Goal: Task Accomplishment & Management: Manage account settings

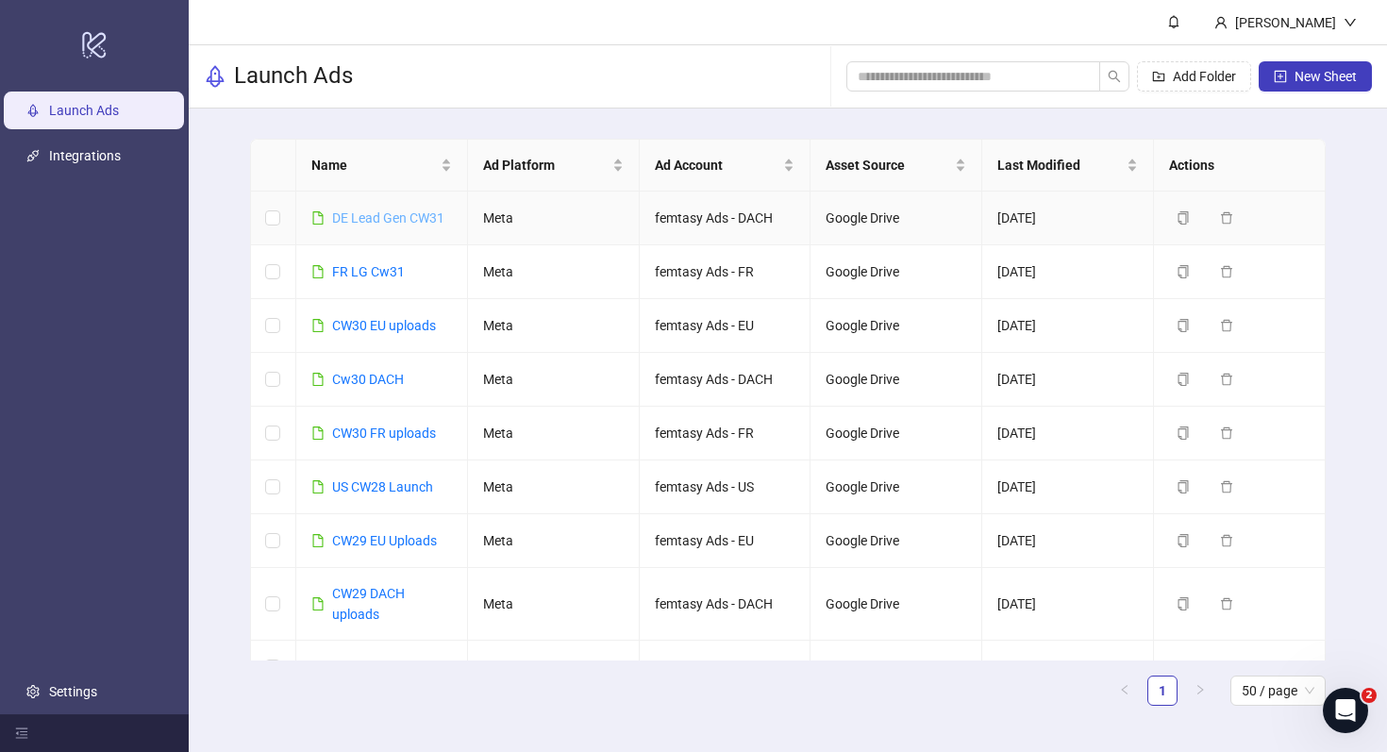
click at [371, 215] on link "DE Lead Gen CW31" at bounding box center [388, 217] width 112 height 15
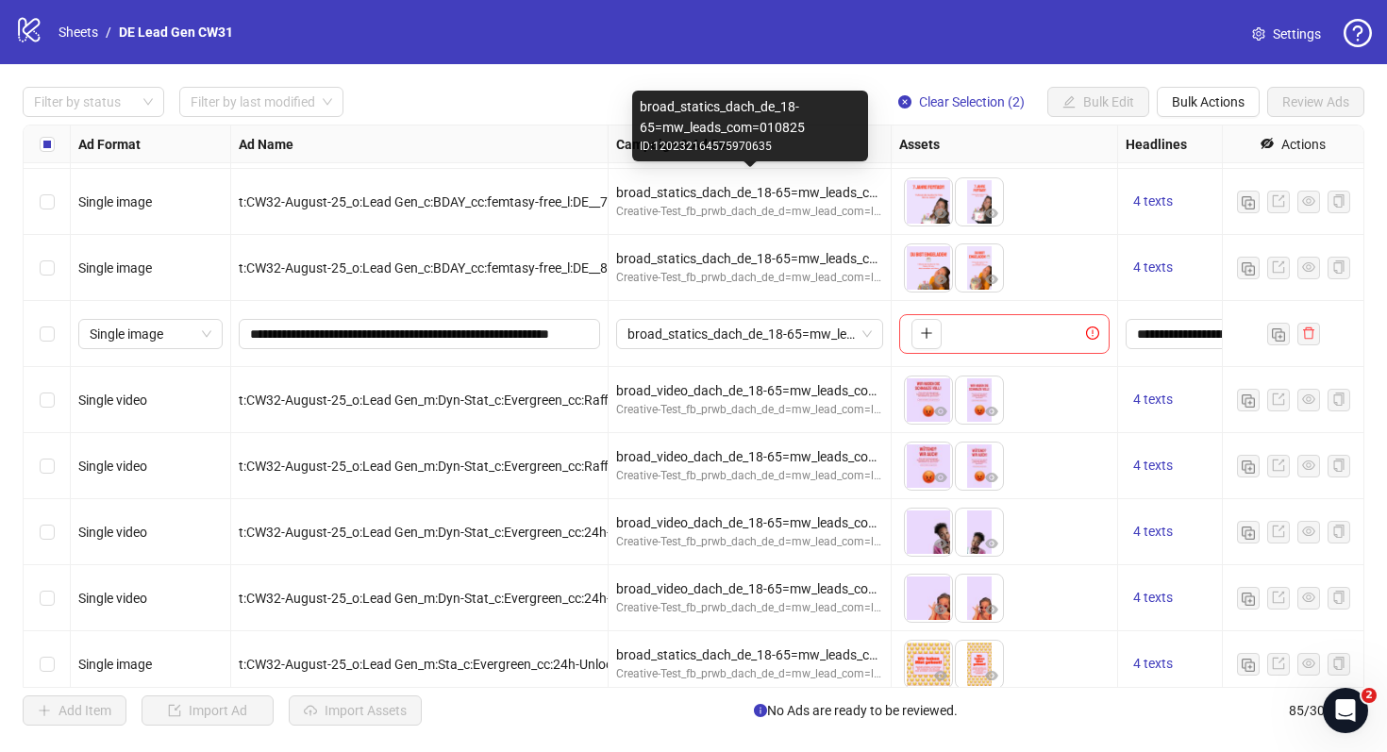
scroll to position [5092, 0]
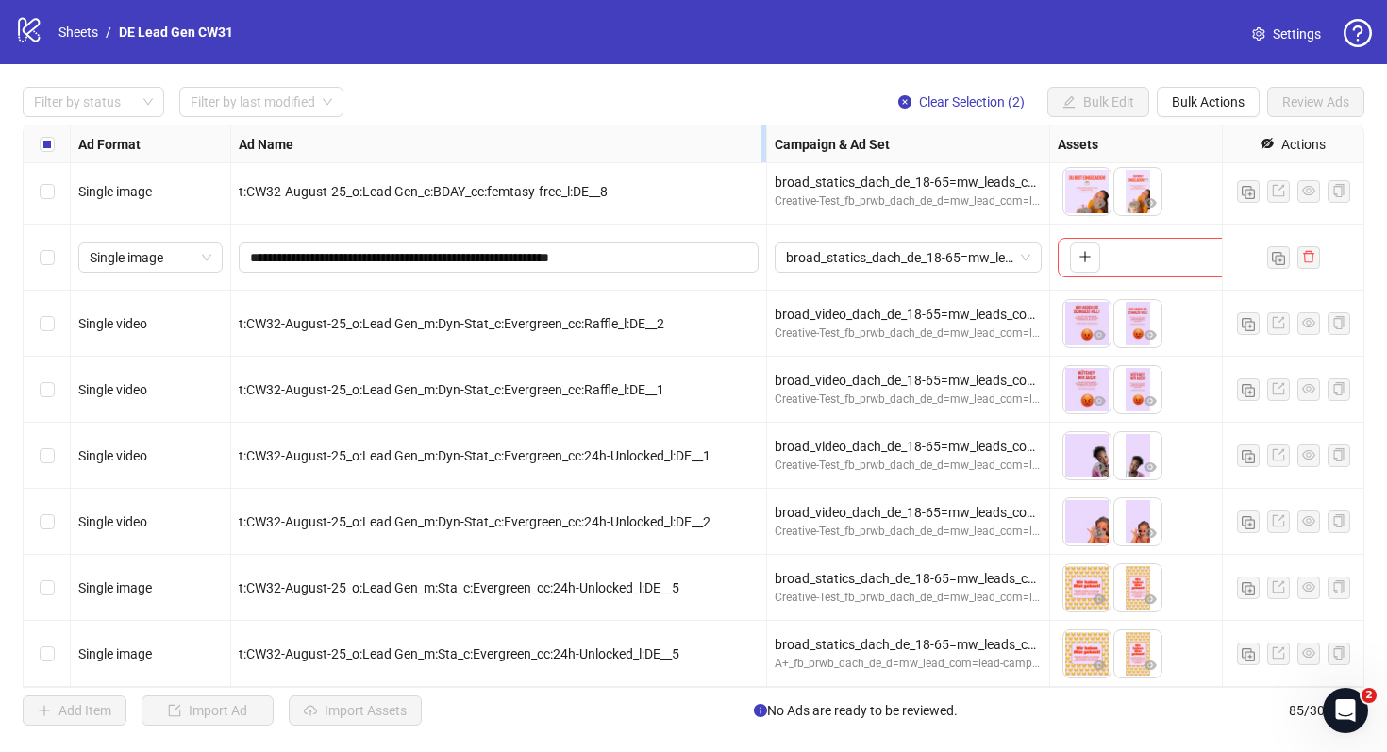
drag, startPoint x: 605, startPoint y: 141, endPoint x: 843, endPoint y: 137, distance: 237.9
click at [766, 138] on div "Resize Ad Name column" at bounding box center [764, 144] width 5 height 37
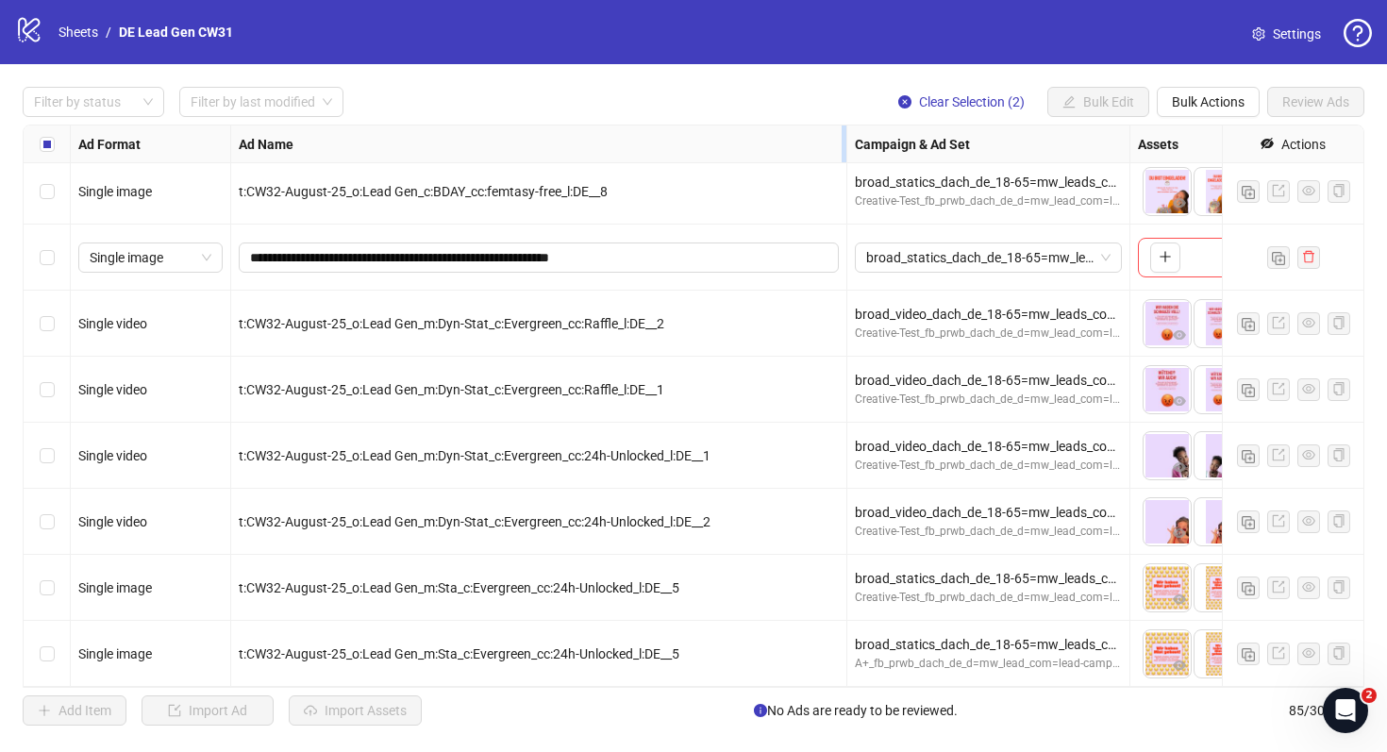
drag, startPoint x: 843, startPoint y: 137, endPoint x: 800, endPoint y: 138, distance: 42.5
click at [842, 138] on div "Resize Ad Name column" at bounding box center [844, 144] width 5 height 37
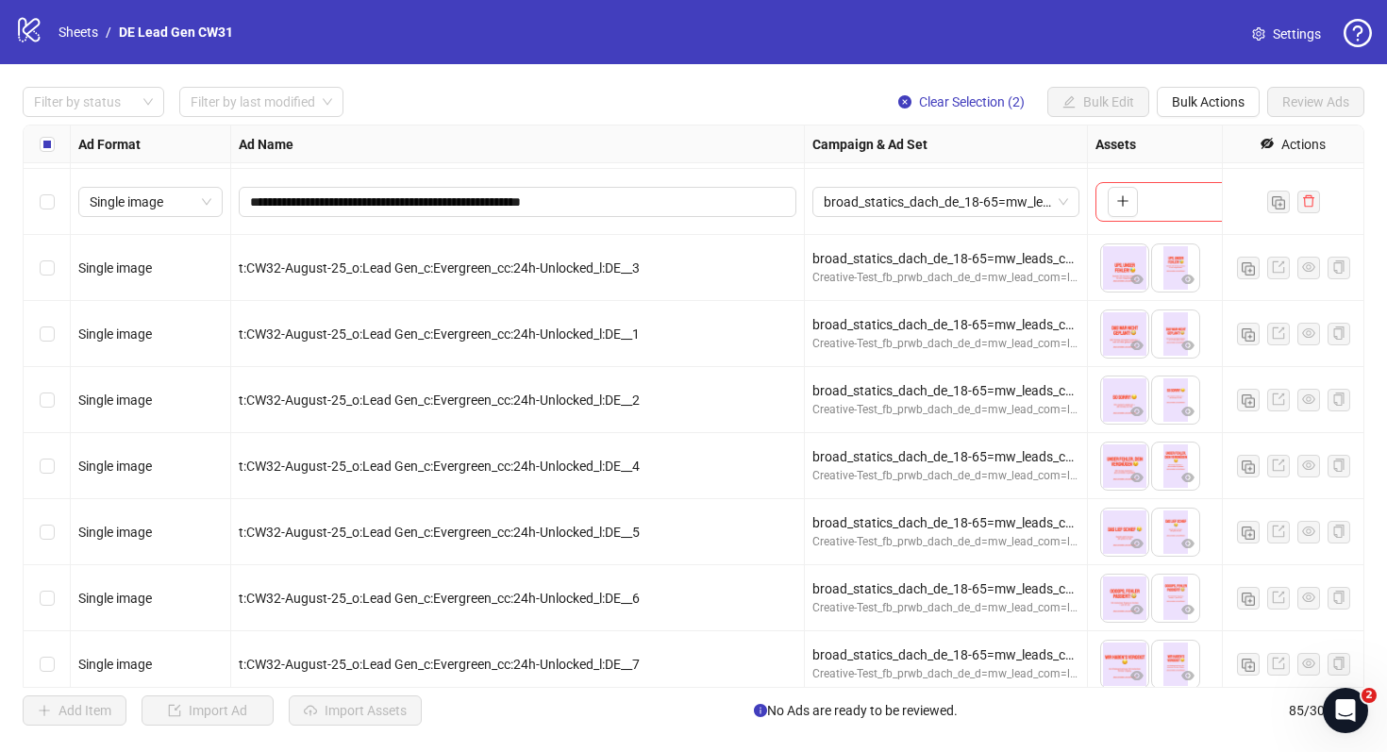
scroll to position [3932, 0]
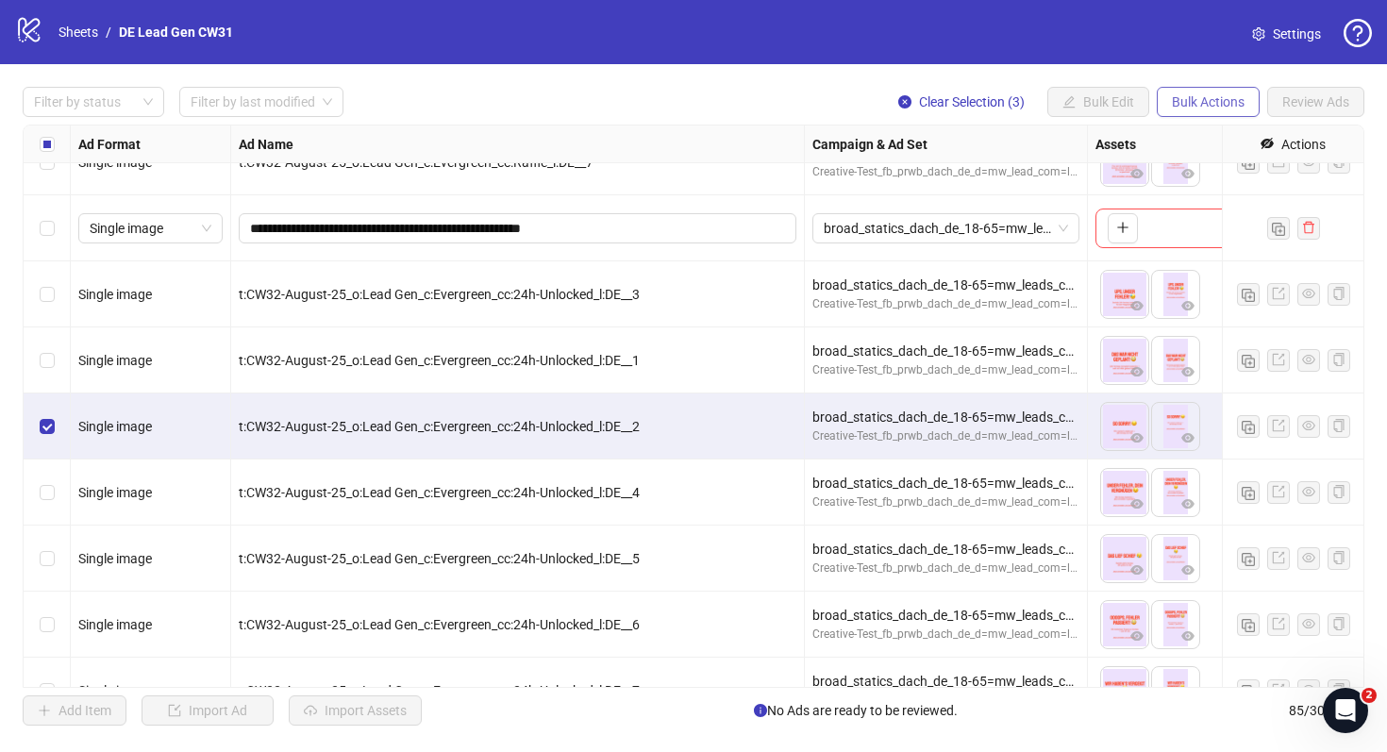
click at [1176, 106] on span "Bulk Actions" at bounding box center [1208, 101] width 73 height 15
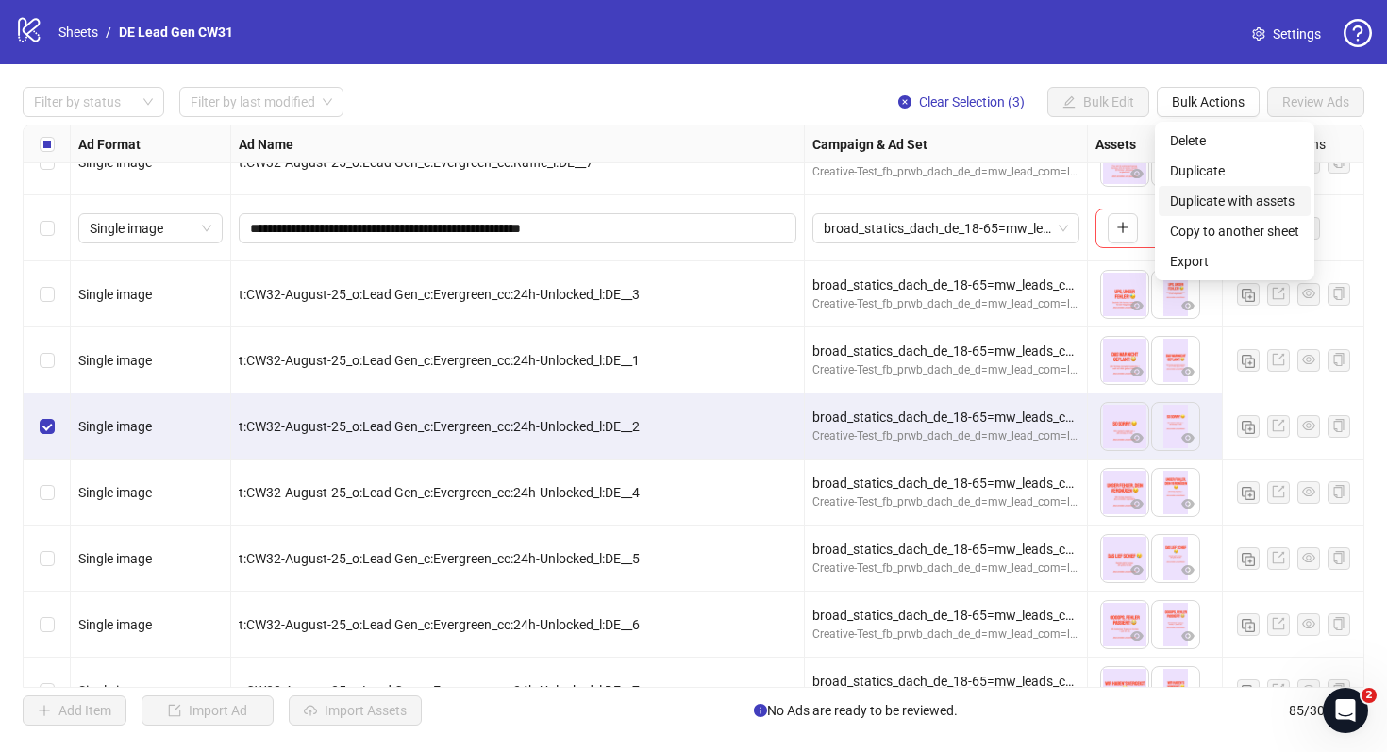
click at [1230, 200] on span "Duplicate with assets" at bounding box center [1234, 201] width 129 height 21
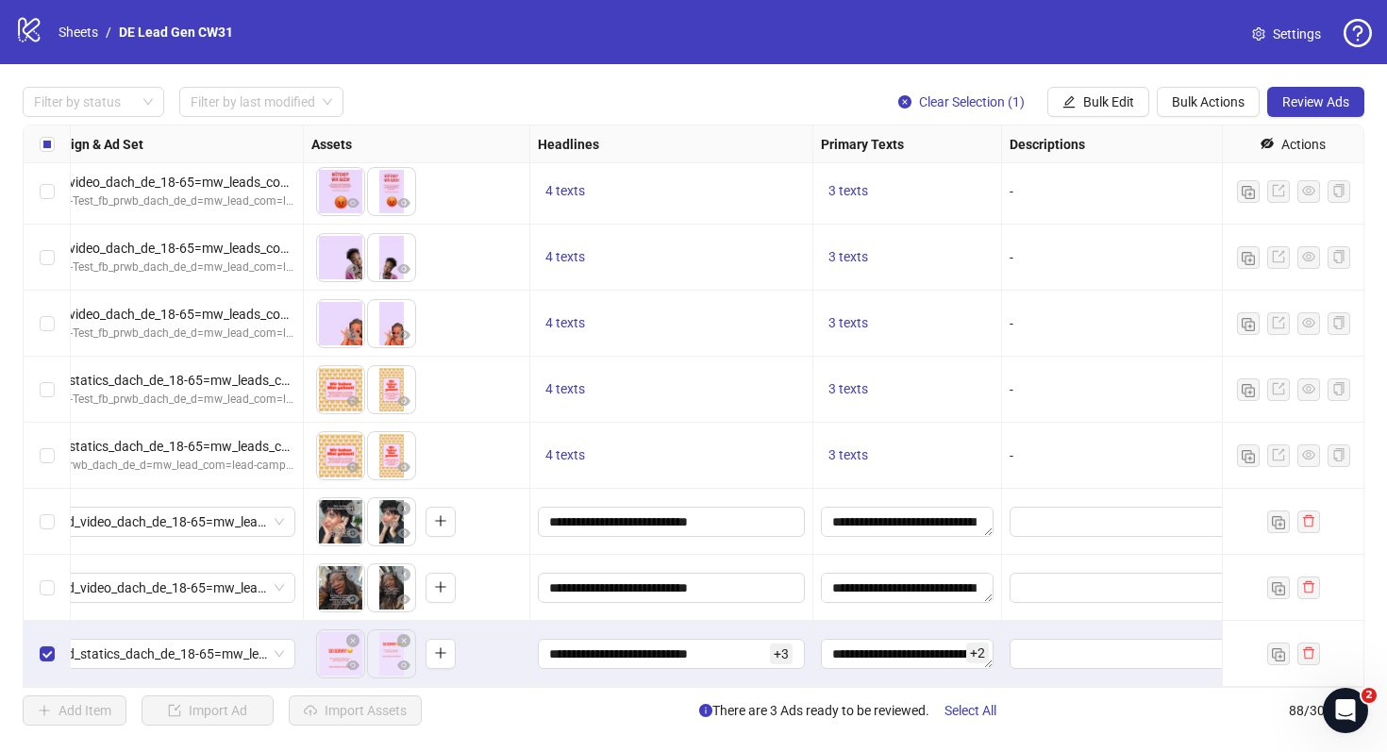
scroll to position [5290, 806]
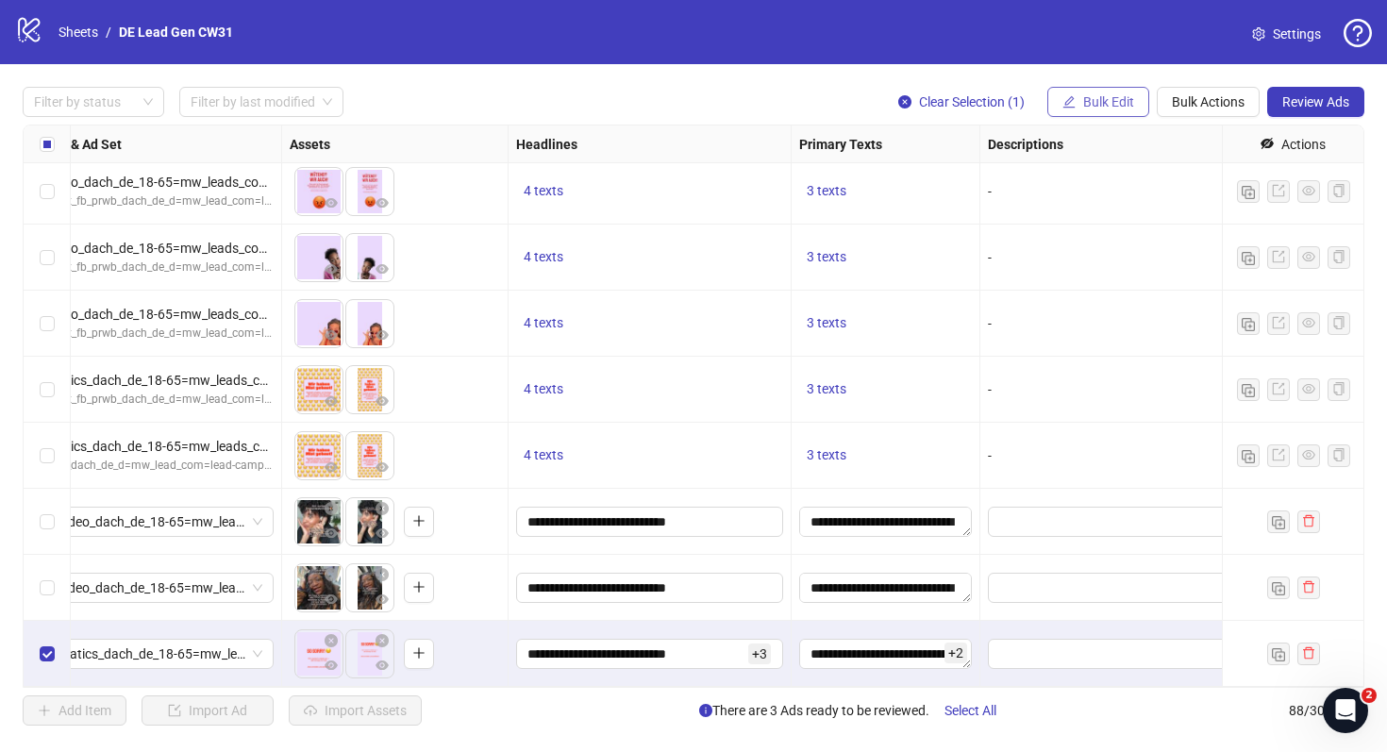
click at [1070, 102] on icon "edit" at bounding box center [1069, 101] width 13 height 13
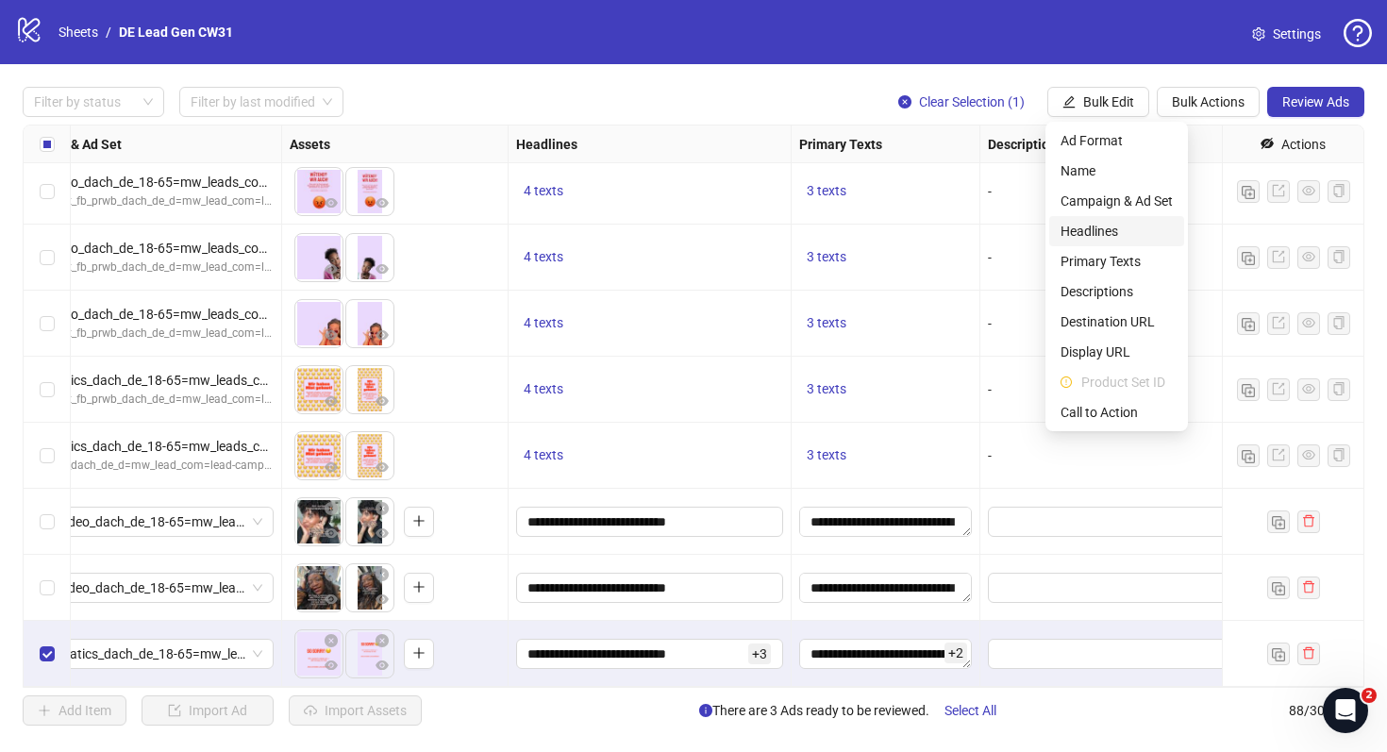
click at [1122, 244] on li "Headlines" at bounding box center [1117, 231] width 135 height 30
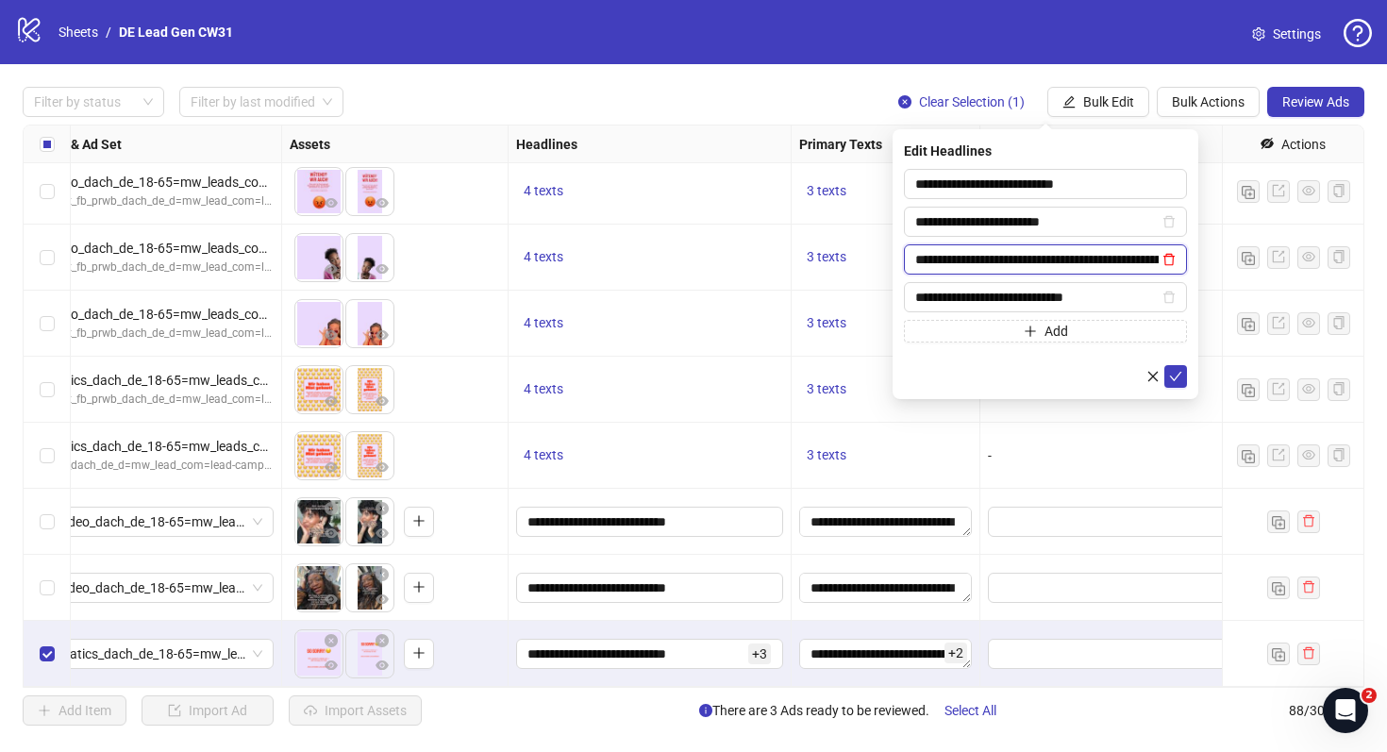
click at [1173, 261] on icon "delete" at bounding box center [1169, 260] width 11 height 12
type input "**********"
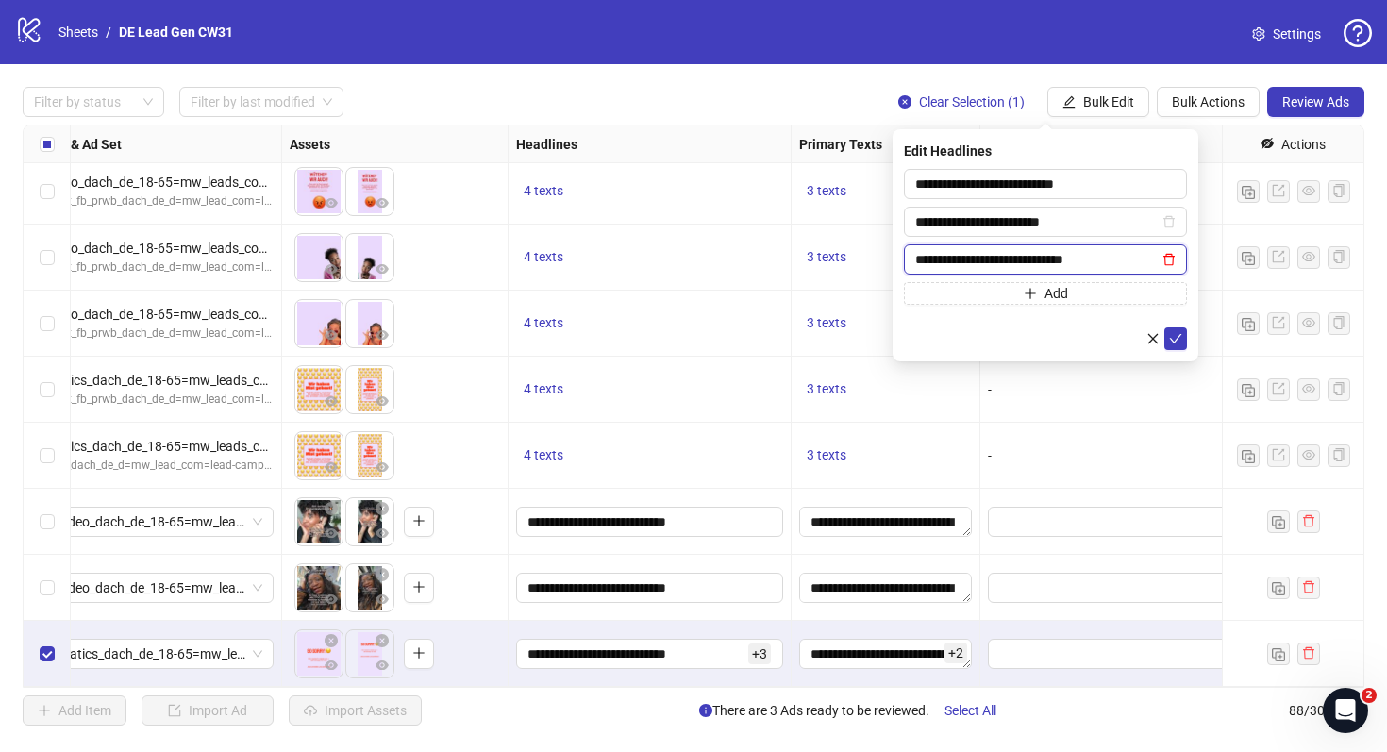
click at [1172, 265] on icon "delete" at bounding box center [1169, 259] width 13 height 13
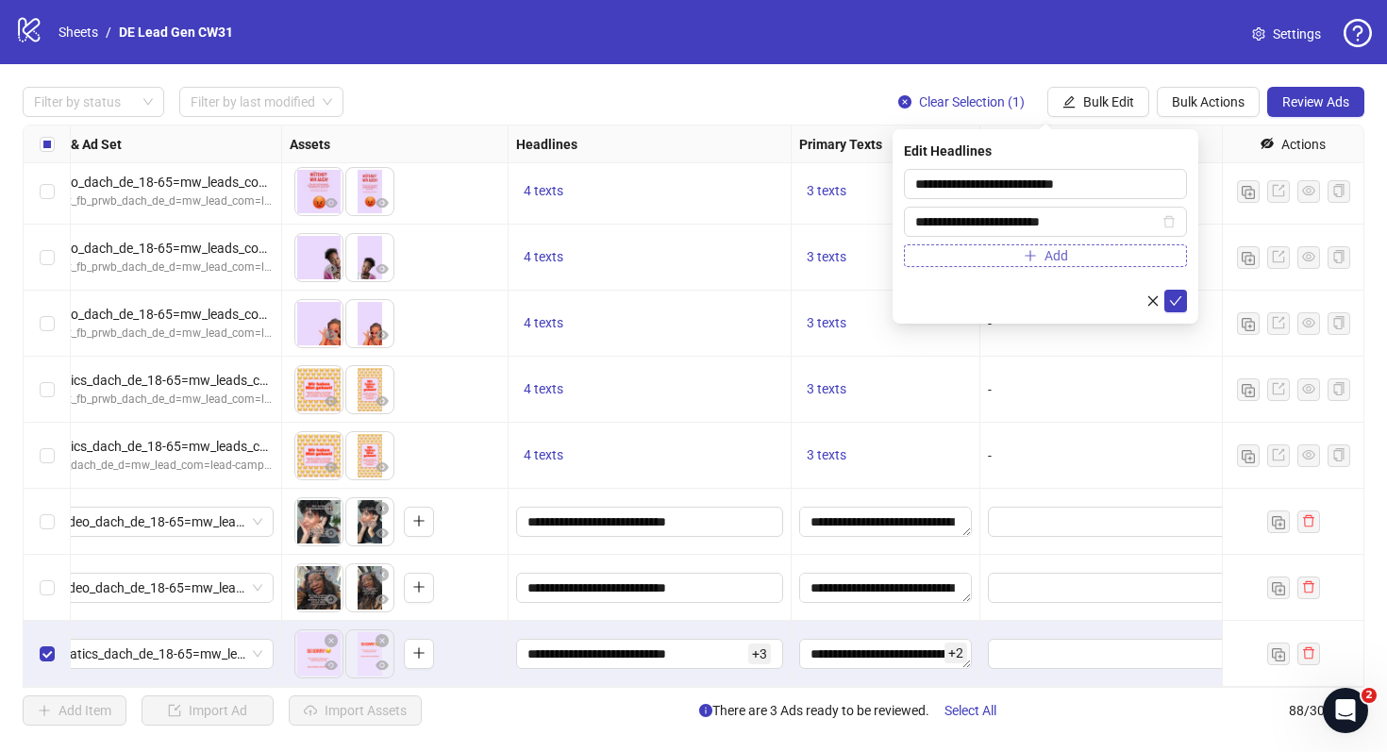
click at [962, 253] on button "Add" at bounding box center [1045, 255] width 283 height 23
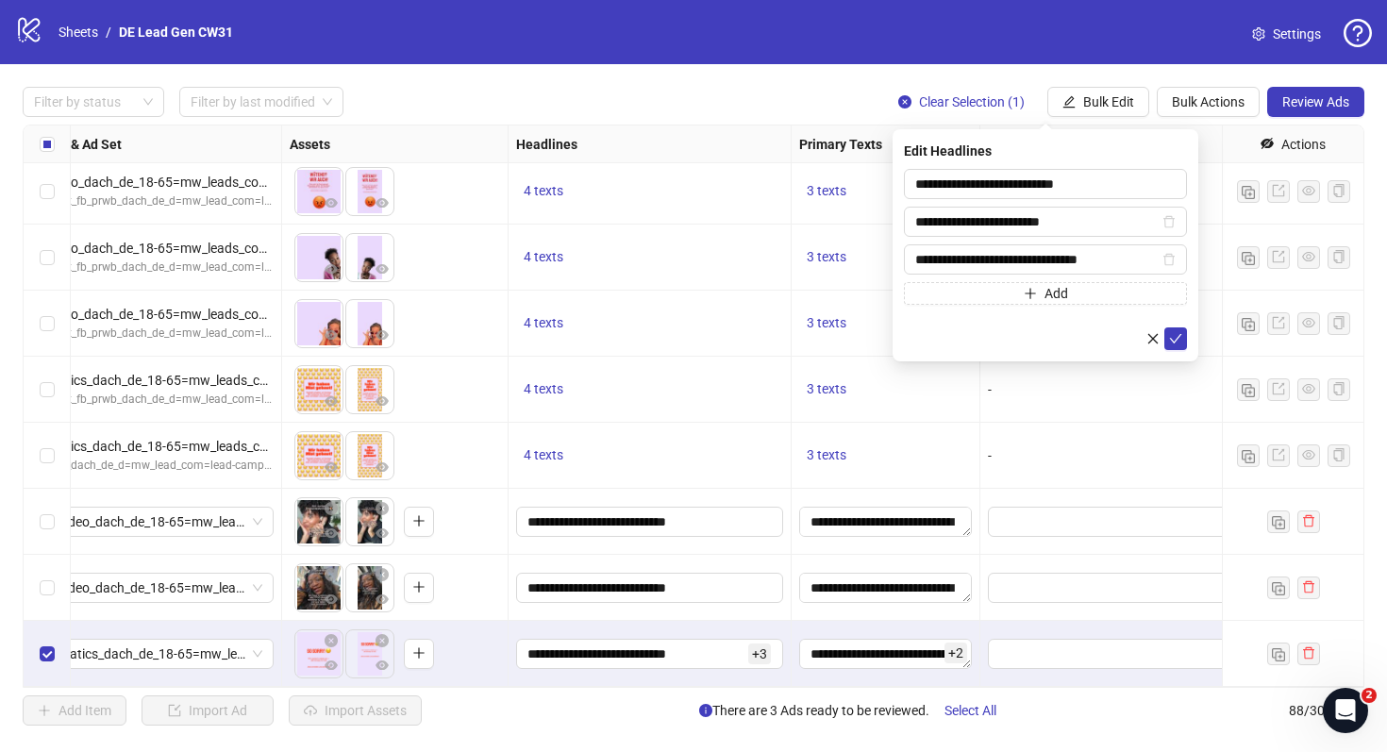
type input "**********"
click at [991, 288] on button "Add" at bounding box center [1045, 293] width 283 height 23
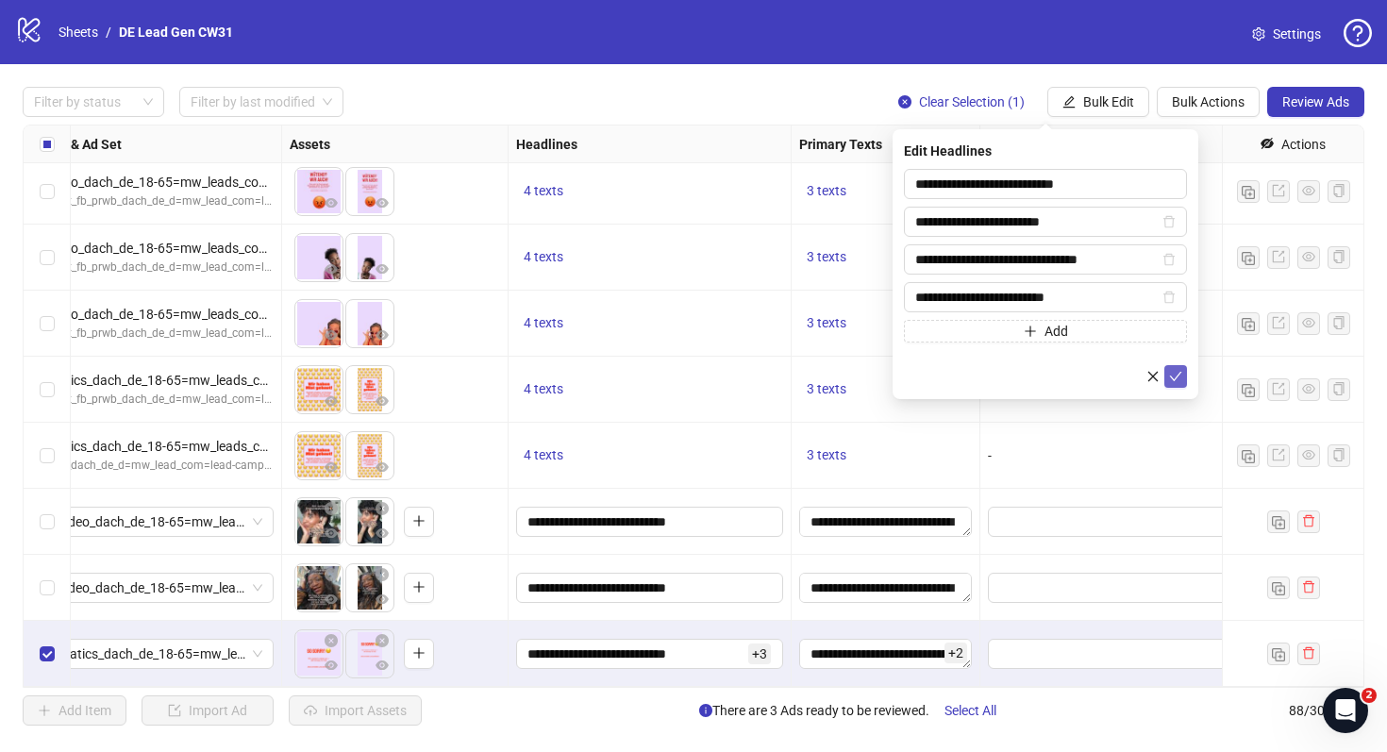
type input "**********"
click at [1169, 382] on span "submit" at bounding box center [1175, 376] width 13 height 15
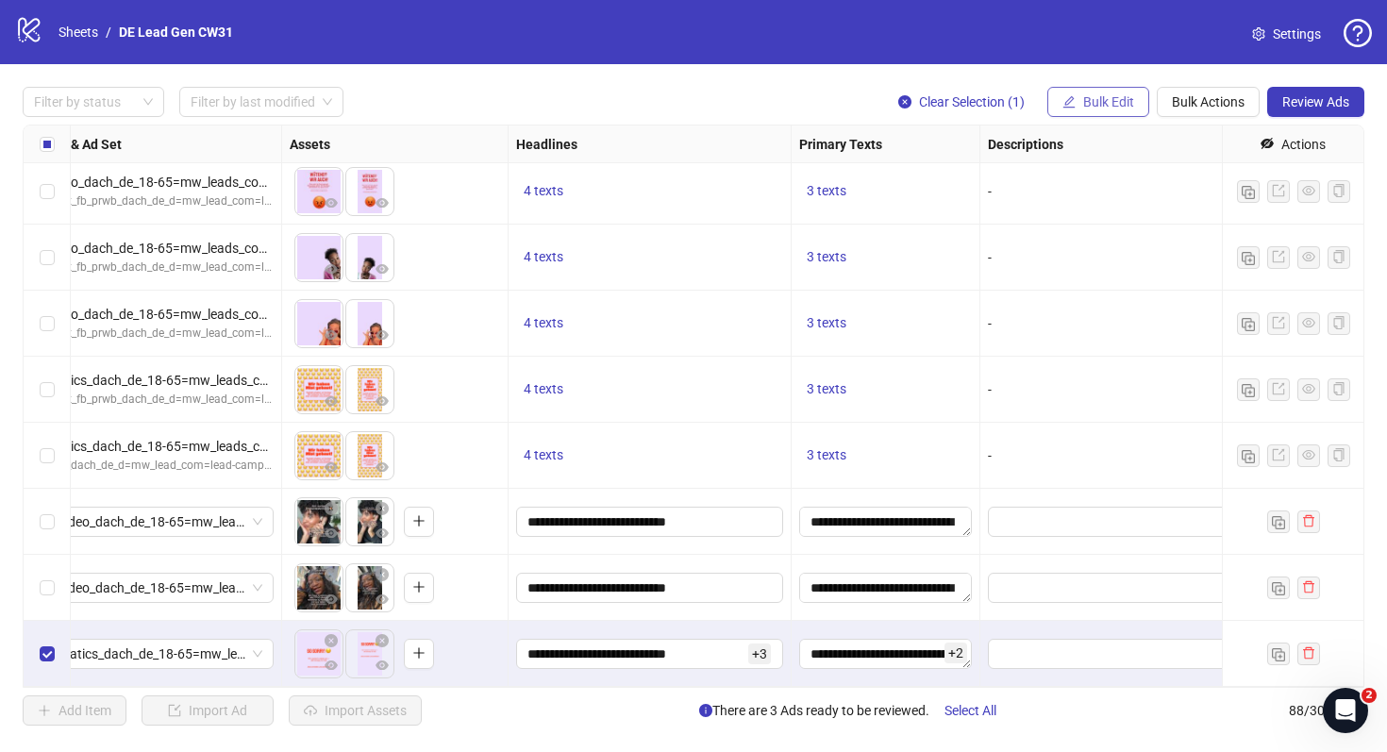
click at [1107, 99] on span "Bulk Edit" at bounding box center [1108, 101] width 51 height 15
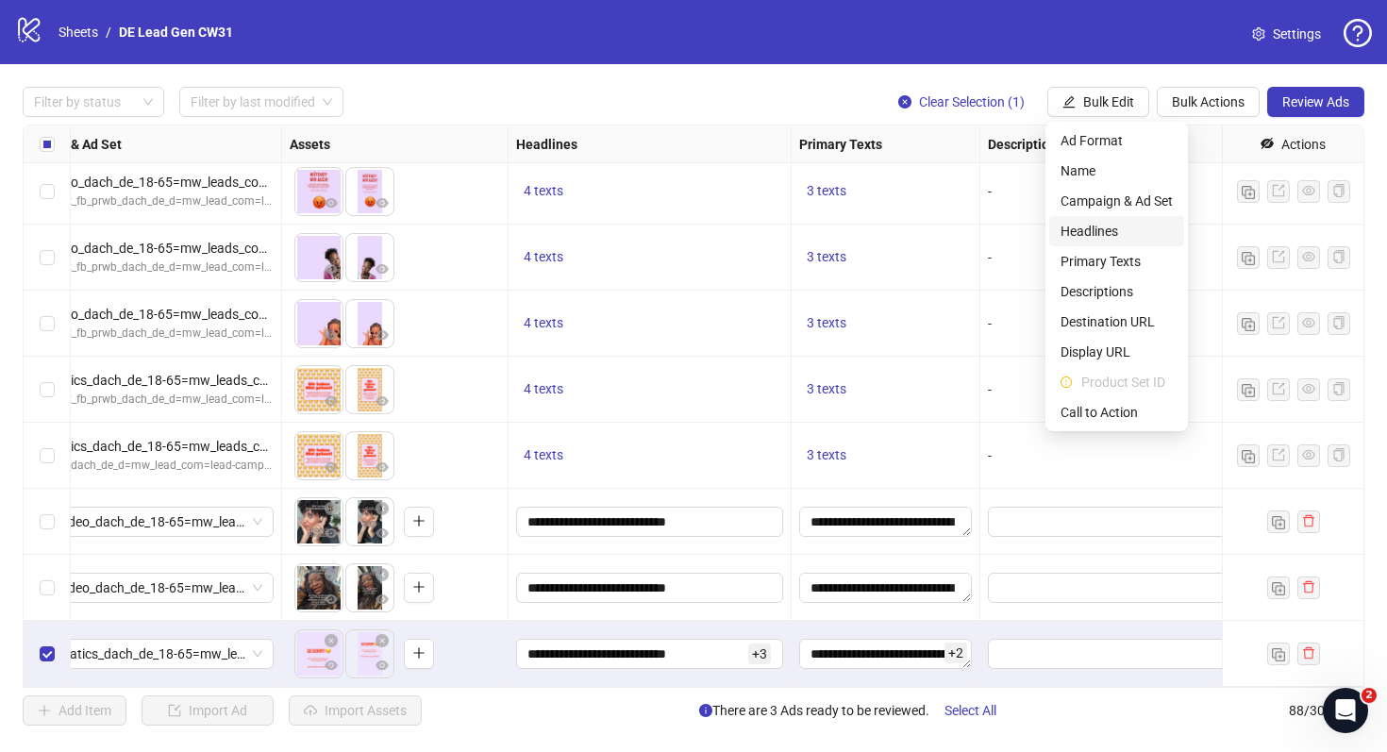
click at [1092, 231] on span "Headlines" at bounding box center [1117, 231] width 112 height 21
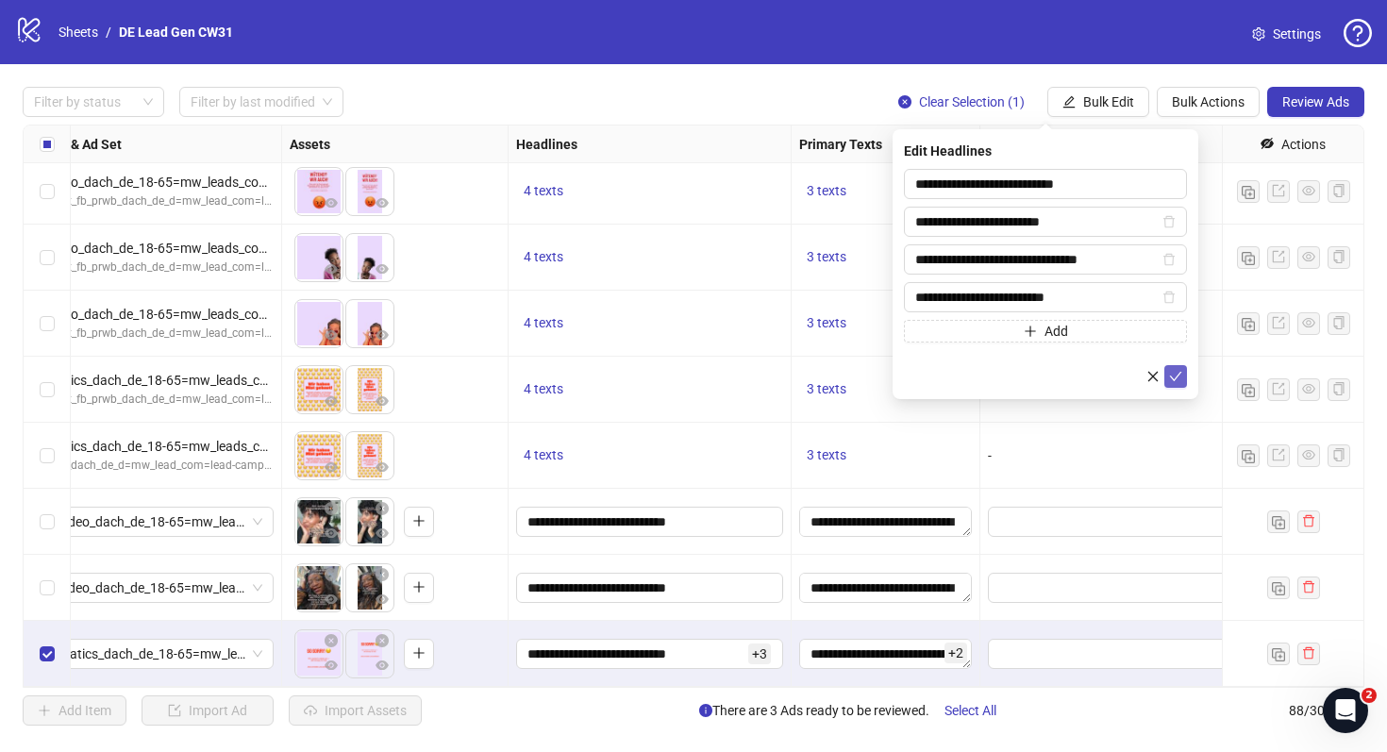
click at [1174, 370] on icon "check" at bounding box center [1175, 376] width 13 height 13
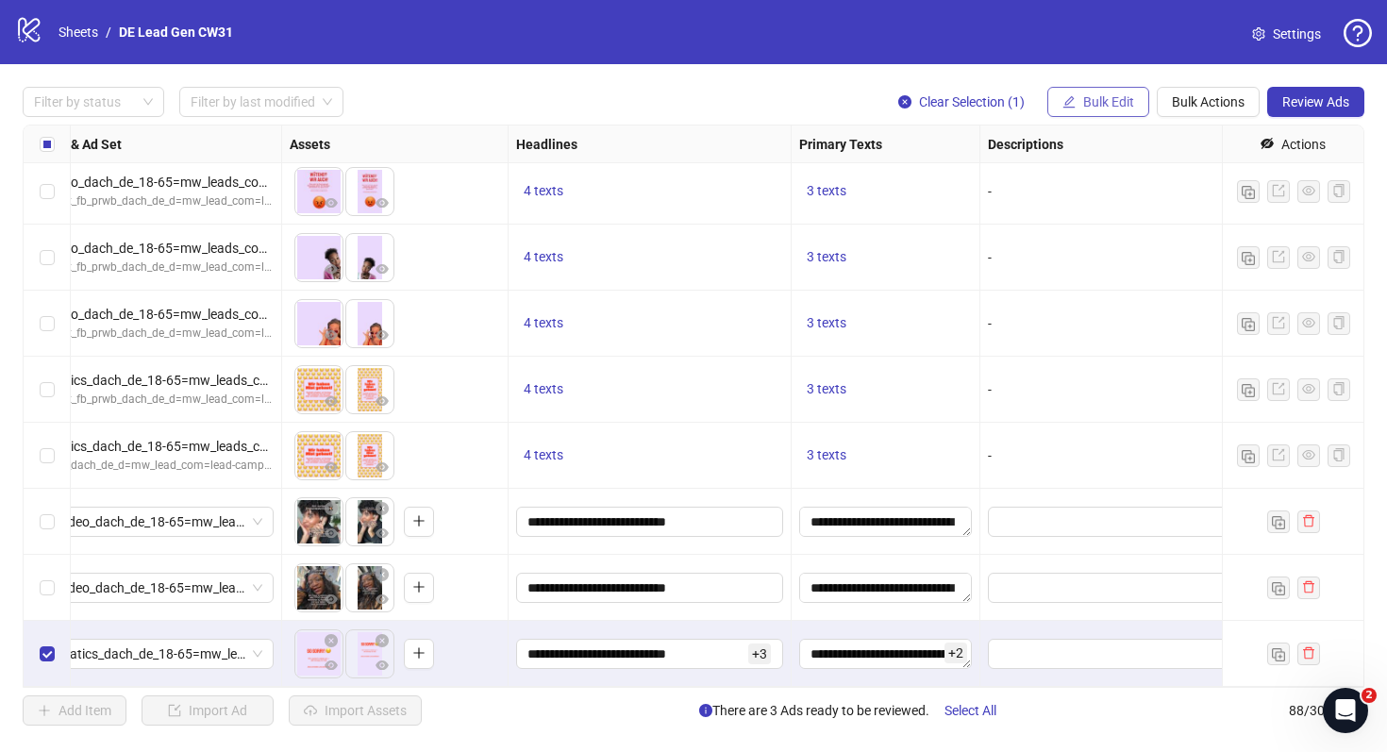
click at [1116, 107] on span "Bulk Edit" at bounding box center [1108, 101] width 51 height 15
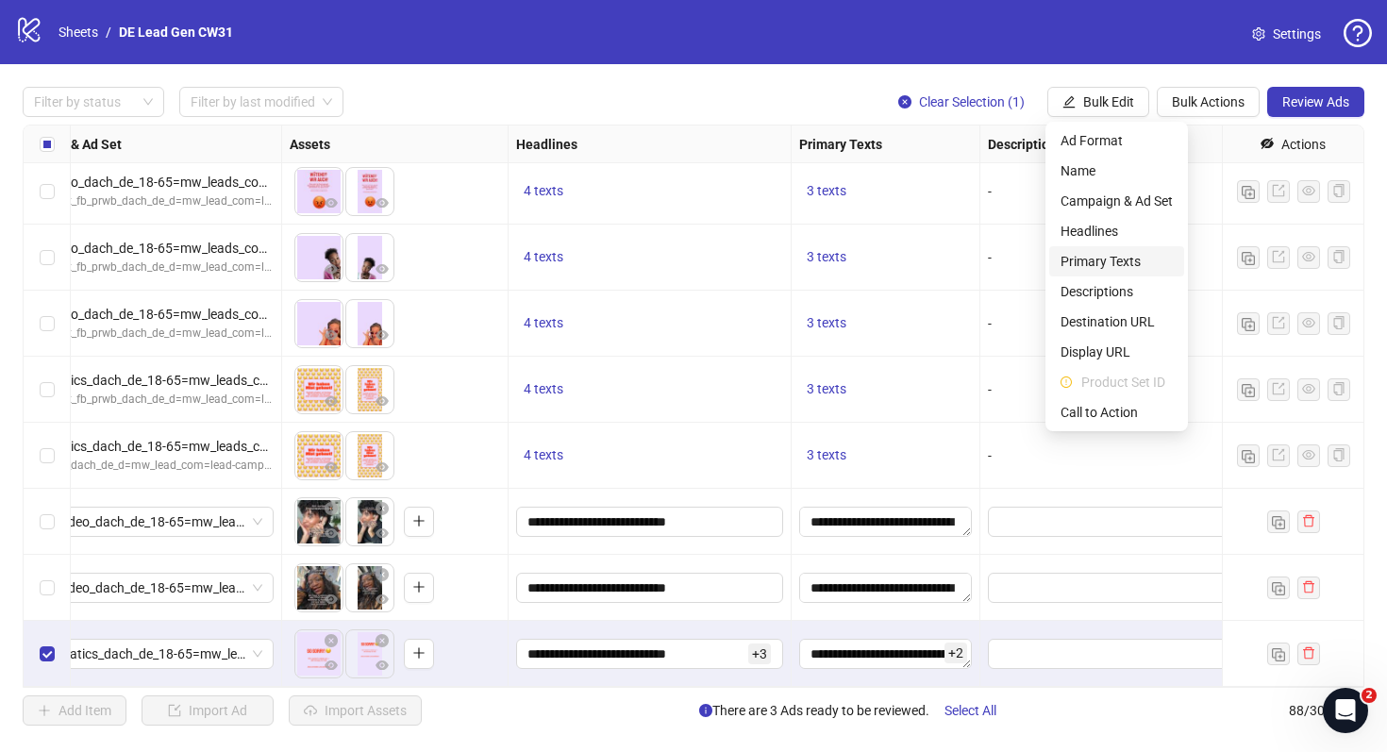
click at [1099, 255] on span "Primary Texts" at bounding box center [1117, 261] width 112 height 21
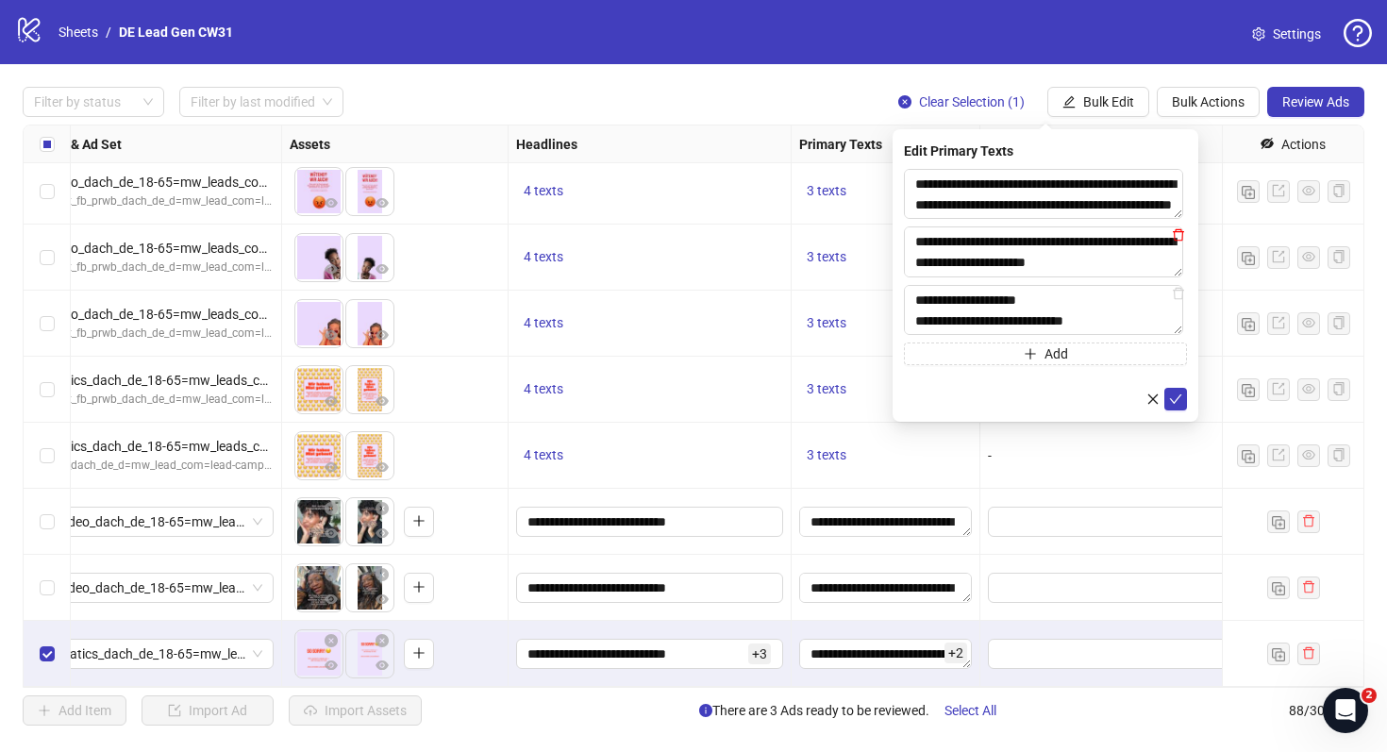
click at [1179, 236] on icon "delete" at bounding box center [1178, 234] width 13 height 13
type textarea "**********"
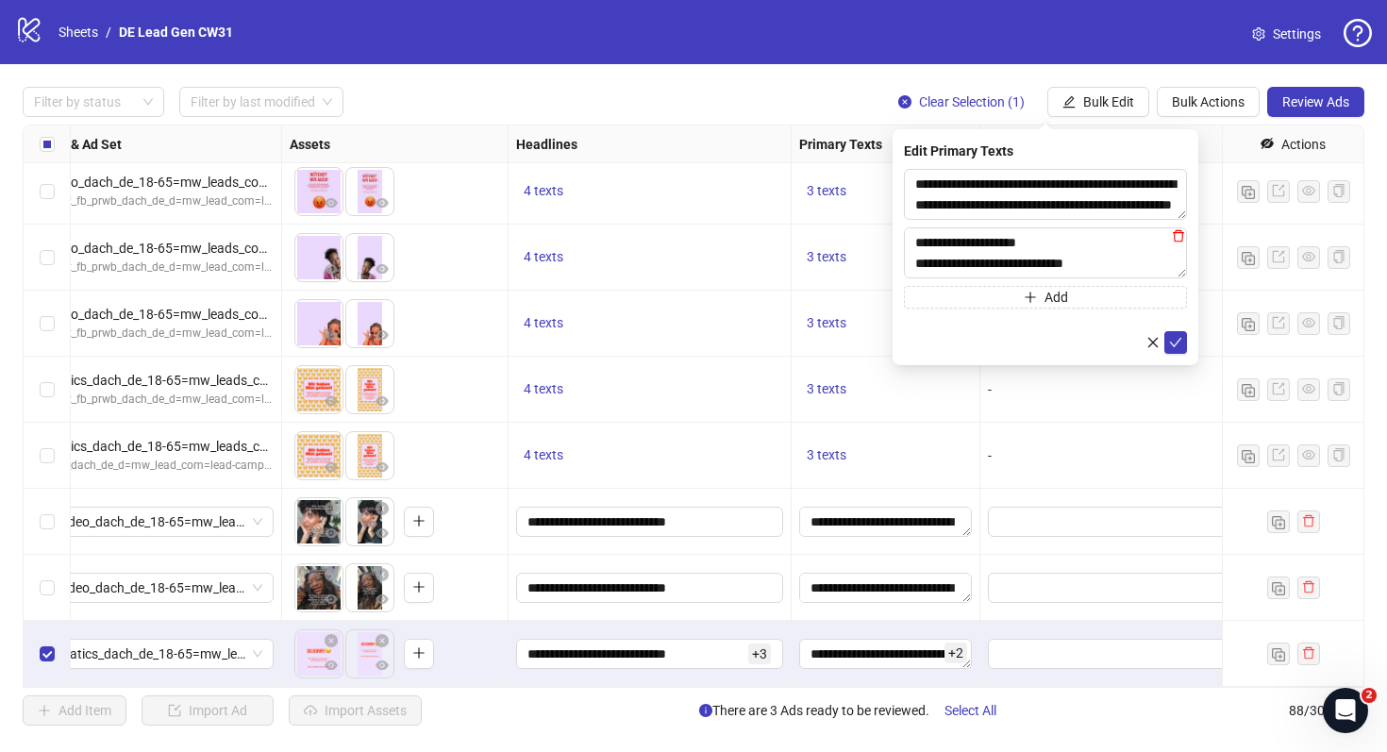
click at [1179, 236] on icon "delete" at bounding box center [1178, 235] width 13 height 13
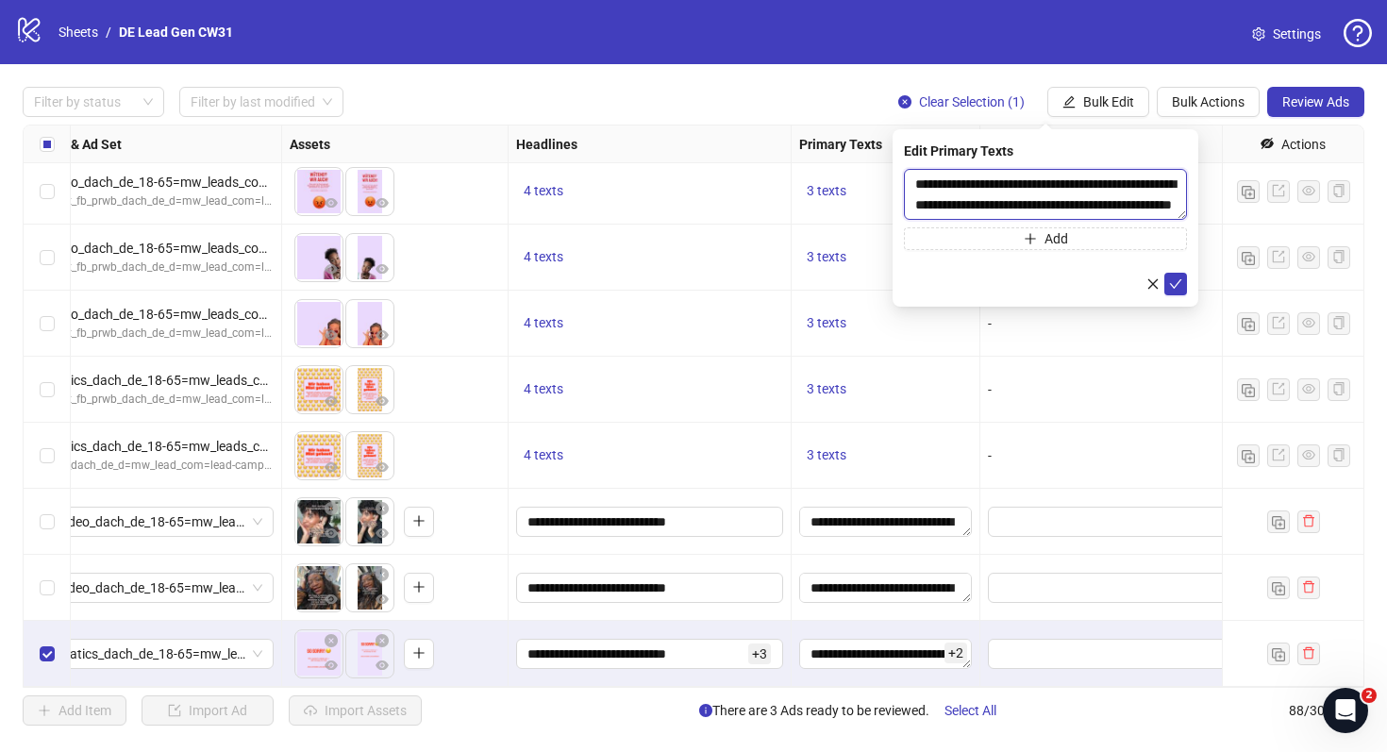
click at [1155, 196] on textarea "**********" at bounding box center [1045, 194] width 283 height 51
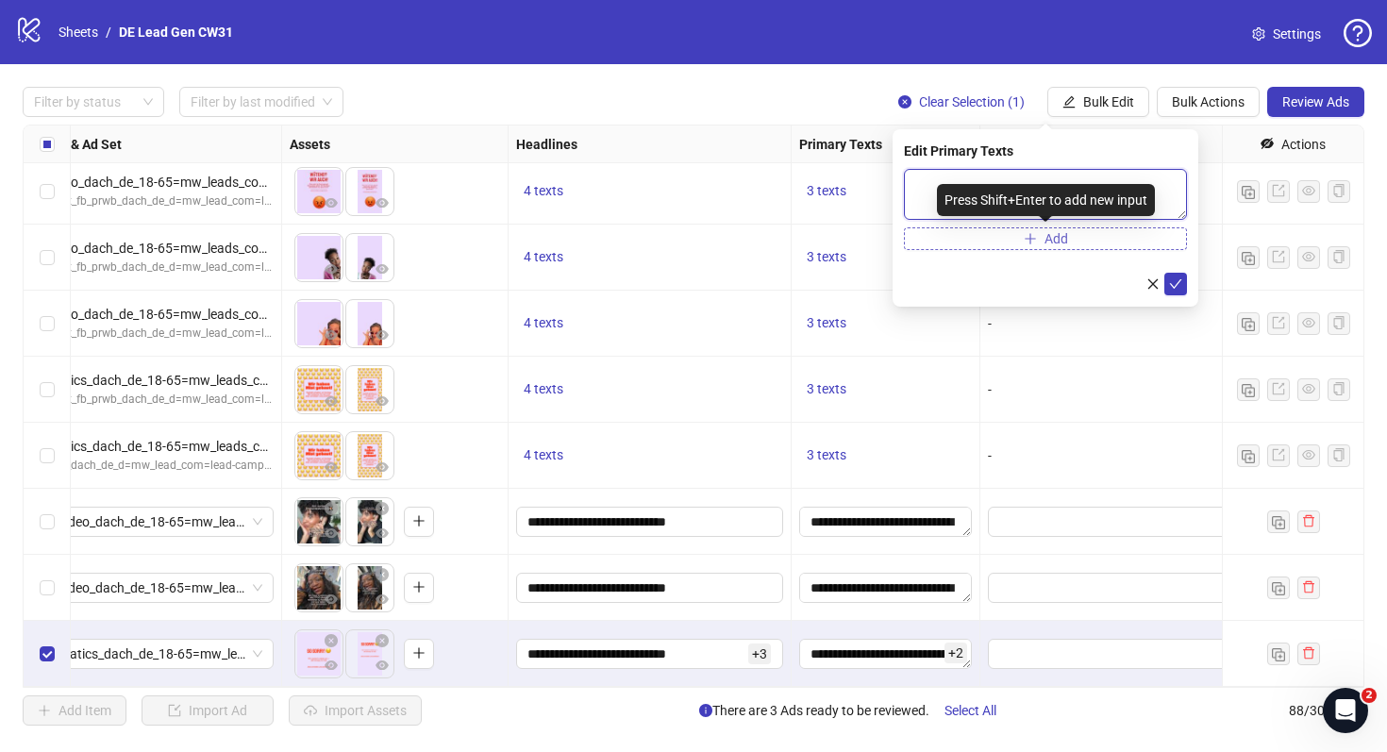
paste textarea "**********"
type textarea "**********"
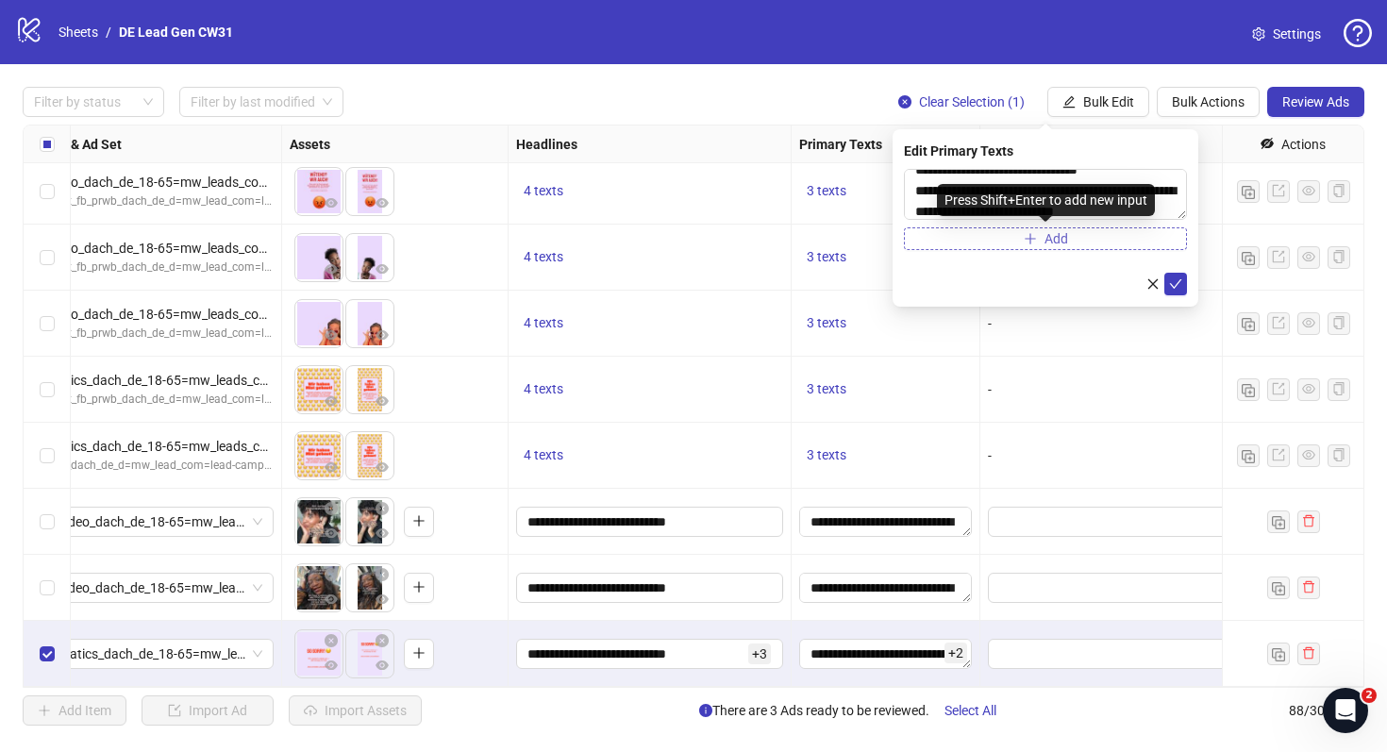
click at [955, 239] on button "Add" at bounding box center [1045, 238] width 283 height 23
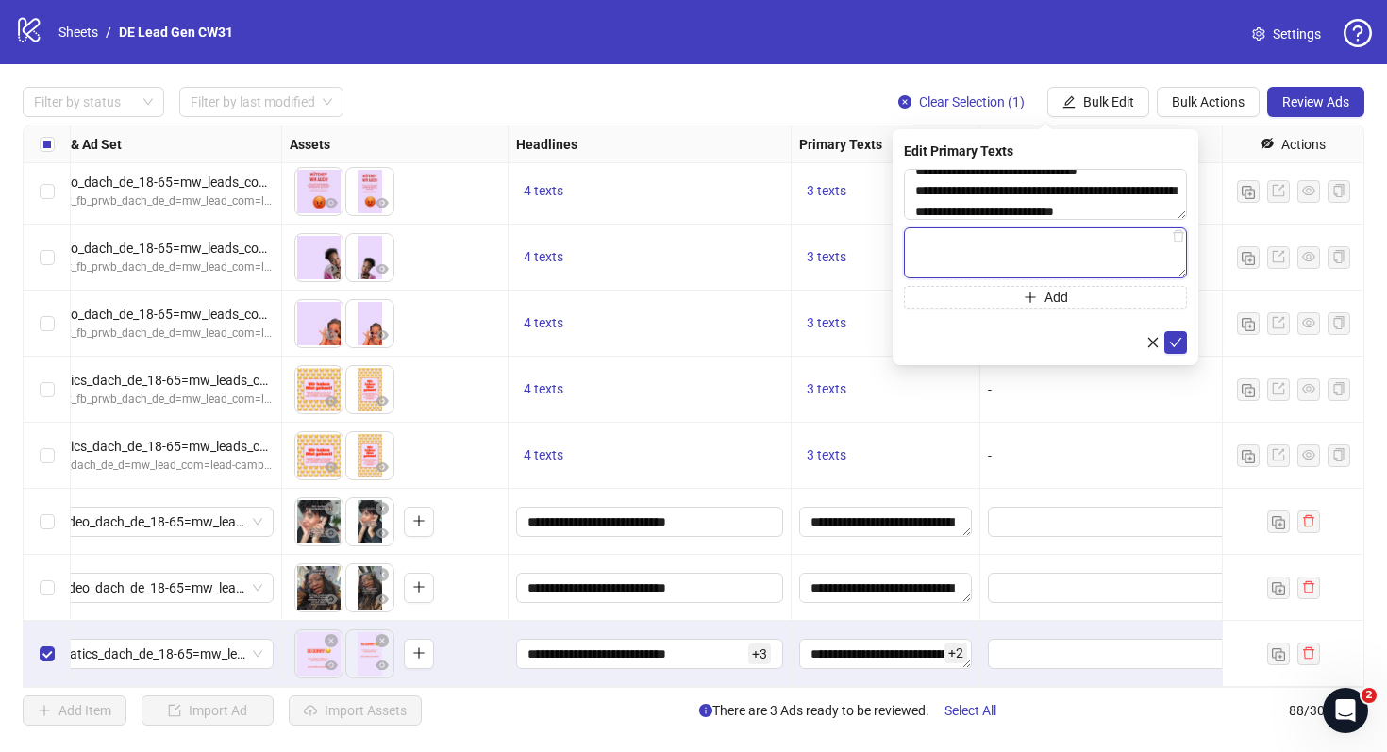
click at [971, 240] on textarea at bounding box center [1045, 252] width 283 height 51
paste textarea "**********"
type textarea "**********"
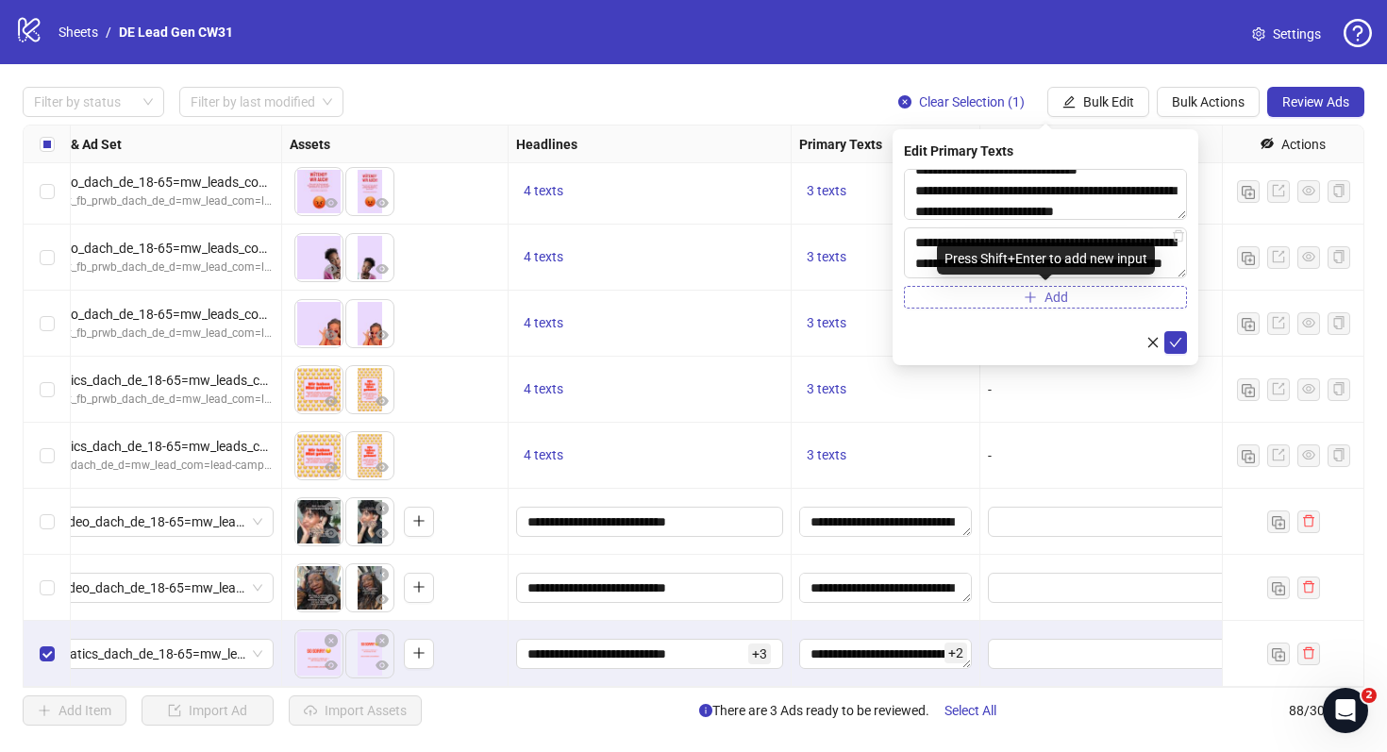
click at [970, 297] on button "Add" at bounding box center [1045, 297] width 283 height 23
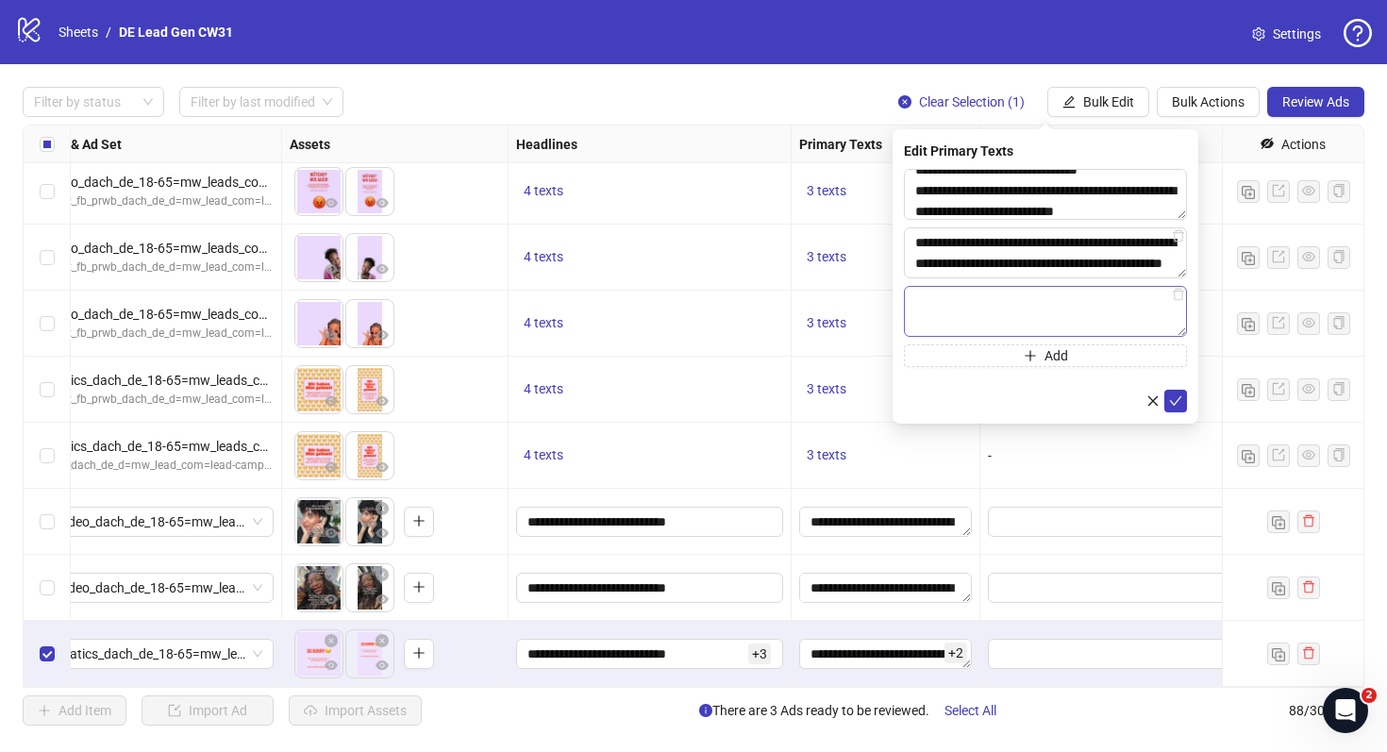
click at [969, 297] on textarea at bounding box center [1045, 311] width 283 height 51
type textarea "**********"
click at [1046, 360] on span "Add" at bounding box center [1057, 355] width 24 height 15
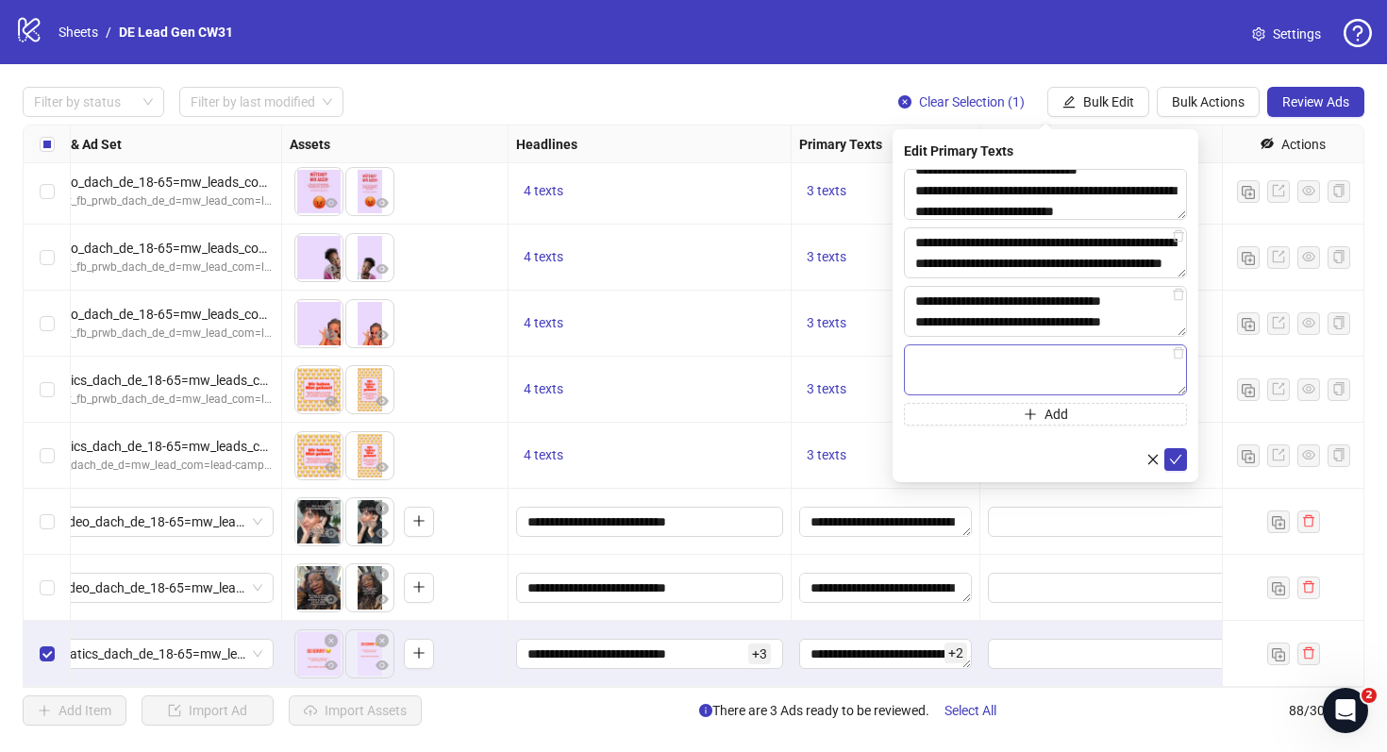
click at [1013, 360] on textarea at bounding box center [1045, 369] width 283 height 51
type textarea "**********"
click at [1181, 455] on icon "check" at bounding box center [1176, 459] width 12 height 9
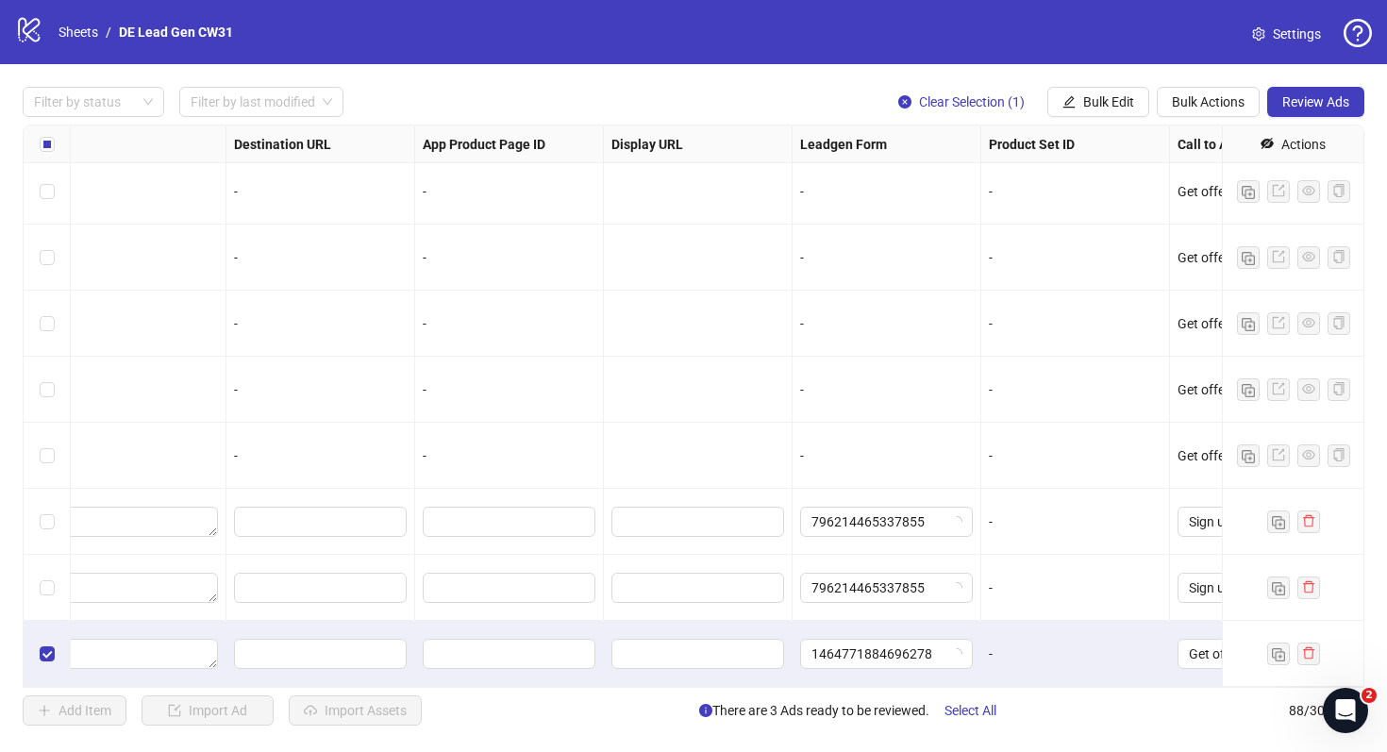
scroll to position [5290, 1942]
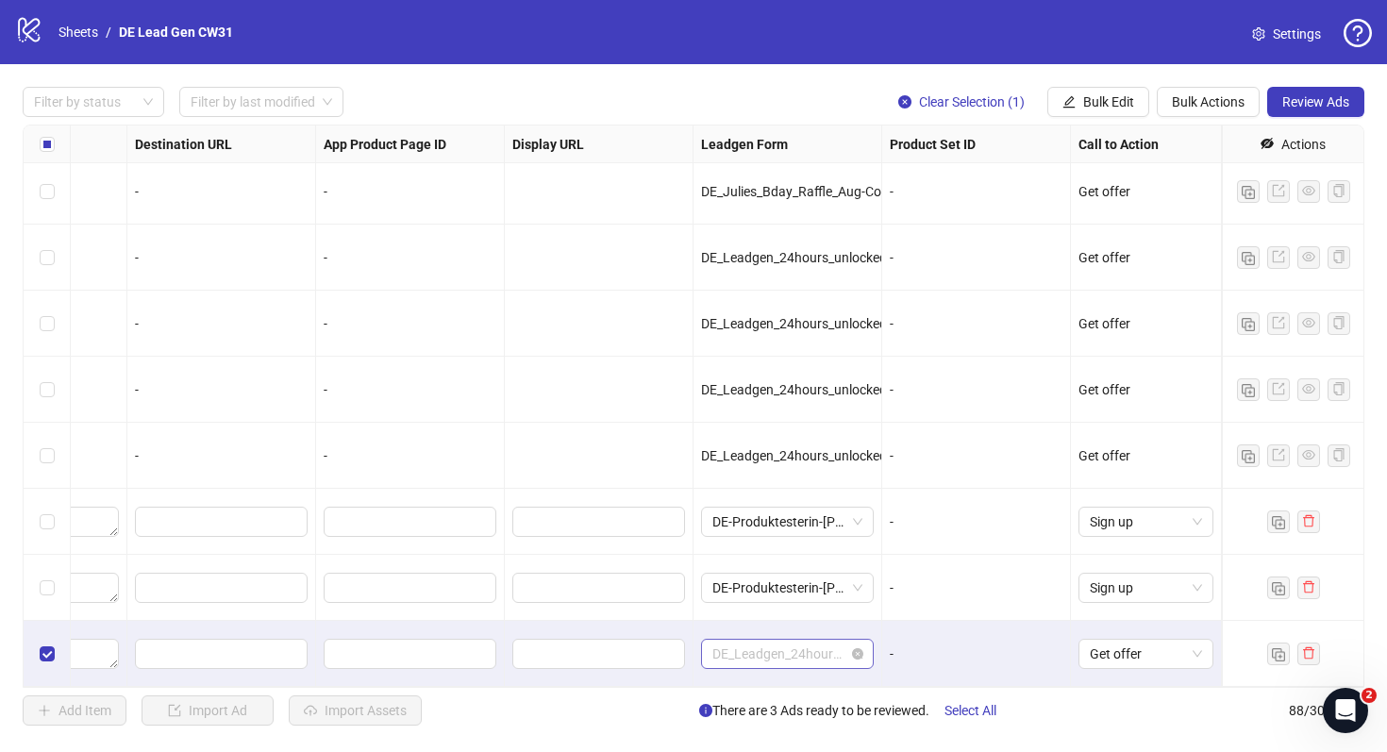
click at [837, 648] on span "DE_Leadgen_24hours_unlocked-Ongoing-[DATE]" at bounding box center [788, 654] width 150 height 28
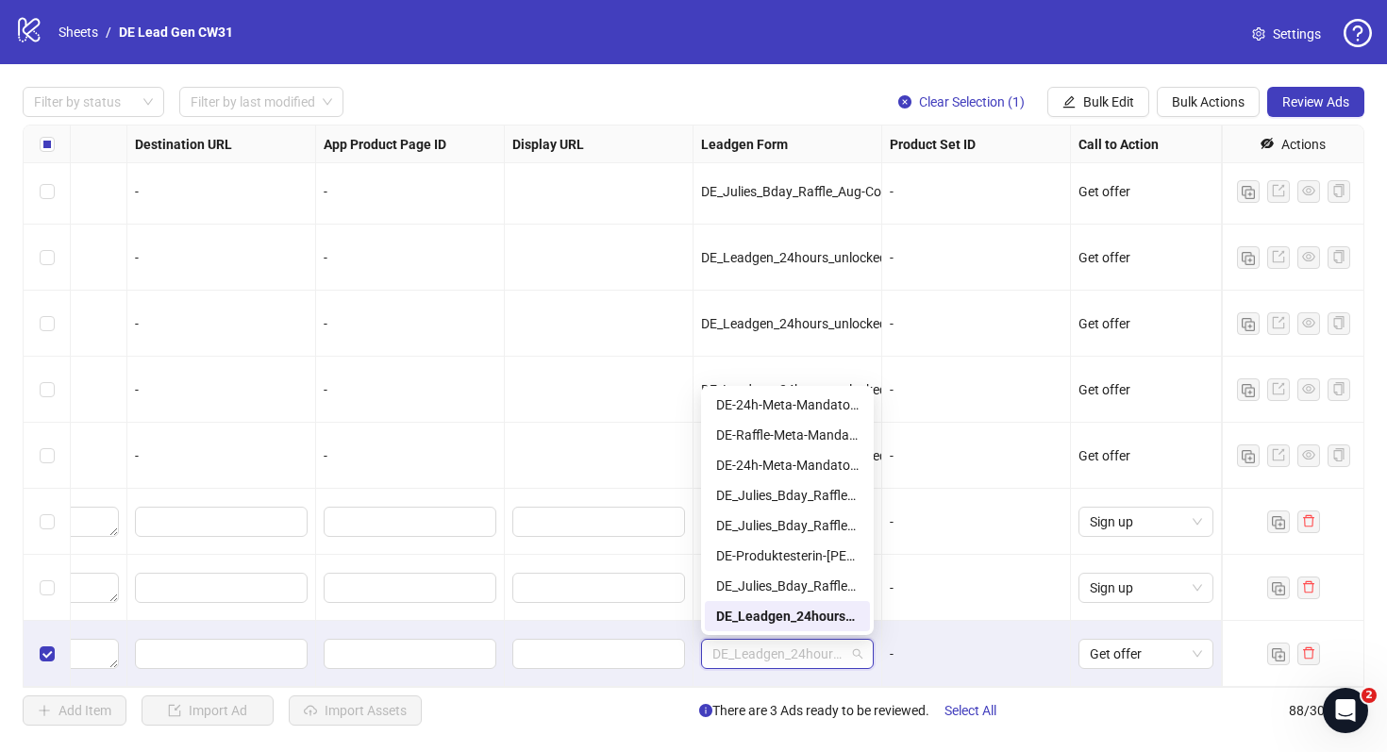
click at [830, 616] on div "DE_Leadgen_24hours_unlocked-Ongoing-[DATE]" at bounding box center [787, 616] width 143 height 21
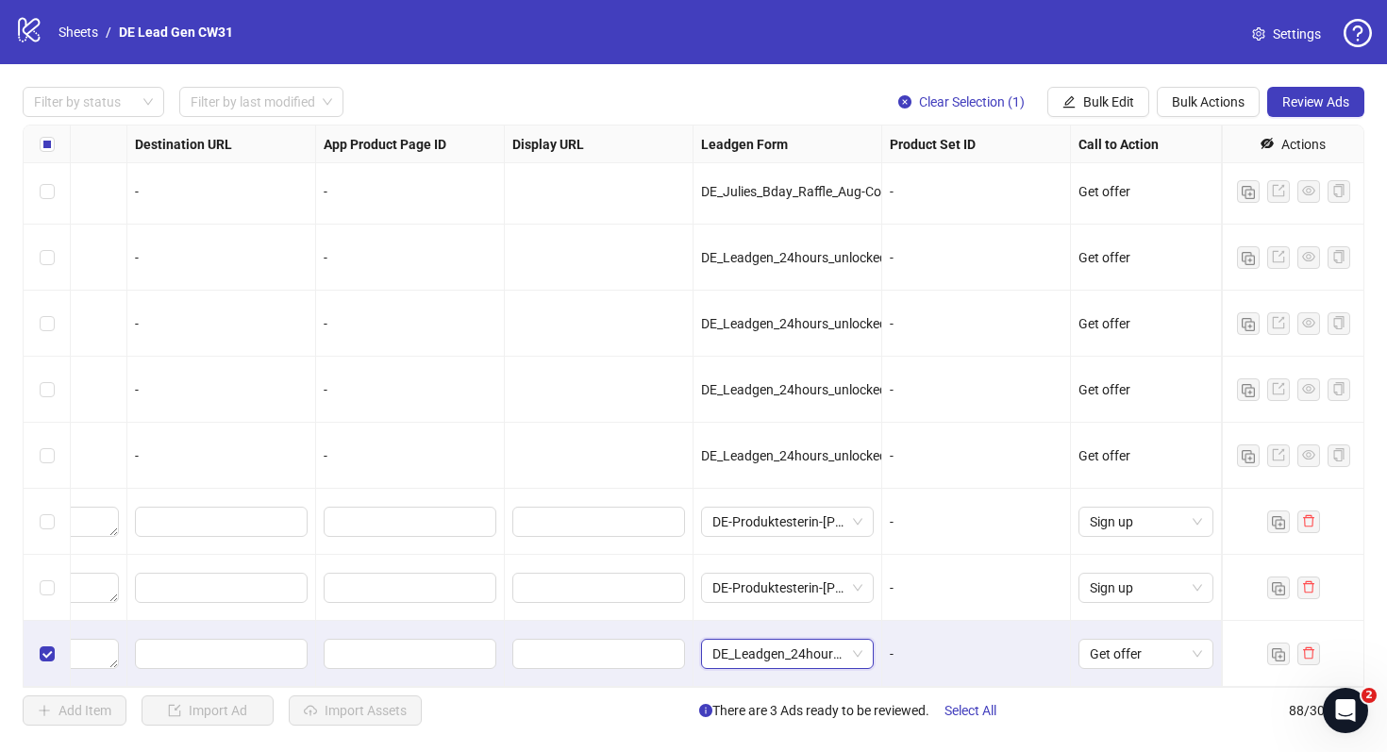
click at [956, 622] on div "-" at bounding box center [976, 654] width 189 height 66
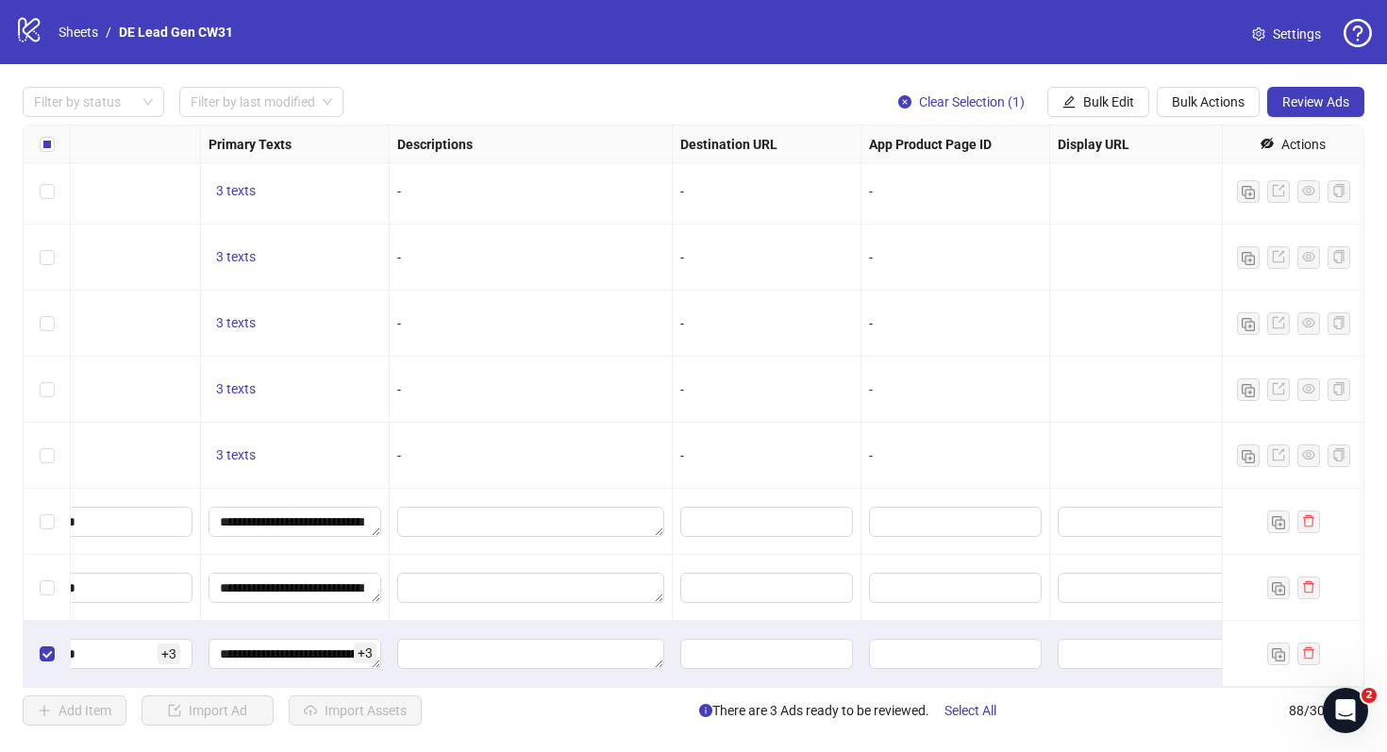
scroll to position [5290, 1942]
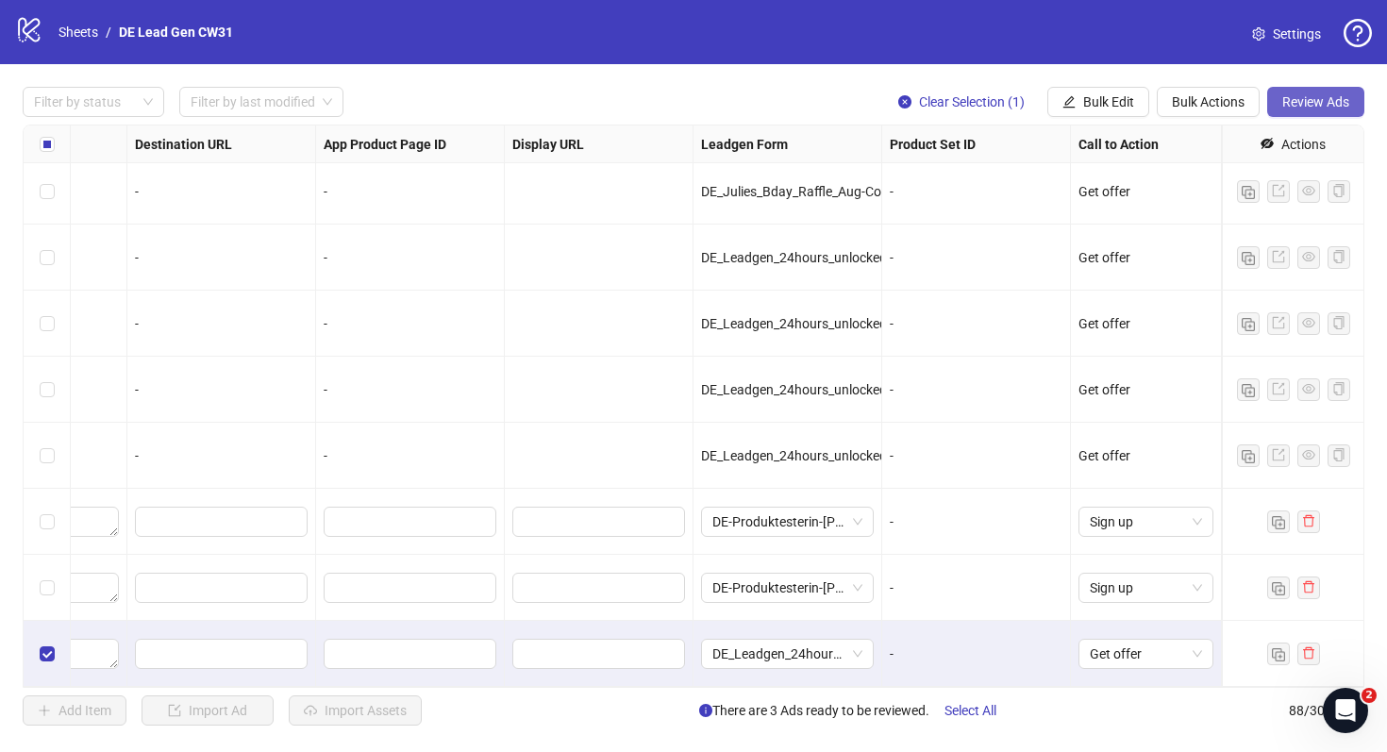
click at [1306, 106] on span "Review Ads" at bounding box center [1316, 101] width 67 height 15
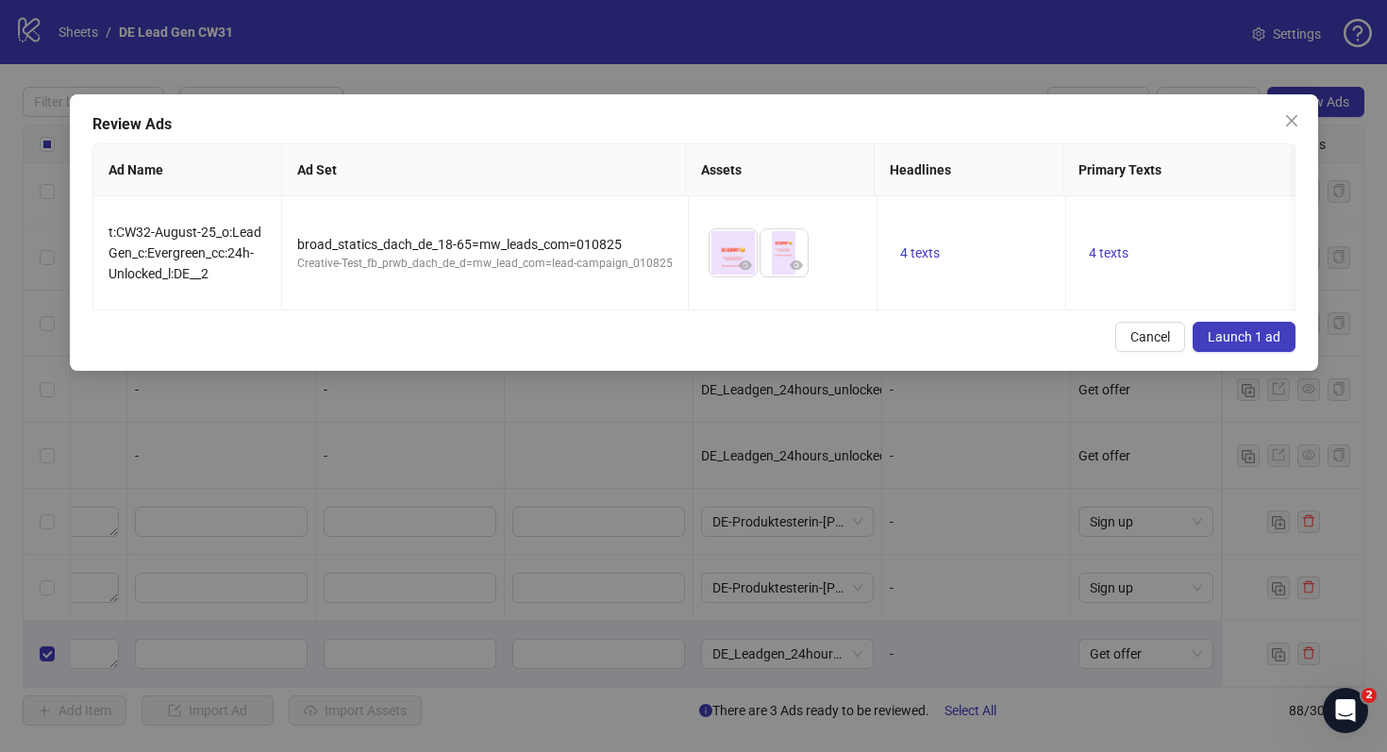
click at [1246, 329] on span "Launch 1 ad" at bounding box center [1244, 336] width 73 height 15
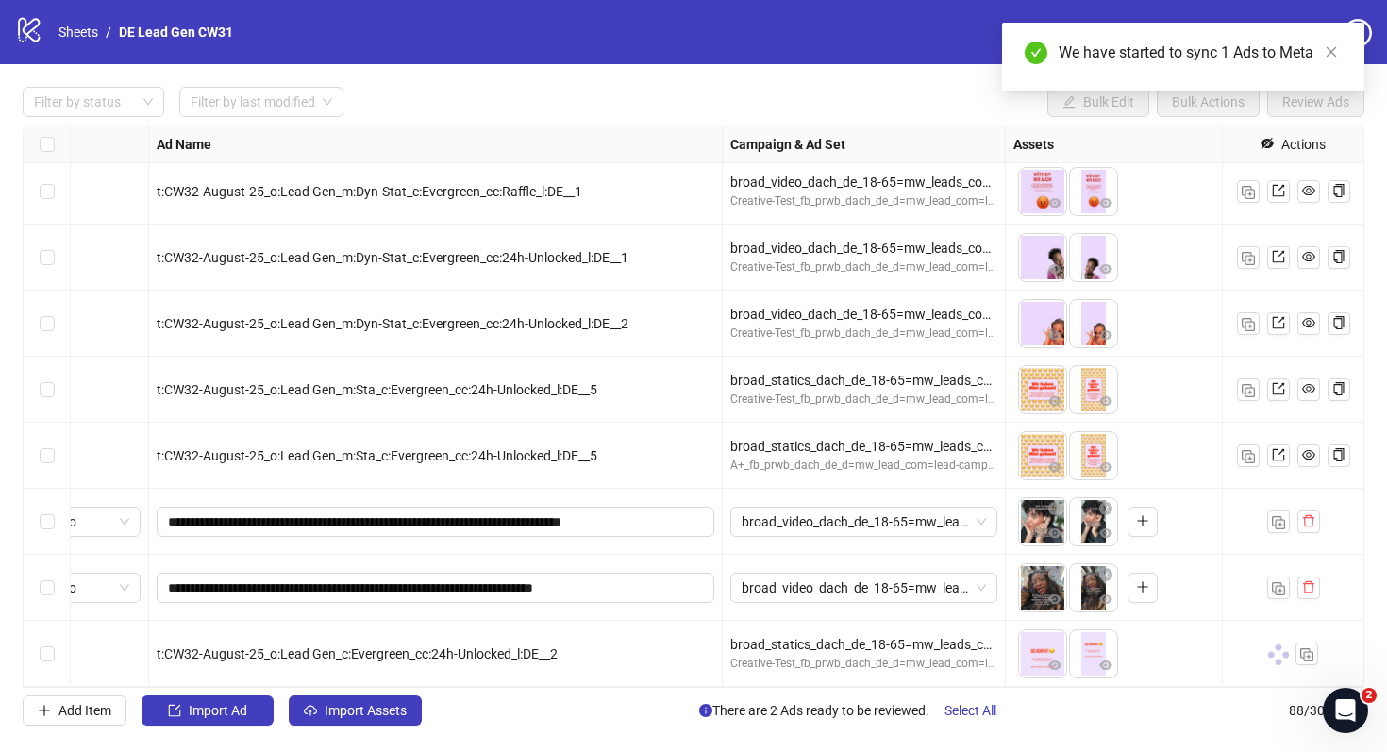
scroll to position [5290, 91]
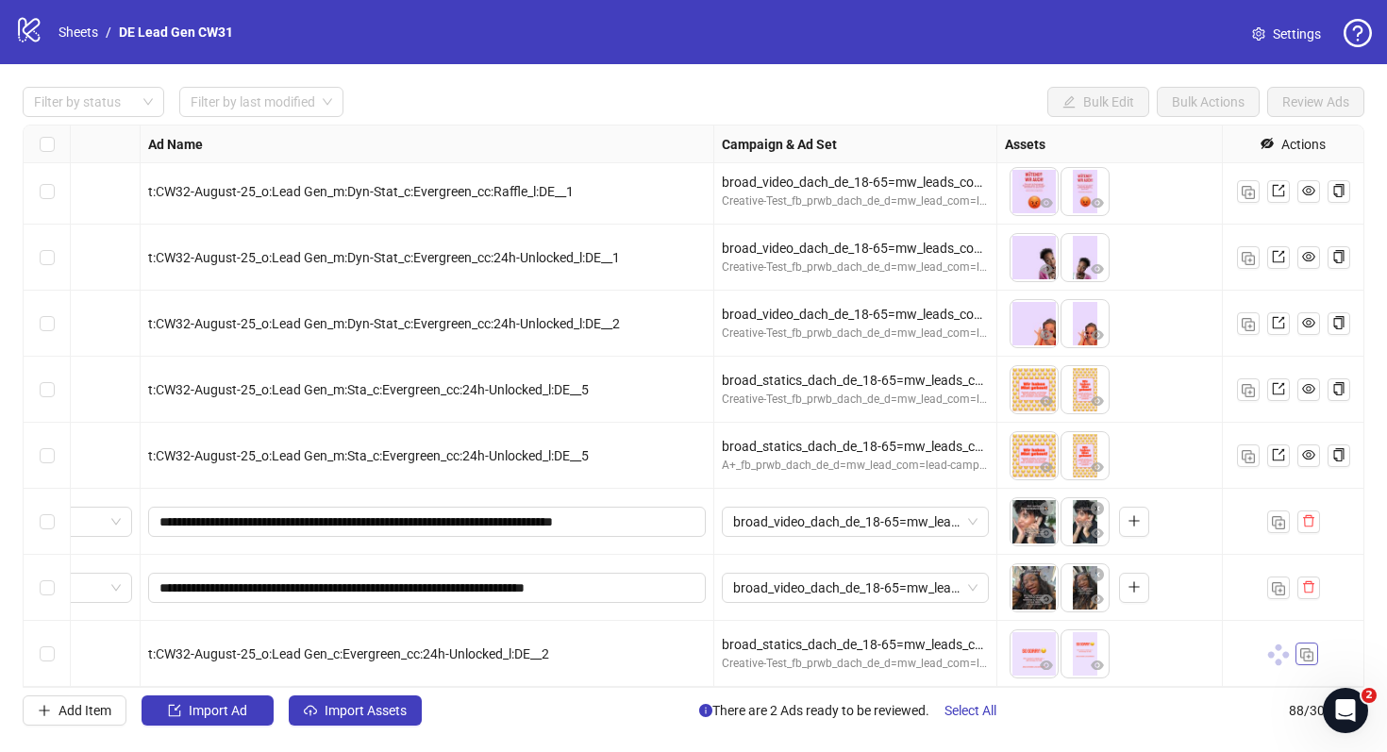
click at [1305, 659] on img "button" at bounding box center [1307, 654] width 13 height 13
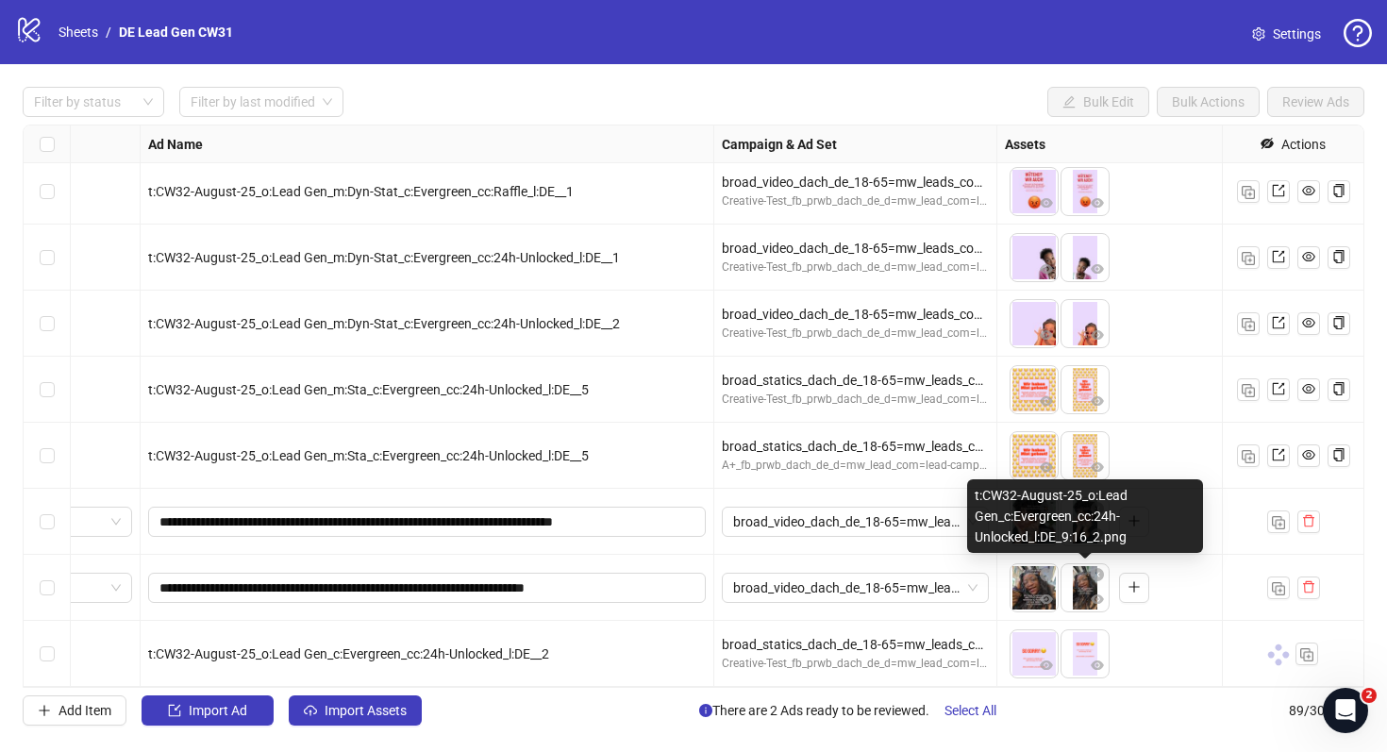
scroll to position [5356, 91]
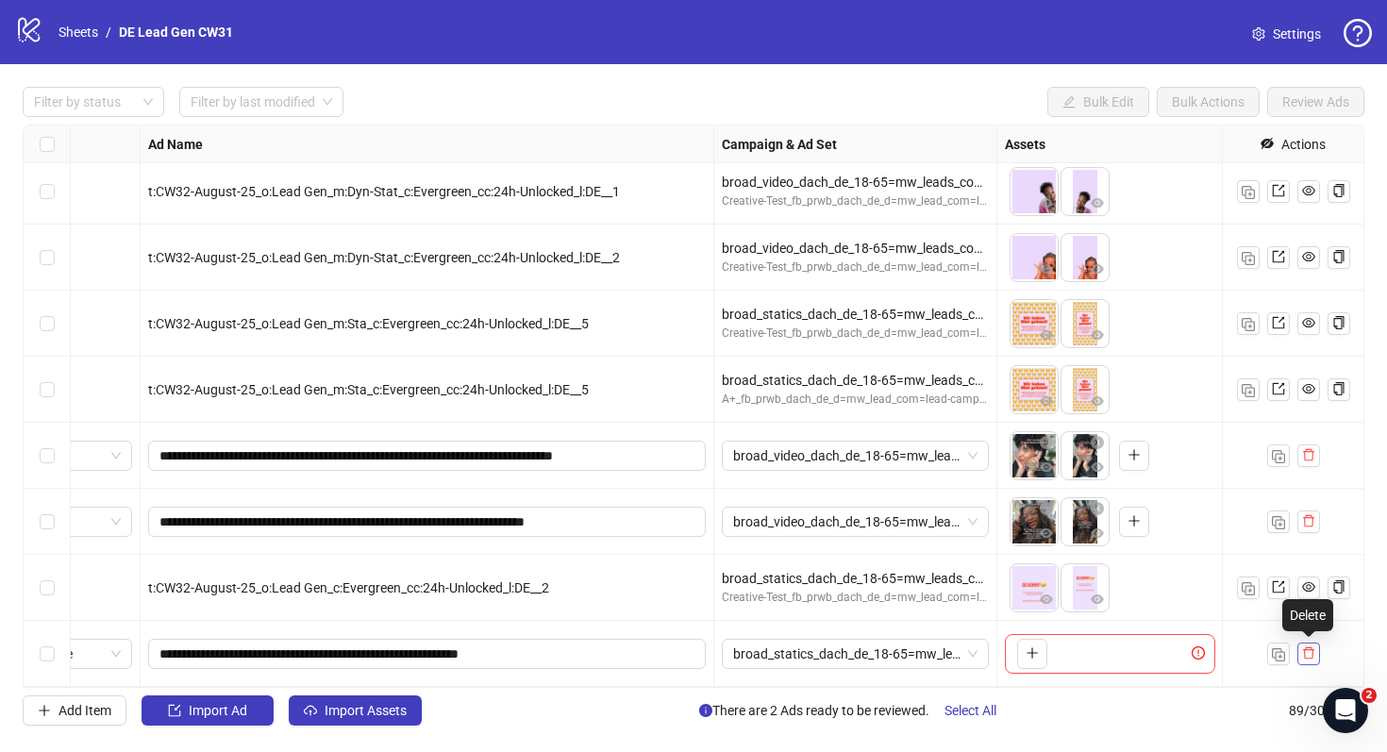
click at [1306, 651] on icon "delete" at bounding box center [1308, 653] width 13 height 13
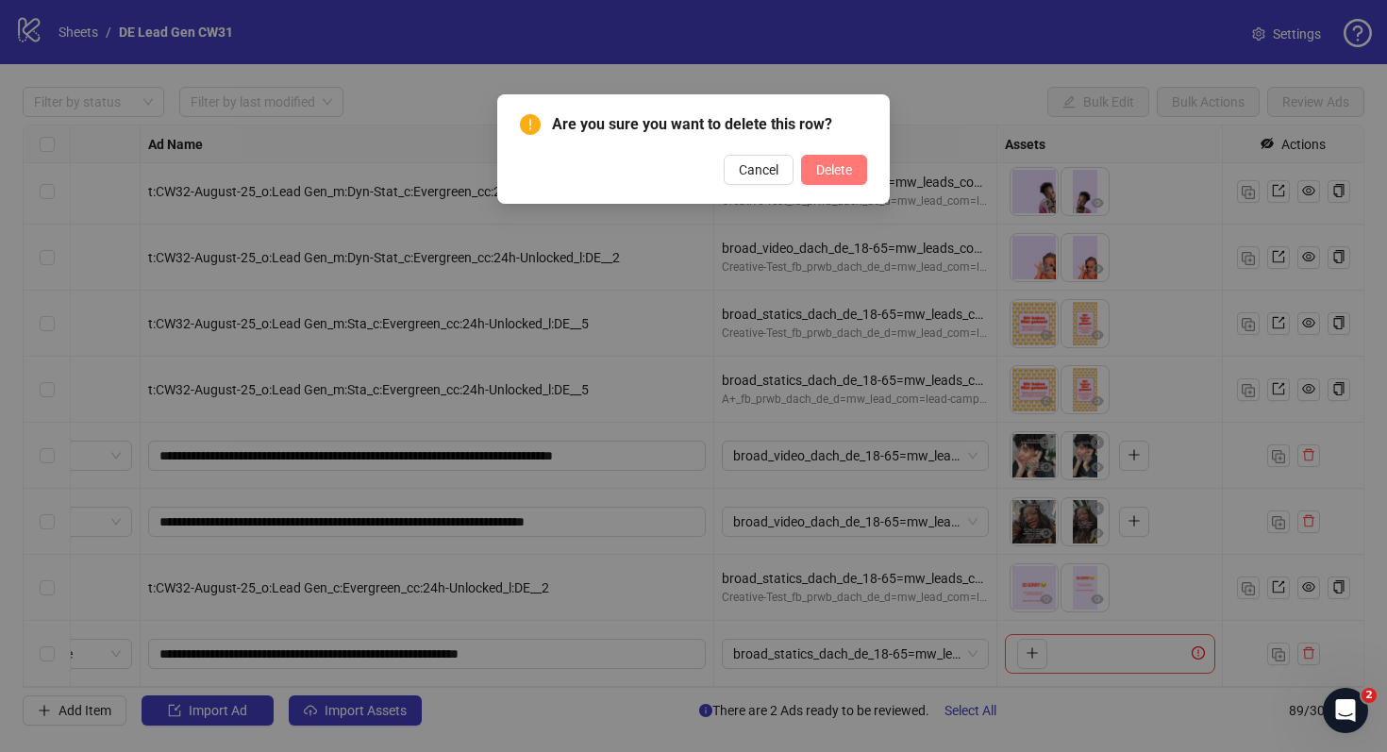
click at [855, 177] on button "Delete" at bounding box center [834, 170] width 66 height 30
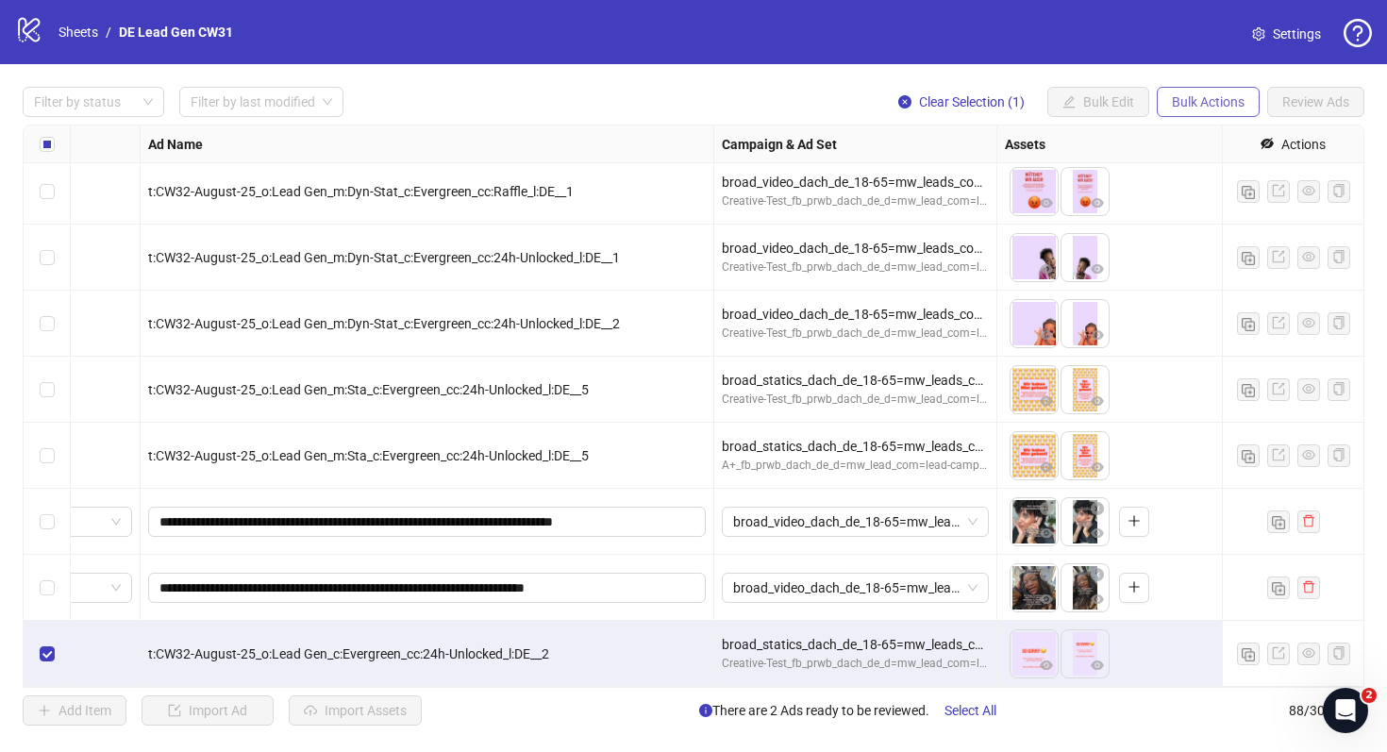
click at [1193, 110] on button "Bulk Actions" at bounding box center [1208, 102] width 103 height 30
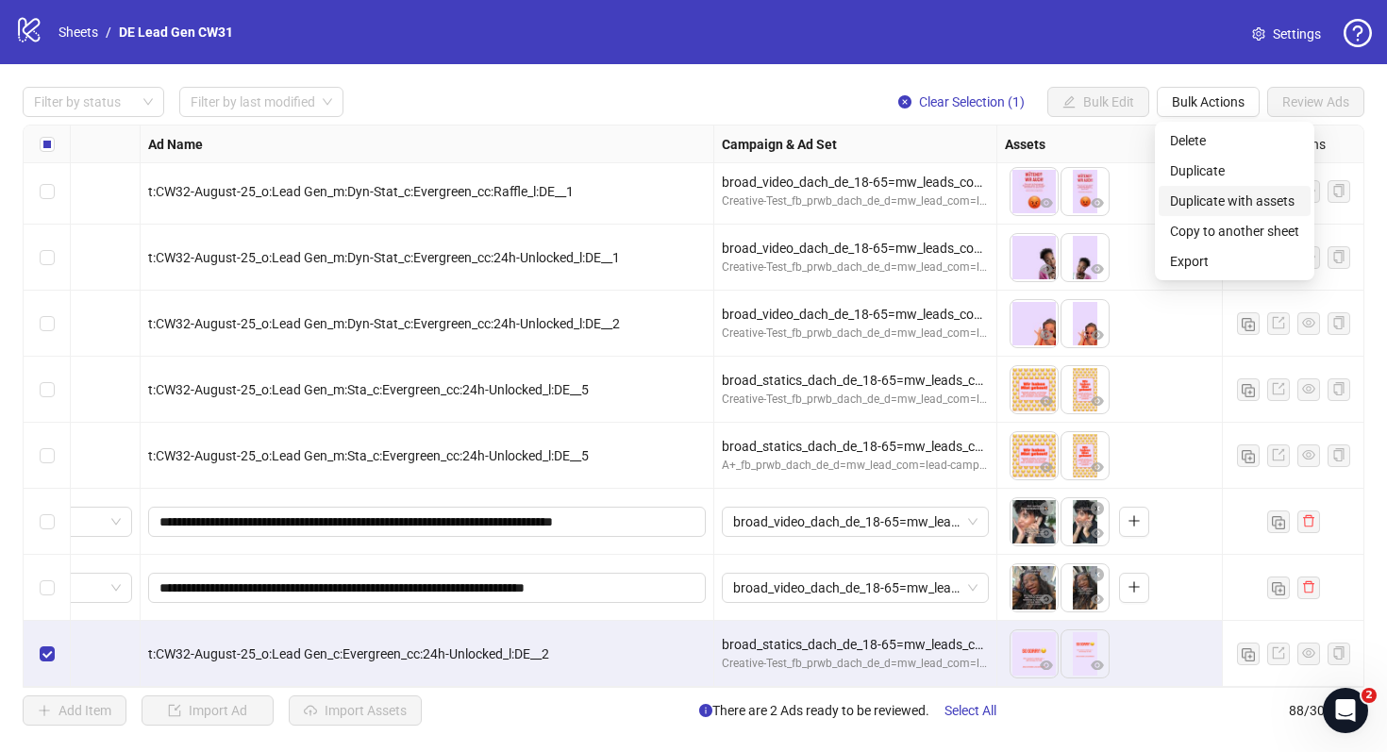
click at [1207, 204] on span "Duplicate with assets" at bounding box center [1234, 201] width 129 height 21
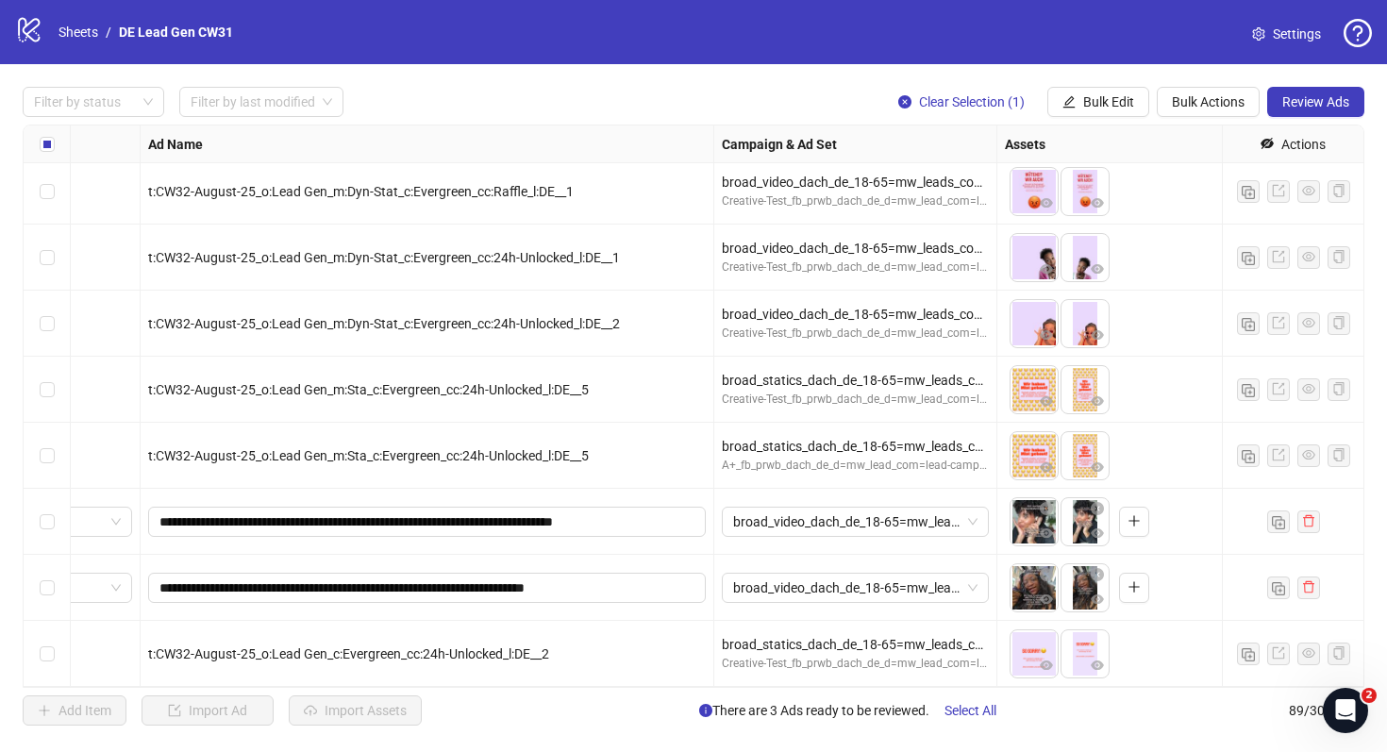
scroll to position [5356, 91]
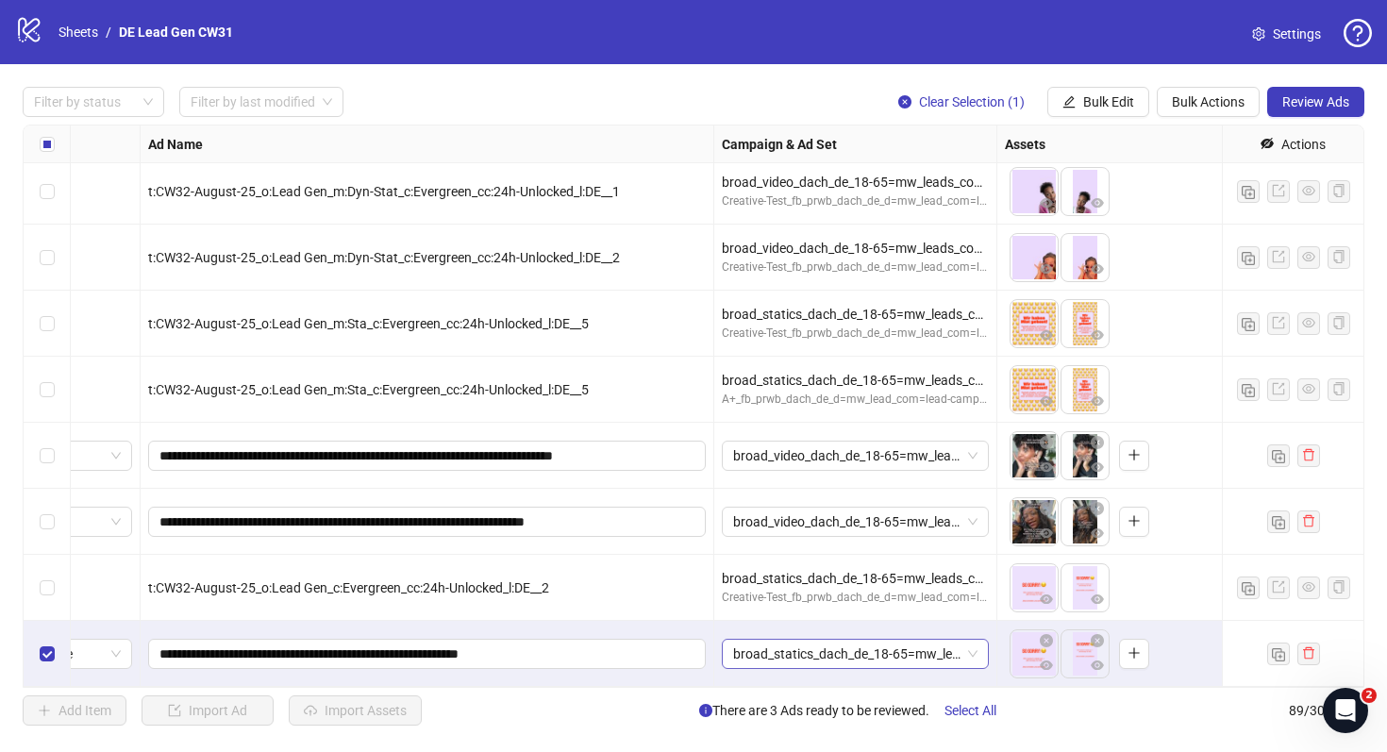
click at [865, 656] on span "broad_statics_dach_de_18-65=mw_leads_com=010825" at bounding box center [855, 654] width 244 height 28
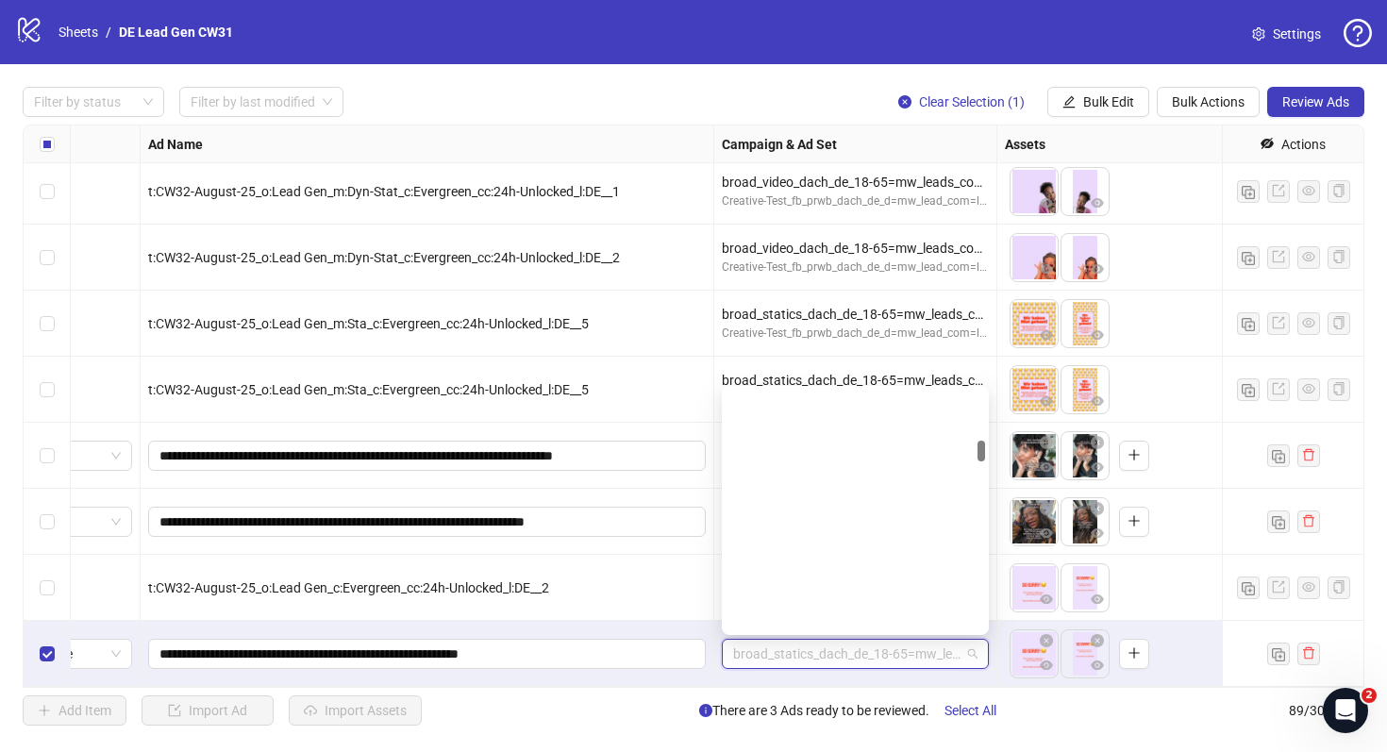
scroll to position [577, 0]
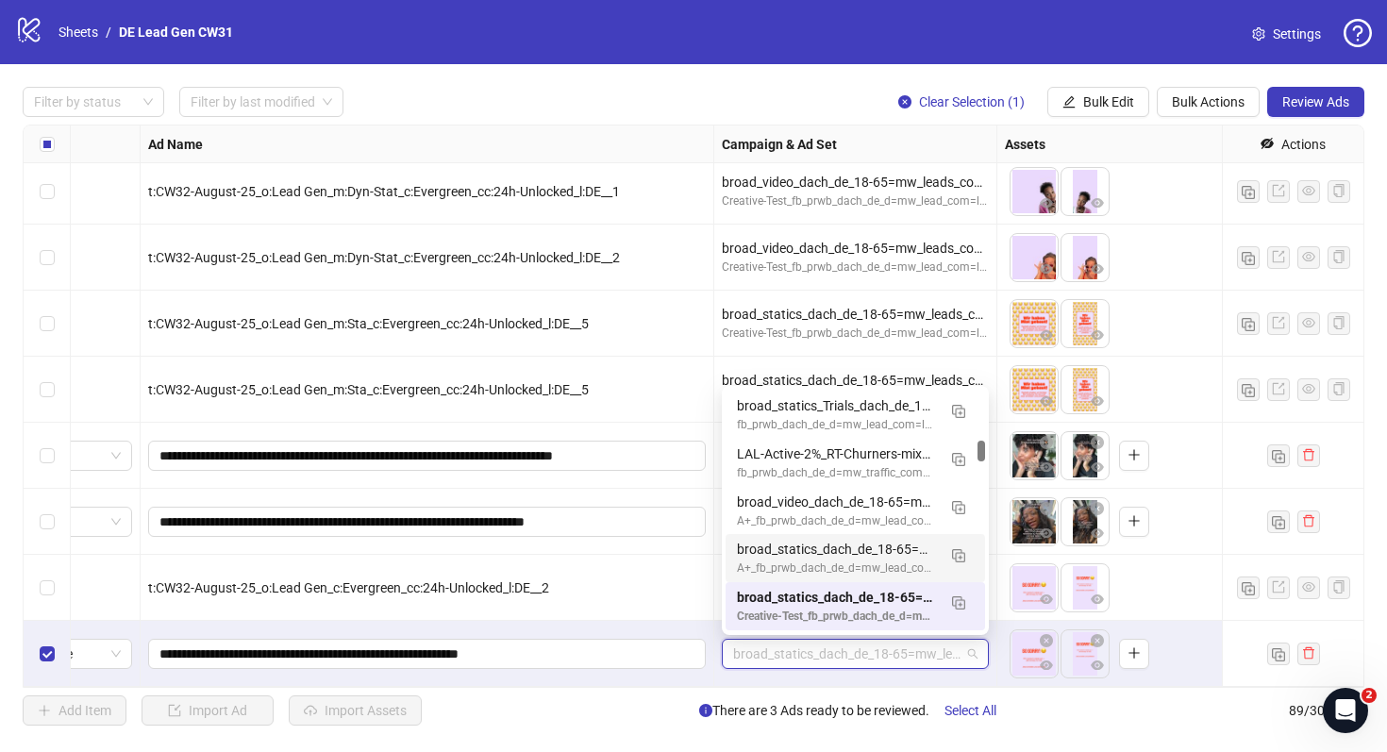
click at [868, 544] on div "broad_statics_dach_de_18-65=mw_leads_com=010825" at bounding box center [836, 549] width 199 height 21
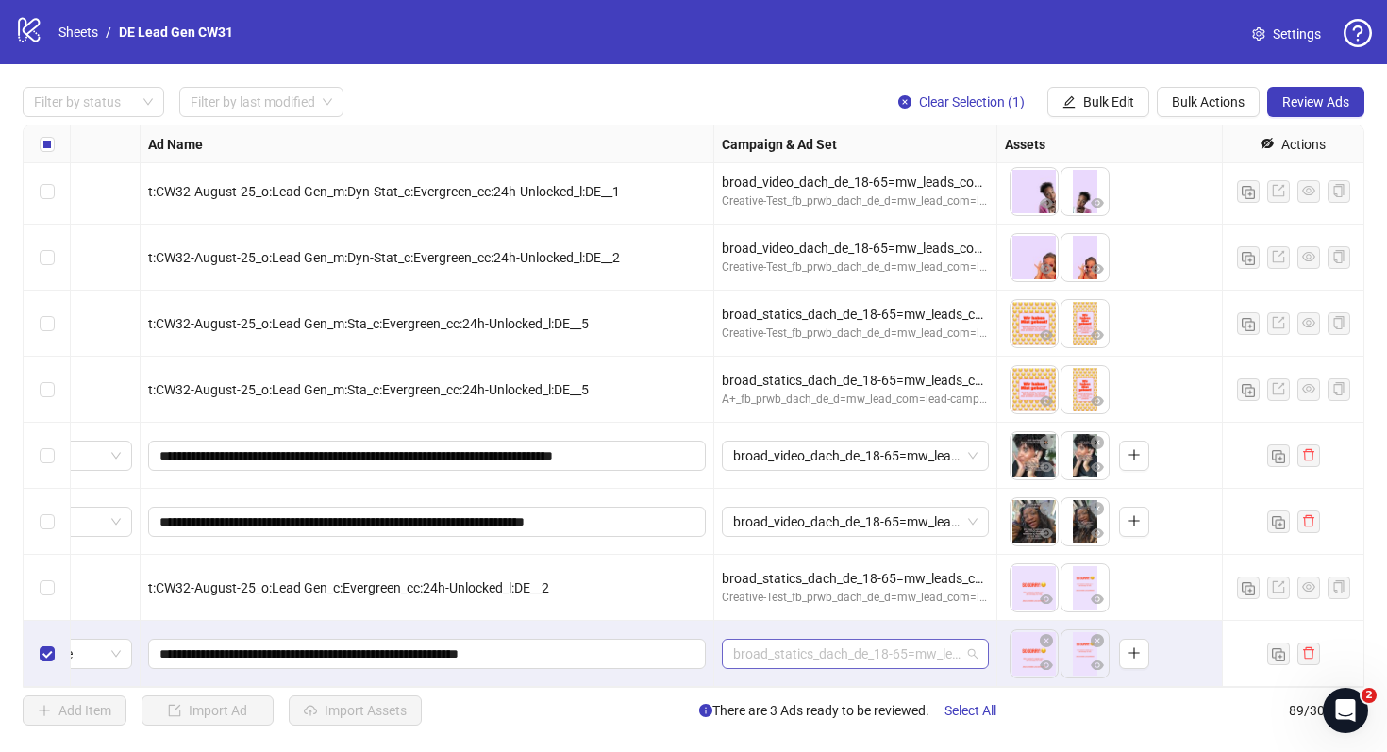
click at [747, 647] on span "broad_statics_dach_de_18-65=mw_leads_com=010825" at bounding box center [855, 654] width 244 height 28
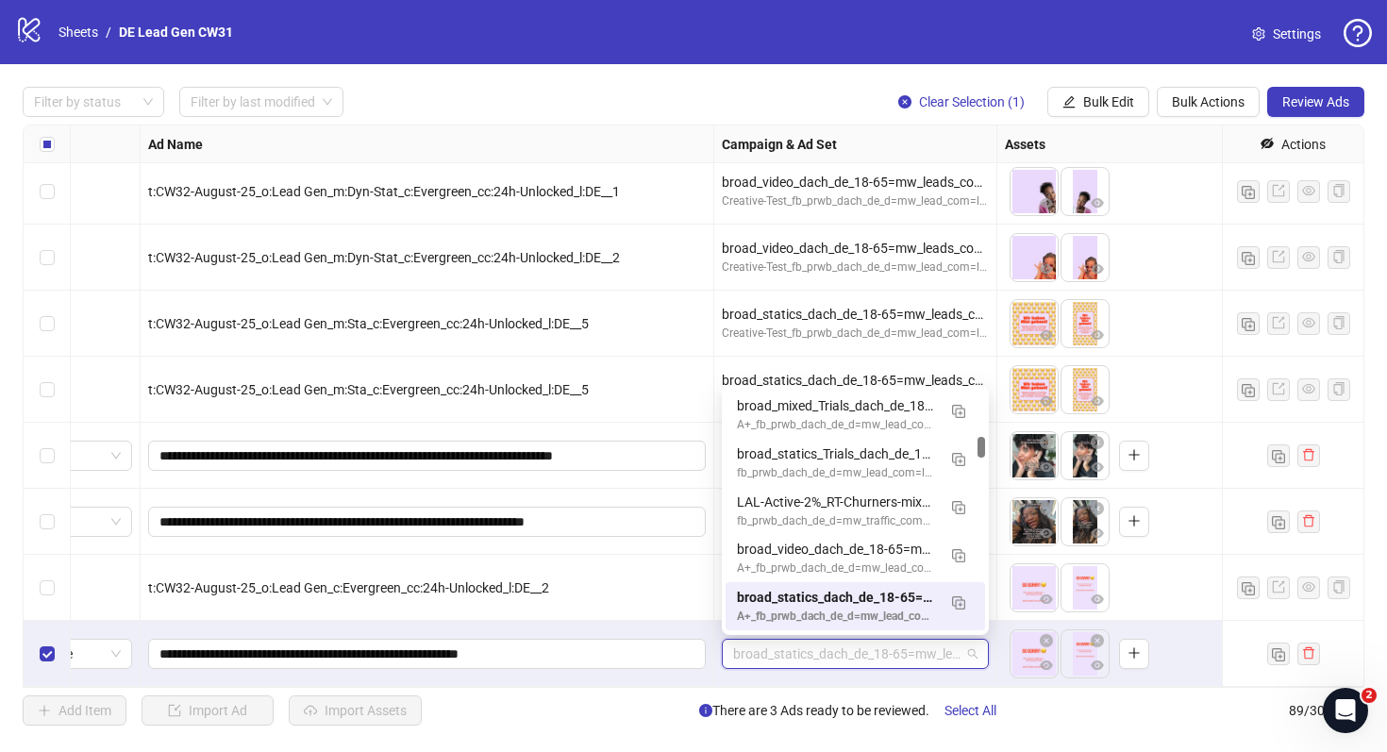
click at [694, 623] on div "**********" at bounding box center [428, 654] width 574 height 66
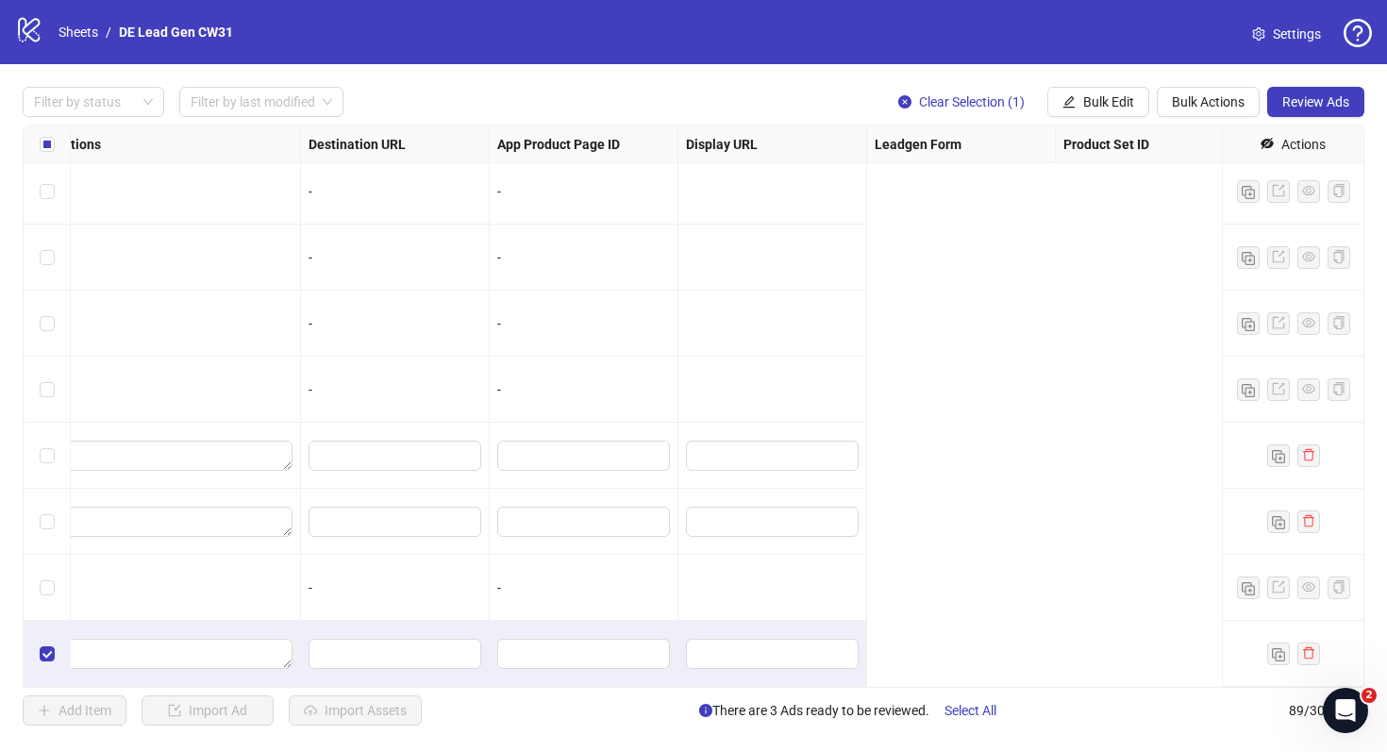
scroll to position [5356, 0]
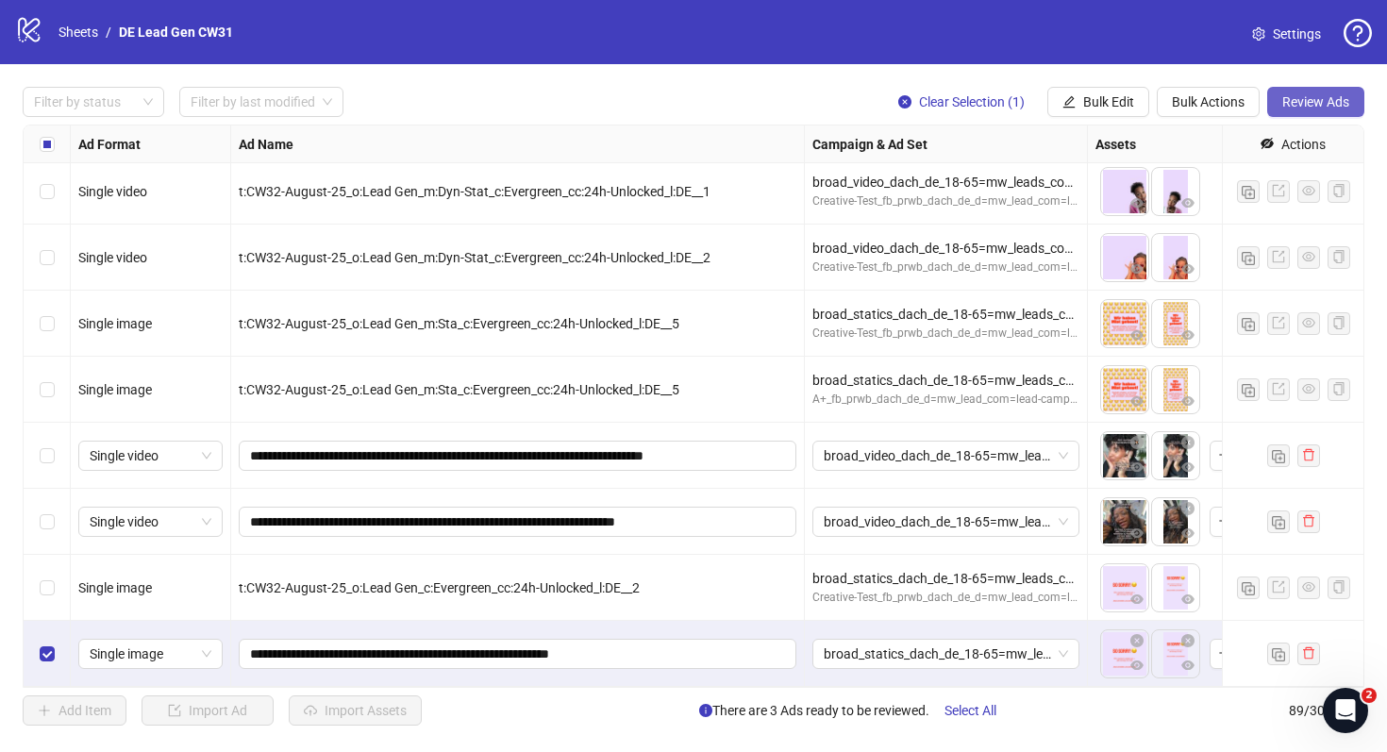
click at [1326, 92] on button "Review Ads" at bounding box center [1316, 102] width 97 height 30
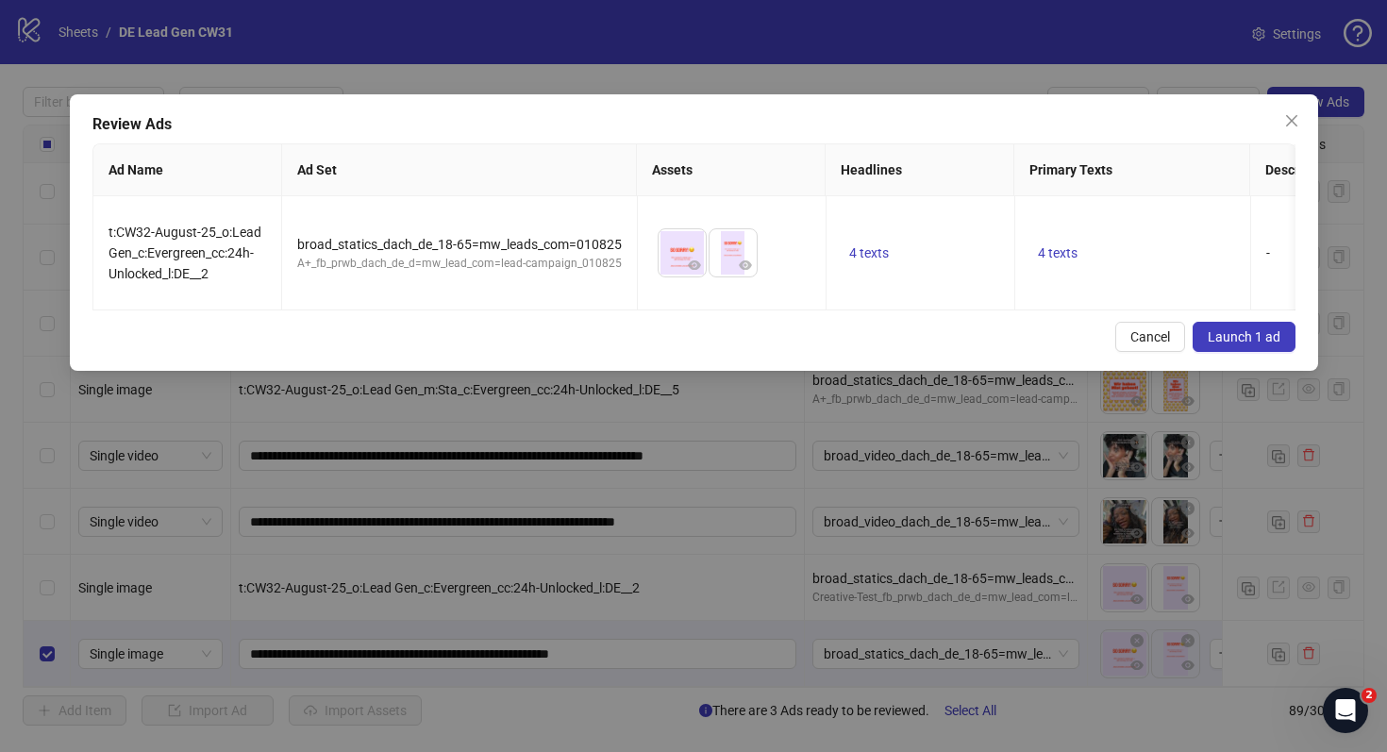
click at [1235, 329] on span "Launch 1 ad" at bounding box center [1244, 336] width 73 height 15
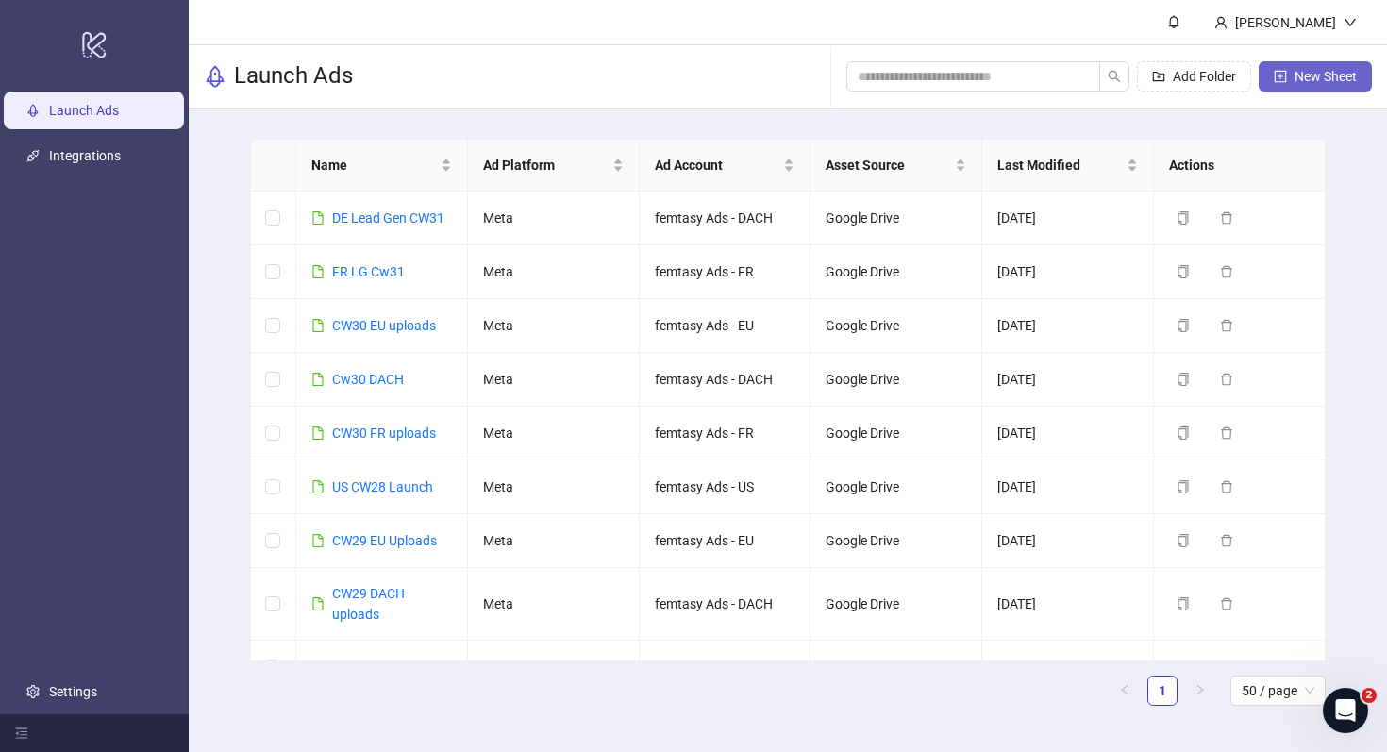
click at [1321, 78] on span "New Sheet" at bounding box center [1326, 76] width 62 height 15
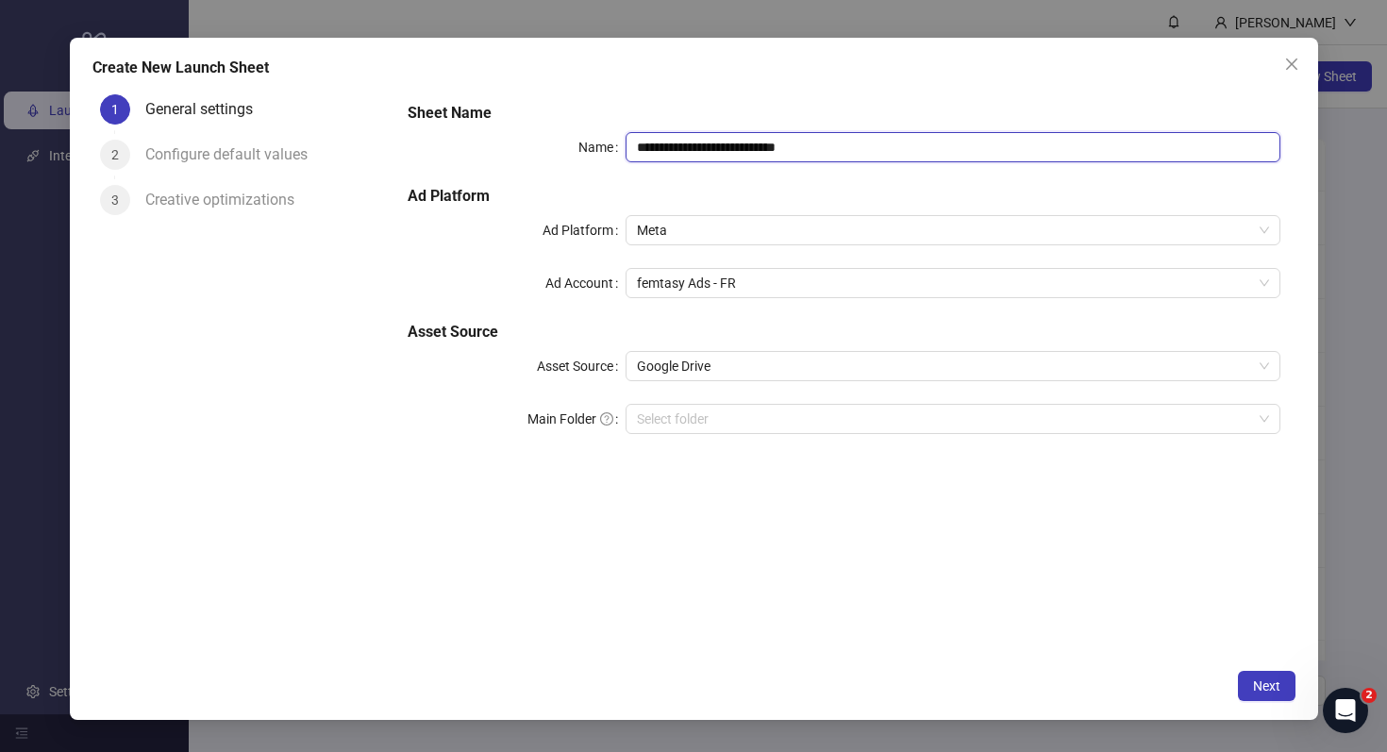
click at [917, 142] on input "**********" at bounding box center [953, 147] width 654 height 30
click at [785, 293] on span "femtasy Ads - FR" at bounding box center [952, 283] width 631 height 28
type input "**********"
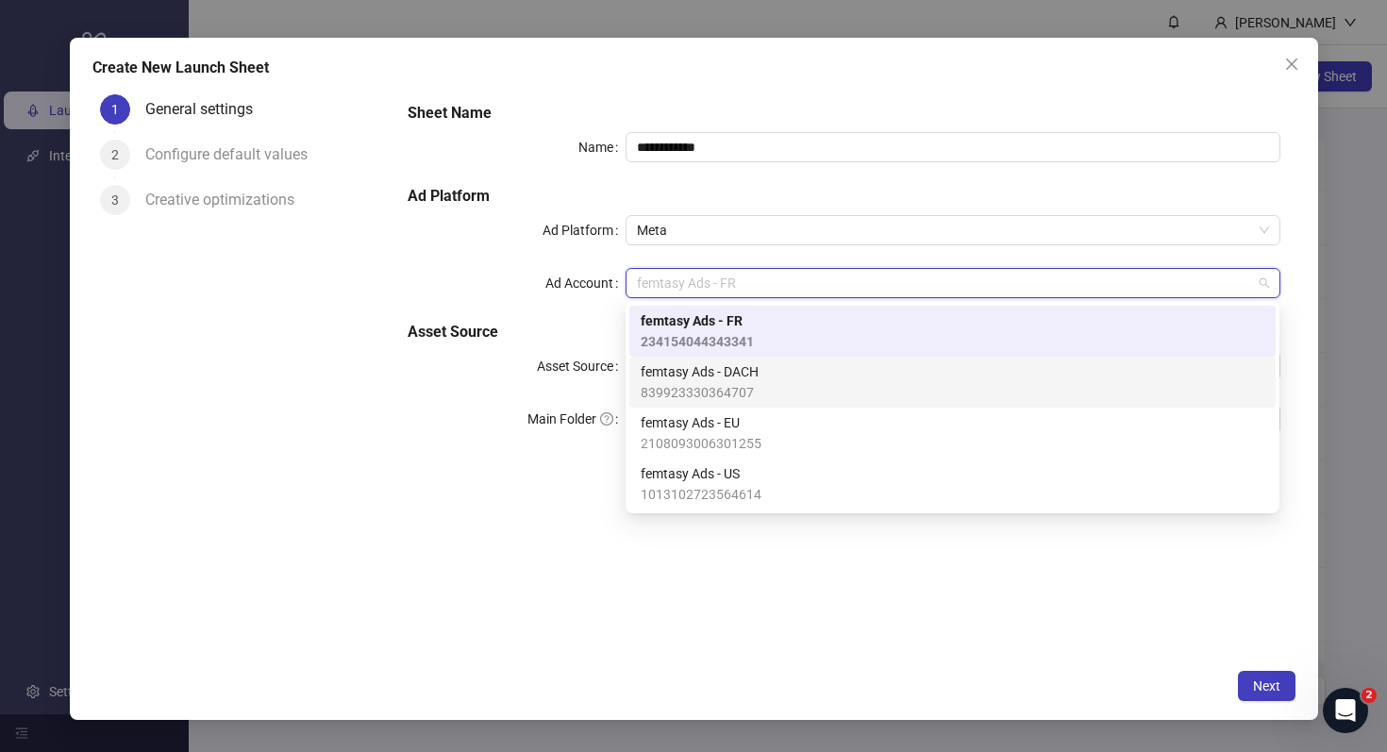
click at [782, 378] on div "femtasy Ads - DACH 839923330364707" at bounding box center [953, 382] width 624 height 42
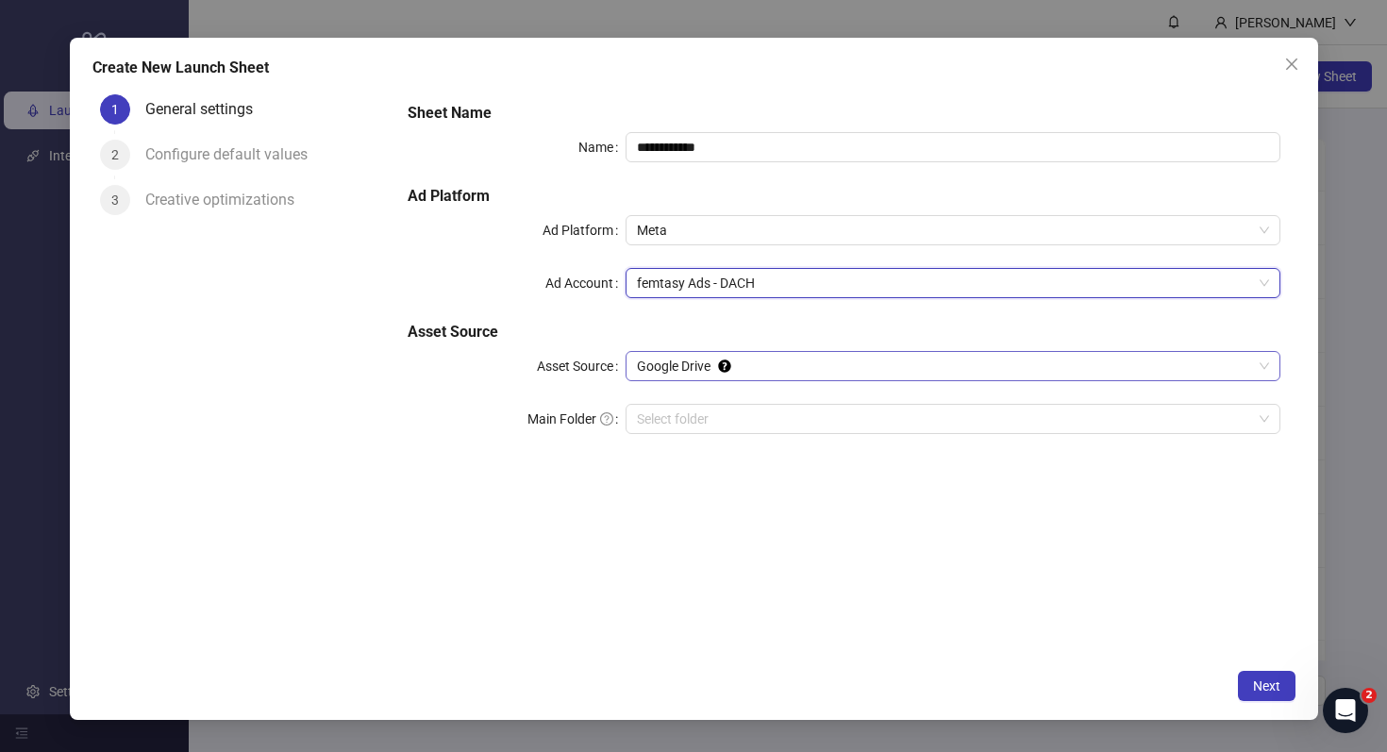
click at [761, 365] on span "Google Drive" at bounding box center [952, 366] width 631 height 28
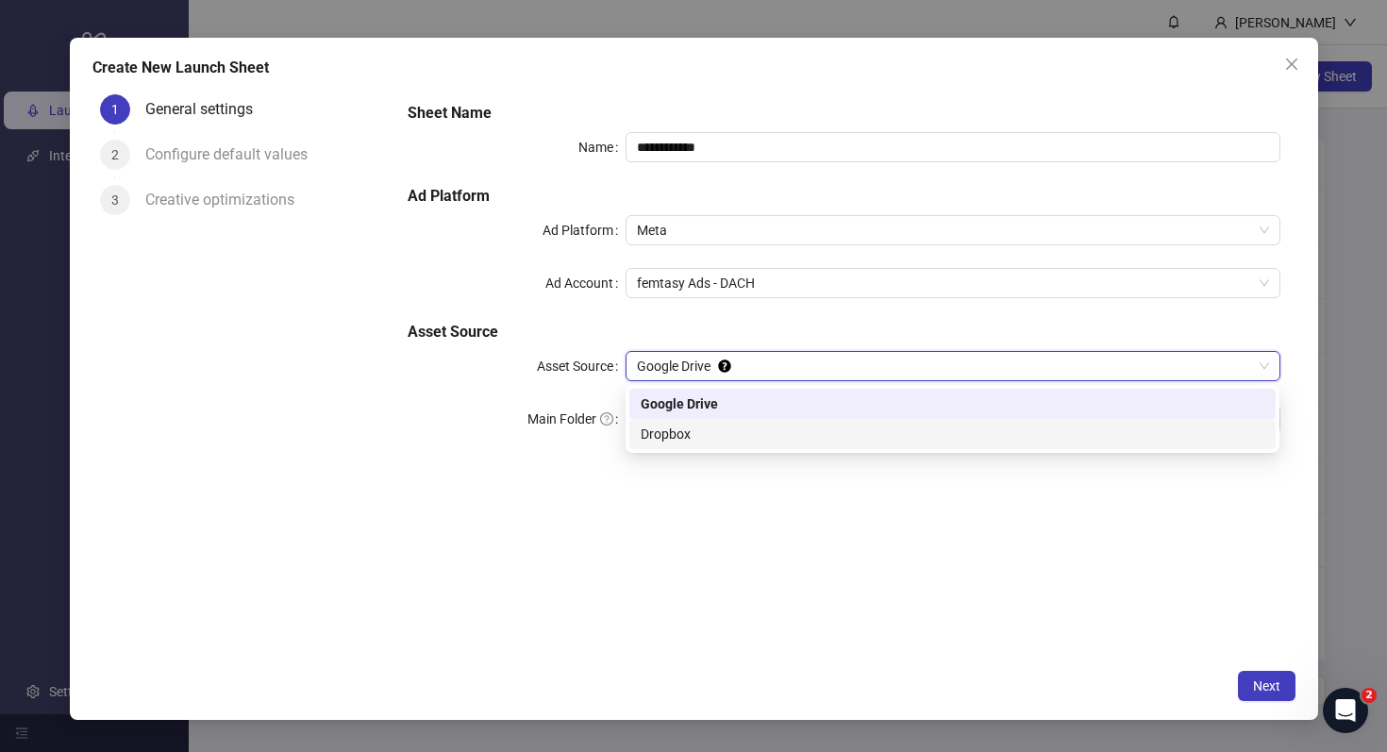
click at [796, 513] on div "**********" at bounding box center [844, 373] width 902 height 573
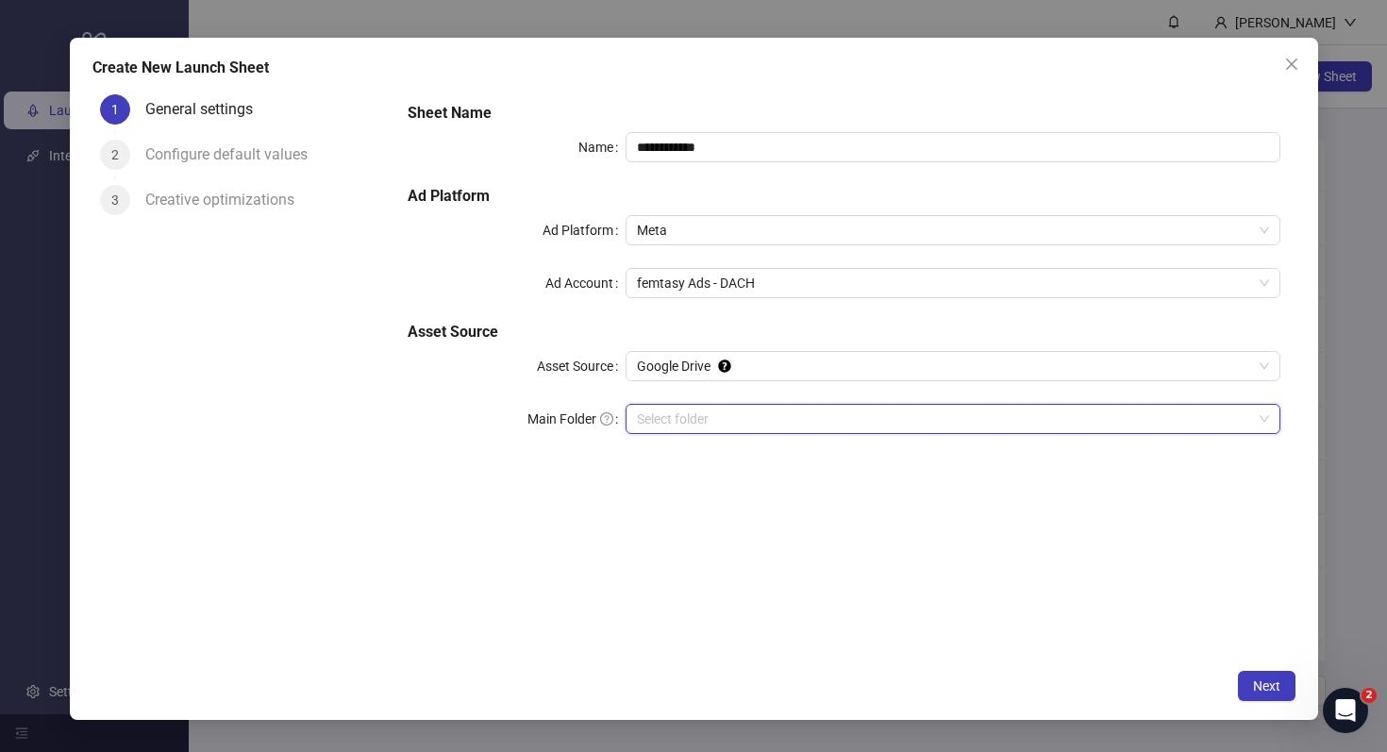
click at [799, 416] on input "Main Folder" at bounding box center [944, 419] width 614 height 28
click at [1267, 684] on span "Next" at bounding box center [1266, 686] width 27 height 15
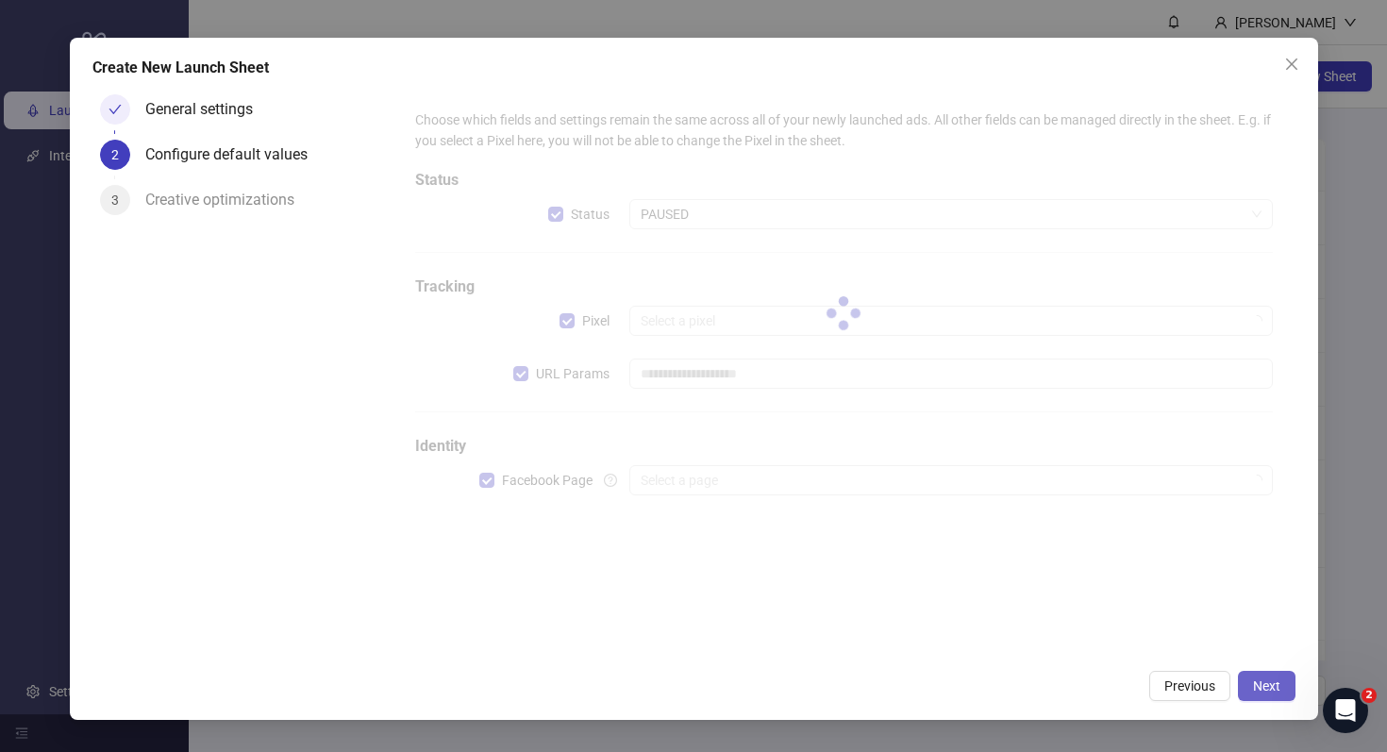
type input "**********"
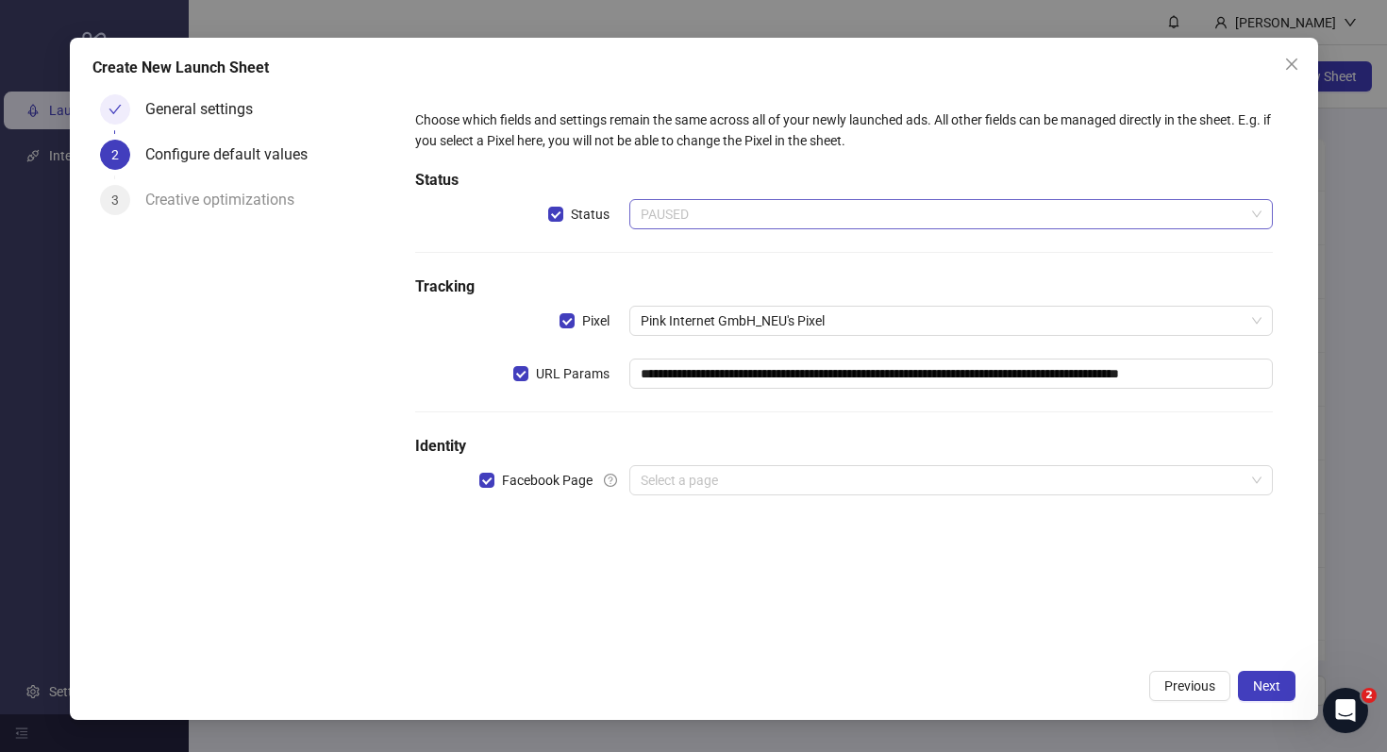
click at [803, 219] on span "PAUSED" at bounding box center [951, 214] width 620 height 28
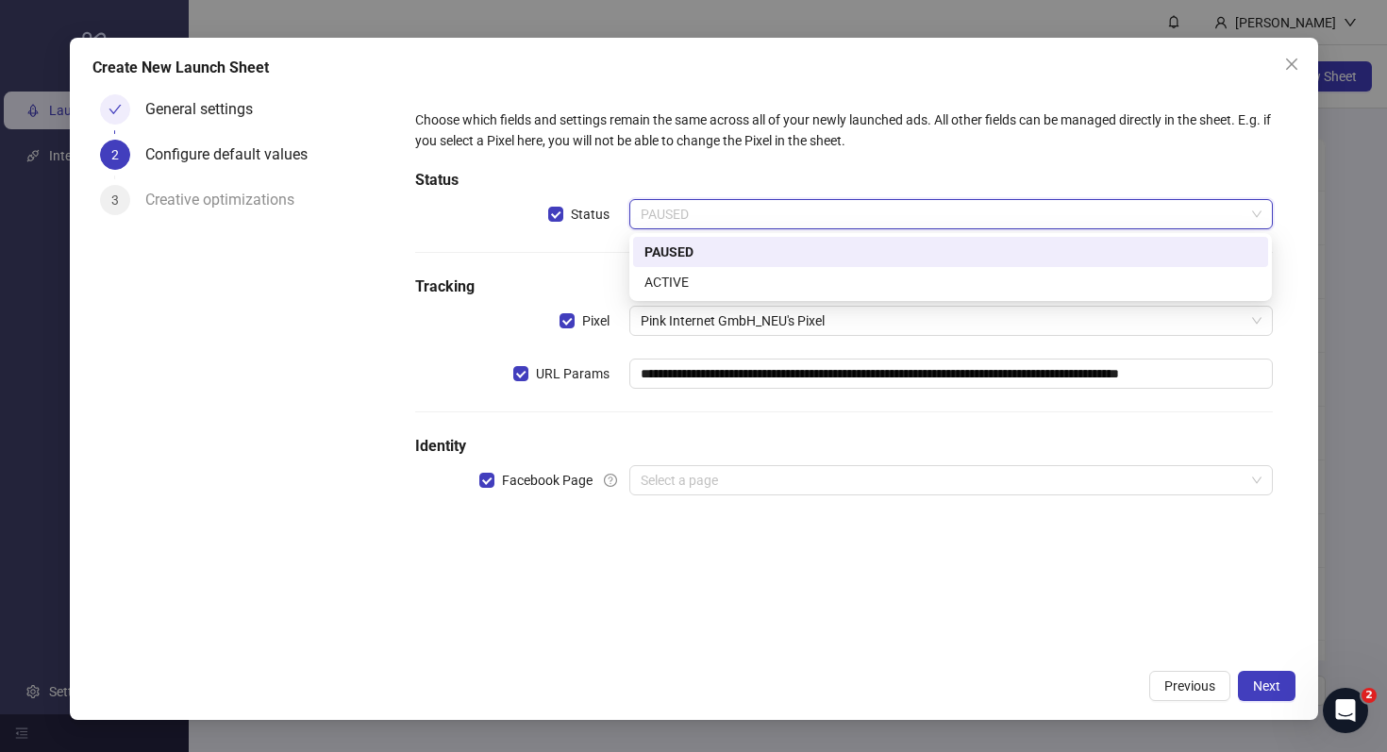
click at [788, 257] on div "PAUSED" at bounding box center [951, 252] width 613 height 21
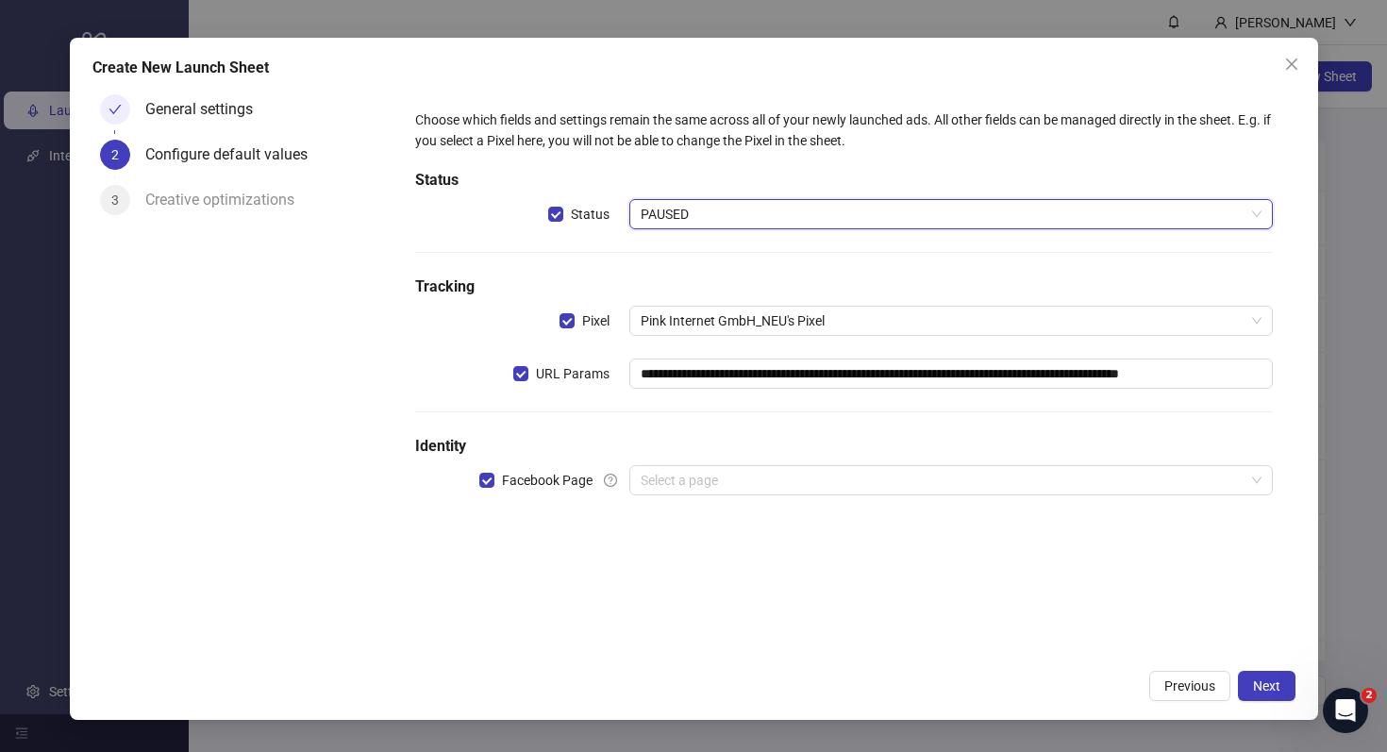
click at [753, 213] on span "PAUSED" at bounding box center [951, 214] width 620 height 28
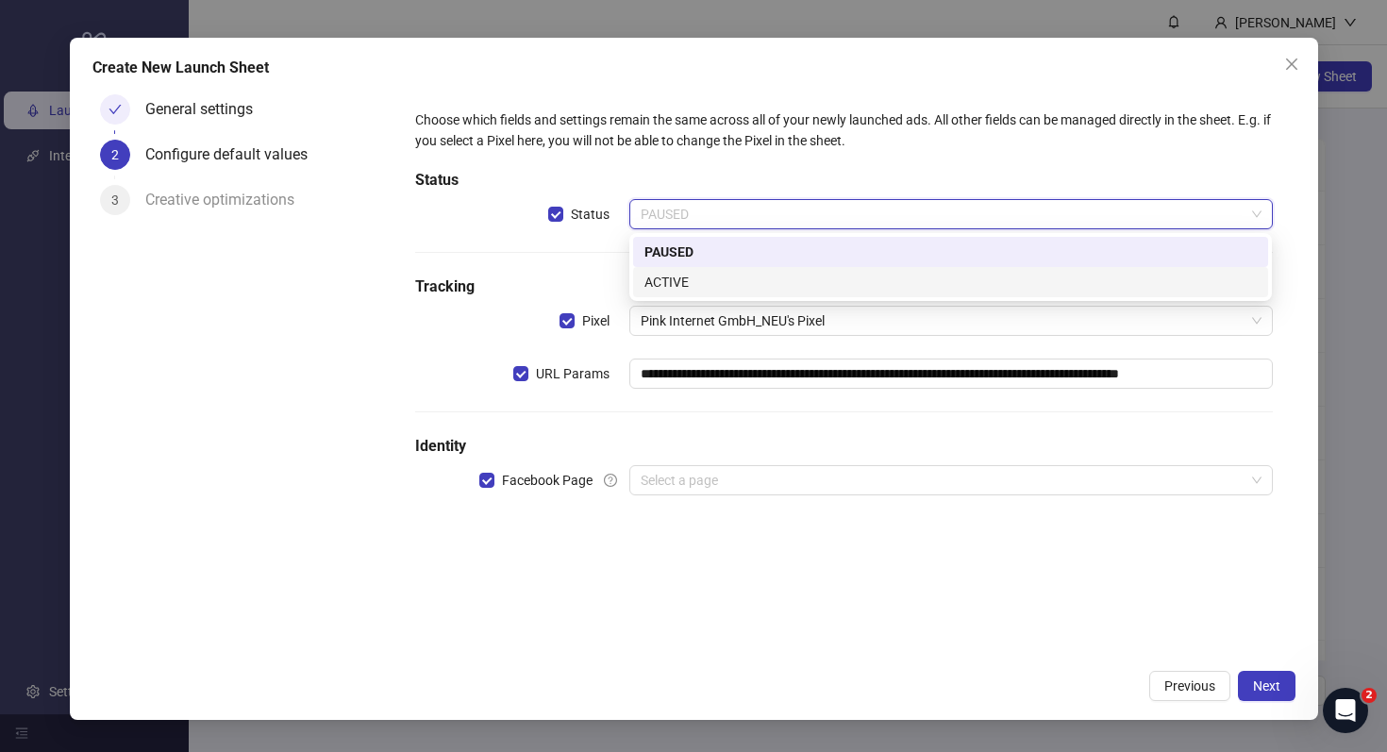
click at [747, 279] on div "ACTIVE" at bounding box center [951, 282] width 613 height 21
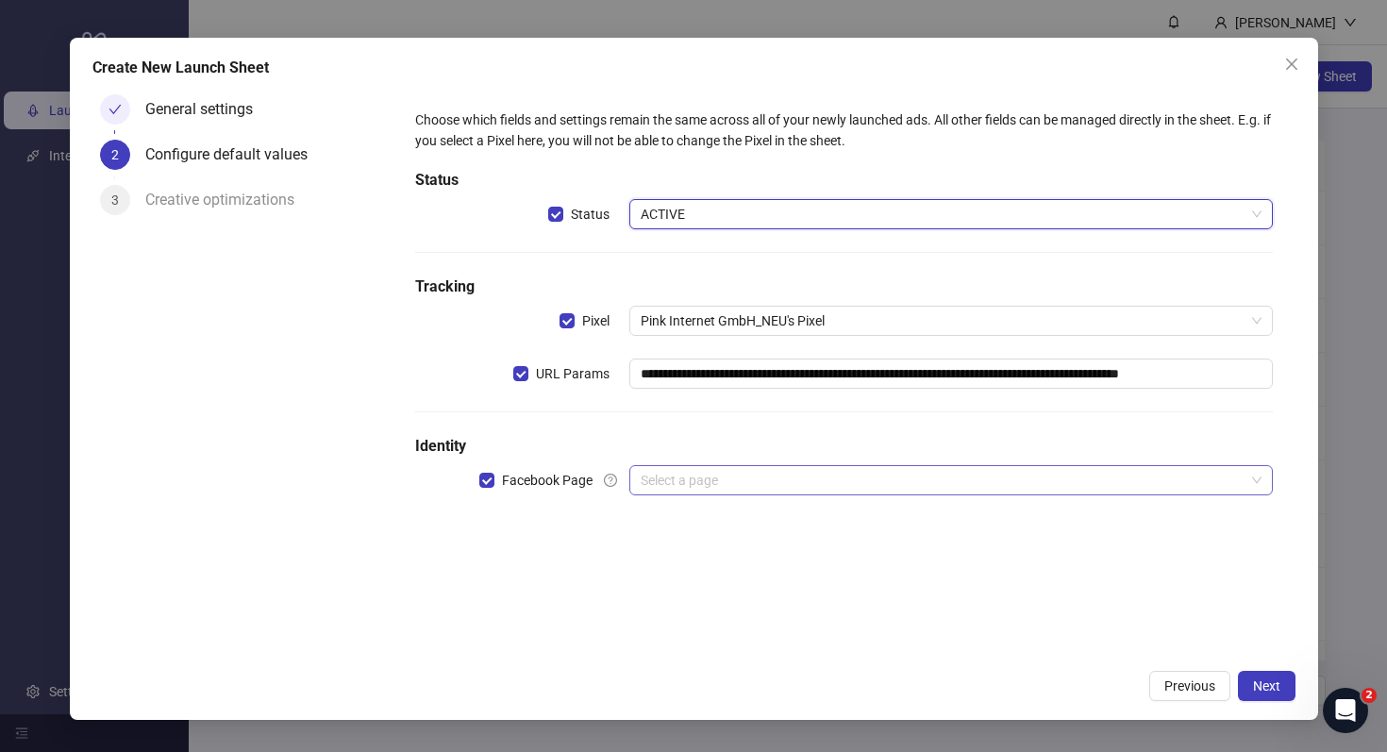
click at [669, 479] on input "search" at bounding box center [942, 480] width 603 height 28
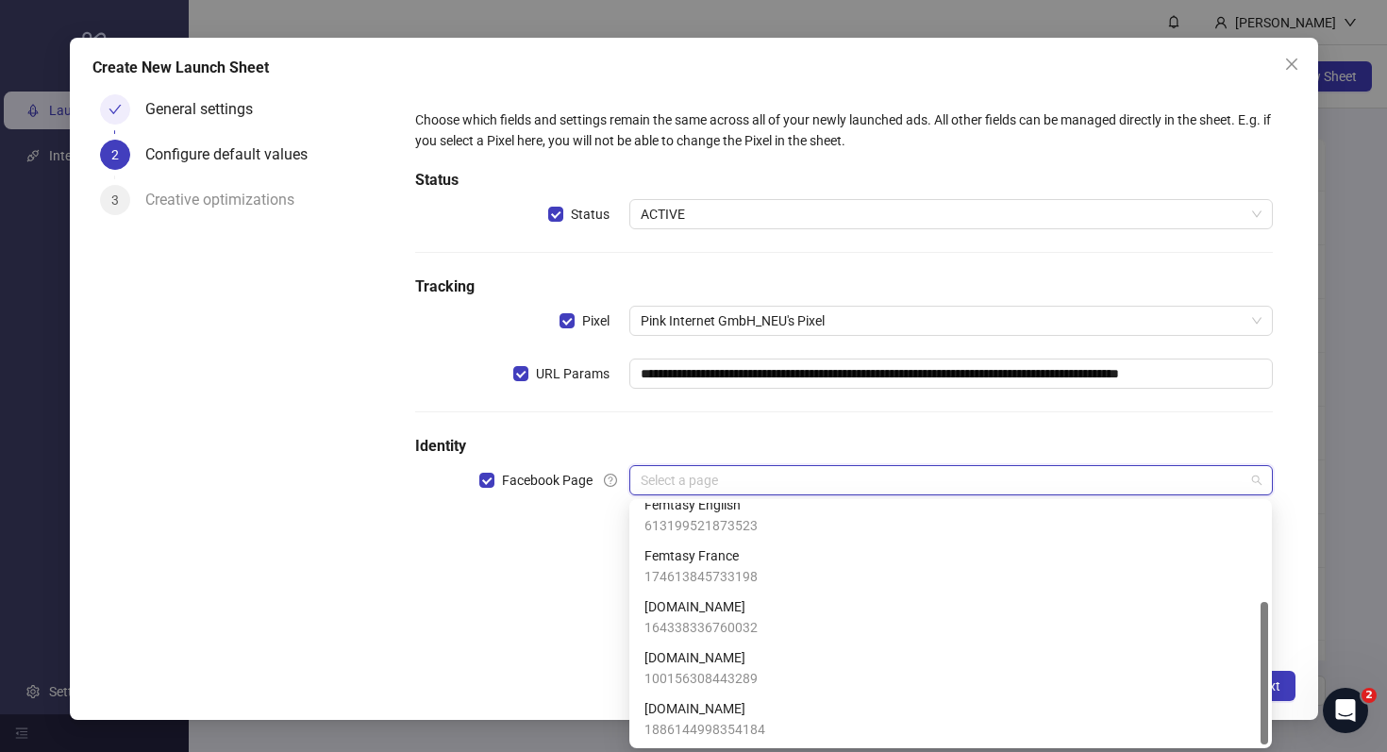
scroll to position [164, 0]
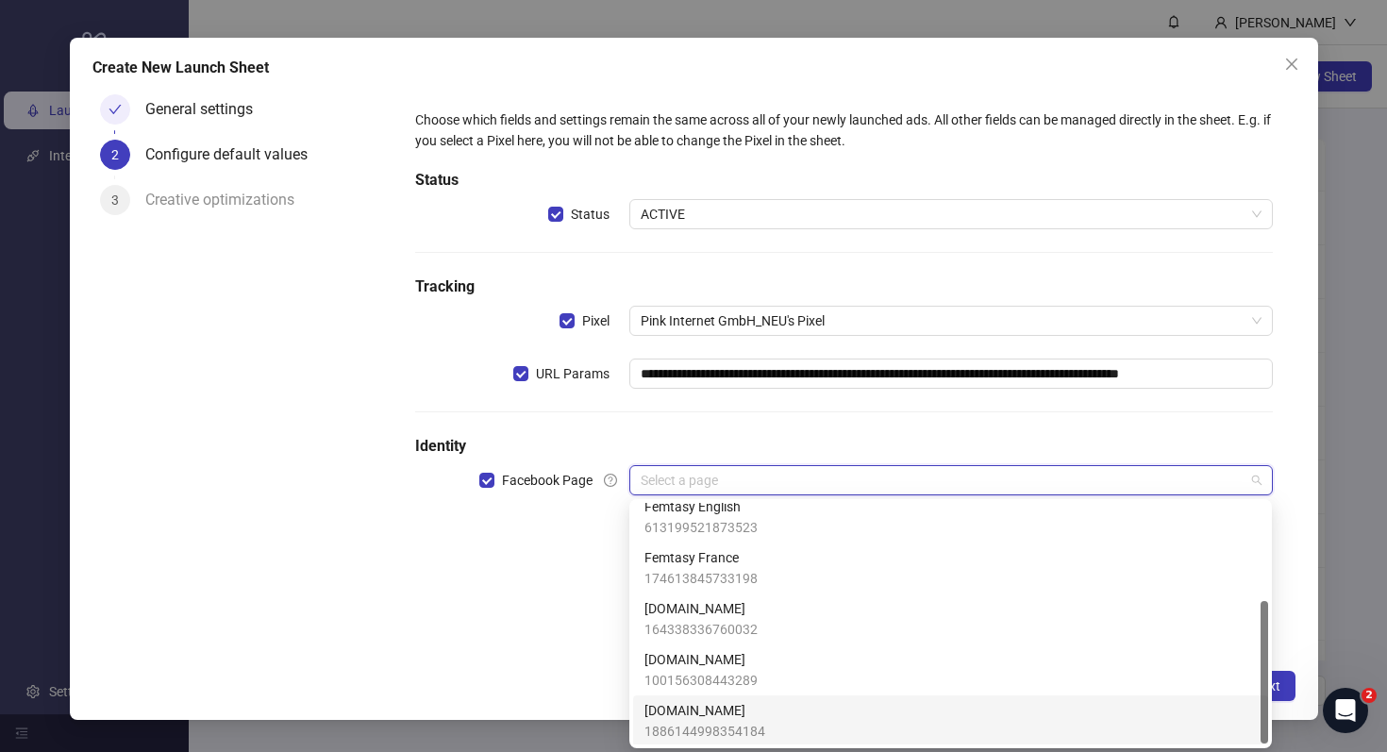
click at [729, 701] on span "[DOMAIN_NAME]" at bounding box center [705, 710] width 121 height 21
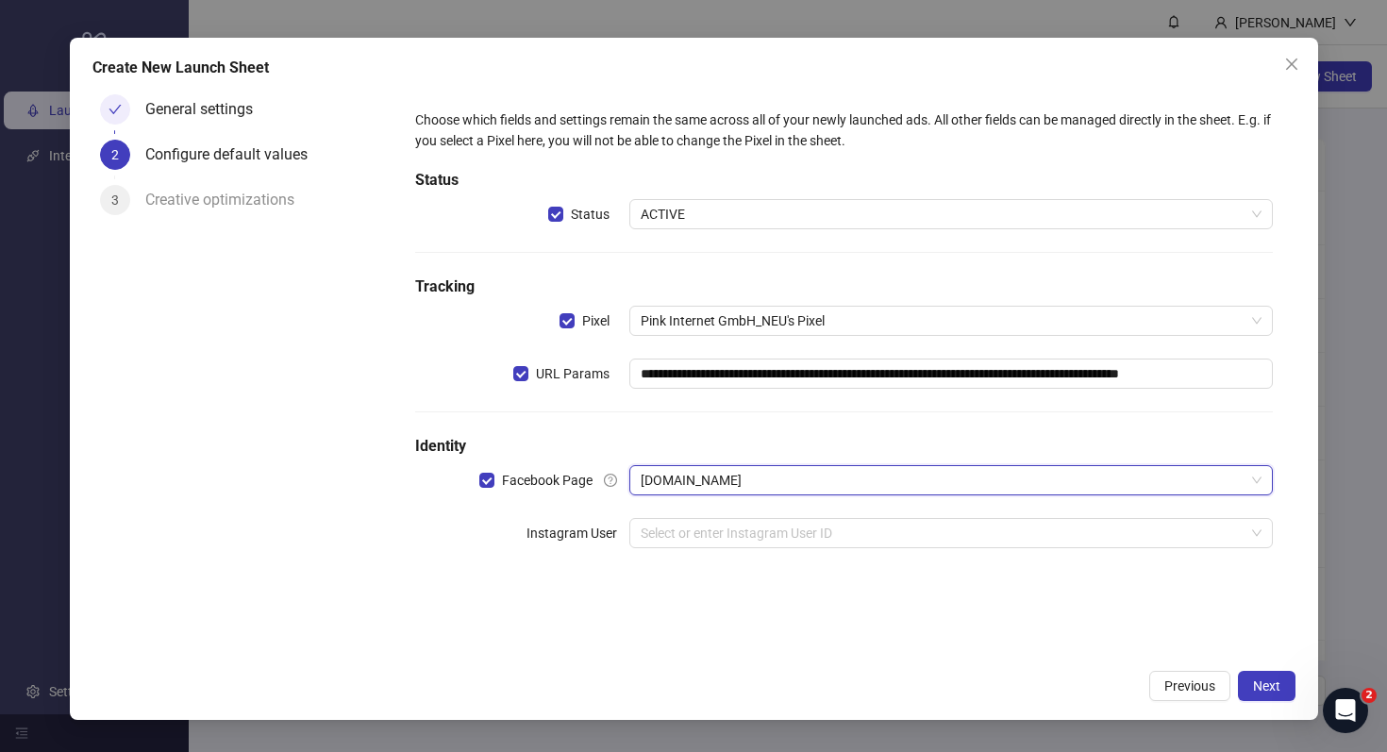
click at [625, 646] on div "**********" at bounding box center [844, 373] width 902 height 573
click at [713, 513] on div "**********" at bounding box center [844, 340] width 872 height 477
click at [713, 525] on input "search" at bounding box center [942, 533] width 603 height 28
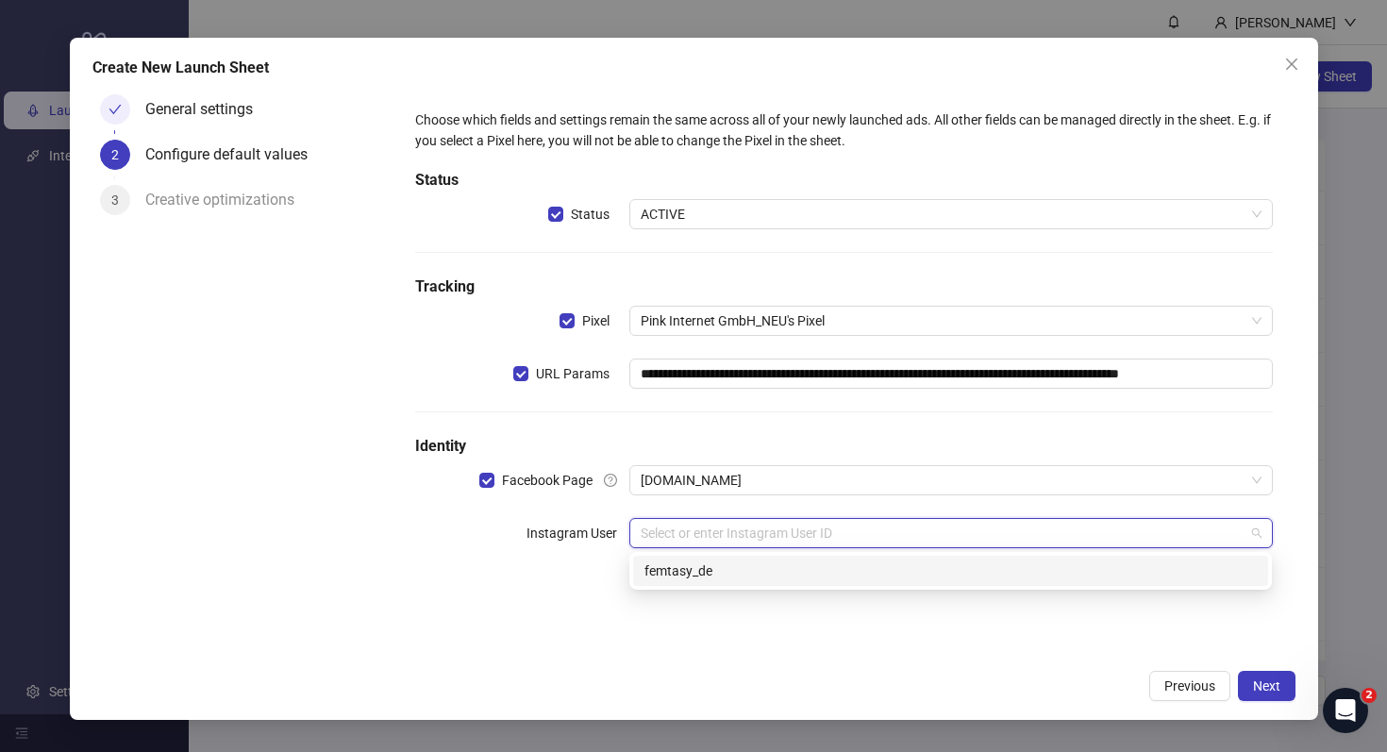
click at [665, 533] on input "search" at bounding box center [942, 533] width 603 height 28
click at [596, 628] on div "**********" at bounding box center [844, 373] width 902 height 573
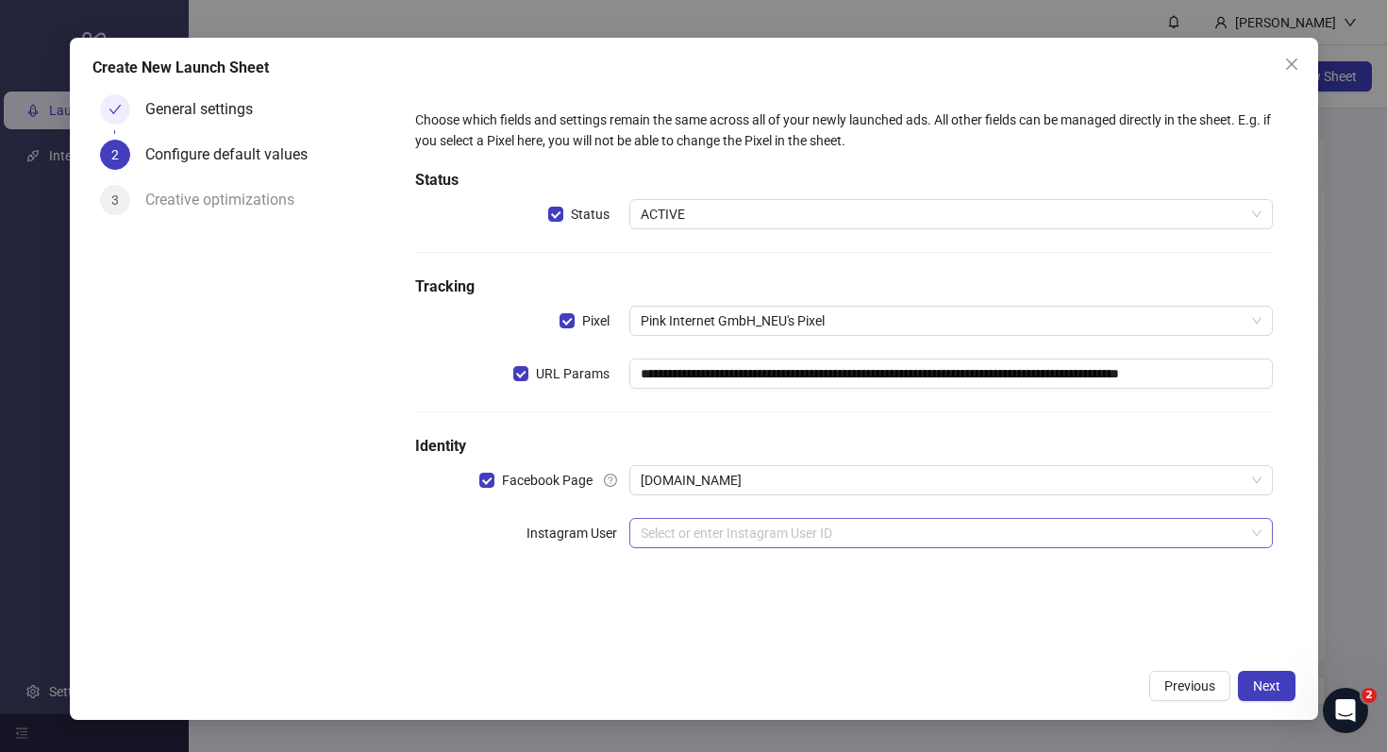
click at [692, 533] on input "search" at bounding box center [942, 533] width 603 height 28
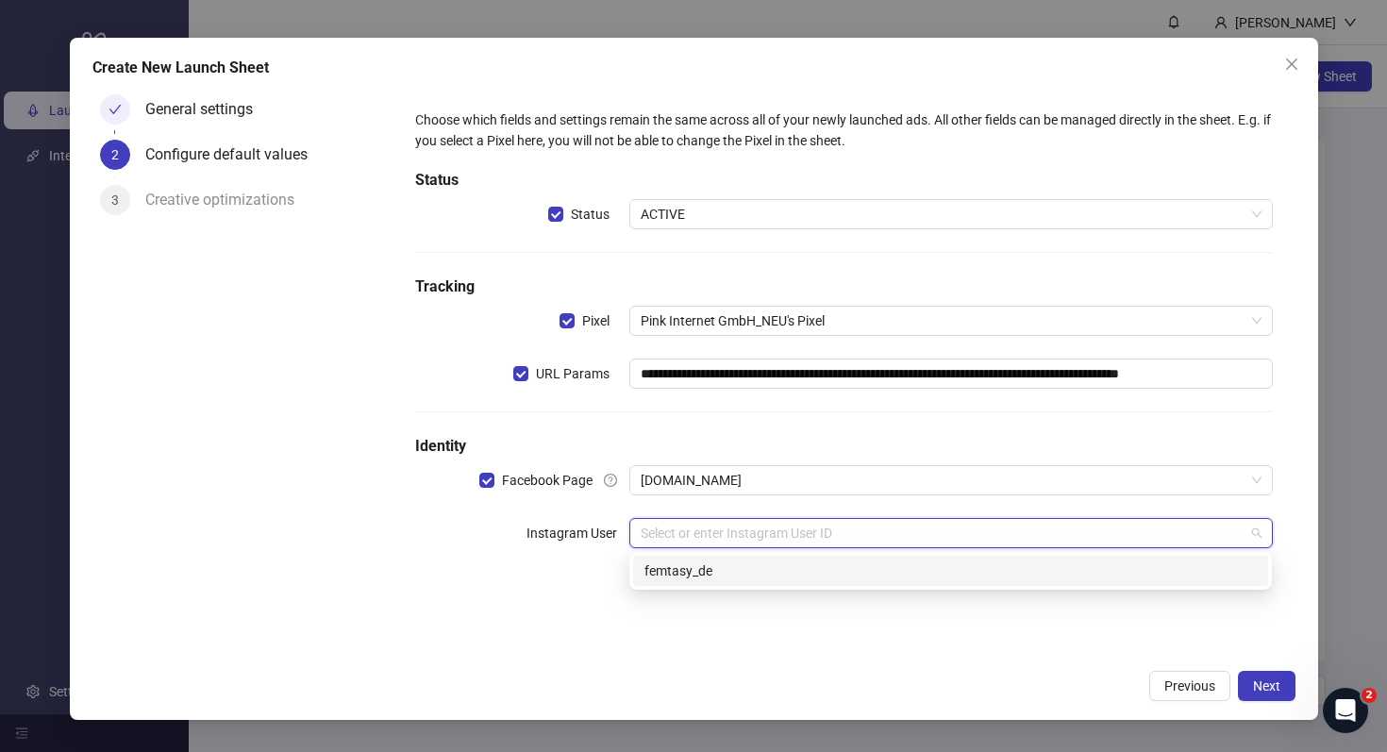
click at [697, 577] on div "femtasy_de" at bounding box center [951, 571] width 613 height 21
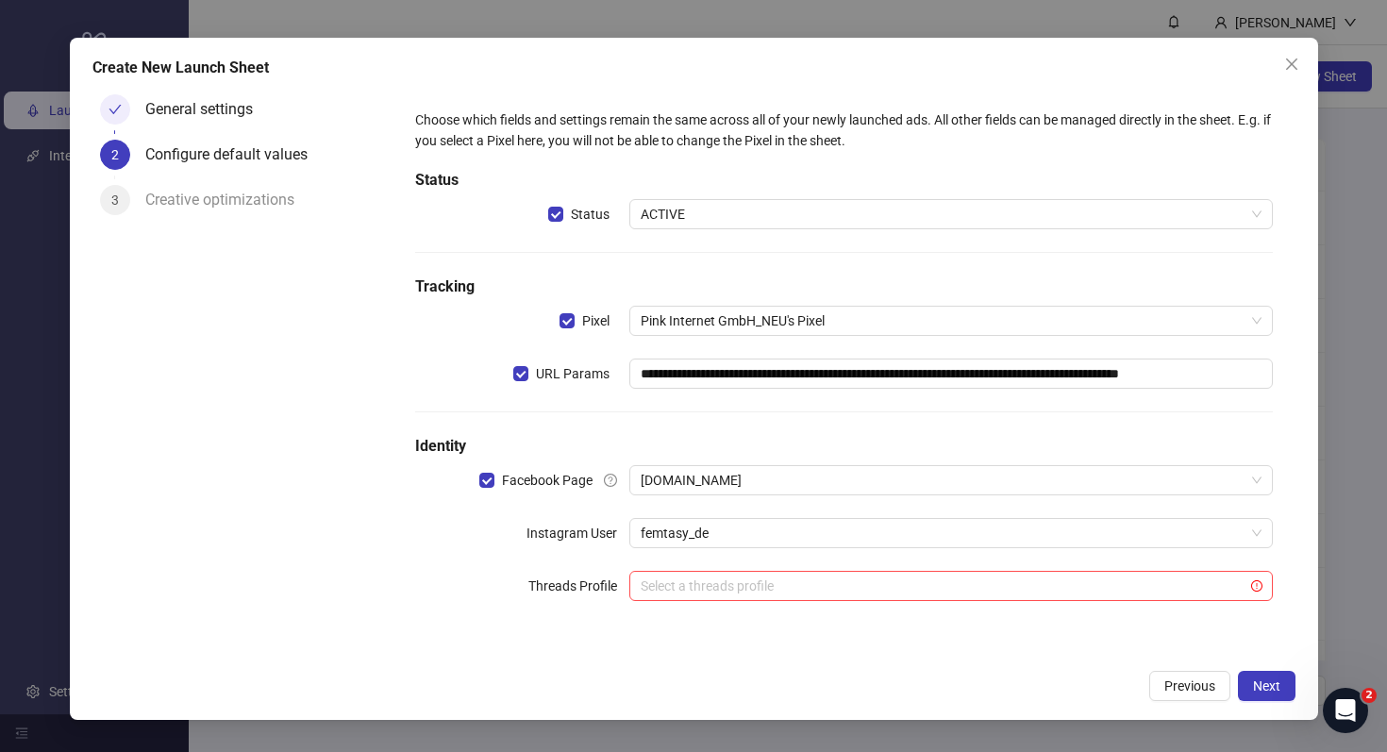
click at [921, 655] on div "**********" at bounding box center [844, 373] width 902 height 573
click at [1273, 691] on span "Next" at bounding box center [1266, 686] width 27 height 15
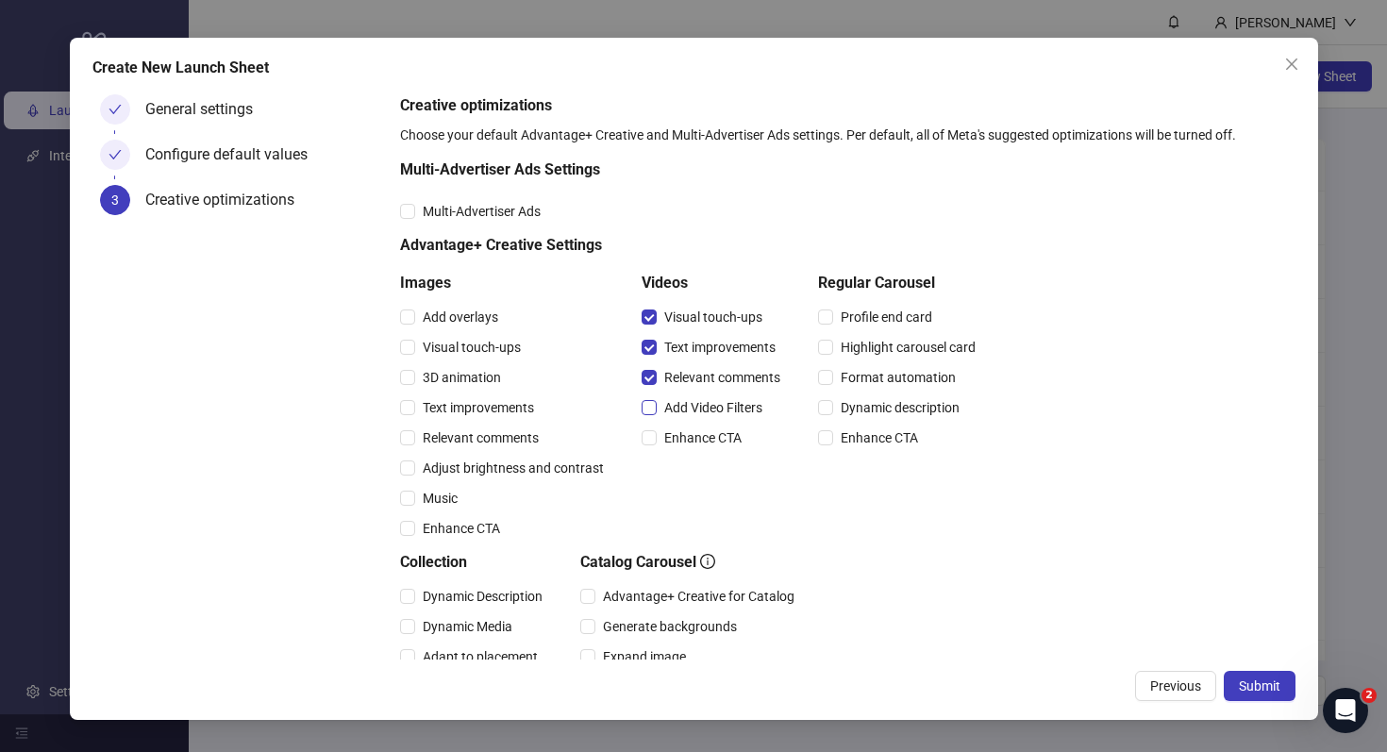
click at [647, 398] on label "Add Video Filters" at bounding box center [706, 407] width 128 height 21
click at [831, 389] on div "Format automation" at bounding box center [900, 377] width 165 height 30
click at [830, 388] on div "Format automation" at bounding box center [900, 377] width 165 height 30
click at [827, 367] on label "Format automation" at bounding box center [890, 377] width 145 height 21
click at [824, 448] on div "Enhance CTA" at bounding box center [900, 438] width 165 height 30
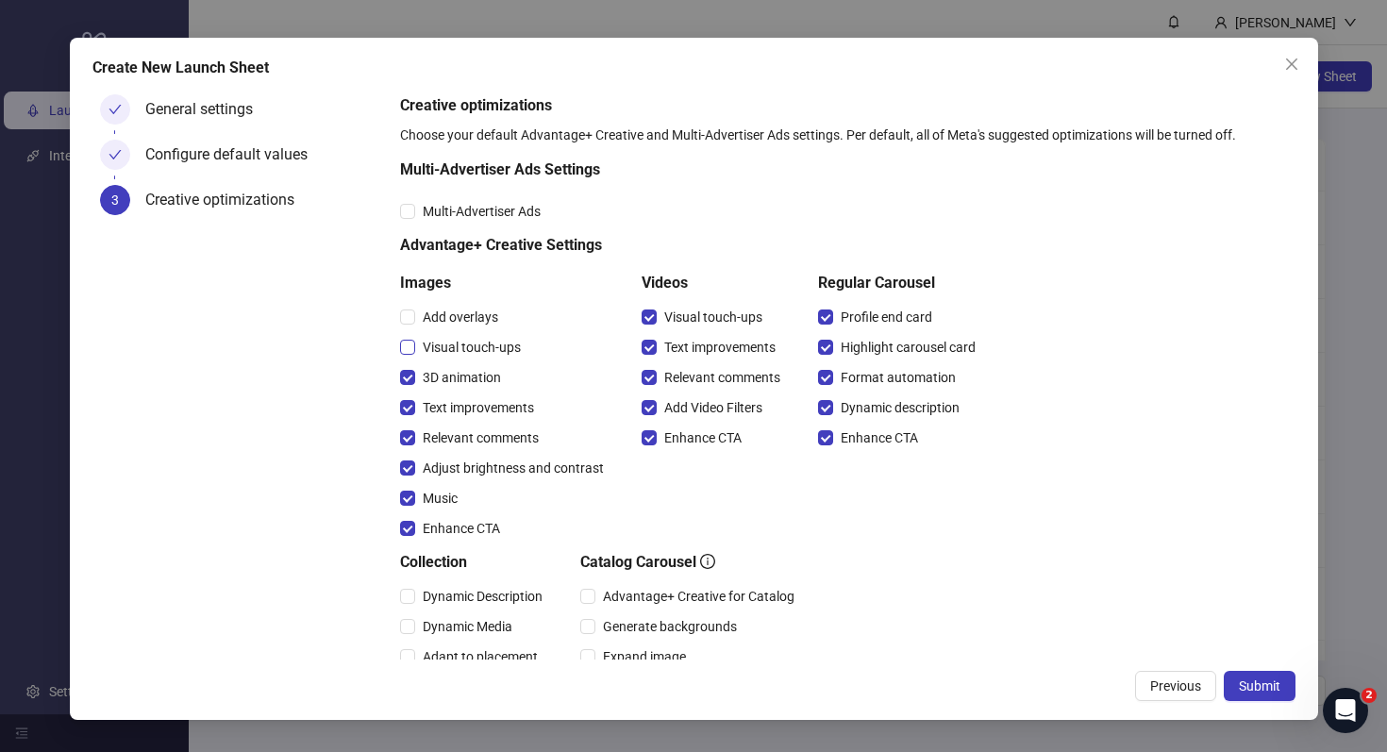
click at [411, 337] on label "Visual touch-ups" at bounding box center [464, 347] width 128 height 21
click at [476, 208] on span "Multi-Advertiser Ads" at bounding box center [481, 211] width 133 height 21
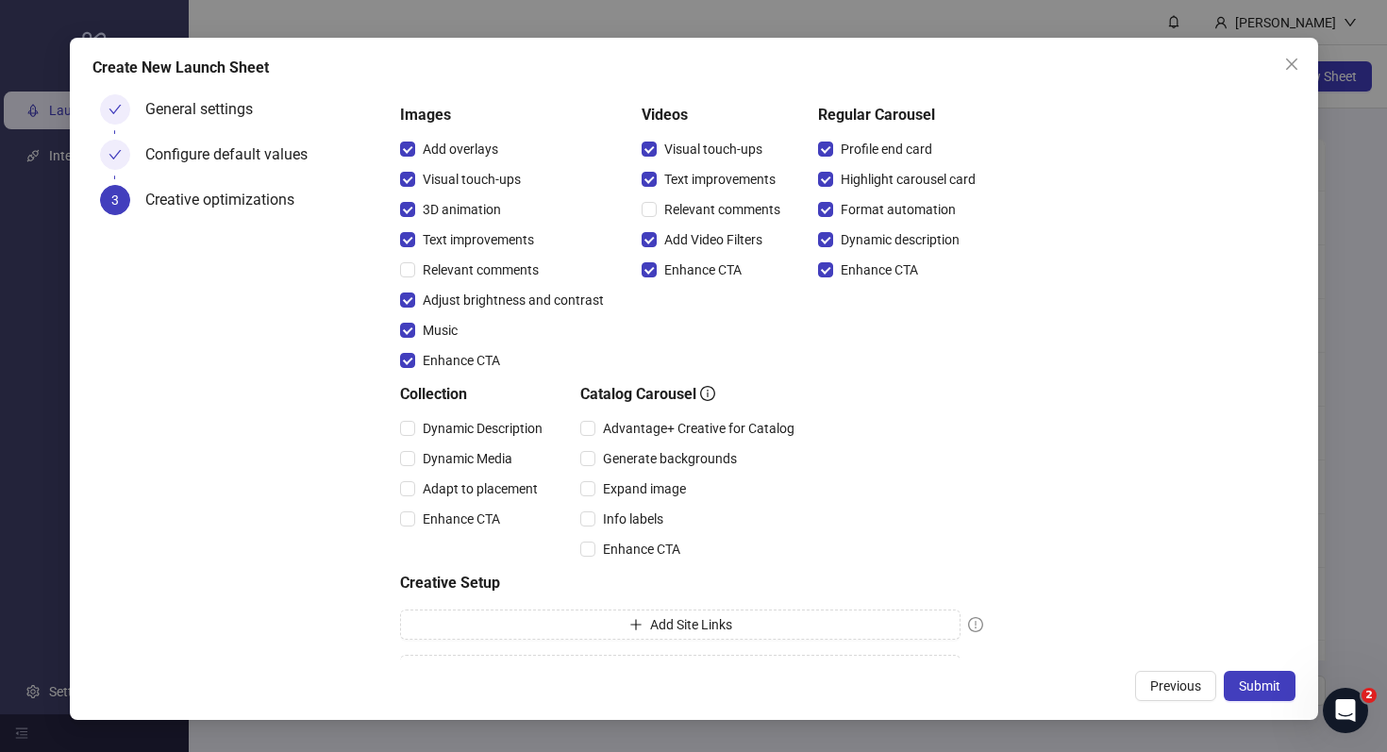
scroll to position [208, 0]
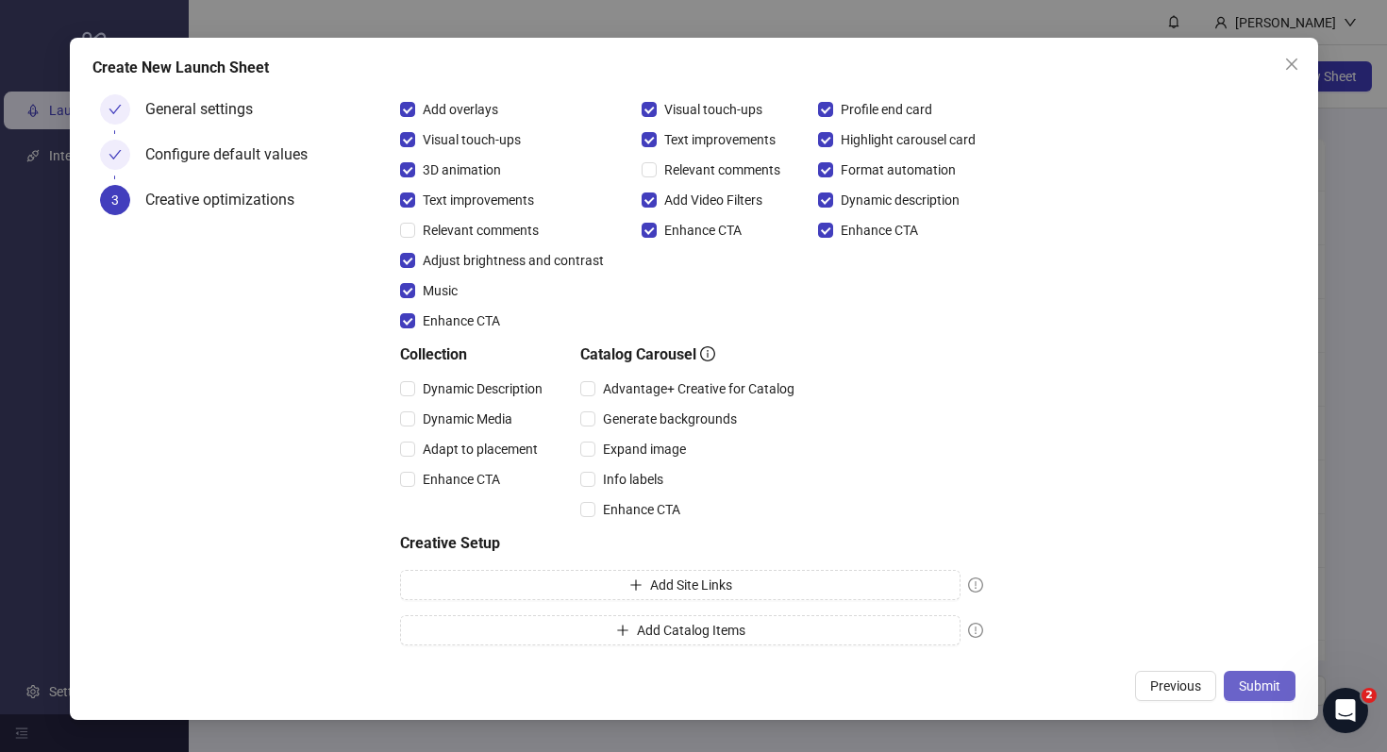
click at [1269, 687] on span "Submit" at bounding box center [1260, 686] width 42 height 15
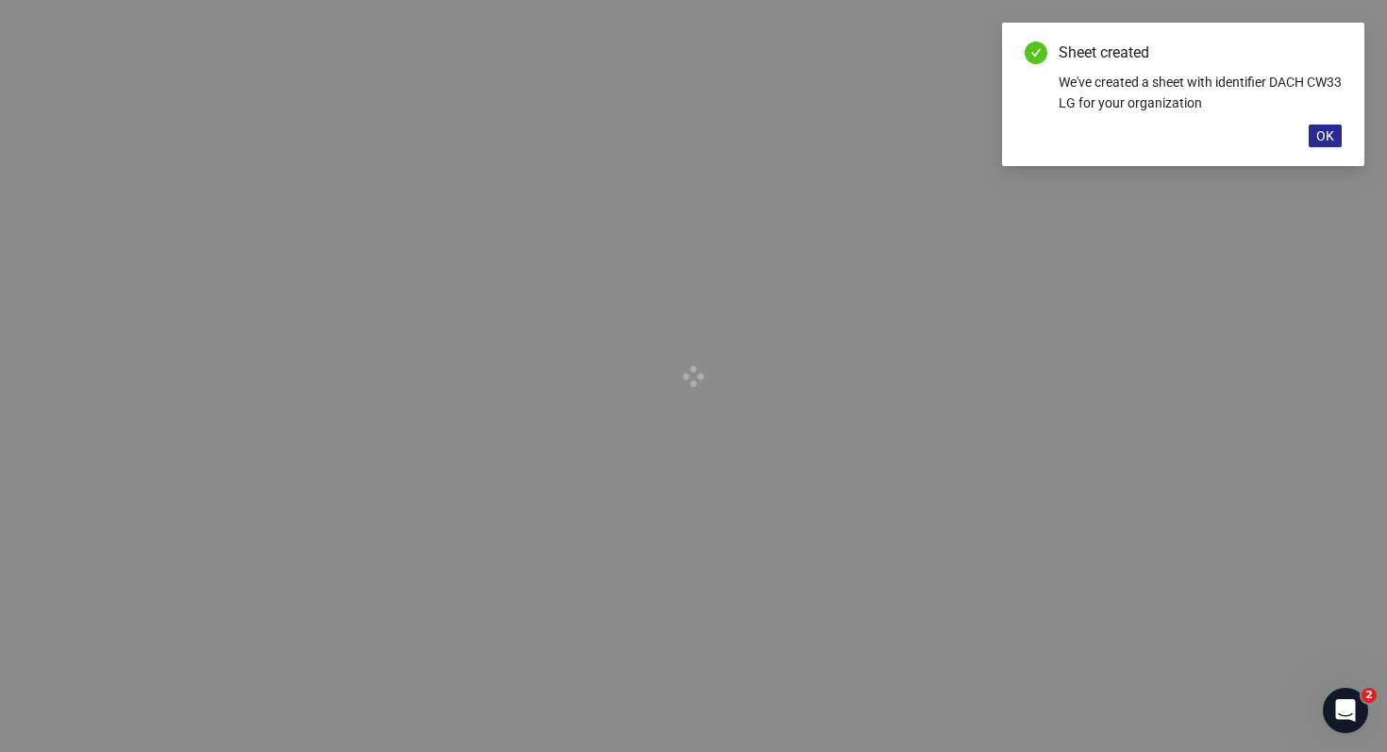
click at [1326, 132] on span "OK" at bounding box center [1326, 135] width 18 height 15
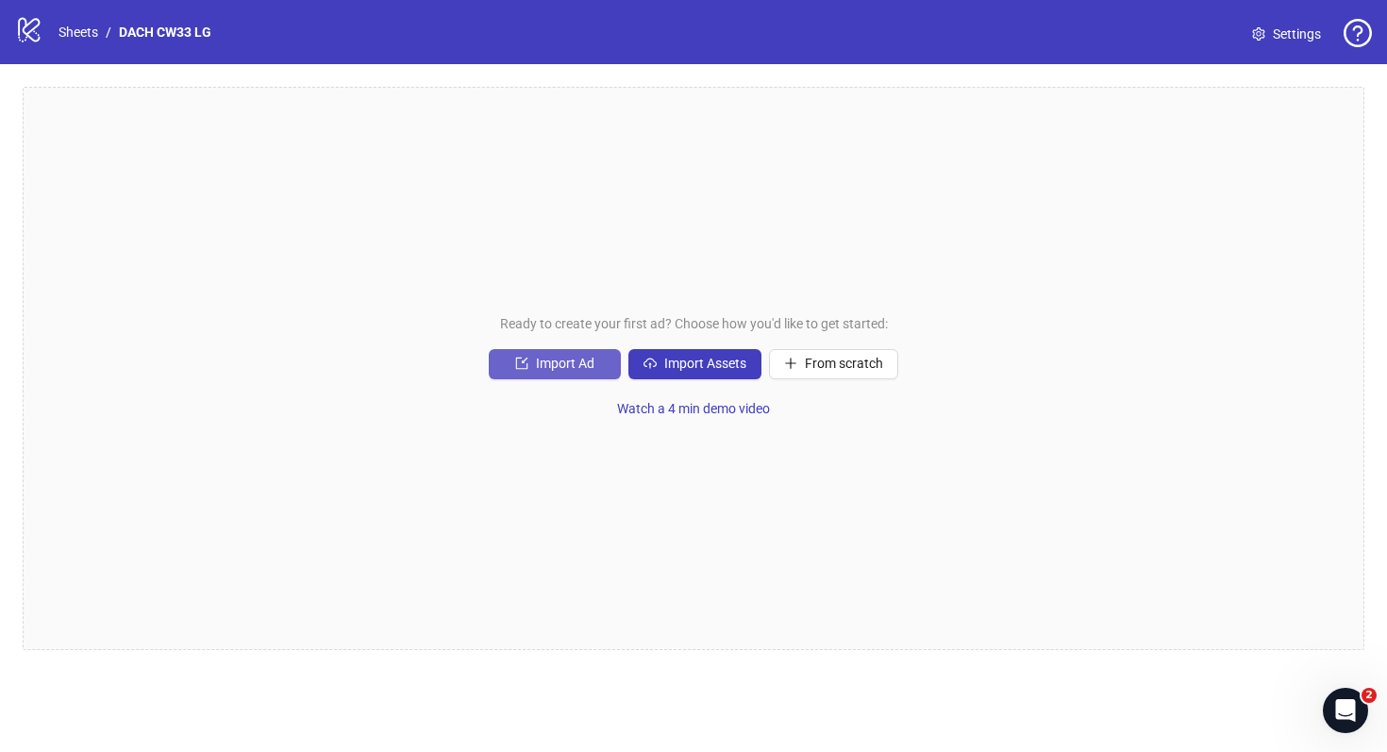
click at [584, 361] on span "Import Ad" at bounding box center [565, 363] width 59 height 15
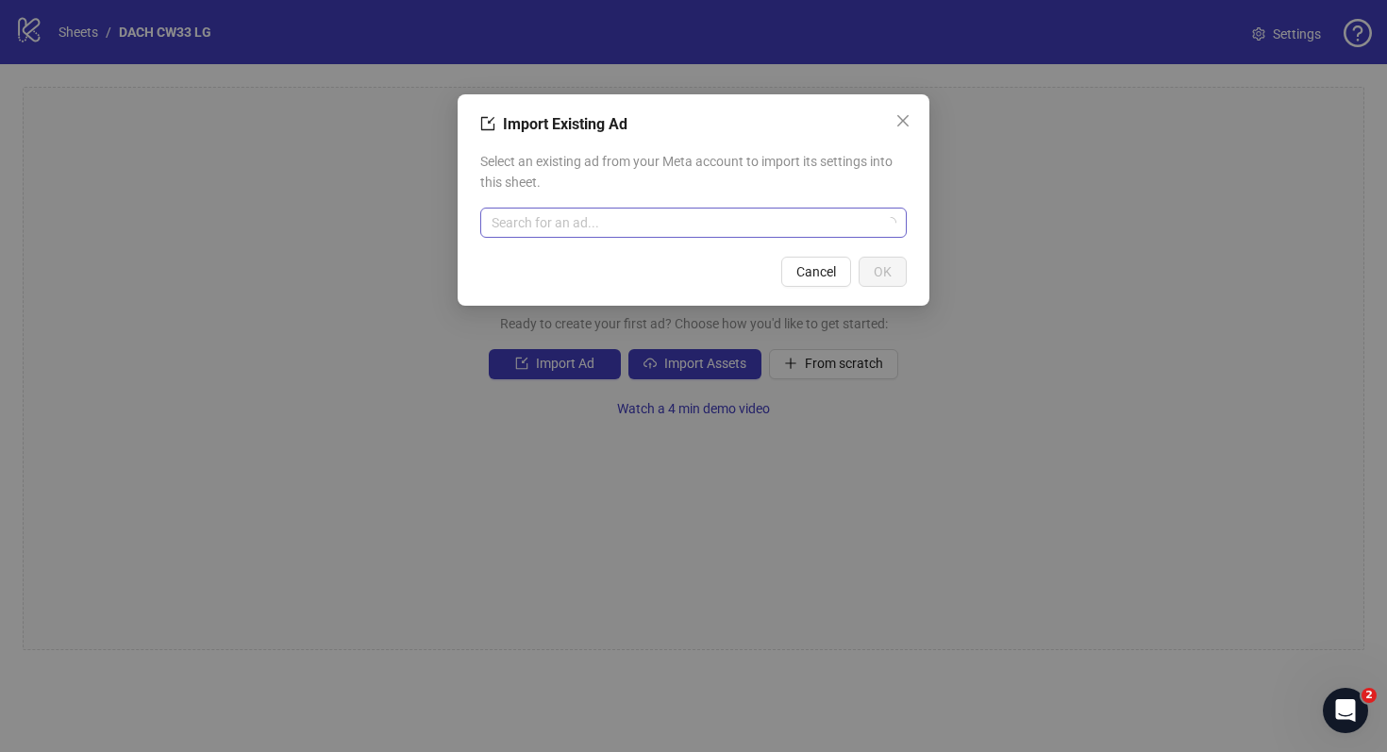
click at [674, 219] on input "search" at bounding box center [685, 223] width 387 height 28
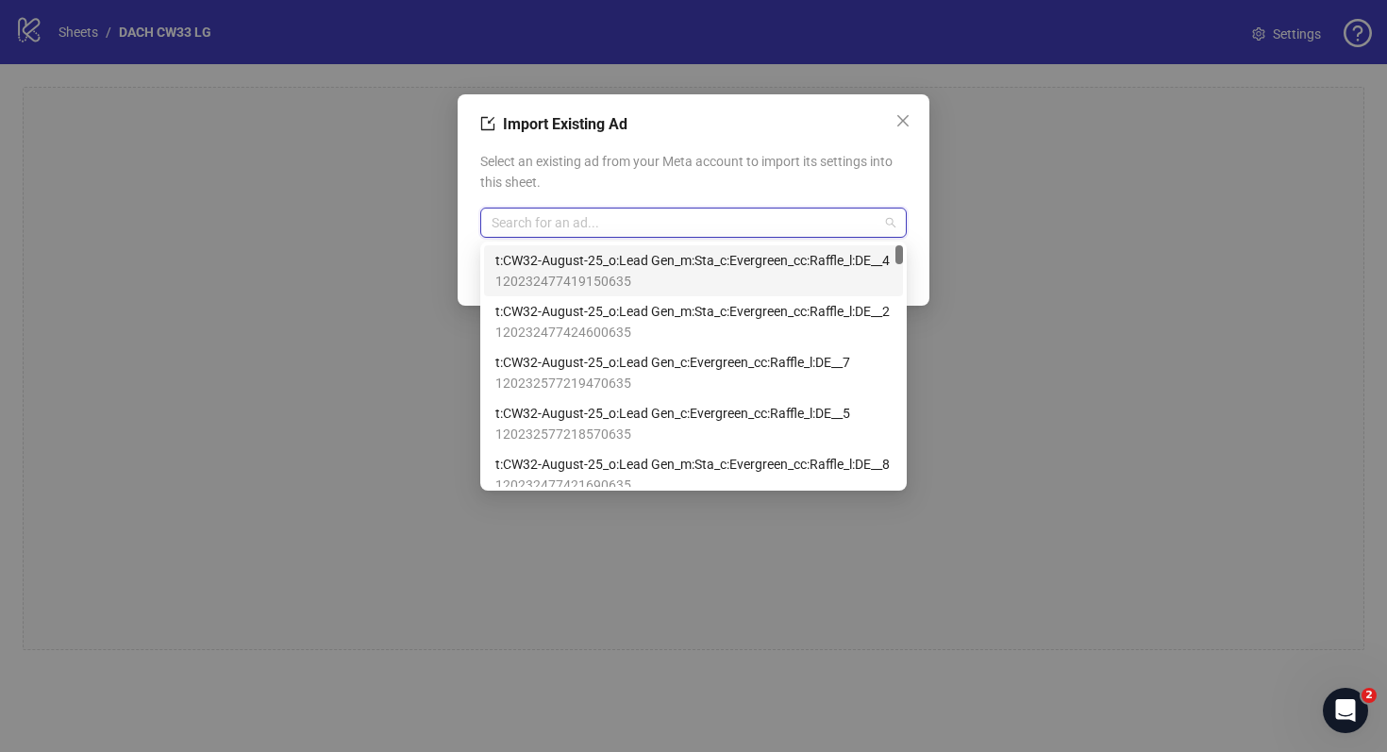
click at [676, 281] on span "120232477419150635" at bounding box center [692, 281] width 395 height 21
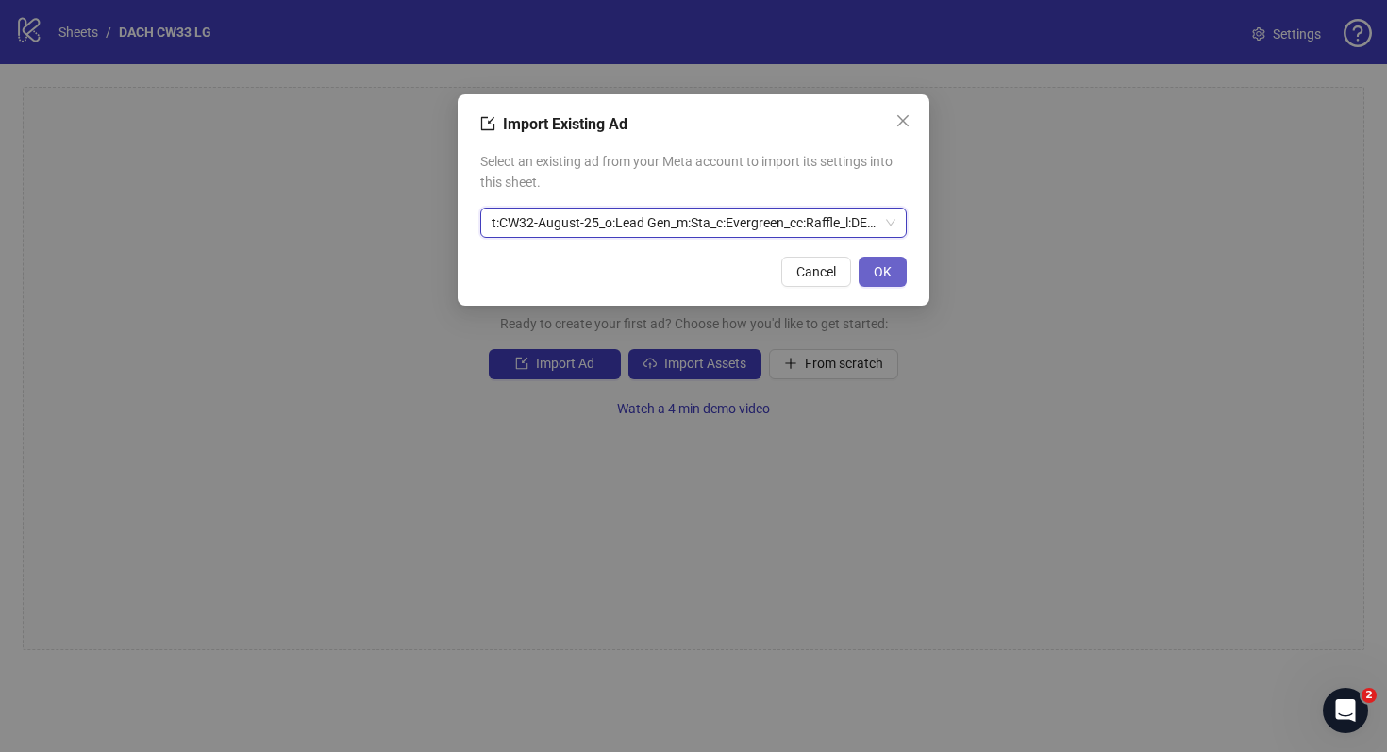
click at [886, 276] on span "OK" at bounding box center [883, 271] width 18 height 15
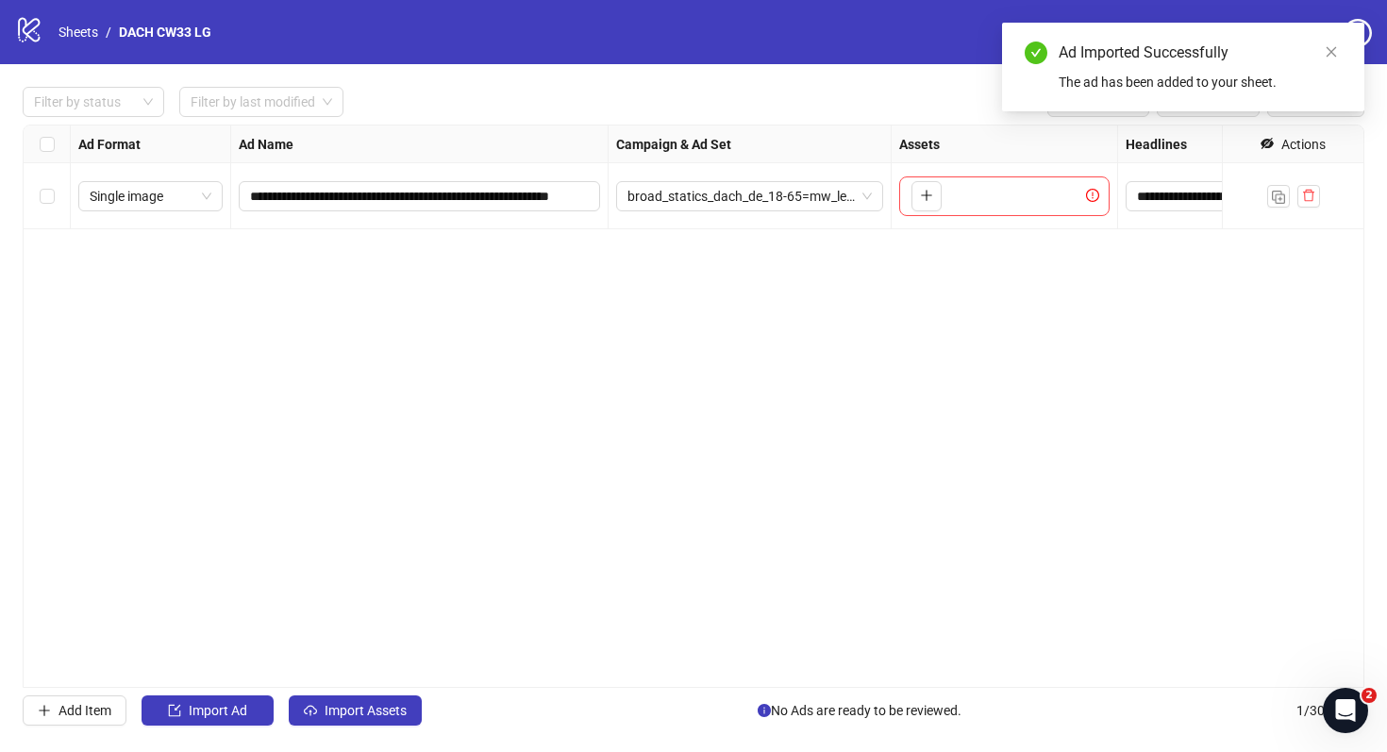
click at [915, 272] on div "**********" at bounding box center [694, 406] width 1342 height 563
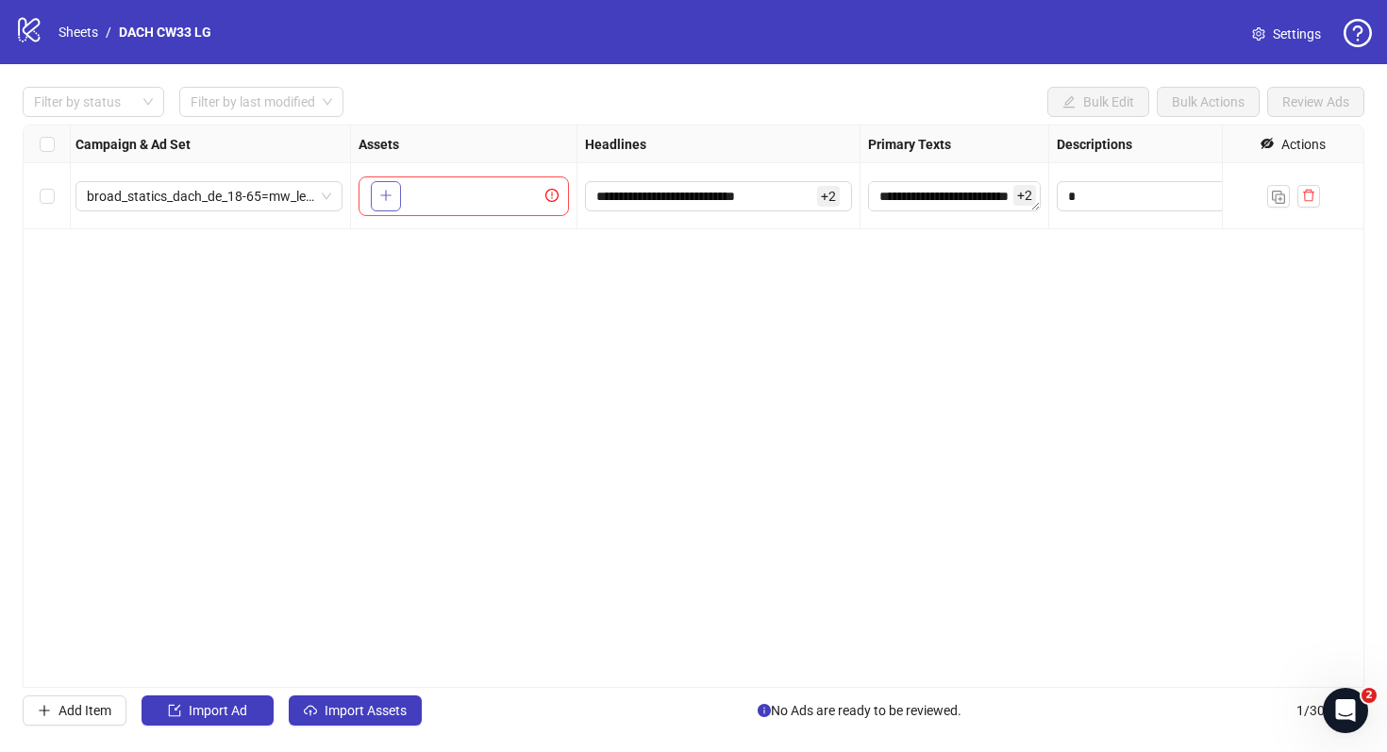
scroll to position [0, 600]
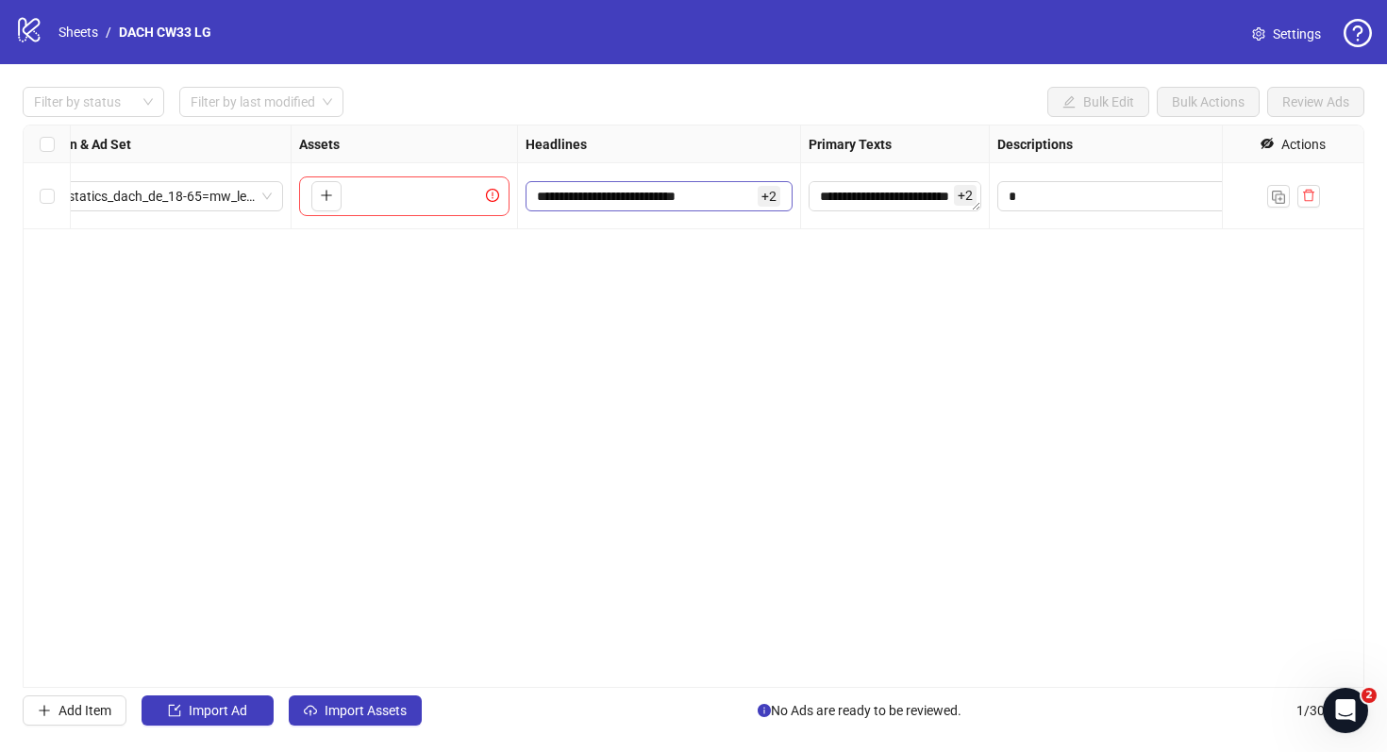
click at [753, 183] on span "**********" at bounding box center [659, 196] width 267 height 30
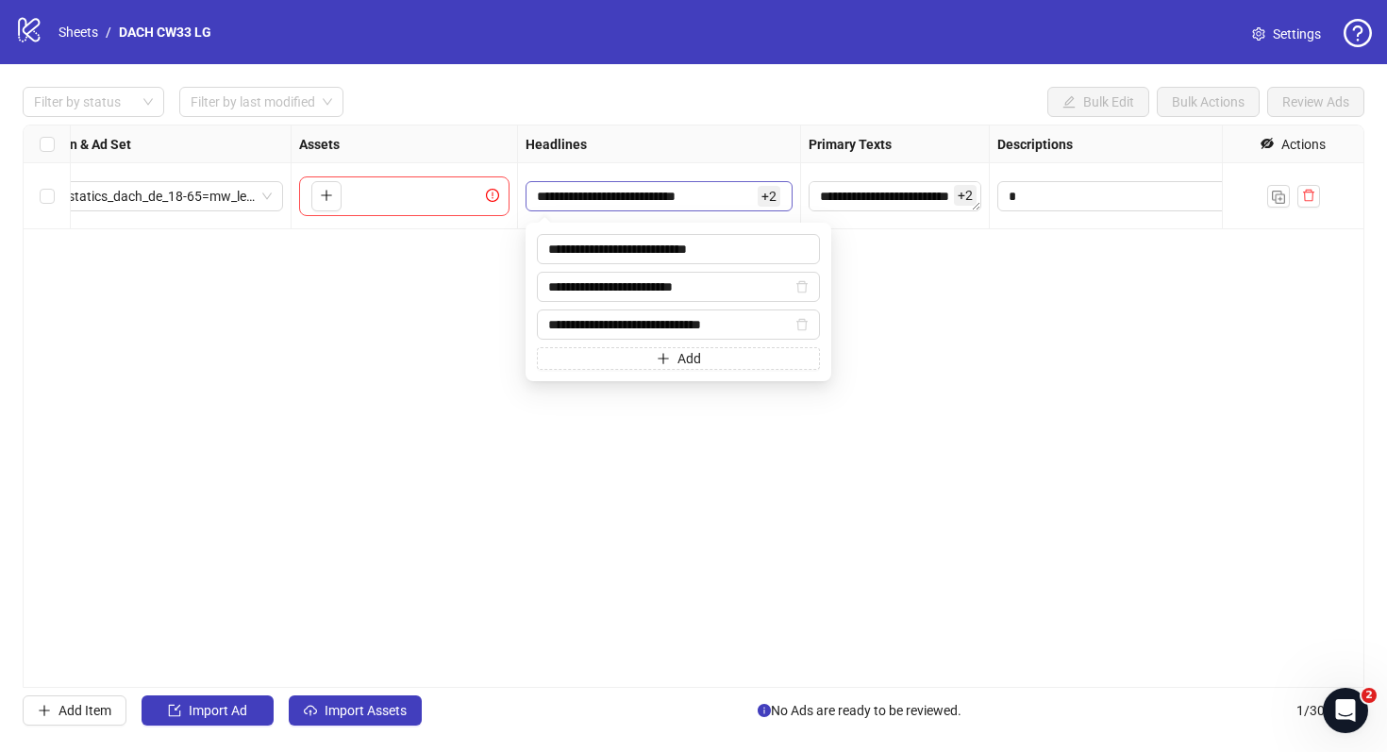
click at [744, 191] on input "**********" at bounding box center [645, 196] width 217 height 21
click at [889, 185] on textarea "**********" at bounding box center [895, 196] width 173 height 30
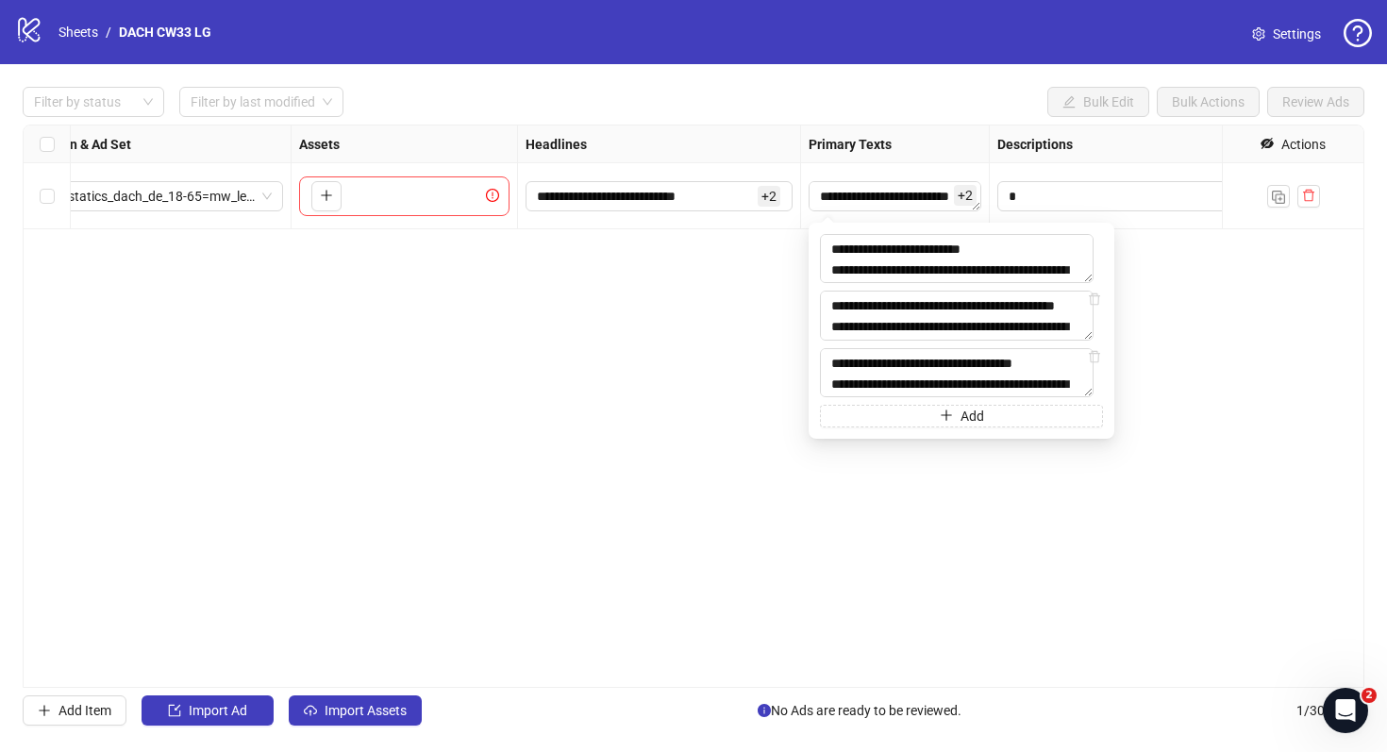
click at [705, 214] on div "**********" at bounding box center [659, 196] width 283 height 66
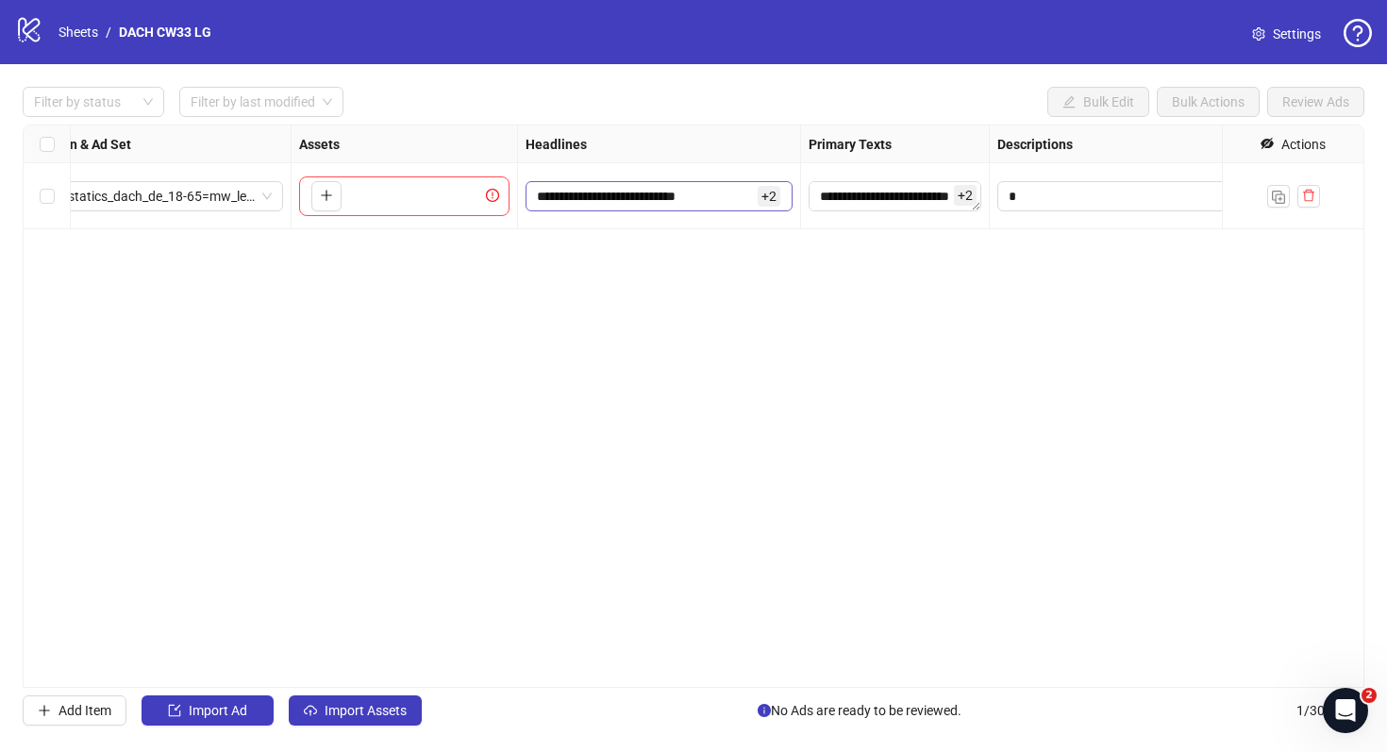
click at [704, 206] on span "**********" at bounding box center [659, 196] width 267 height 30
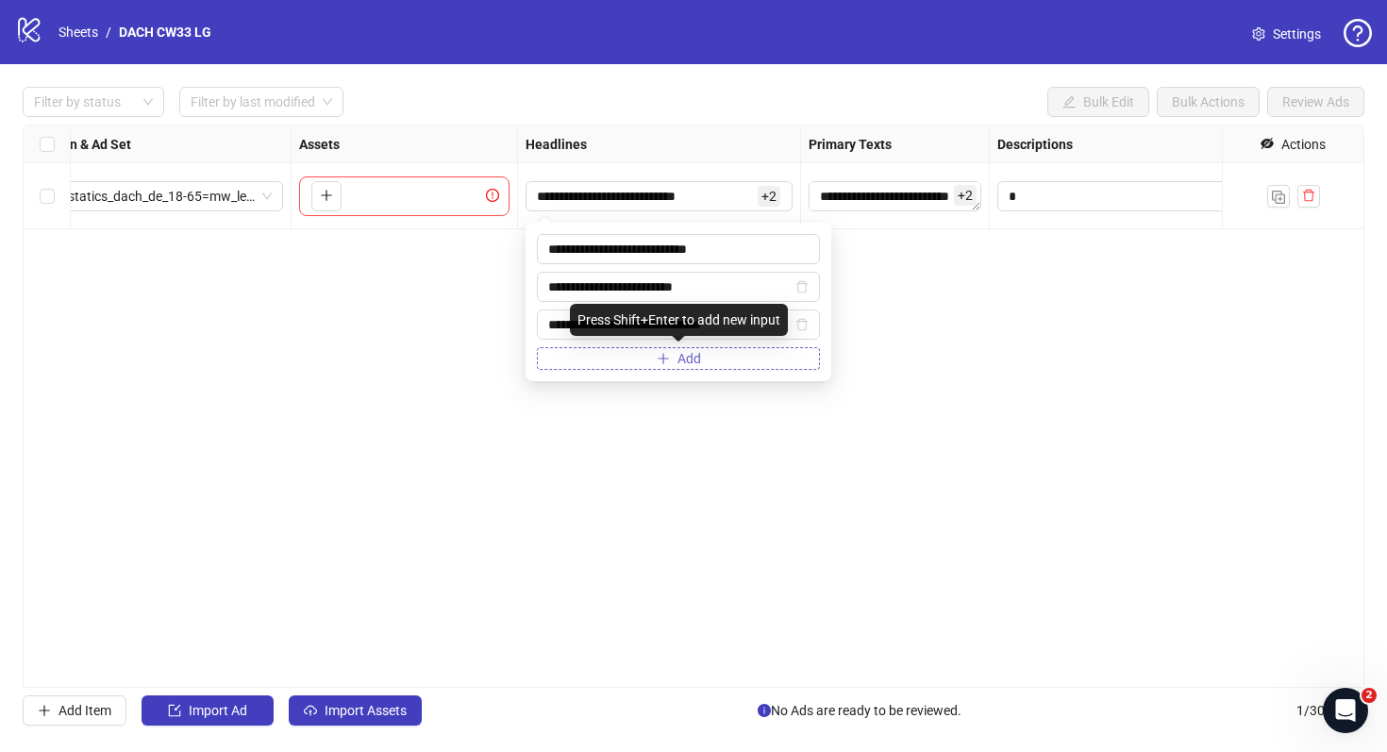
click at [670, 352] on button "Add" at bounding box center [678, 358] width 283 height 23
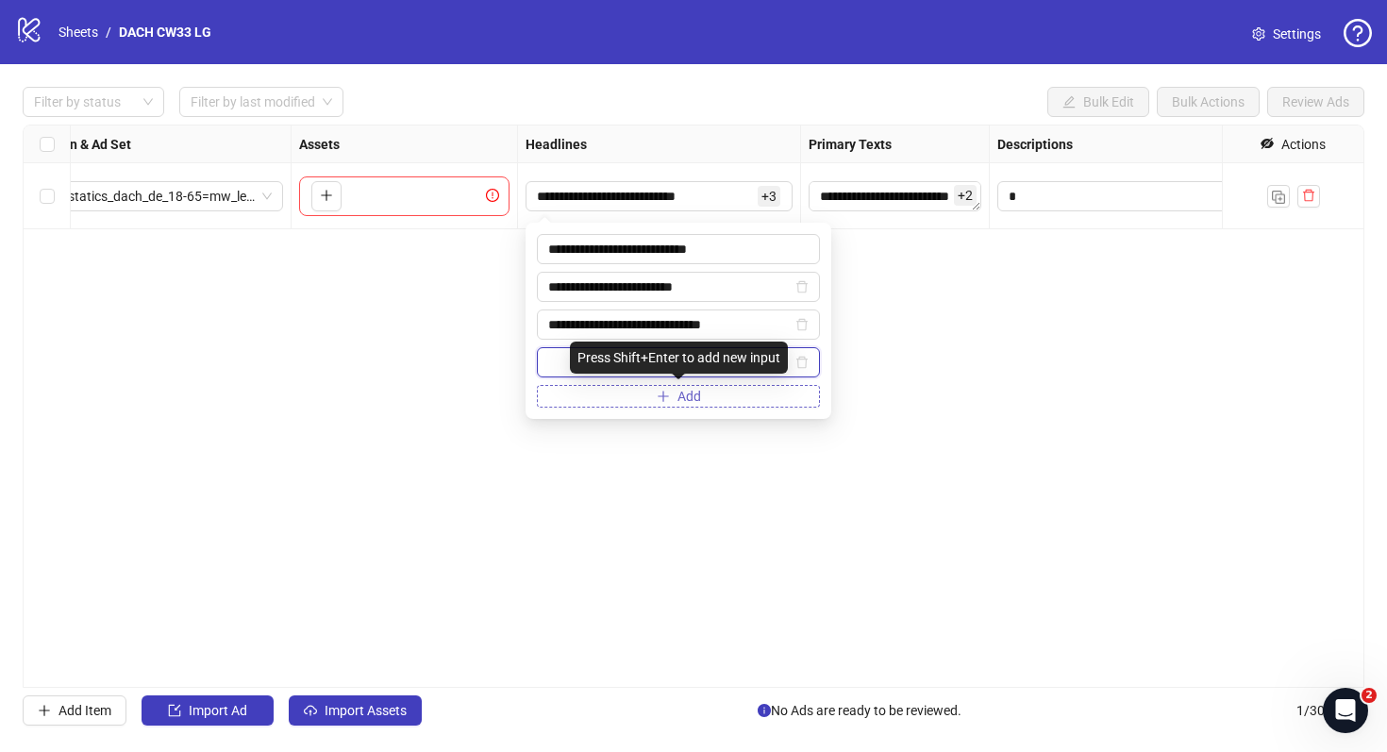
paste input "**********"
type input "**********"
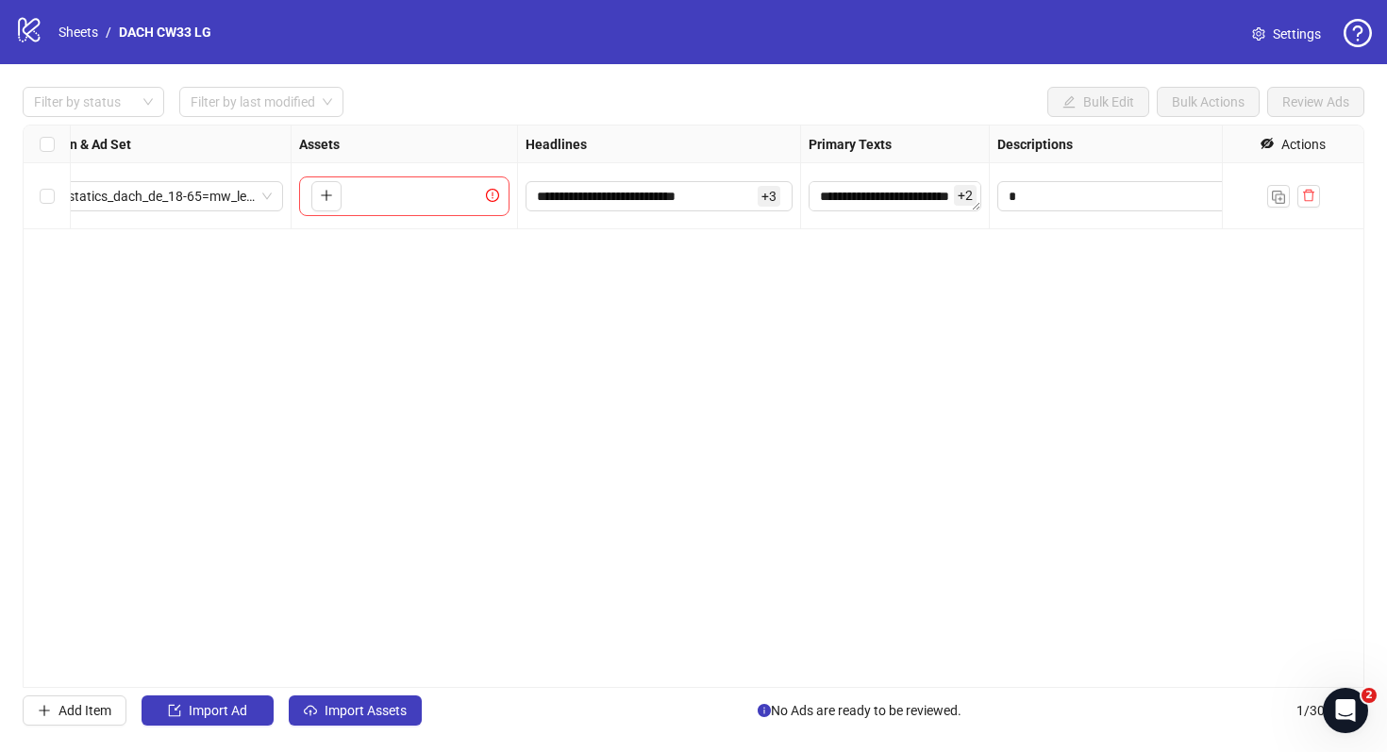
click at [910, 317] on div "**********" at bounding box center [694, 406] width 1342 height 563
click at [888, 195] on textarea "**********" at bounding box center [895, 196] width 173 height 30
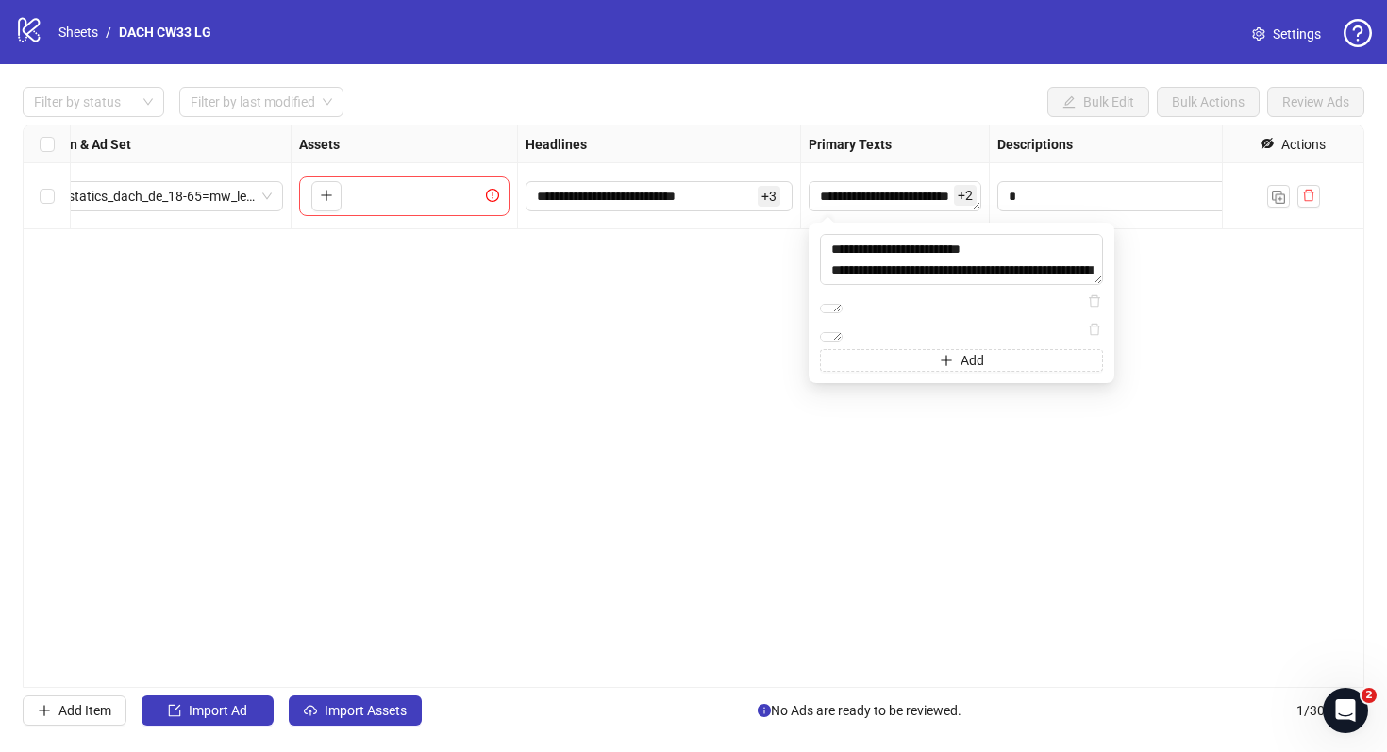
click at [658, 508] on div "**********" at bounding box center [694, 406] width 1342 height 563
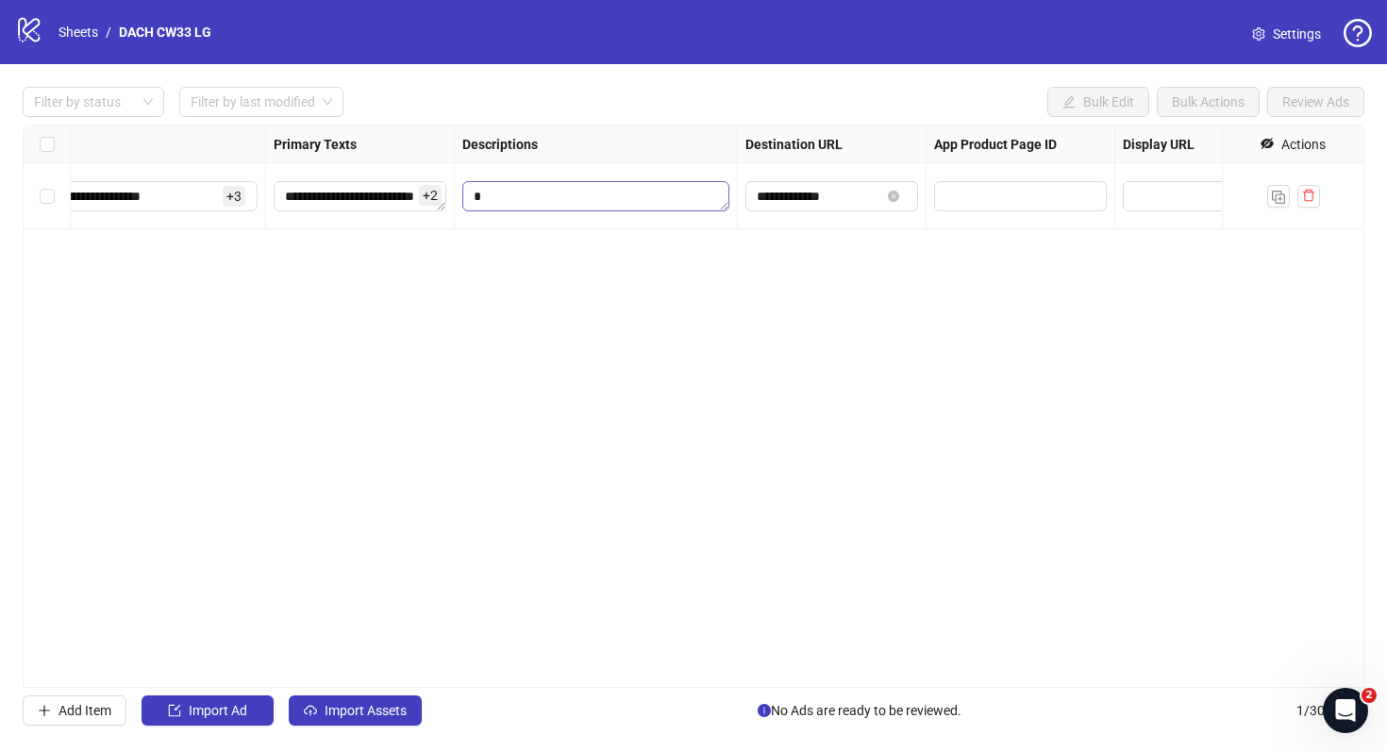
scroll to position [0, 1536]
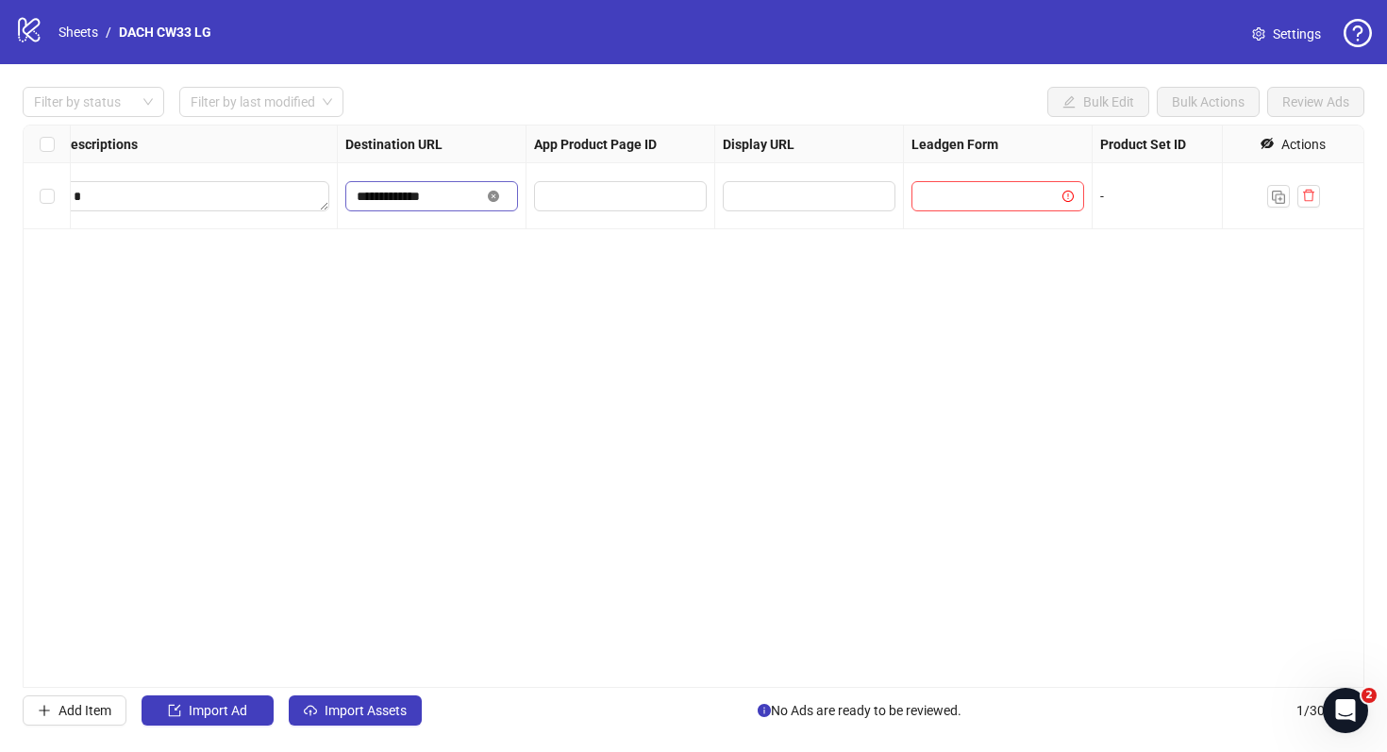
click at [493, 195] on icon "close-circle" at bounding box center [493, 196] width 11 height 11
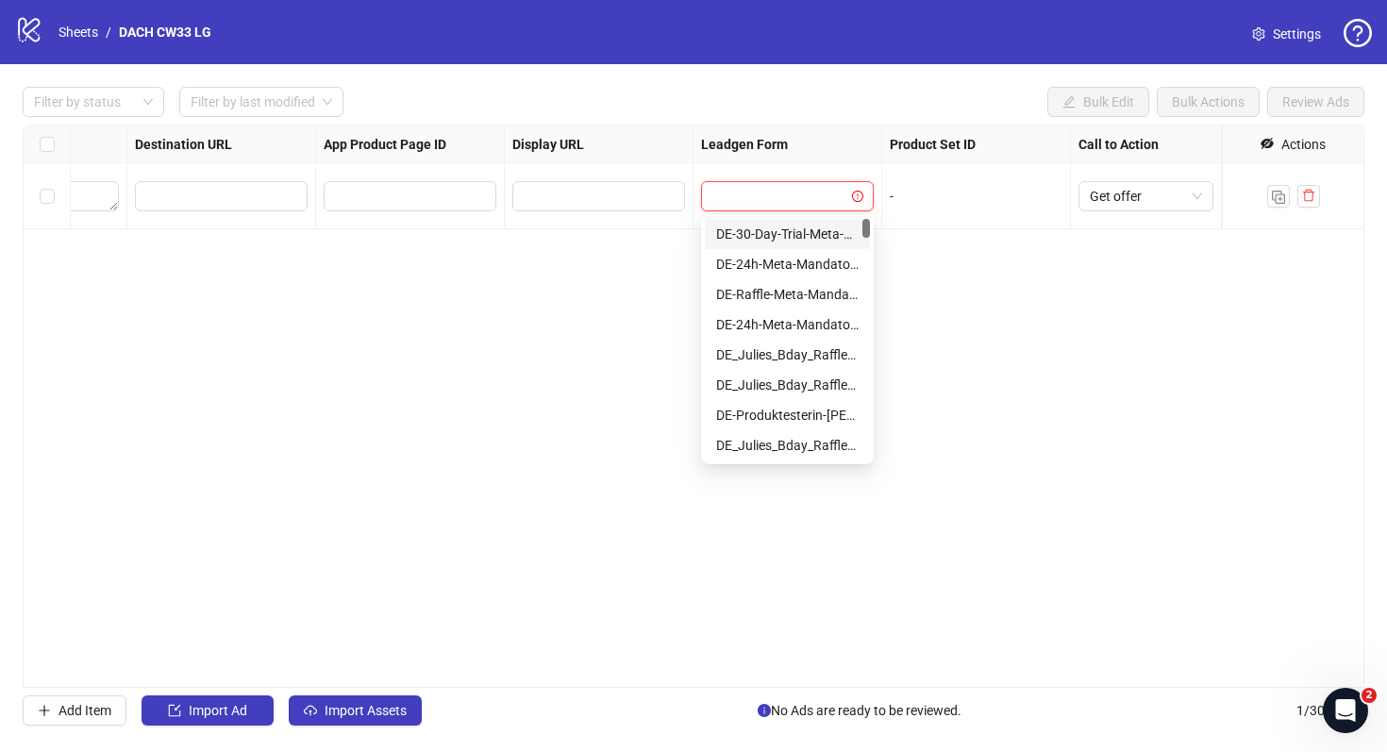
click at [739, 183] on input "search" at bounding box center [779, 196] width 133 height 28
click at [808, 365] on div "DE_Julies_Bday_Raffle_Aug25-Mandatory-Question" at bounding box center [787, 355] width 165 height 30
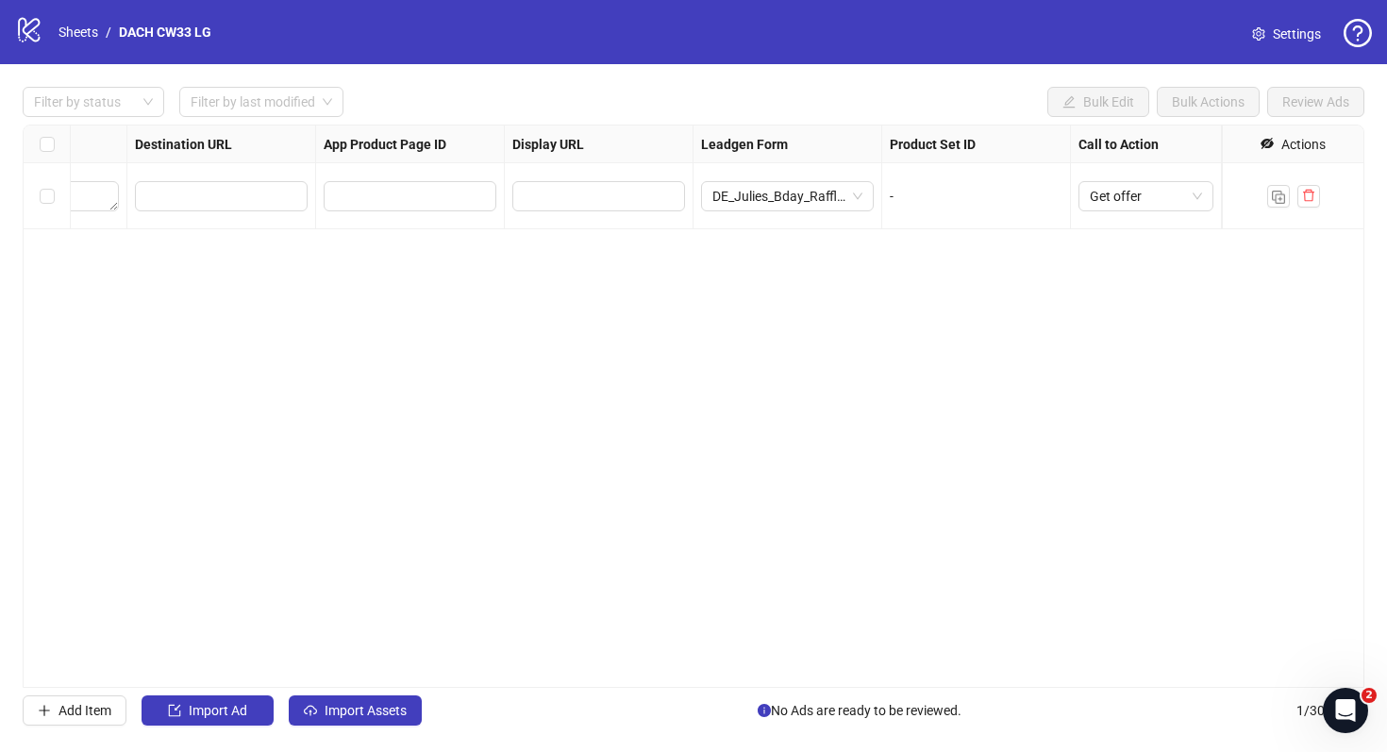
drag, startPoint x: 812, startPoint y: 359, endPoint x: 791, endPoint y: 227, distance: 133.8
click at [791, 227] on div "**********" at bounding box center [694, 406] width 1342 height 563
click at [793, 300] on div "**********" at bounding box center [694, 406] width 1342 height 563
click at [794, 189] on span "DE_Julies_Bday_Raffle_Aug25-Mandatory-Question" at bounding box center [788, 196] width 150 height 28
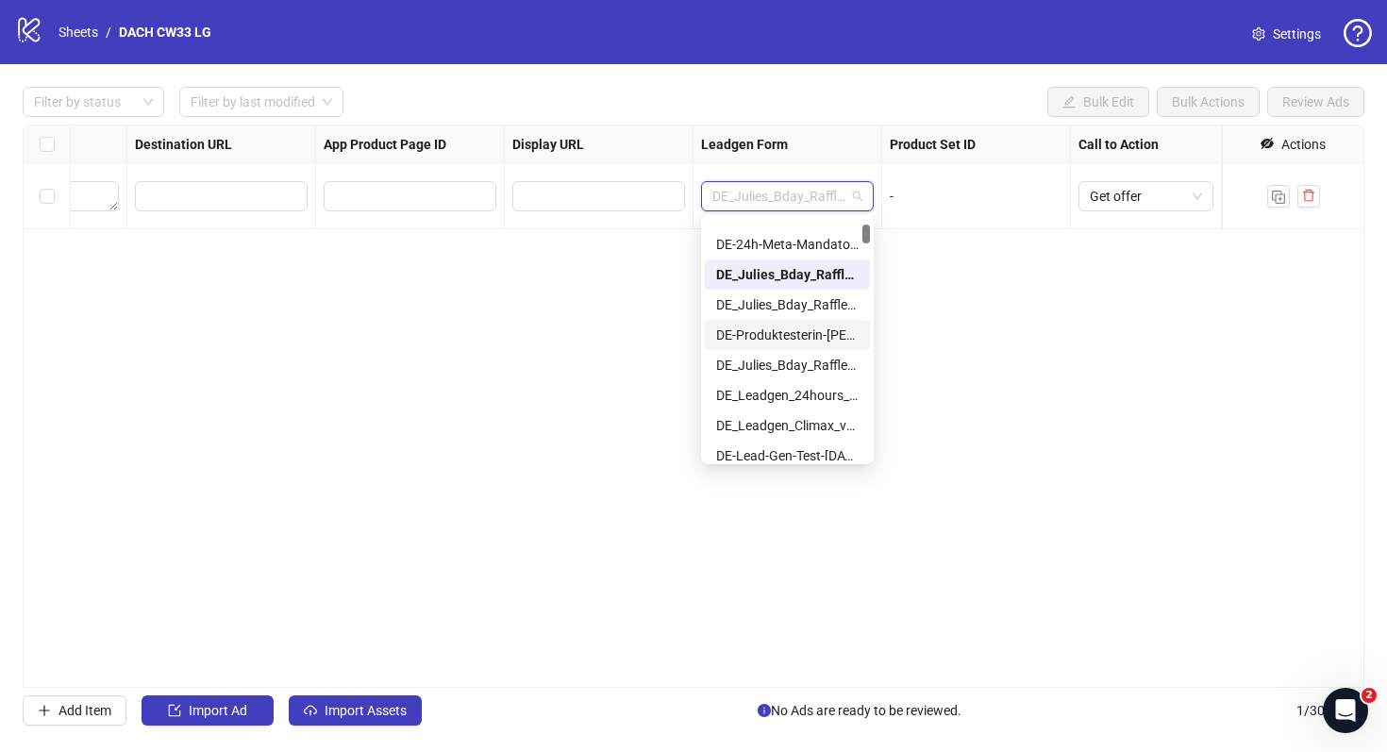
scroll to position [84, 0]
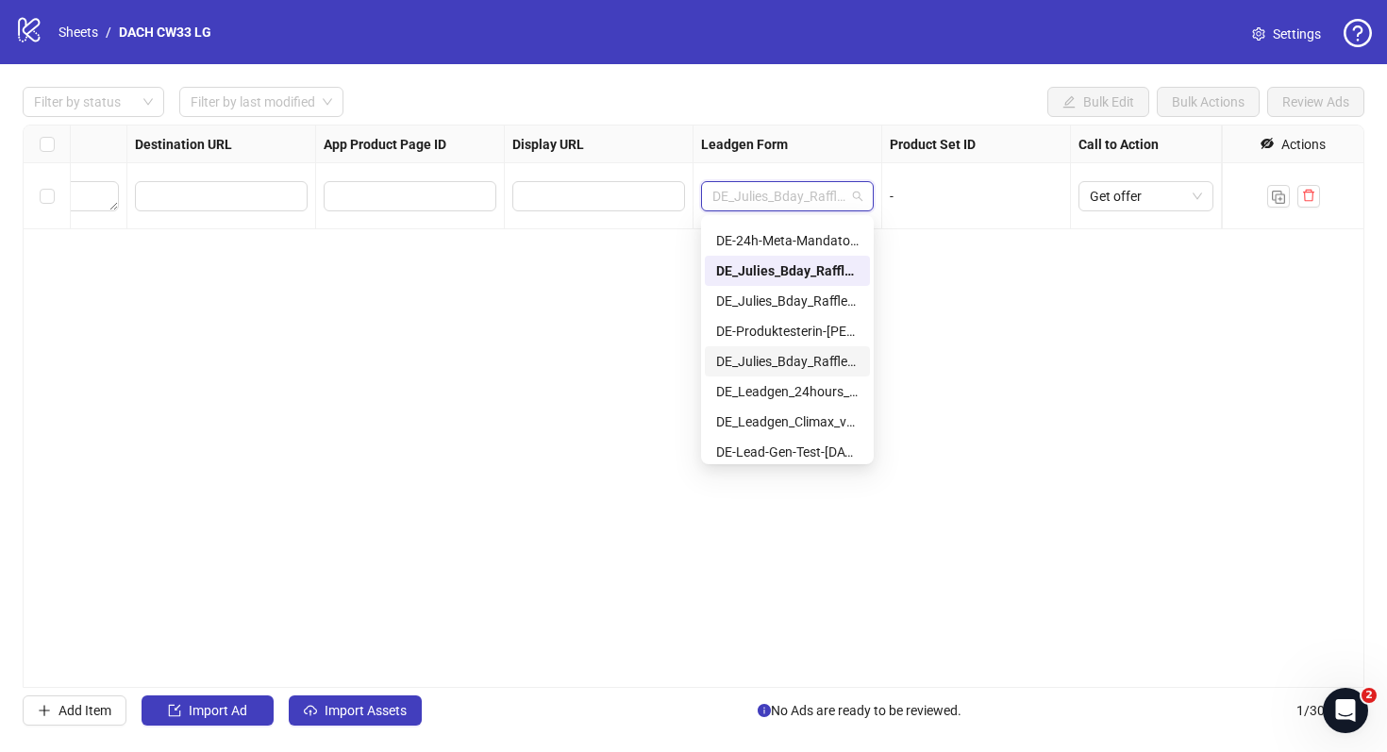
click at [806, 363] on div "DE_Julies_Bday_Raffle_Aug-Copy" at bounding box center [787, 361] width 143 height 21
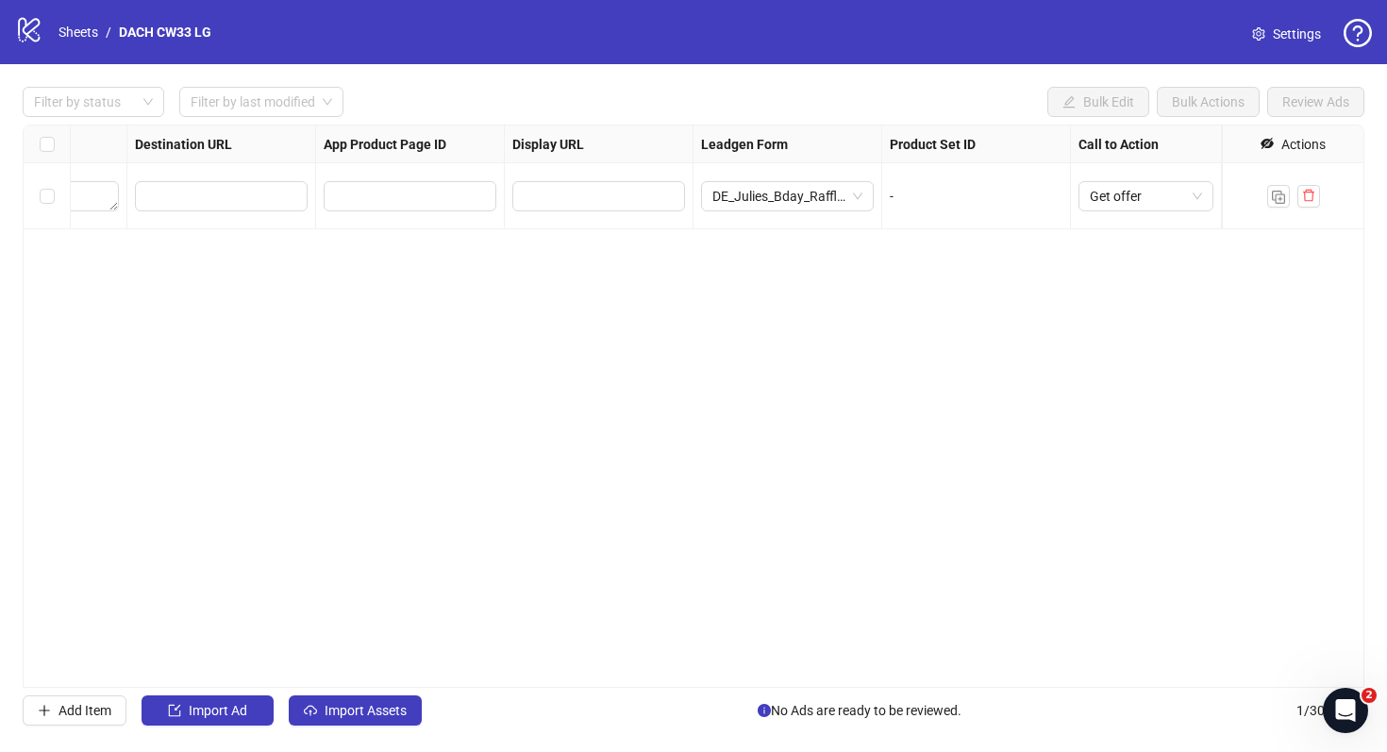
click at [806, 363] on div "**********" at bounding box center [694, 406] width 1342 height 563
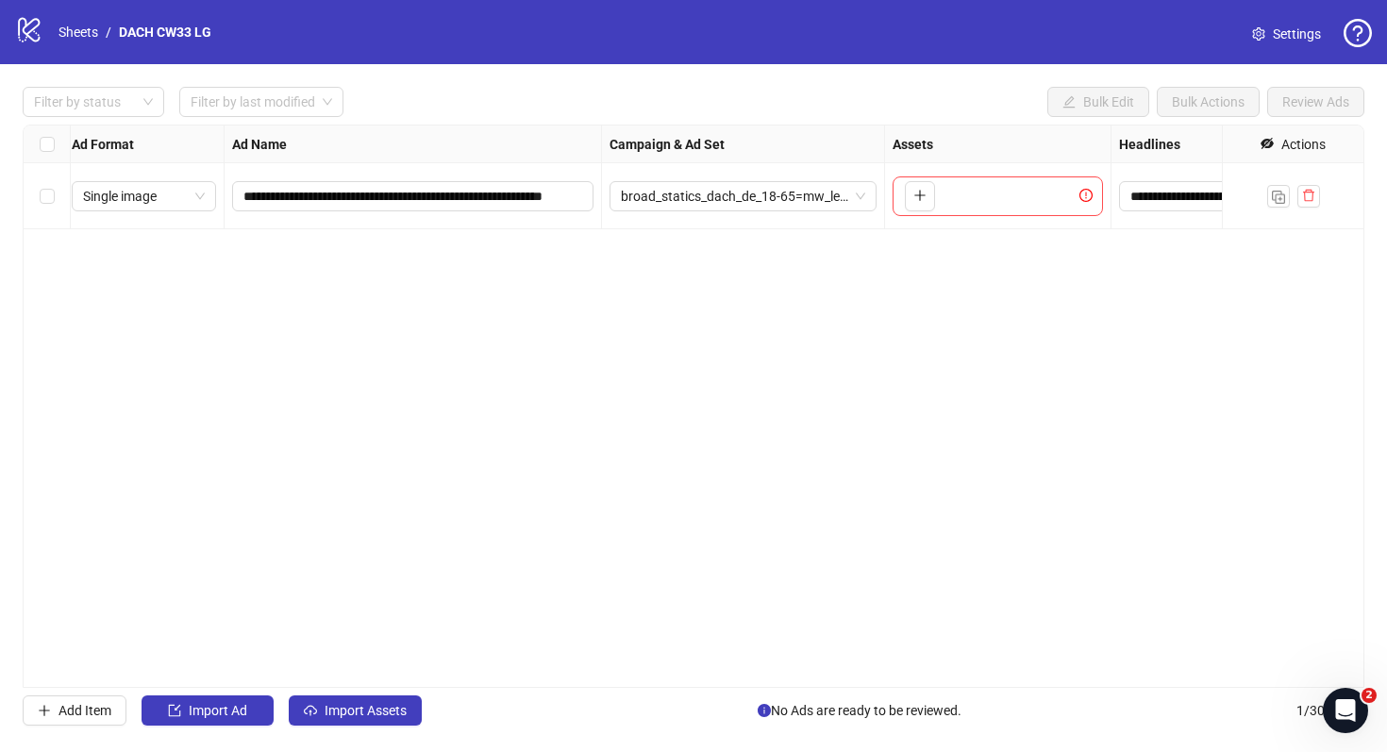
scroll to position [0, 0]
click at [240, 716] on span "Import Ad" at bounding box center [218, 710] width 59 height 15
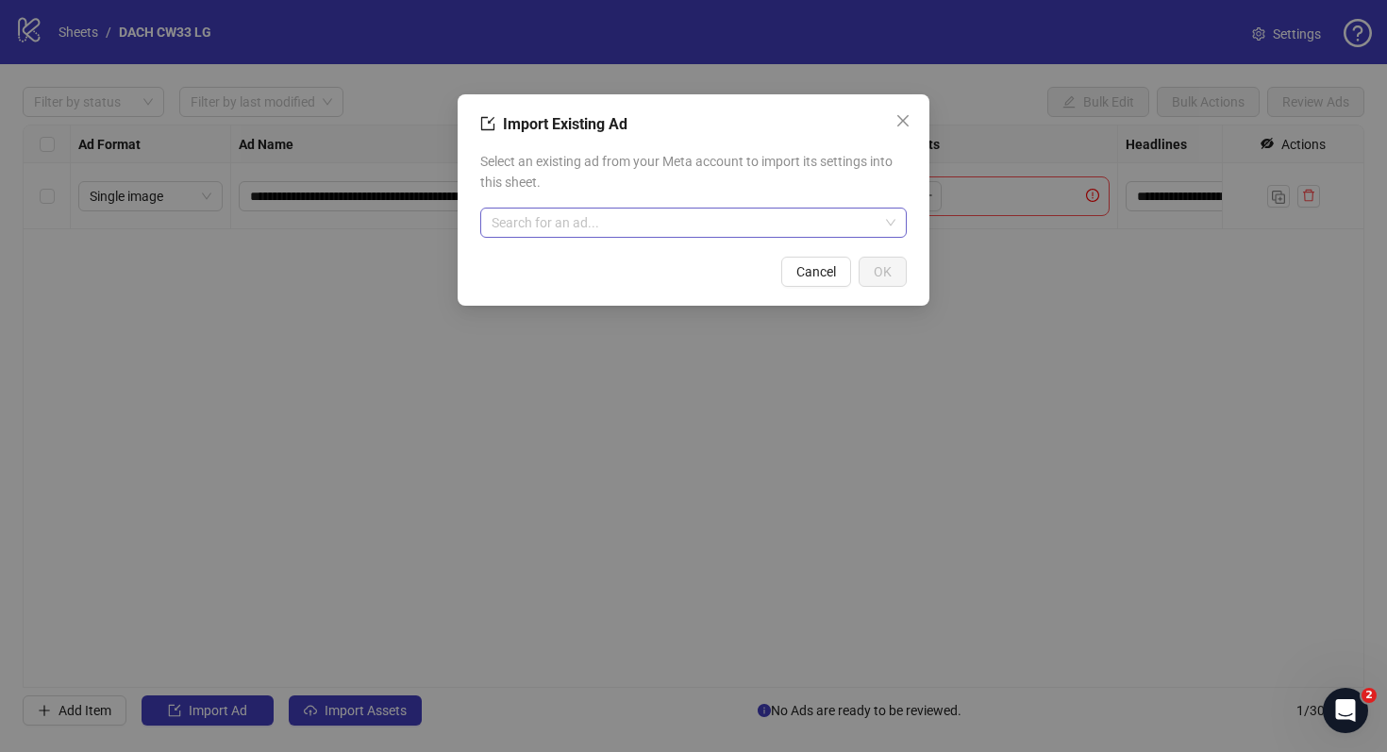
click at [765, 230] on input "search" at bounding box center [685, 223] width 387 height 28
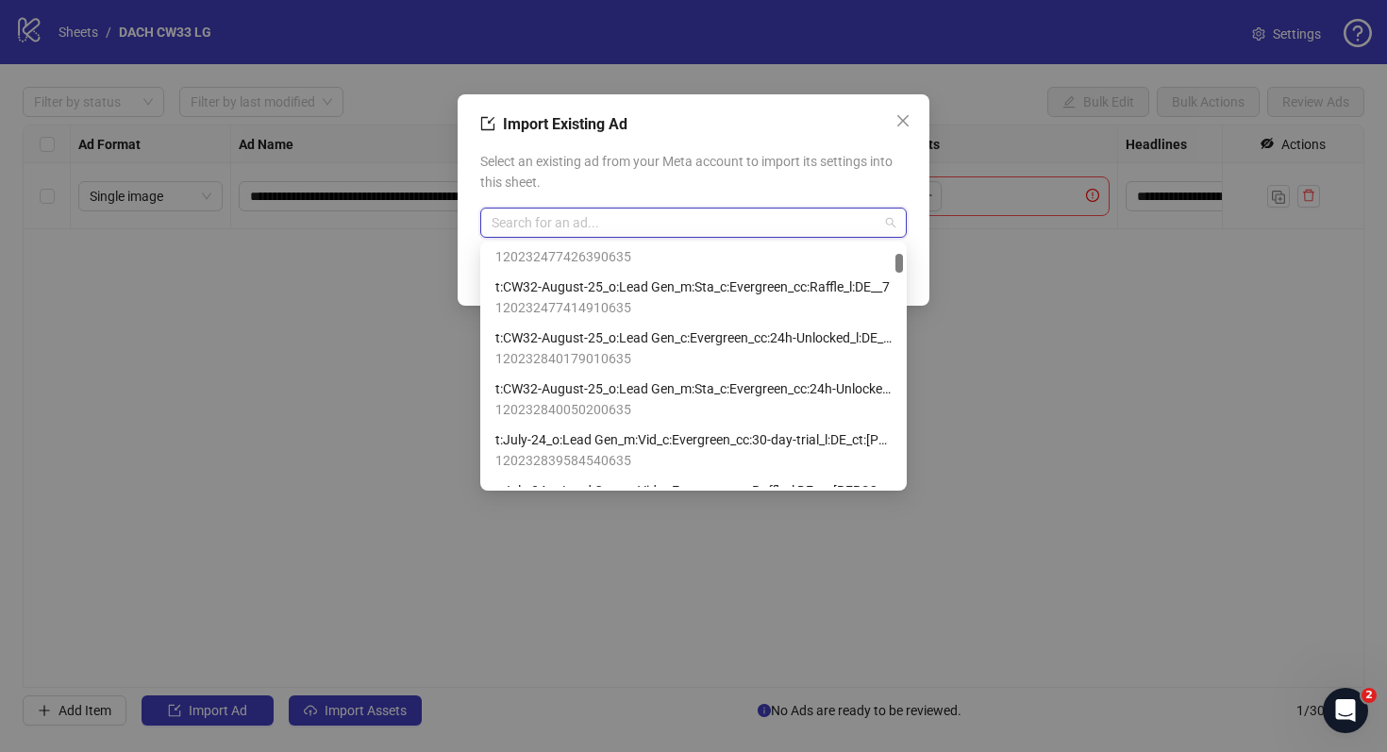
scroll to position [332, 0]
click at [750, 336] on span "t:CW32-August-25_o:Lead Gen_c:Evergreen_cc:24h-Unlocked_l:DE__2" at bounding box center [693, 336] width 396 height 21
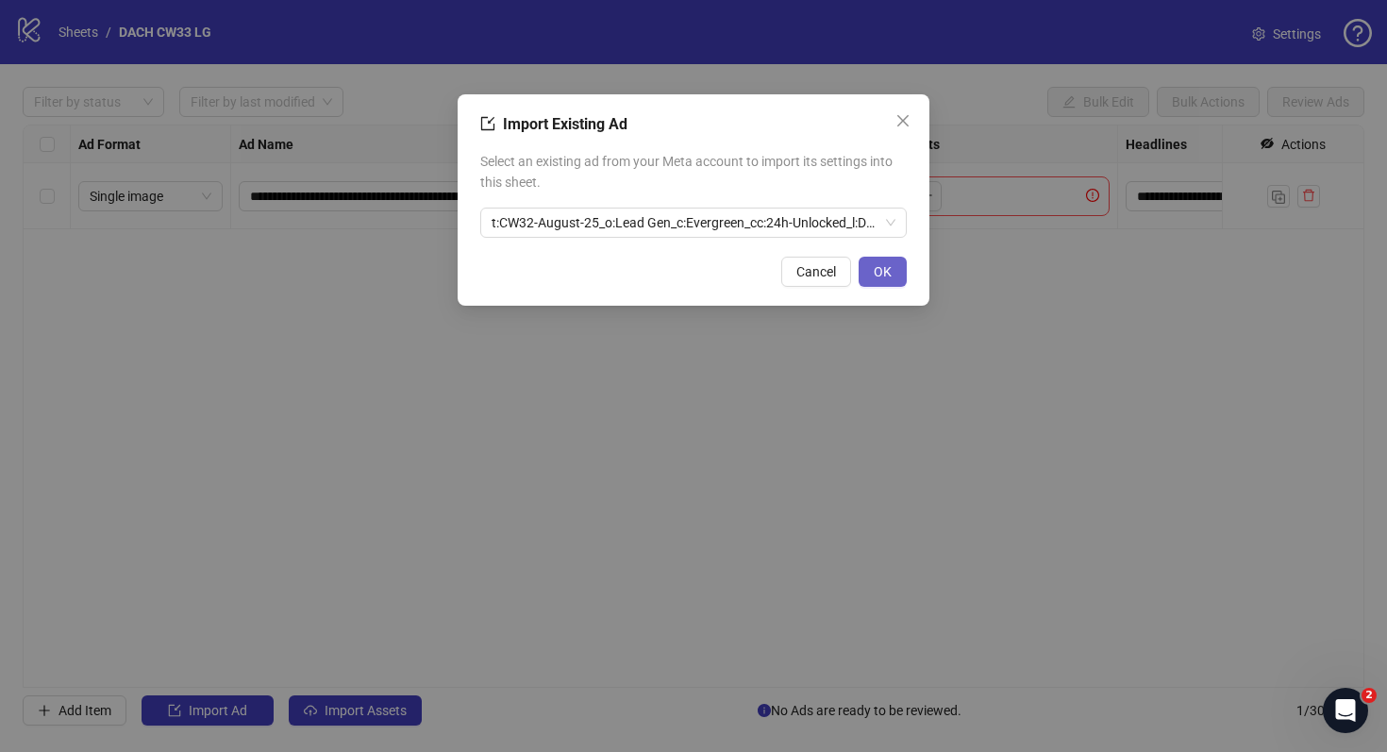
click at [878, 270] on span "OK" at bounding box center [883, 271] width 18 height 15
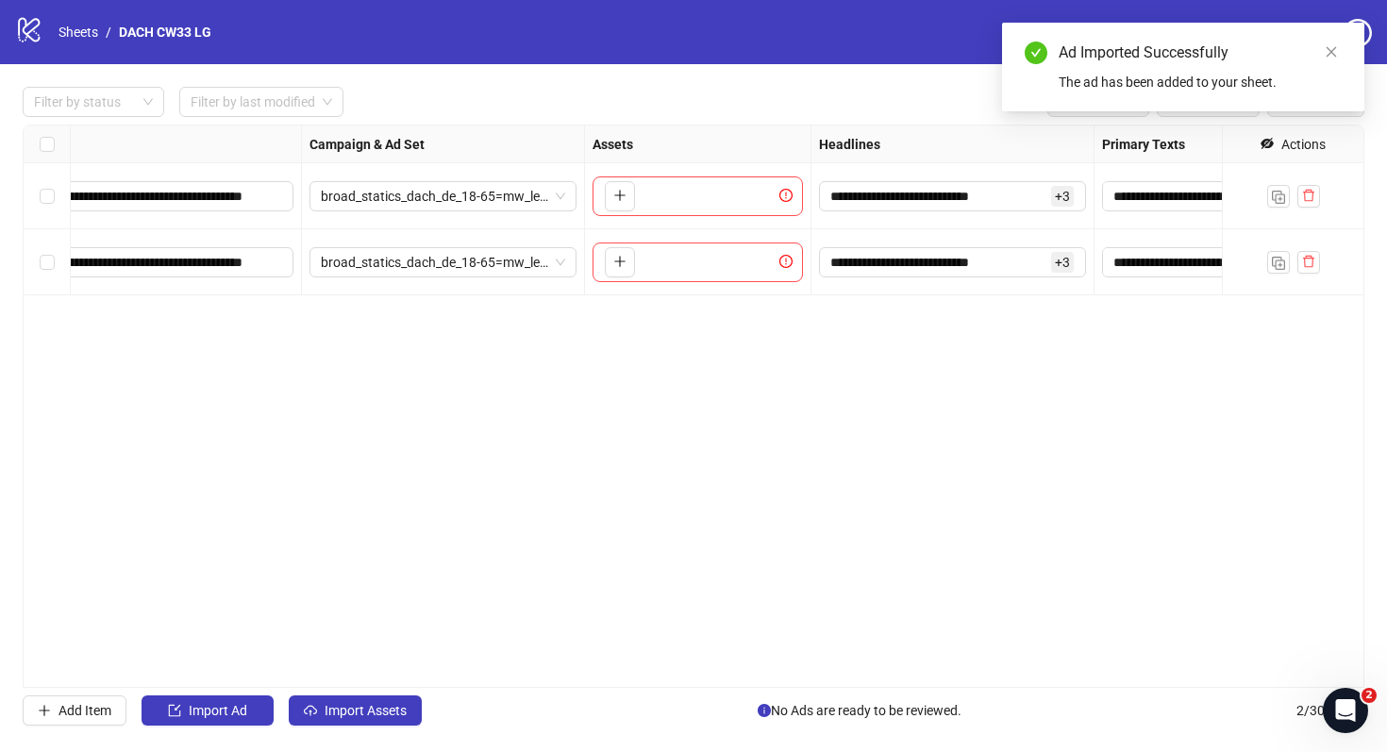
scroll to position [0, 312]
click at [1039, 256] on input "**********" at bounding box center [933, 262] width 217 height 21
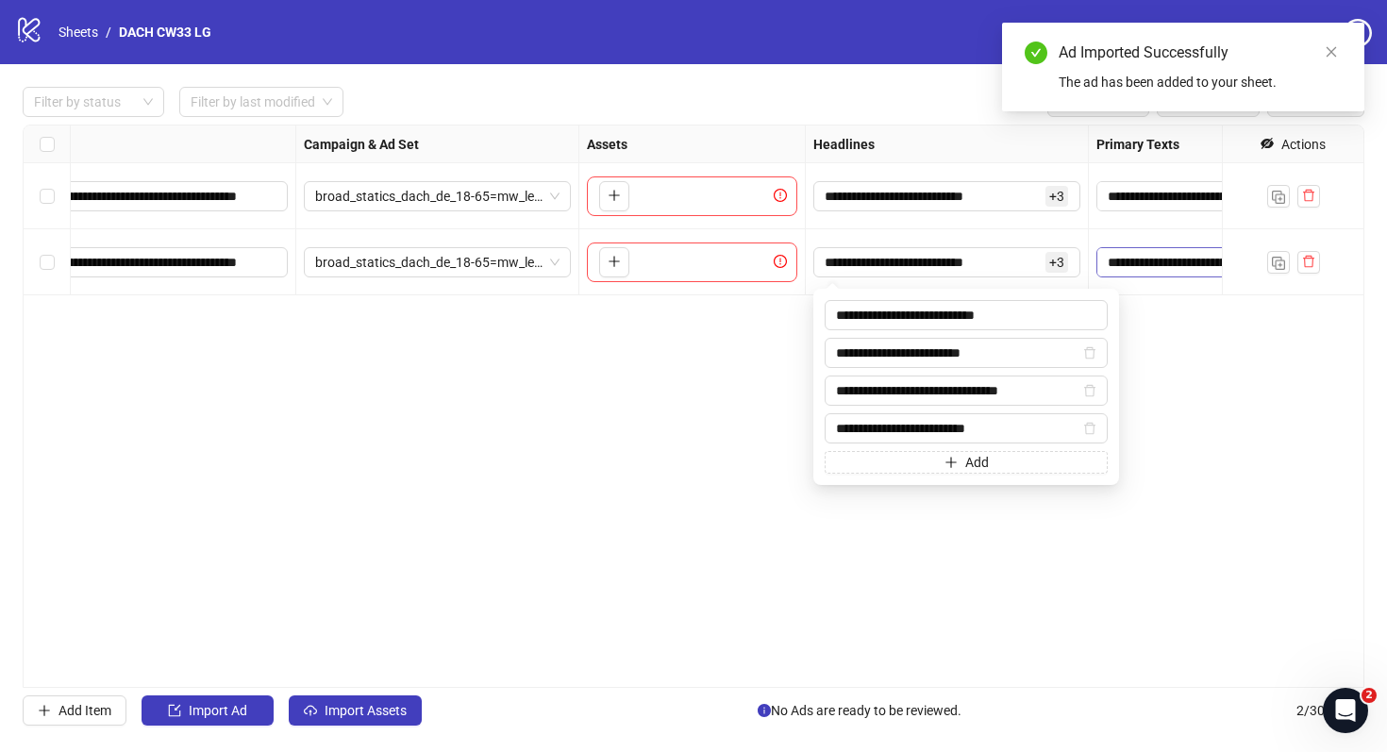
click at [1149, 260] on textarea "**********" at bounding box center [1183, 262] width 173 height 30
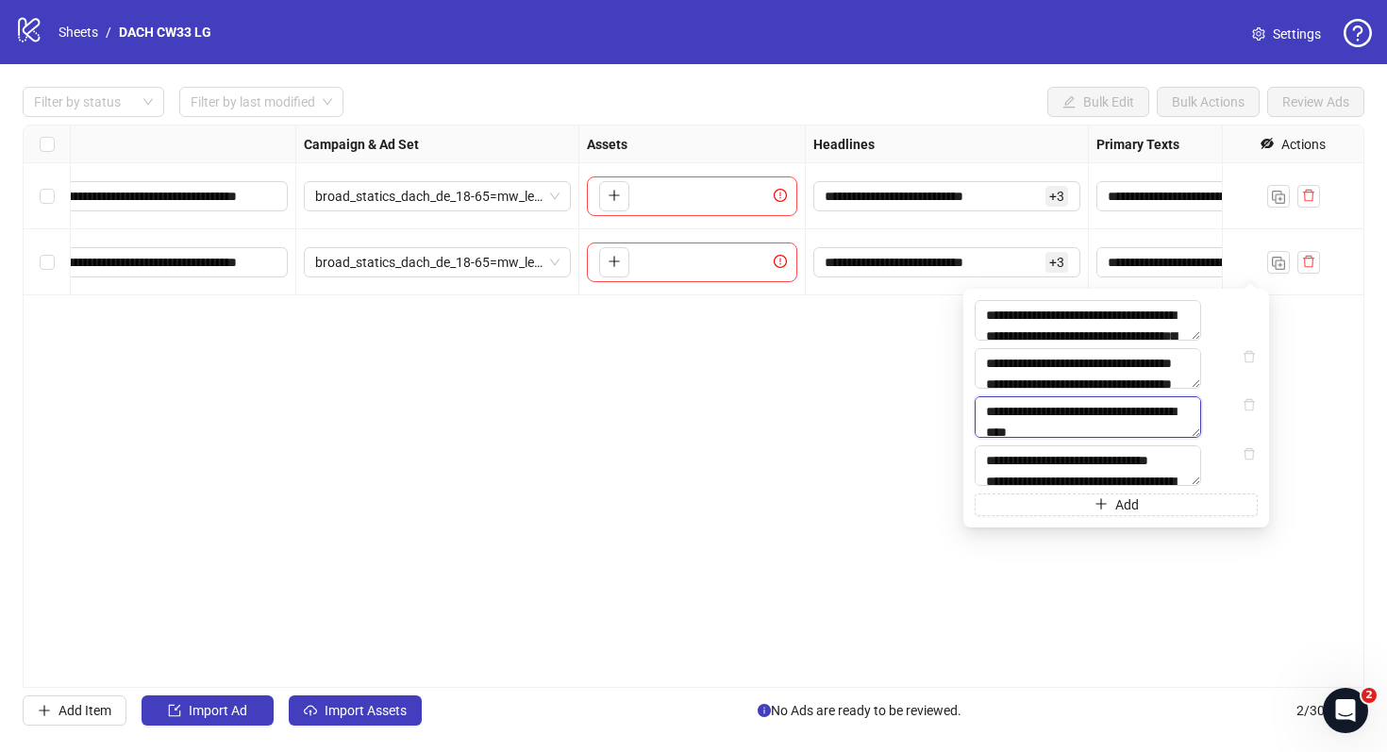
click at [1048, 437] on textarea "**********" at bounding box center [1088, 416] width 227 height 41
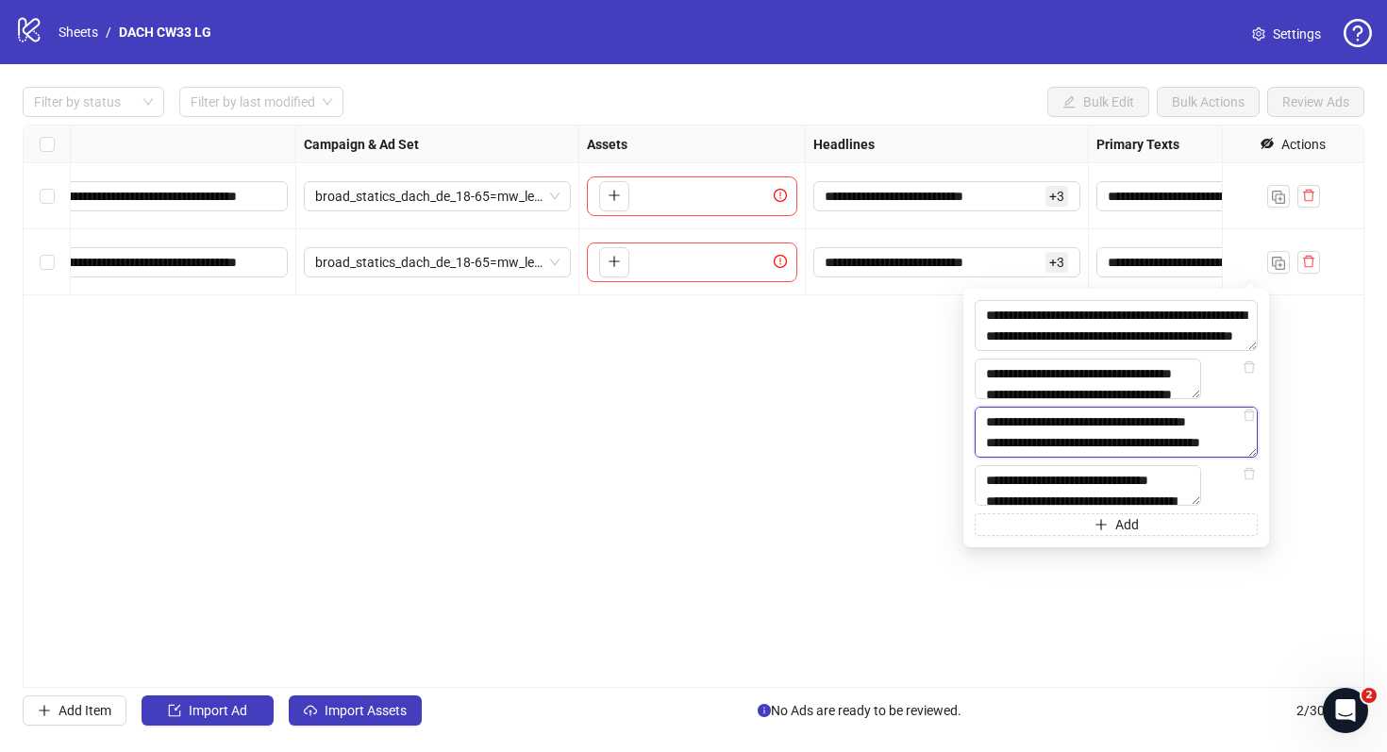
type textarea "**********"
click at [843, 497] on div "**********" at bounding box center [694, 406] width 1342 height 563
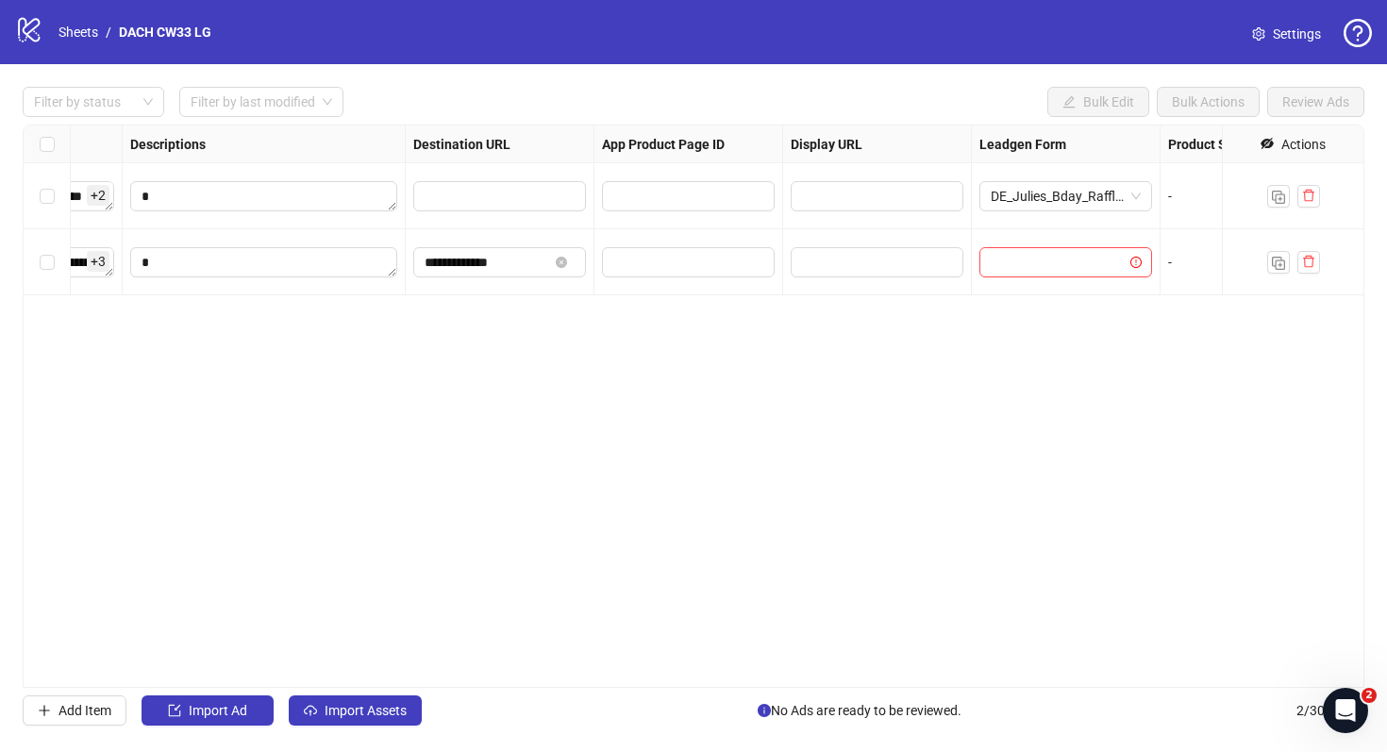
scroll to position [0, 1480]
click at [544, 263] on icon "close-circle" at bounding box center [549, 262] width 11 height 11
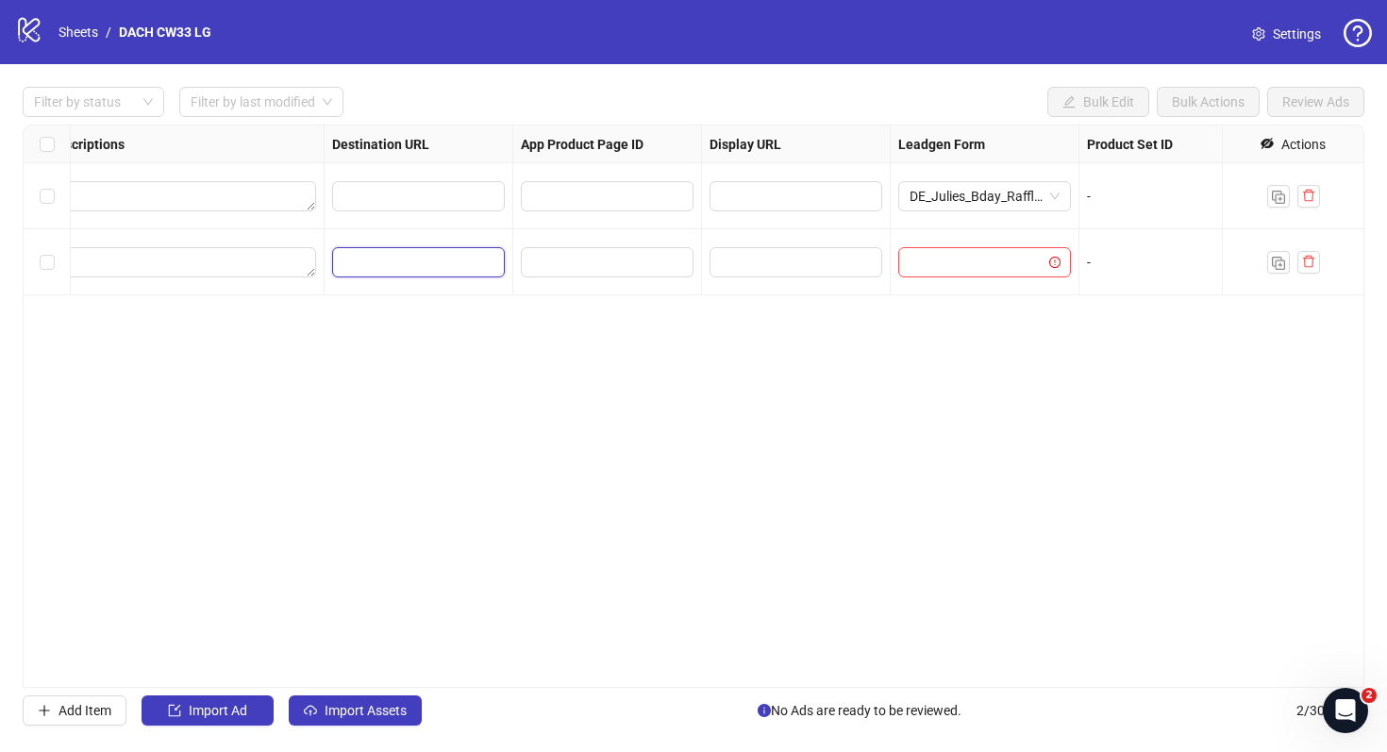
scroll to position [0, 1746]
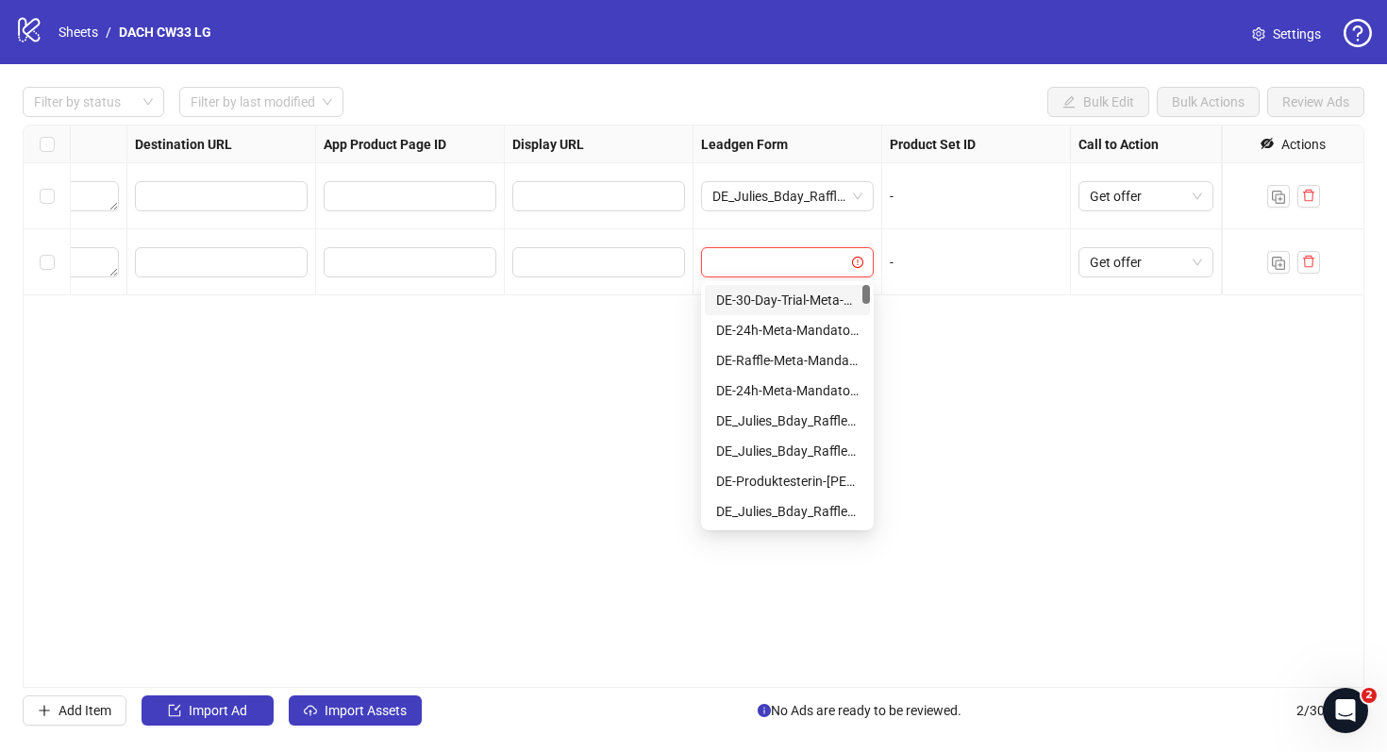
click at [843, 265] on input "search" at bounding box center [779, 262] width 133 height 28
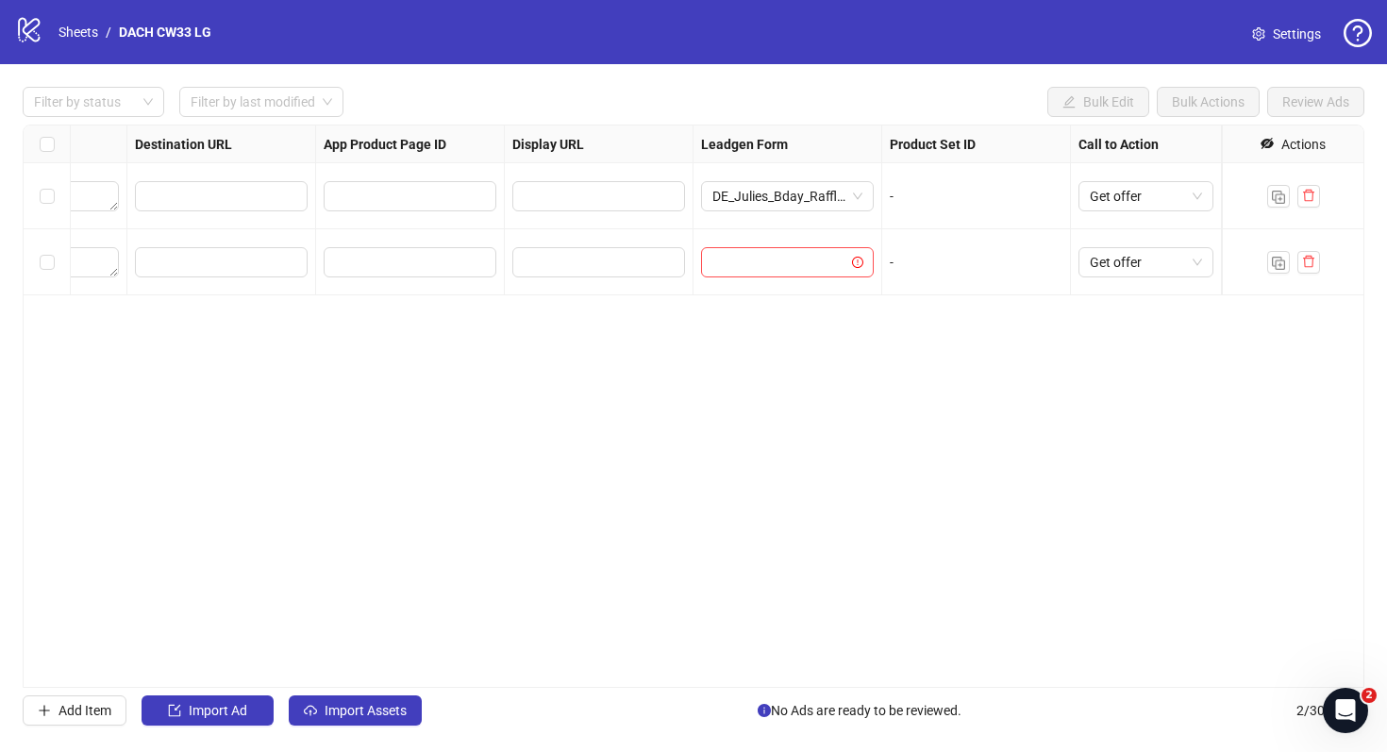
click at [1093, 414] on div "**********" at bounding box center [694, 406] width 1342 height 563
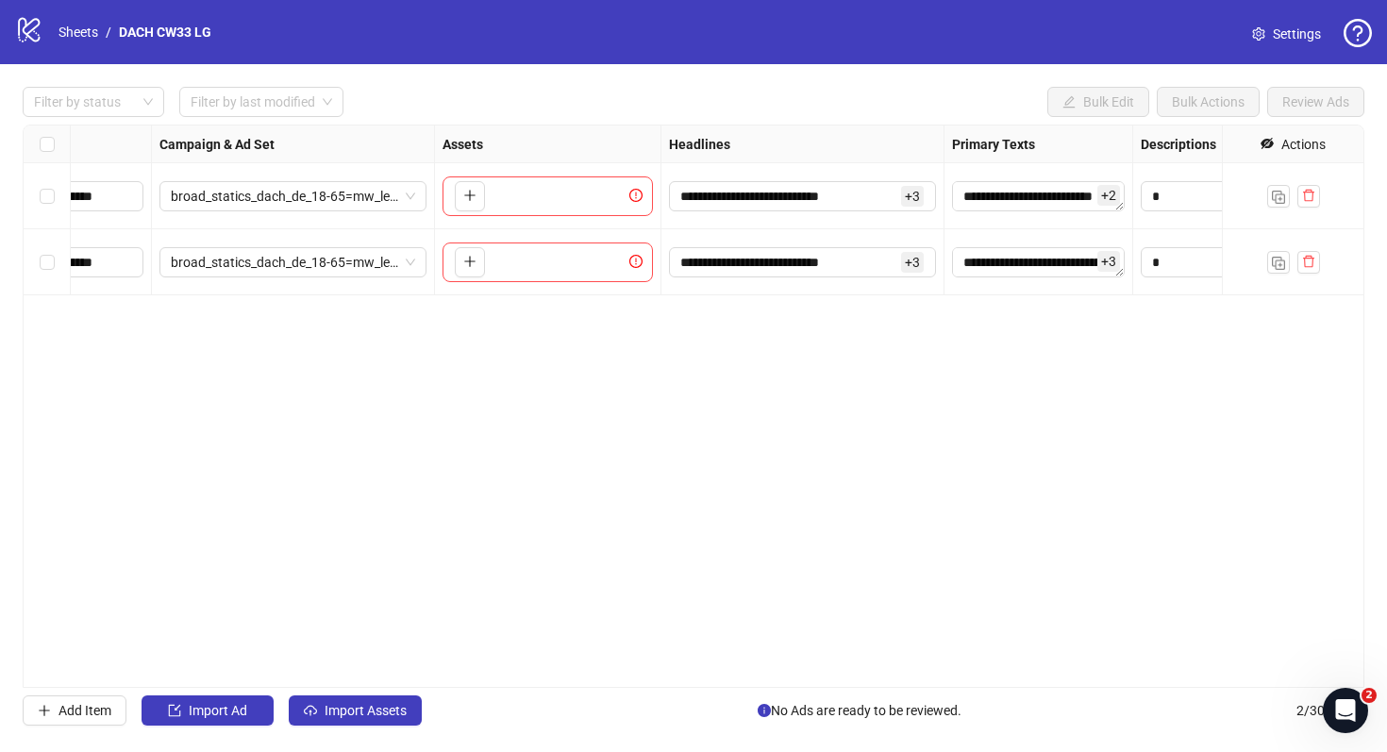
scroll to position [0, 0]
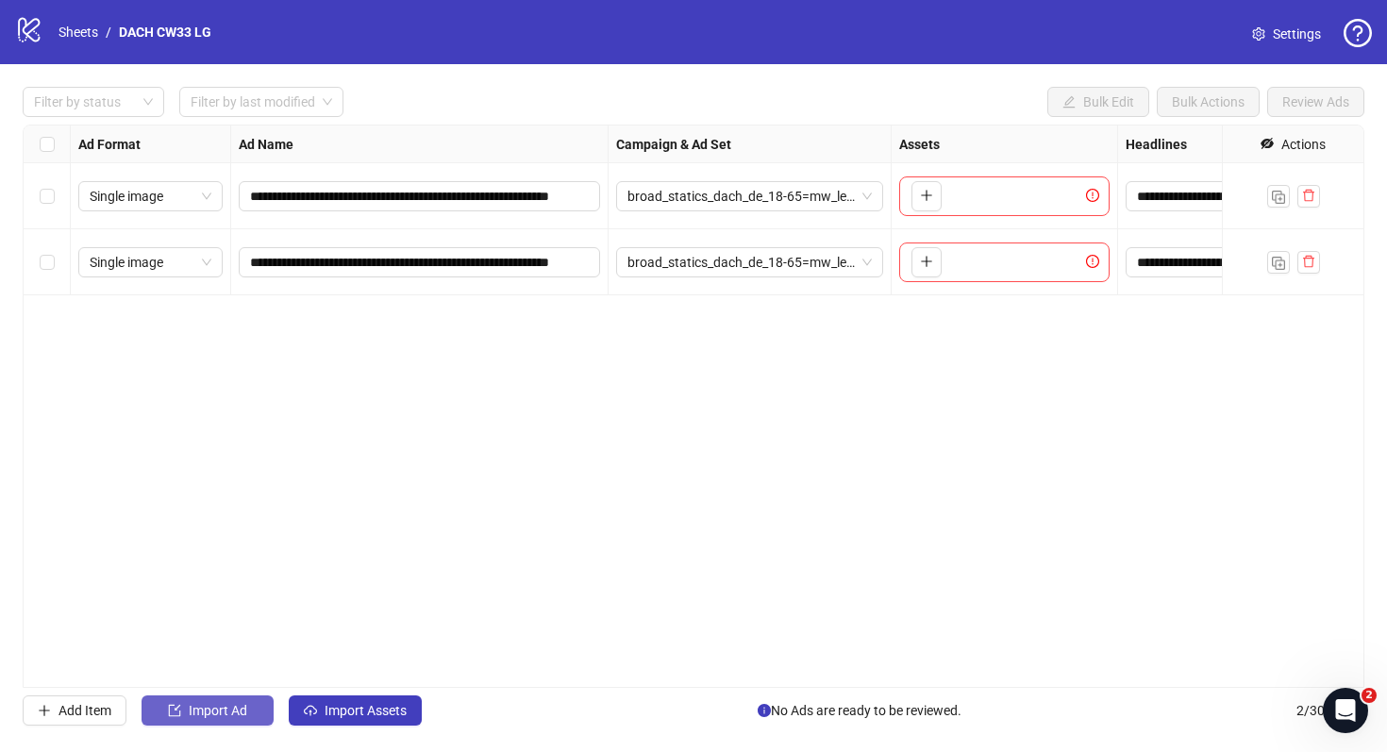
click at [207, 712] on span "Import Ad" at bounding box center [218, 710] width 59 height 15
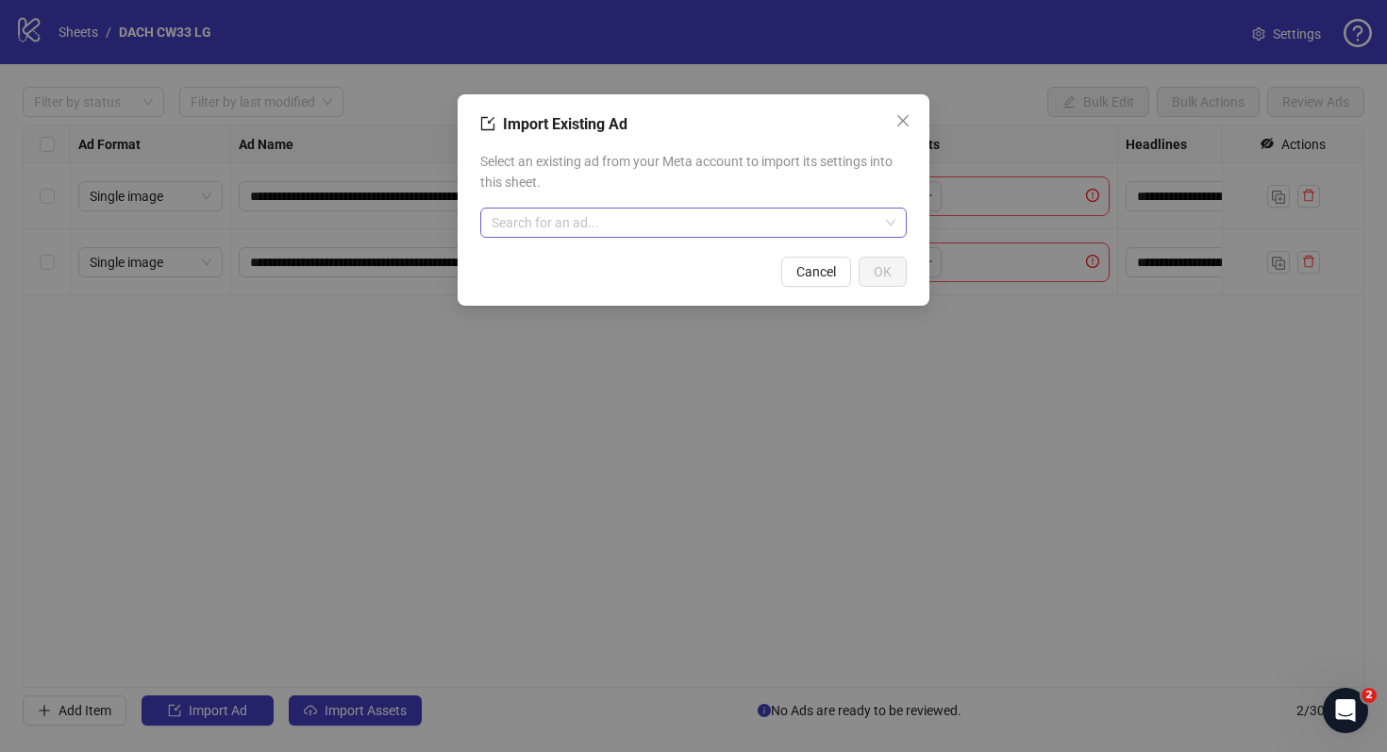
click at [622, 237] on div "Search for an ad..." at bounding box center [693, 223] width 427 height 30
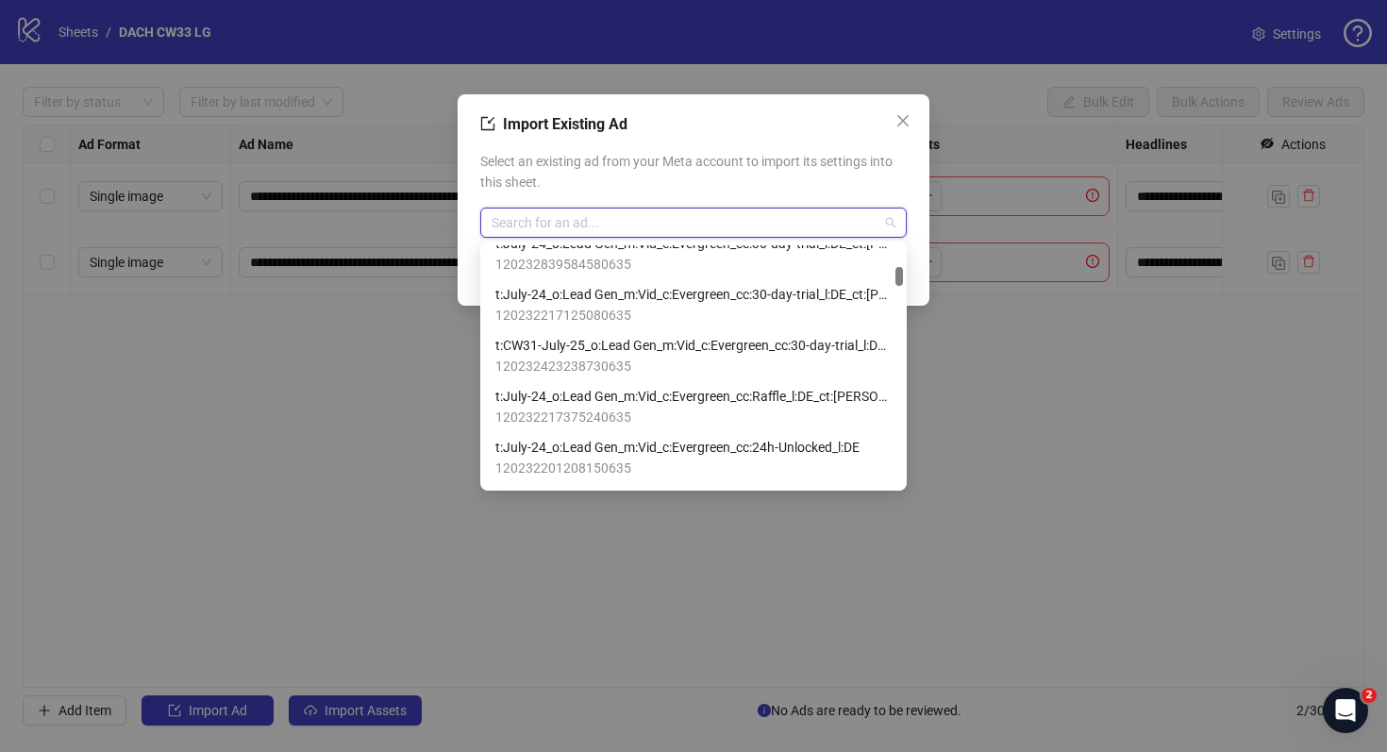
scroll to position [930, 0]
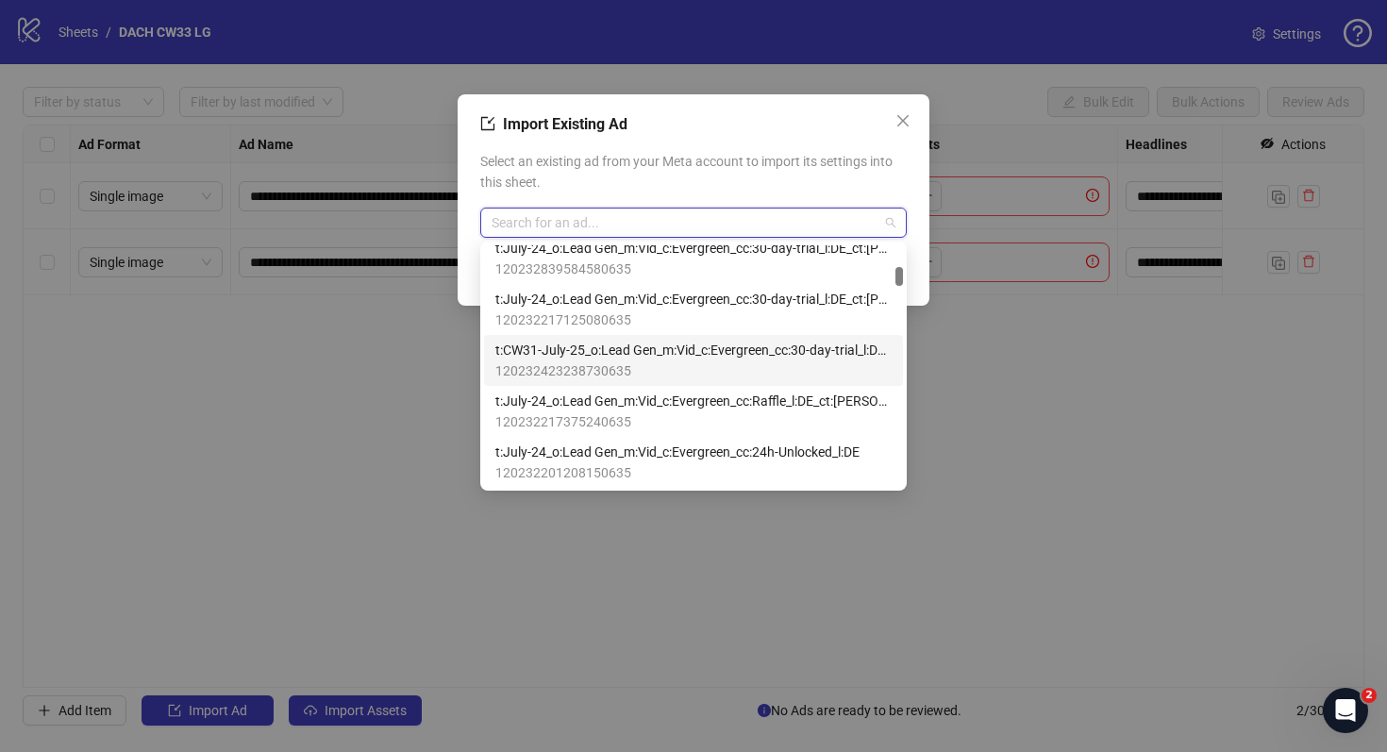
click at [799, 340] on span "t:CW31-July-25_o:Lead Gen_m:Vid_c:Evergreen_cc:30-day-trial_l:DE_ct:Nailah__5" at bounding box center [693, 350] width 396 height 21
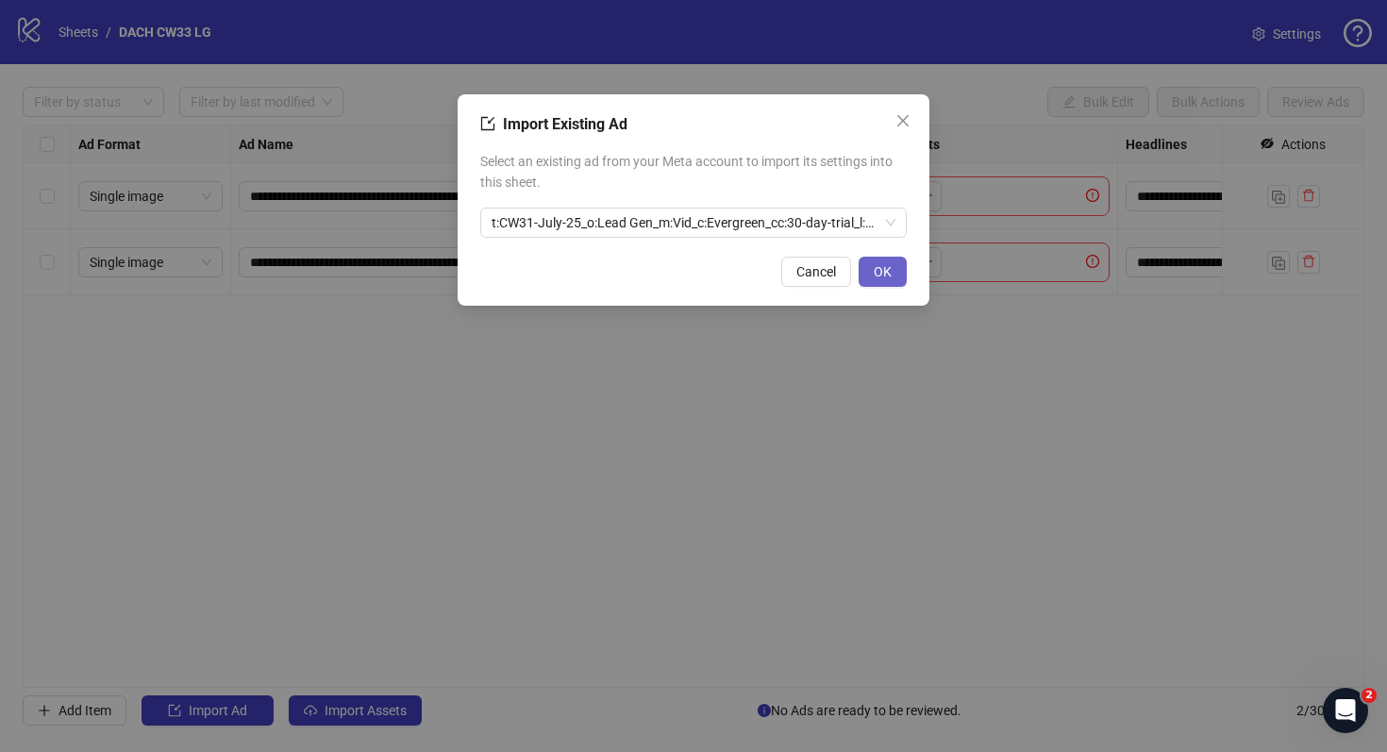
click at [891, 274] on button "OK" at bounding box center [883, 272] width 48 height 30
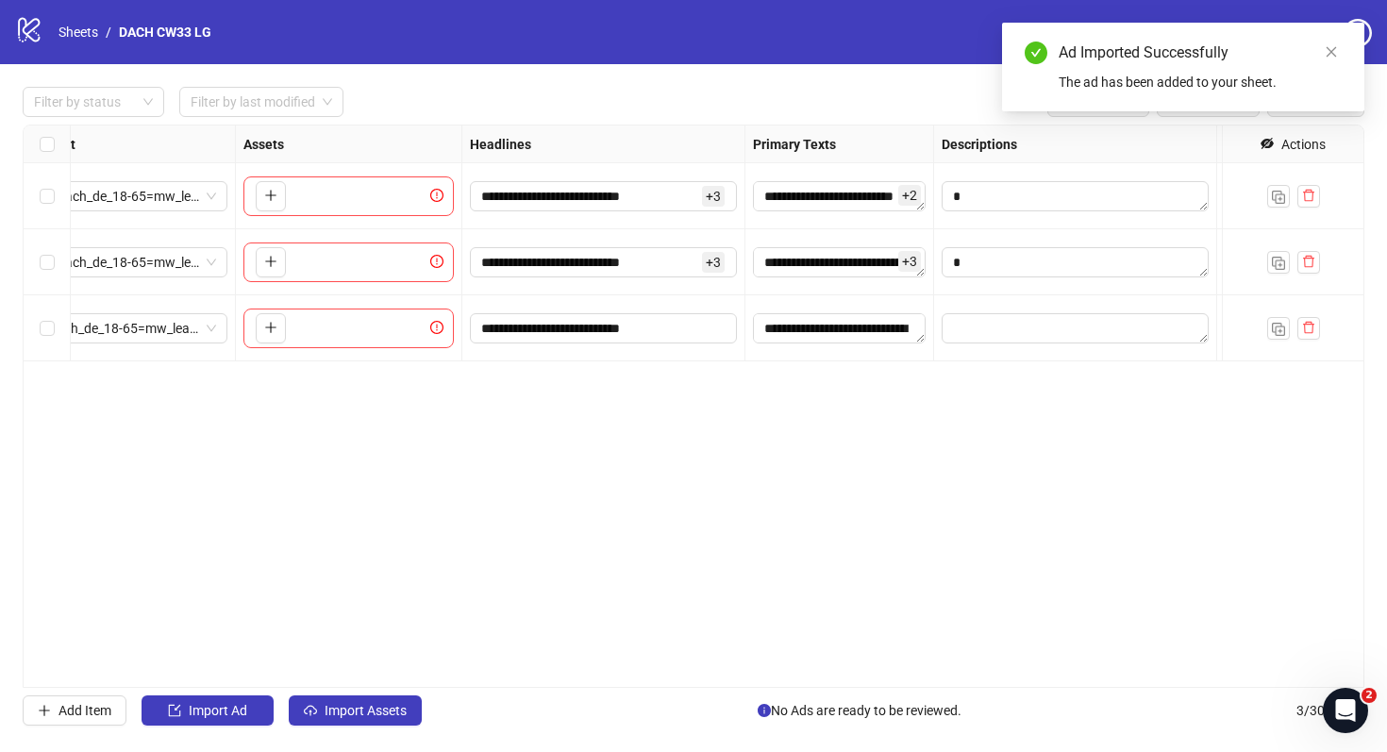
scroll to position [0, 661]
click at [619, 317] on span "**********" at bounding box center [598, 328] width 267 height 30
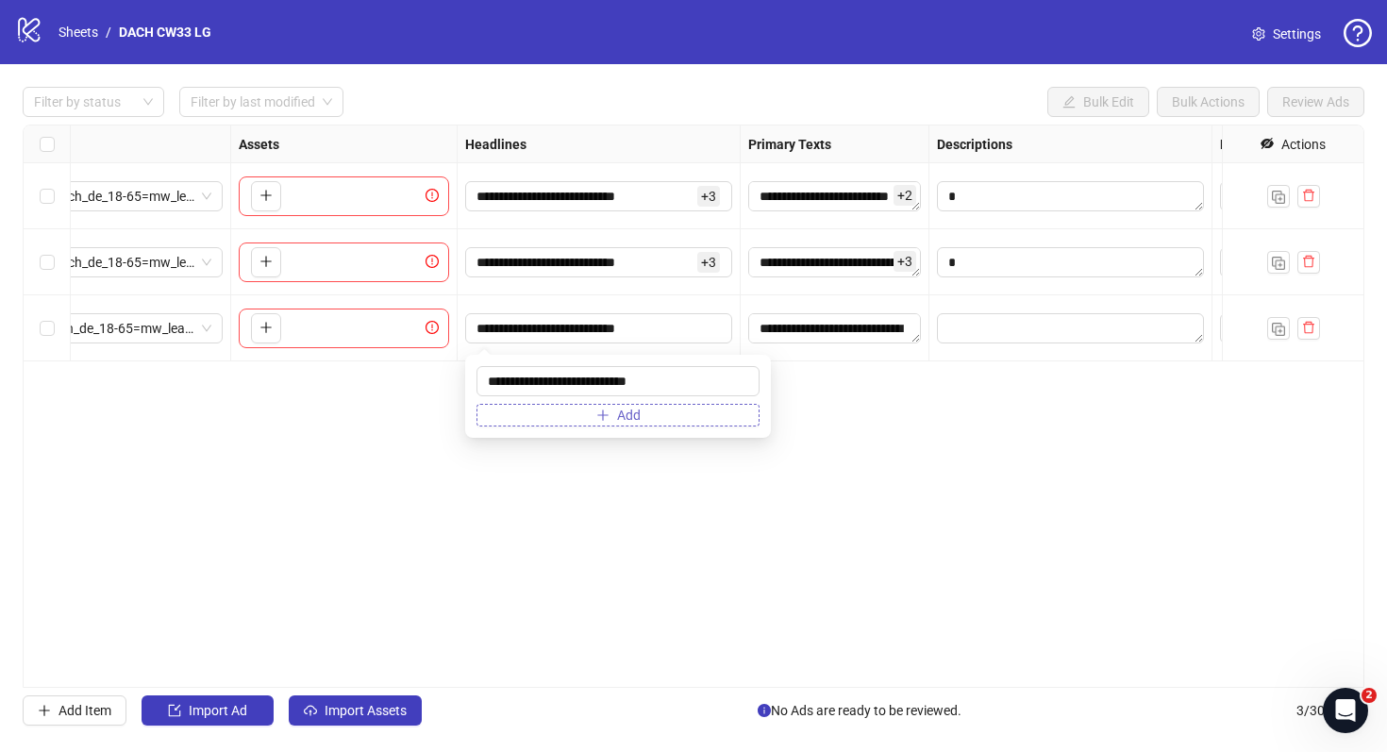
click at [648, 414] on button "Add" at bounding box center [618, 415] width 283 height 23
paste input "**********"
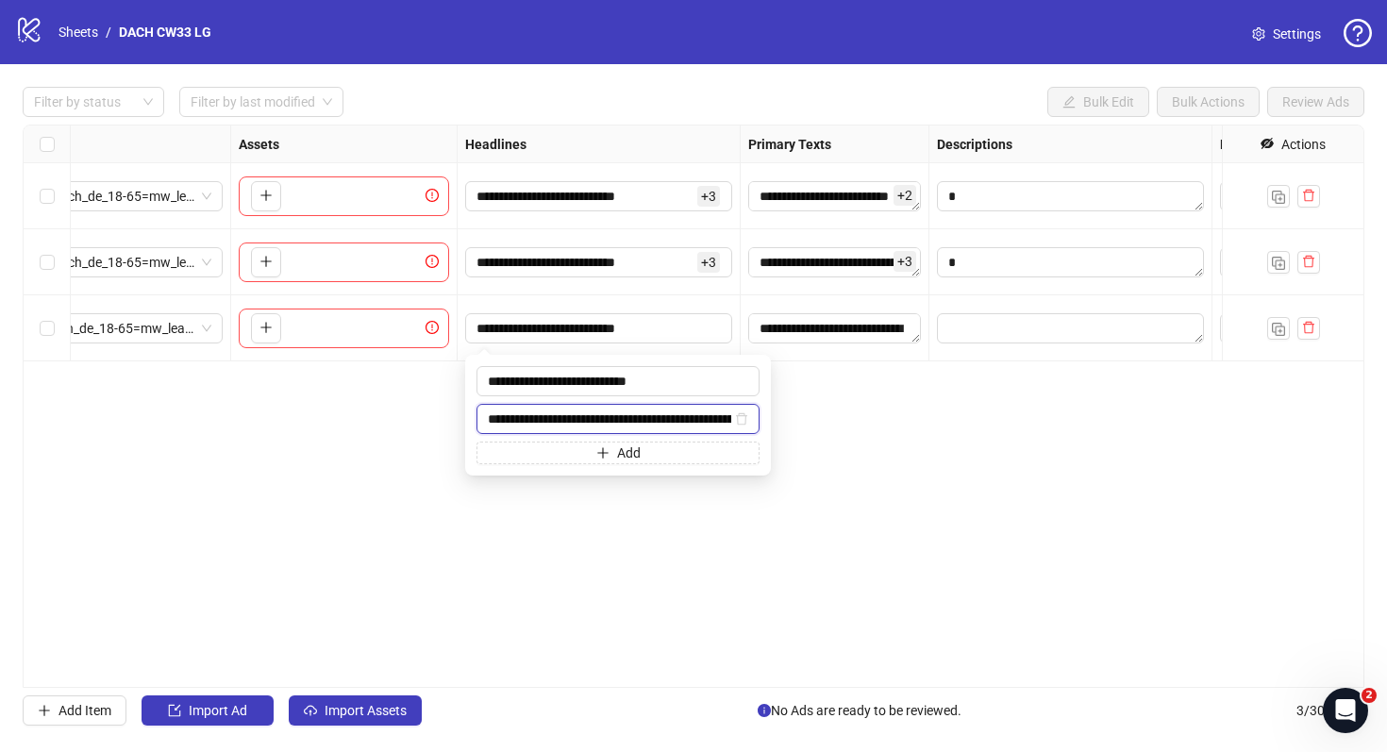
scroll to position [0, 268]
drag, startPoint x: 633, startPoint y: 416, endPoint x: 830, endPoint y: 441, distance: 197.8
click at [830, 441] on body "**********" at bounding box center [693, 376] width 1387 height 752
type input "**********"
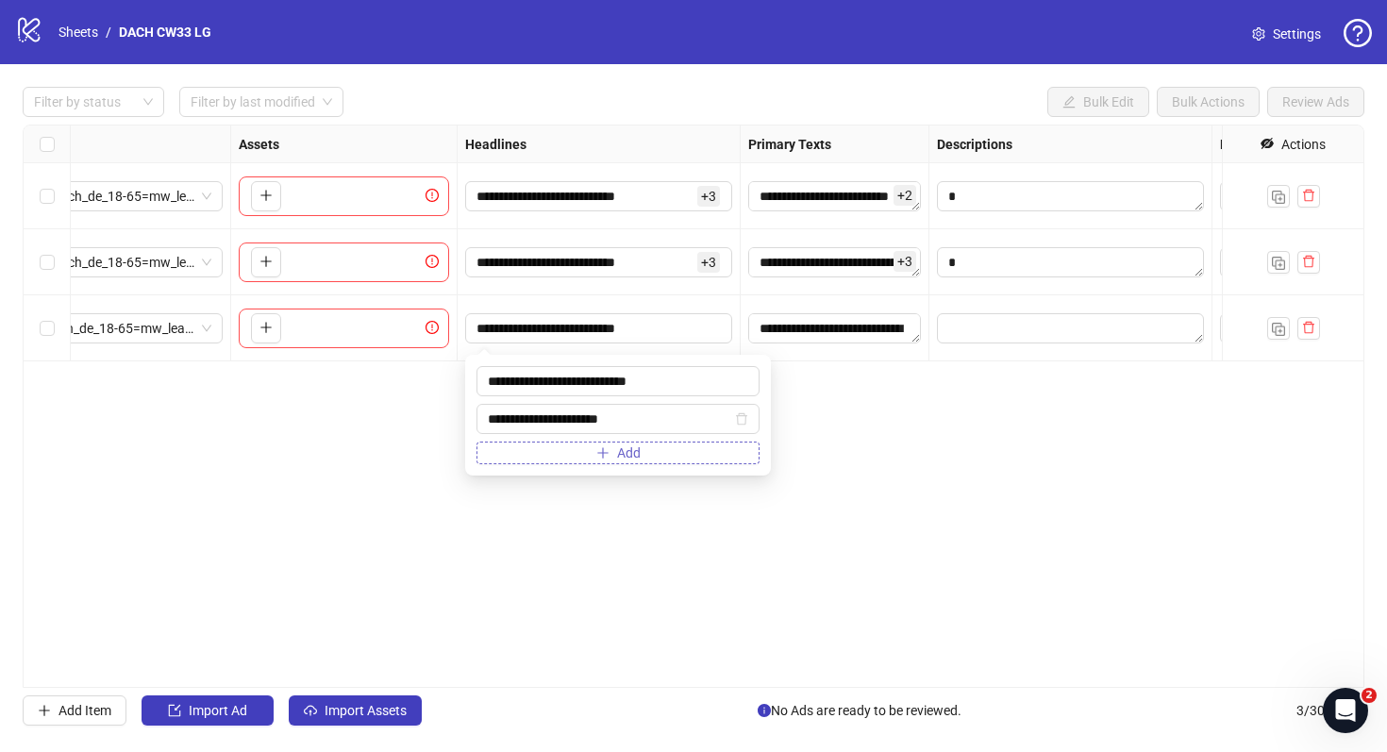
click at [698, 450] on button "Add" at bounding box center [618, 453] width 283 height 23
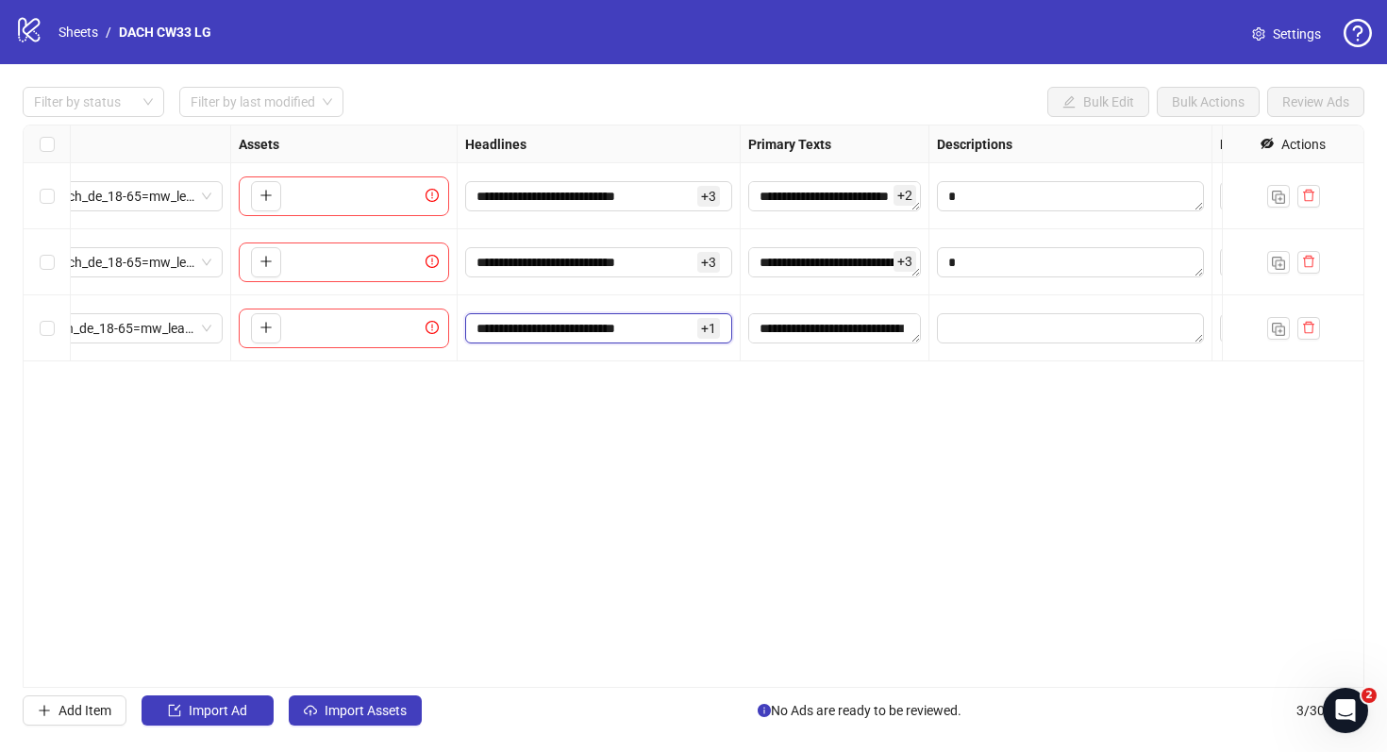
click at [647, 337] on input "**********" at bounding box center [585, 328] width 217 height 21
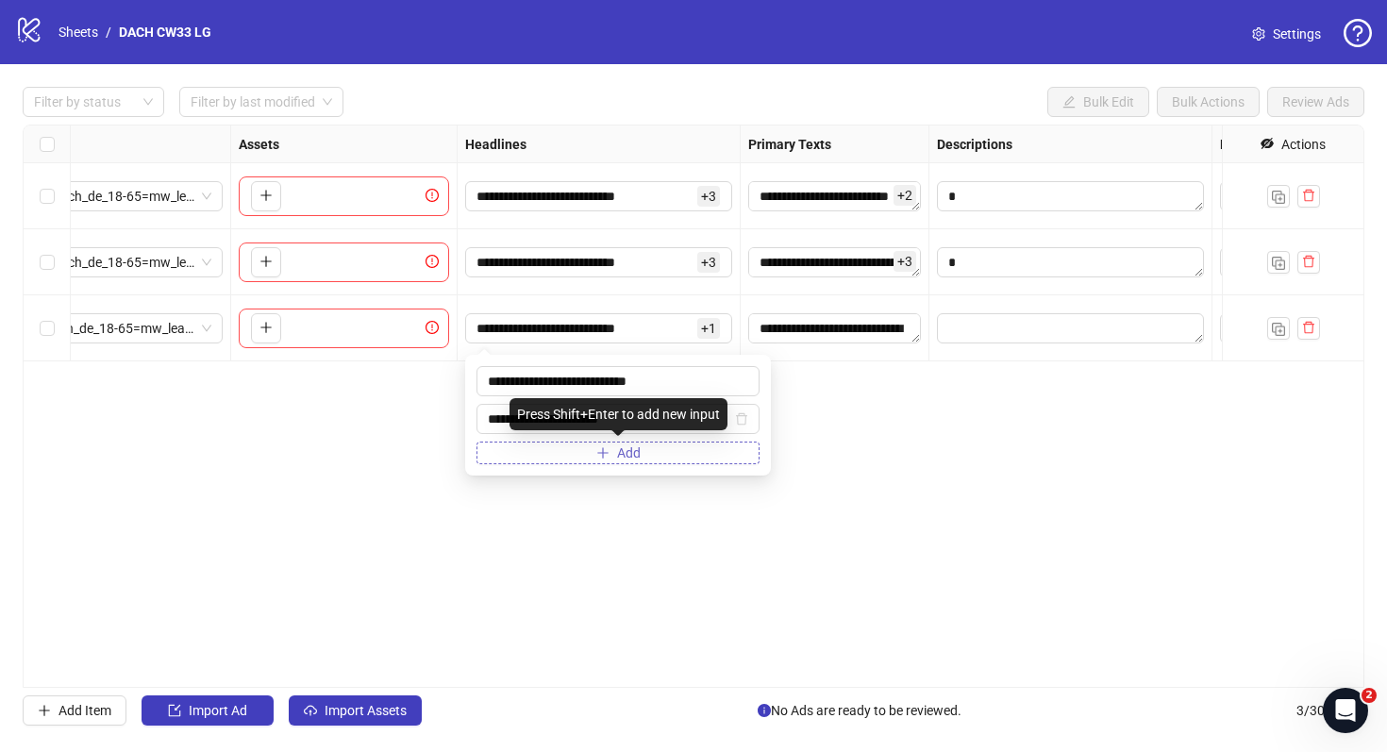
click at [617, 455] on span "Add" at bounding box center [629, 452] width 24 height 15
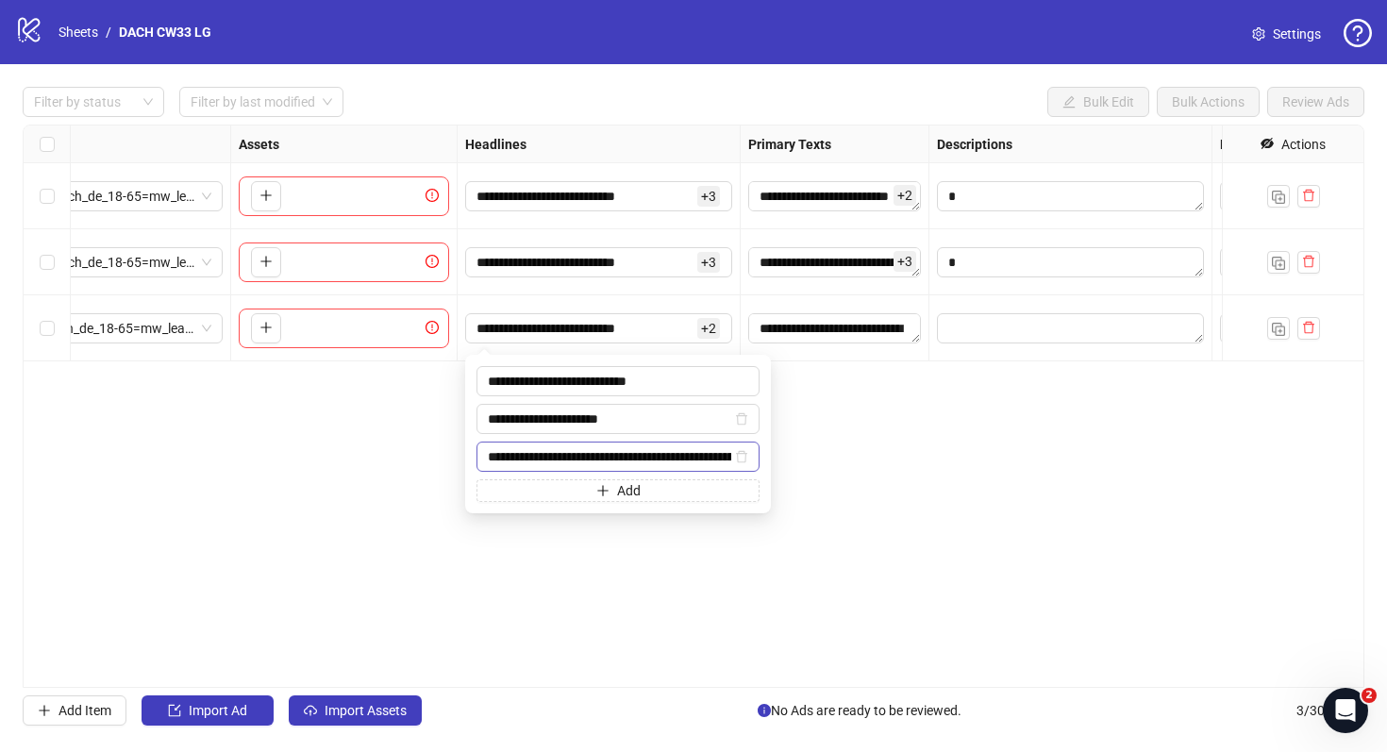
drag, startPoint x: 549, startPoint y: 457, endPoint x: 478, endPoint y: 452, distance: 71.9
click at [478, 453] on span "**********" at bounding box center [618, 457] width 283 height 30
type input "**********"
click at [537, 488] on button "Add" at bounding box center [618, 490] width 283 height 23
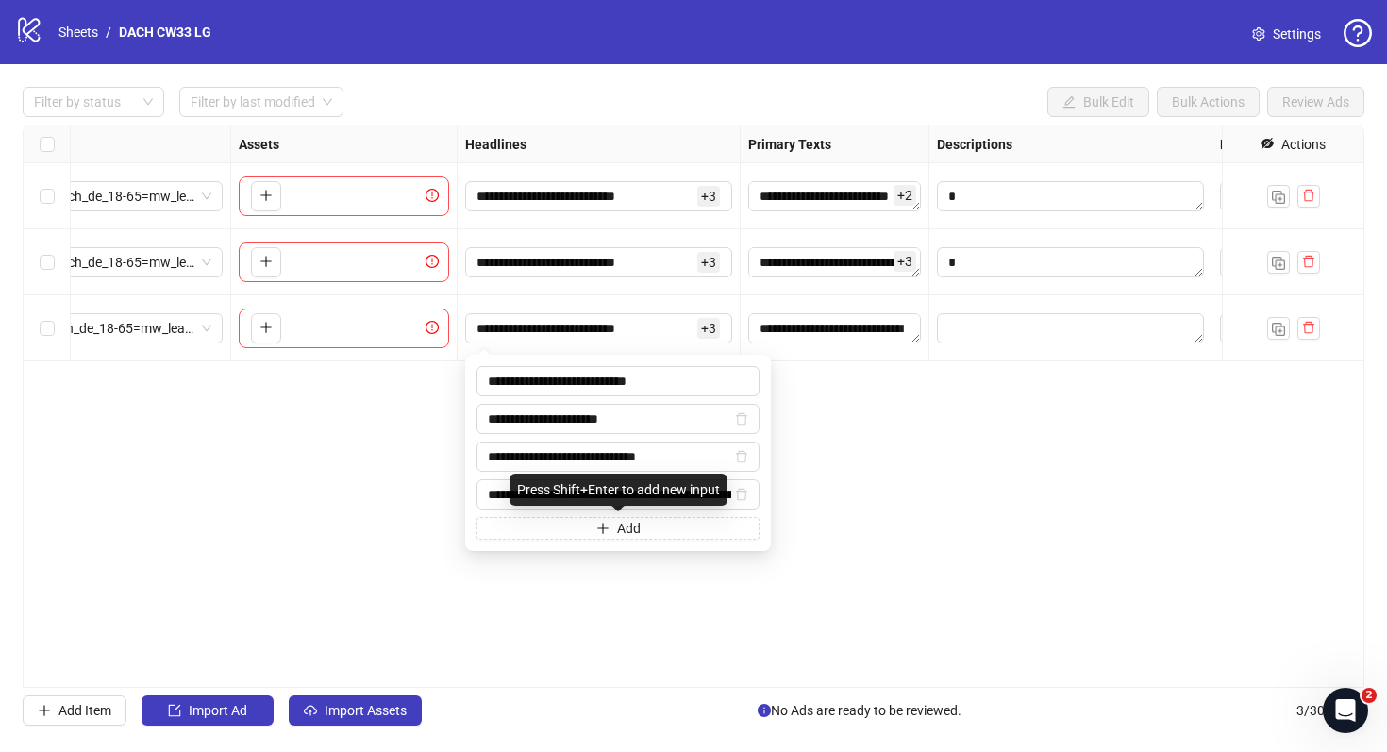
scroll to position [0, 268]
drag, startPoint x: 548, startPoint y: 495, endPoint x: 728, endPoint y: 495, distance: 179.3
click at [728, 495] on input "**********" at bounding box center [610, 494] width 244 height 21
drag, startPoint x: 556, startPoint y: 495, endPoint x: 493, endPoint y: 486, distance: 63.9
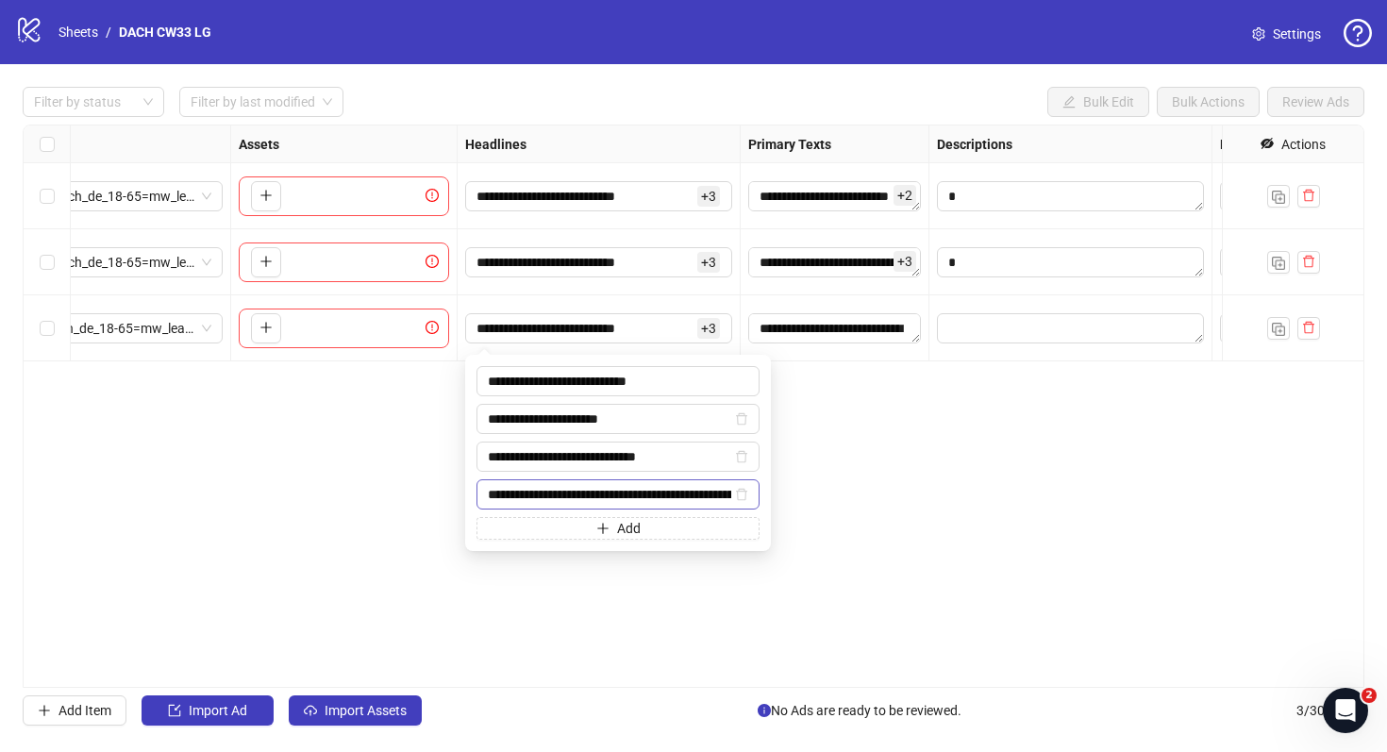
click at [493, 486] on input "**********" at bounding box center [610, 494] width 244 height 21
type input "**********"
click at [875, 407] on div "**********" at bounding box center [694, 406] width 1342 height 563
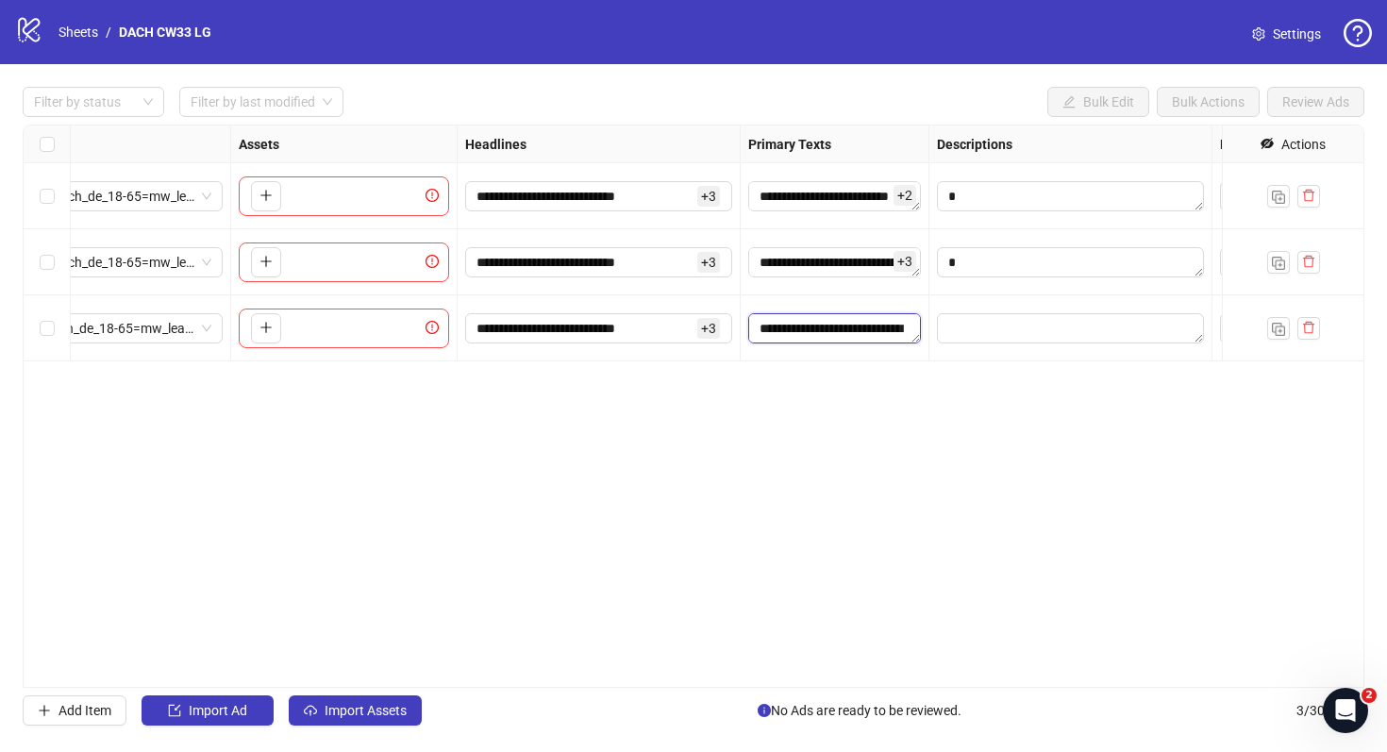
click at [798, 335] on textarea "**********" at bounding box center [834, 328] width 173 height 30
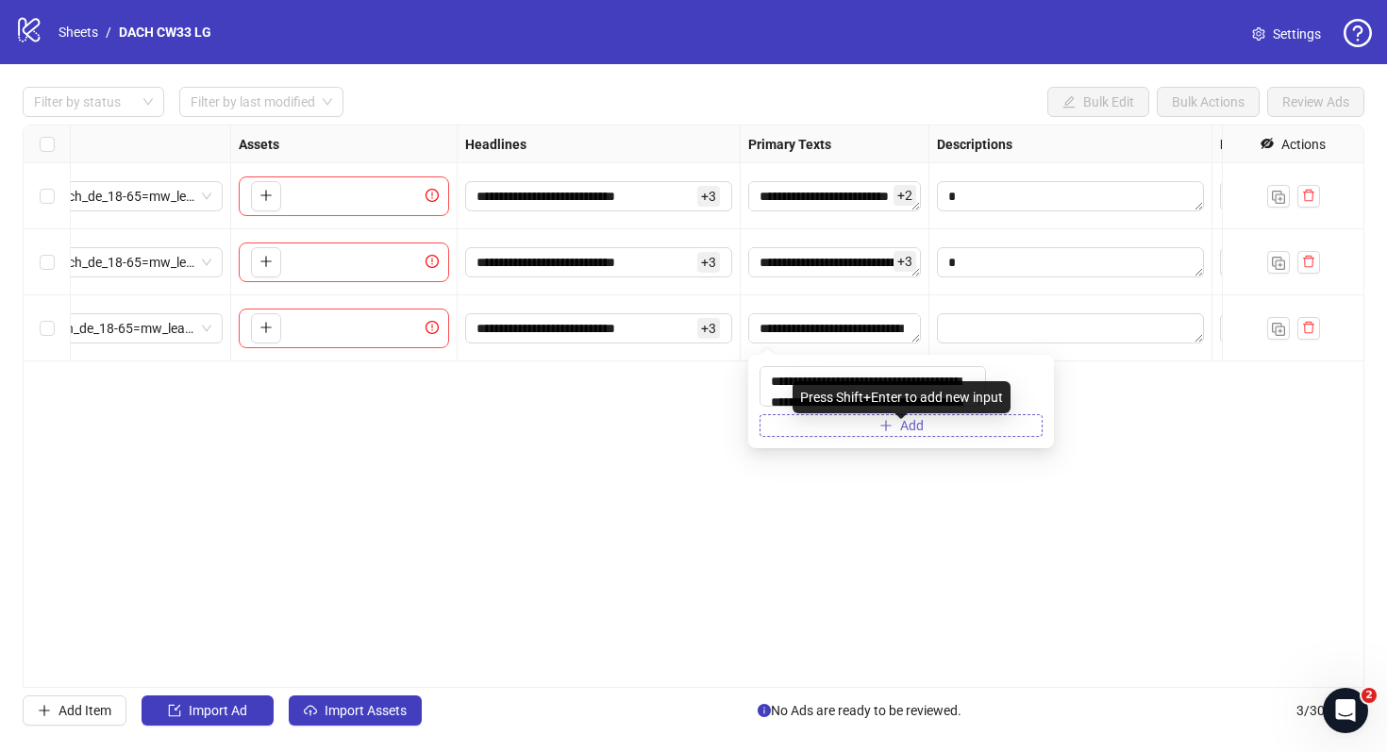
click at [816, 437] on button "Add" at bounding box center [901, 425] width 283 height 23
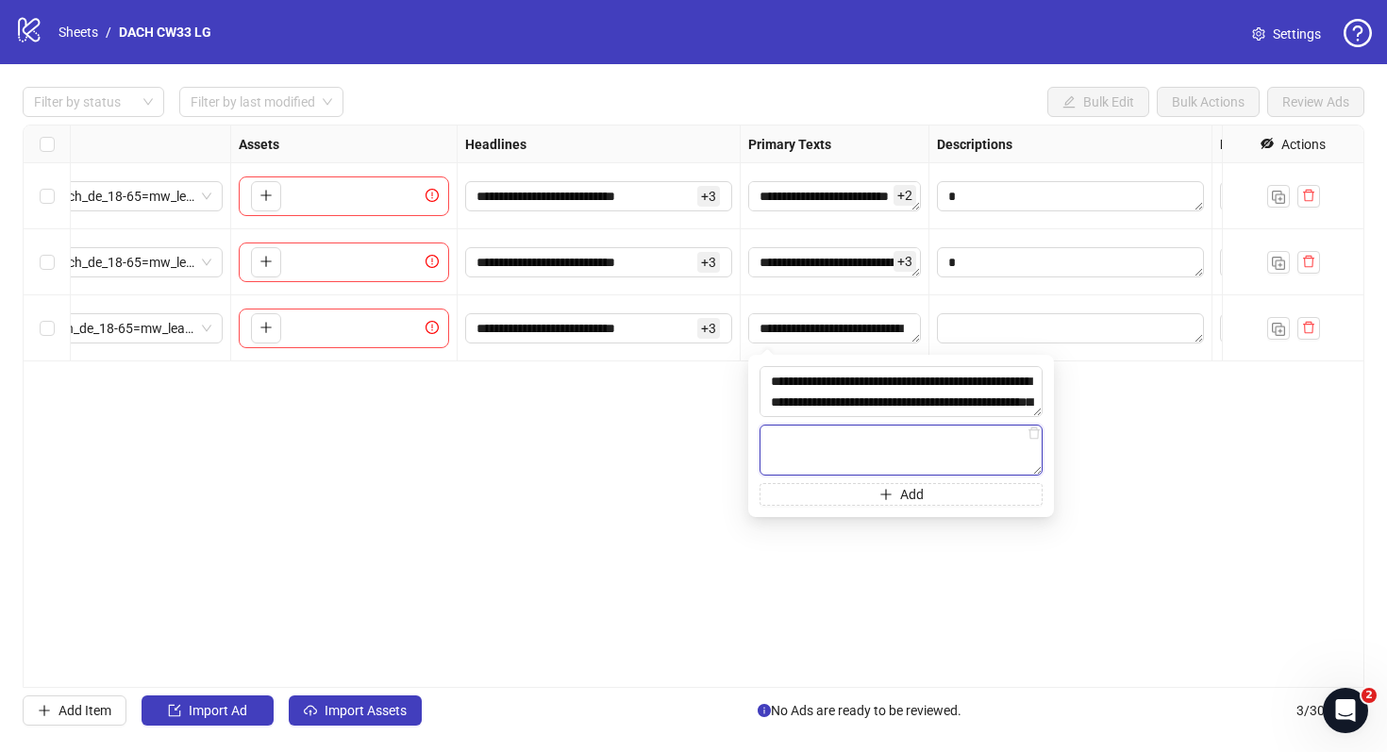
paste textarea "**********"
type textarea "**********"
click at [841, 500] on button "Add" at bounding box center [901, 494] width 283 height 23
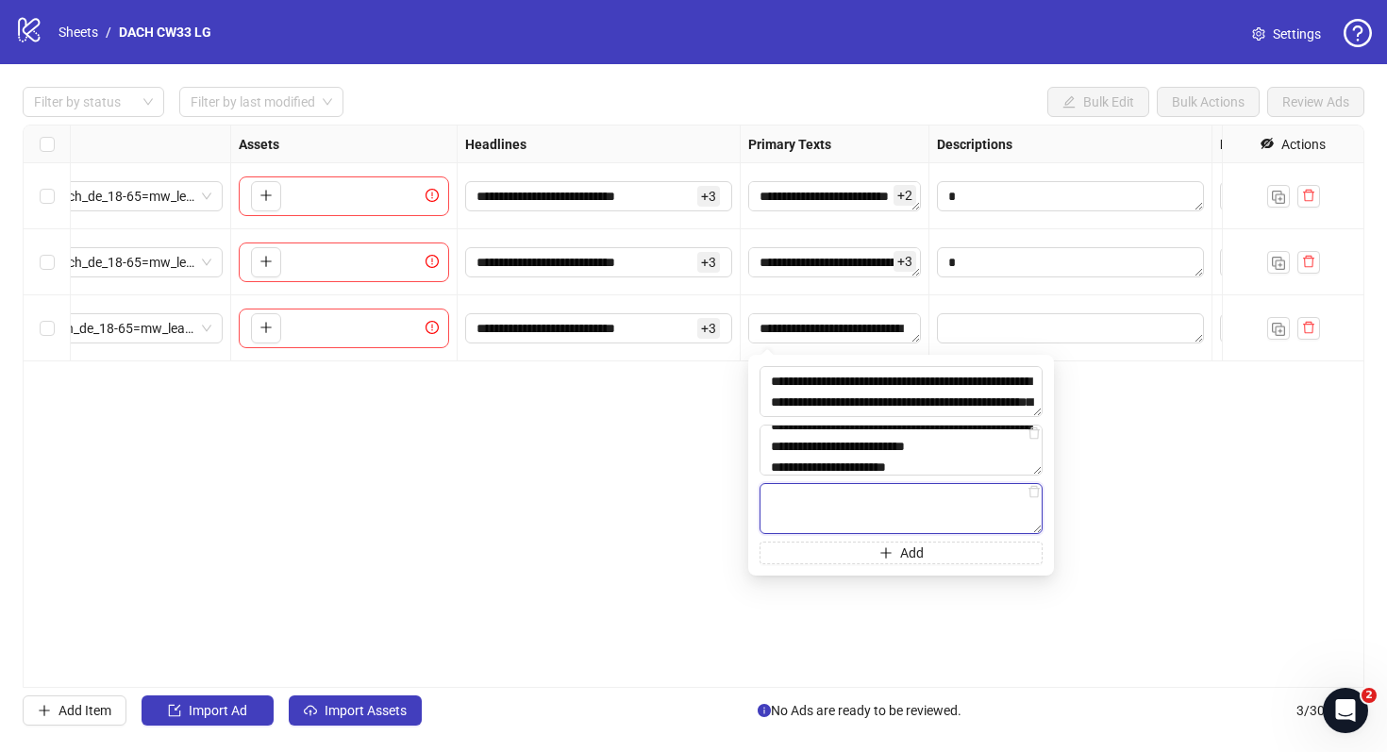
click at [816, 499] on textarea at bounding box center [901, 508] width 283 height 51
paste textarea "**********"
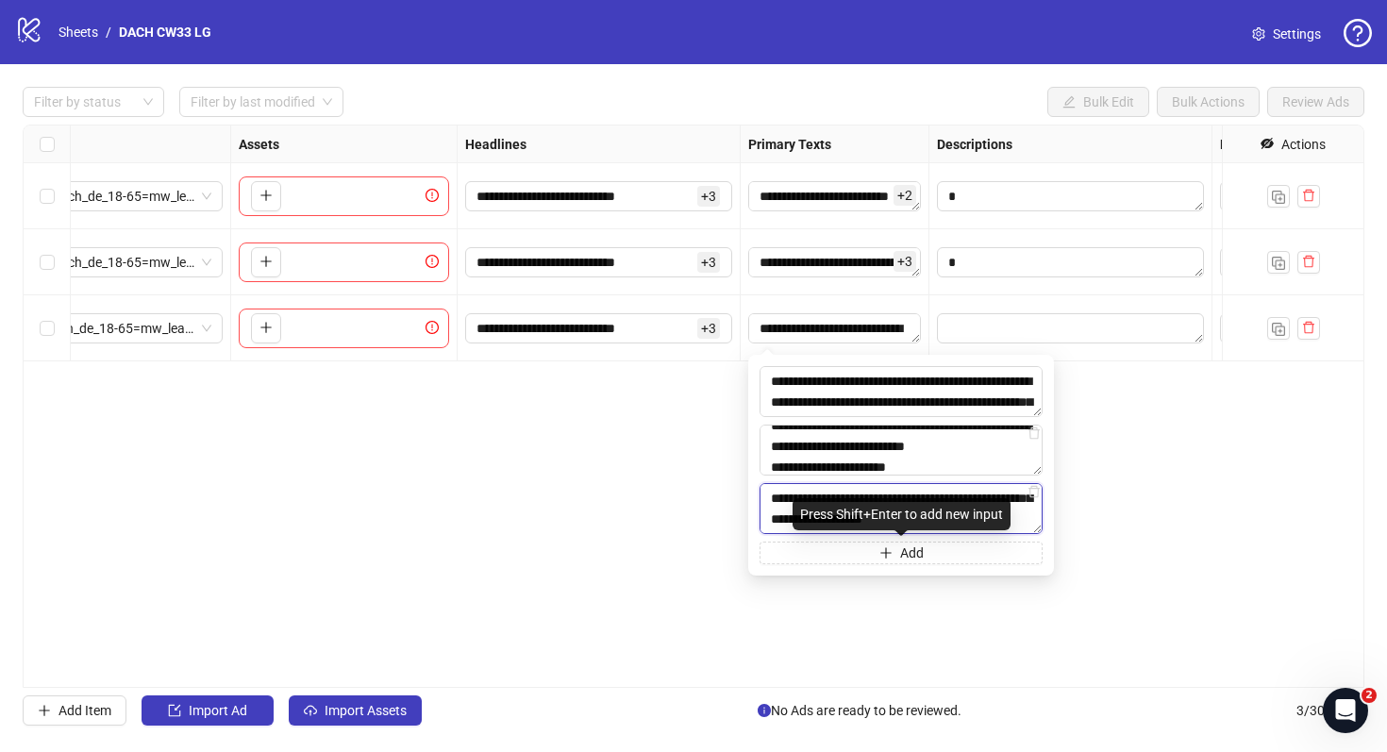
scroll to position [0, 0]
type textarea "**********"
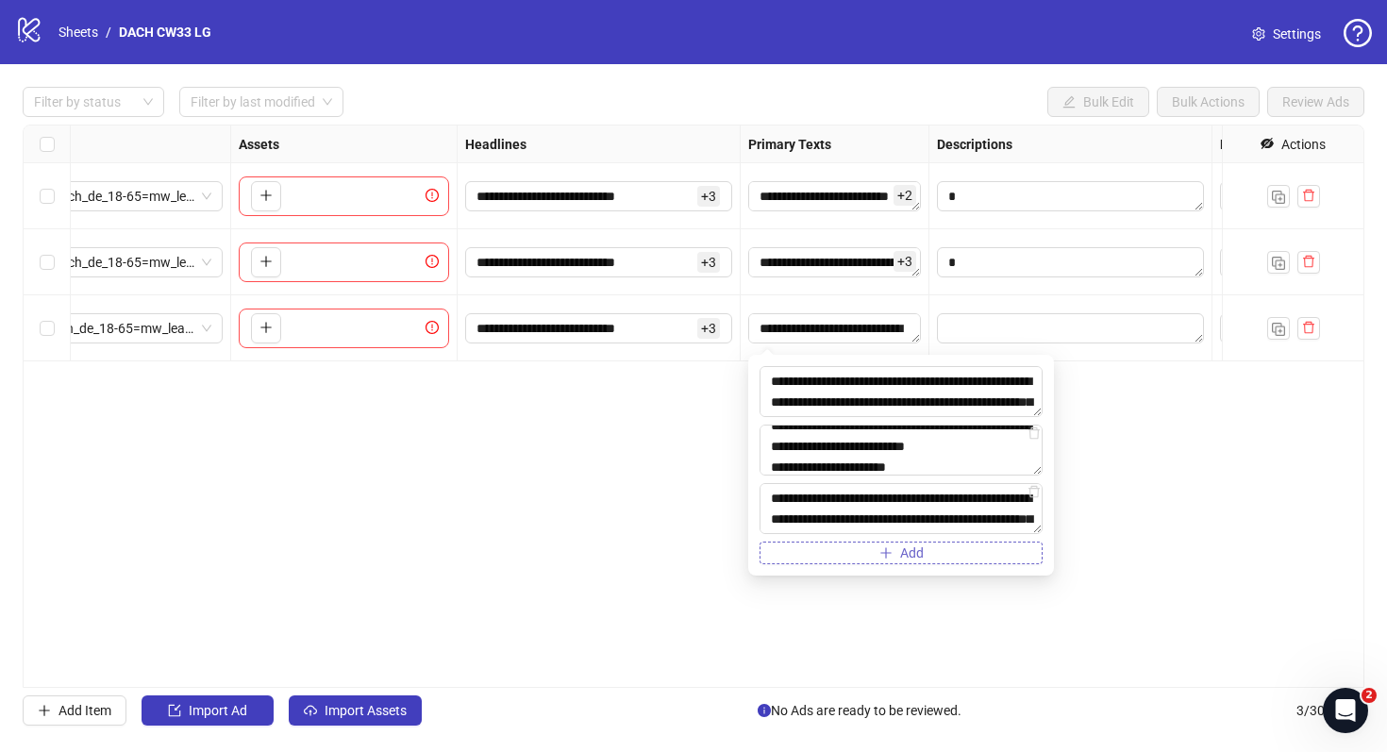
click at [855, 547] on button "Add" at bounding box center [901, 553] width 283 height 23
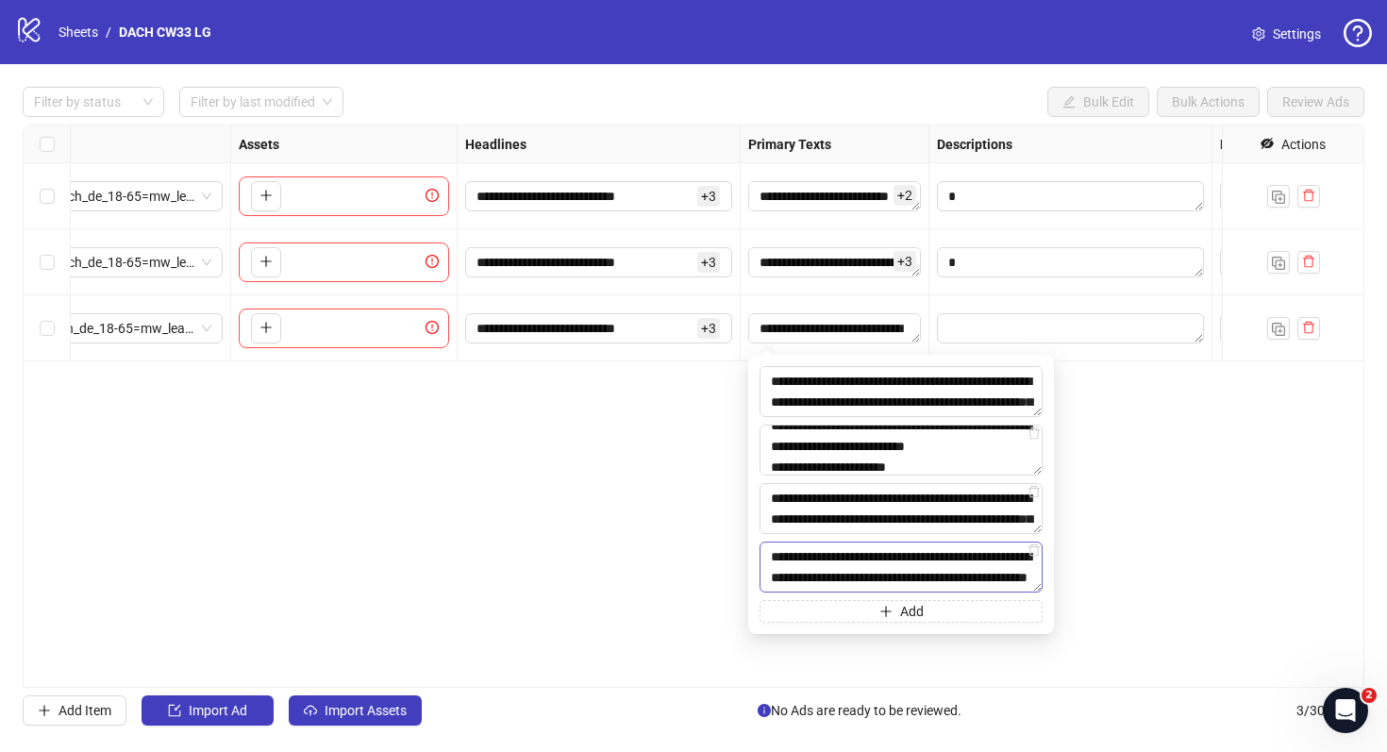
scroll to position [14, 0]
type textarea "**********"
click at [931, 609] on button "Add" at bounding box center [901, 611] width 283 height 23
type textarea "**********"
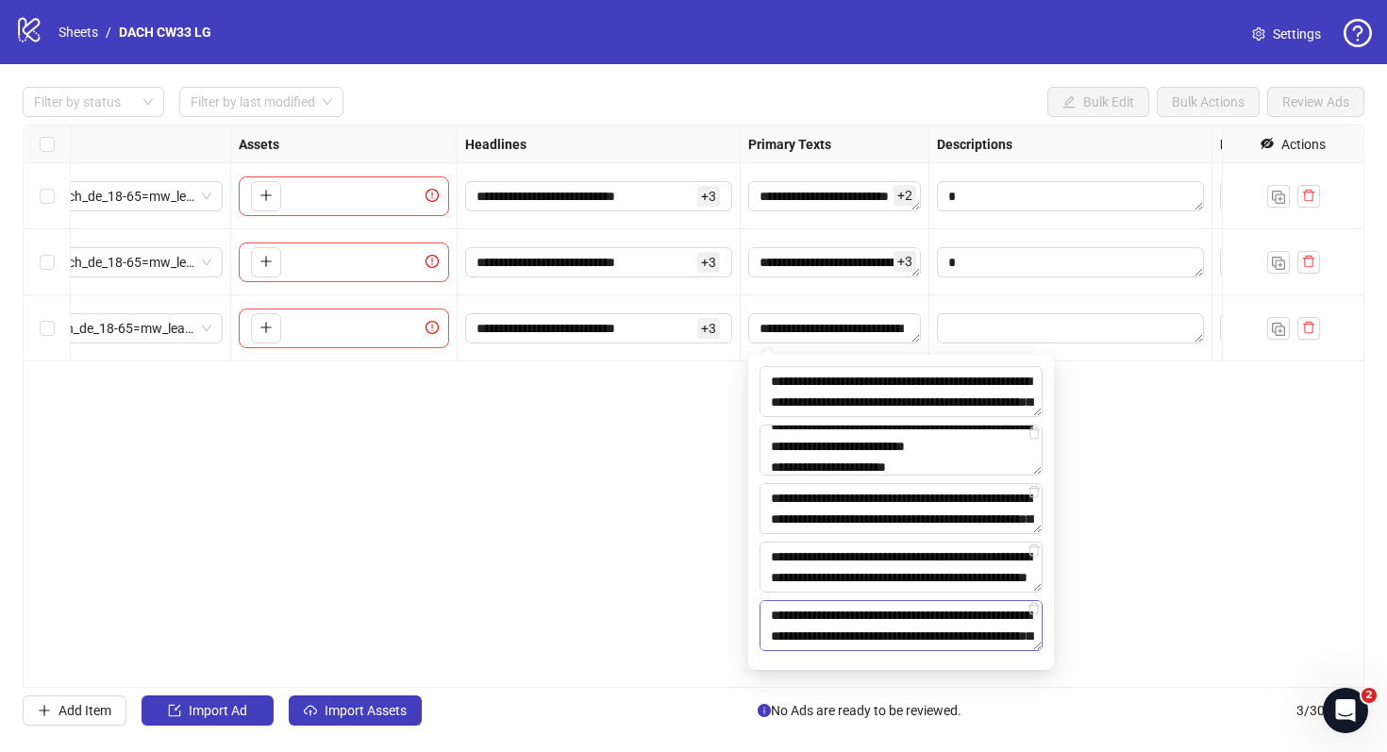
scroll to position [35, 0]
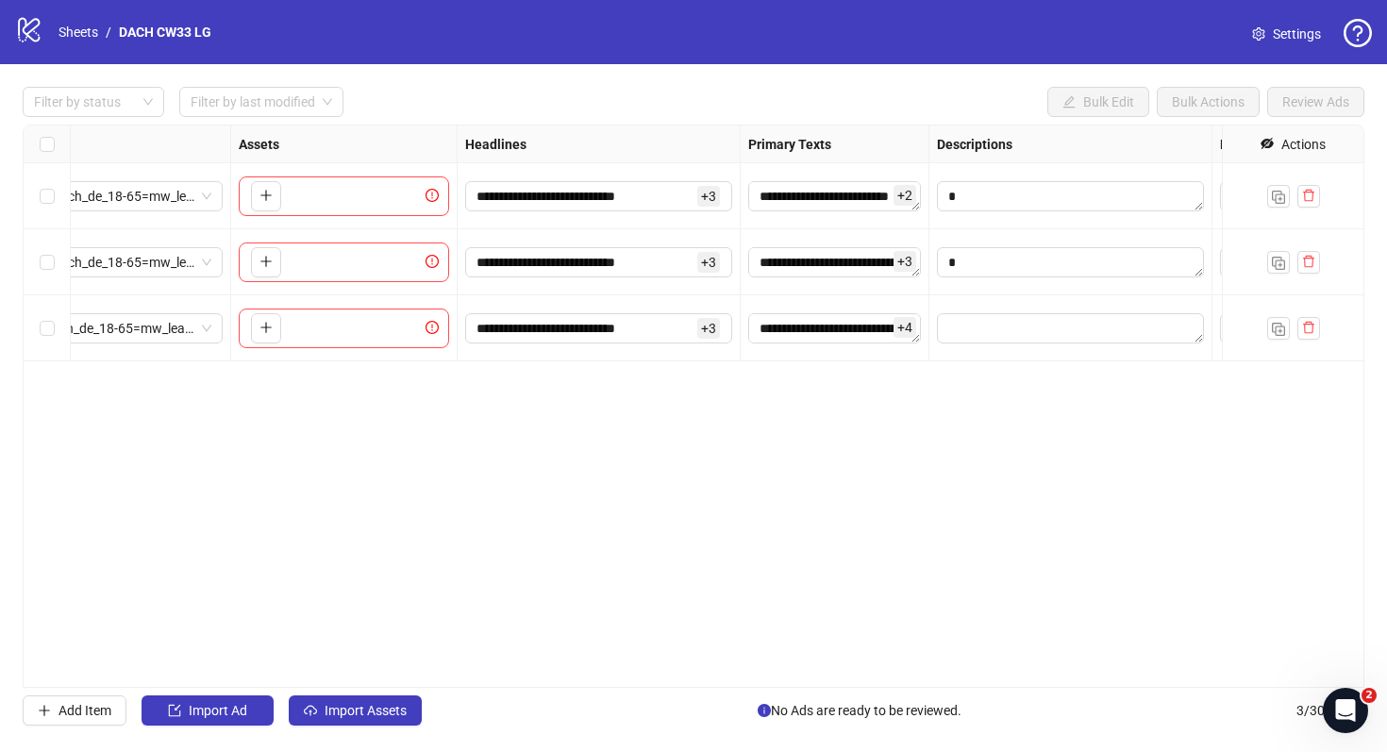
click at [652, 581] on div "**********" at bounding box center [694, 406] width 1342 height 563
click at [837, 398] on div "**********" at bounding box center [694, 406] width 1342 height 563
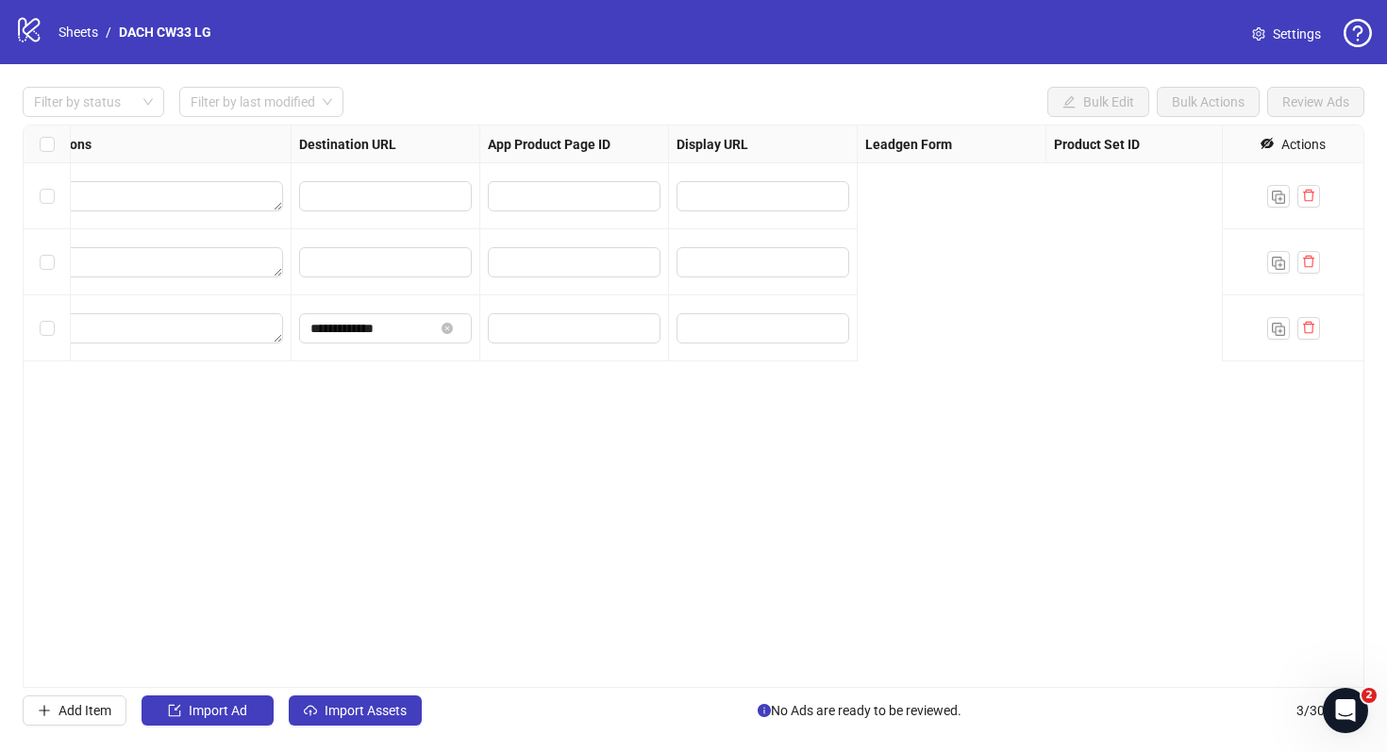
scroll to position [0, 1746]
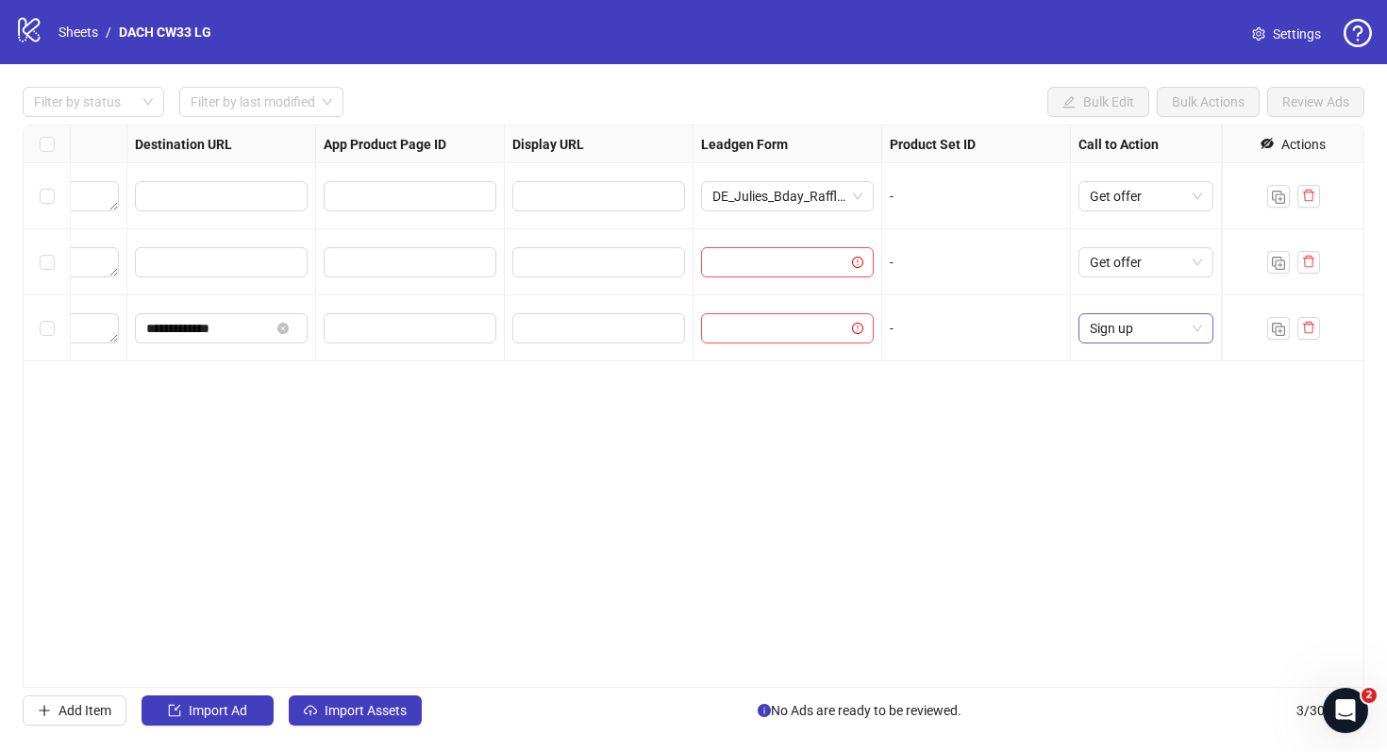
click at [1114, 341] on span "Sign up" at bounding box center [1146, 328] width 112 height 28
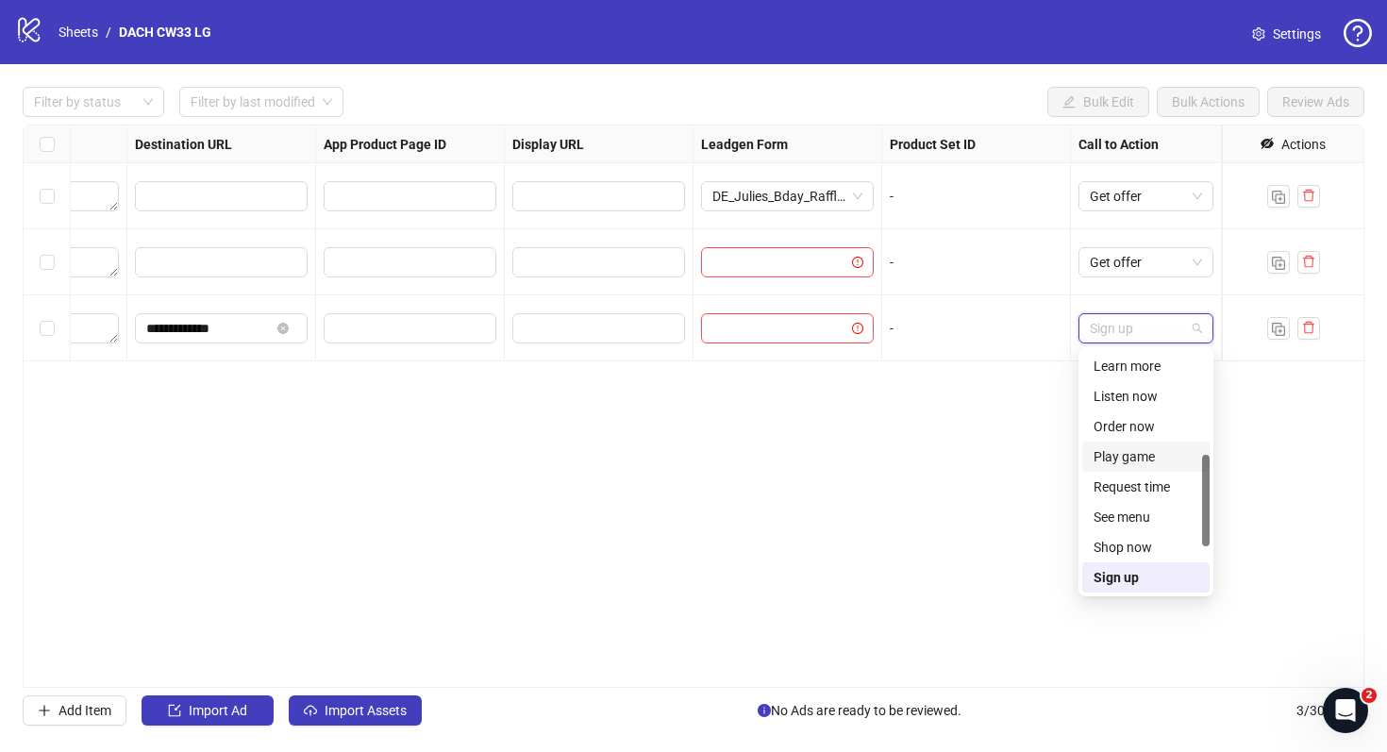
scroll to position [0, 0]
click at [1149, 544] on div "Get offer" at bounding box center [1146, 547] width 105 height 21
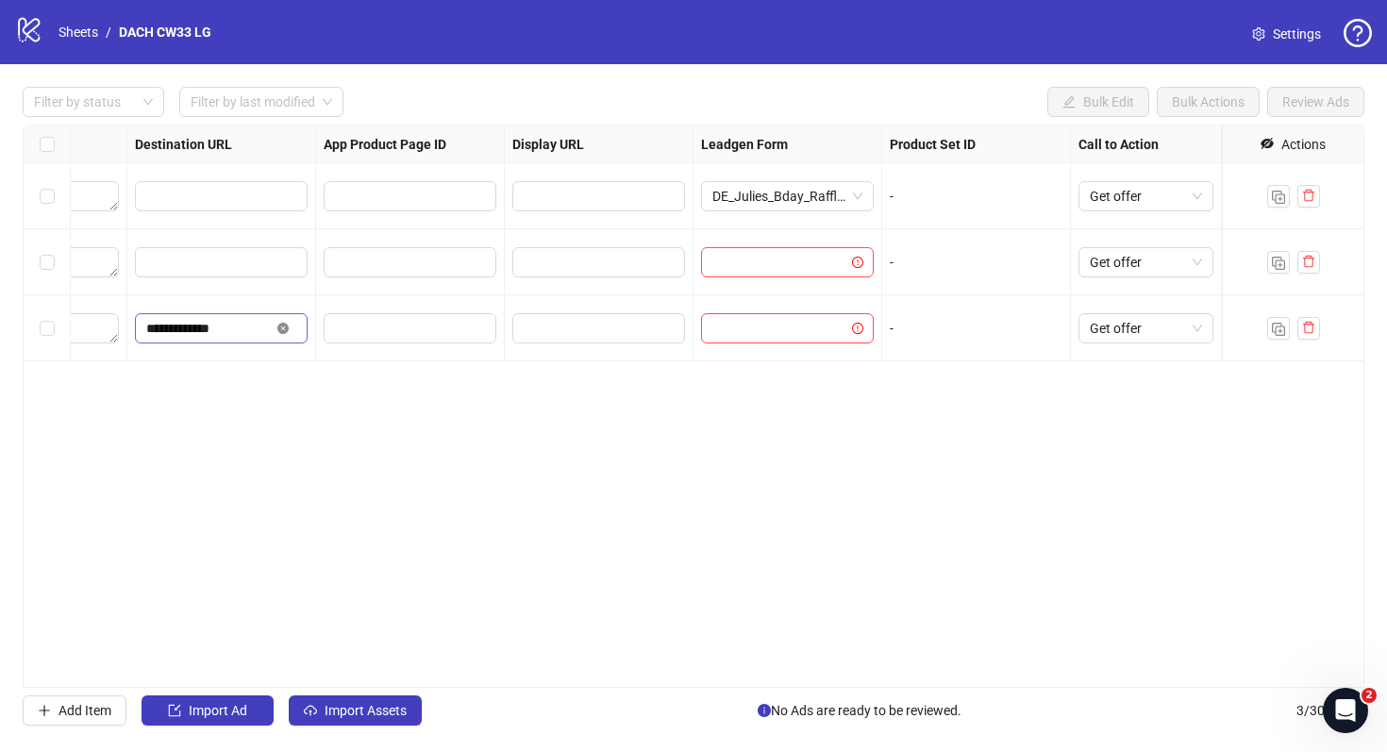
click at [284, 330] on icon "close-circle" at bounding box center [282, 328] width 11 height 11
click at [688, 443] on div "**********" at bounding box center [694, 406] width 1342 height 563
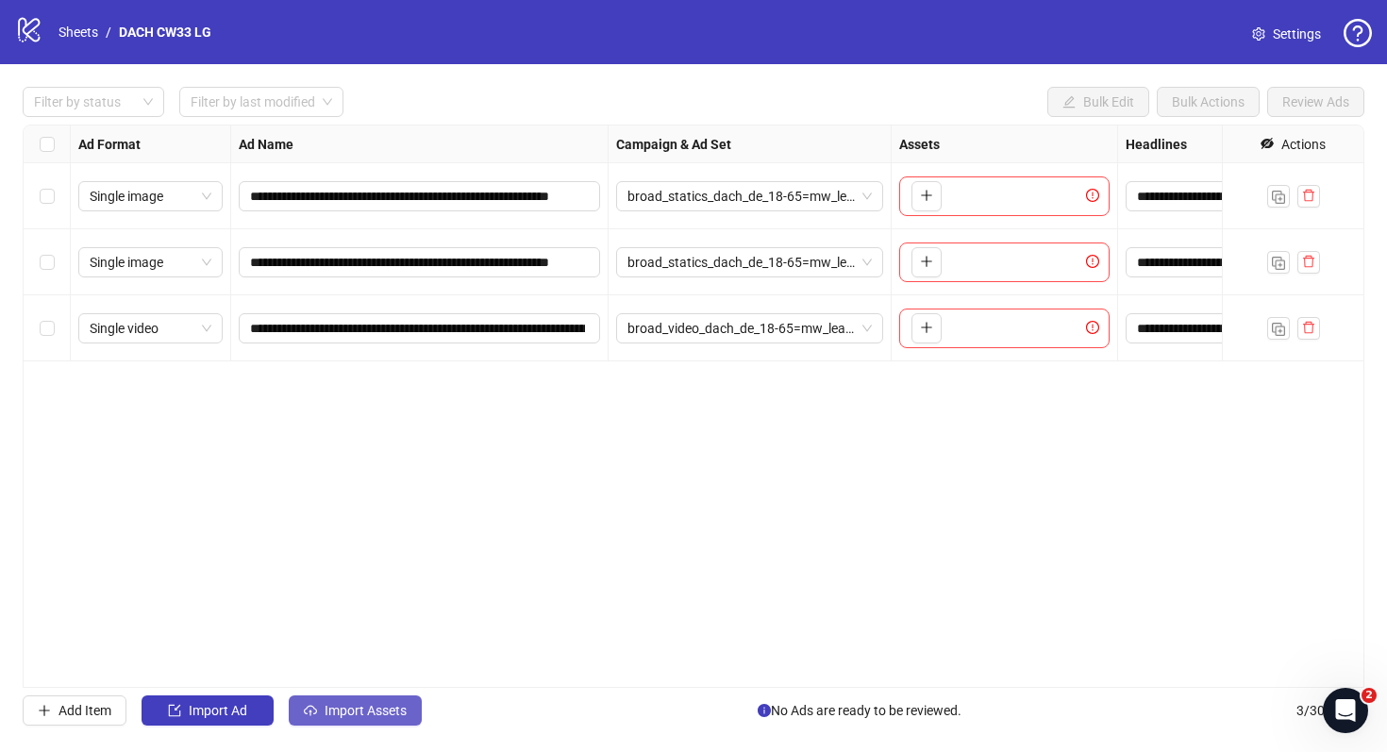
click at [315, 717] on span "button" at bounding box center [310, 710] width 13 height 15
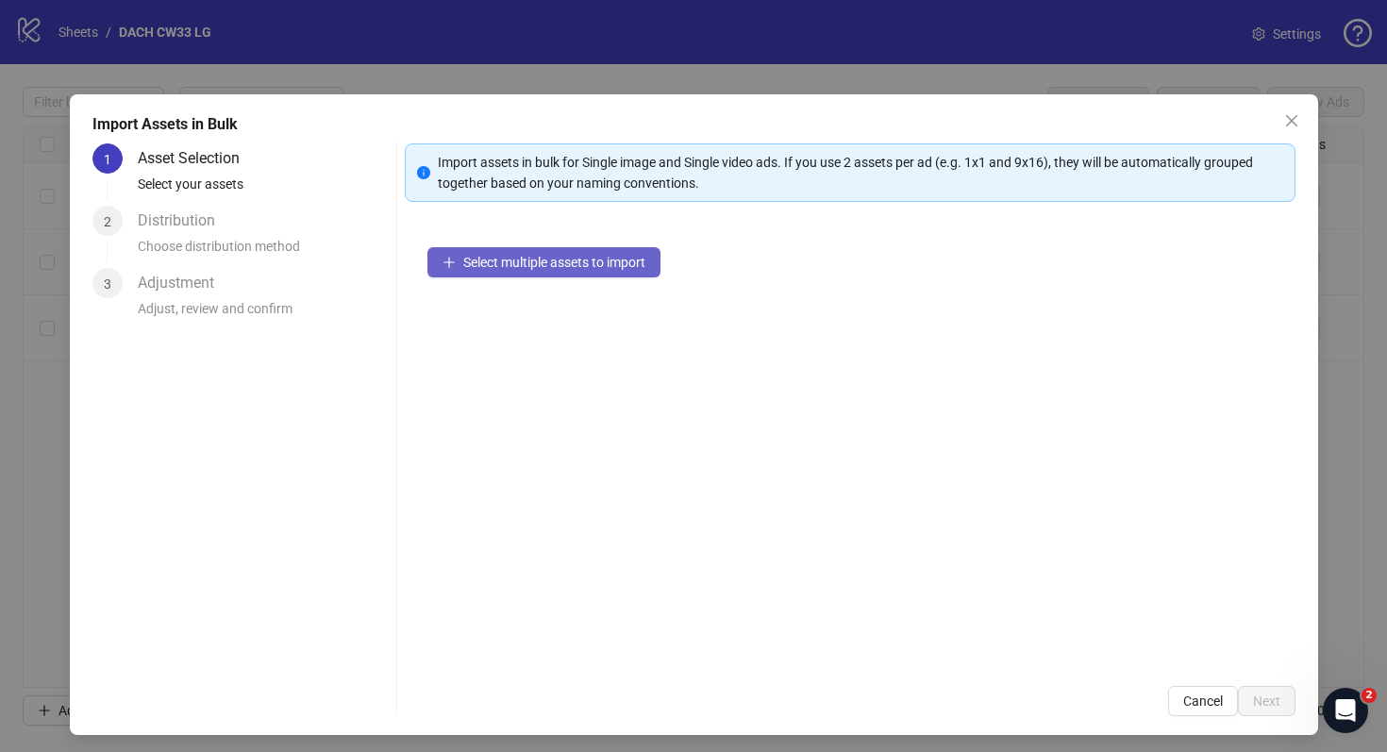
click at [577, 270] on button "Select multiple assets to import" at bounding box center [544, 262] width 233 height 30
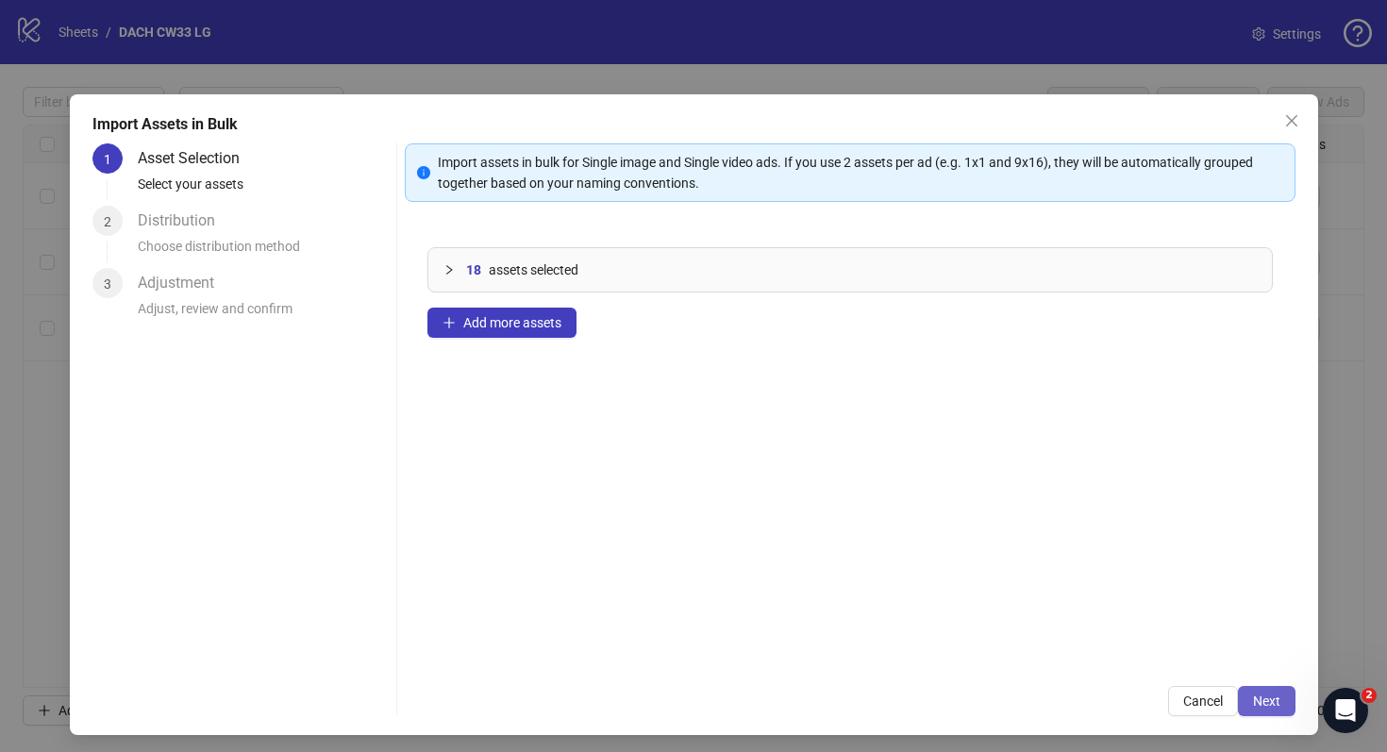
click at [1283, 701] on button "Next" at bounding box center [1267, 701] width 58 height 30
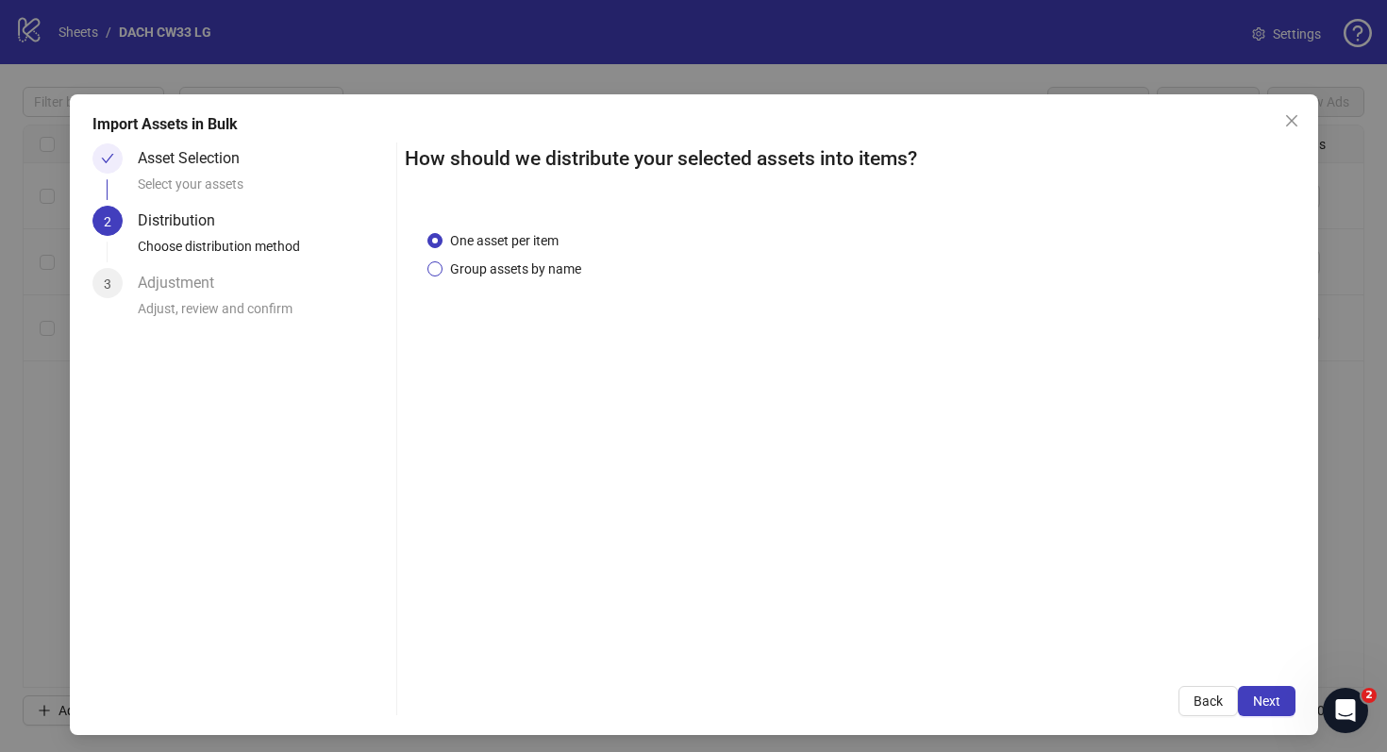
click at [517, 277] on span "Group assets by name" at bounding box center [516, 269] width 146 height 21
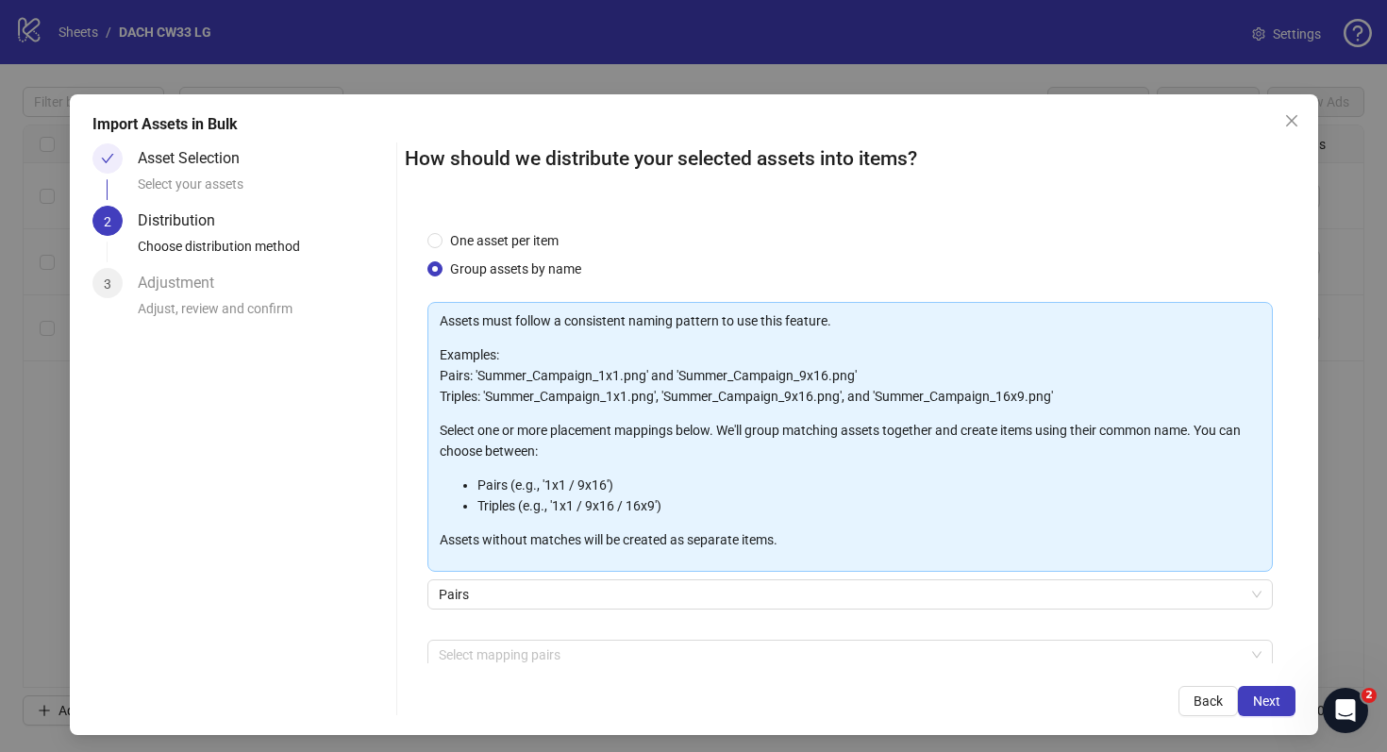
scroll to position [96, 0]
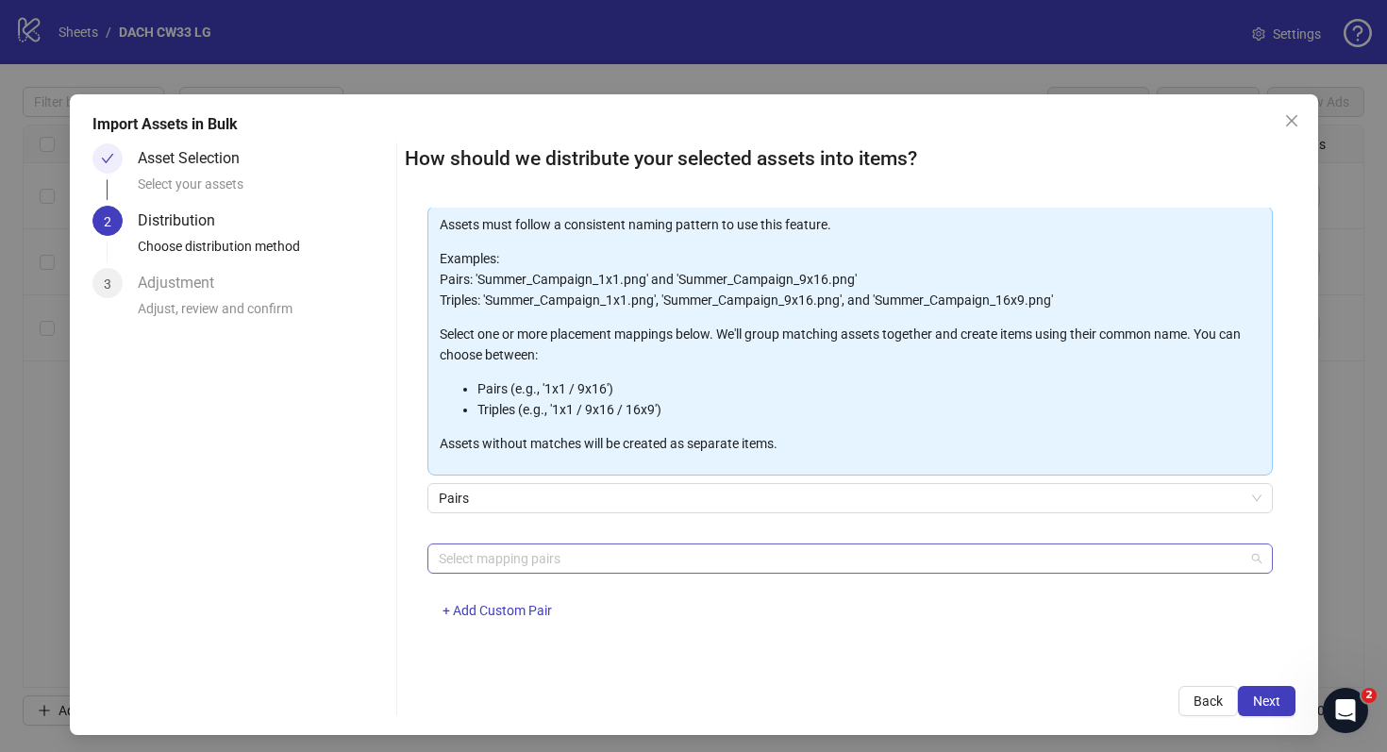
click at [603, 552] on div at bounding box center [840, 559] width 818 height 26
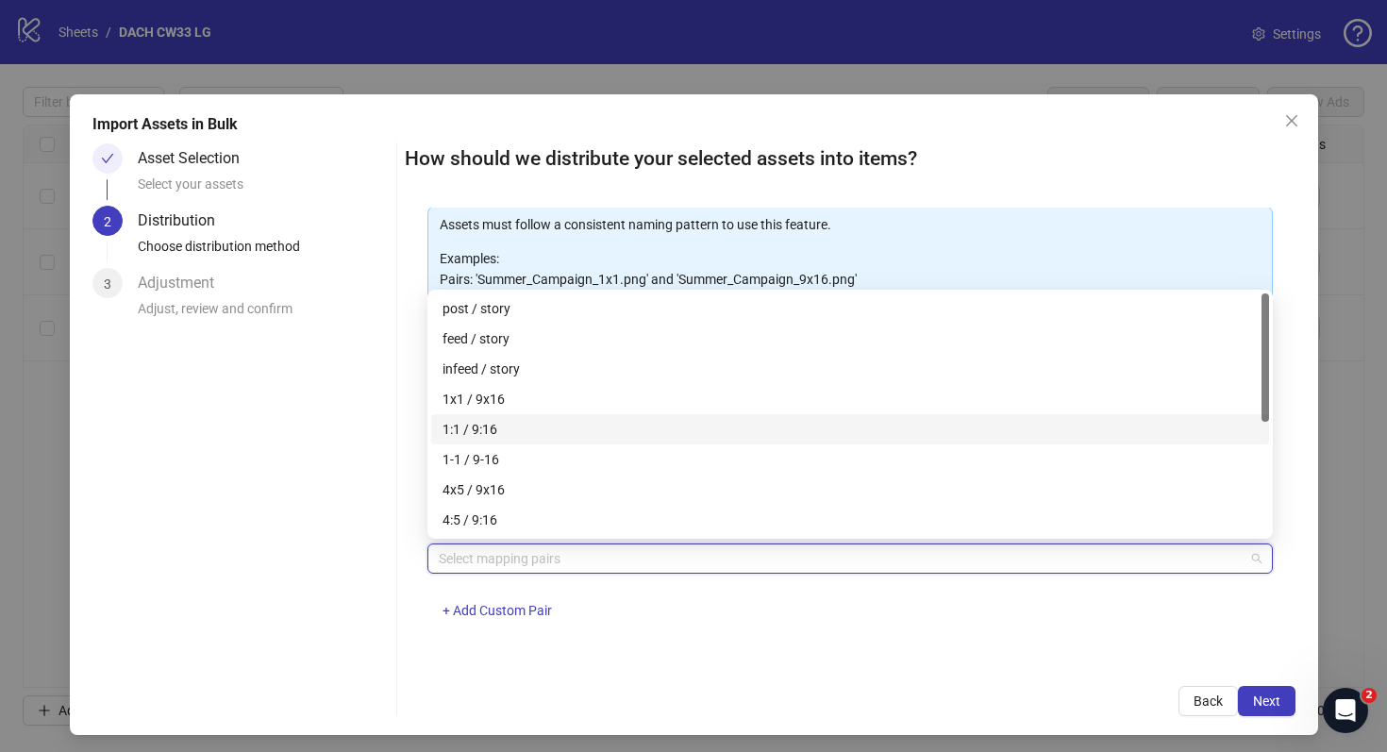
click at [559, 428] on div "1:1 / 9:16" at bounding box center [850, 429] width 815 height 21
click at [736, 643] on div "One asset per item Group assets by name Assets must follow a consistent naming …" at bounding box center [850, 436] width 891 height 457
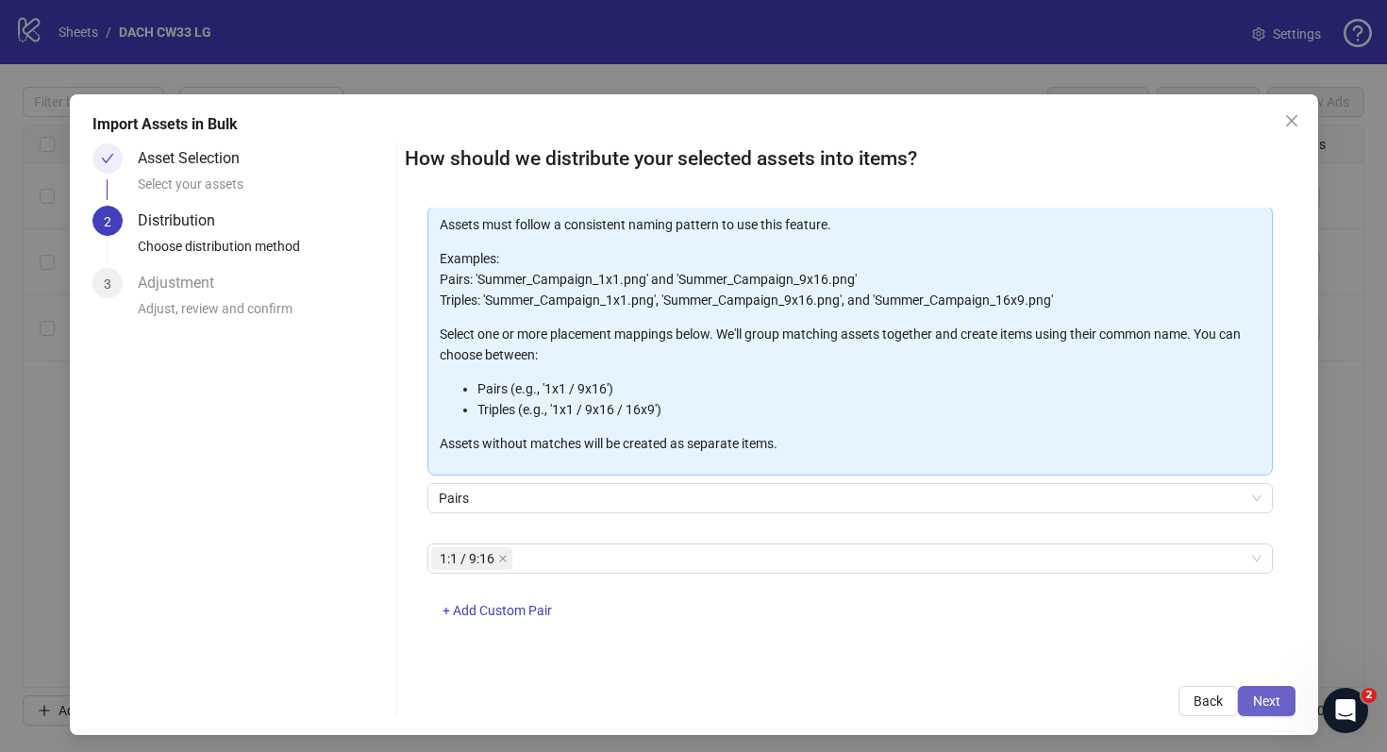
click at [1272, 703] on span "Next" at bounding box center [1266, 701] width 27 height 15
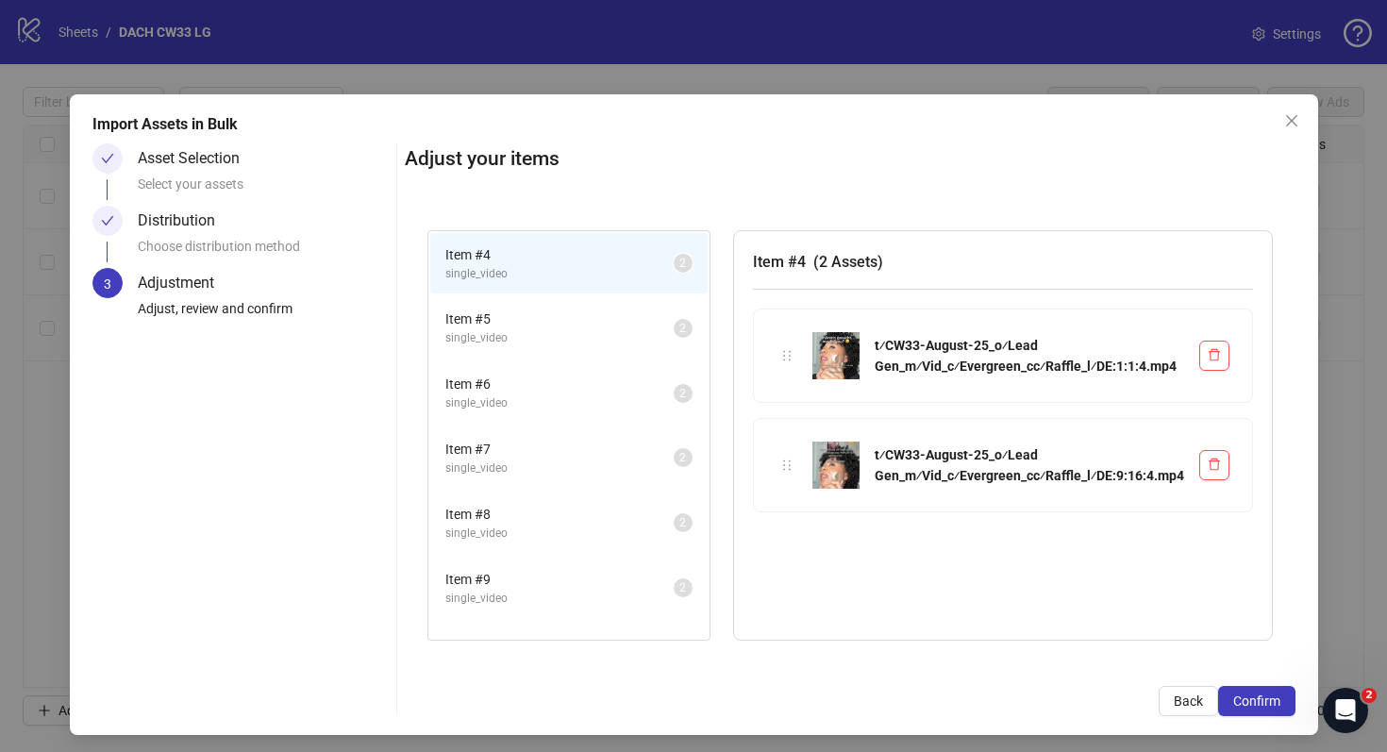
click at [580, 326] on span "Item # 5" at bounding box center [559, 319] width 228 height 21
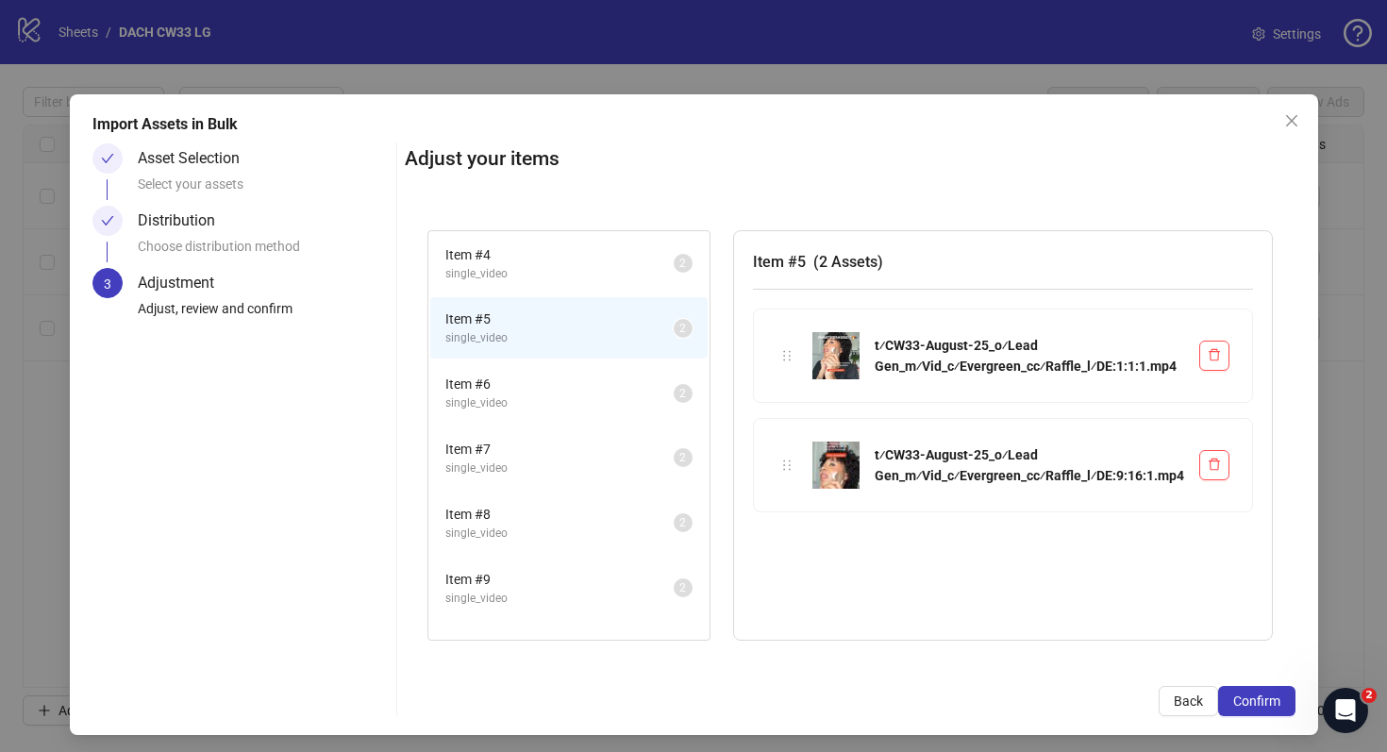
click at [580, 395] on span "single_video" at bounding box center [559, 404] width 228 height 18
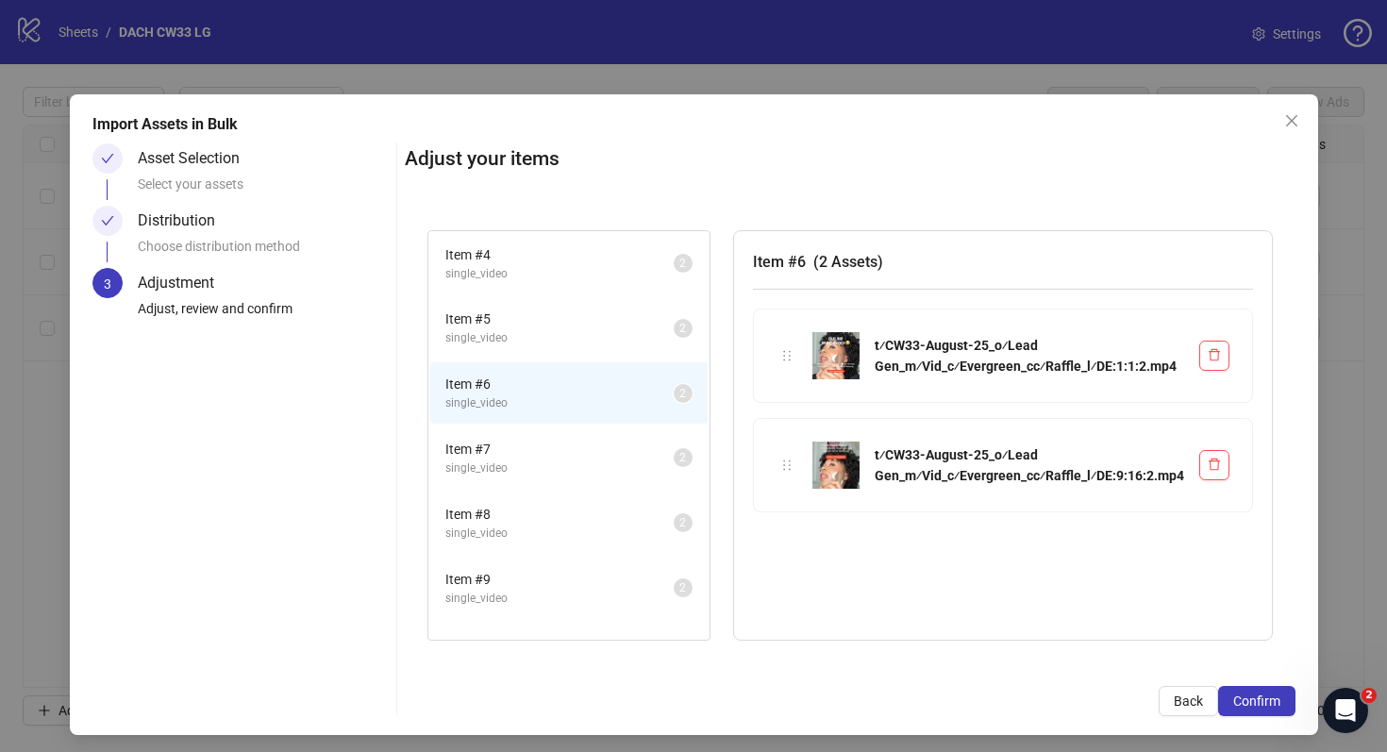
click at [578, 456] on span "Item # 7" at bounding box center [559, 449] width 228 height 21
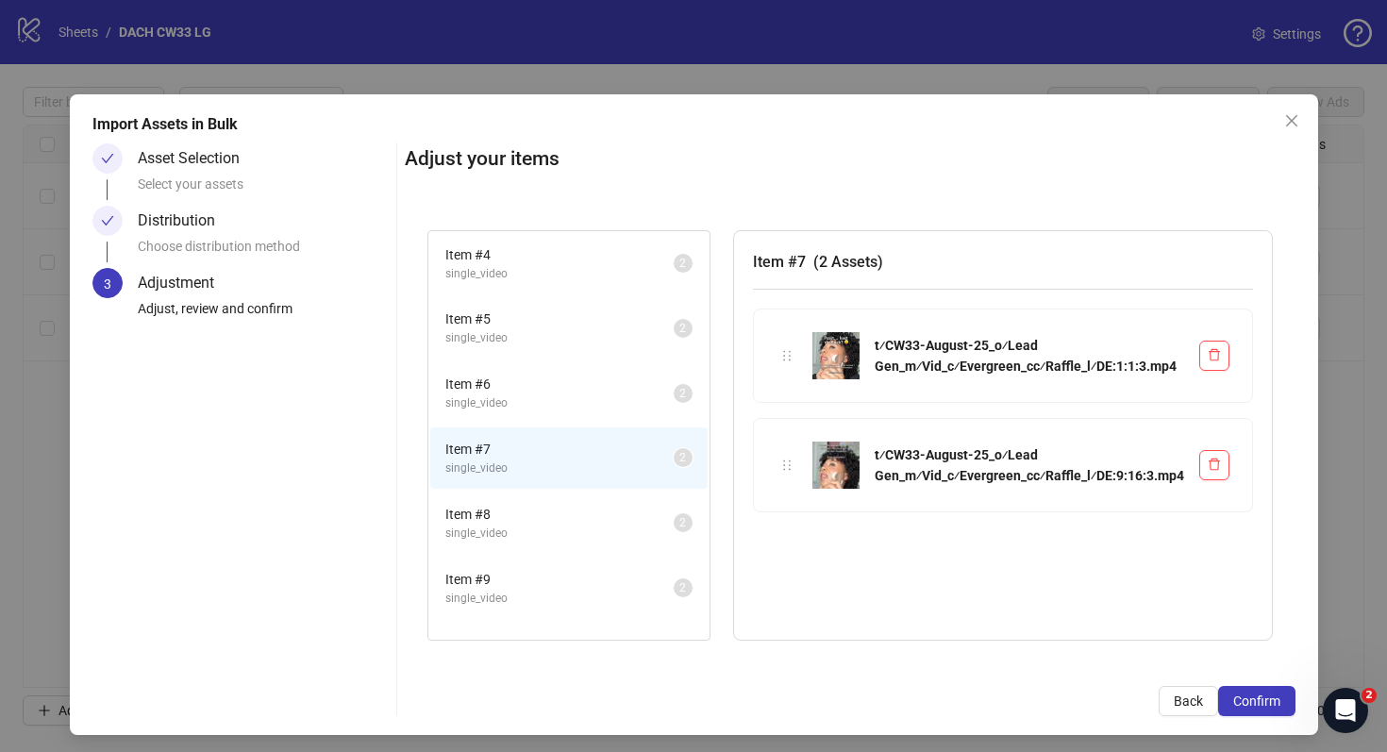
click at [557, 388] on span "Item # 6" at bounding box center [559, 384] width 228 height 21
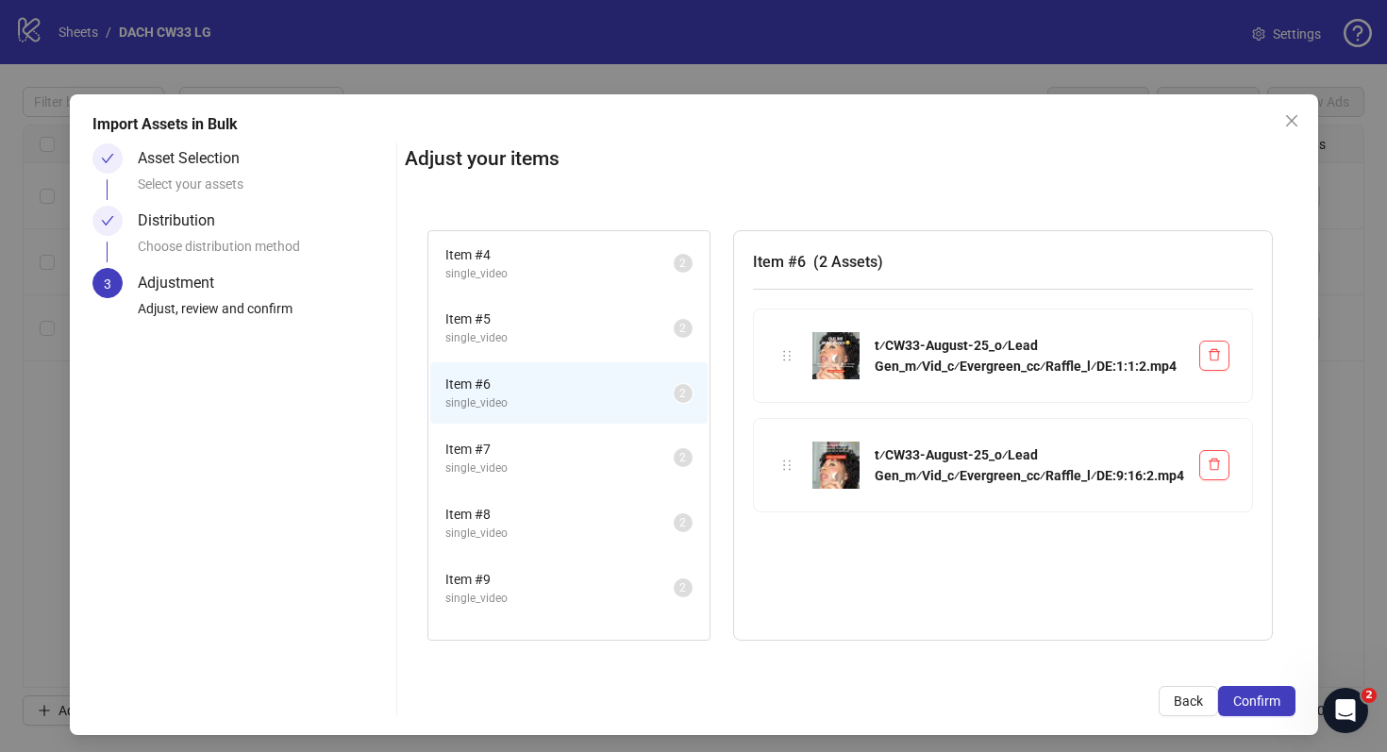
click at [560, 315] on span "Item # 5" at bounding box center [559, 319] width 228 height 21
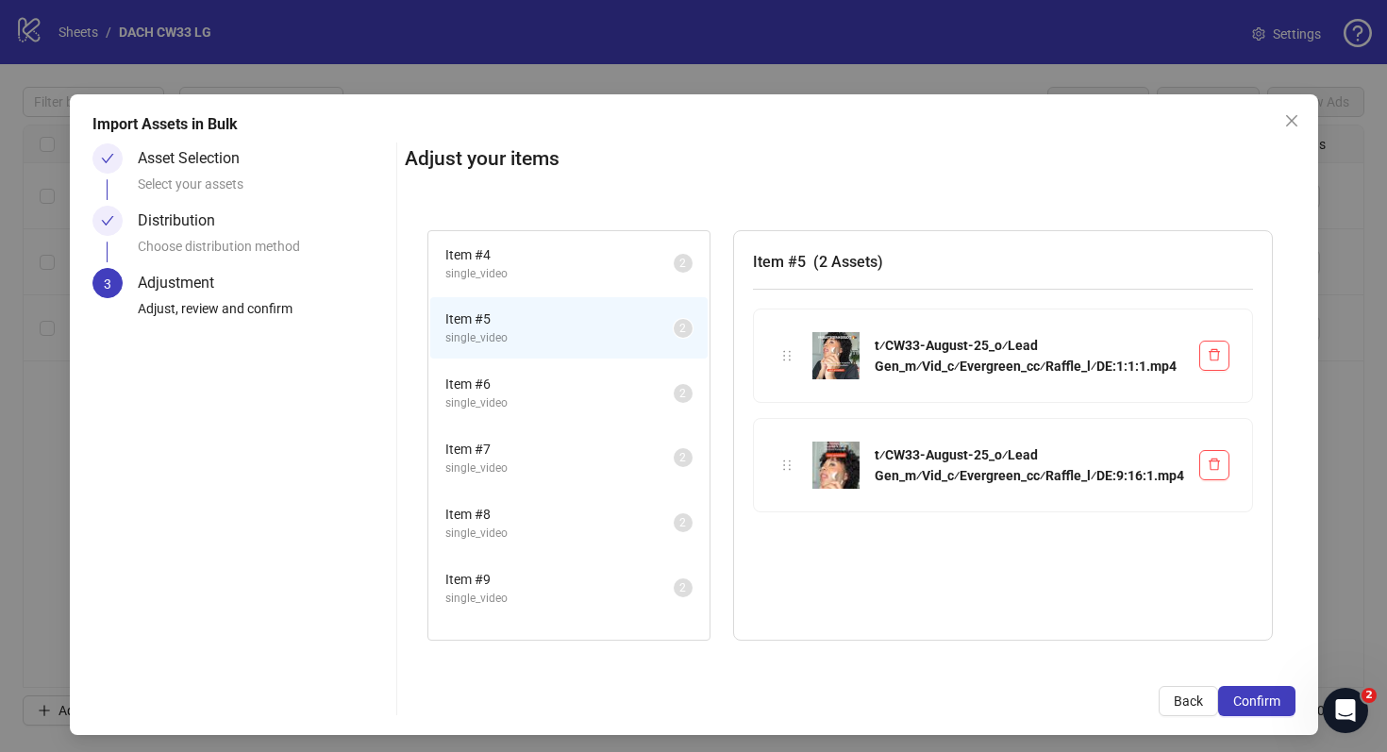
click at [578, 272] on span "single_video" at bounding box center [559, 274] width 228 height 18
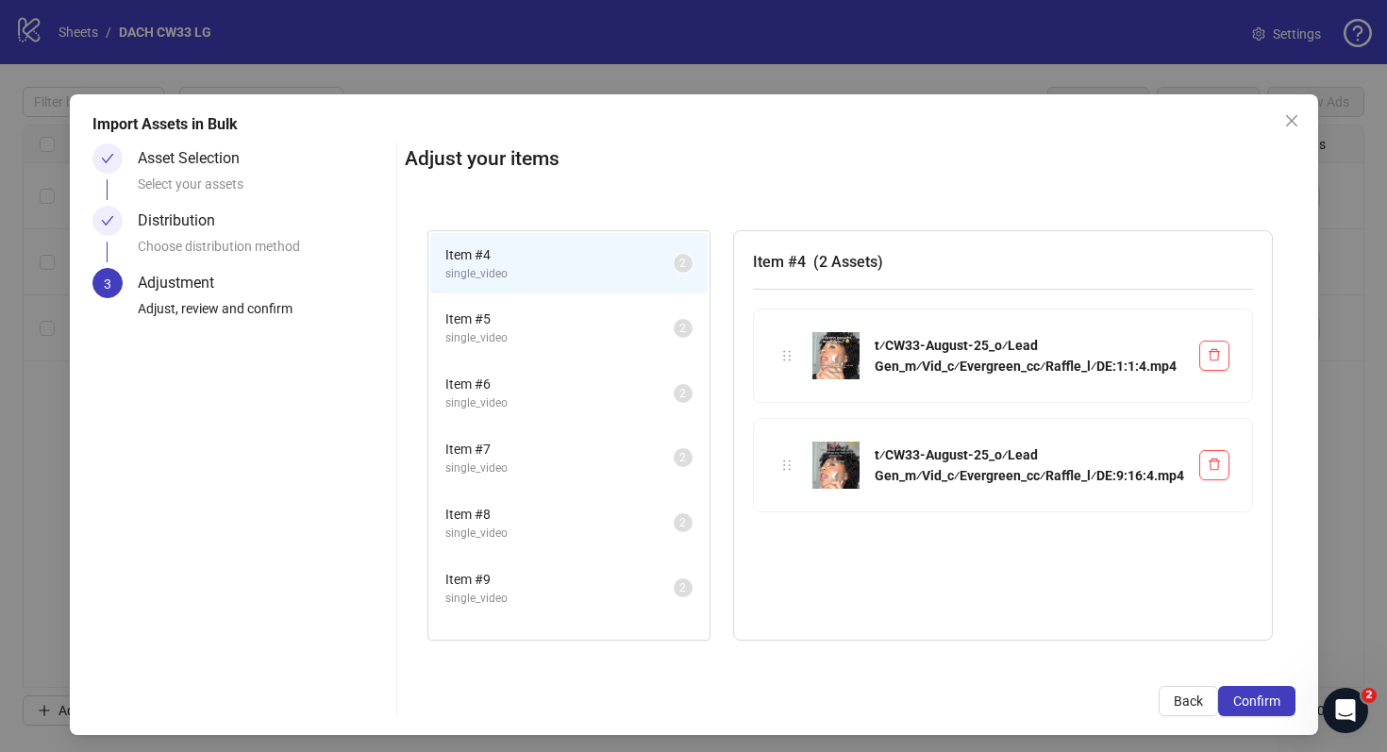
click at [569, 504] on span "Item # 8" at bounding box center [559, 514] width 228 height 21
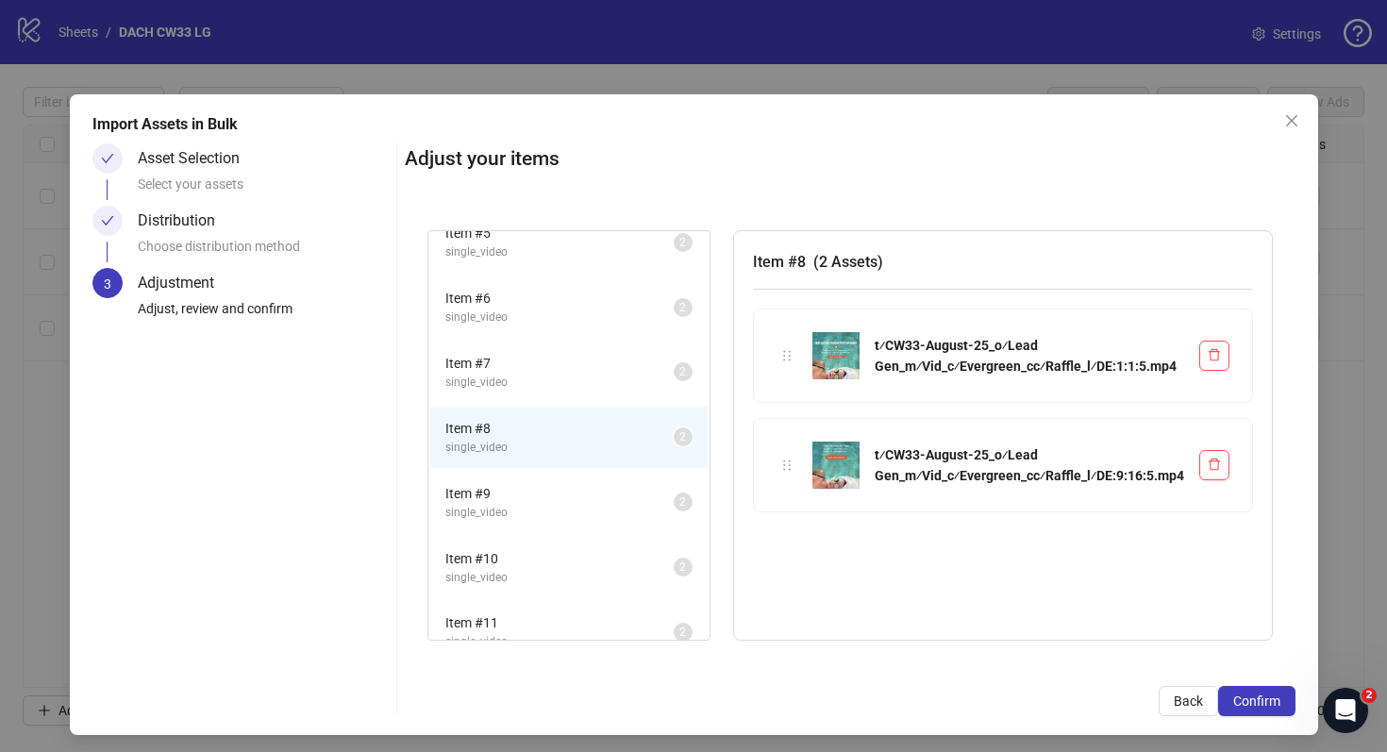
scroll to position [175, 0]
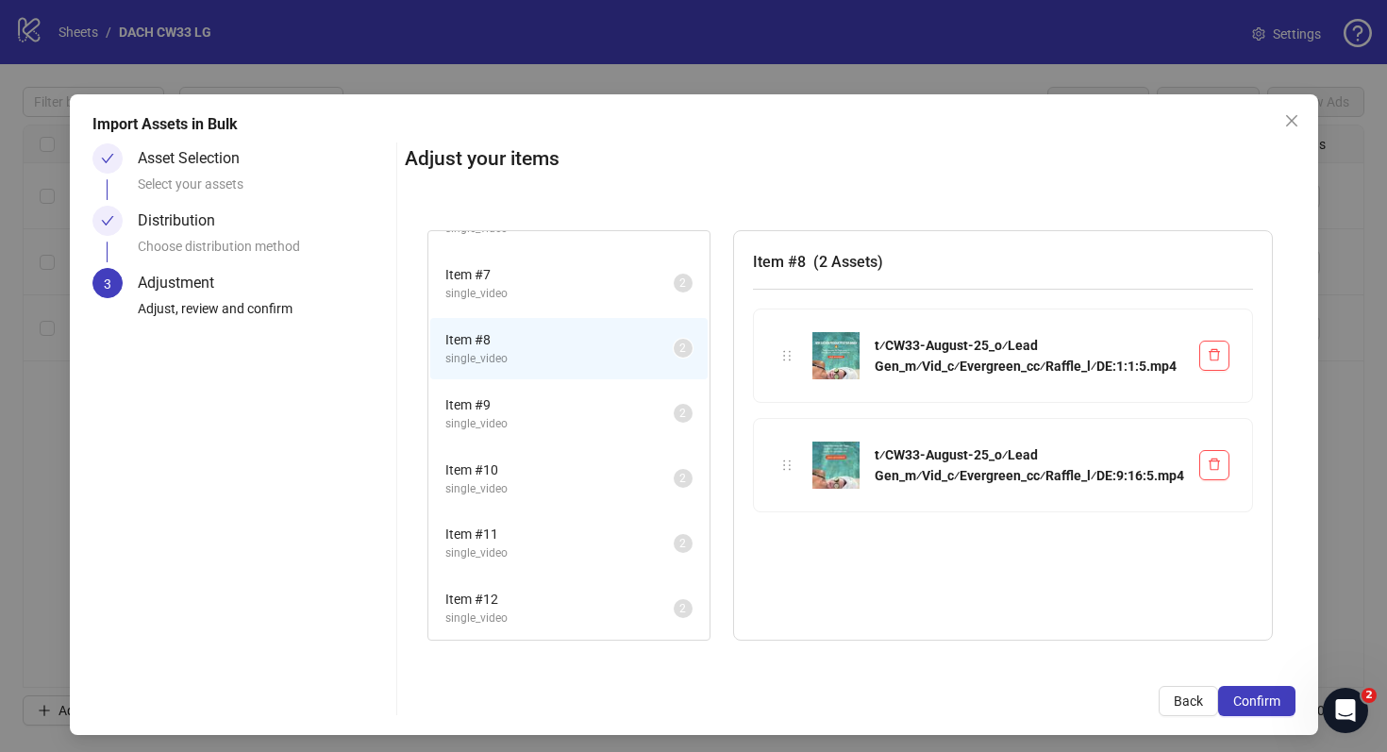
click at [558, 420] on span "single_video" at bounding box center [559, 424] width 228 height 18
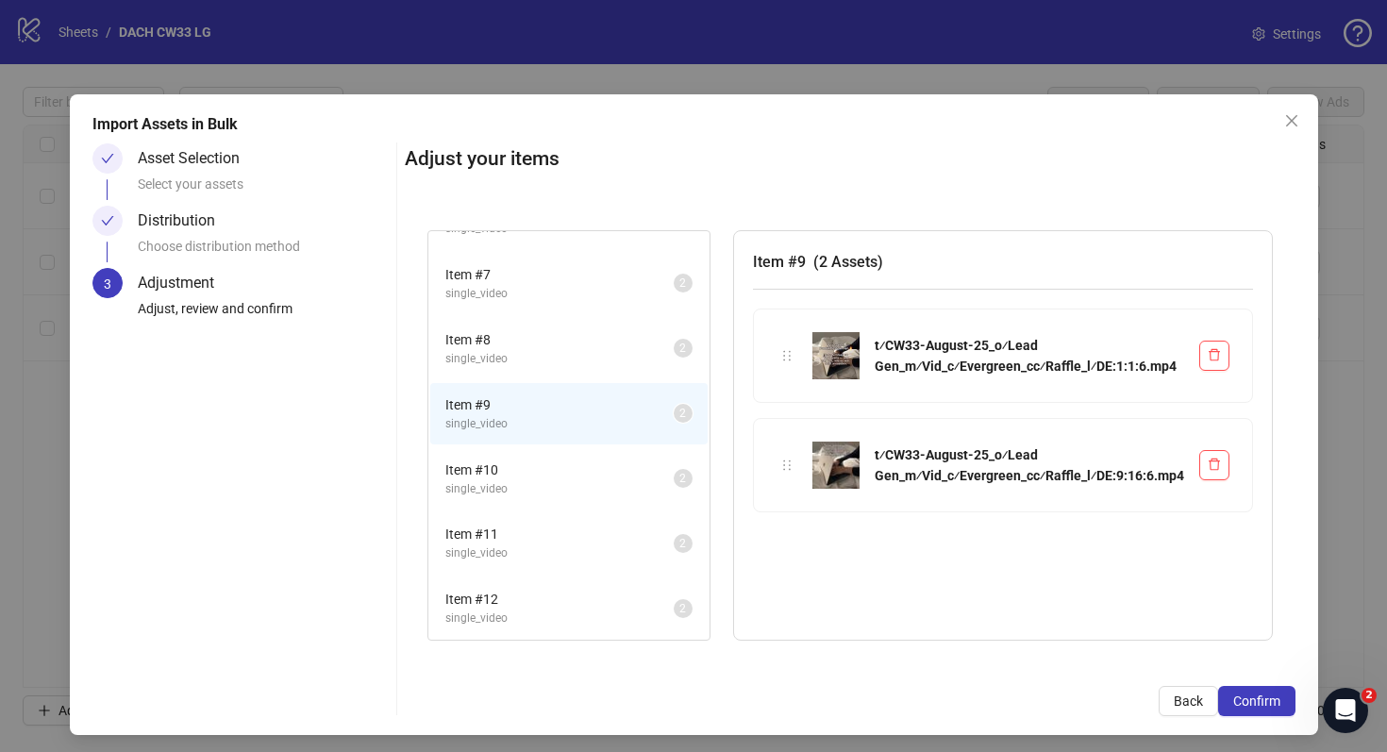
click at [558, 457] on li "Item # 10 single_video 2" at bounding box center [568, 478] width 277 height 61
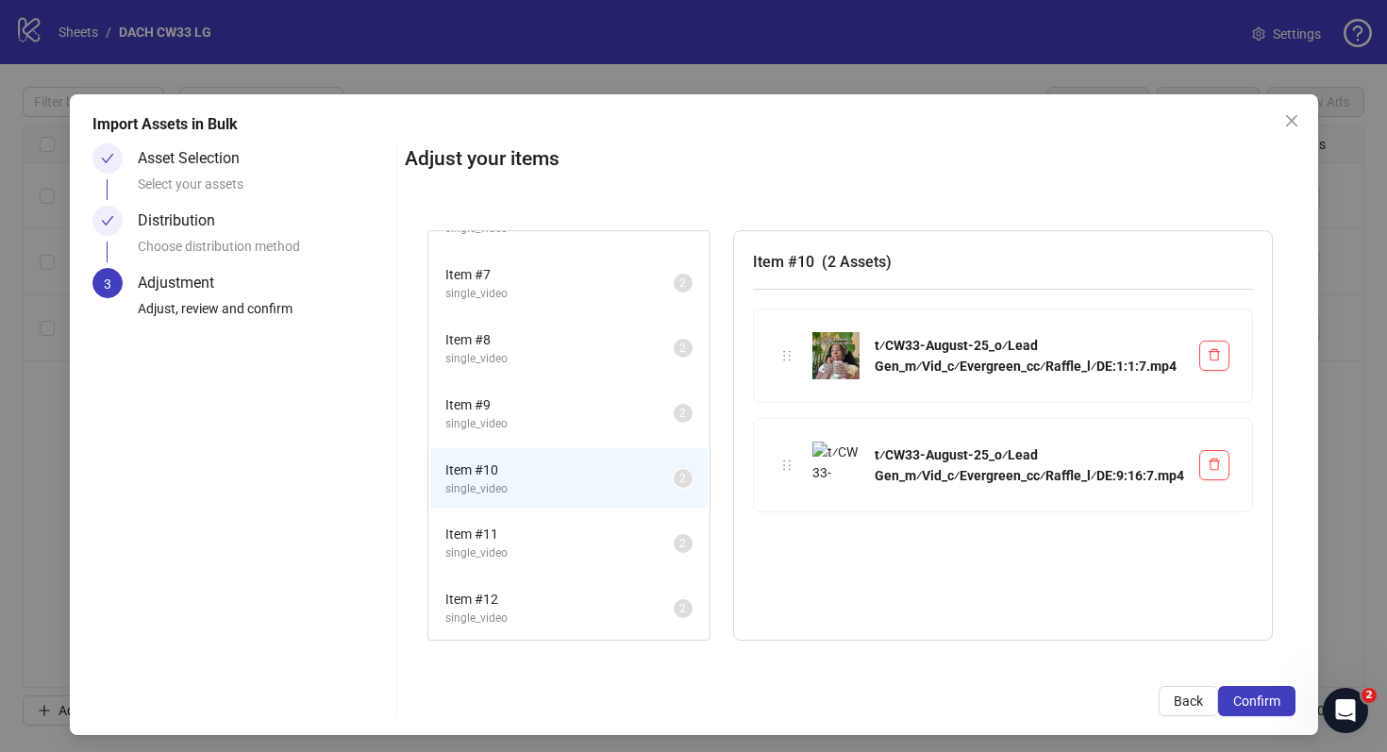
click at [568, 529] on span "Item # 11" at bounding box center [559, 534] width 228 height 21
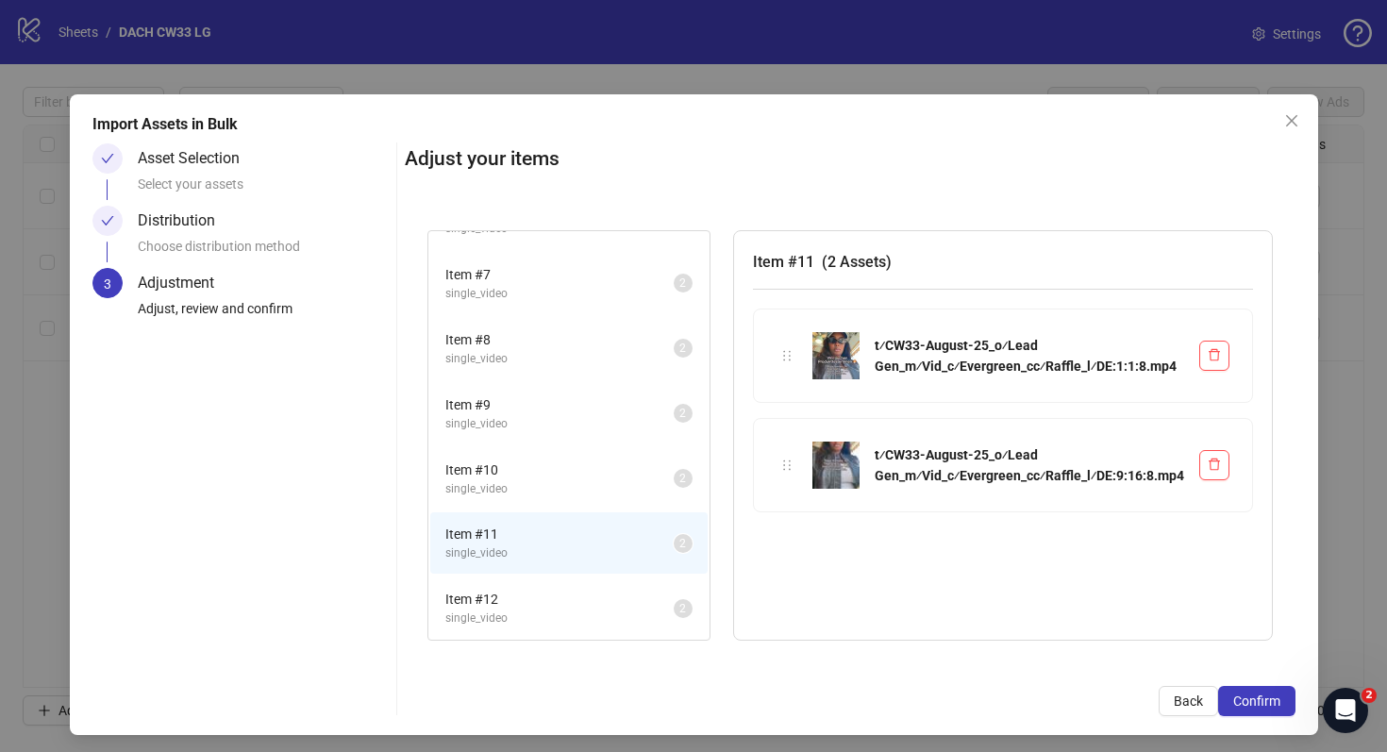
click at [581, 600] on span "Item # 12" at bounding box center [559, 599] width 228 height 21
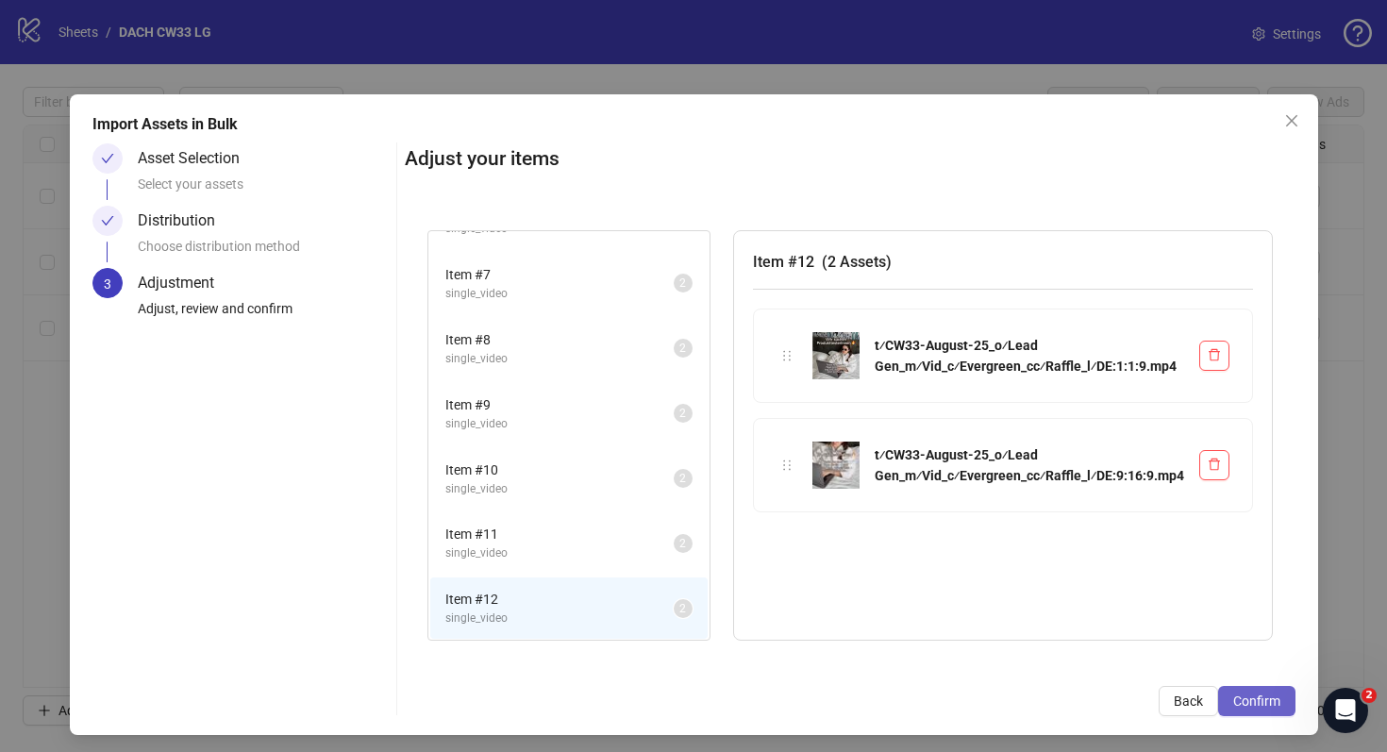
click at [1251, 702] on span "Confirm" at bounding box center [1257, 701] width 47 height 15
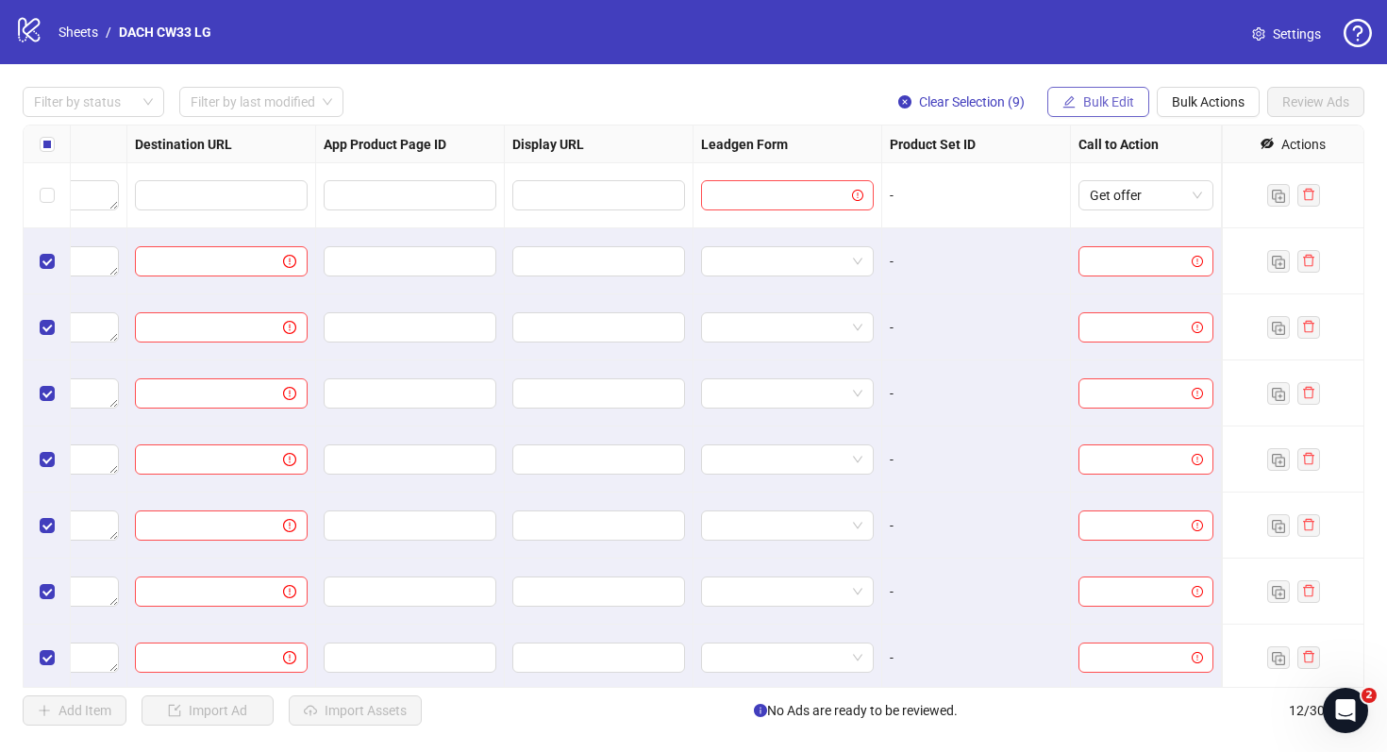
scroll to position [125, 1746]
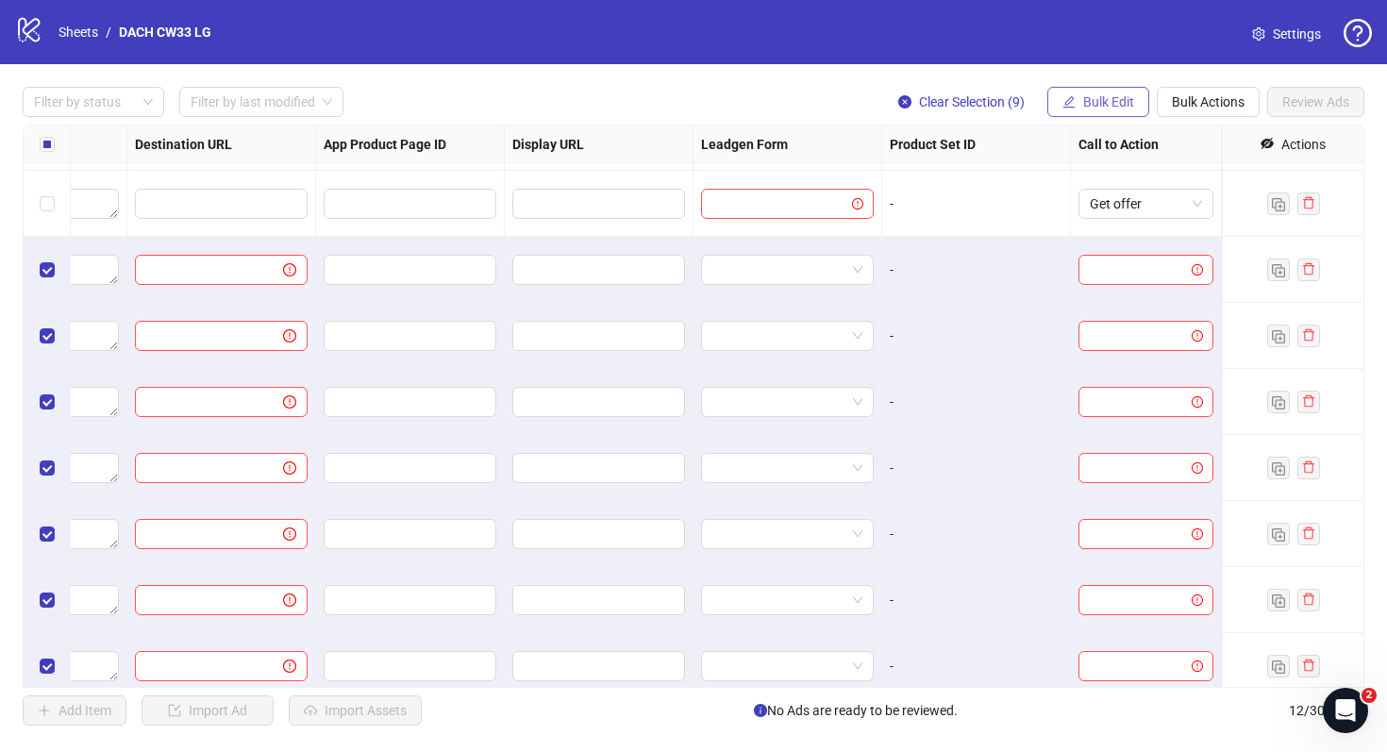
click at [1089, 88] on button "Bulk Edit" at bounding box center [1099, 102] width 102 height 30
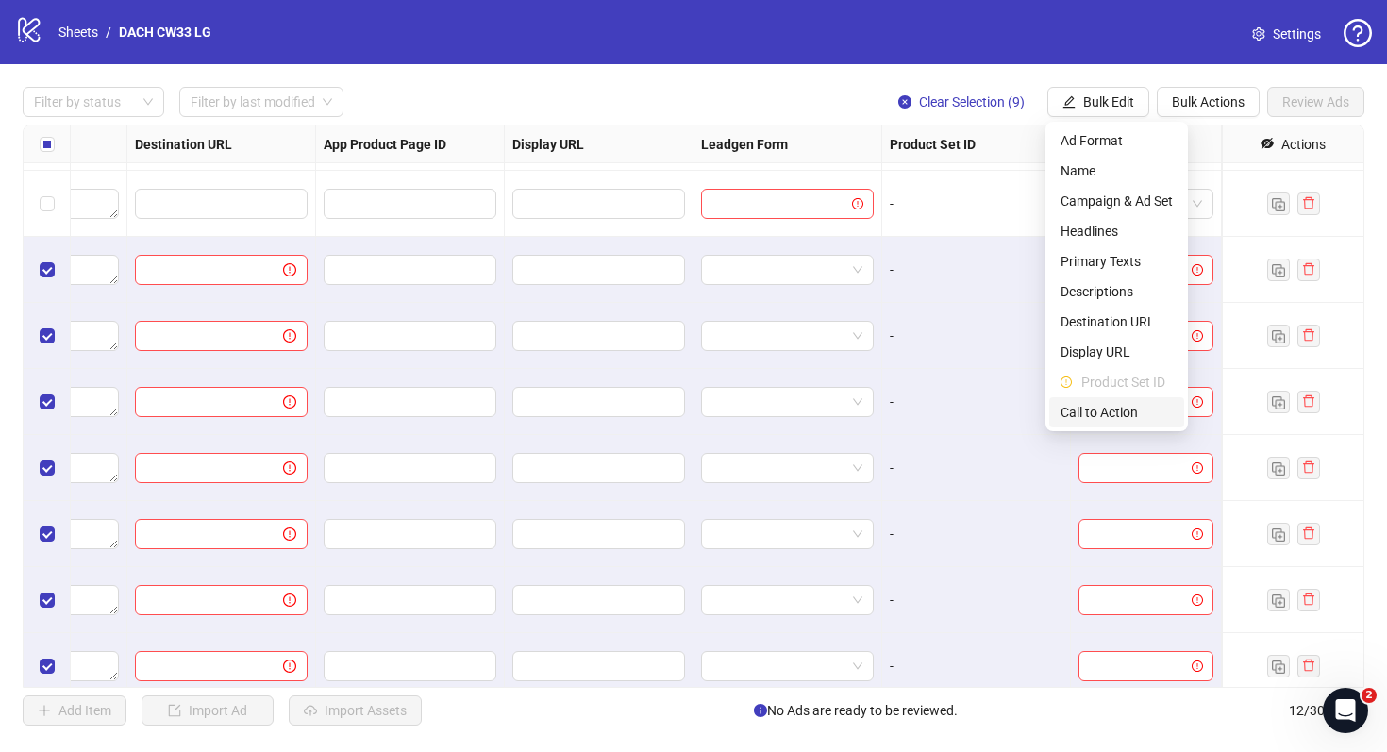
click at [1114, 413] on span "Call to Action" at bounding box center [1117, 412] width 112 height 21
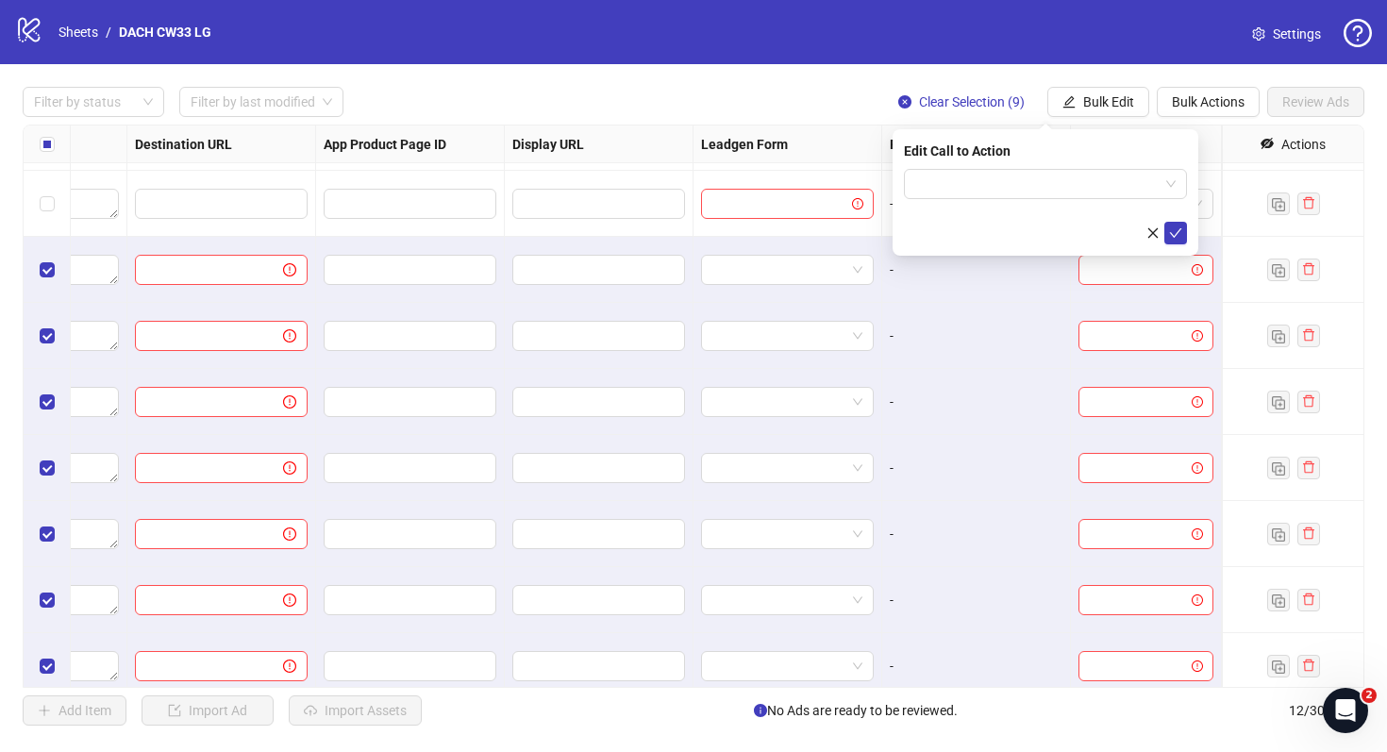
click at [1061, 200] on form at bounding box center [1045, 207] width 283 height 76
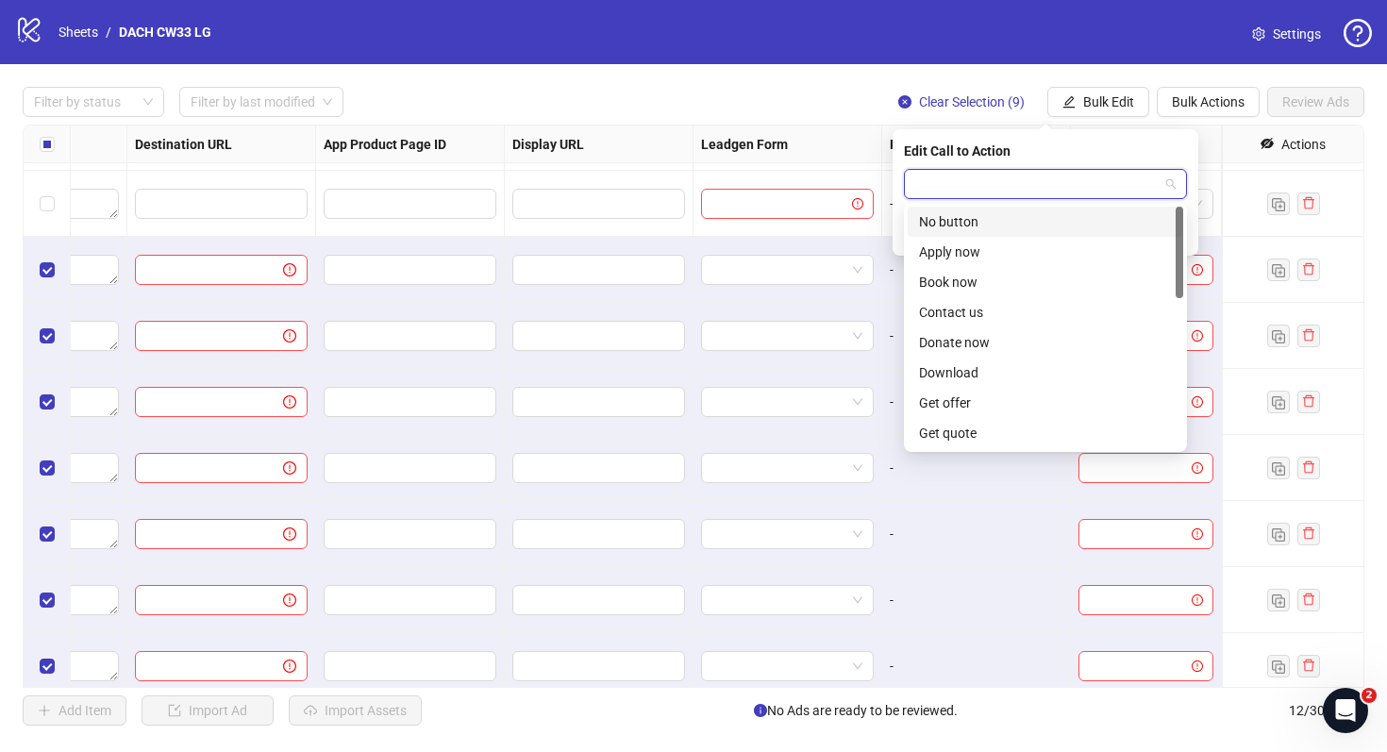
click at [1060, 185] on input "search" at bounding box center [1037, 184] width 244 height 28
click at [1026, 393] on div "Get offer" at bounding box center [1045, 403] width 253 height 21
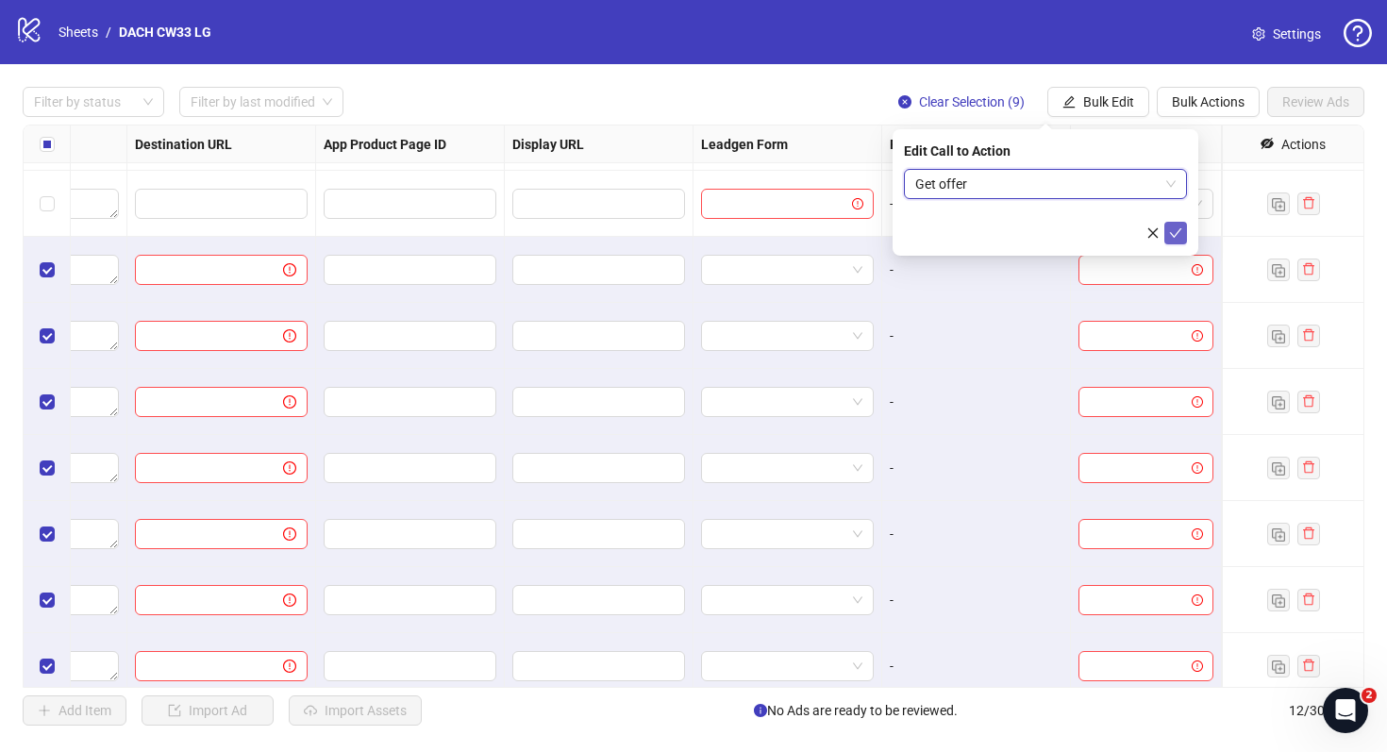
click at [1184, 227] on button "submit" at bounding box center [1176, 233] width 23 height 23
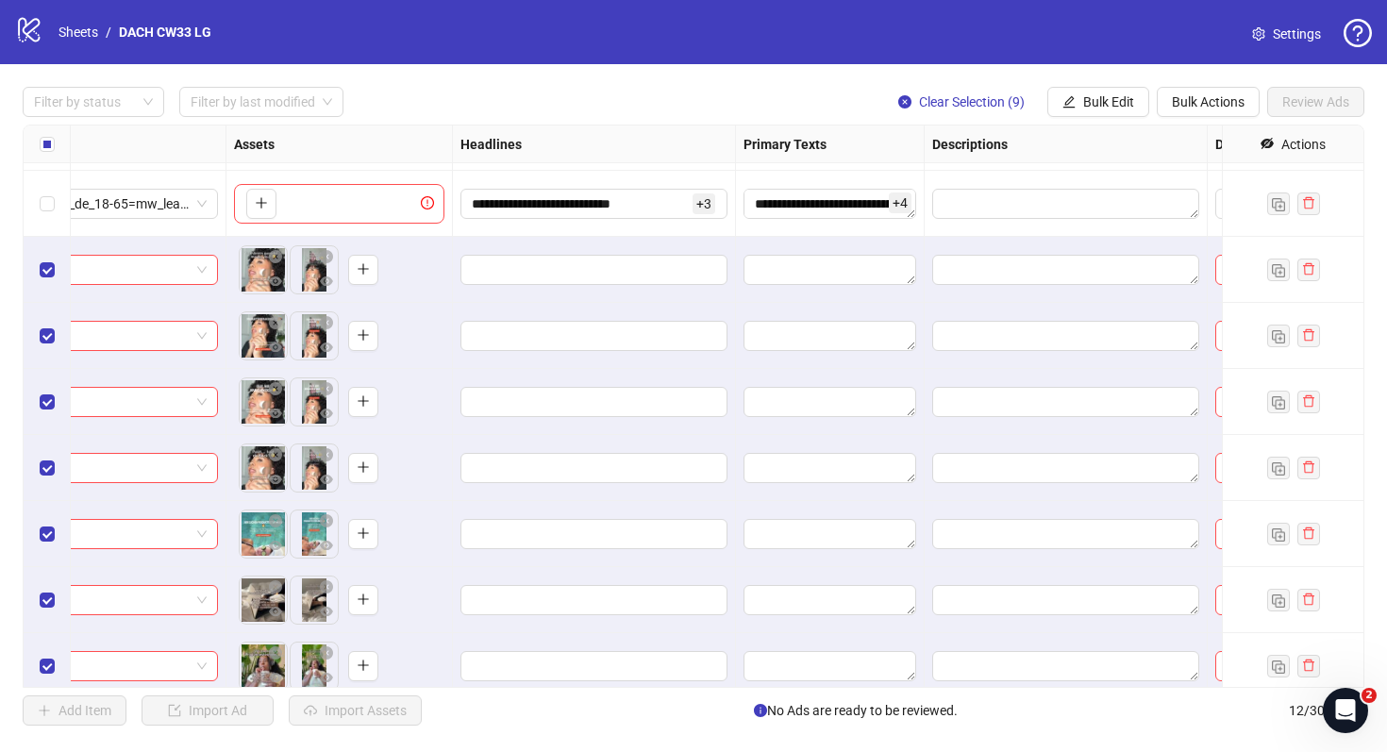
scroll to position [125, 0]
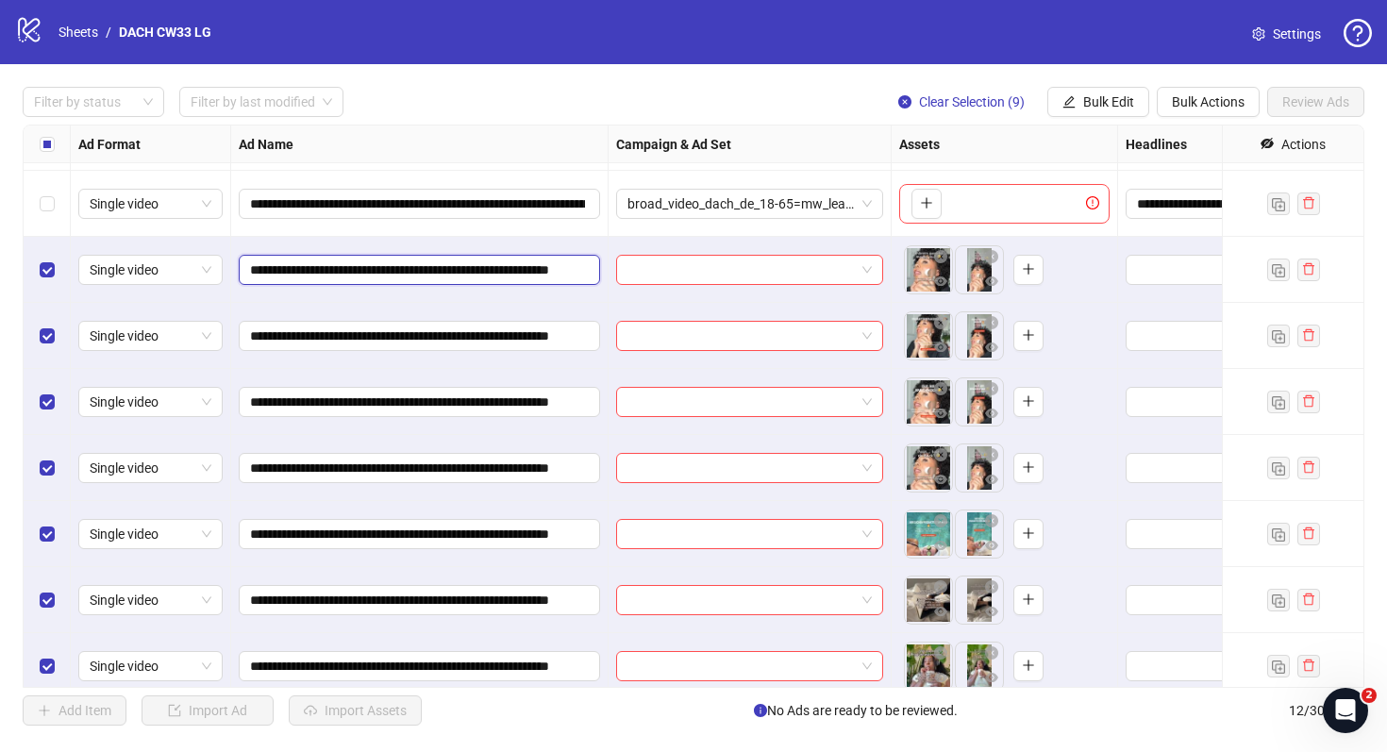
click at [351, 270] on input "**********" at bounding box center [417, 270] width 335 height 21
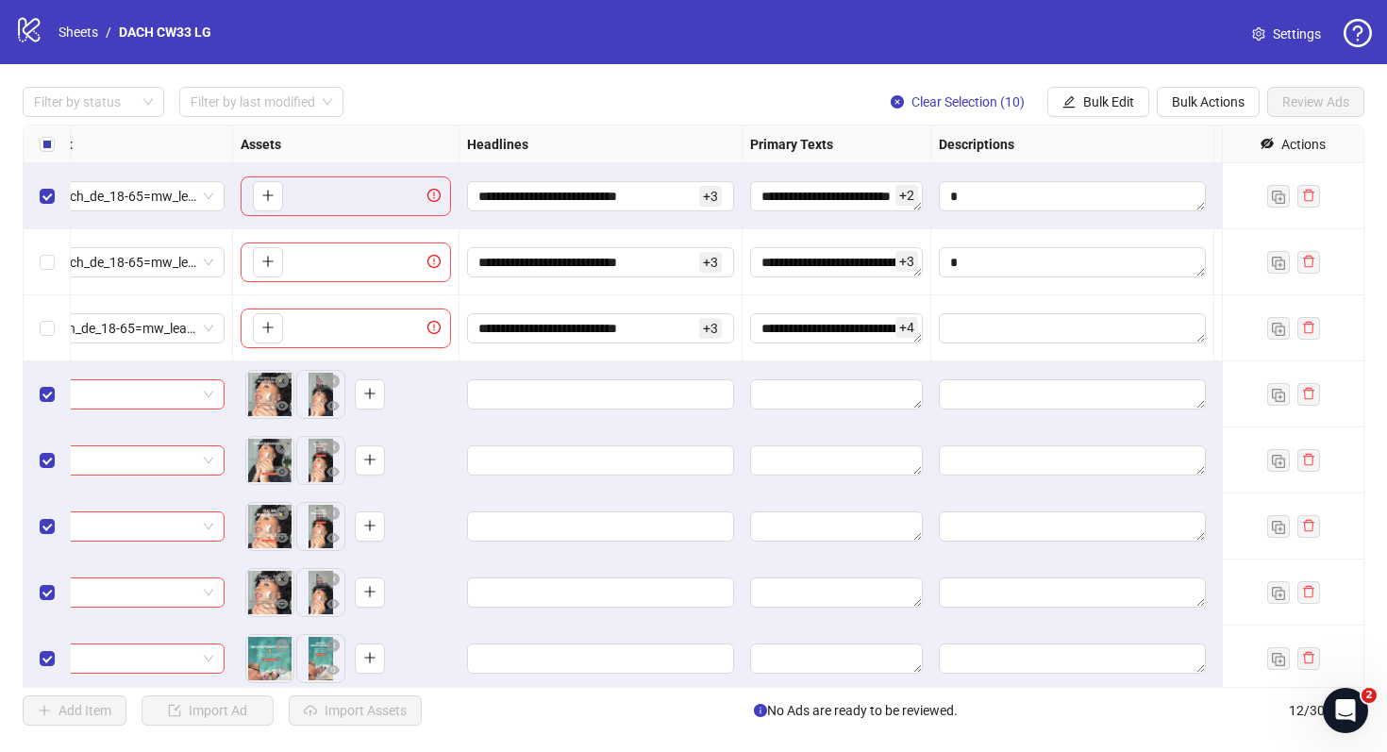
scroll to position [0, 768]
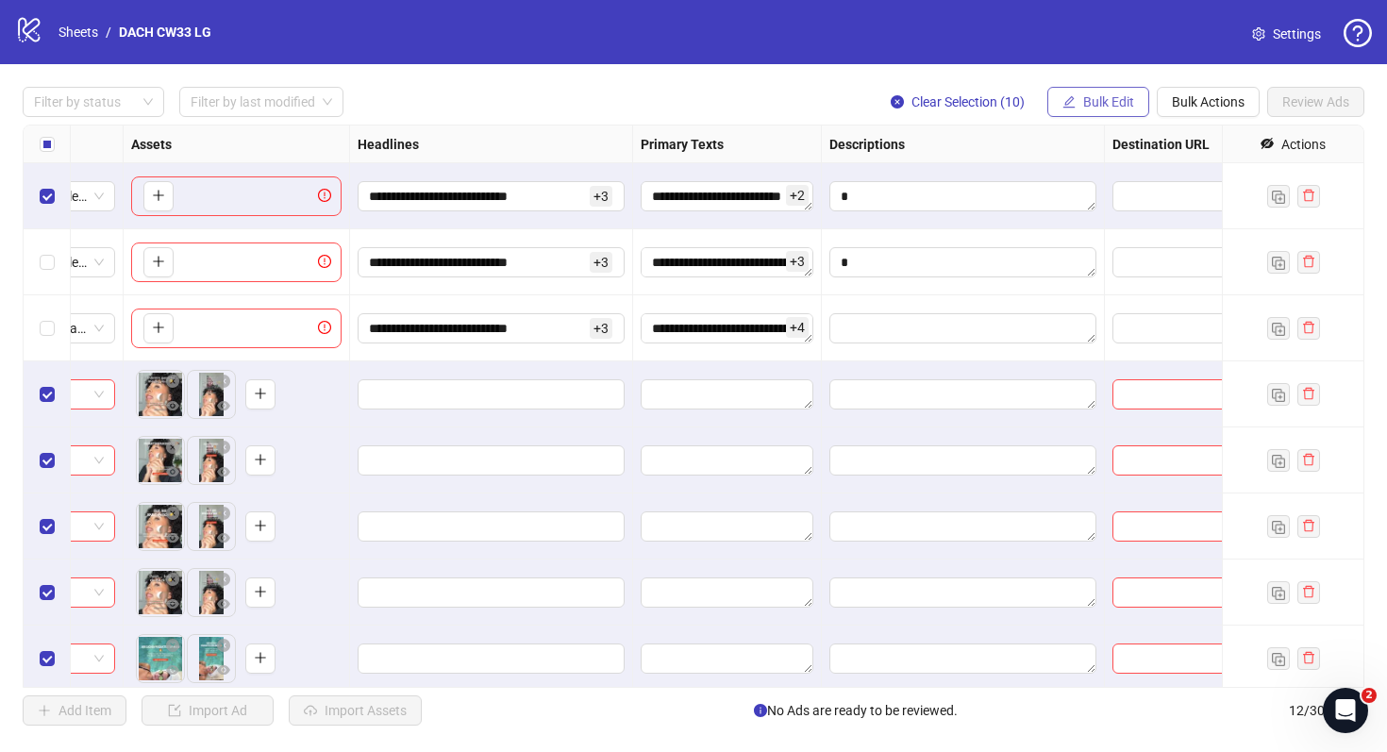
click at [1116, 100] on span "Bulk Edit" at bounding box center [1108, 101] width 51 height 15
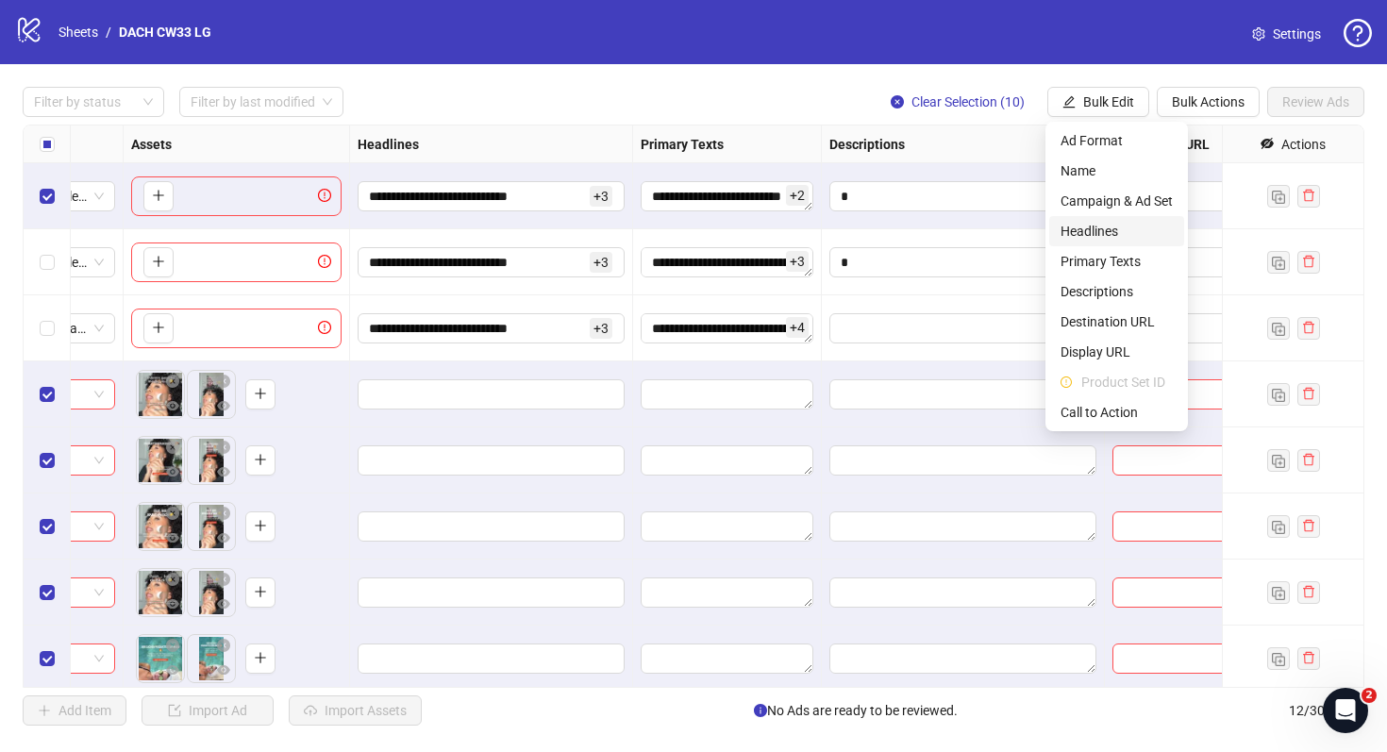
click at [1126, 227] on span "Headlines" at bounding box center [1117, 231] width 112 height 21
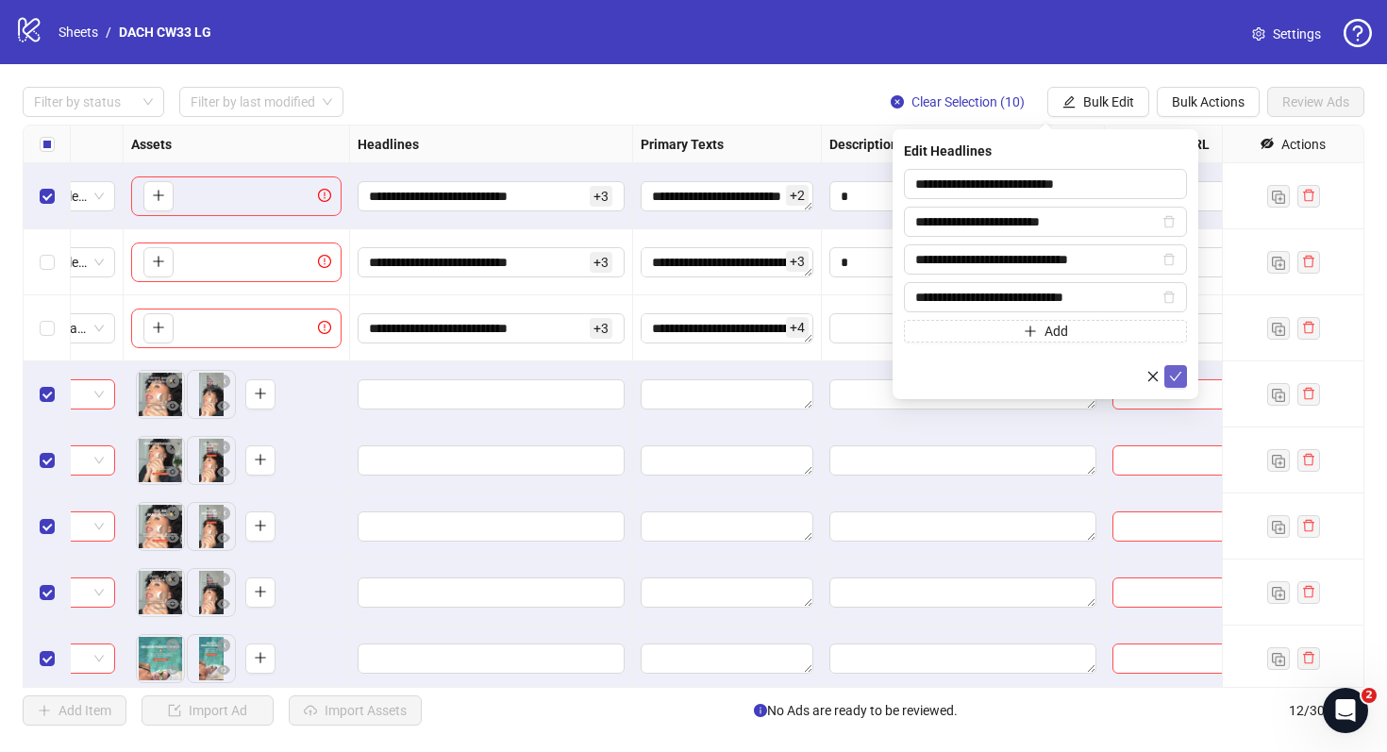
click at [1177, 371] on icon "check" at bounding box center [1175, 376] width 13 height 13
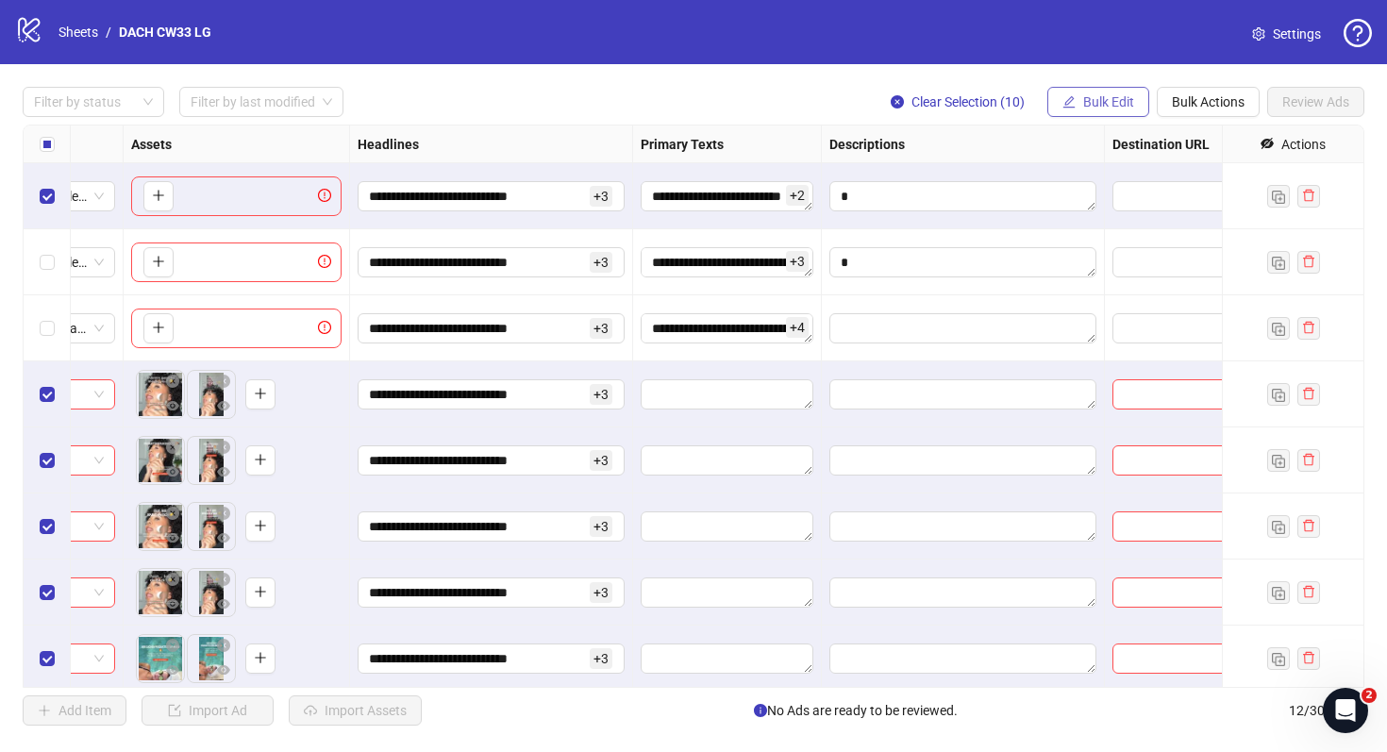
click at [1088, 99] on span "Bulk Edit" at bounding box center [1108, 101] width 51 height 15
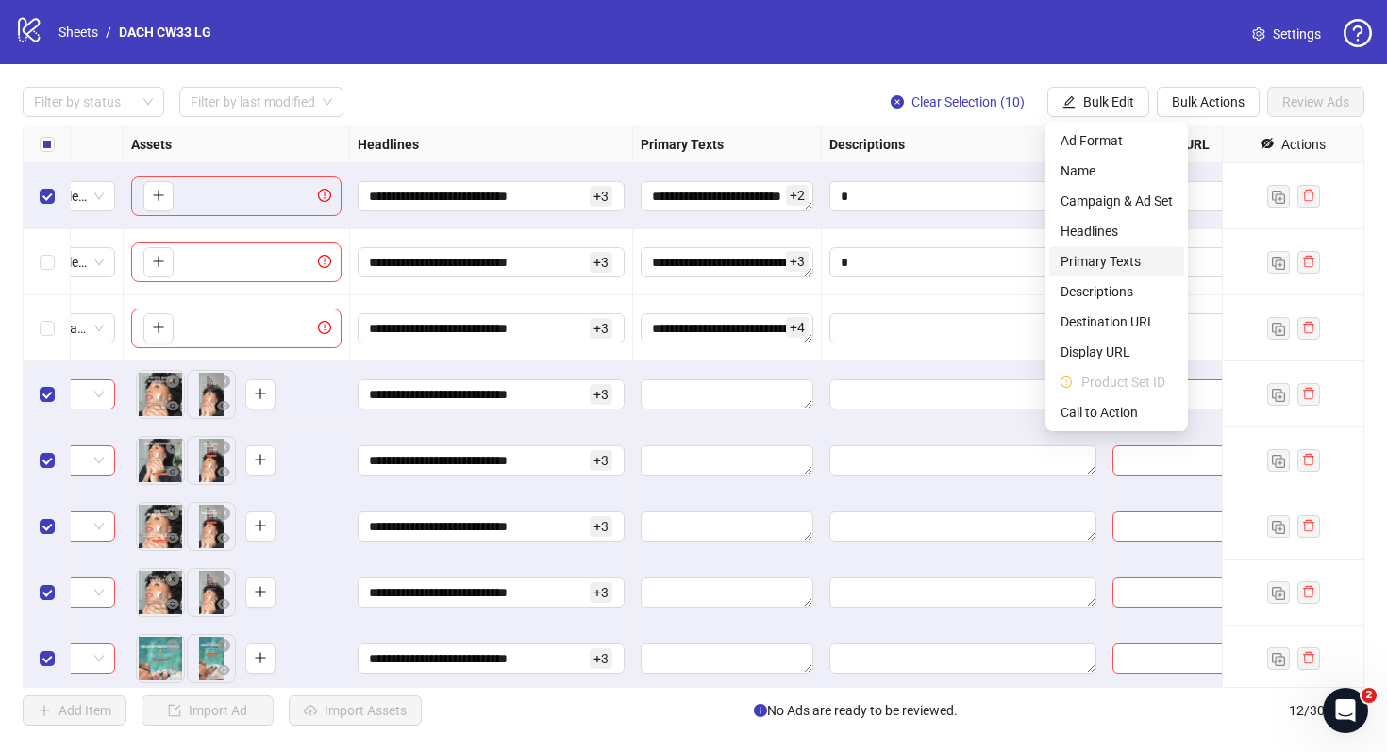
click at [1120, 263] on span "Primary Texts" at bounding box center [1117, 261] width 112 height 21
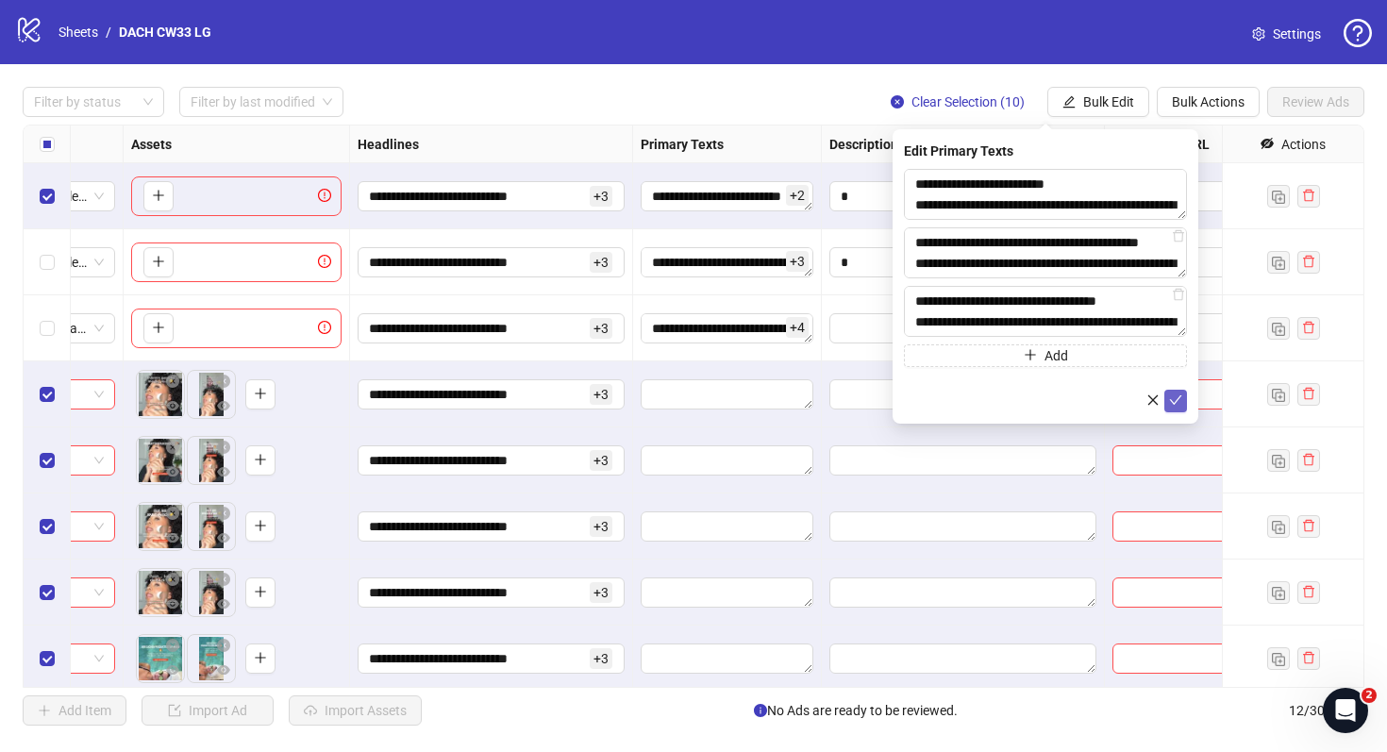
click at [1182, 401] on button "submit" at bounding box center [1176, 401] width 23 height 23
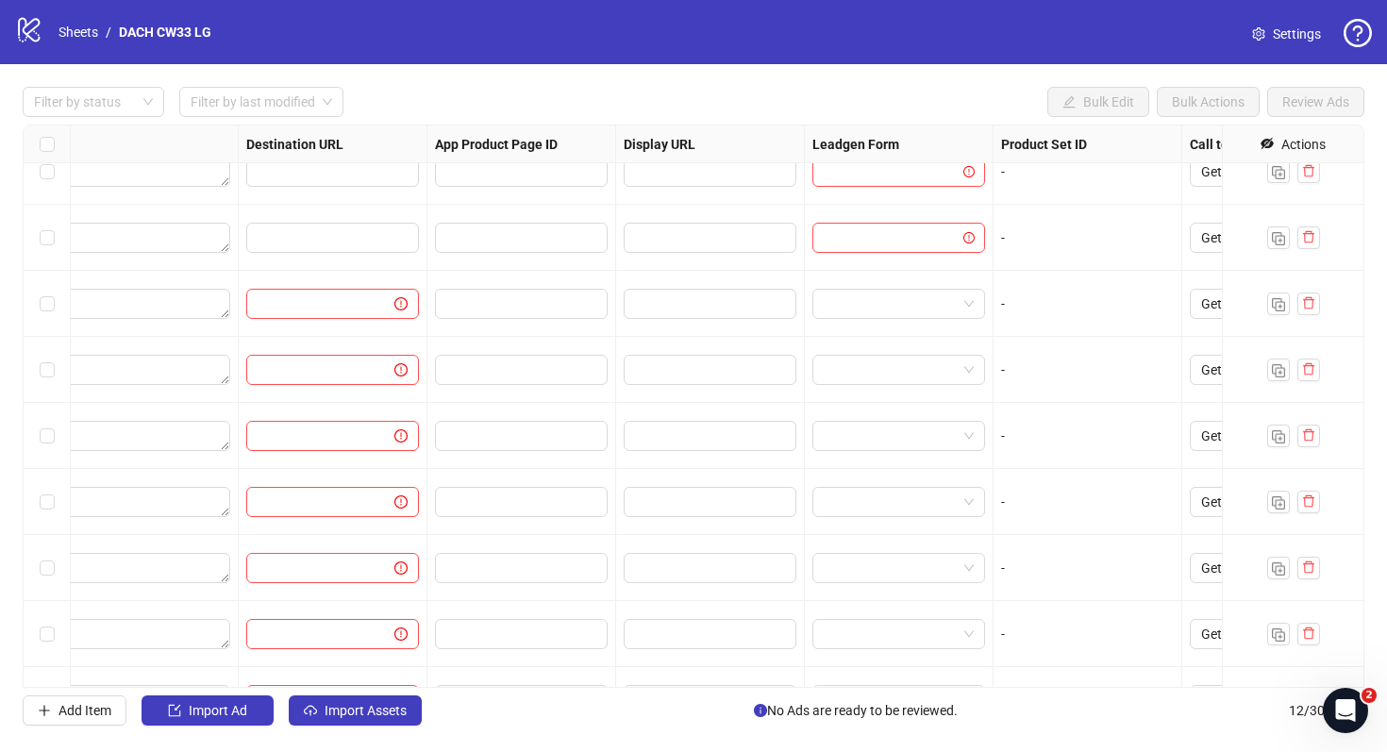
scroll to position [91, 1746]
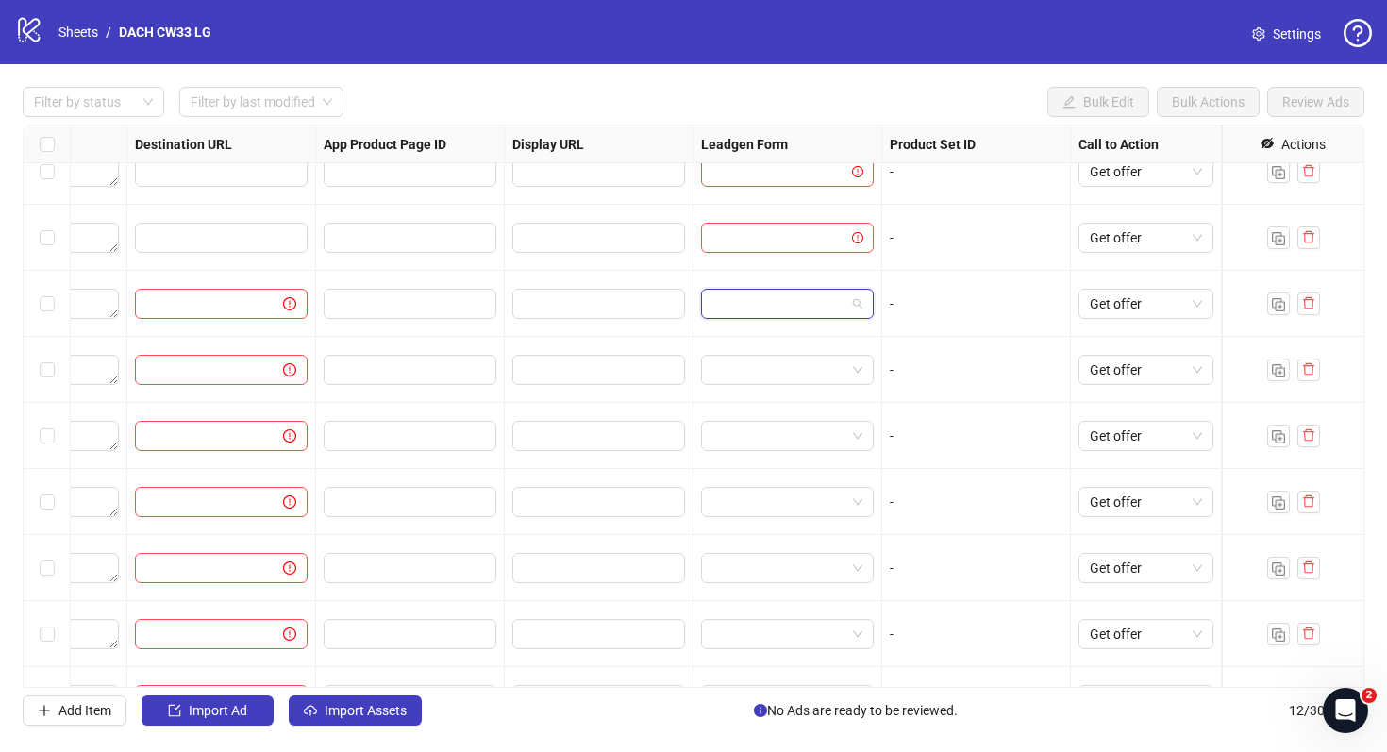
click at [714, 291] on input "search" at bounding box center [779, 304] width 133 height 28
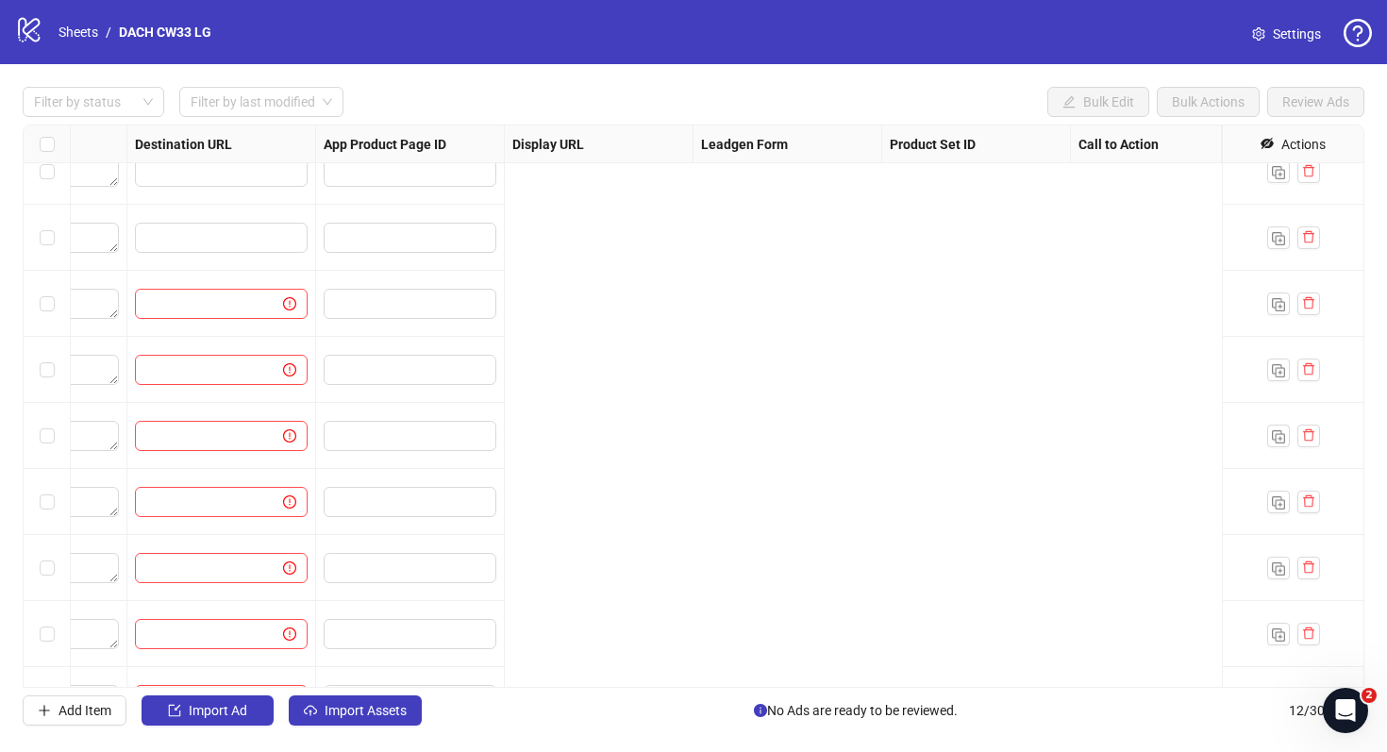
scroll to position [91, 0]
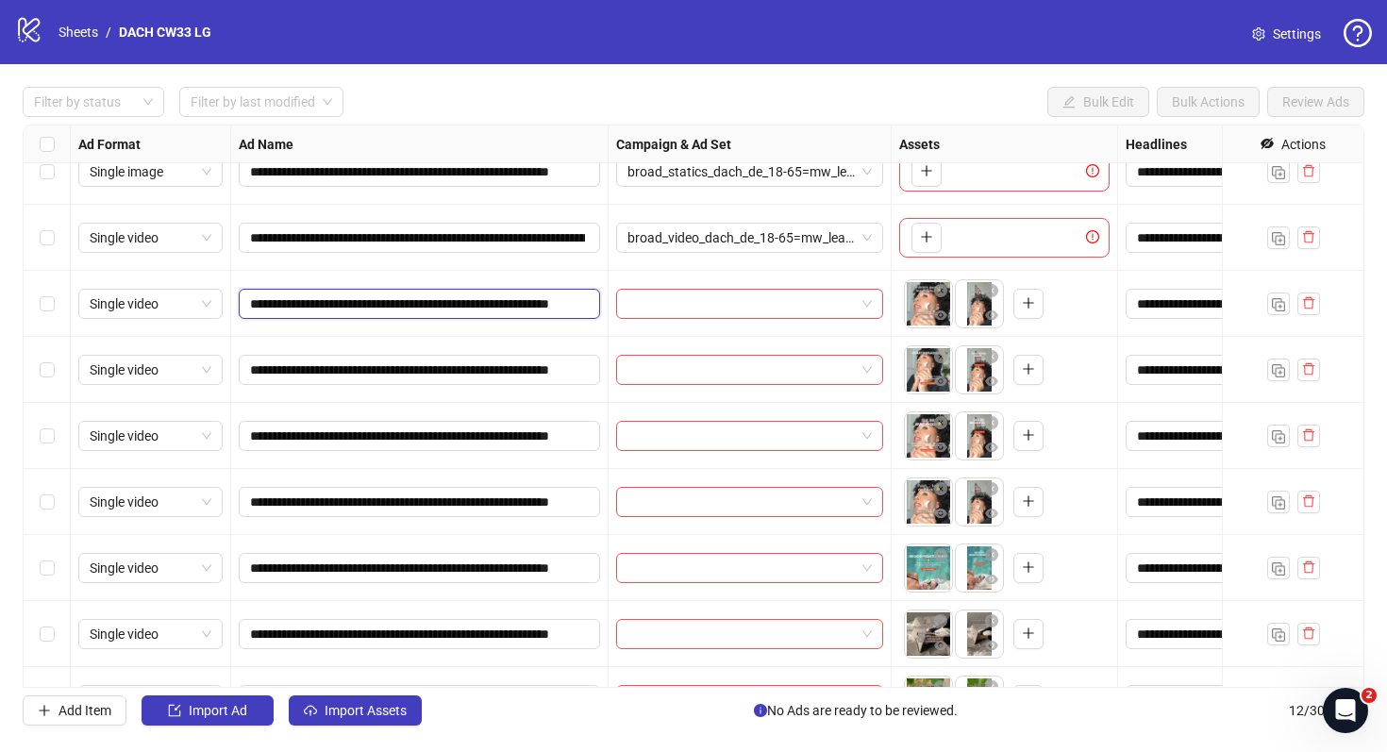
click at [546, 304] on input "**********" at bounding box center [417, 304] width 335 height 21
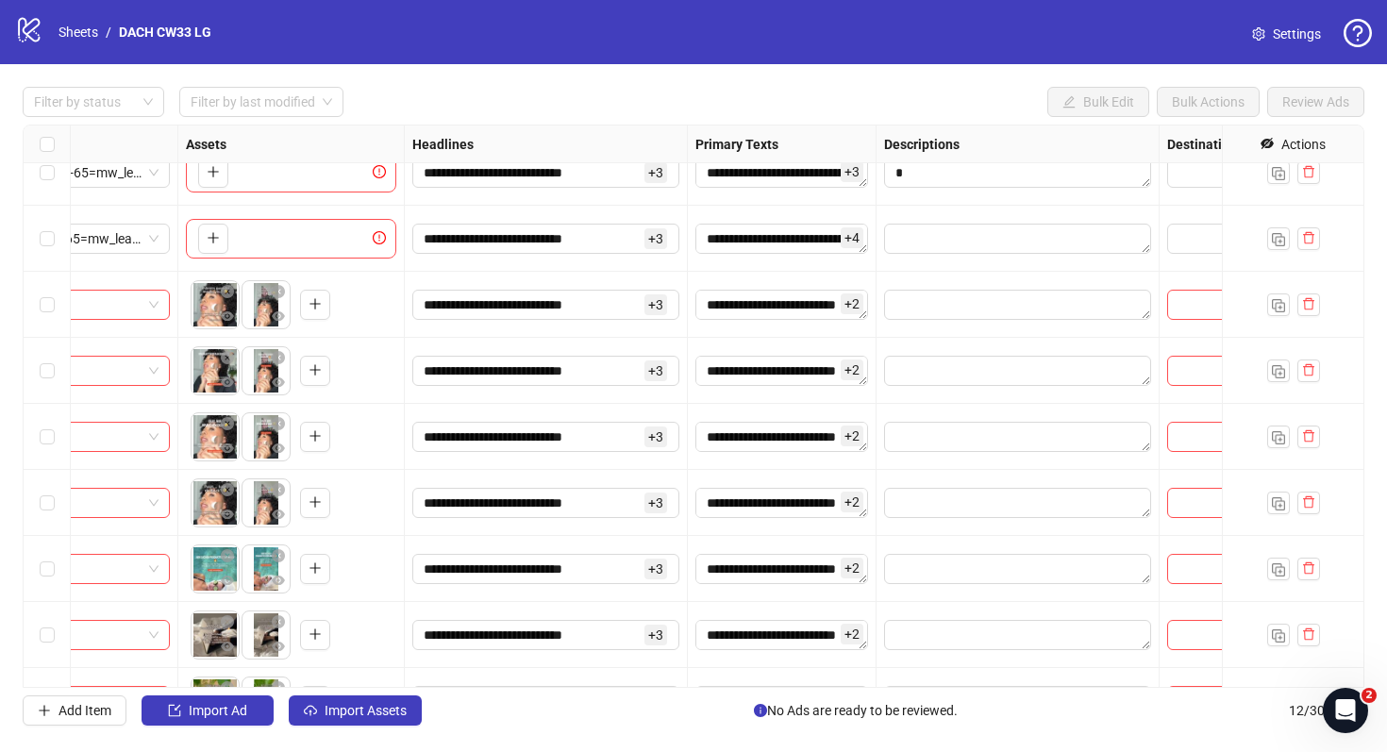
scroll to position [90, 321]
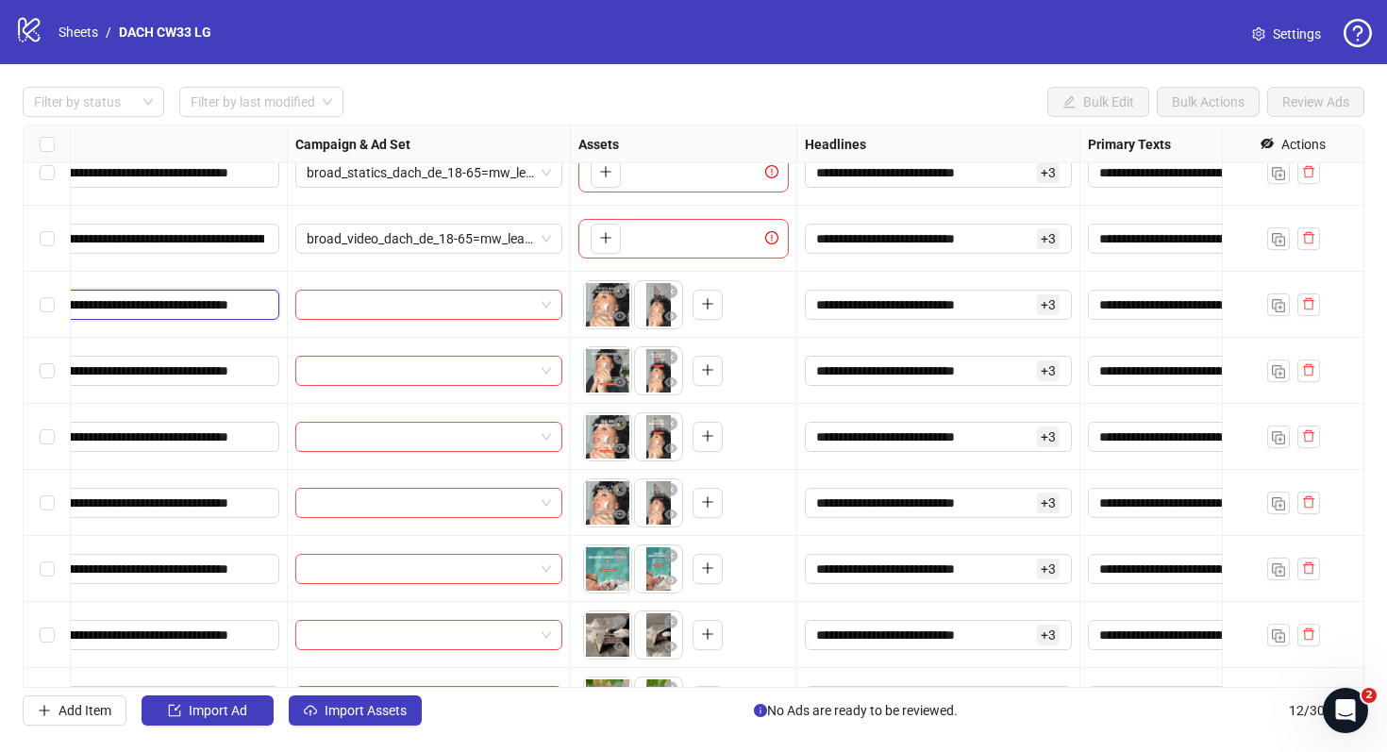
click at [243, 304] on input "**********" at bounding box center [96, 304] width 335 height 21
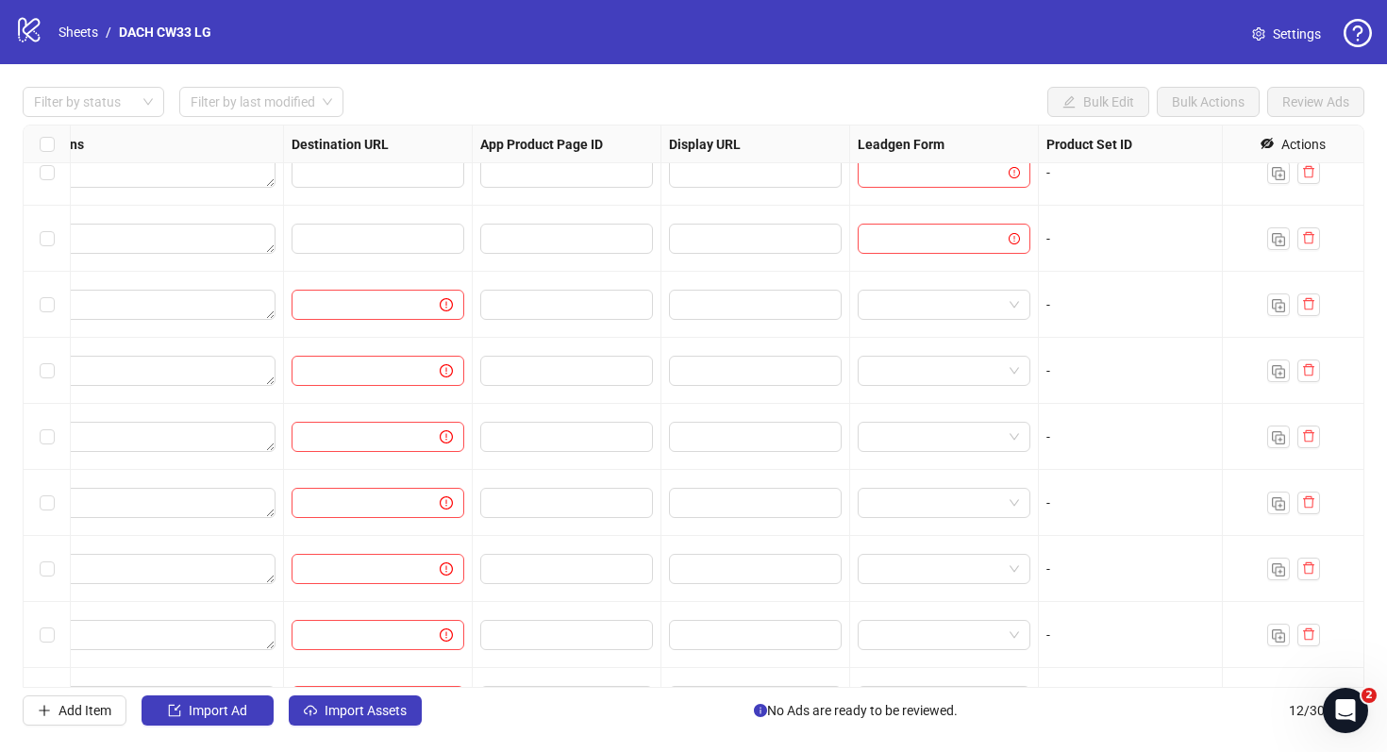
scroll to position [90, 1746]
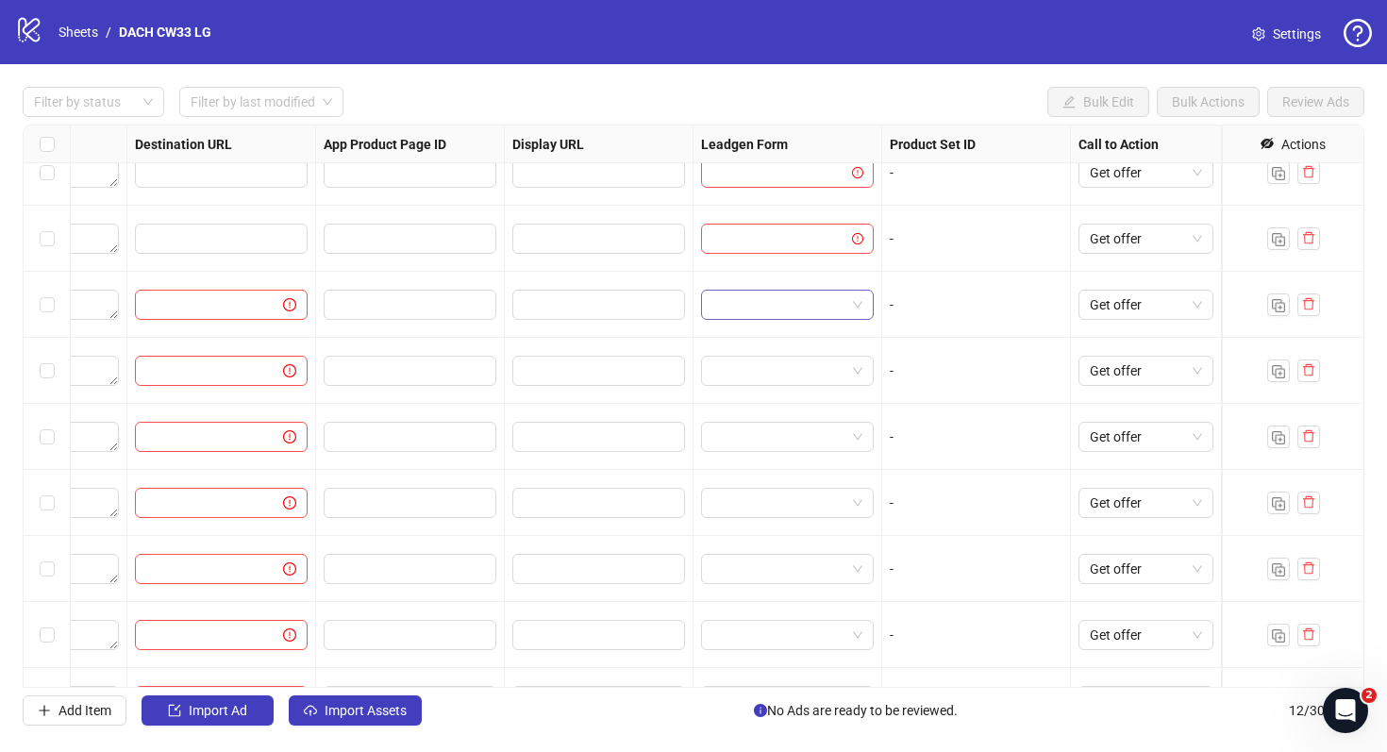
click at [739, 294] on input "search" at bounding box center [779, 305] width 133 height 28
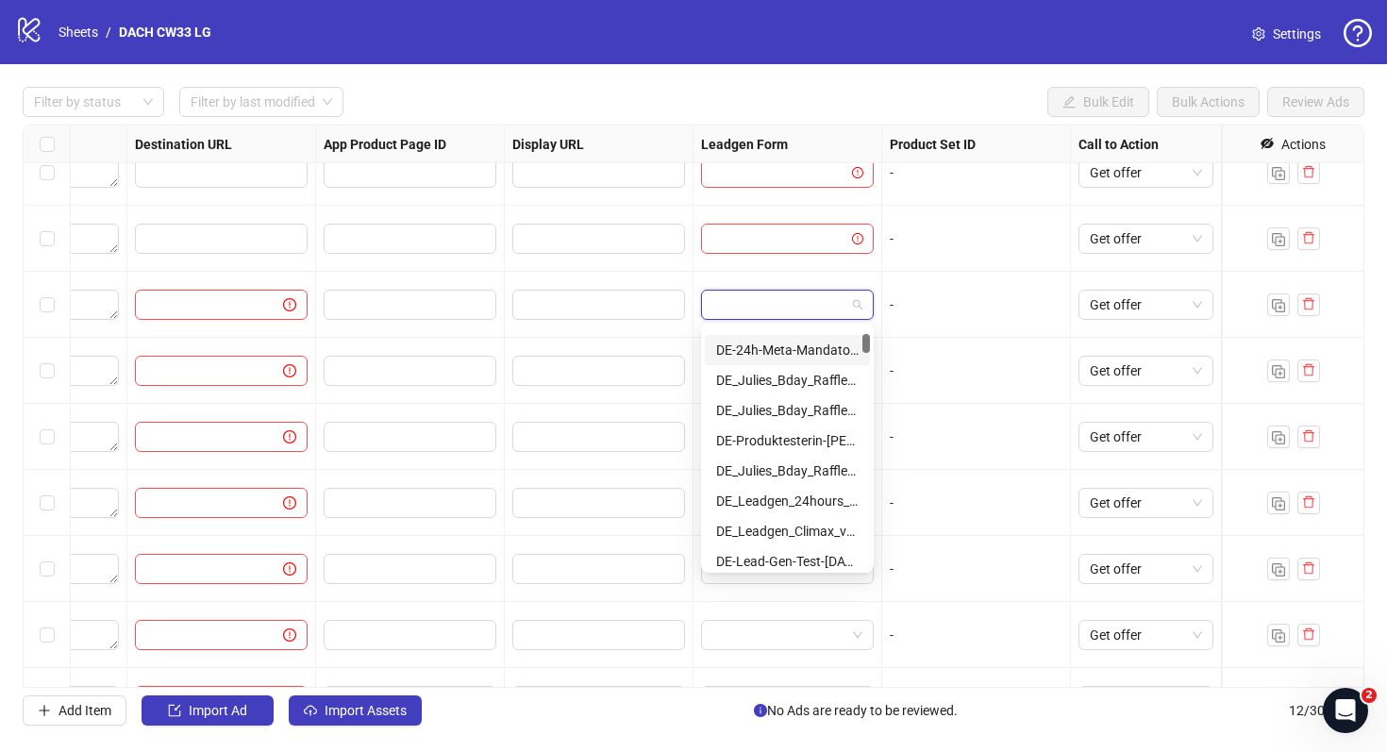
scroll to position [88, 0]
click at [807, 462] on div "DE_Julies_Bday_Raffle_Aug-Copy" at bounding box center [787, 466] width 143 height 21
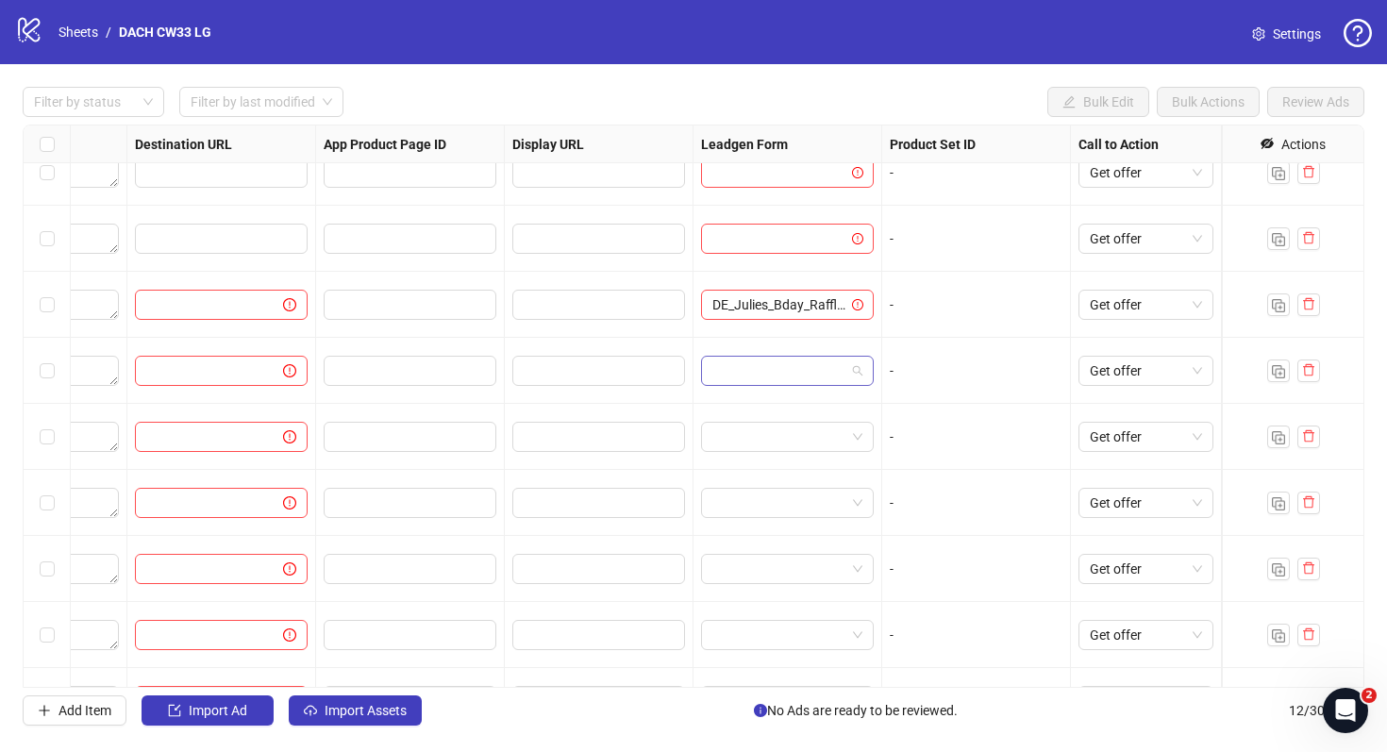
click at [794, 371] on input "search" at bounding box center [779, 371] width 133 height 28
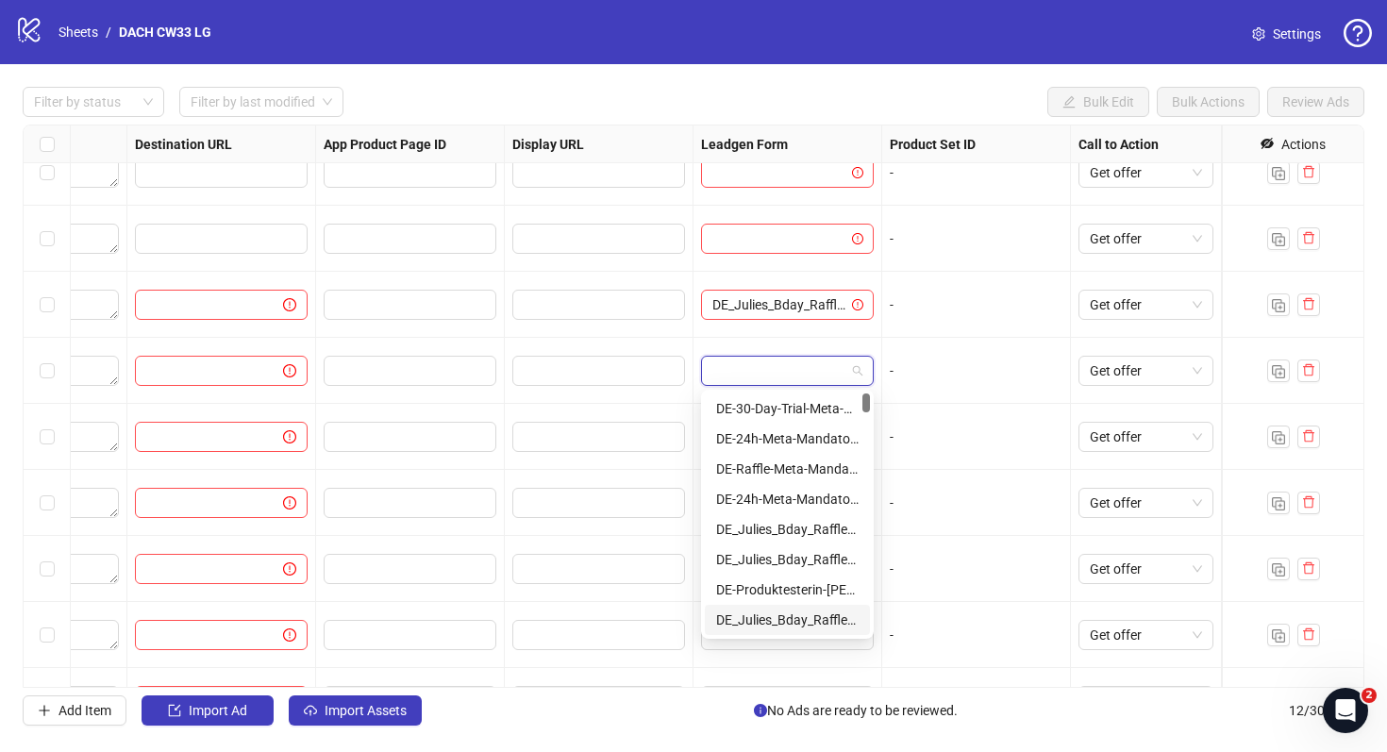
click at [789, 619] on div "DE_Julies_Bday_Raffle_Aug-Copy" at bounding box center [787, 620] width 143 height 21
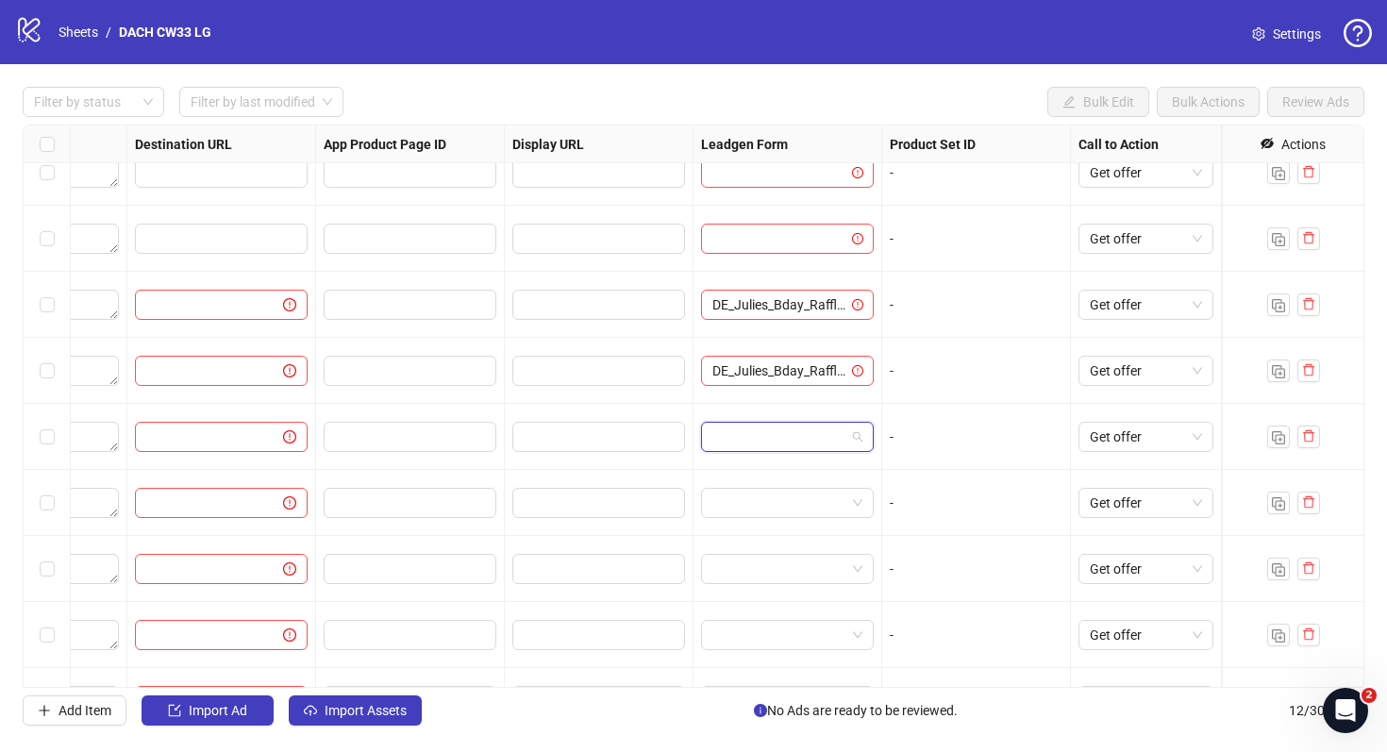
click at [807, 426] on input "search" at bounding box center [779, 437] width 133 height 28
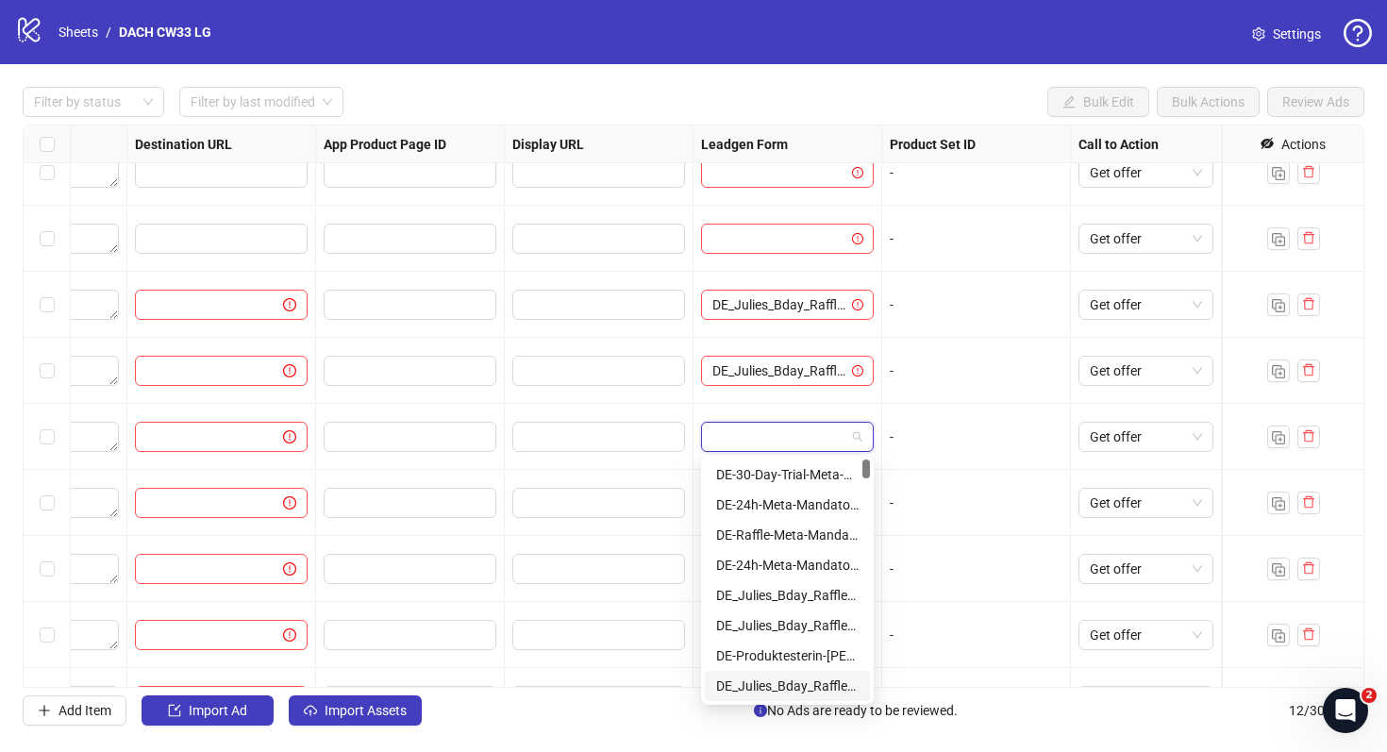
click at [797, 682] on div "DE_Julies_Bday_Raffle_Aug-Copy" at bounding box center [787, 686] width 143 height 21
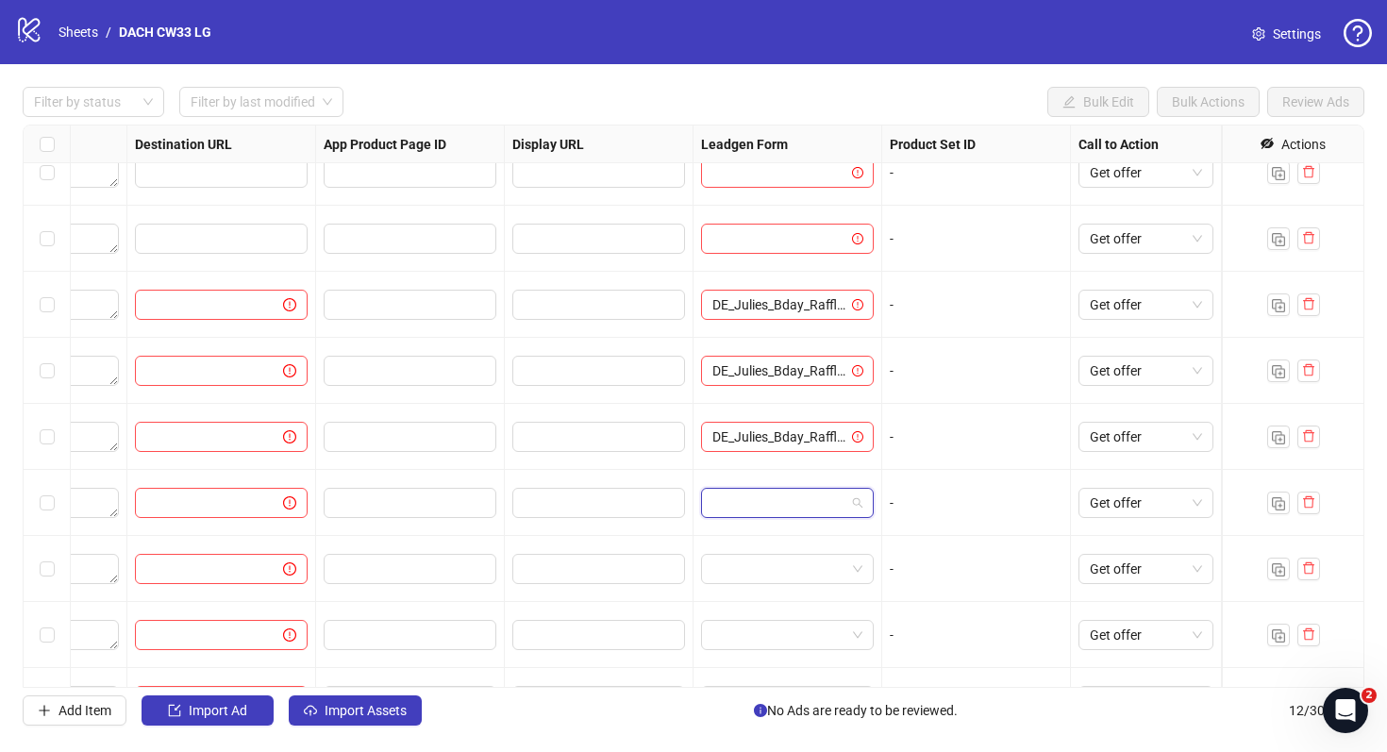
click at [798, 502] on input "search" at bounding box center [779, 503] width 133 height 28
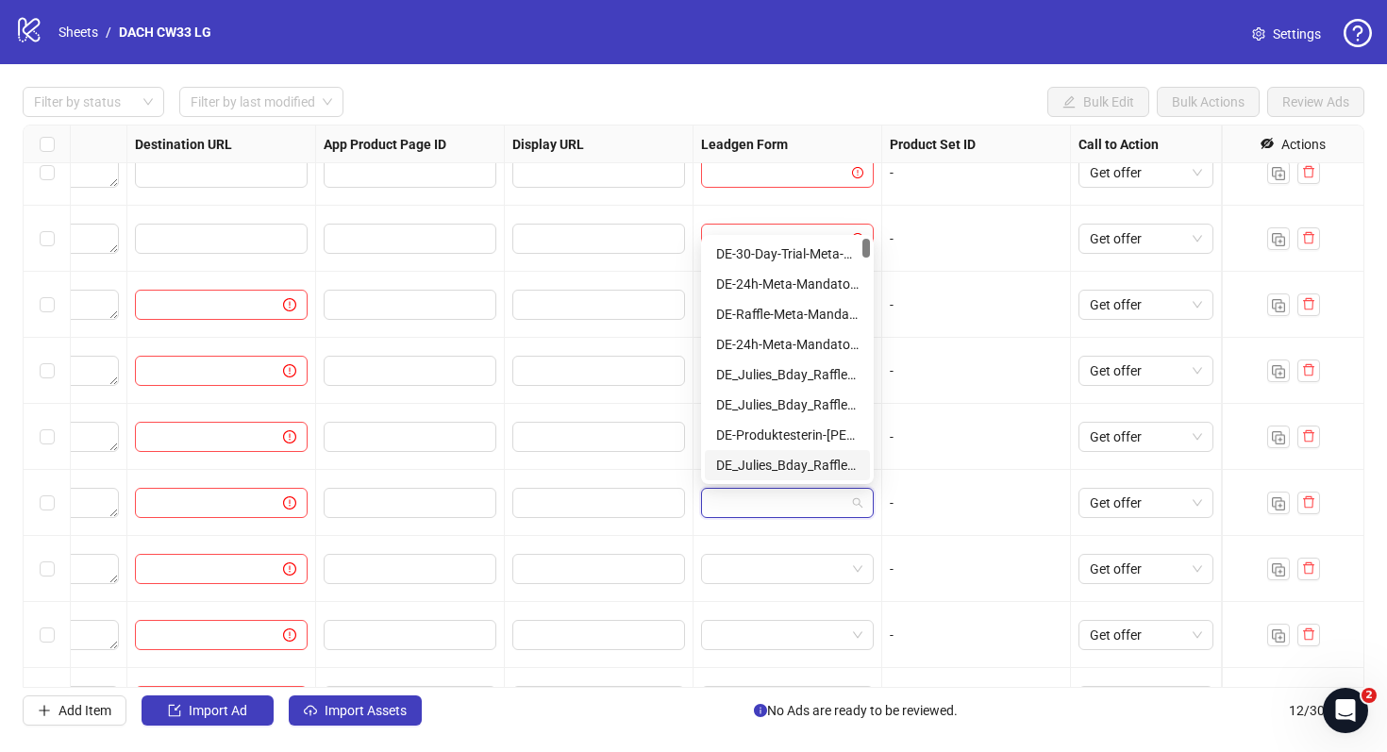
click at [794, 463] on div "DE_Julies_Bday_Raffle_Aug-Copy" at bounding box center [787, 465] width 143 height 21
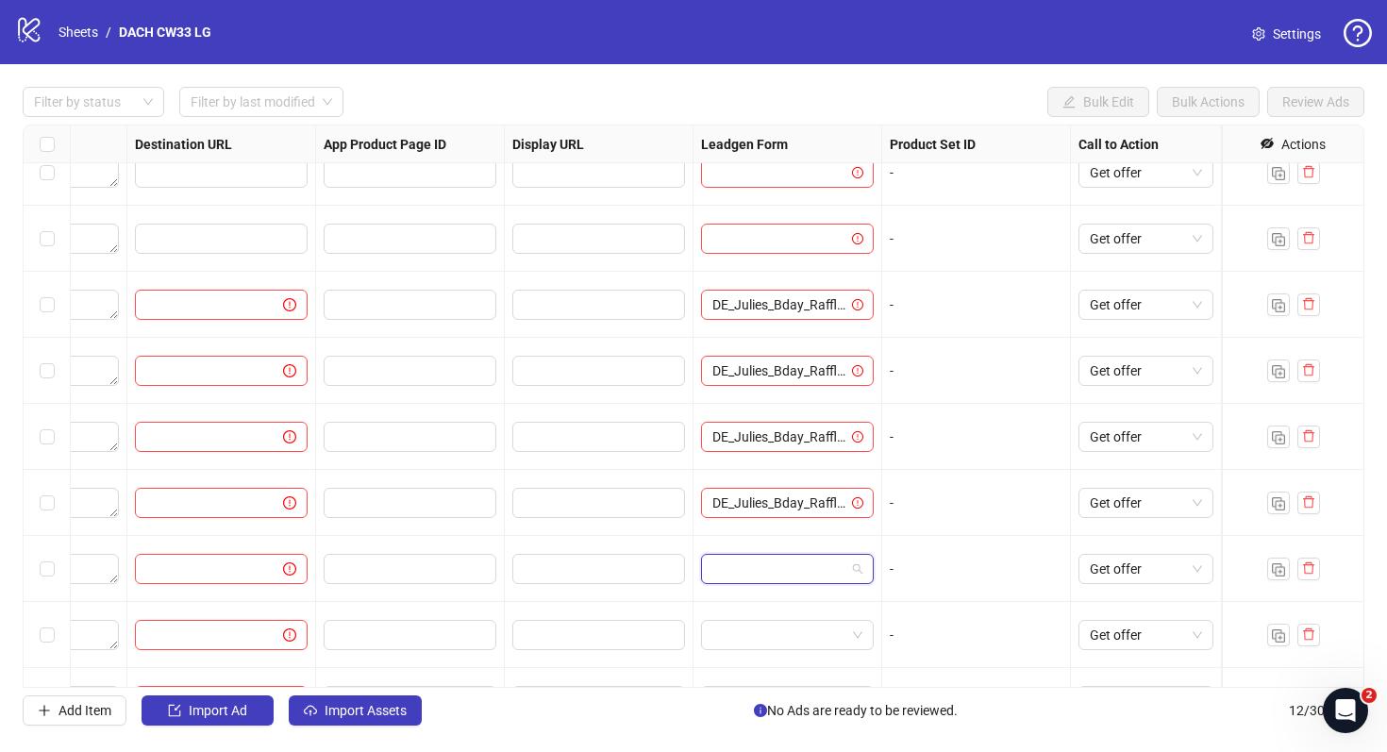
click at [791, 567] on input "search" at bounding box center [779, 569] width 133 height 28
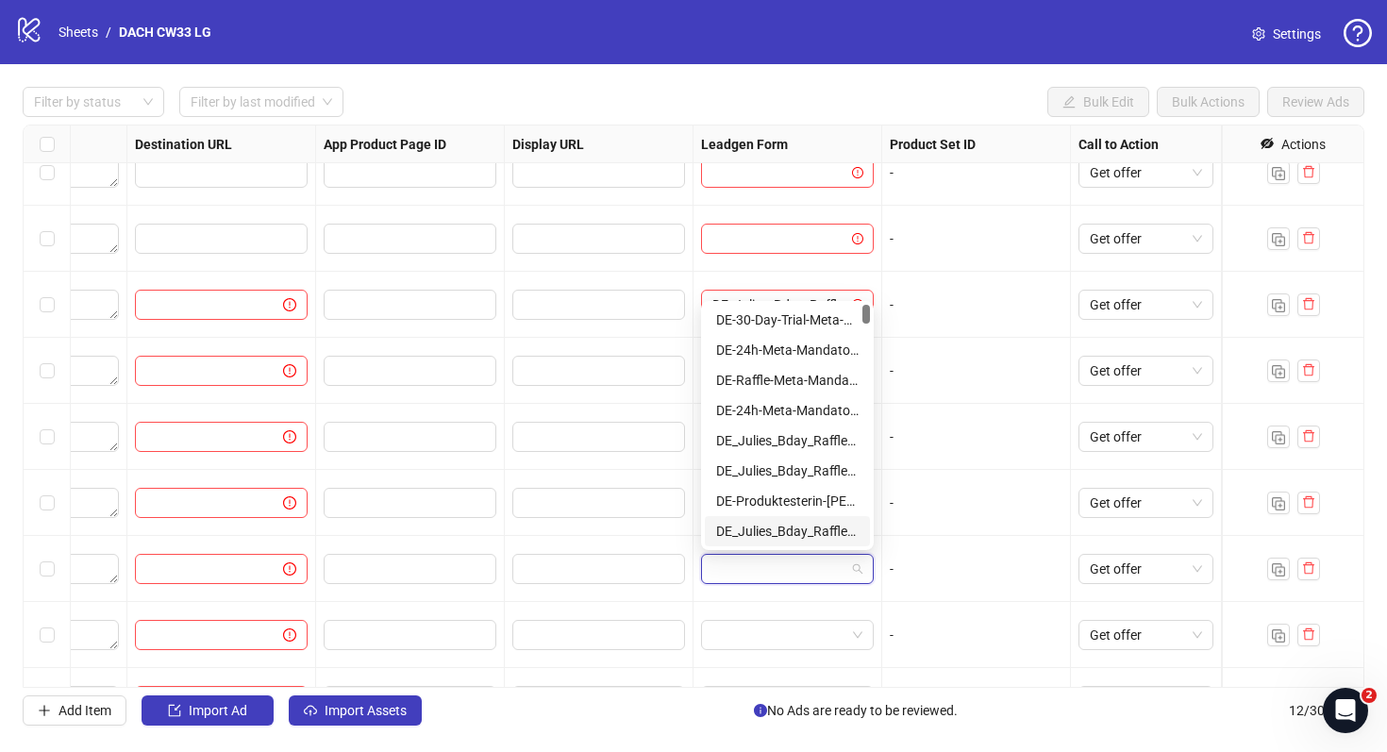
click at [786, 544] on div "DE_Julies_Bday_Raffle_Aug-Copy" at bounding box center [787, 531] width 165 height 30
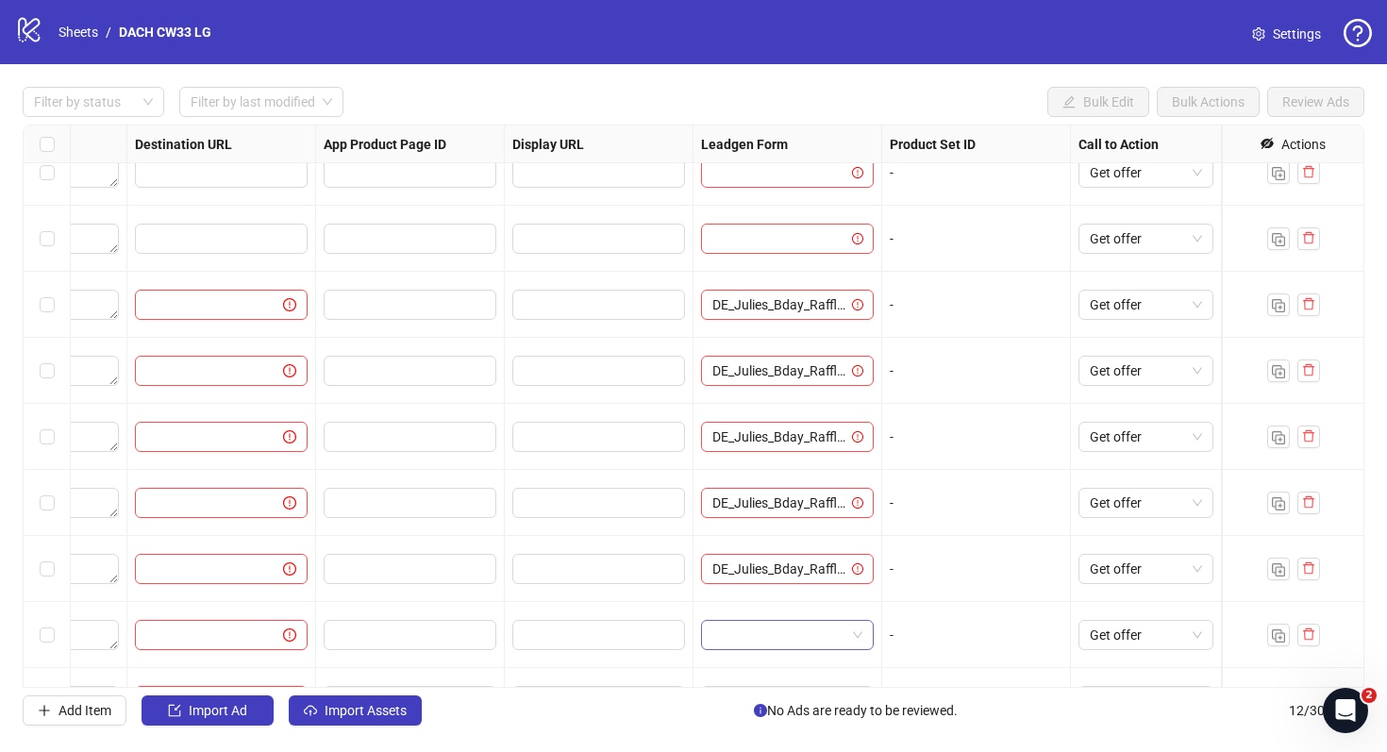
click at [786, 632] on input "search" at bounding box center [779, 635] width 133 height 28
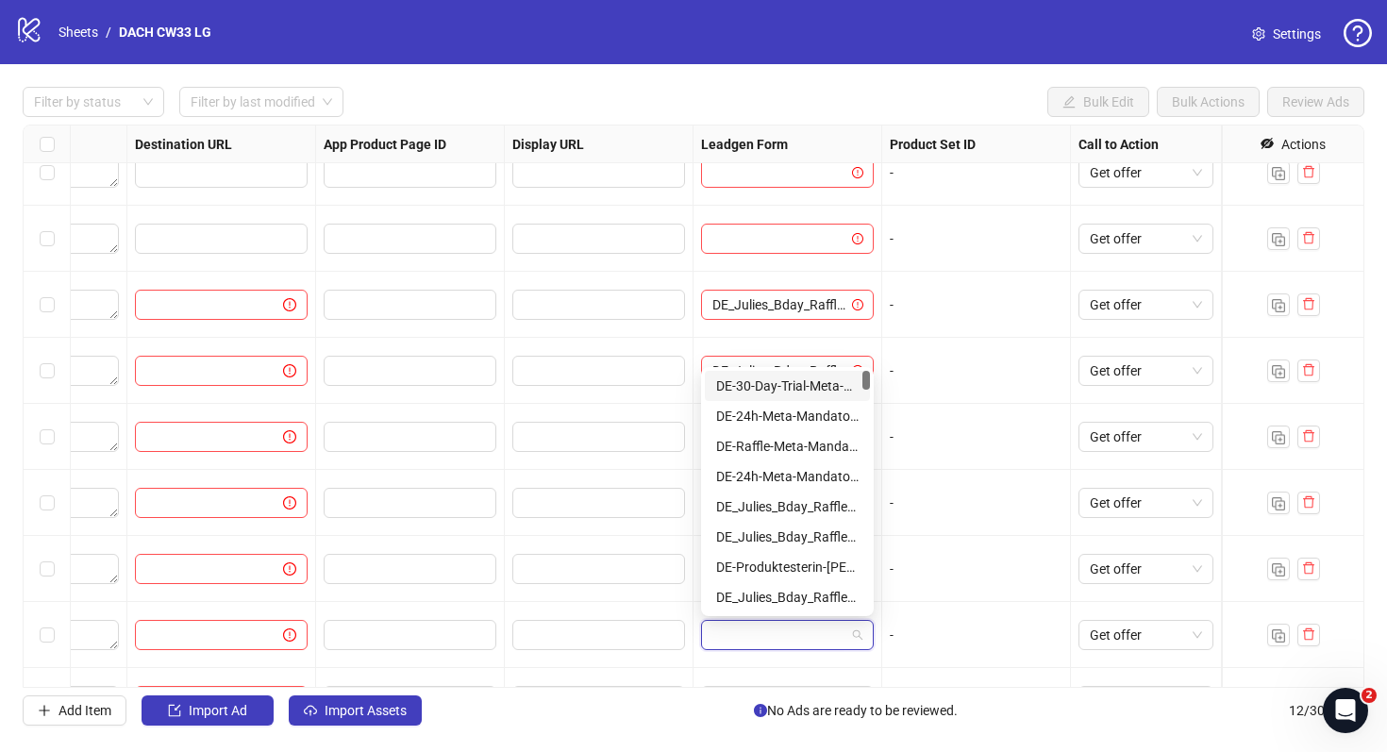
click at [774, 613] on div "DE_Leadgen_24hours_unlocked-Ongoing-[DATE]" at bounding box center [787, 628] width 165 height 30
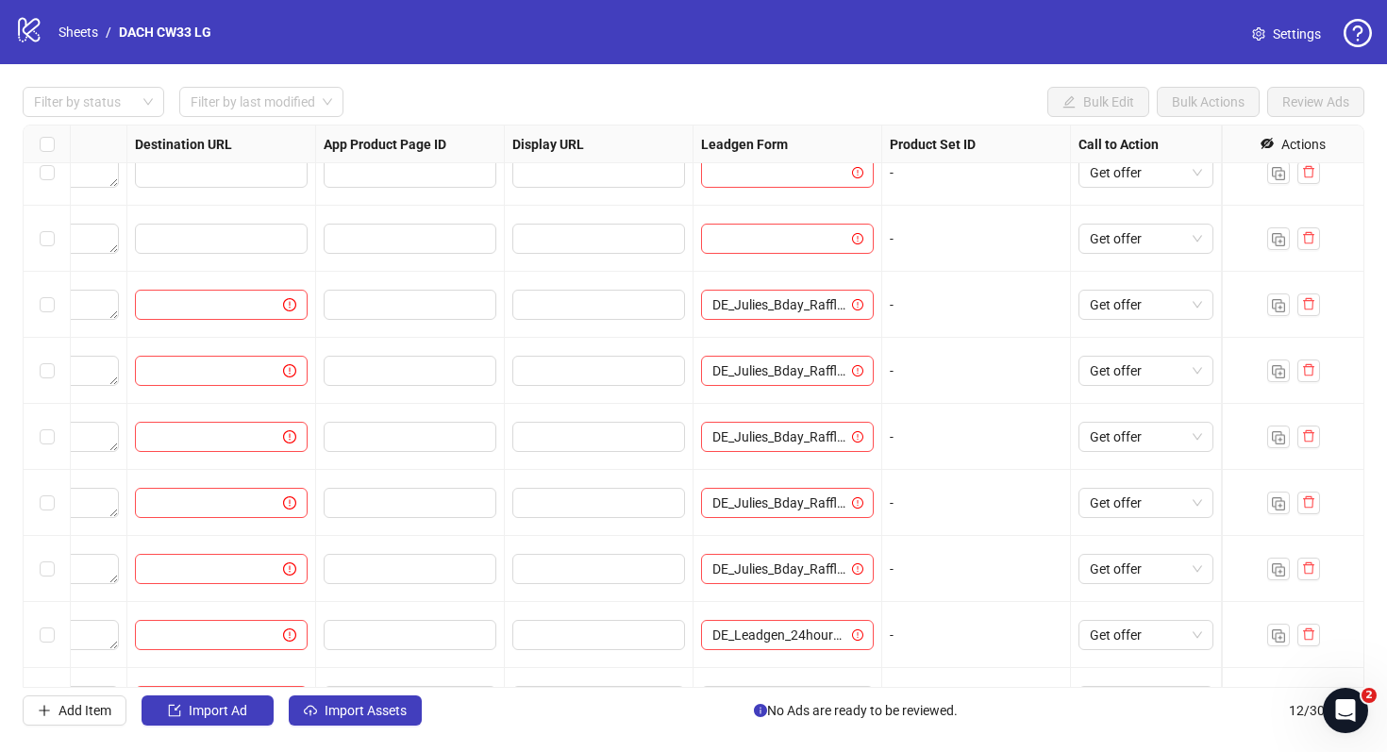
click at [919, 618] on div "-" at bounding box center [976, 635] width 189 height 66
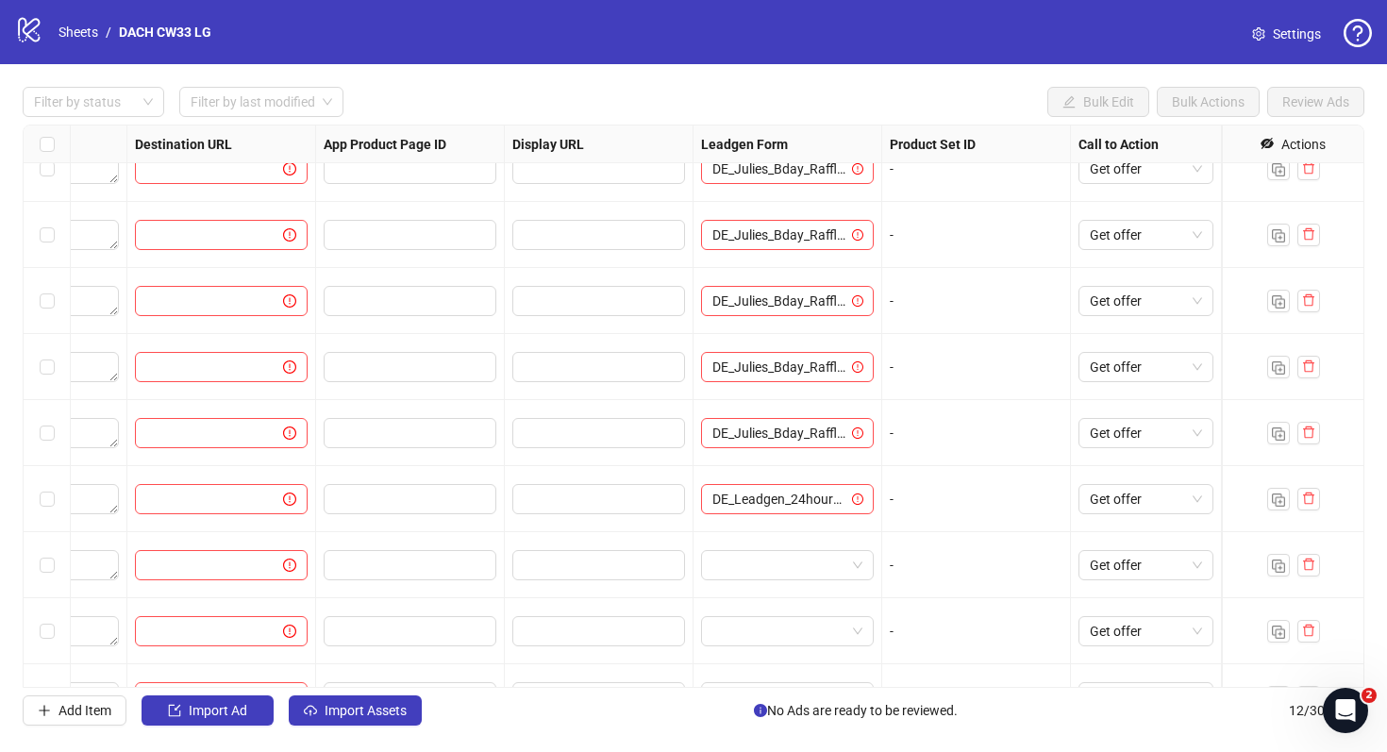
scroll to position [269, 1746]
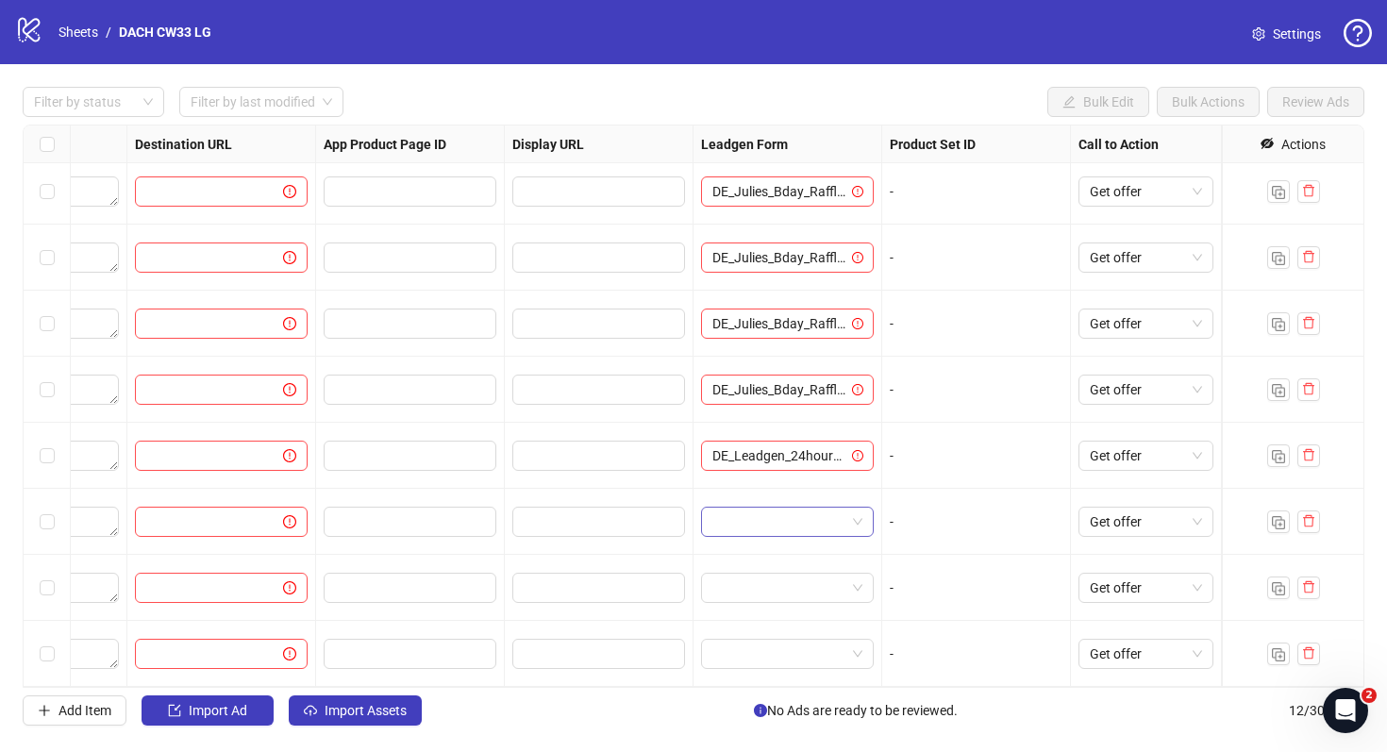
click at [806, 507] on div at bounding box center [787, 522] width 173 height 30
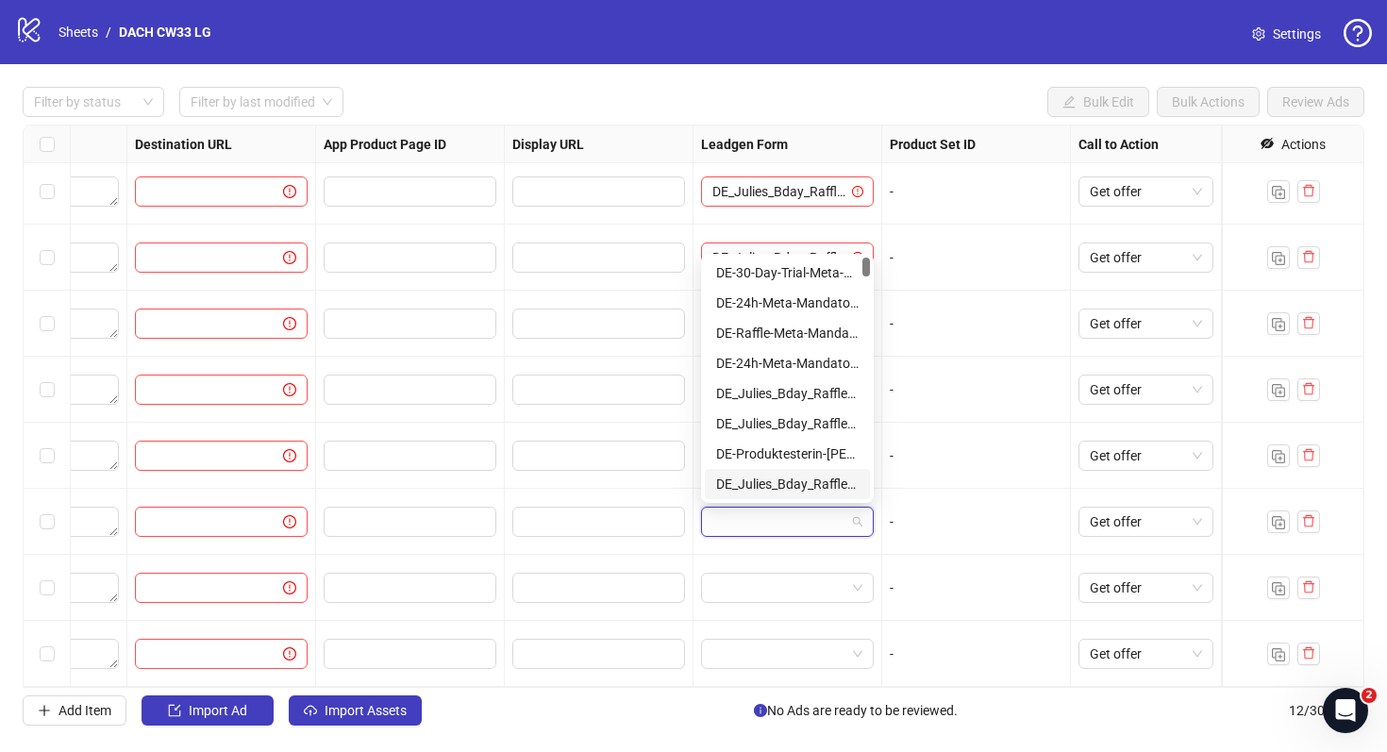
click at [792, 483] on div "DE_Julies_Bday_Raffle_Aug-Copy" at bounding box center [787, 484] width 143 height 21
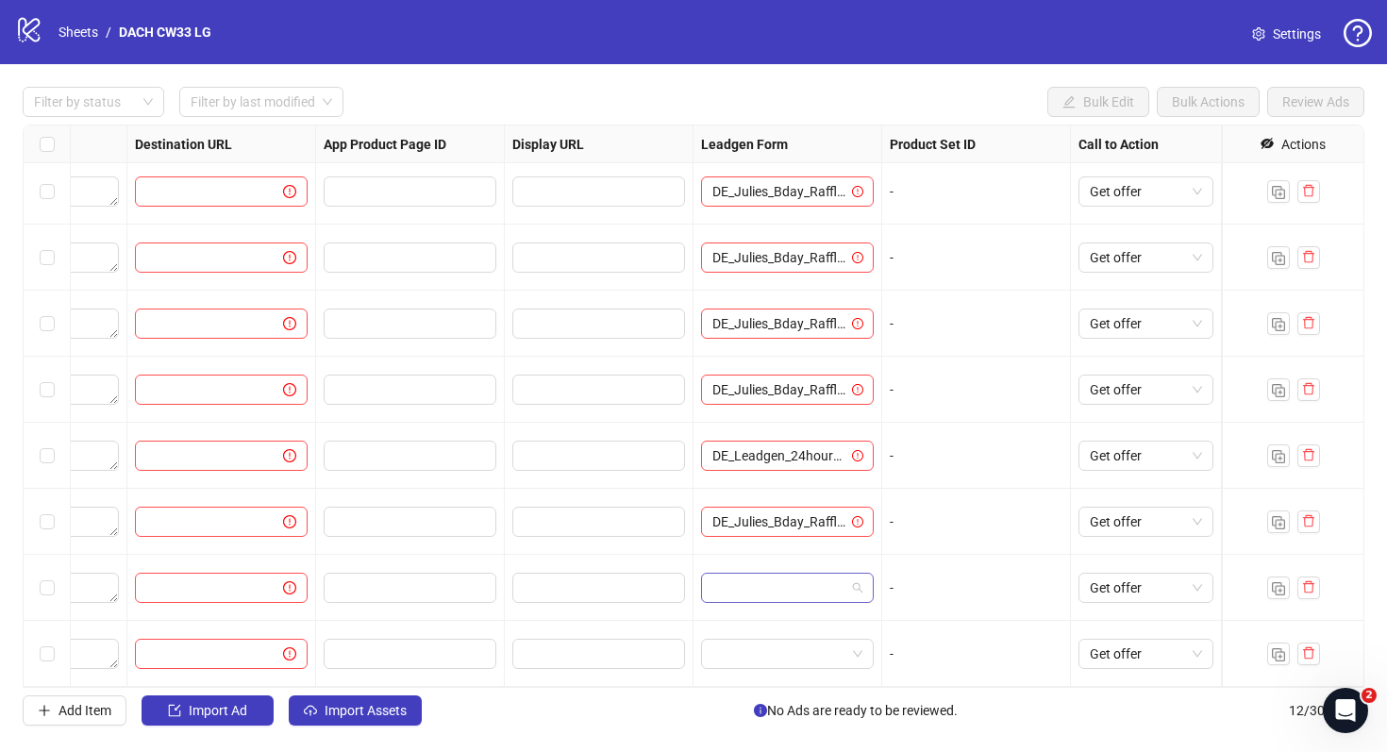
click at [777, 576] on input "search" at bounding box center [779, 588] width 133 height 28
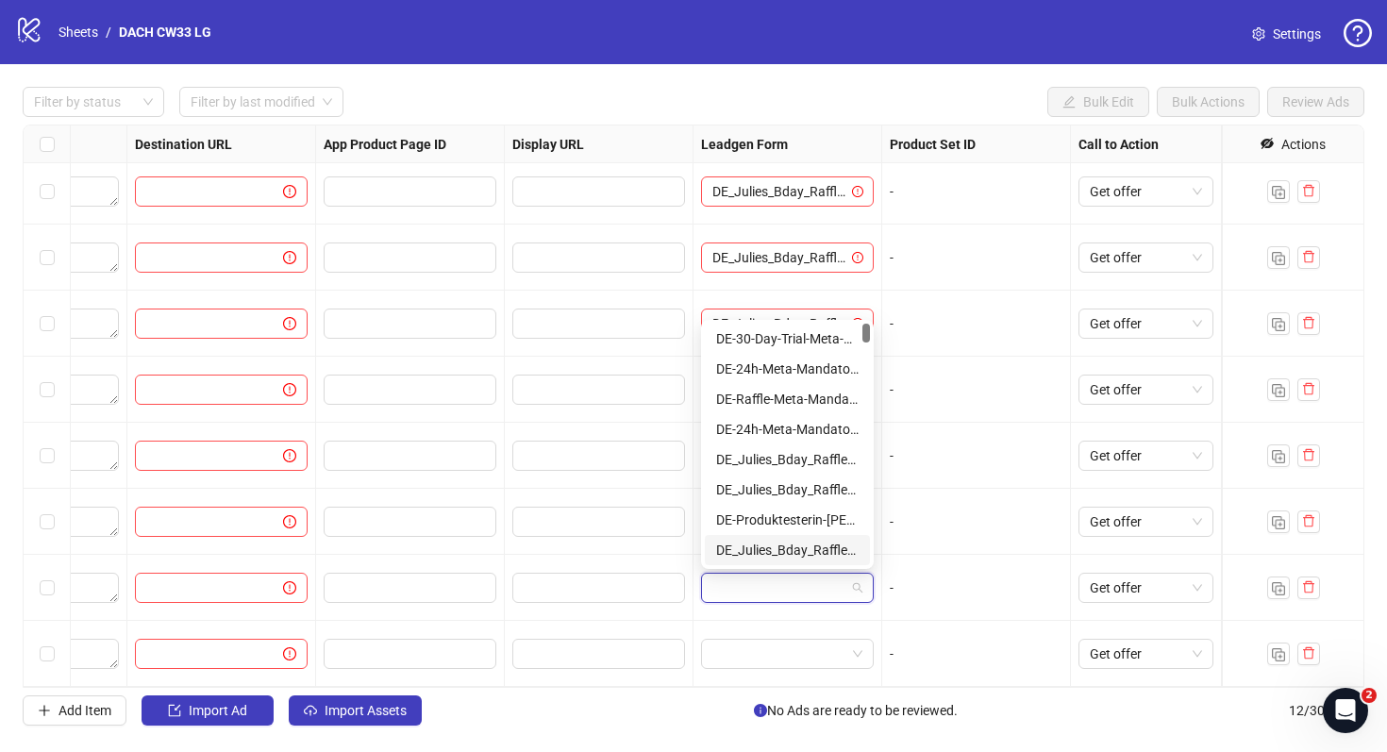
click at [771, 559] on div "DE_Julies_Bday_Raffle_Aug-Copy" at bounding box center [787, 550] width 143 height 21
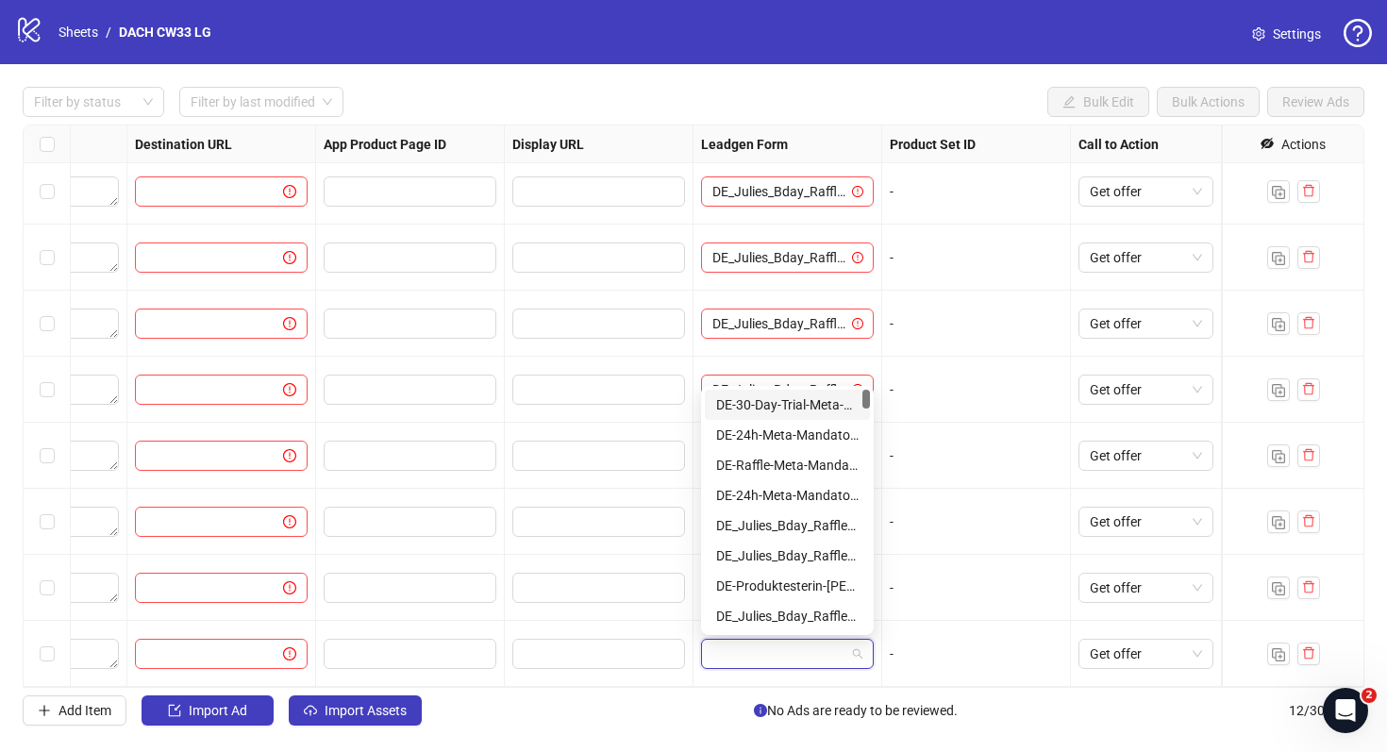
click at [771, 652] on input "search" at bounding box center [779, 654] width 133 height 28
click at [780, 625] on div "DE_Julies_Bday_Raffle_Aug-Copy" at bounding box center [787, 616] width 143 height 21
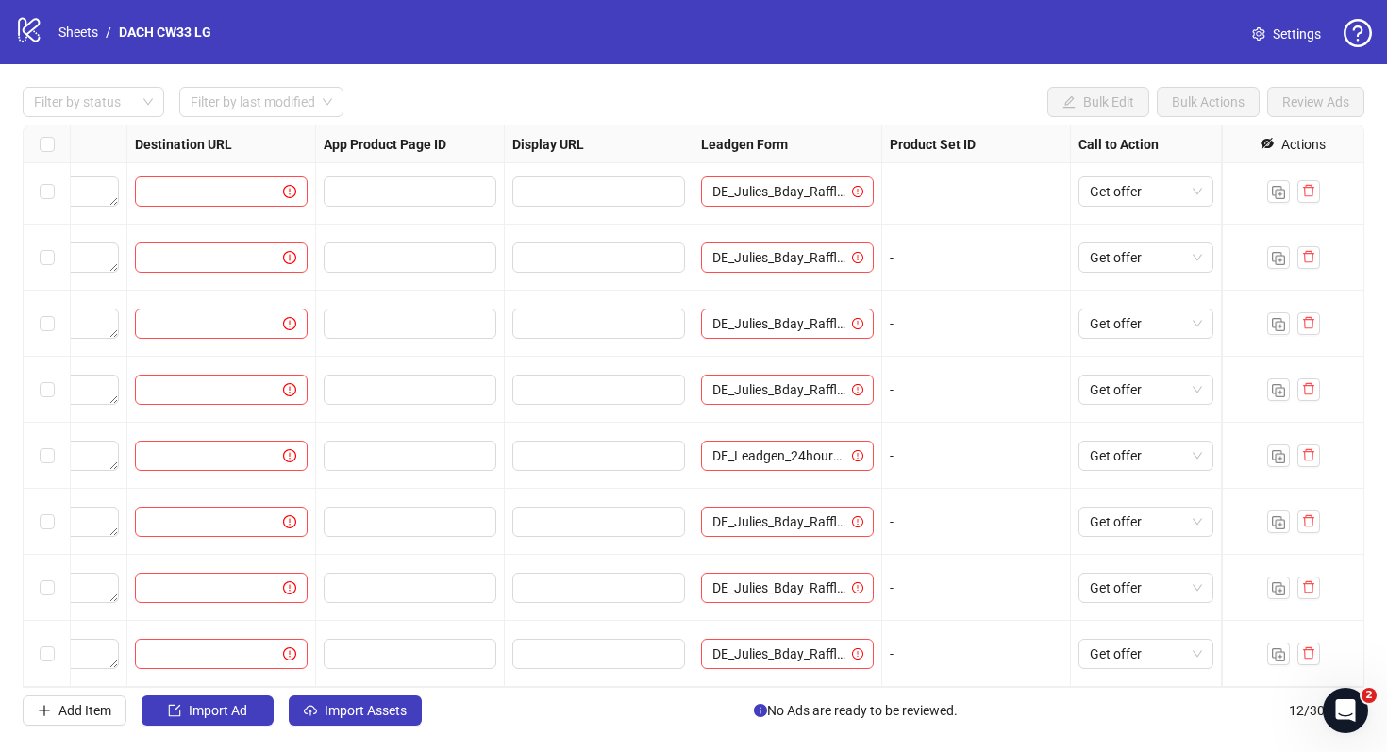
click at [901, 628] on div "-" at bounding box center [976, 654] width 189 height 66
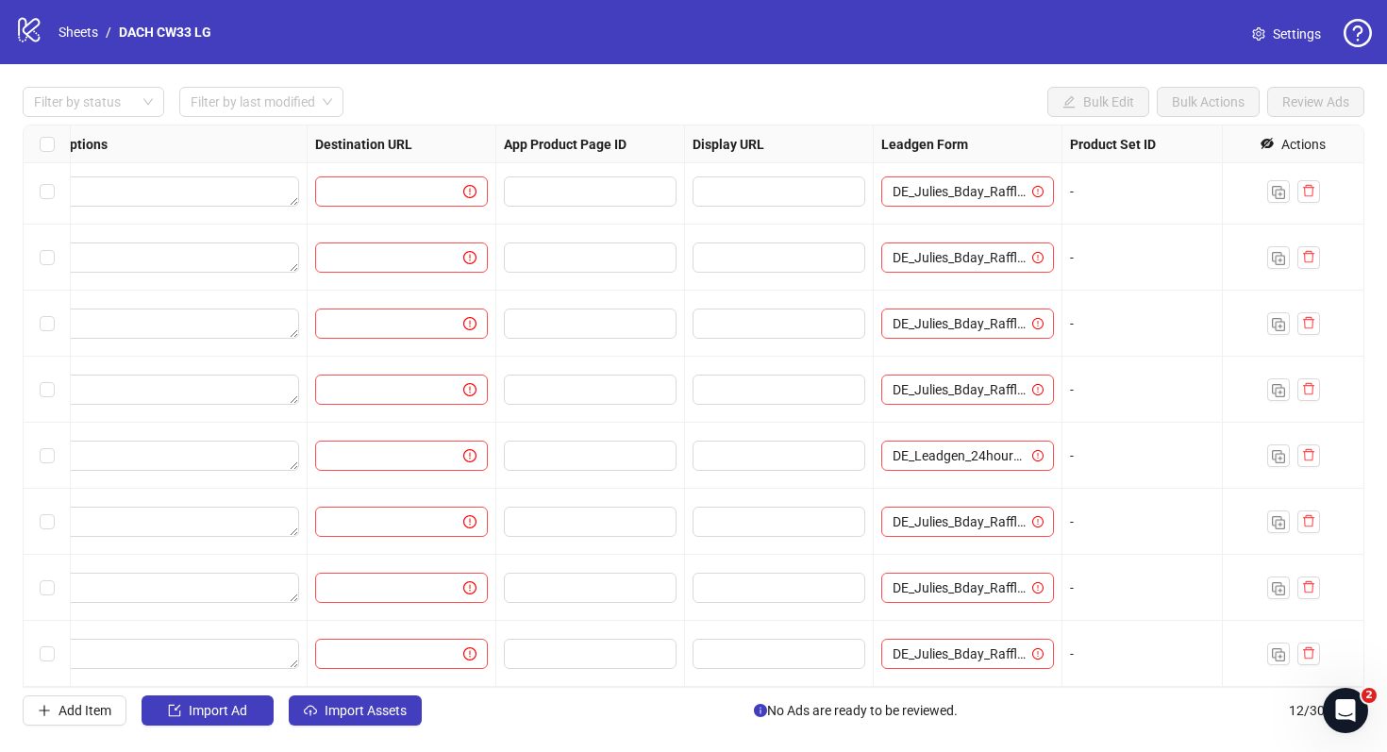
scroll to position [269, 1589]
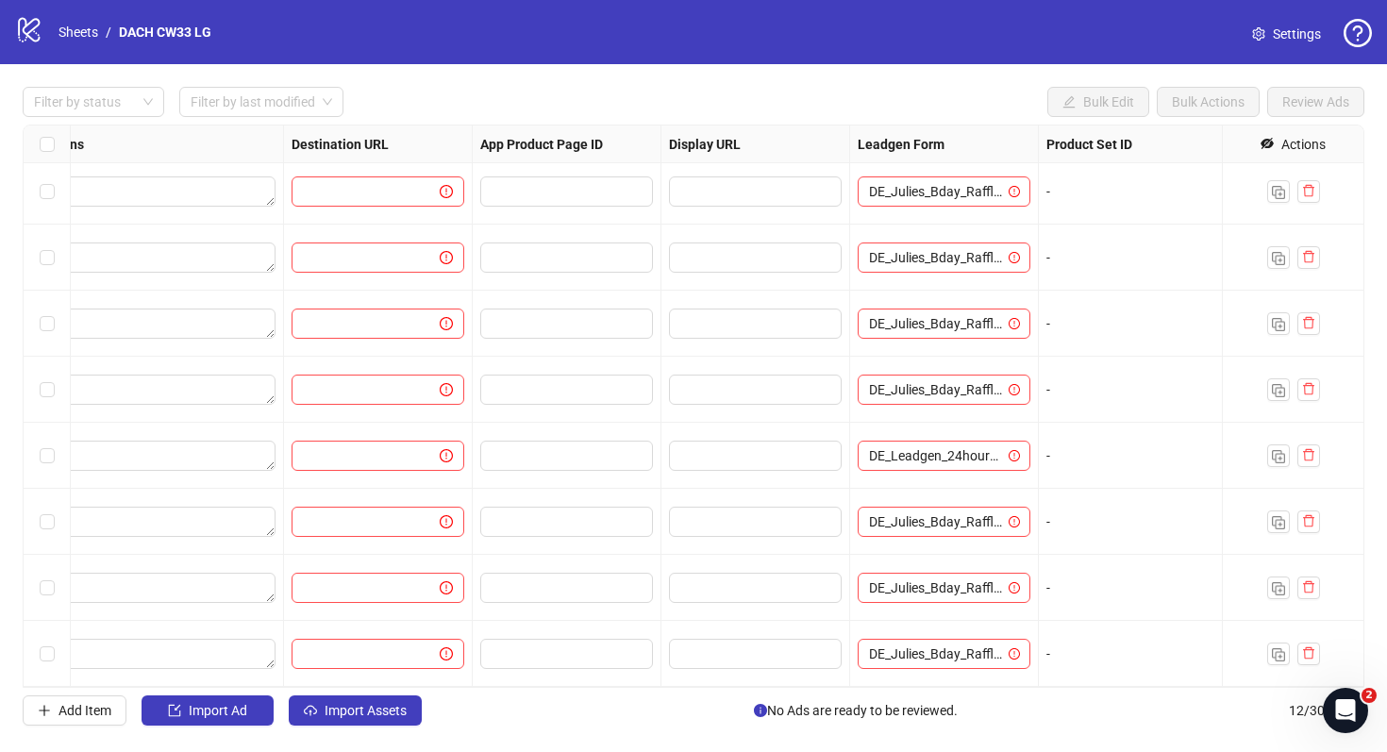
click at [1070, 546] on div "-" at bounding box center [1133, 522] width 189 height 66
click at [1133, 567] on div "-" at bounding box center [1133, 588] width 189 height 66
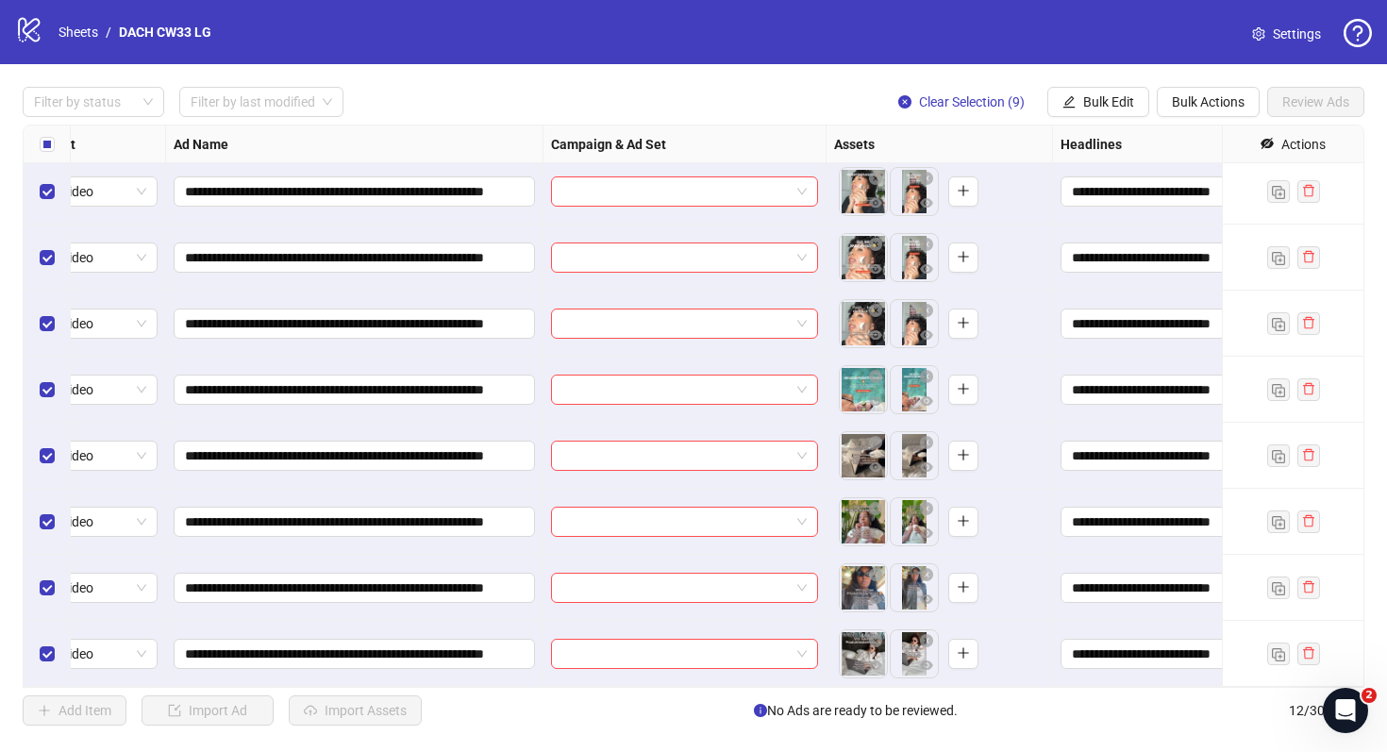
scroll to position [269, 0]
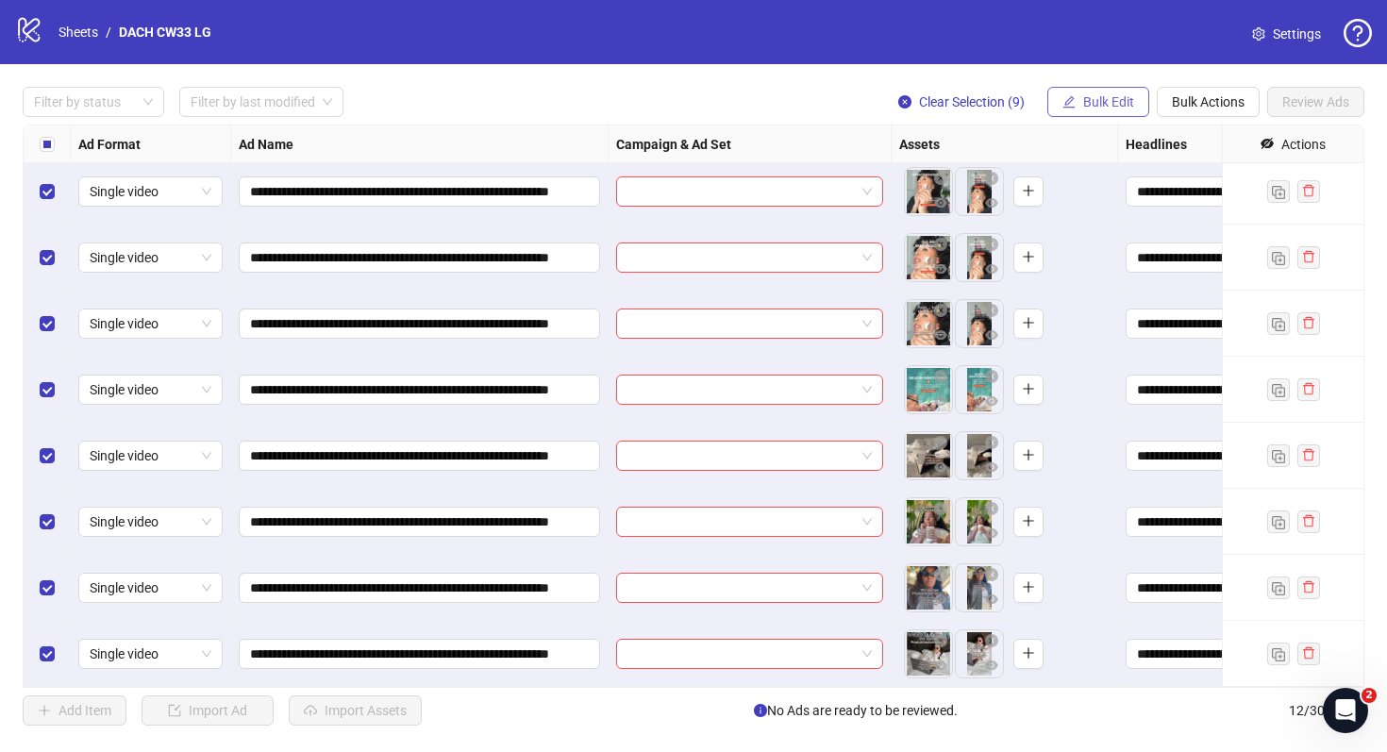
click at [1126, 100] on span "Bulk Edit" at bounding box center [1108, 101] width 51 height 15
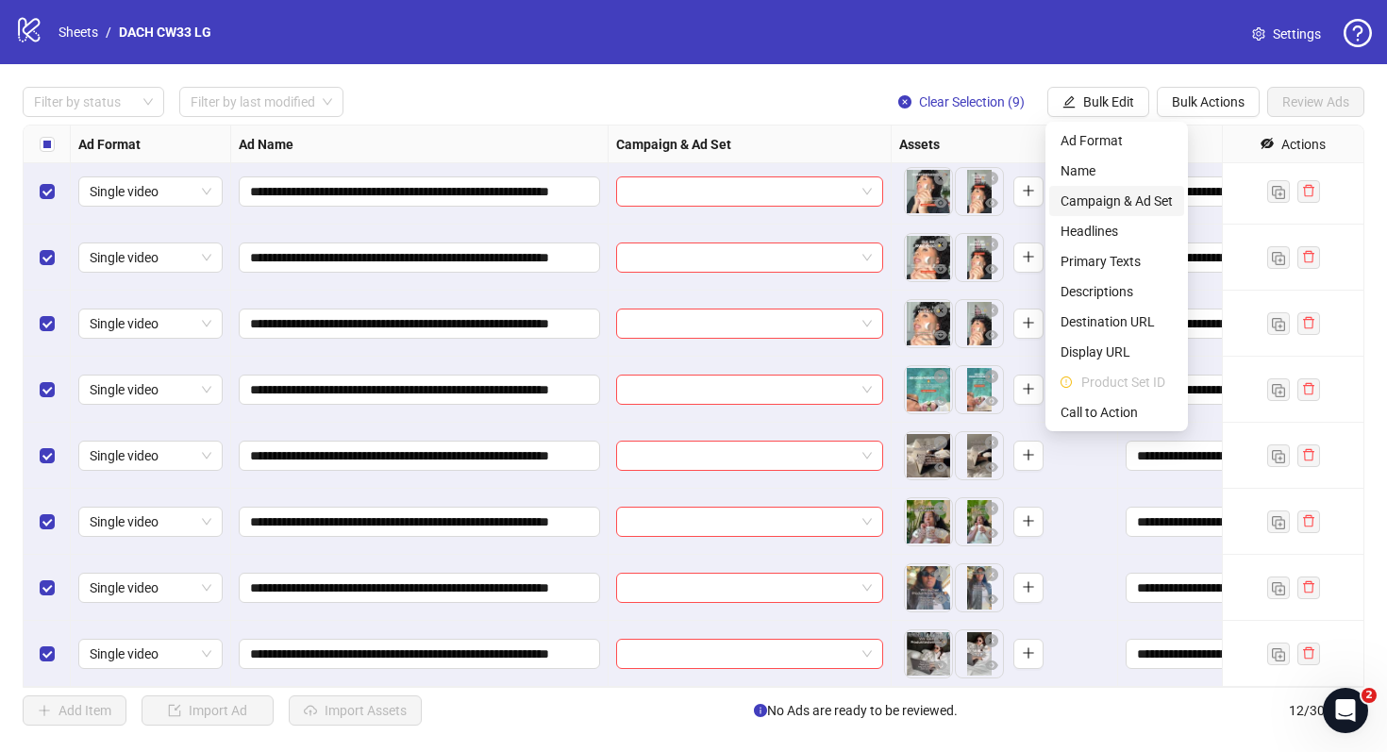
click at [1127, 195] on span "Campaign & Ad Set" at bounding box center [1117, 201] width 112 height 21
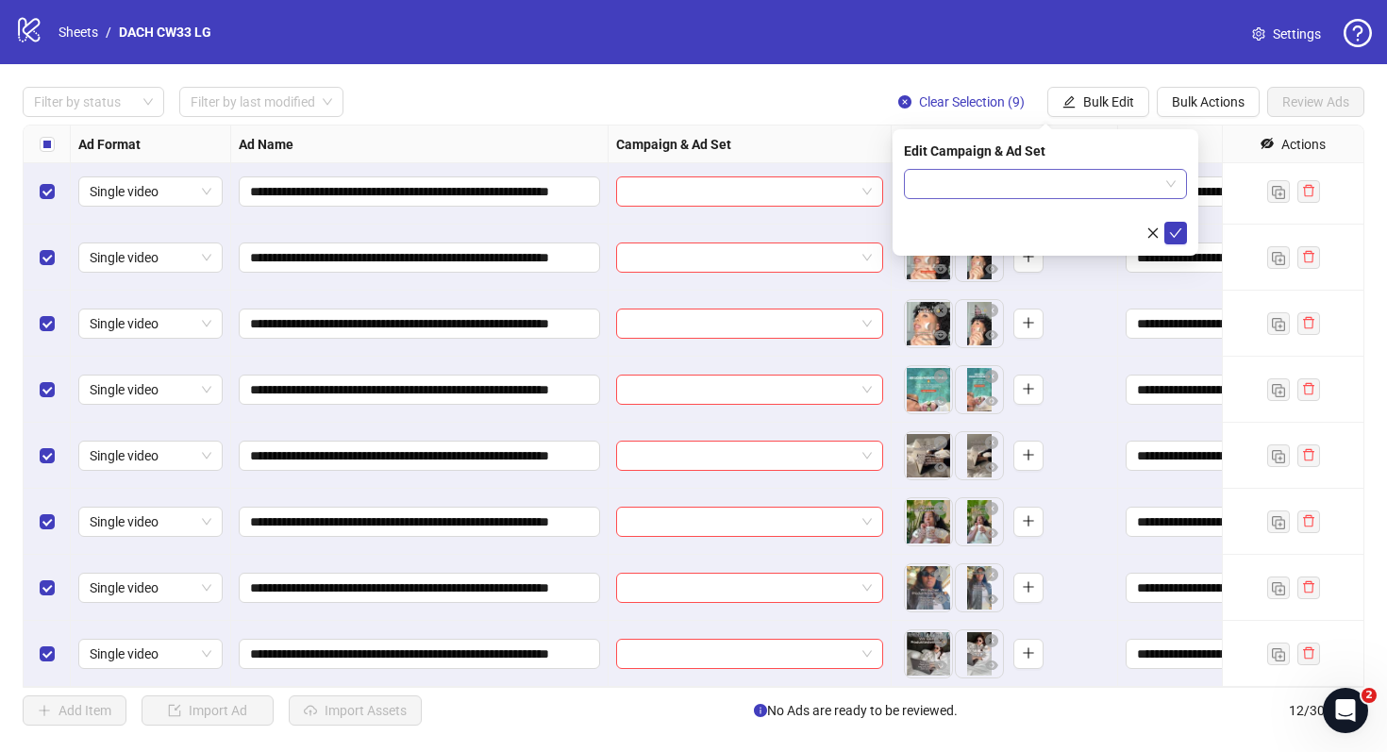
click at [1004, 187] on input "search" at bounding box center [1037, 184] width 244 height 28
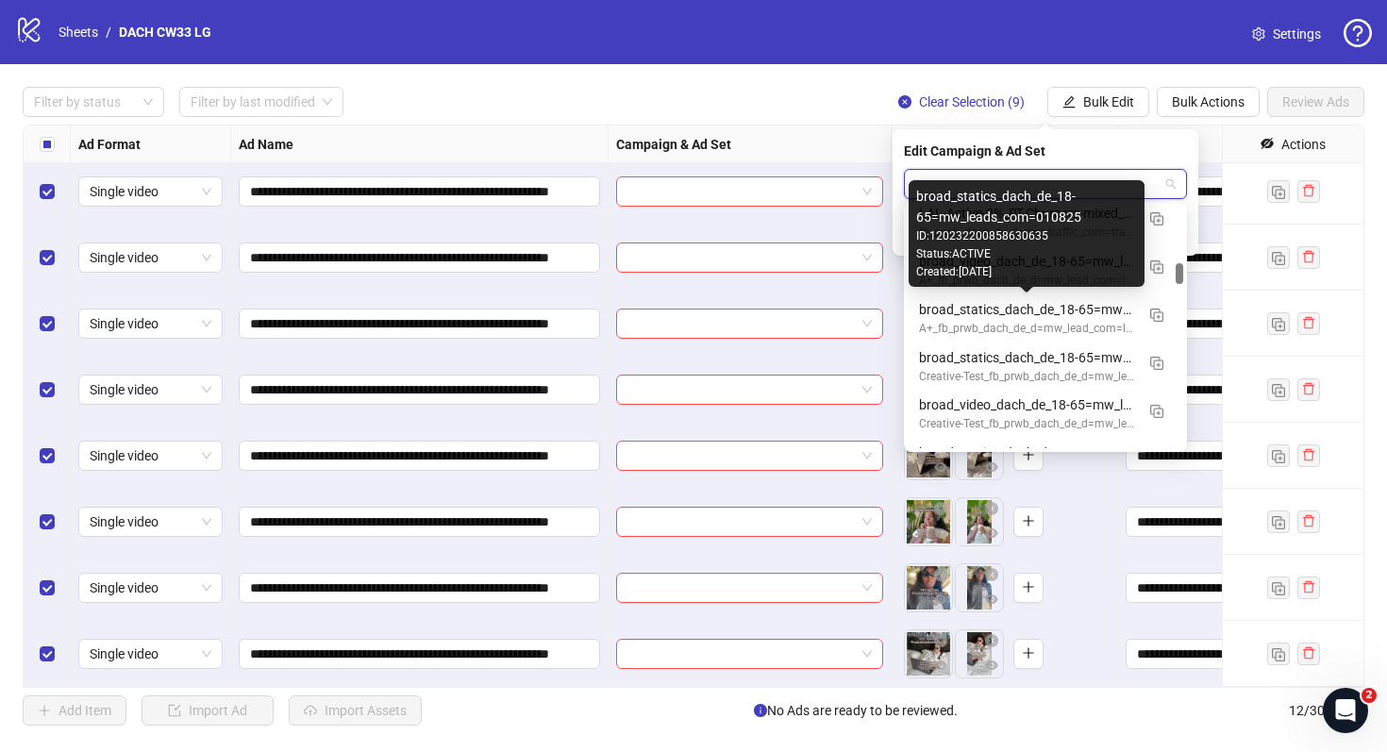
scroll to position [683, 0]
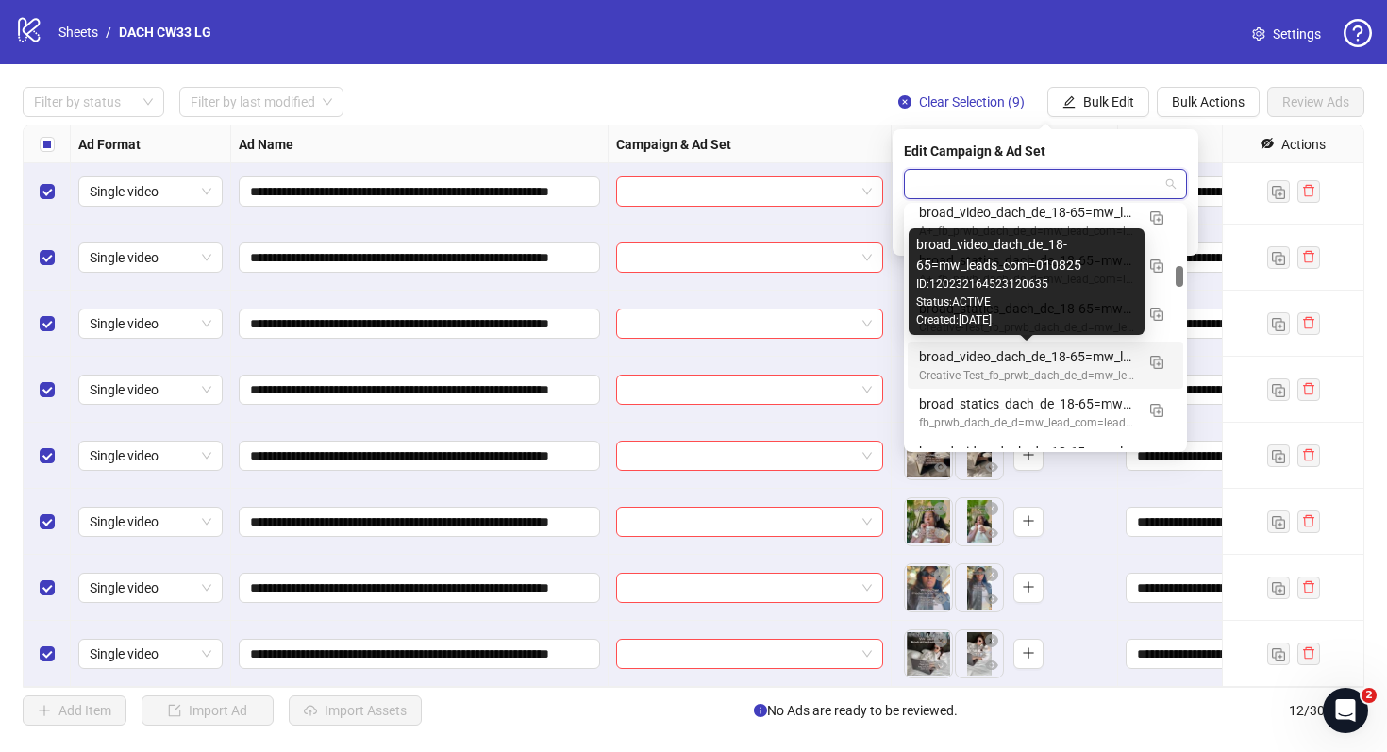
click at [1017, 355] on div "broad_video_dach_de_18-65=mw_leads_com=010825" at bounding box center [1026, 356] width 215 height 21
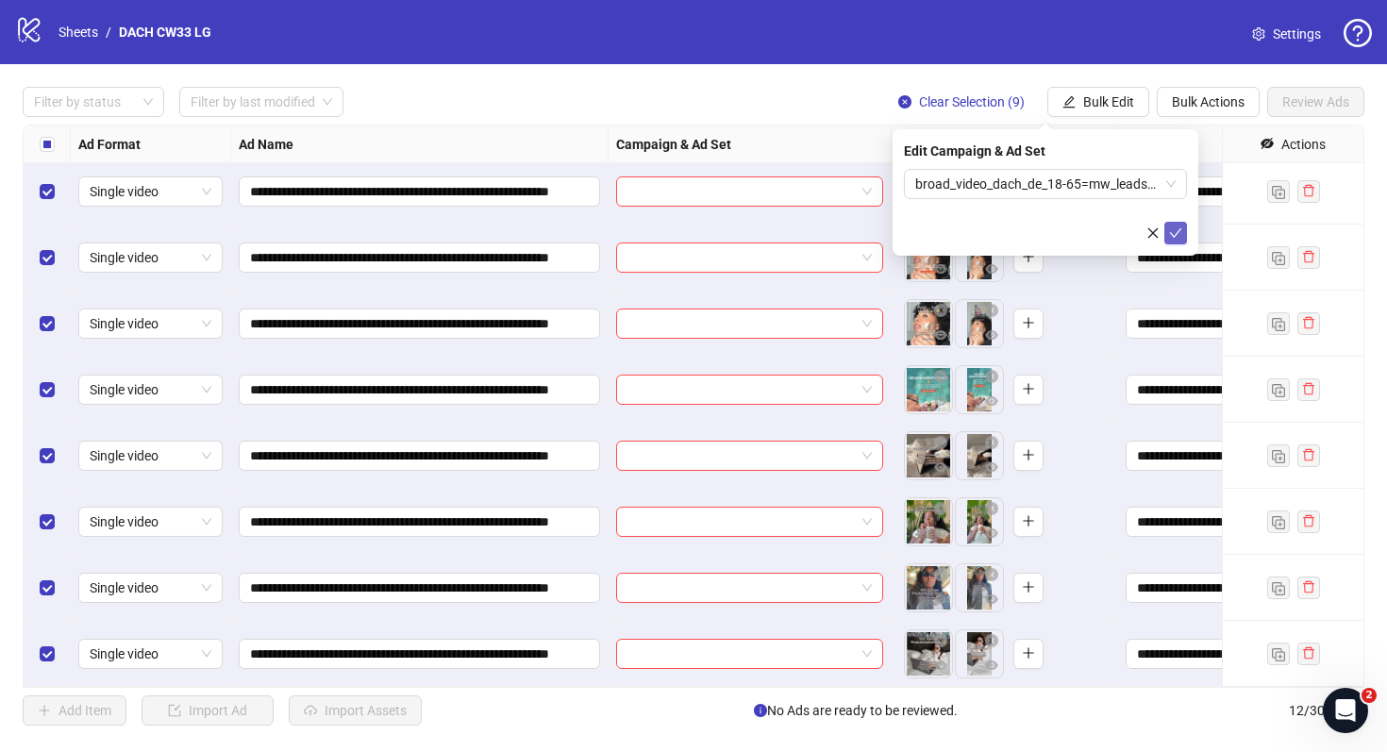
click at [1182, 230] on icon "check" at bounding box center [1175, 233] width 13 height 13
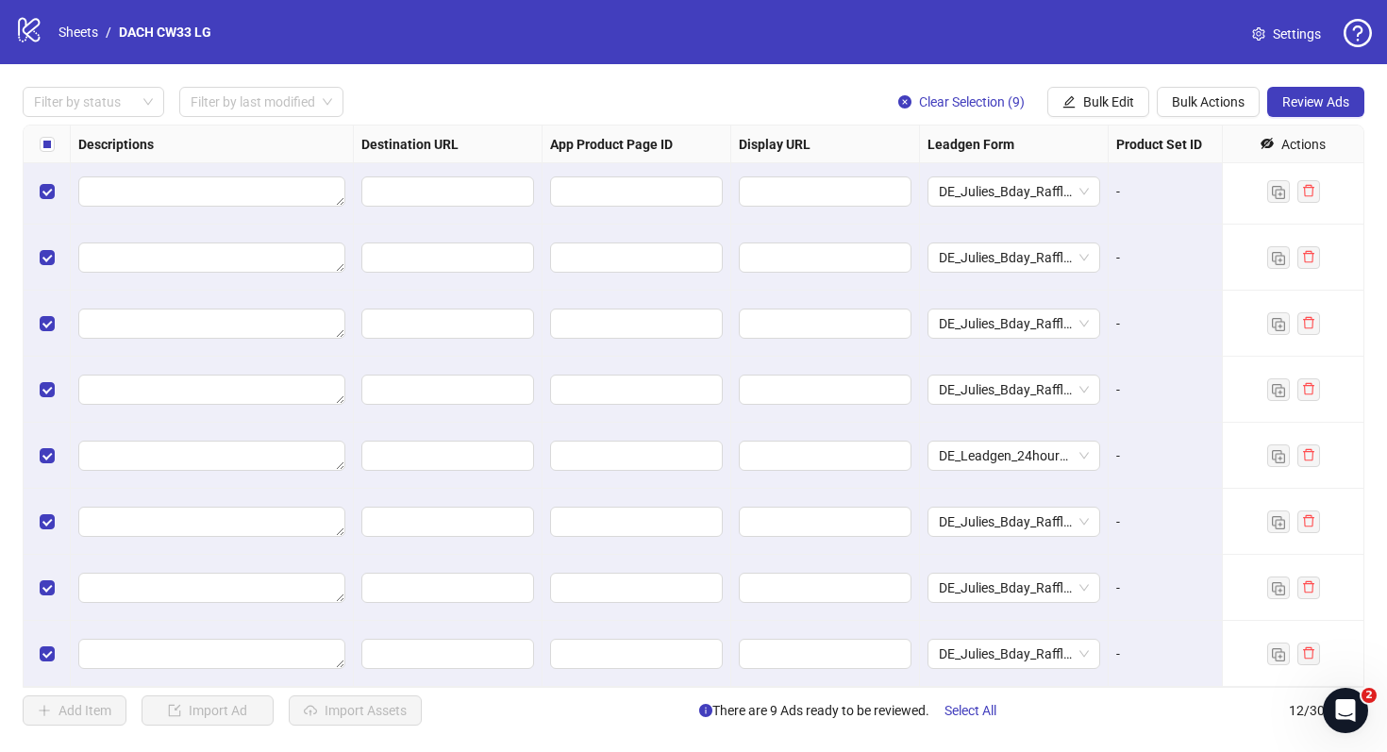
scroll to position [269, 1746]
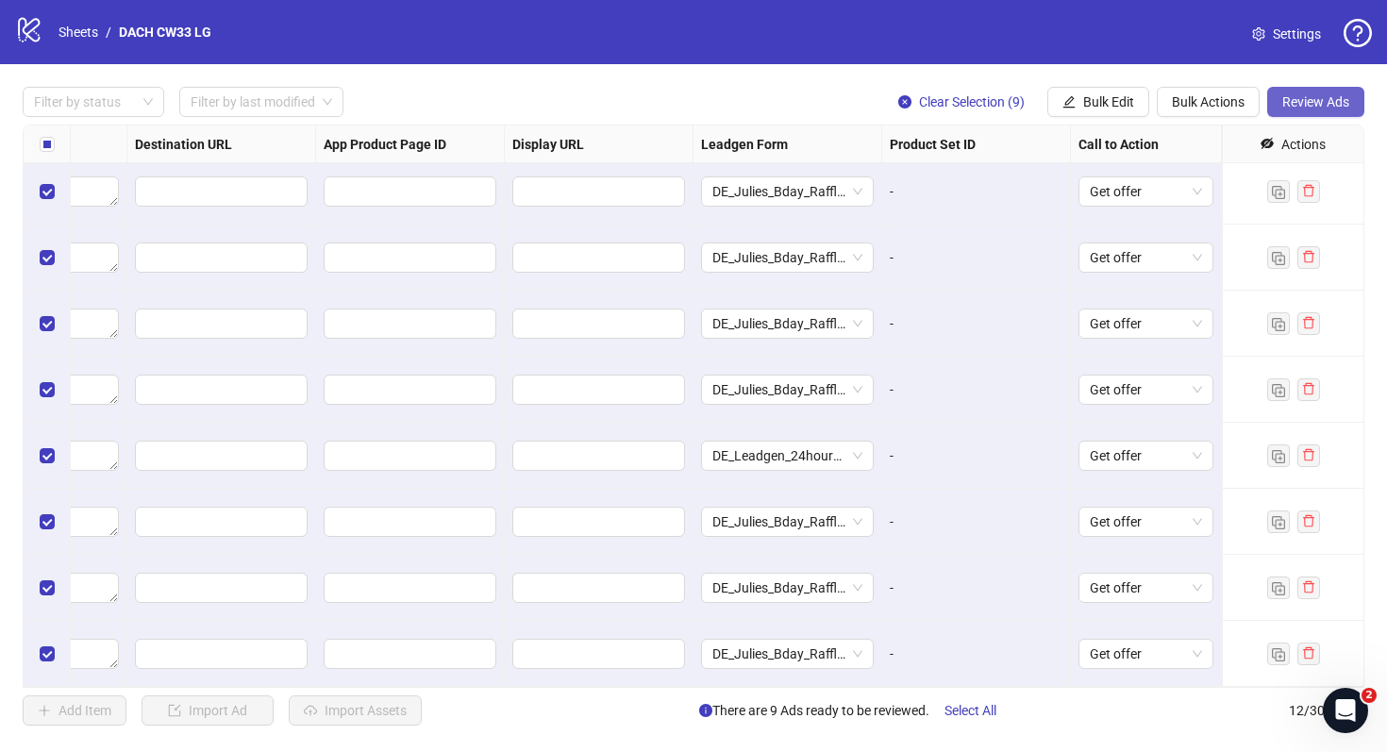
click at [1335, 98] on span "Review Ads" at bounding box center [1316, 101] width 67 height 15
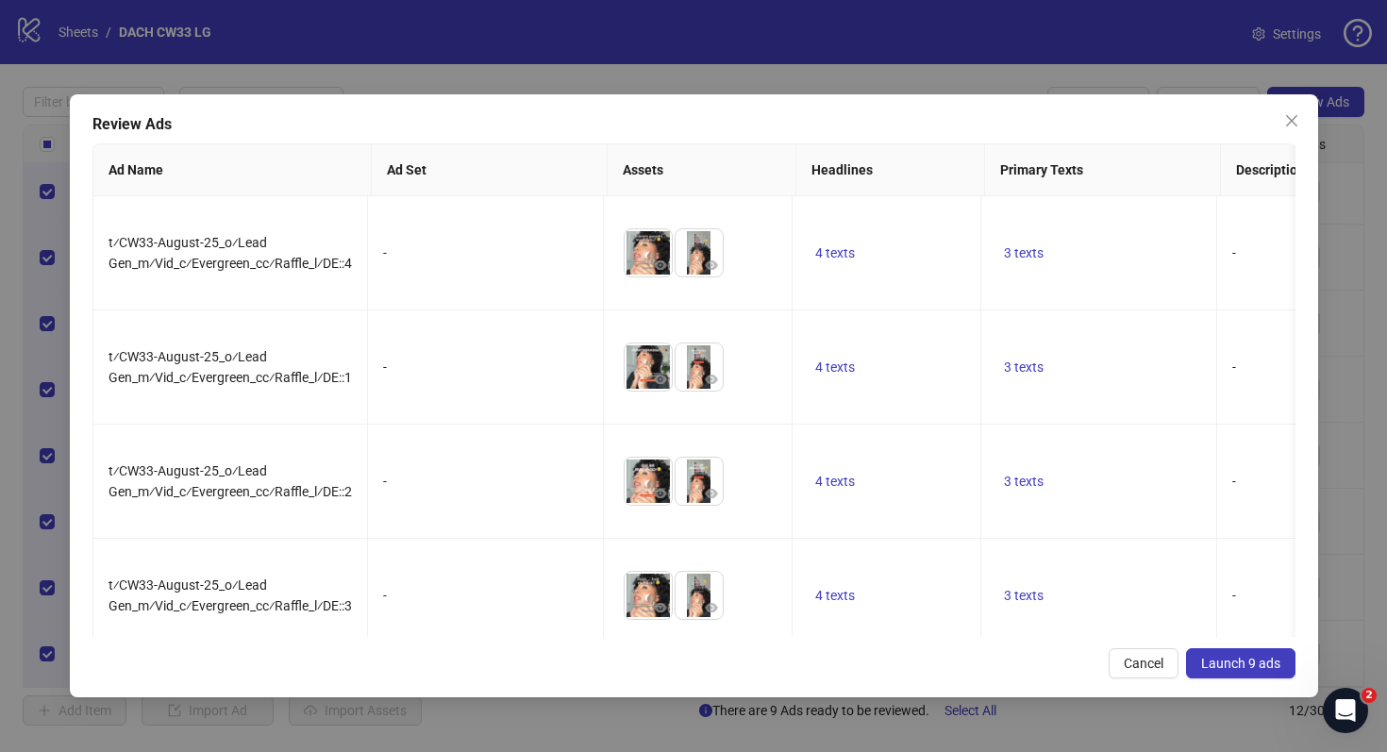
click at [1249, 654] on button "Launch 9 ads" at bounding box center [1240, 663] width 109 height 30
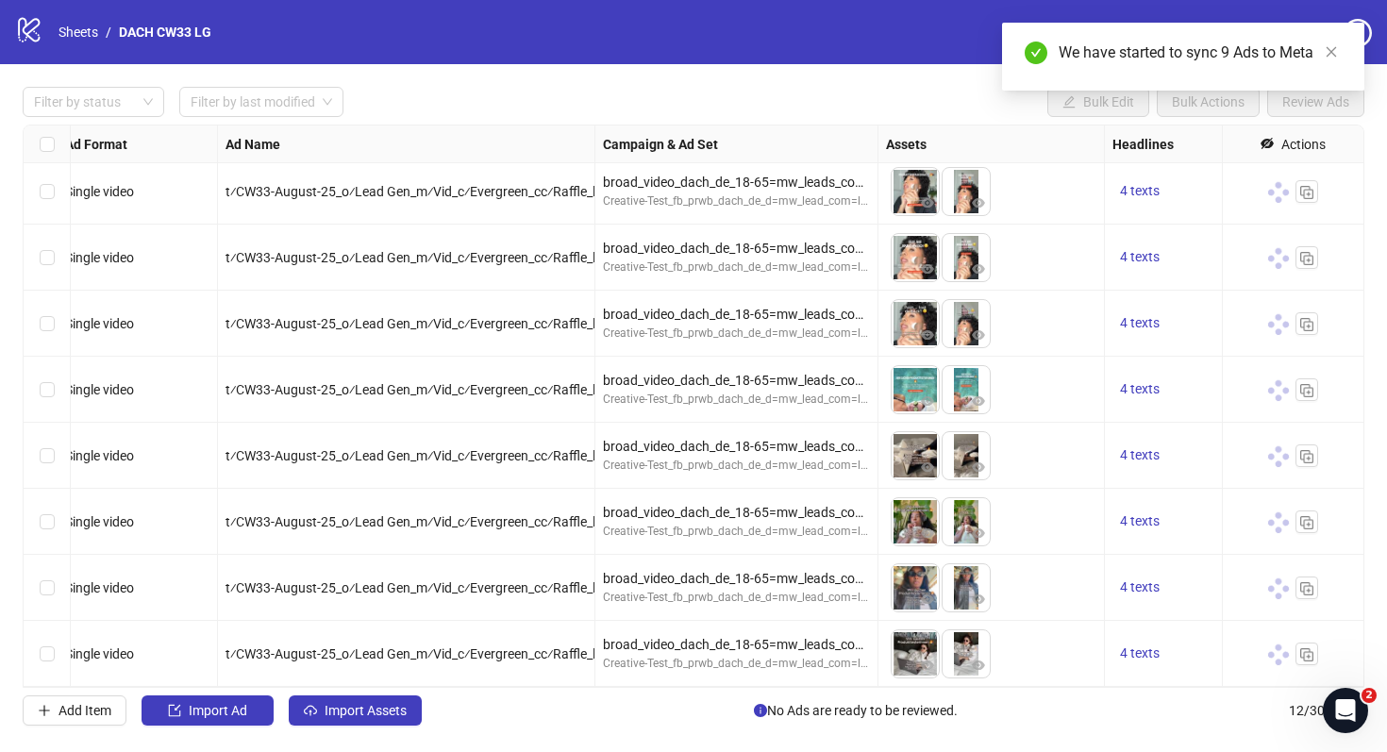
scroll to position [269, 0]
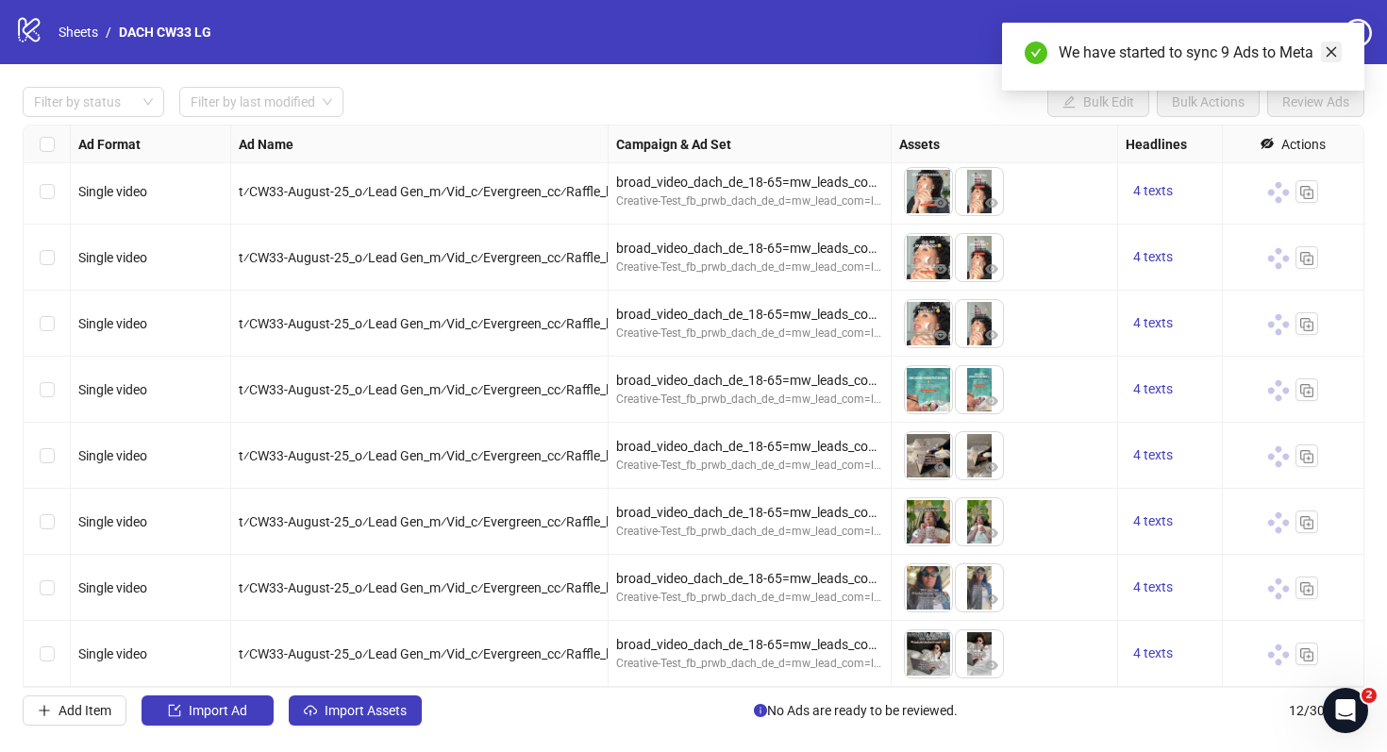
click at [1339, 53] on link "Close" at bounding box center [1331, 52] width 21 height 21
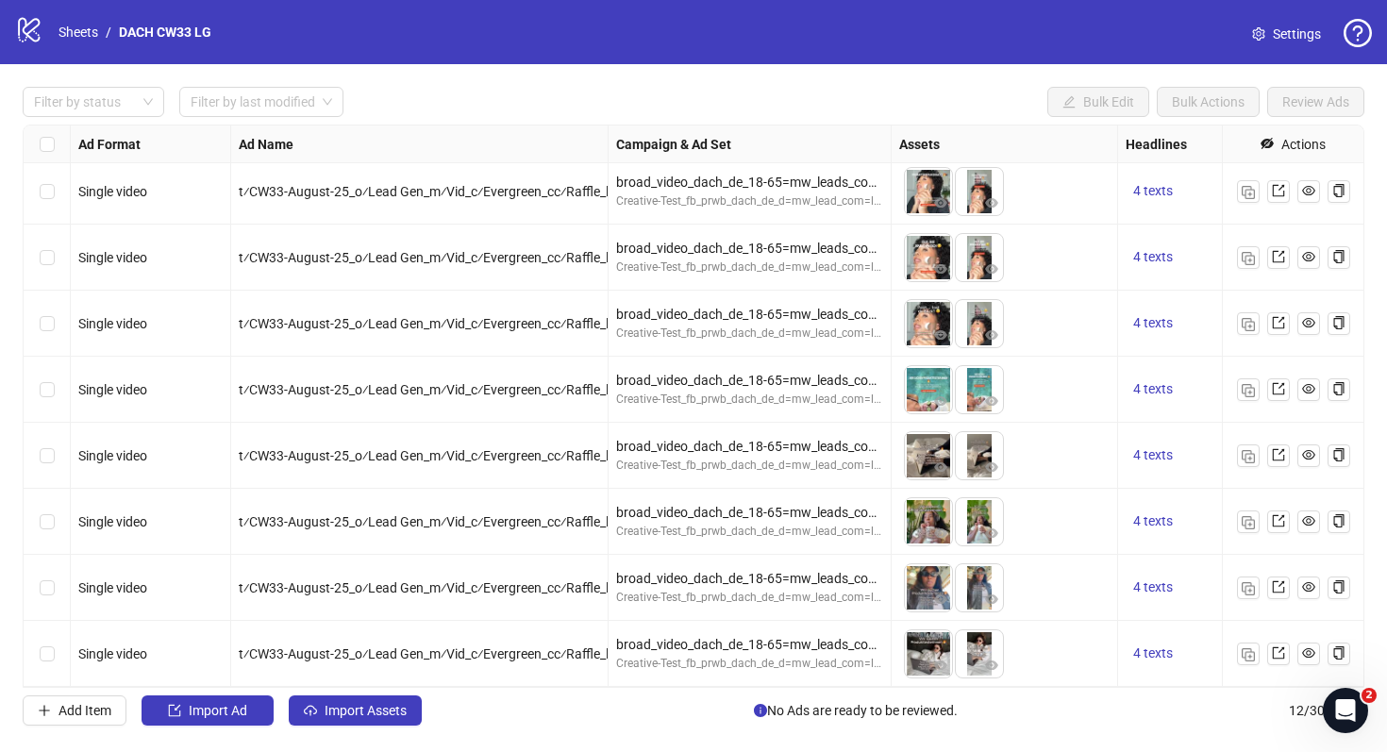
click at [1271, 37] on link "Settings" at bounding box center [1286, 34] width 99 height 30
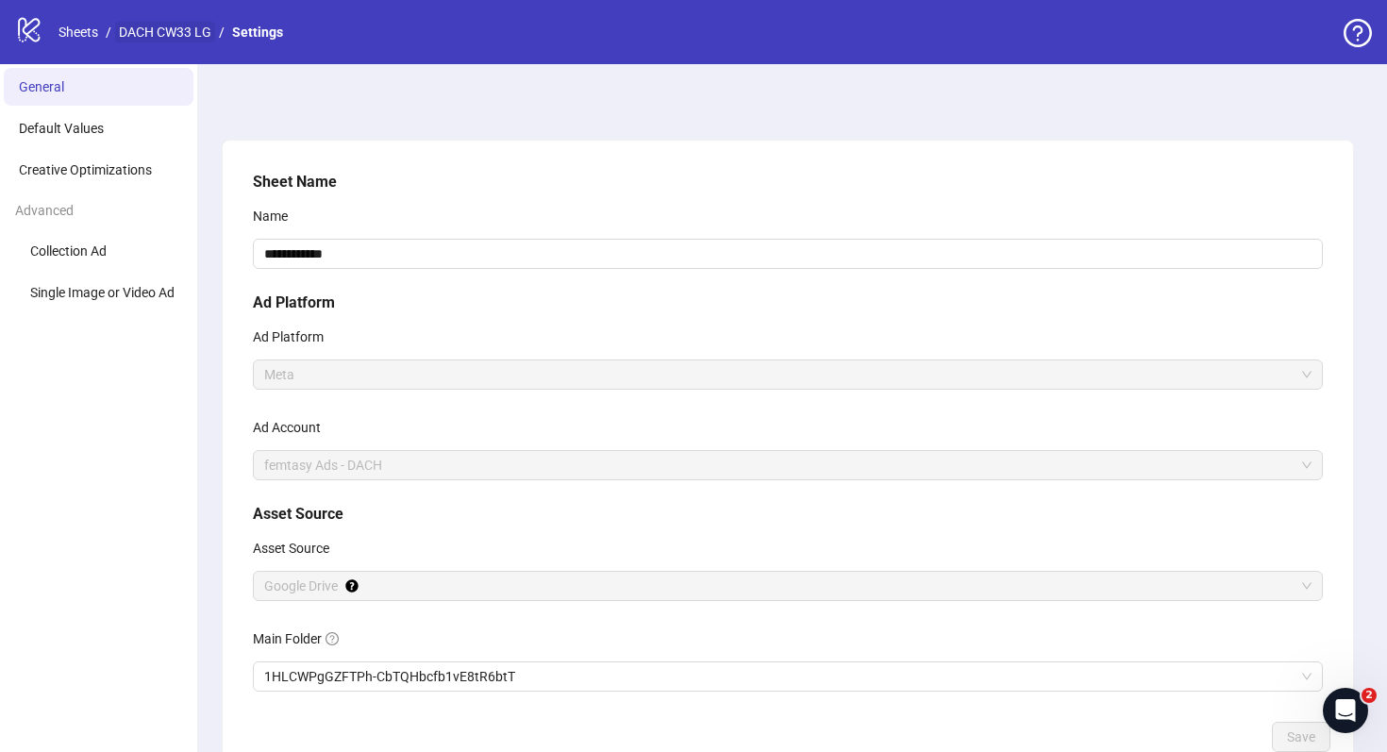
click at [178, 30] on link "DACH CW33 LG" at bounding box center [165, 32] width 100 height 21
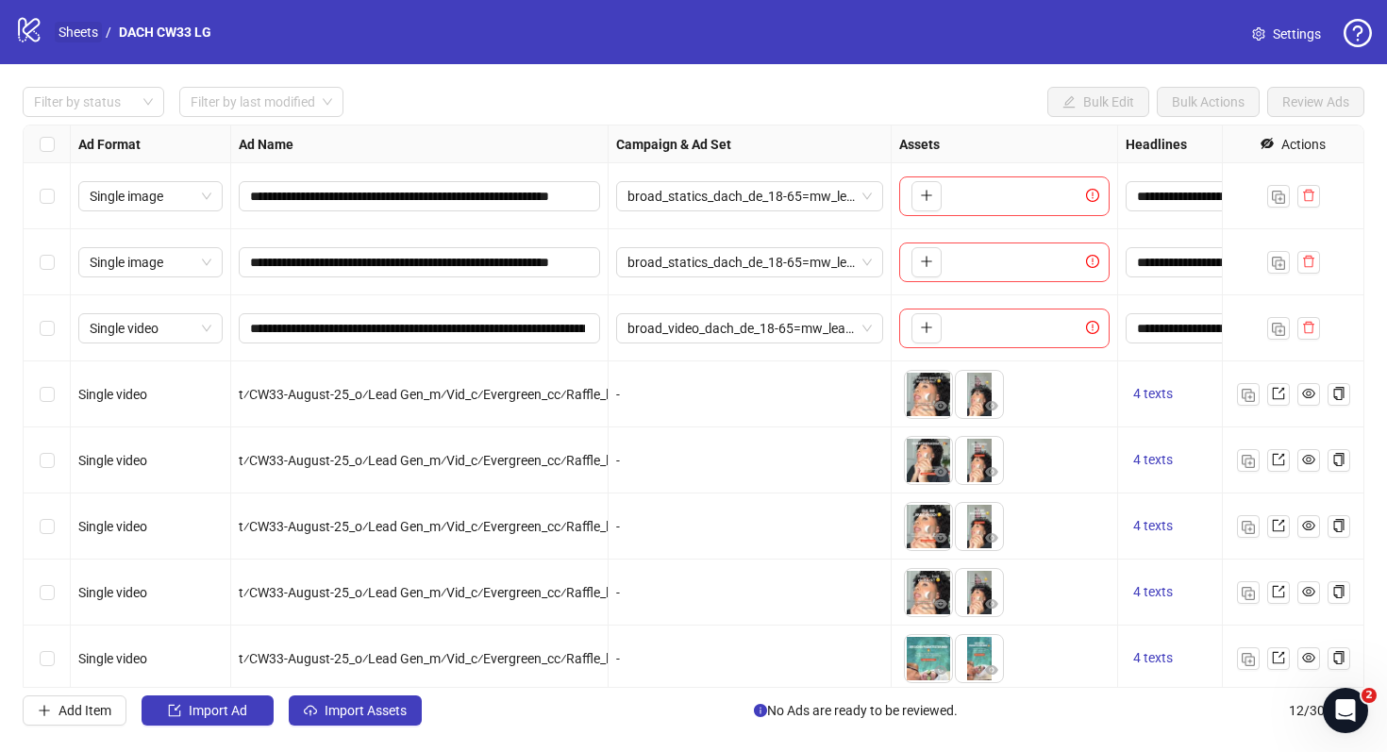
click at [86, 34] on link "Sheets" at bounding box center [78, 32] width 47 height 21
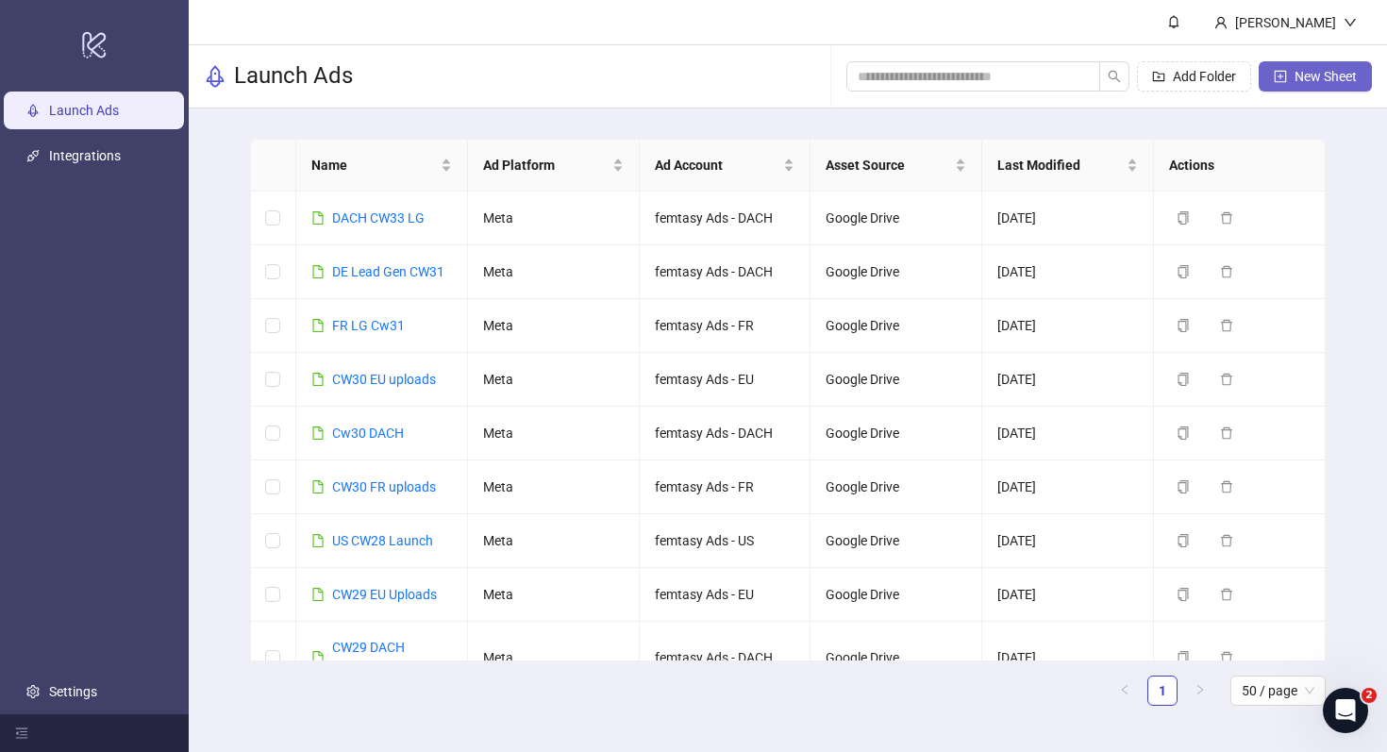
click at [1292, 75] on button "New Sheet" at bounding box center [1315, 76] width 113 height 30
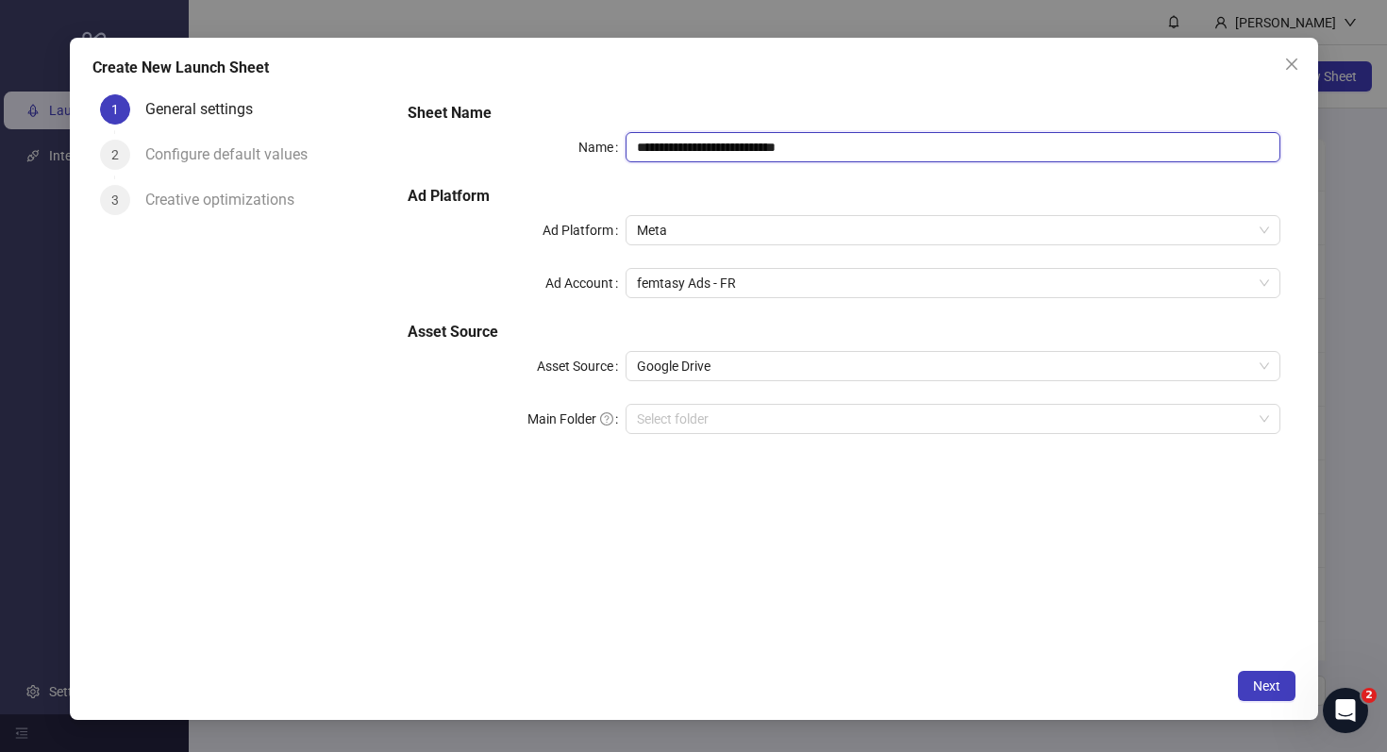
click at [868, 150] on input "**********" at bounding box center [953, 147] width 654 height 30
click at [868, 150] on input "****" at bounding box center [953, 147] width 654 height 30
type input "**********"
click at [754, 415] on input "Main Folder" at bounding box center [944, 419] width 614 height 28
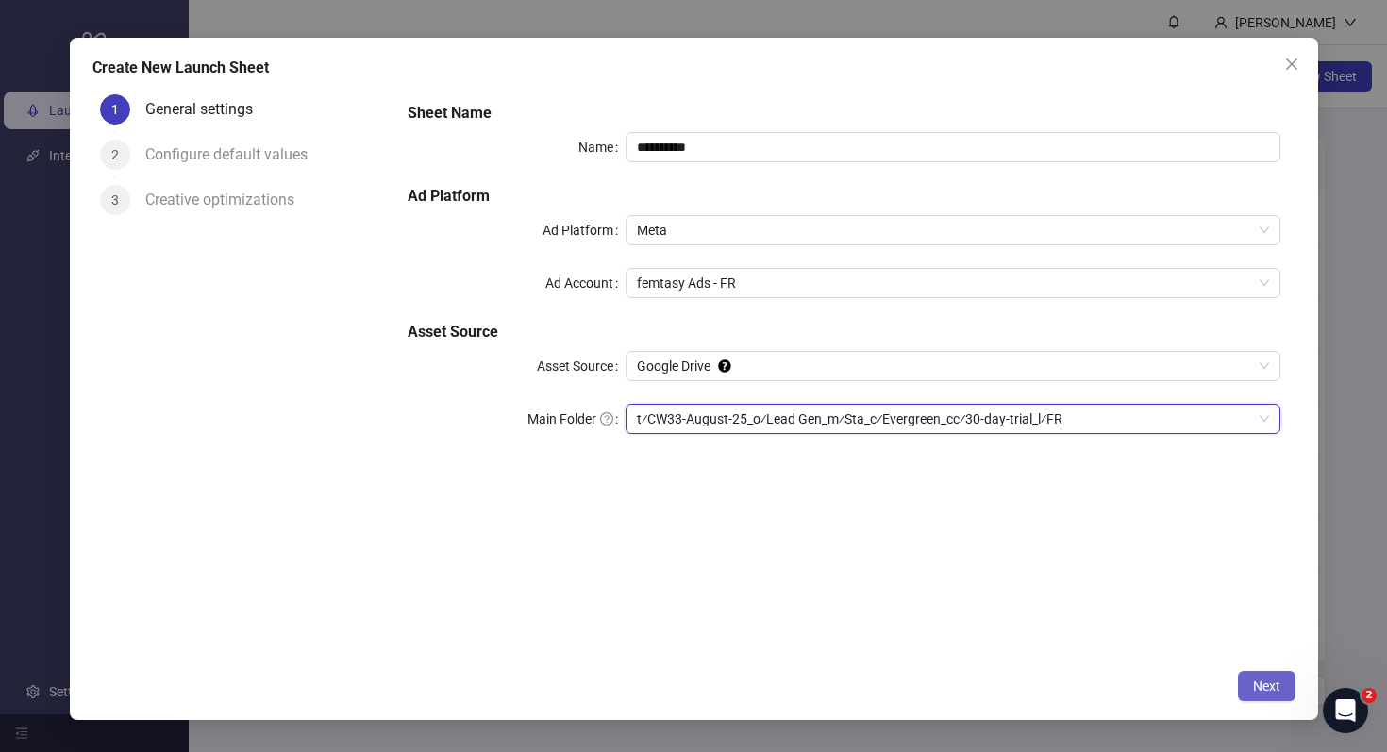
click at [1265, 675] on button "Next" at bounding box center [1267, 686] width 58 height 30
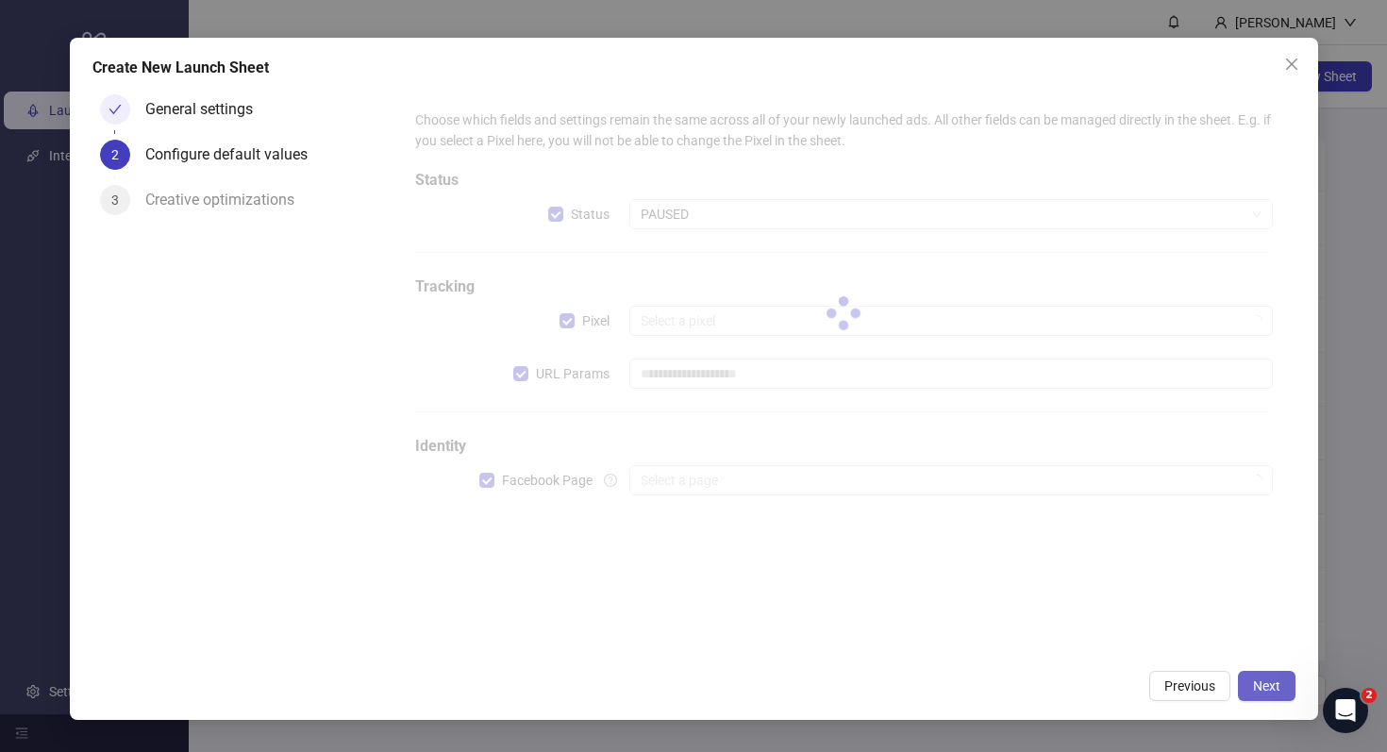
type input "**********"
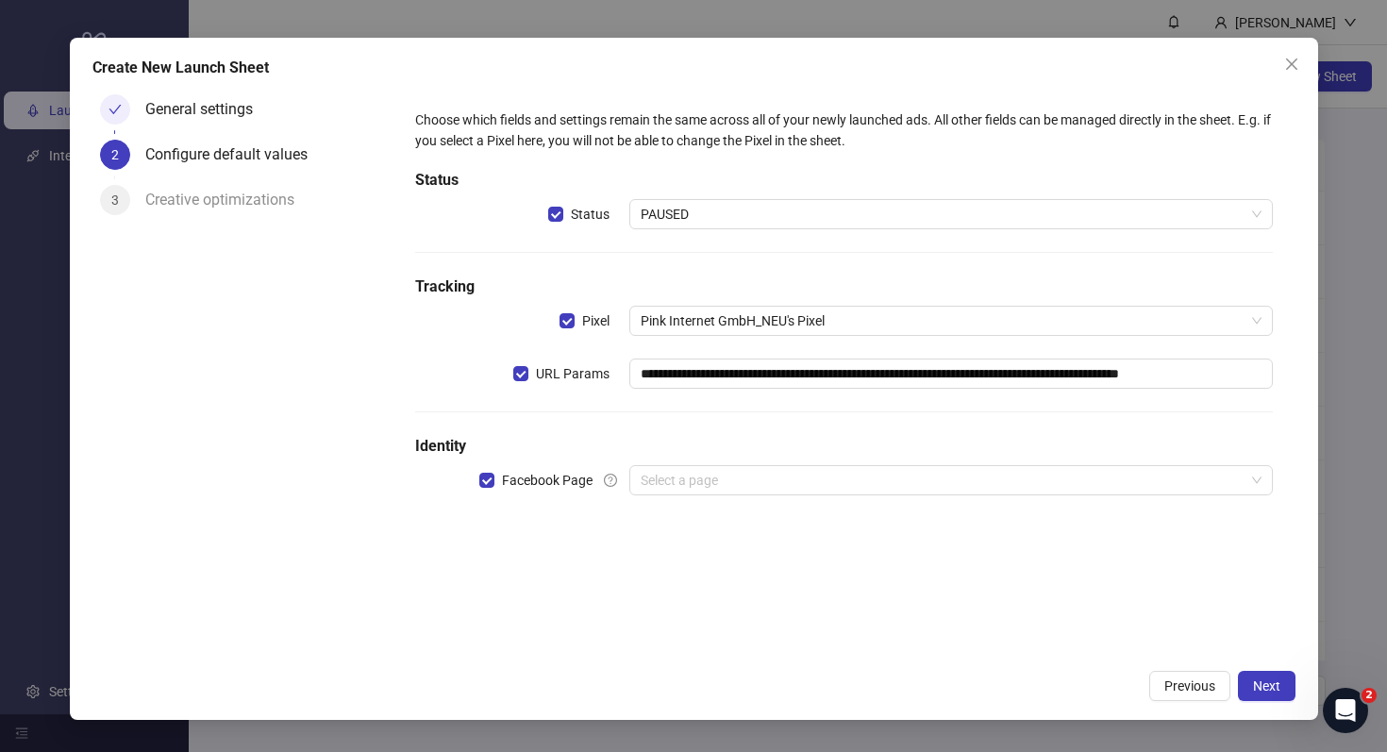
click at [747, 191] on h5 "Status" at bounding box center [843, 180] width 857 height 23
click at [747, 210] on span "PAUSED" at bounding box center [951, 214] width 620 height 28
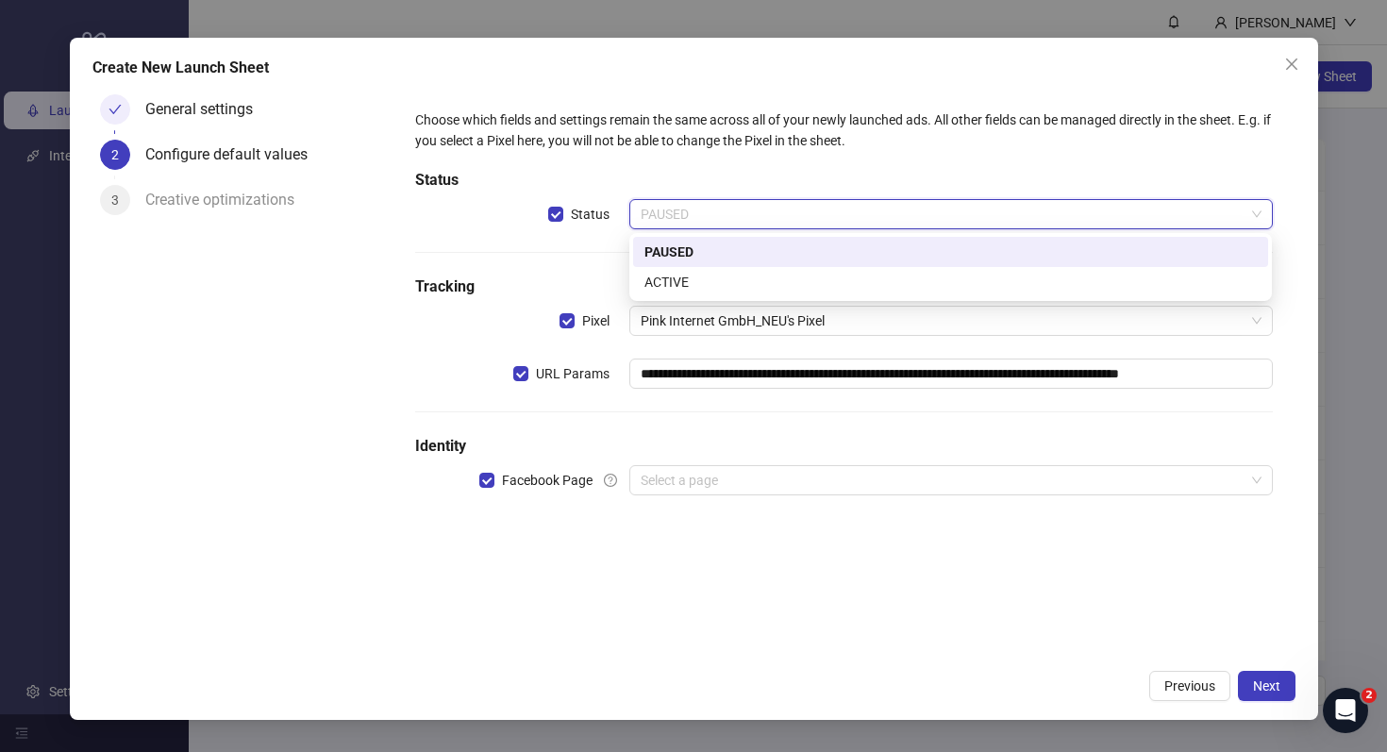
click at [733, 269] on div "ACTIVE" at bounding box center [950, 282] width 635 height 30
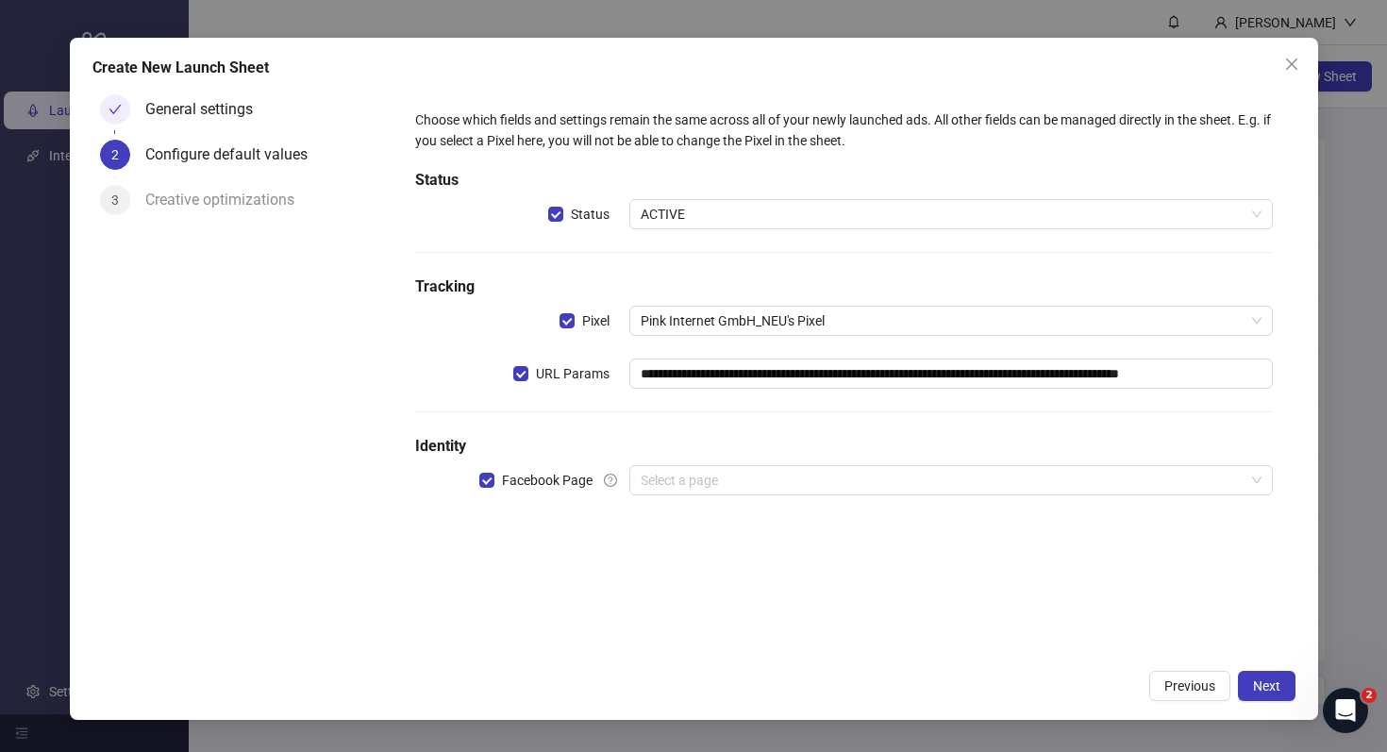
click at [744, 400] on div "**********" at bounding box center [844, 314] width 872 height 424
click at [741, 477] on input "search" at bounding box center [942, 480] width 603 height 28
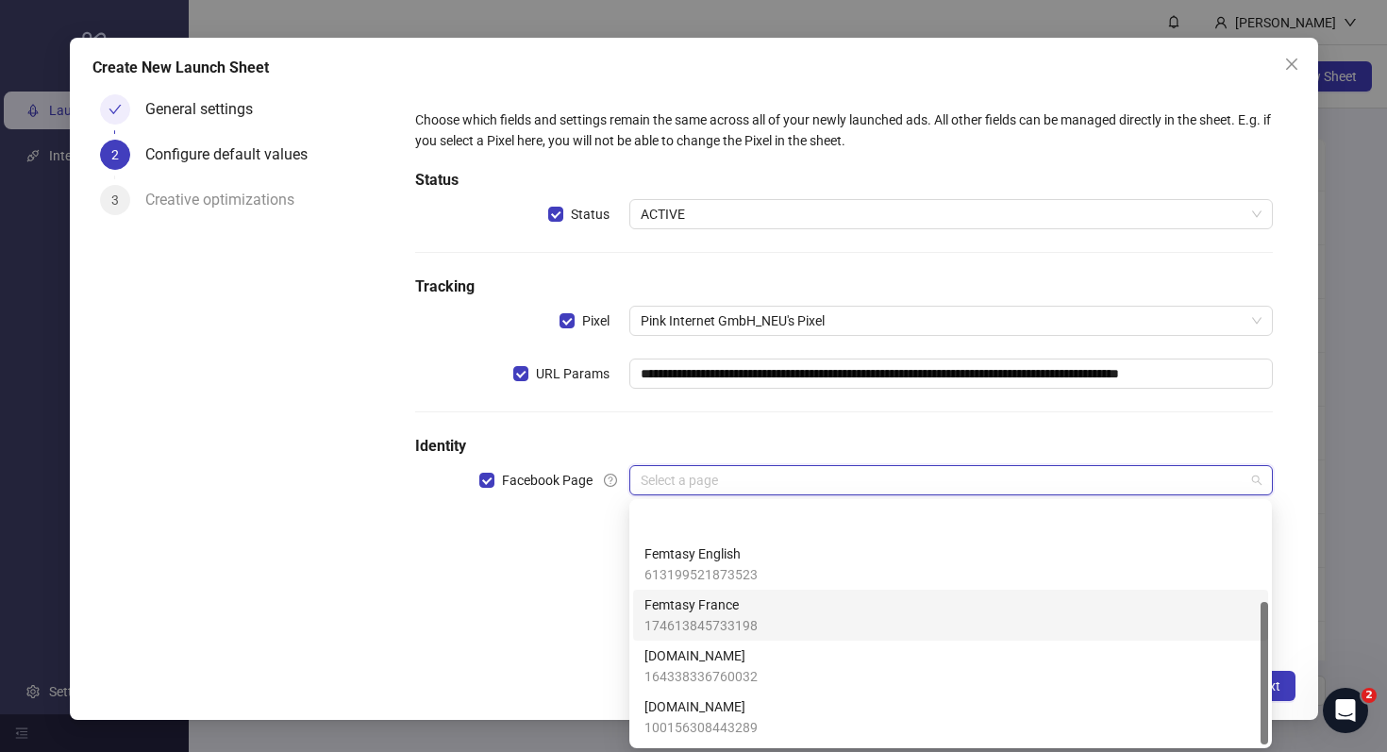
scroll to position [166, 0]
click at [753, 609] on span "Femtasy.fr" at bounding box center [701, 606] width 113 height 21
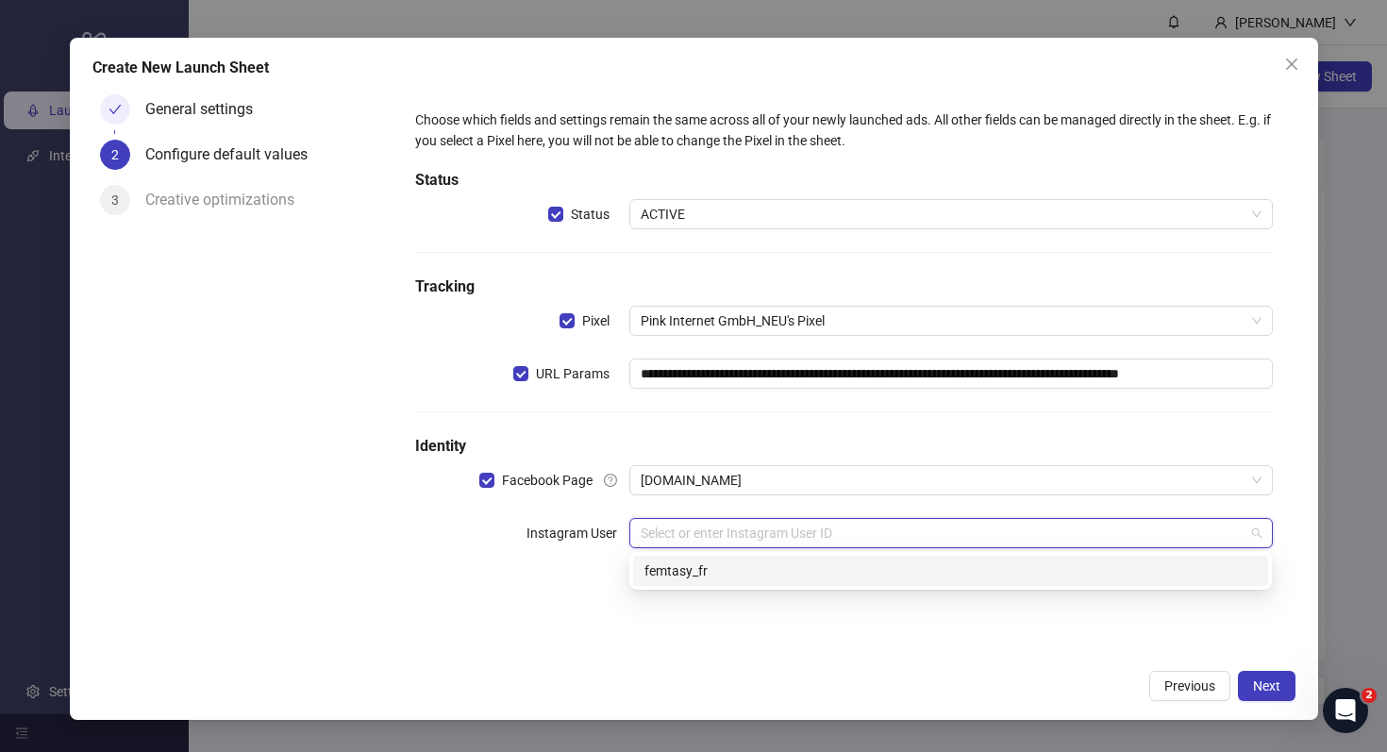
click at [720, 545] on input "search" at bounding box center [942, 533] width 603 height 28
click at [730, 577] on div "femtasy_fr" at bounding box center [951, 571] width 613 height 21
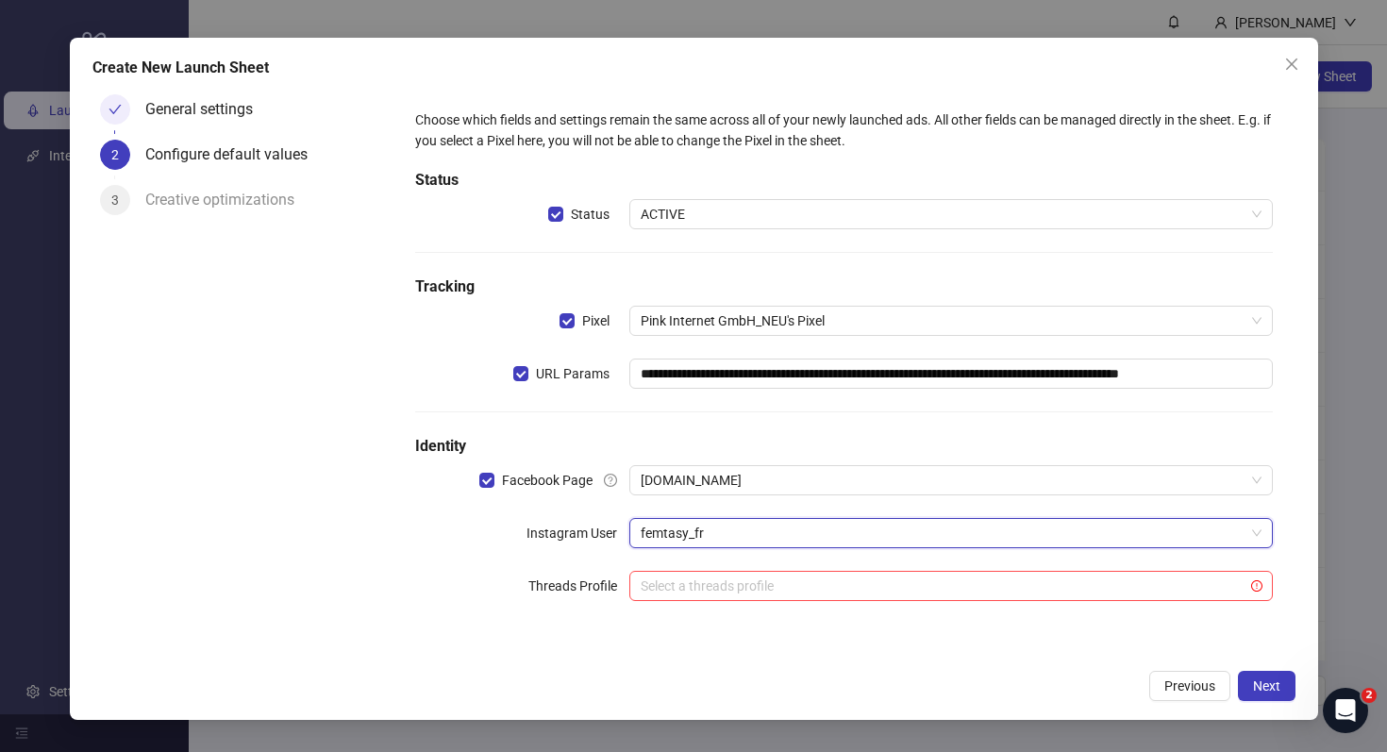
click at [861, 672] on div "Previous Next" at bounding box center [693, 686] width 1203 height 30
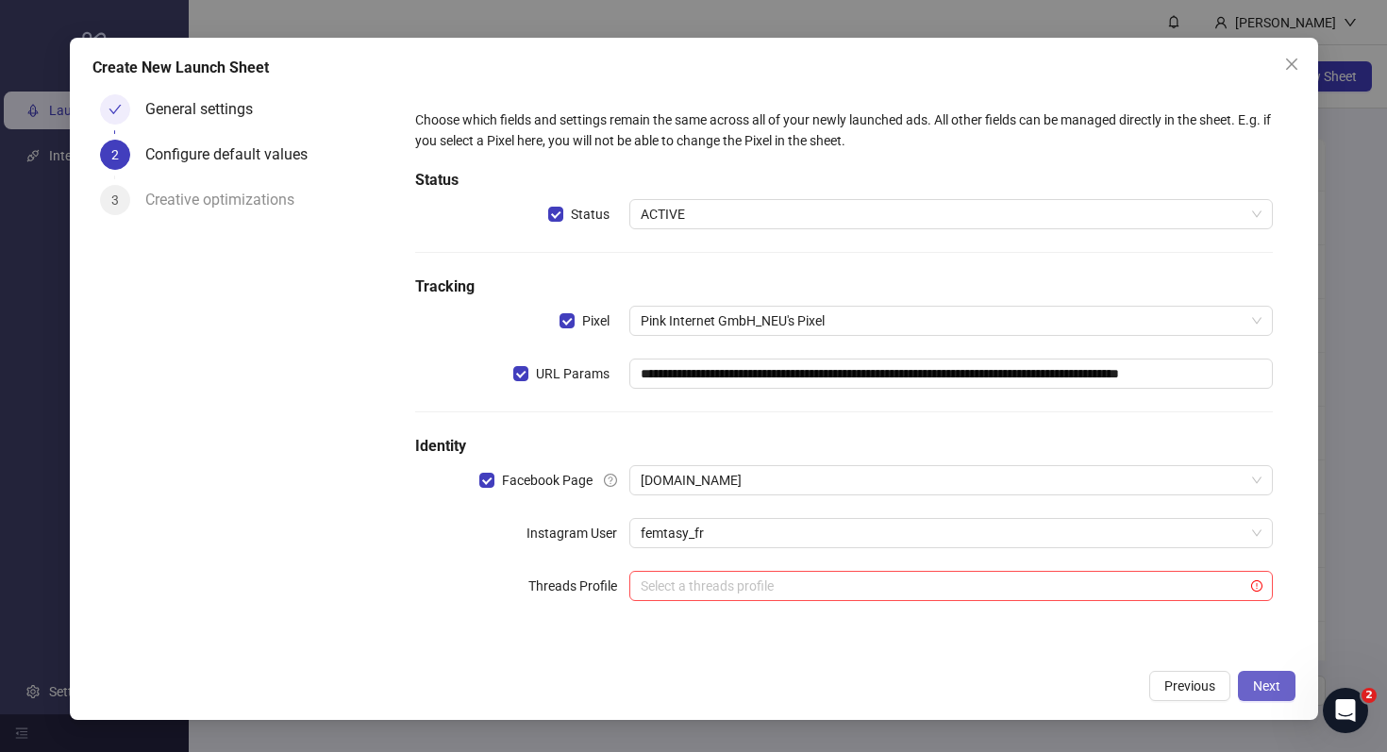
click at [1248, 693] on button "Next" at bounding box center [1267, 686] width 58 height 30
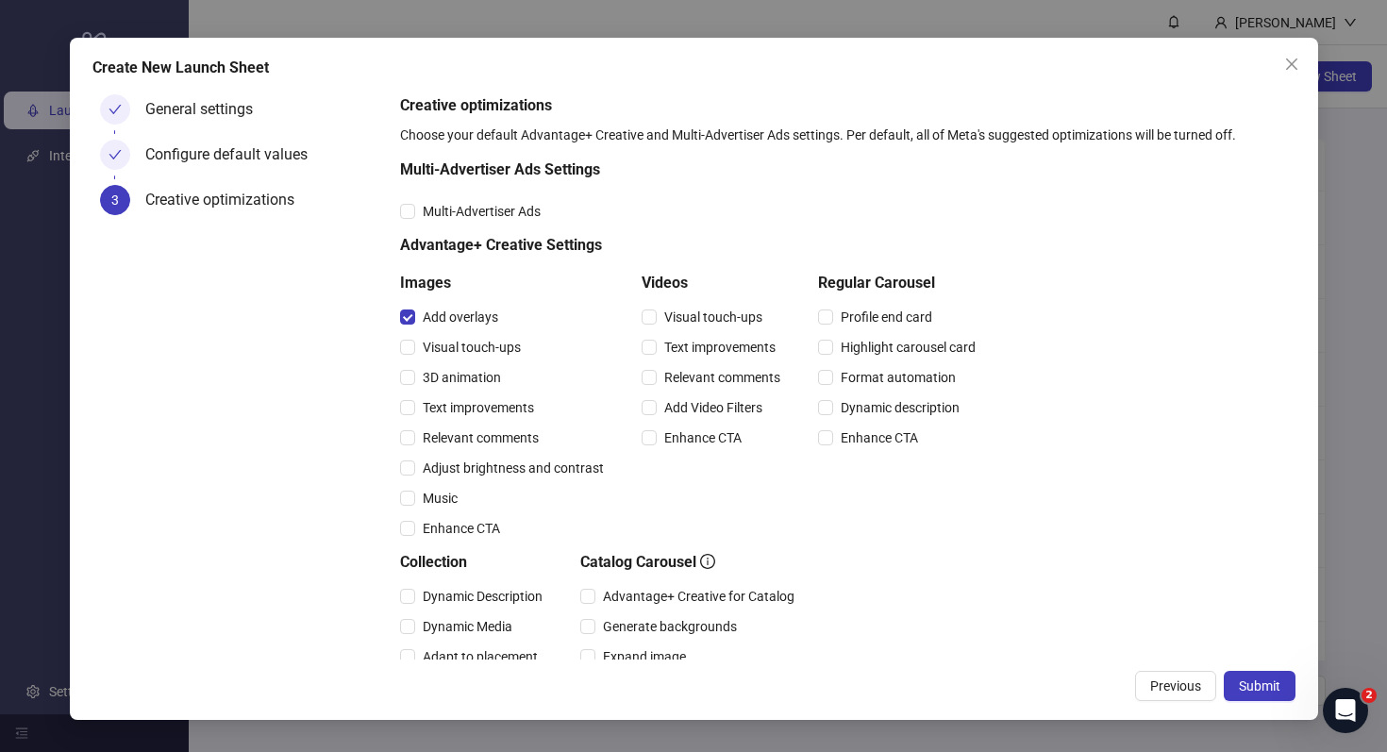
click at [411, 335] on div "Visual touch-ups" at bounding box center [505, 347] width 211 height 30
click at [411, 369] on label "3D animation" at bounding box center [454, 377] width 109 height 21
click at [409, 394] on div "Text improvements" at bounding box center [505, 408] width 211 height 30
click at [409, 476] on label "Adjust brightness and contrast" at bounding box center [505, 468] width 211 height 21
click at [410, 454] on div "Adjust brightness and contrast" at bounding box center [505, 468] width 211 height 30
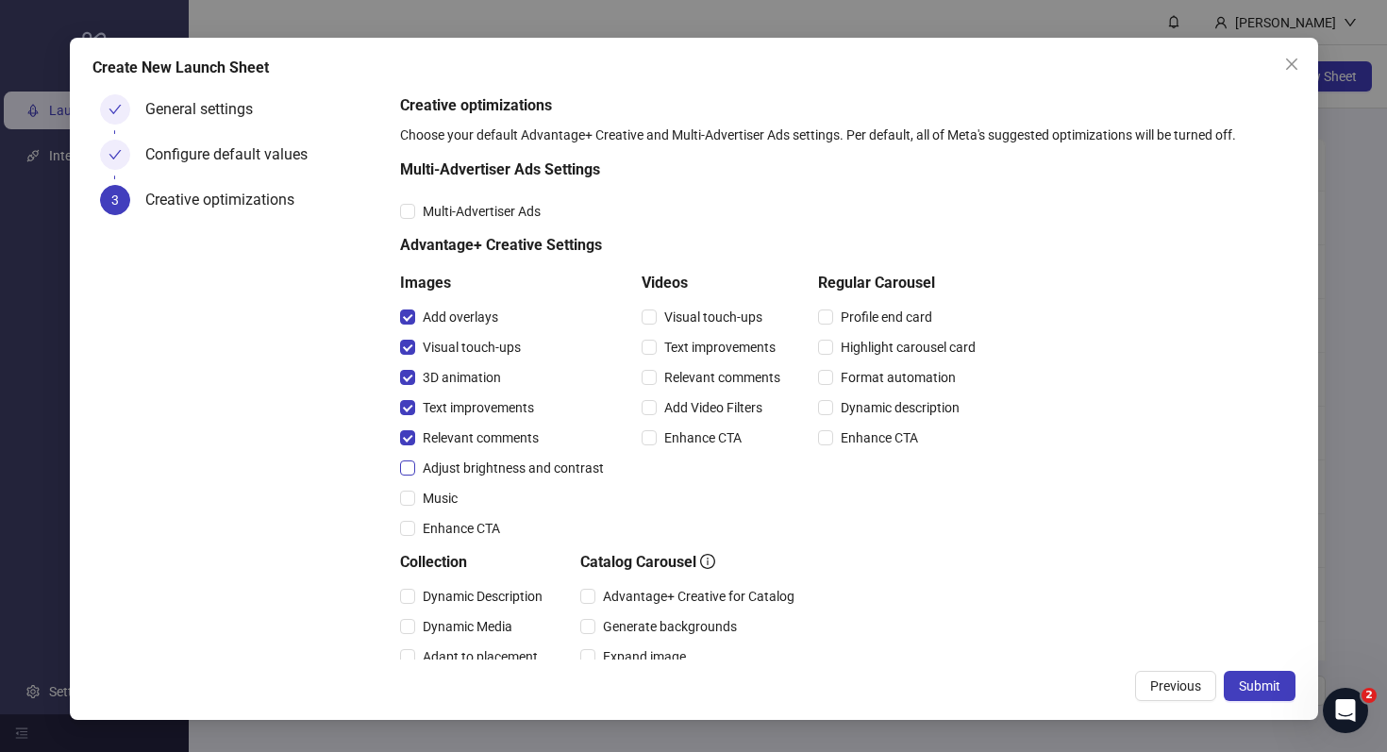
click at [513, 466] on span "Adjust brightness and contrast" at bounding box center [513, 468] width 196 height 21
click at [451, 523] on span "Enhance CTA" at bounding box center [461, 528] width 92 height 21
click at [671, 438] on span "Enhance CTA" at bounding box center [703, 438] width 92 height 21
click at [676, 410] on span "Add Video Filters" at bounding box center [713, 407] width 113 height 21
click at [681, 379] on span "Relevant comments" at bounding box center [722, 377] width 131 height 21
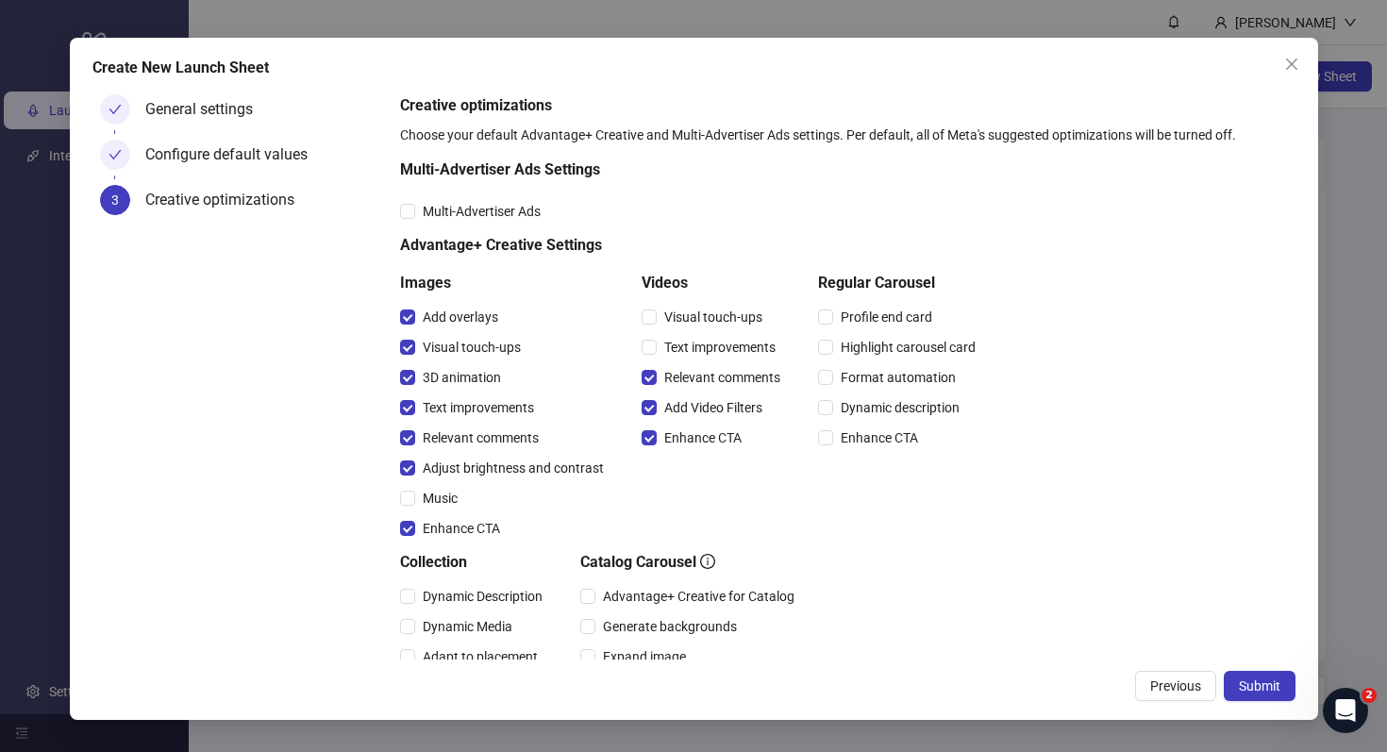
click at [685, 334] on div "Text improvements" at bounding box center [715, 347] width 146 height 30
click at [685, 314] on span "Visual touch-ups" at bounding box center [713, 317] width 113 height 21
click at [685, 338] on span "Text improvements" at bounding box center [720, 347] width 126 height 21
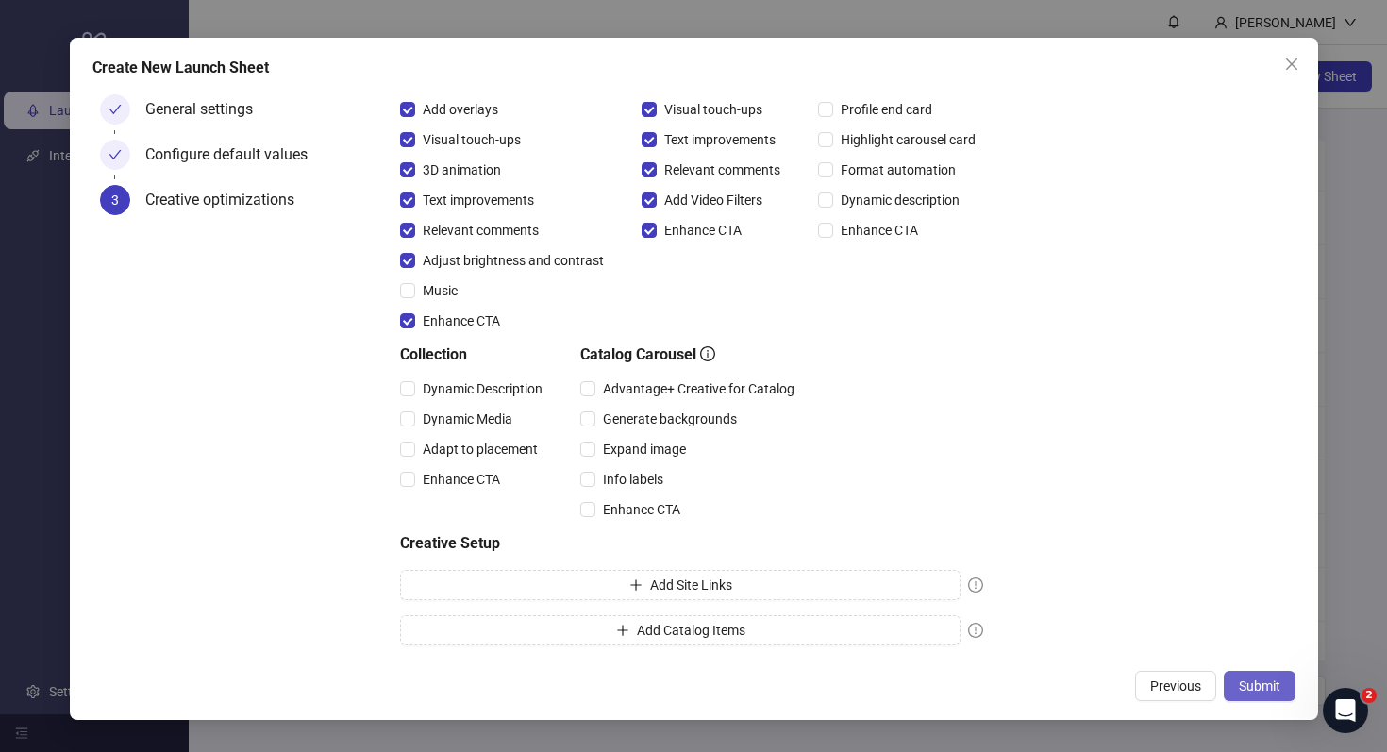
click at [1263, 682] on span "Submit" at bounding box center [1260, 686] width 42 height 15
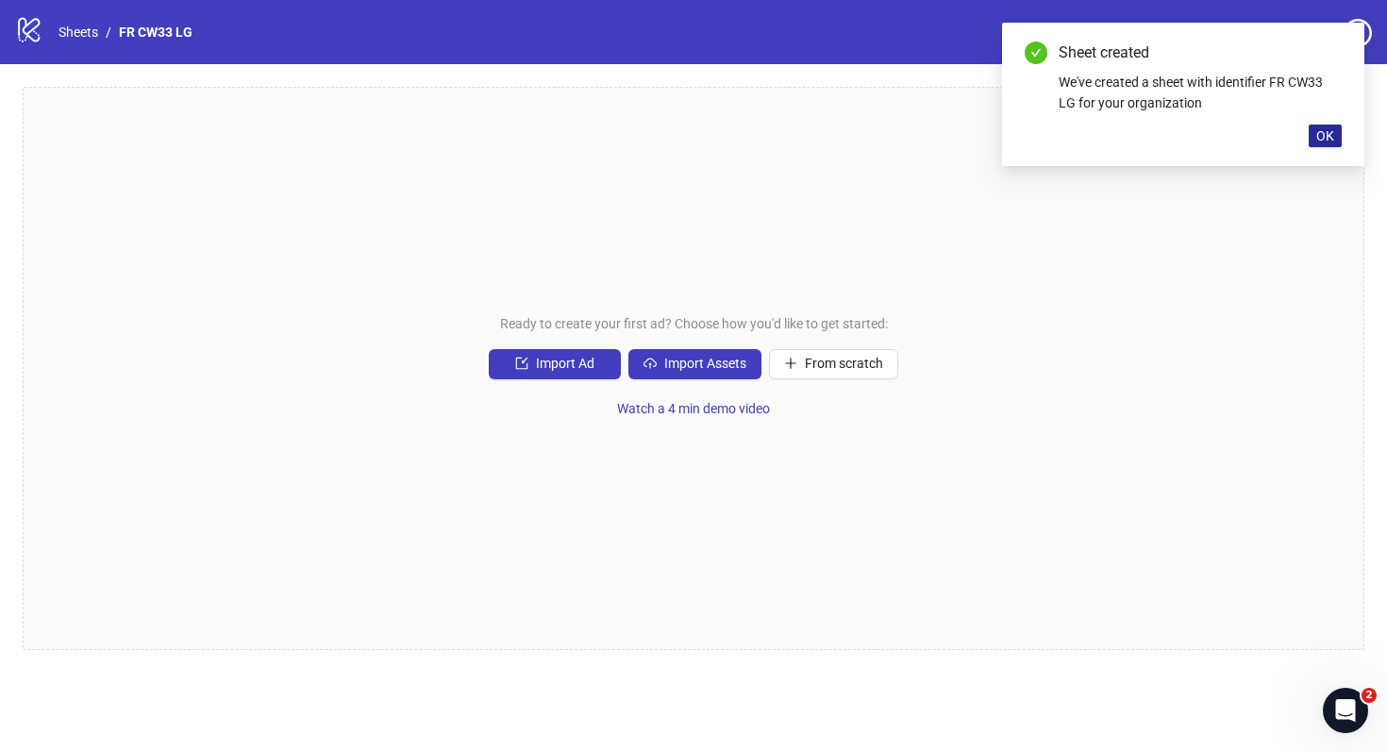
click at [1326, 142] on span "OK" at bounding box center [1326, 135] width 18 height 15
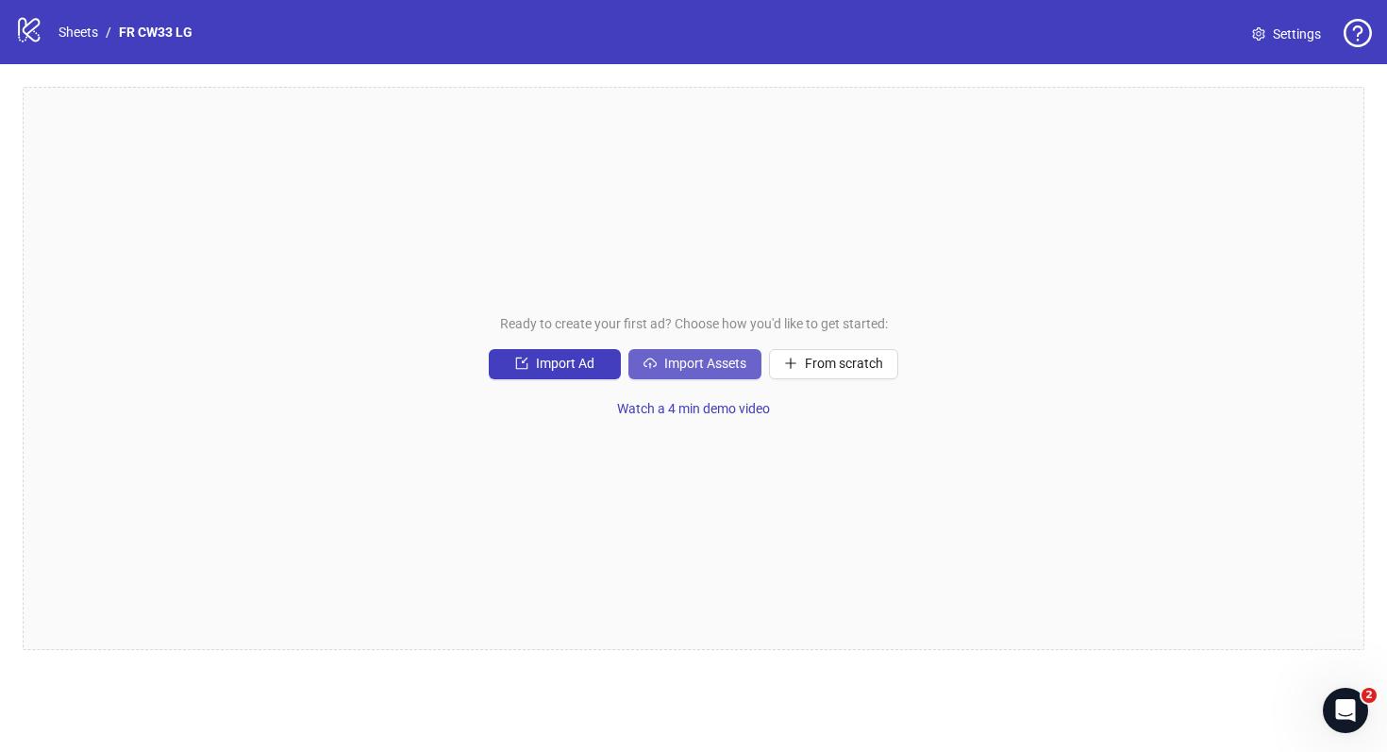
click at [651, 368] on icon "cloud-upload" at bounding box center [650, 363] width 13 height 13
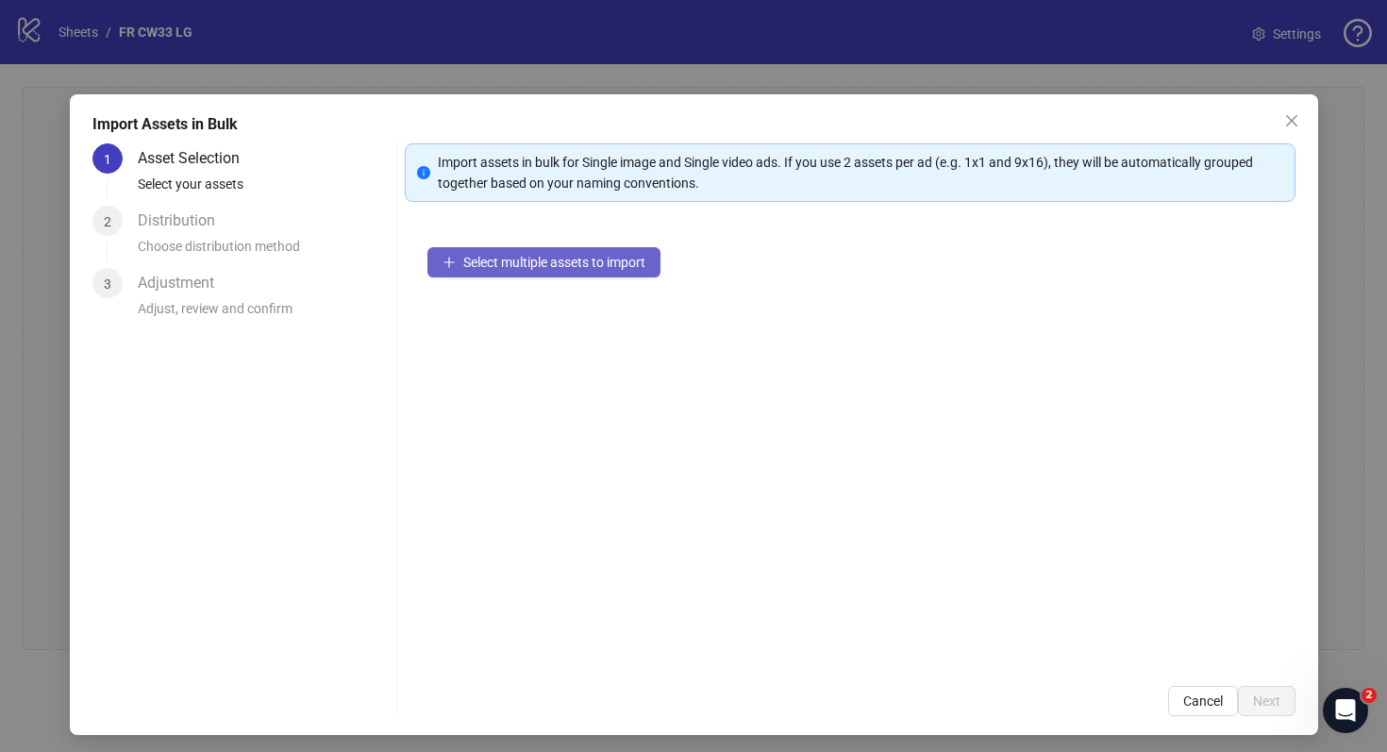
click at [594, 247] on button "Select multiple assets to import" at bounding box center [544, 262] width 233 height 30
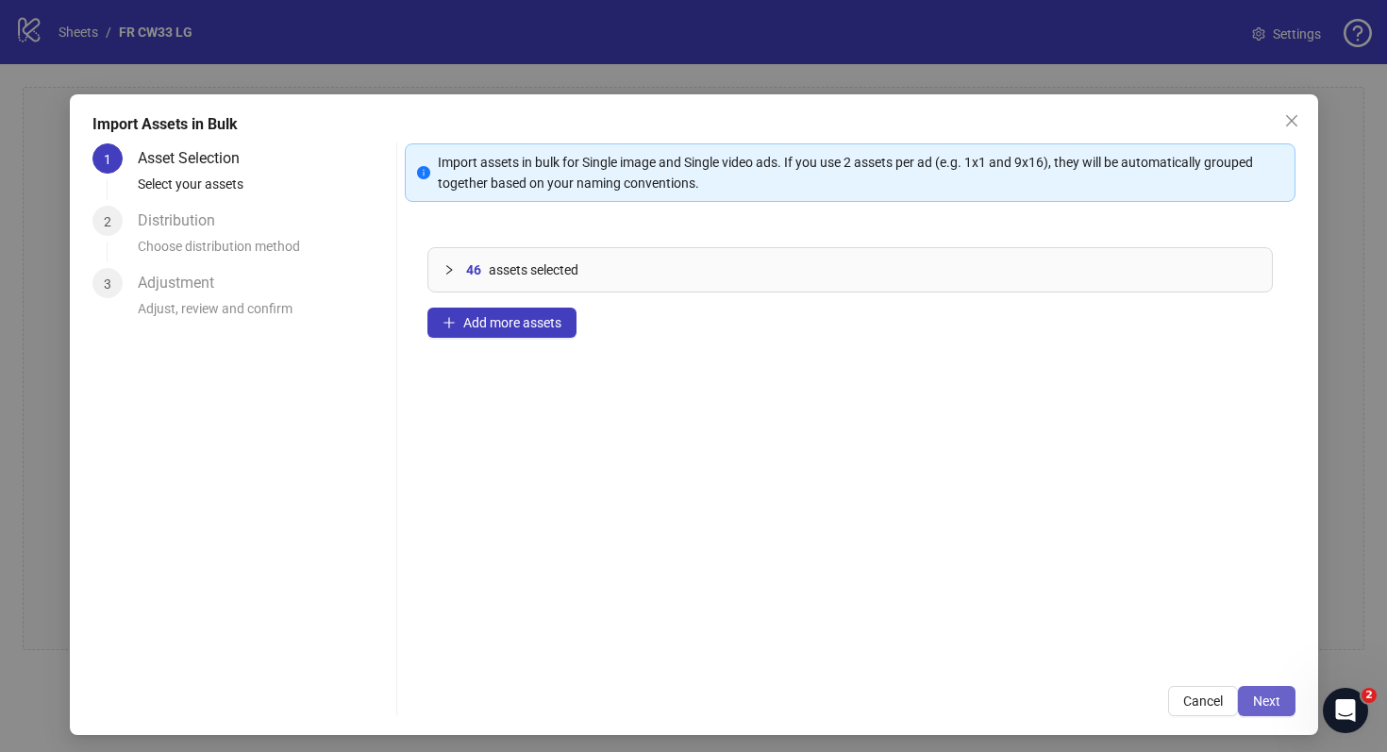
click at [1270, 696] on span "Next" at bounding box center [1266, 701] width 27 height 15
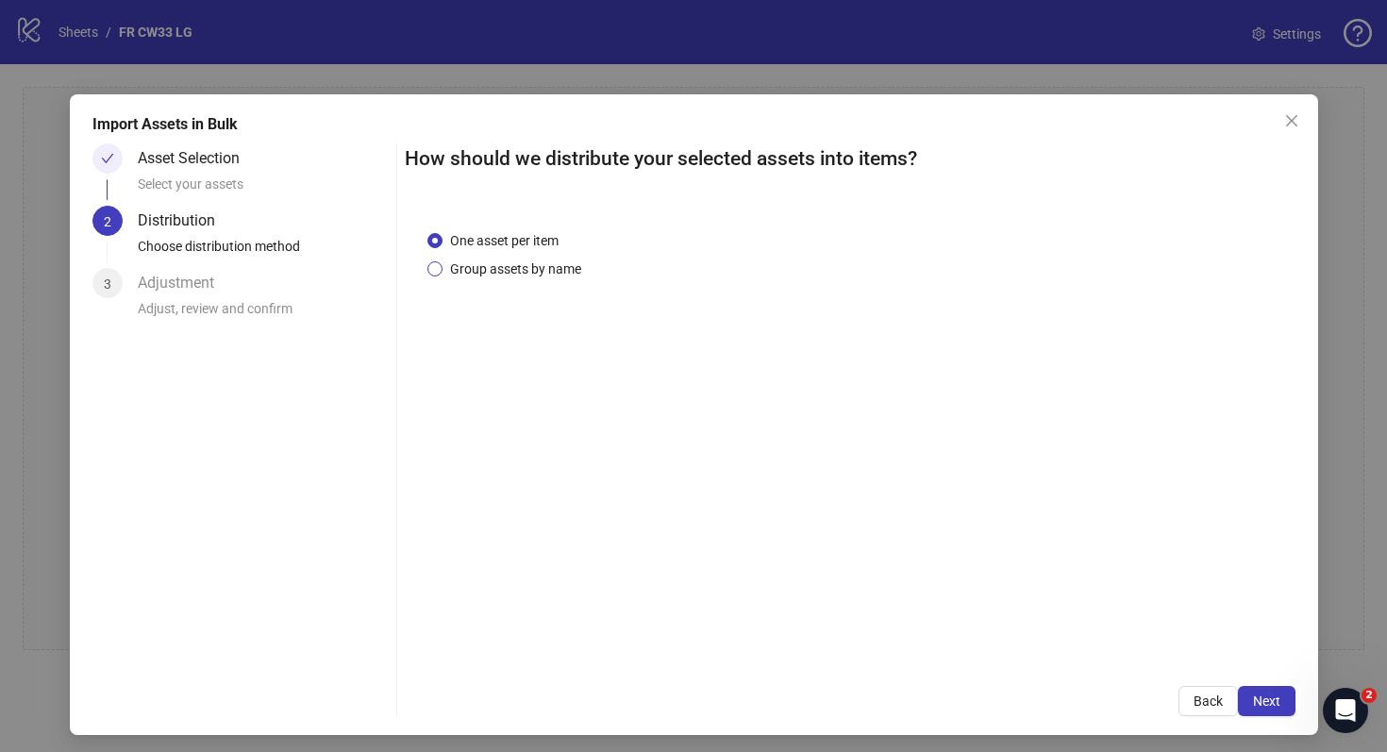
click at [563, 268] on span "Group assets by name" at bounding box center [516, 269] width 146 height 21
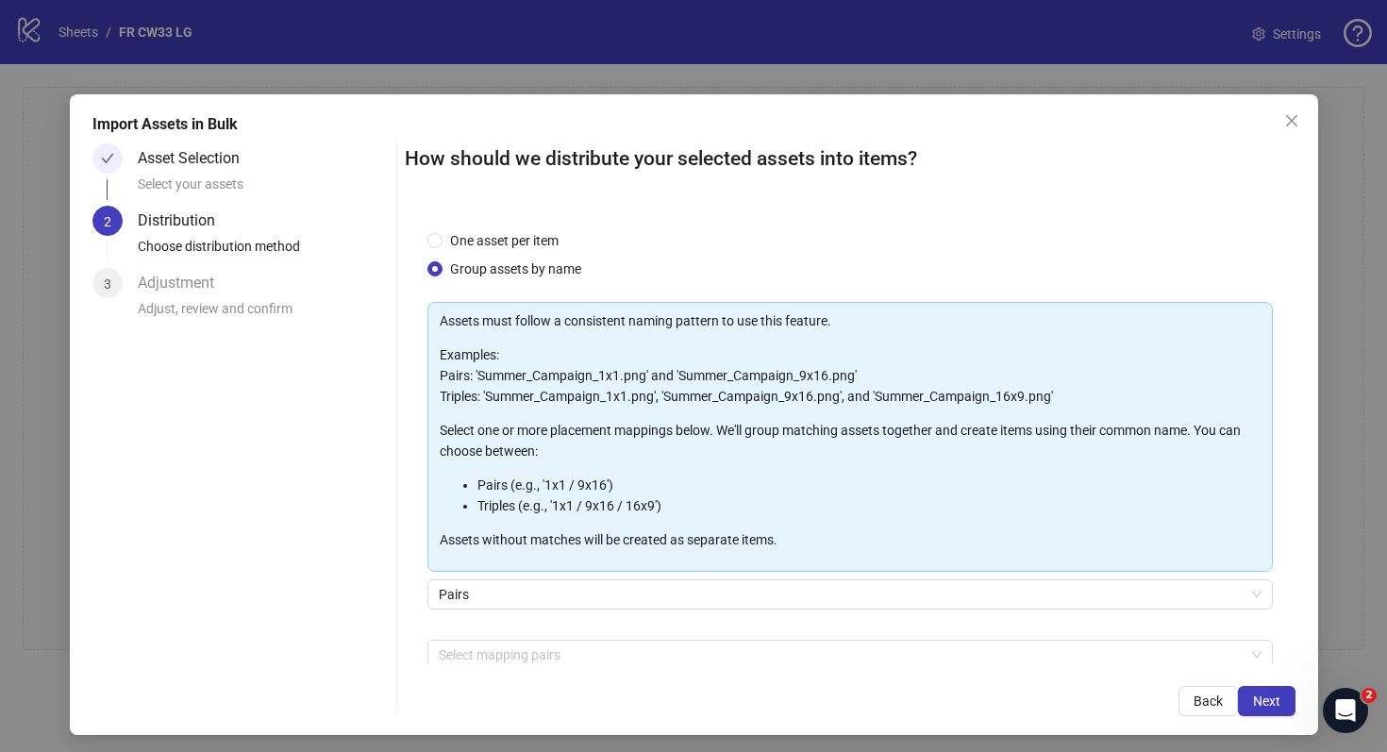
scroll to position [96, 0]
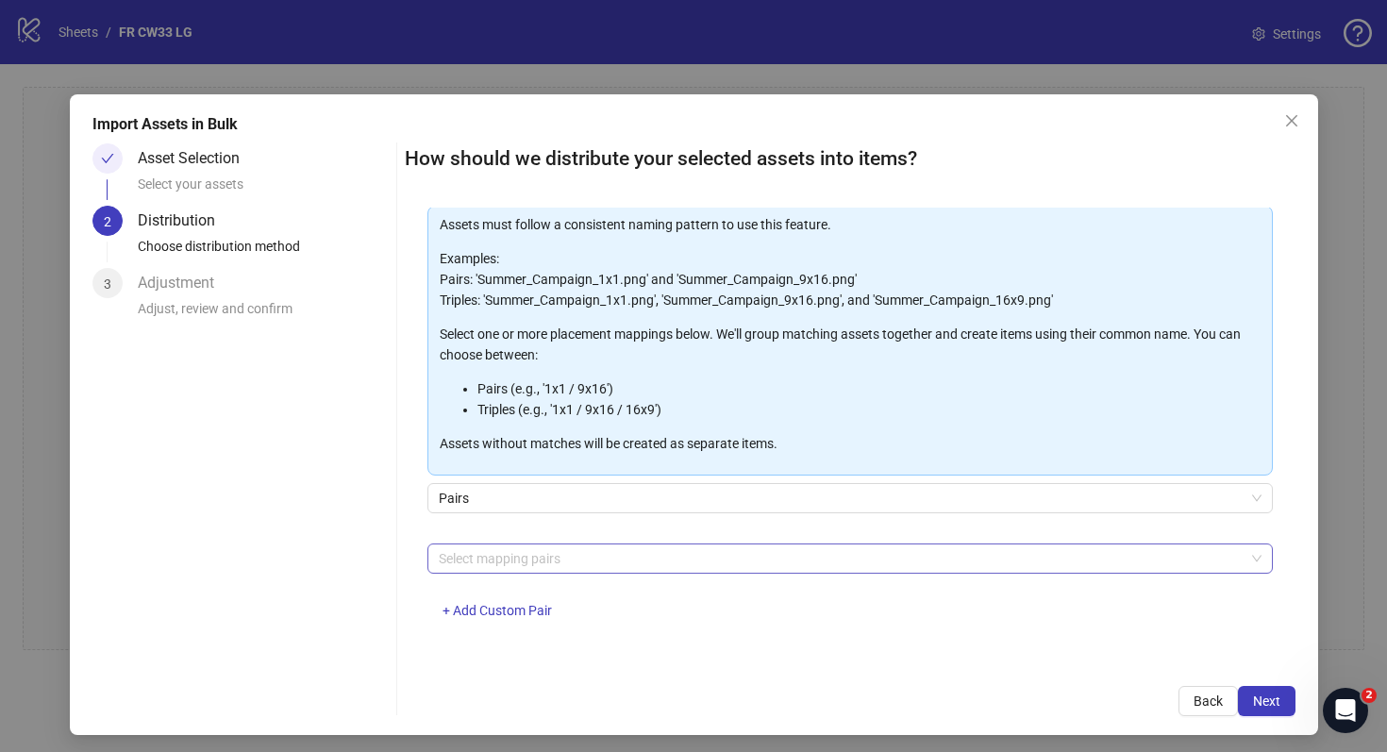
click at [539, 552] on div at bounding box center [840, 559] width 818 height 26
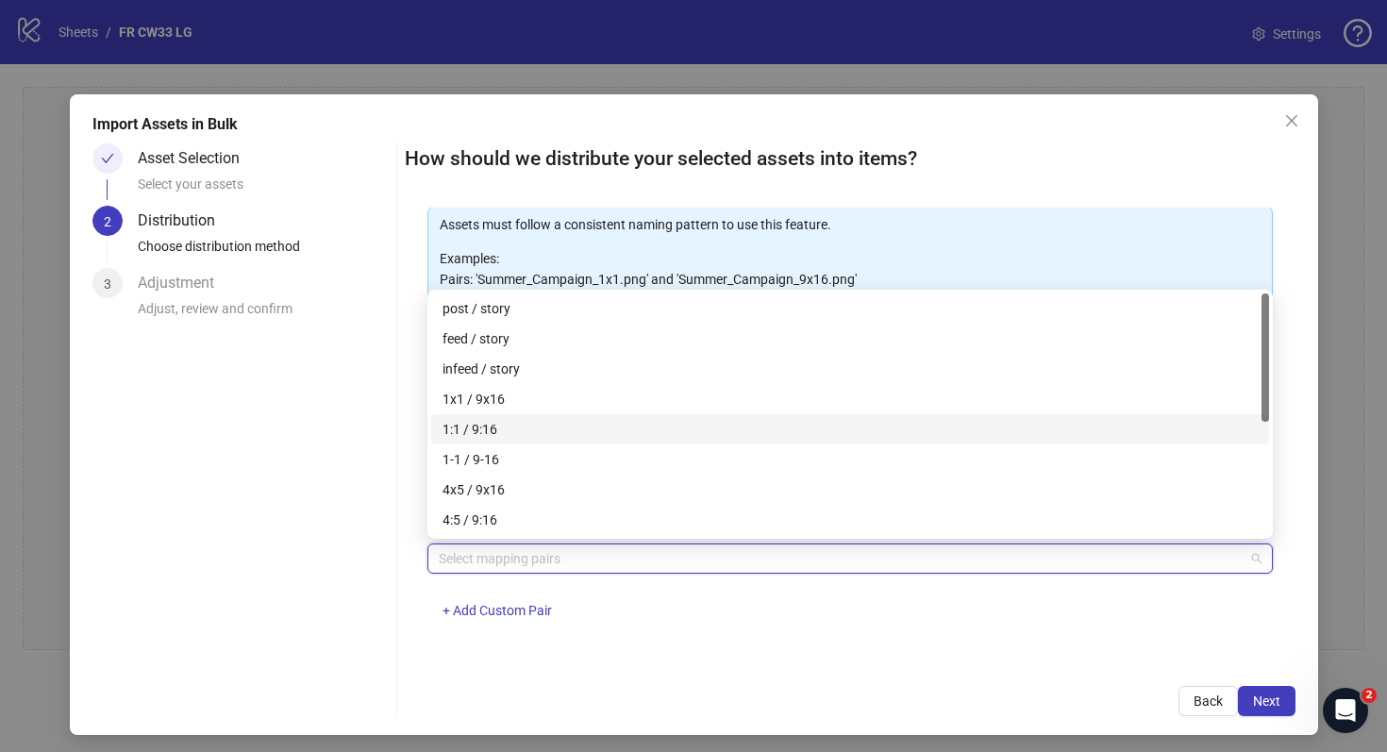
click at [549, 428] on div "1:1 / 9:16" at bounding box center [850, 429] width 815 height 21
click at [796, 673] on div "How should we distribute your selected assets into items? One asset per item Gr…" at bounding box center [850, 429] width 891 height 573
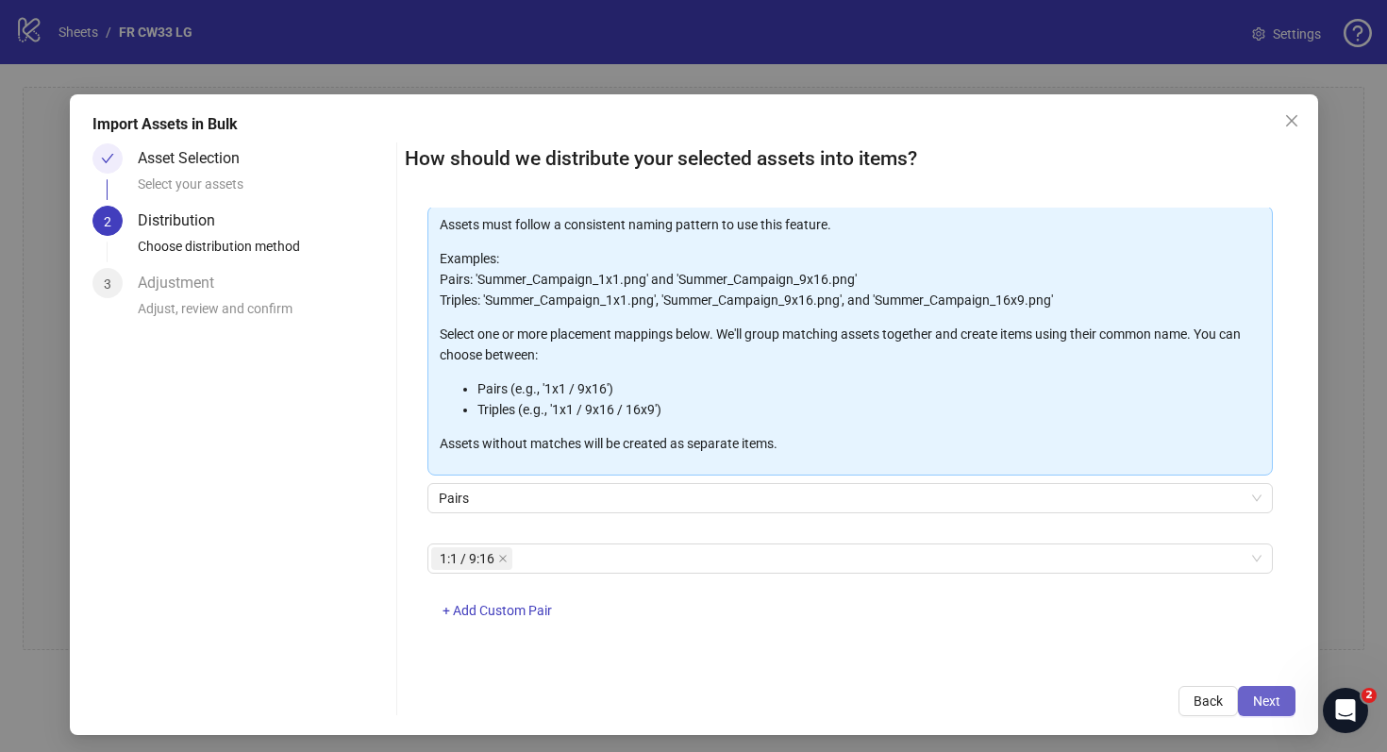
click at [1278, 687] on button "Next" at bounding box center [1267, 701] width 58 height 30
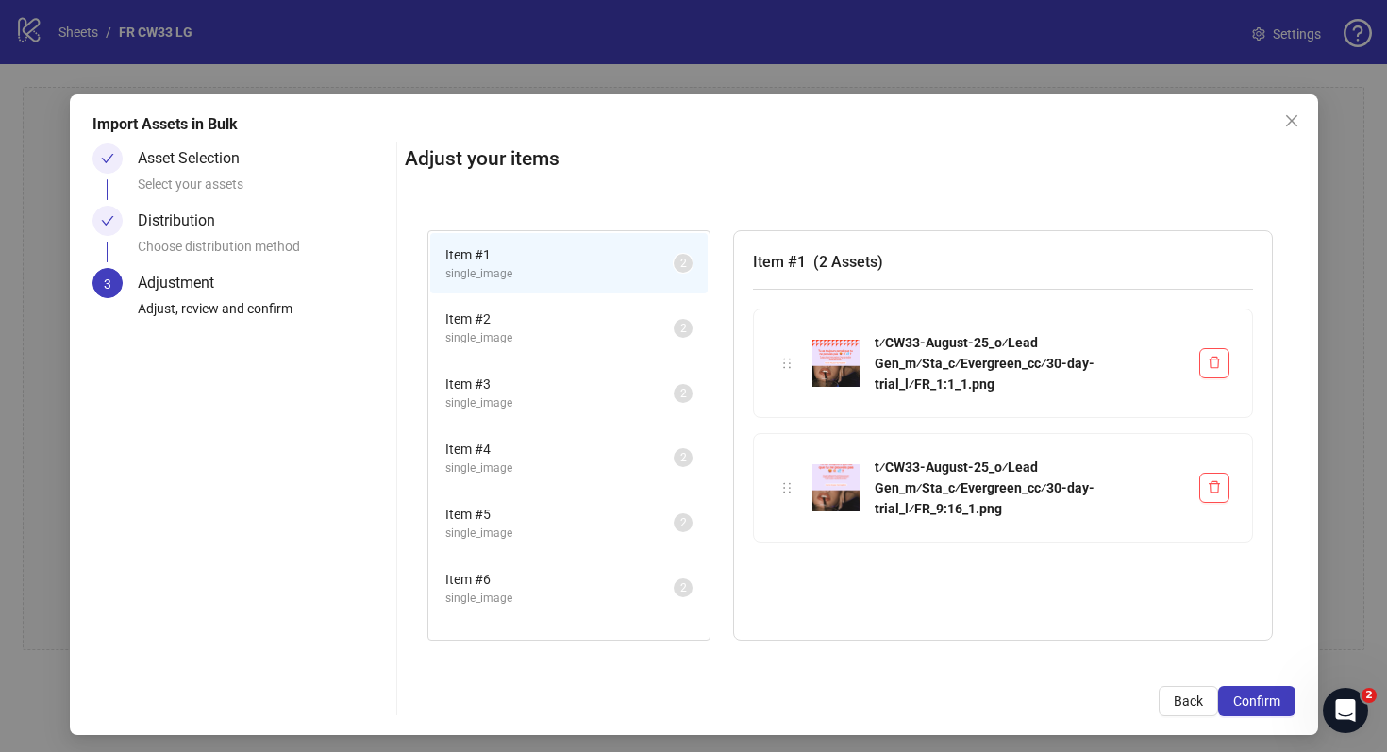
click at [563, 318] on span "Item # 2" at bounding box center [559, 319] width 228 height 21
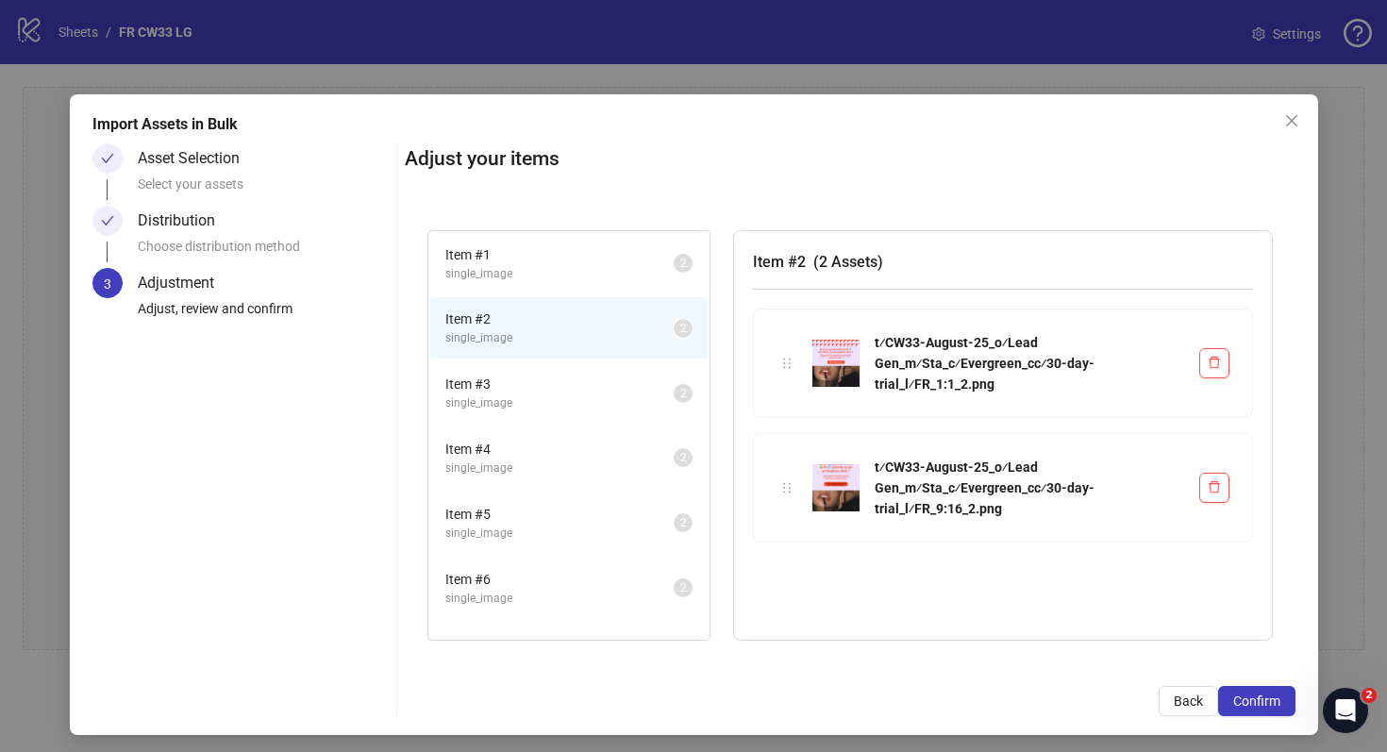
click at [561, 358] on li "Item # 2 single_image 2" at bounding box center [568, 327] width 277 height 61
click at [561, 395] on span "single_image" at bounding box center [559, 404] width 228 height 18
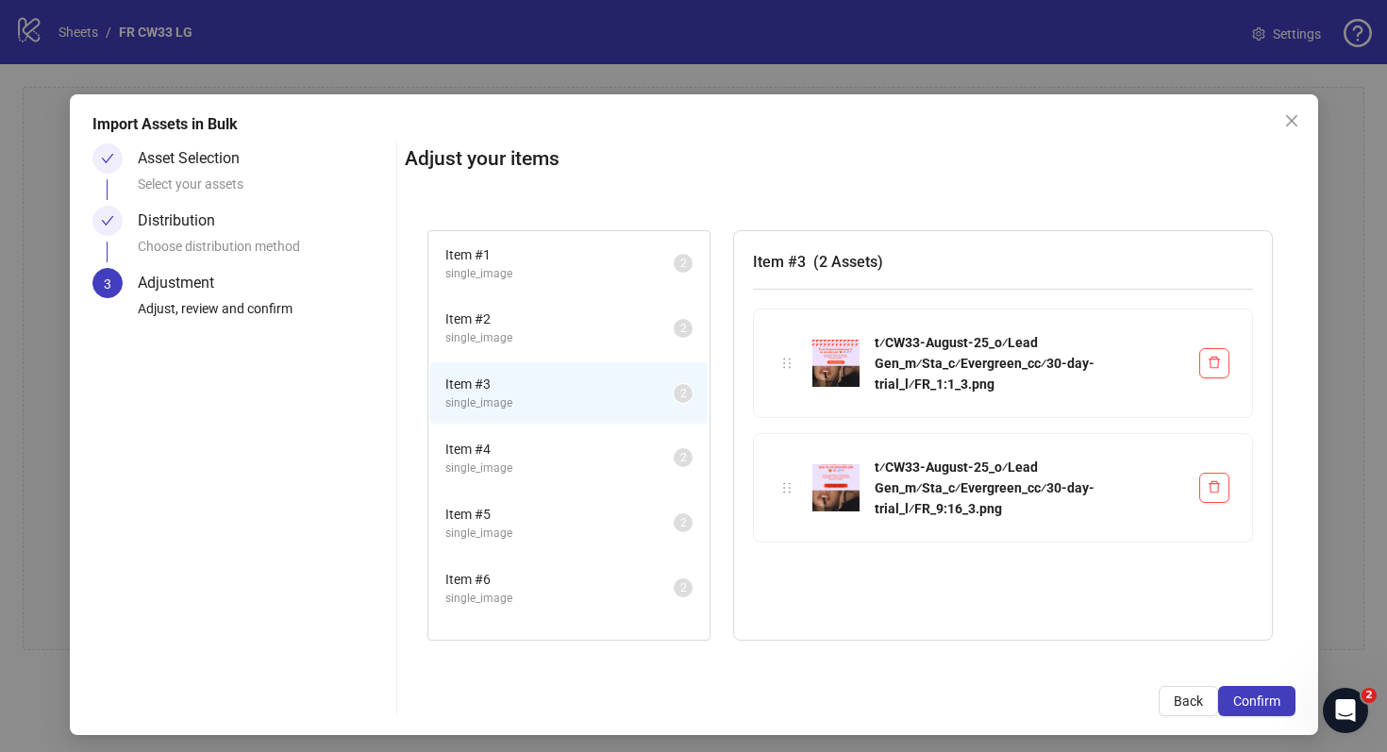
click at [561, 448] on span "Item # 4" at bounding box center [559, 449] width 228 height 21
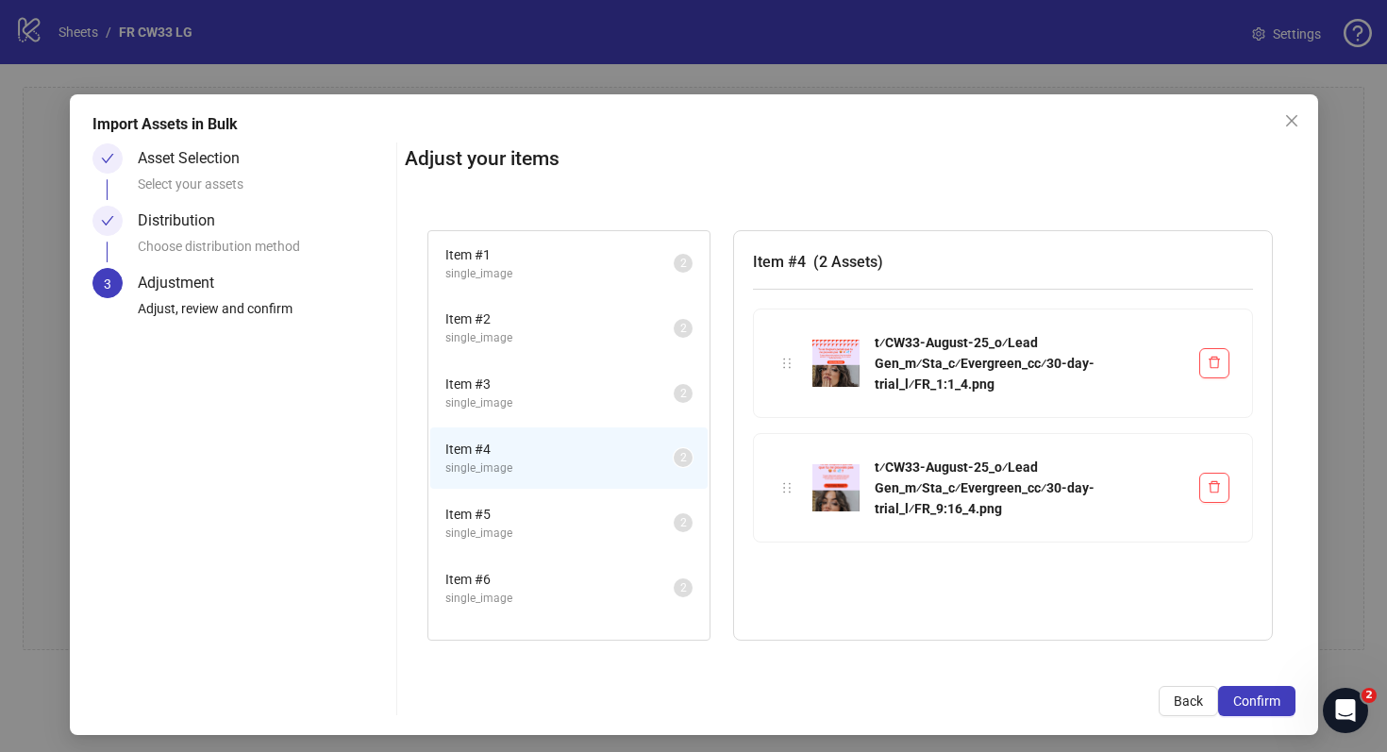
click at [561, 502] on li "Item # 5 single_image 2" at bounding box center [568, 523] width 277 height 61
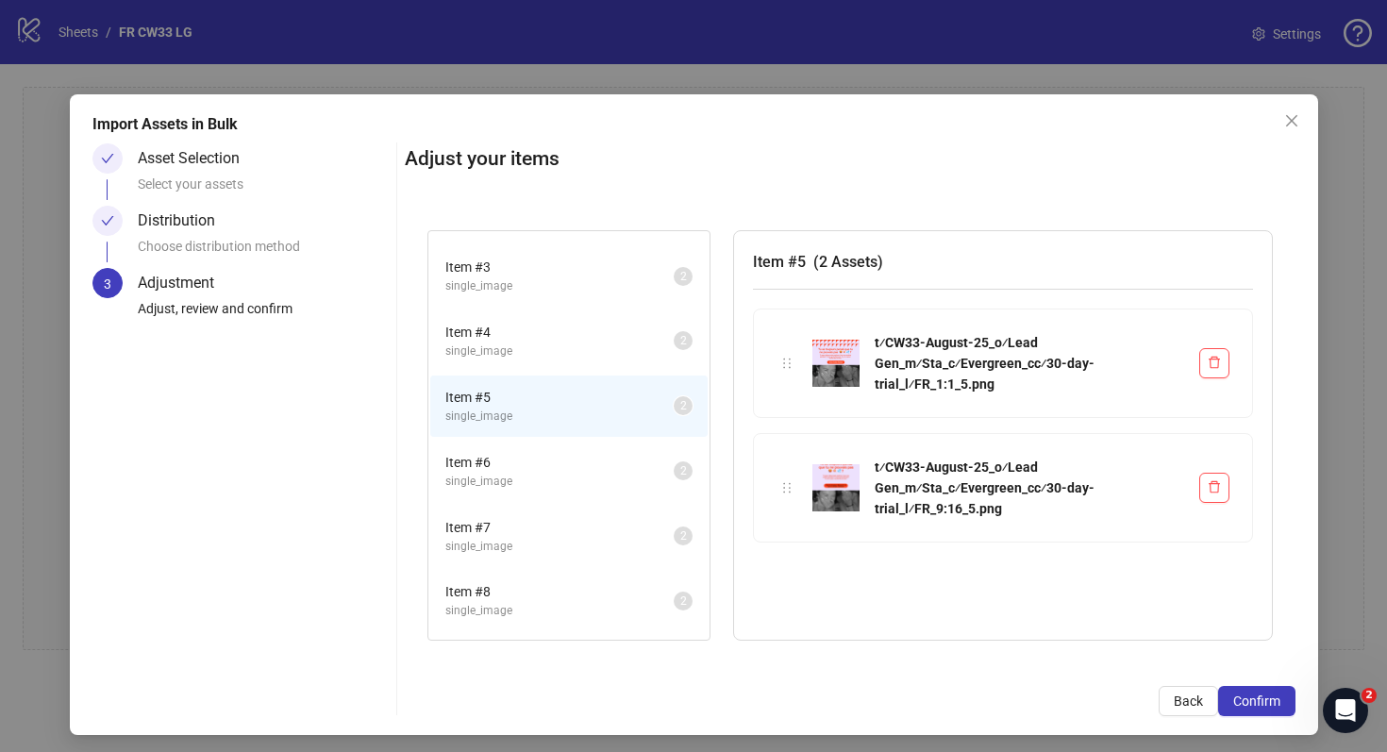
scroll to position [398, 0]
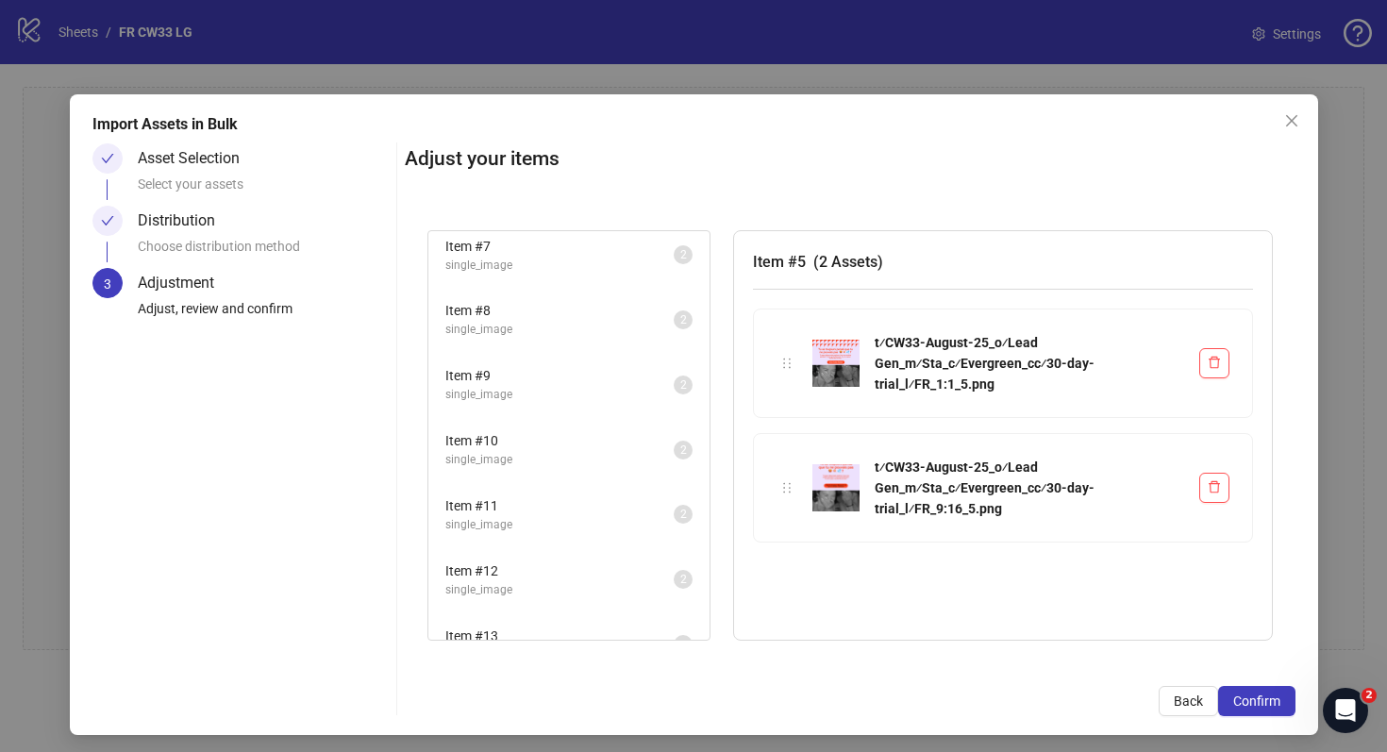
click at [564, 356] on li "Item # 9 single_image 2" at bounding box center [568, 384] width 277 height 61
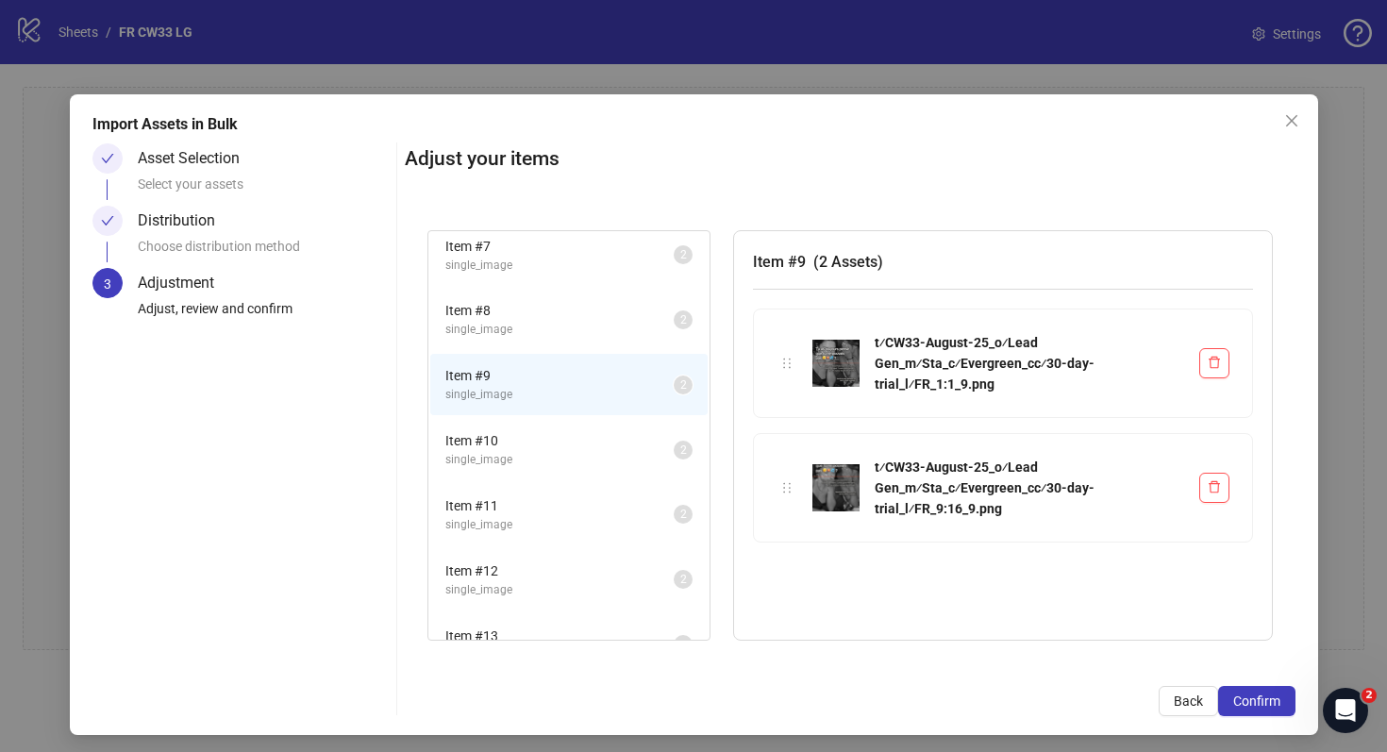
click at [564, 462] on span "single_image" at bounding box center [559, 460] width 228 height 18
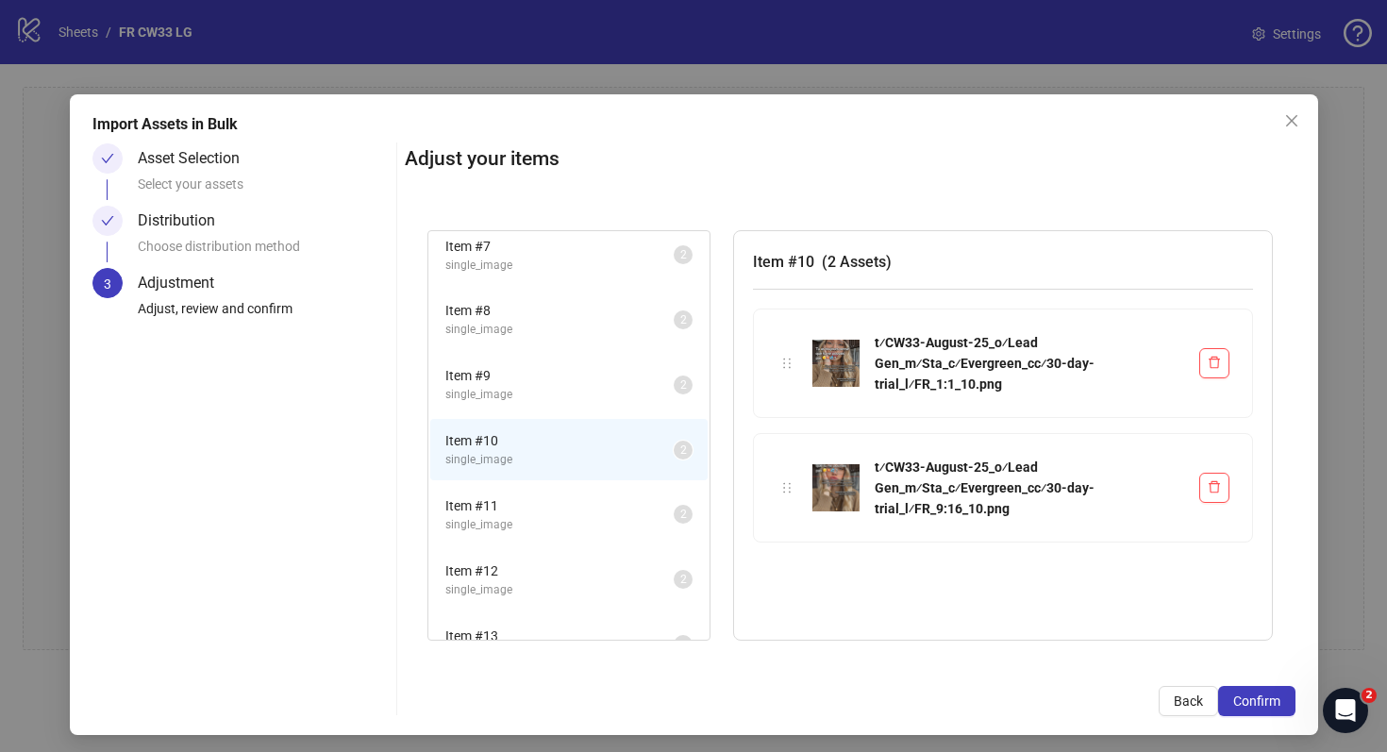
click at [564, 599] on li "Item # 12 single_image 2" at bounding box center [568, 579] width 277 height 61
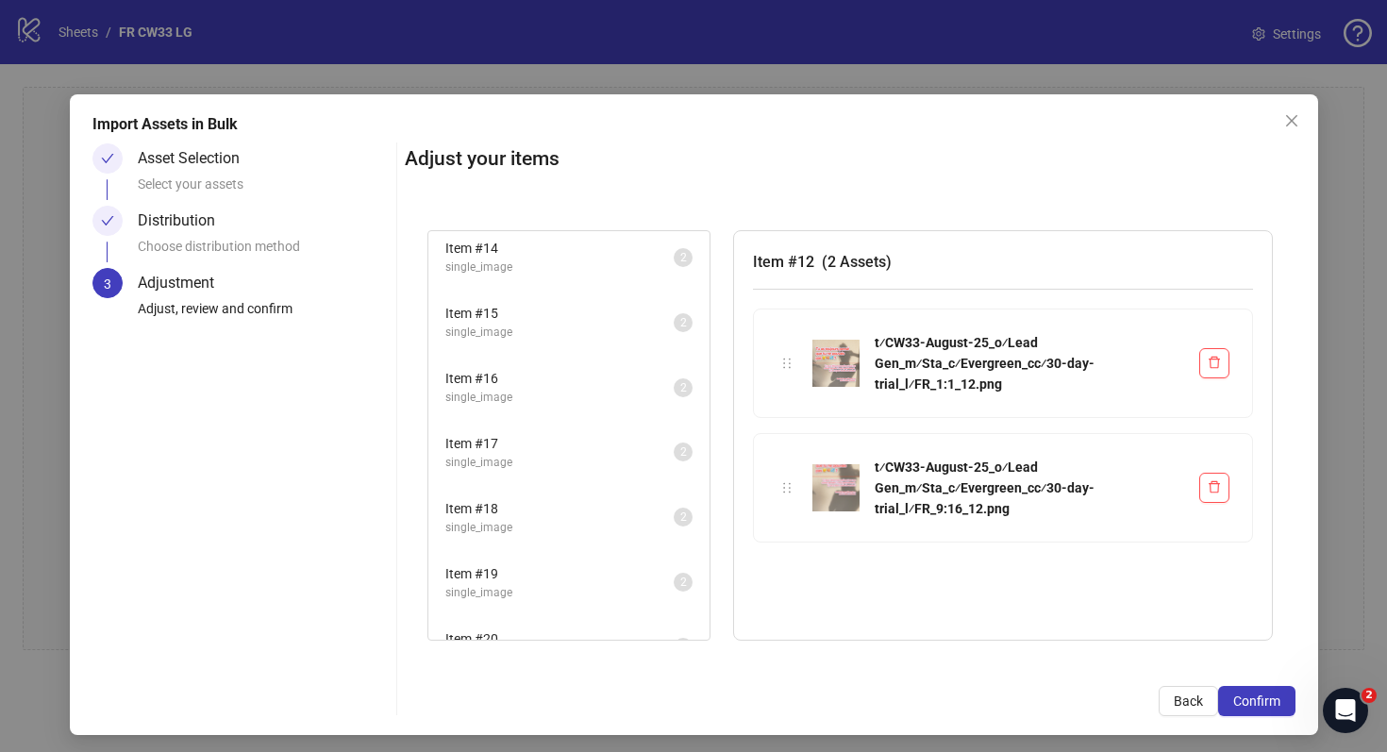
scroll to position [903, 0]
click at [562, 512] on span "Item # 19" at bounding box center [559, 521] width 228 height 21
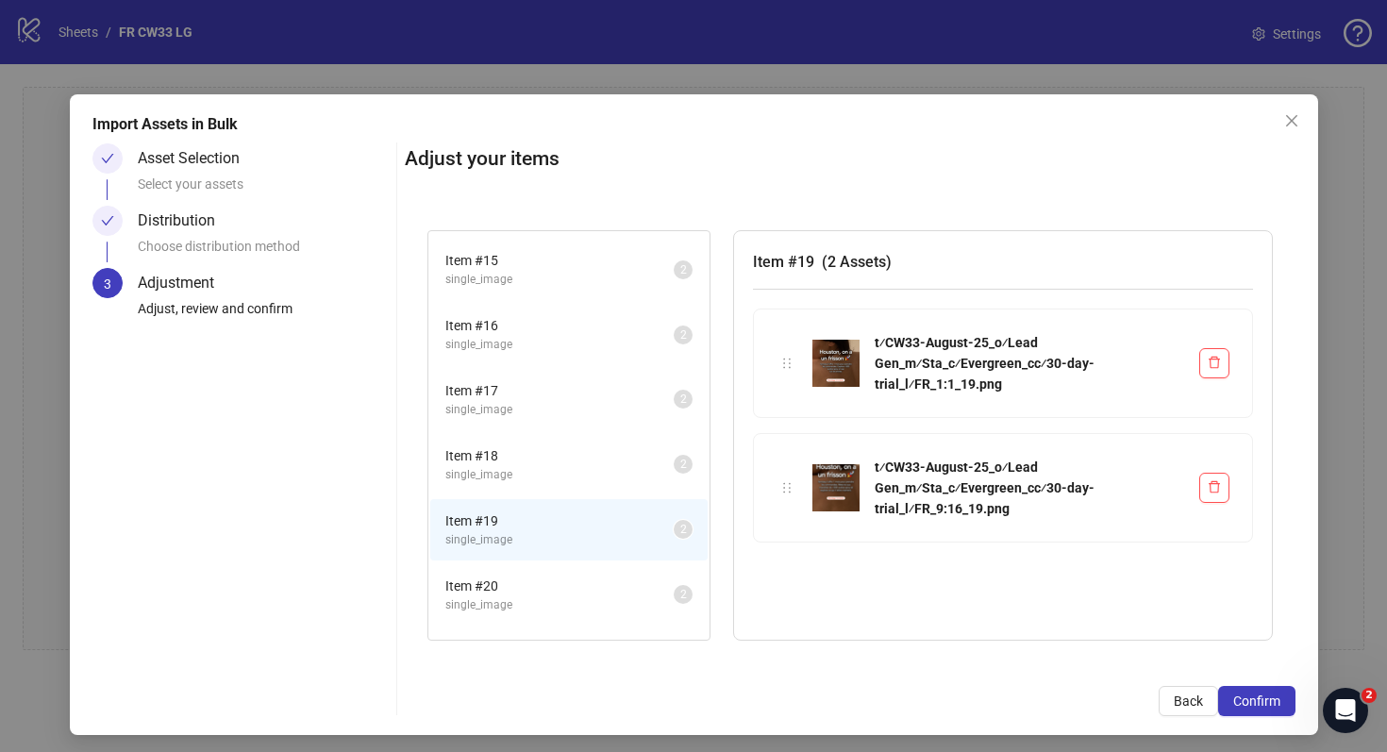
click at [557, 452] on span "Item # 18" at bounding box center [559, 455] width 228 height 21
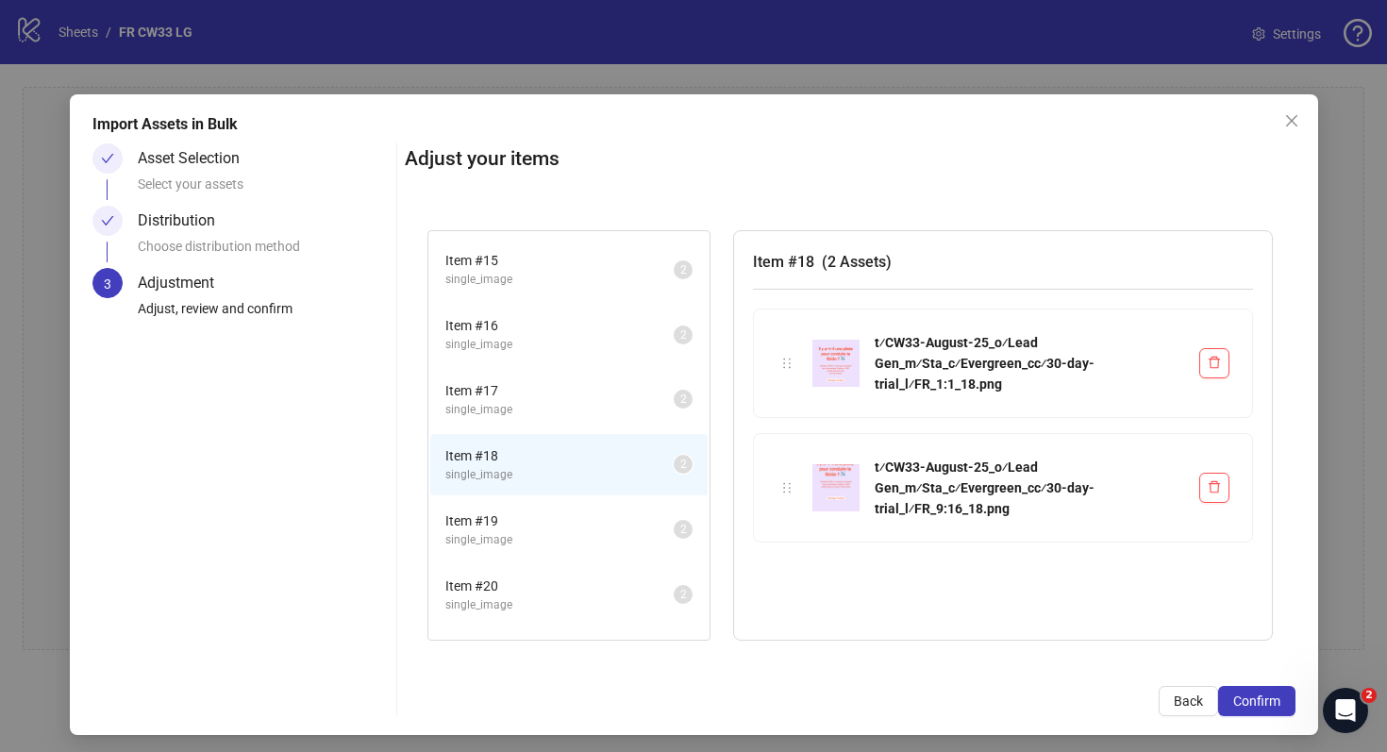
scroll to position [1084, 0]
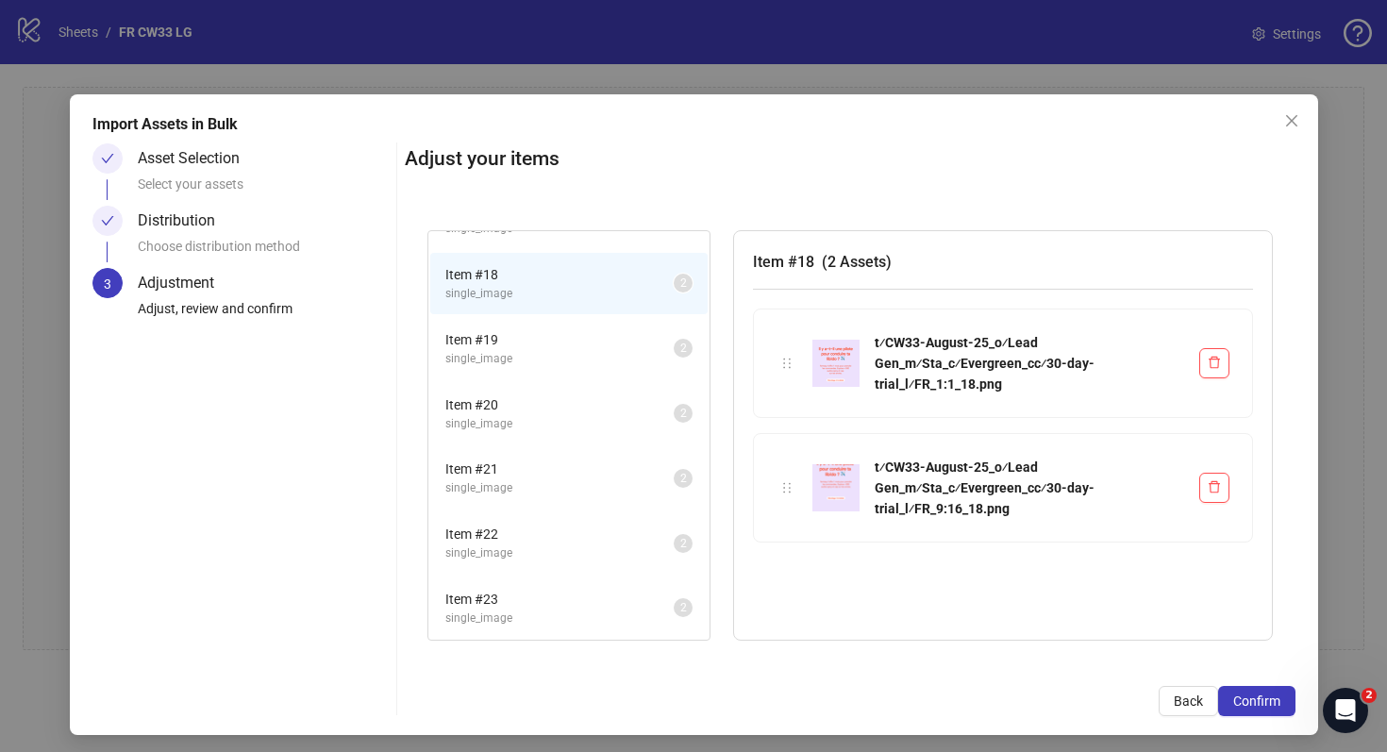
click at [562, 535] on span "Item # 22" at bounding box center [559, 534] width 228 height 21
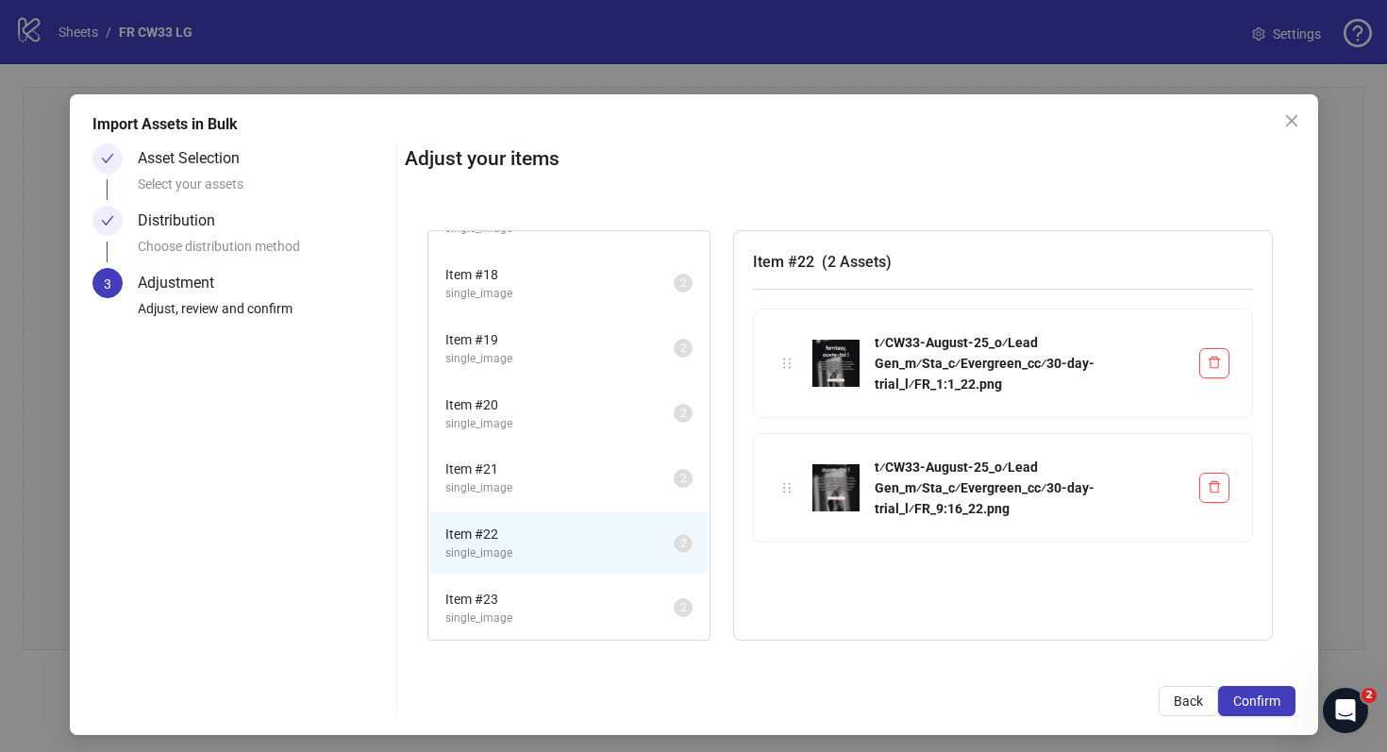
click at [575, 580] on li "Item # 23 single_image 2" at bounding box center [568, 608] width 277 height 61
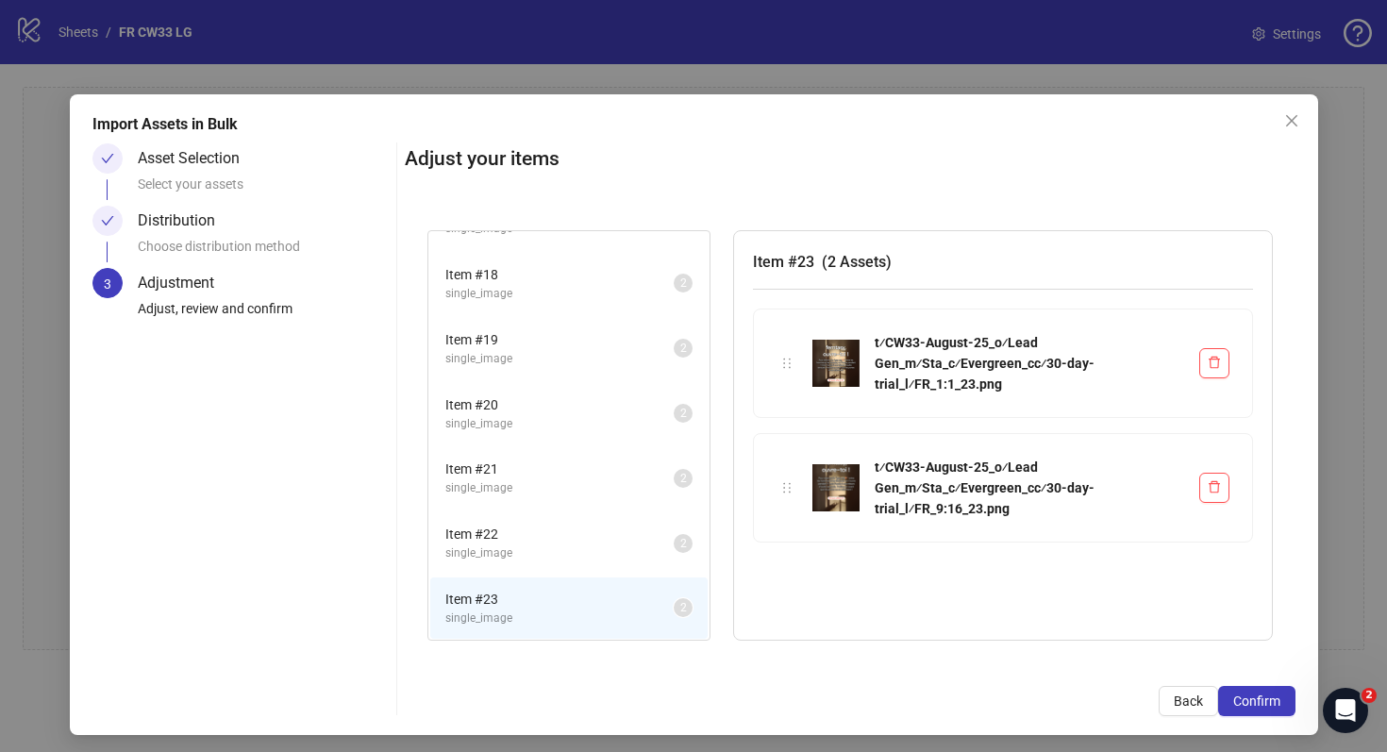
click at [1255, 717] on div "Import Assets in Bulk Asset Selection Select your assets Distribution Choose di…" at bounding box center [694, 414] width 1249 height 641
click at [1255, 701] on span "Confirm" at bounding box center [1257, 701] width 47 height 15
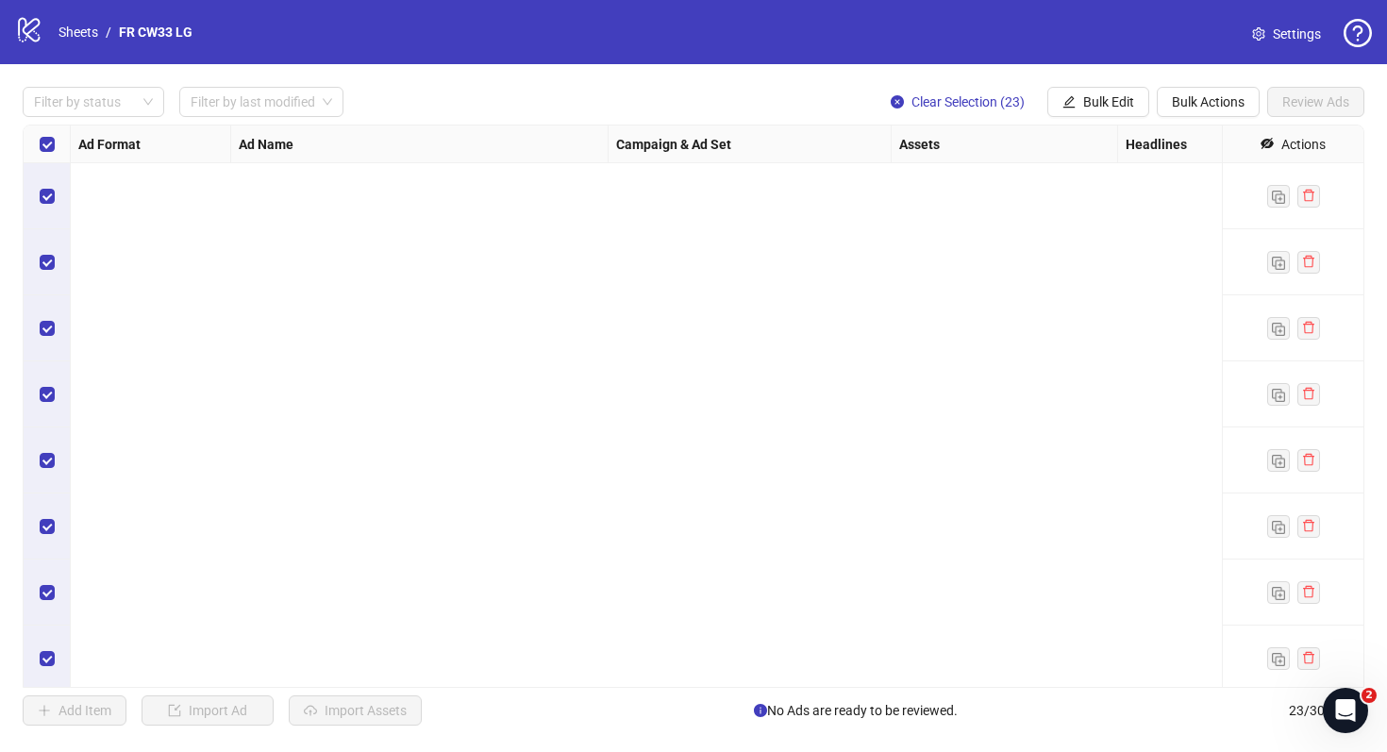
scroll to position [996, 0]
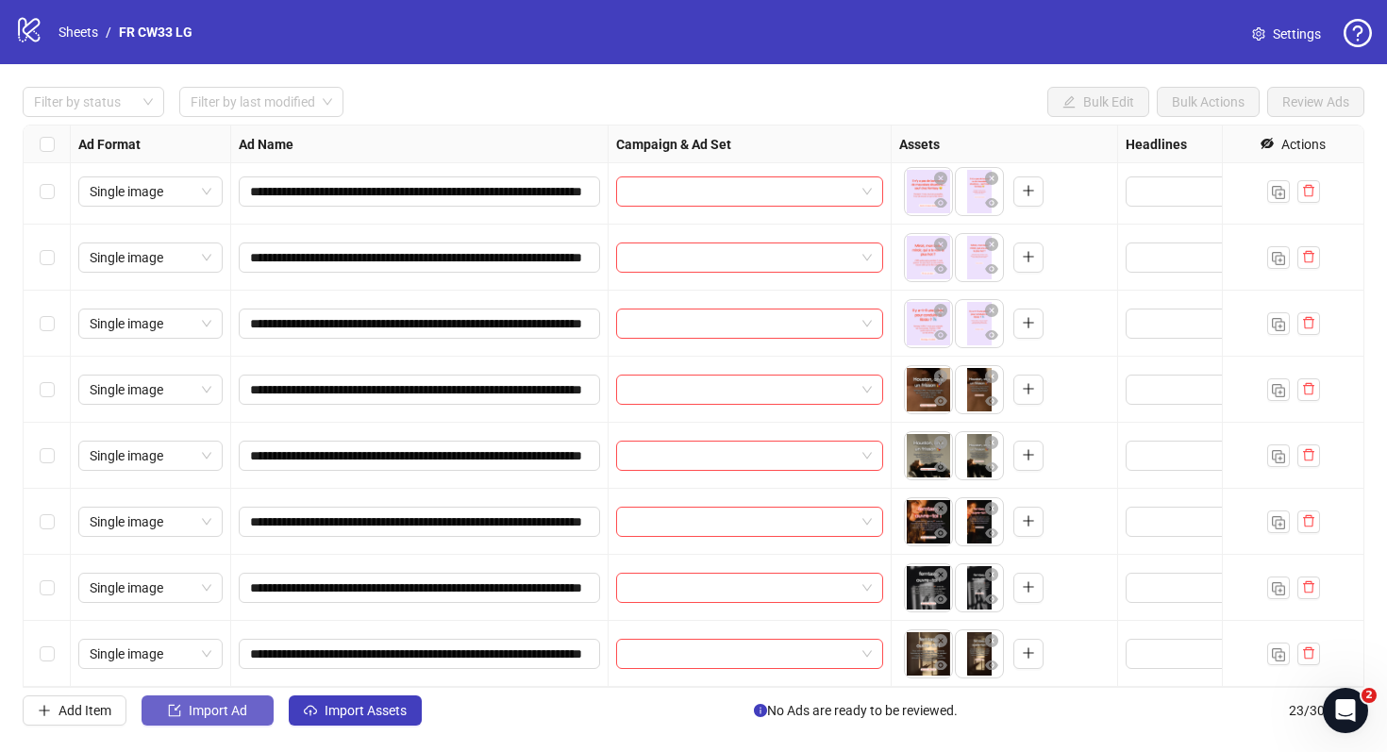
click at [236, 715] on span "Import Ad" at bounding box center [218, 710] width 59 height 15
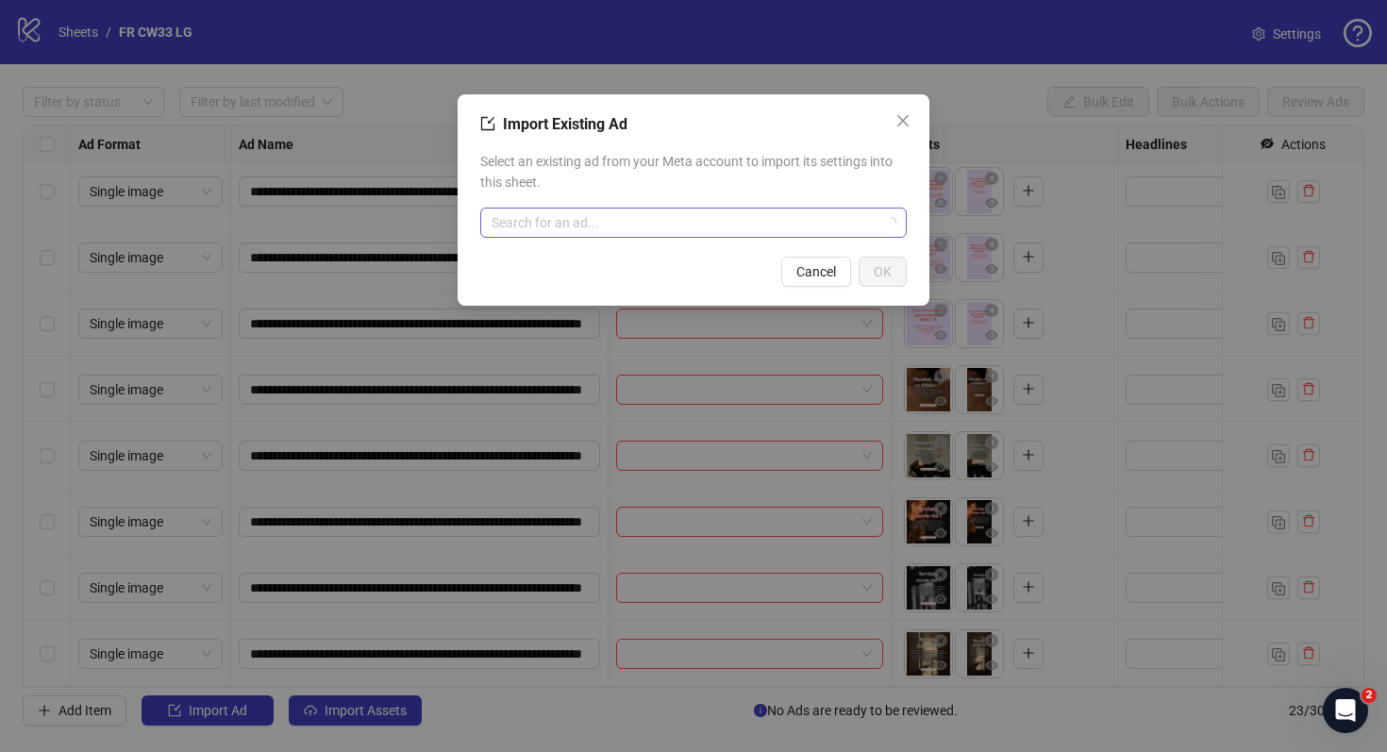
click at [643, 234] on input "search" at bounding box center [685, 223] width 387 height 28
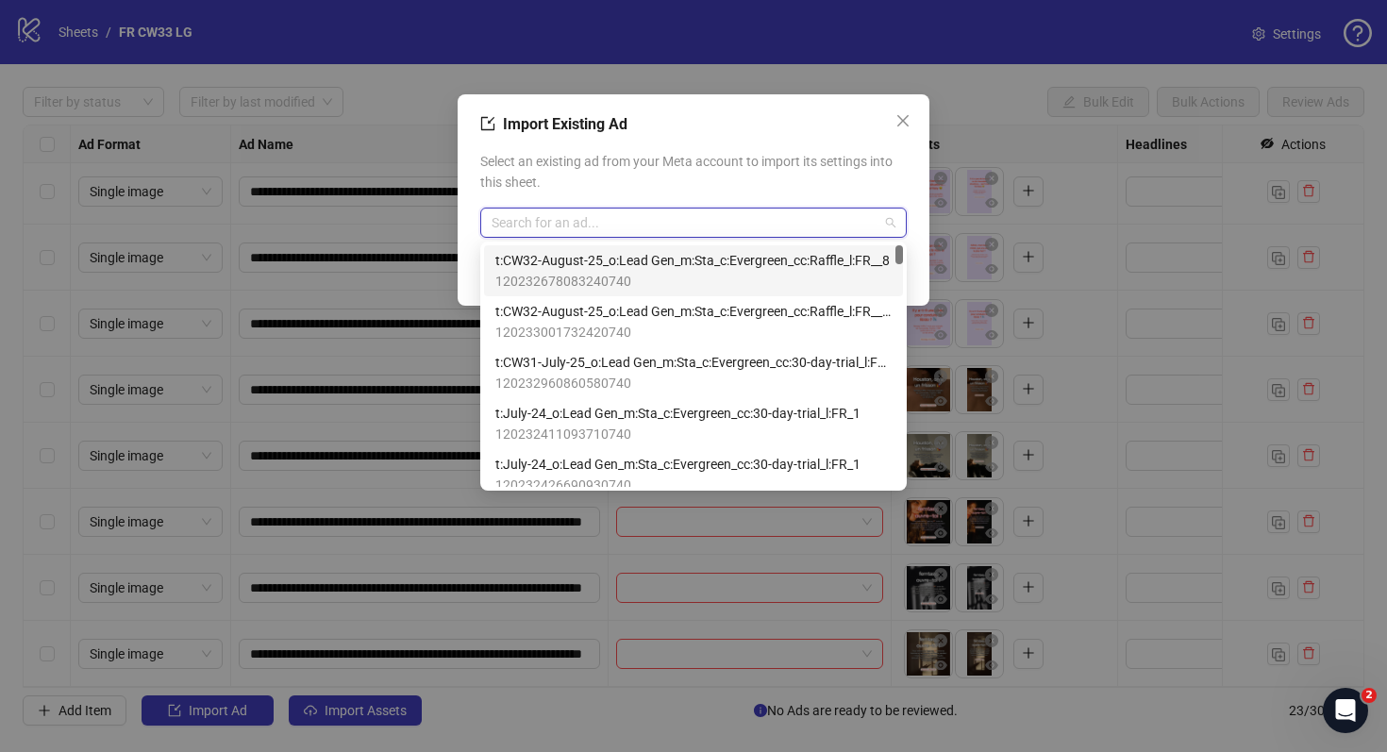
click at [647, 259] on span "t:CW32-August-25_o:Lead Gen_m:Sta_c:Evergreen_cc:Raffle_l:FR__8" at bounding box center [692, 260] width 395 height 21
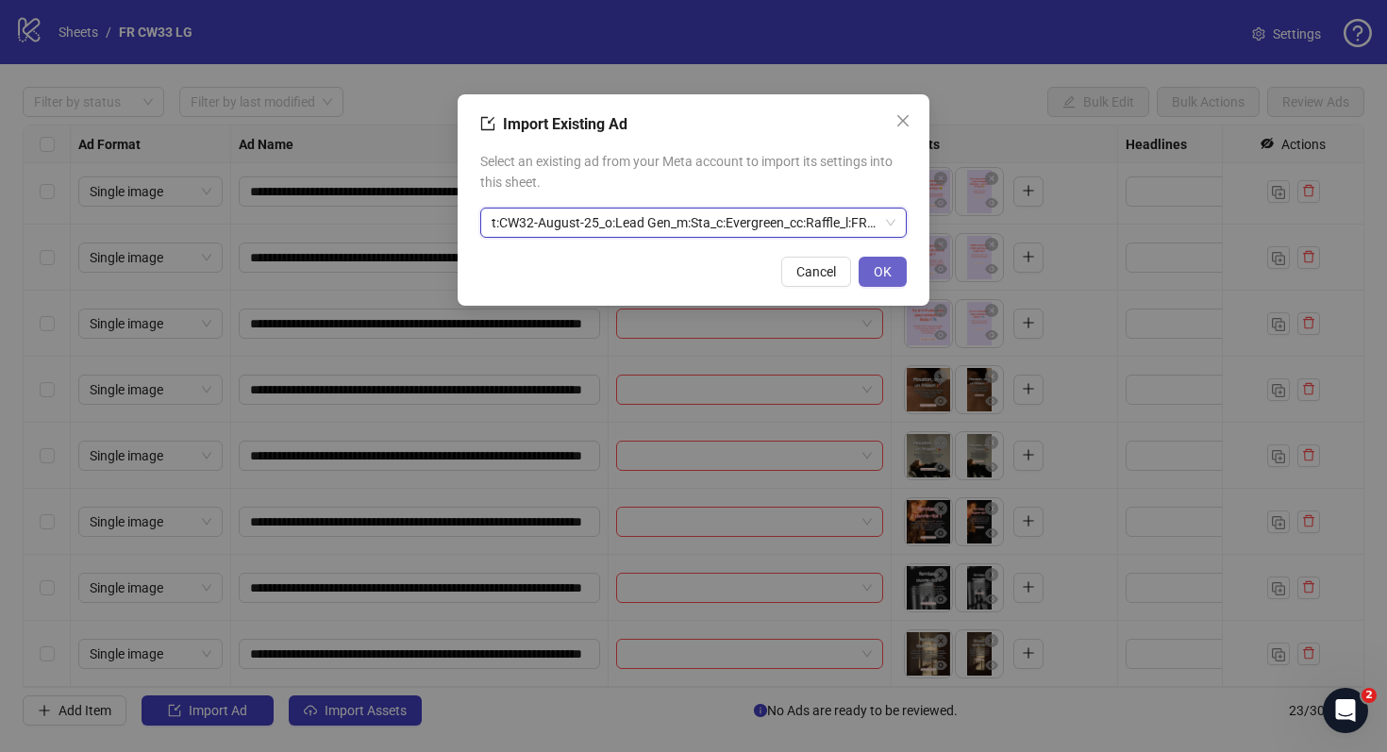
click at [885, 271] on span "OK" at bounding box center [883, 271] width 18 height 15
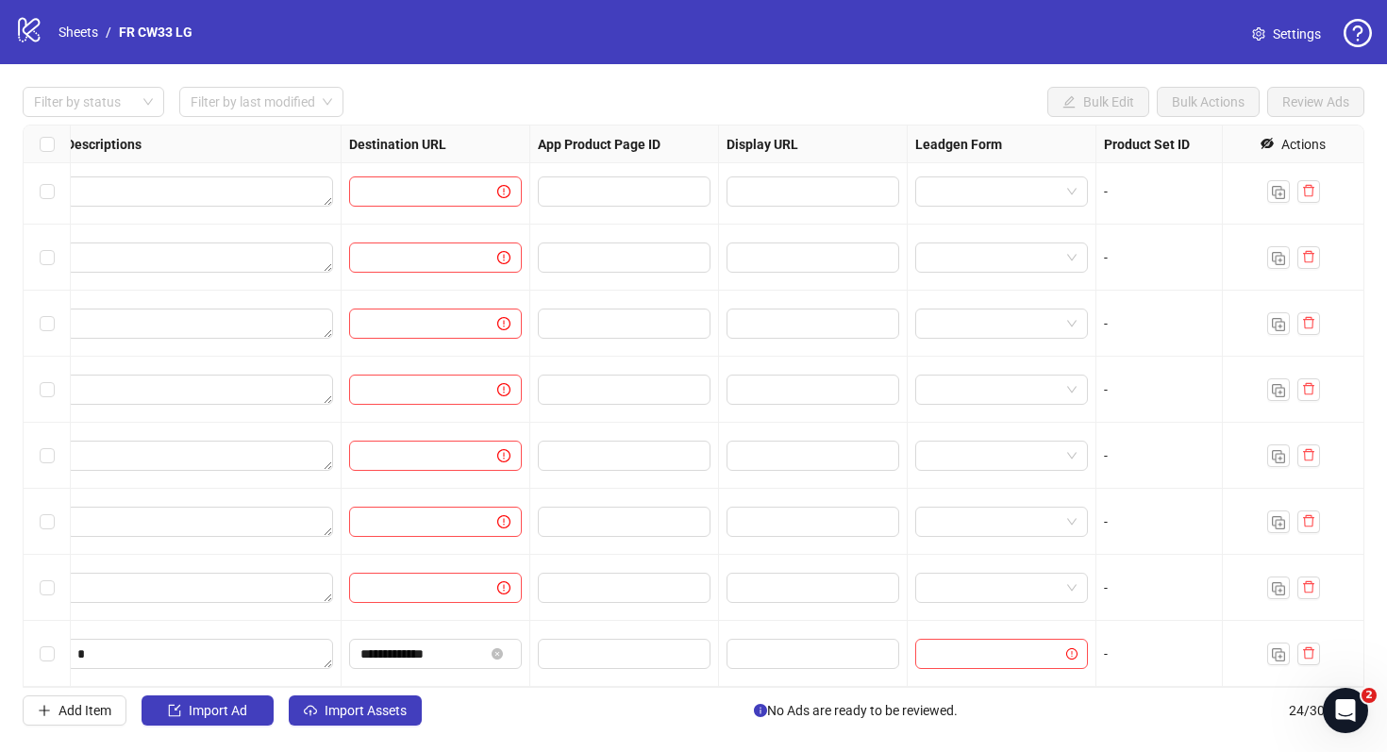
scroll to position [1062, 0]
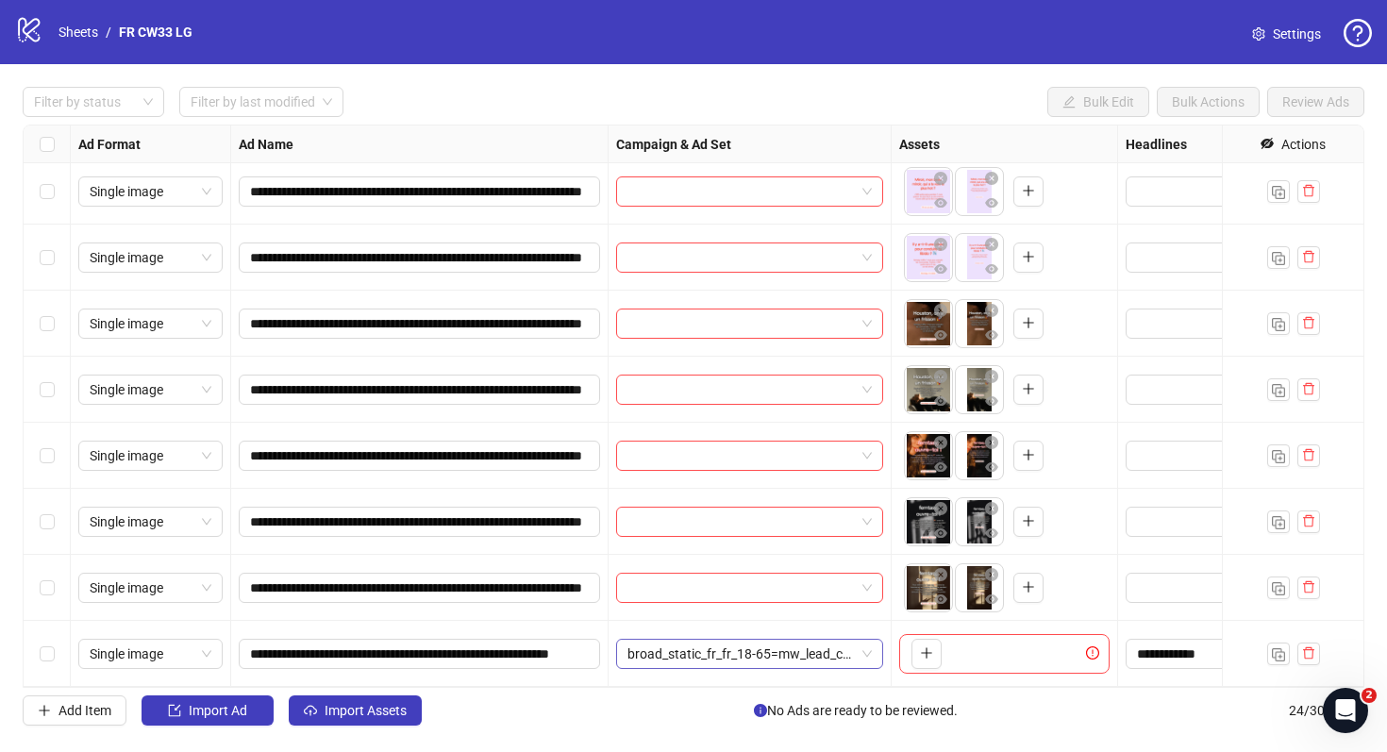
click at [818, 652] on span "broad_static_fr_fr_18-65=mw_lead_com=010825" at bounding box center [750, 654] width 244 height 28
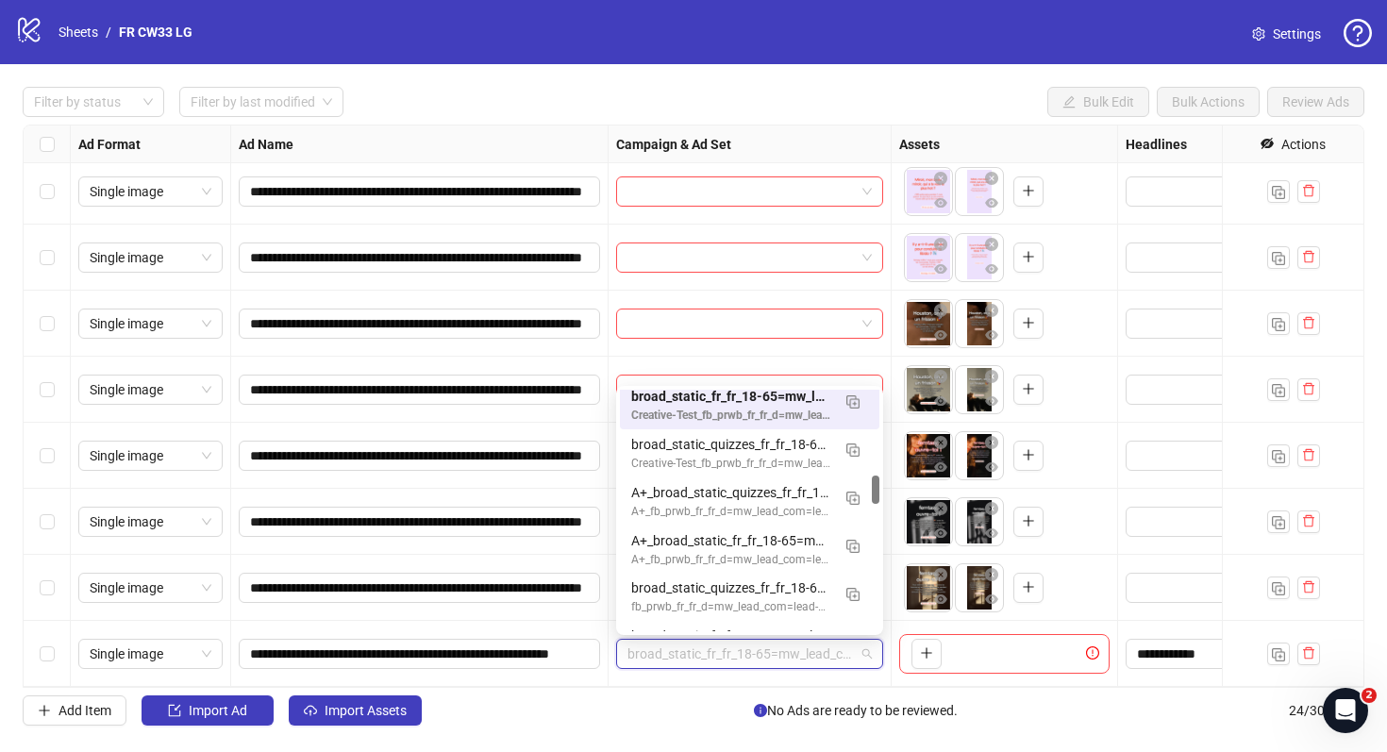
scroll to position [728, 0]
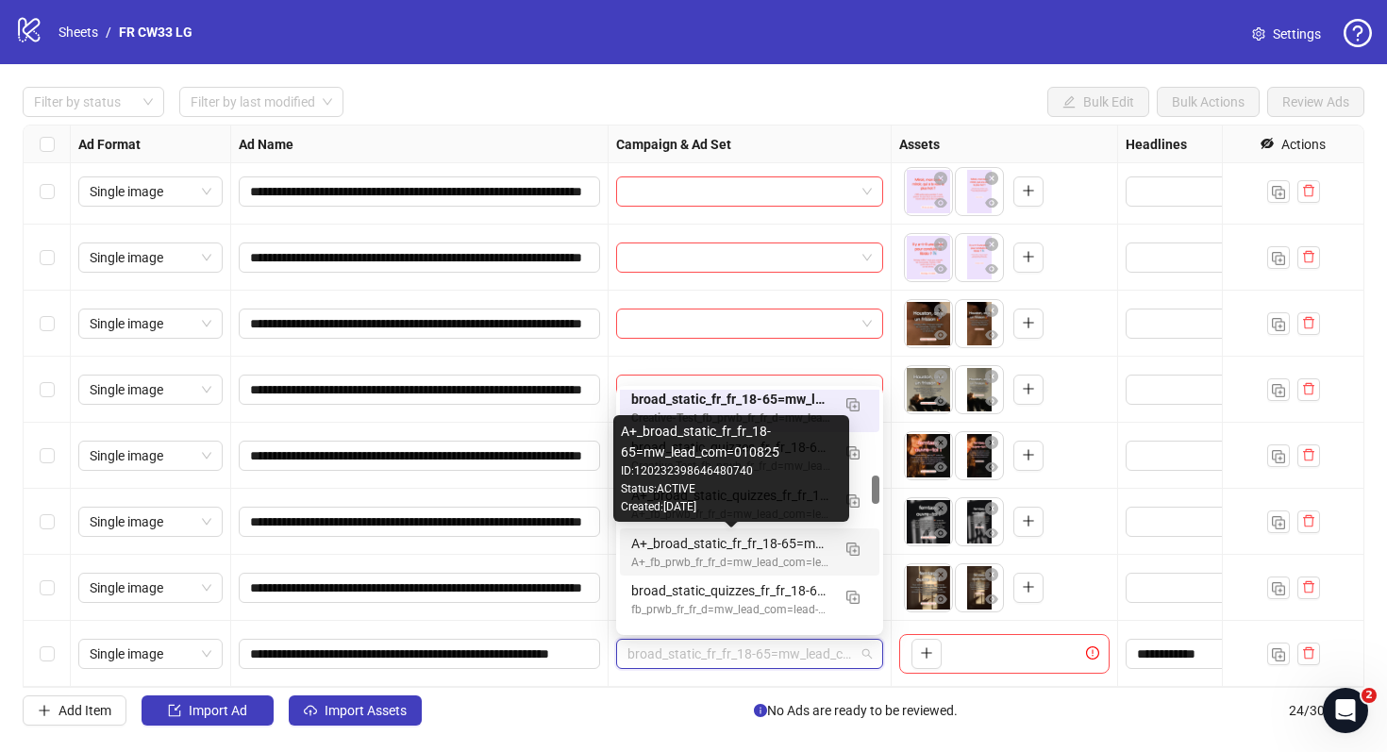
click at [767, 540] on div "A+_broad_static_fr_fr_18-65=mw_lead_com=010825" at bounding box center [730, 543] width 199 height 21
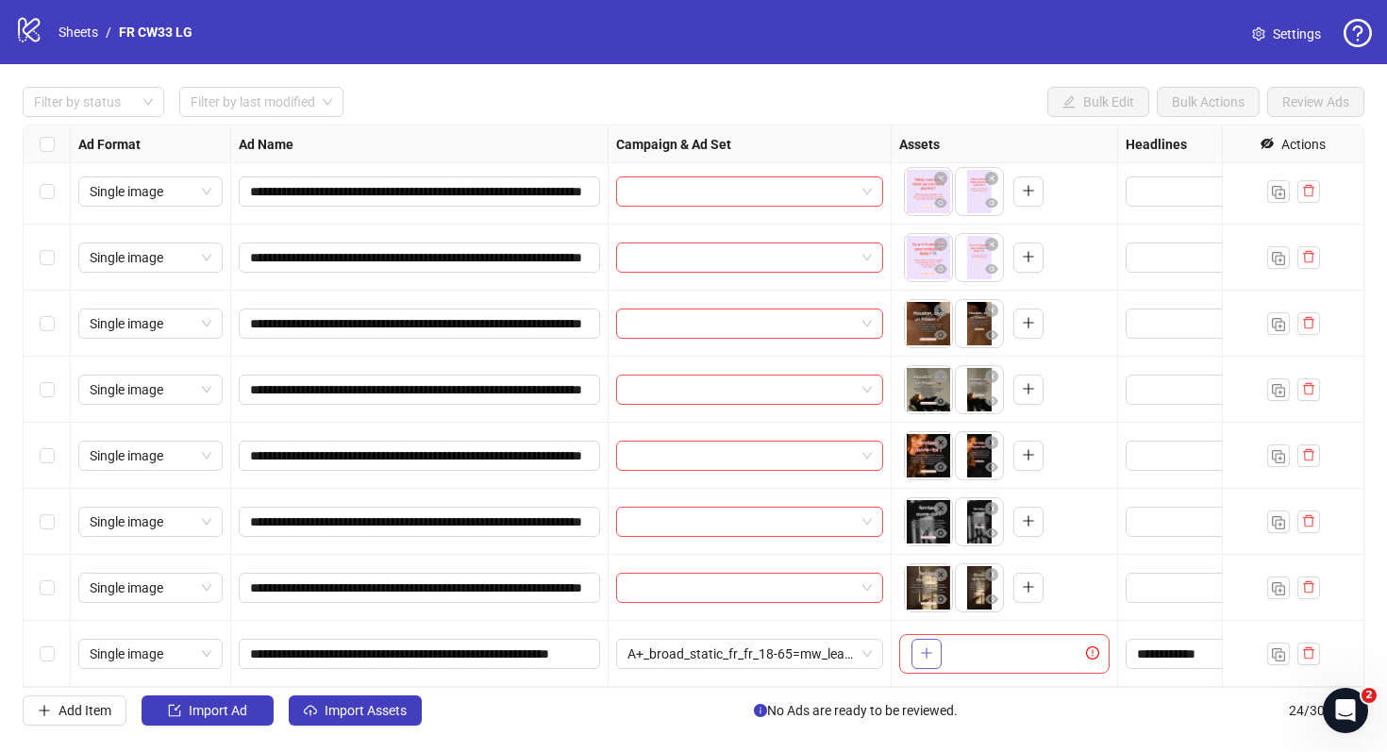
click at [920, 654] on icon "plus" at bounding box center [926, 653] width 13 height 13
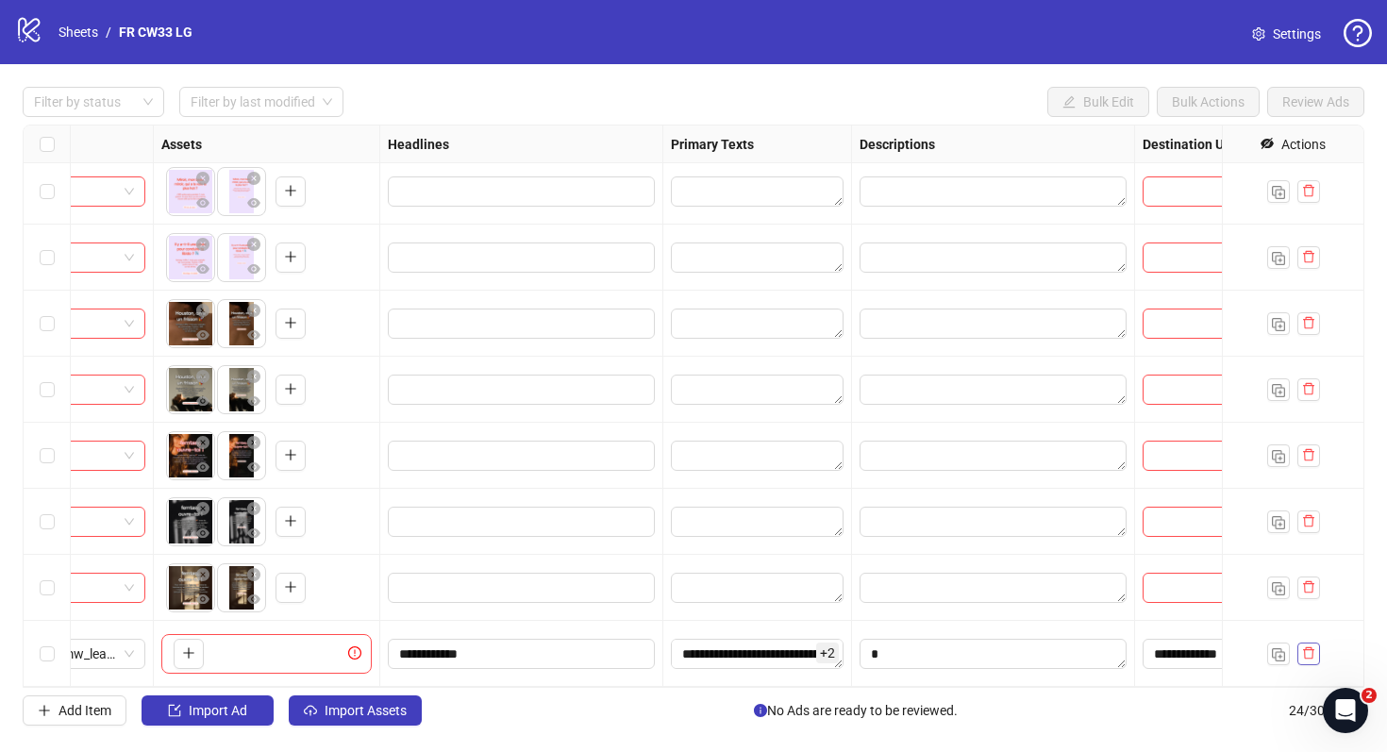
click at [1310, 655] on icon "delete" at bounding box center [1308, 653] width 13 height 13
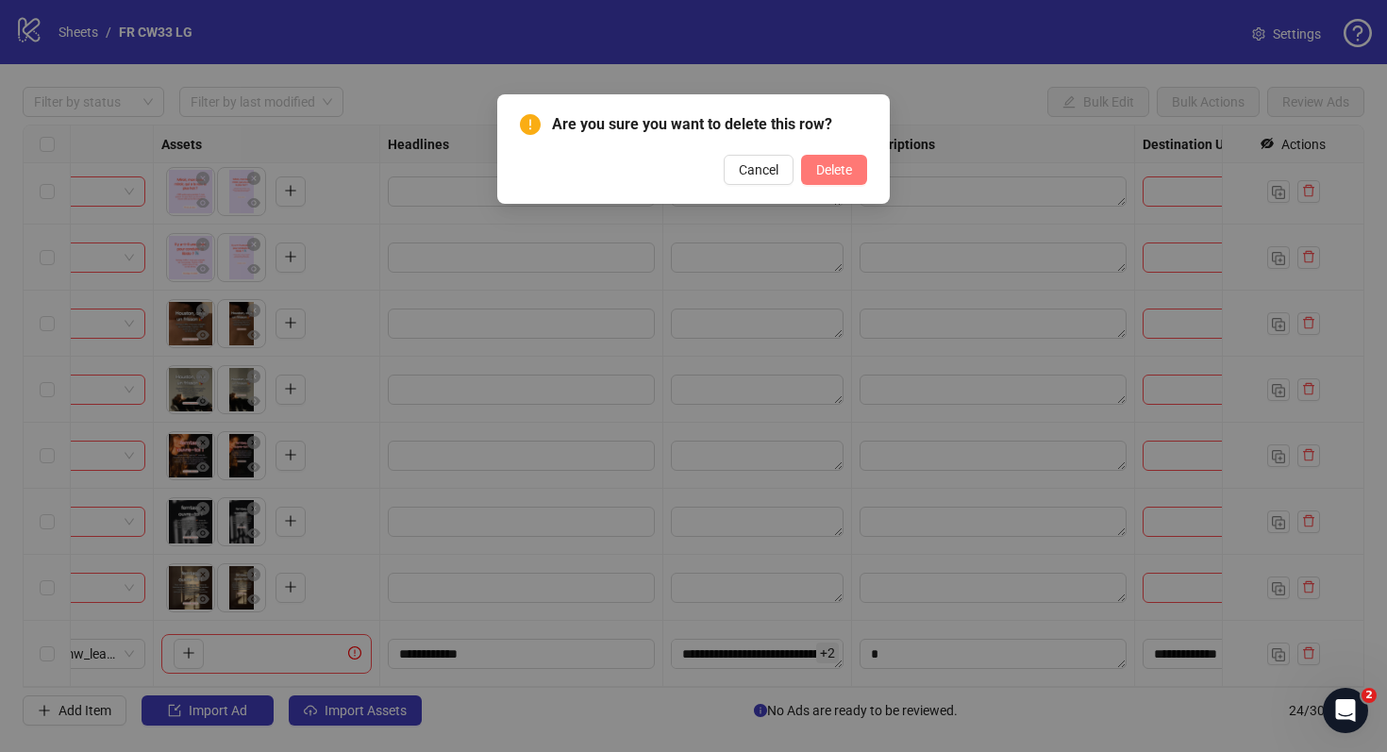
click at [838, 169] on span "Delete" at bounding box center [834, 169] width 36 height 15
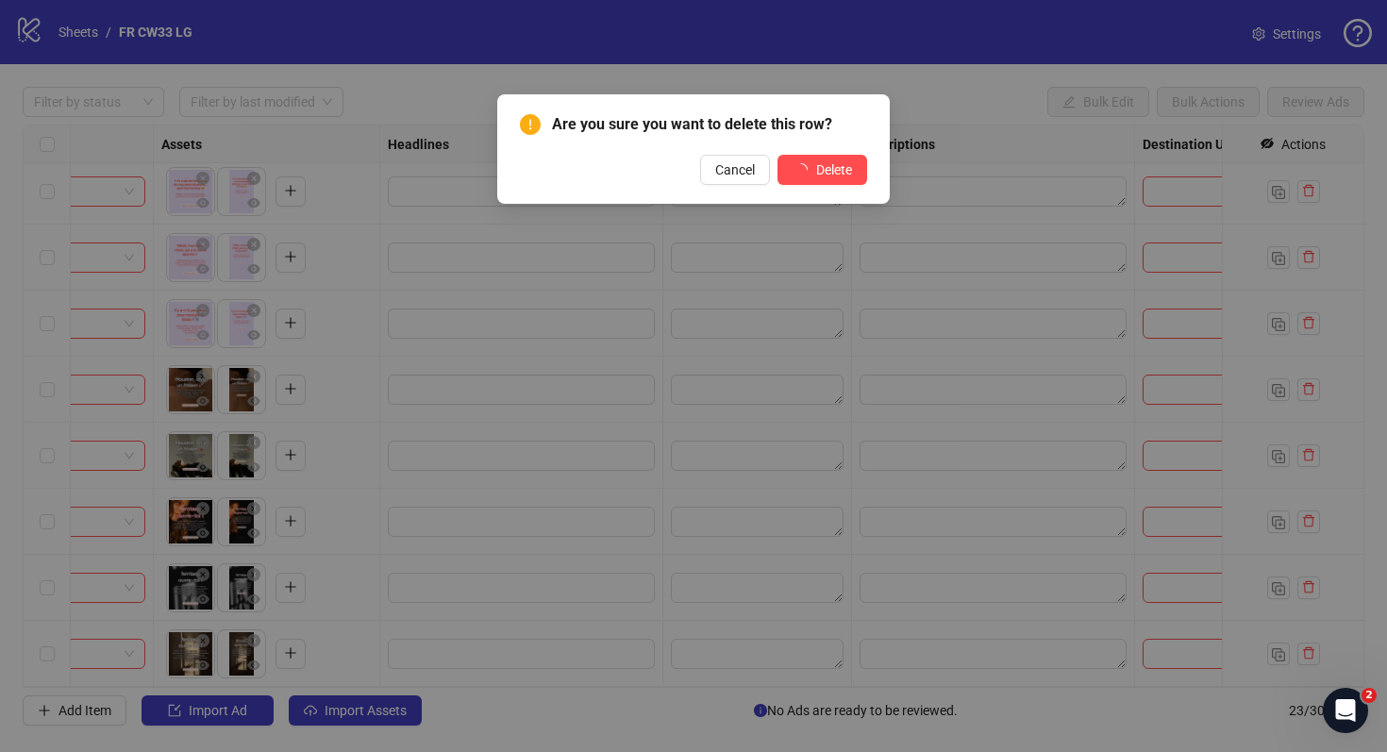
scroll to position [996, 738]
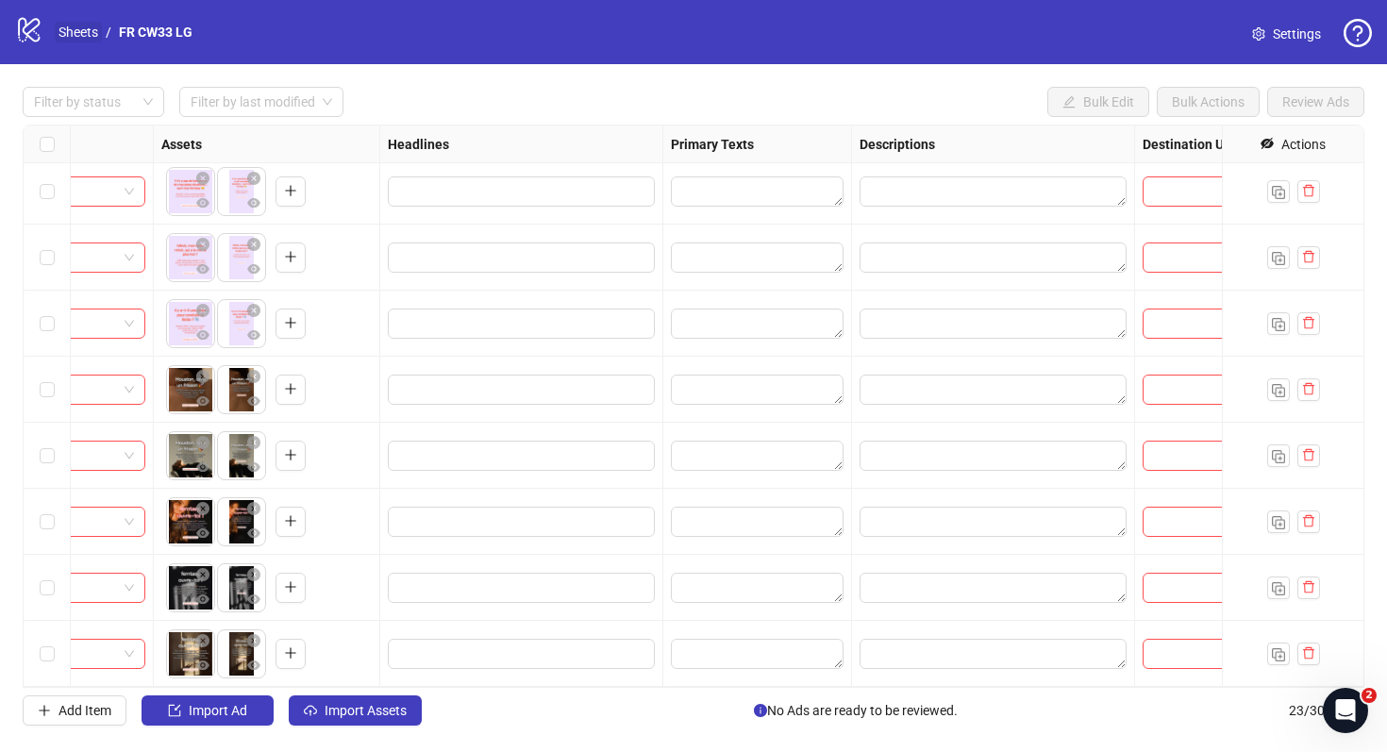
click at [92, 32] on link "Sheets" at bounding box center [78, 32] width 47 height 21
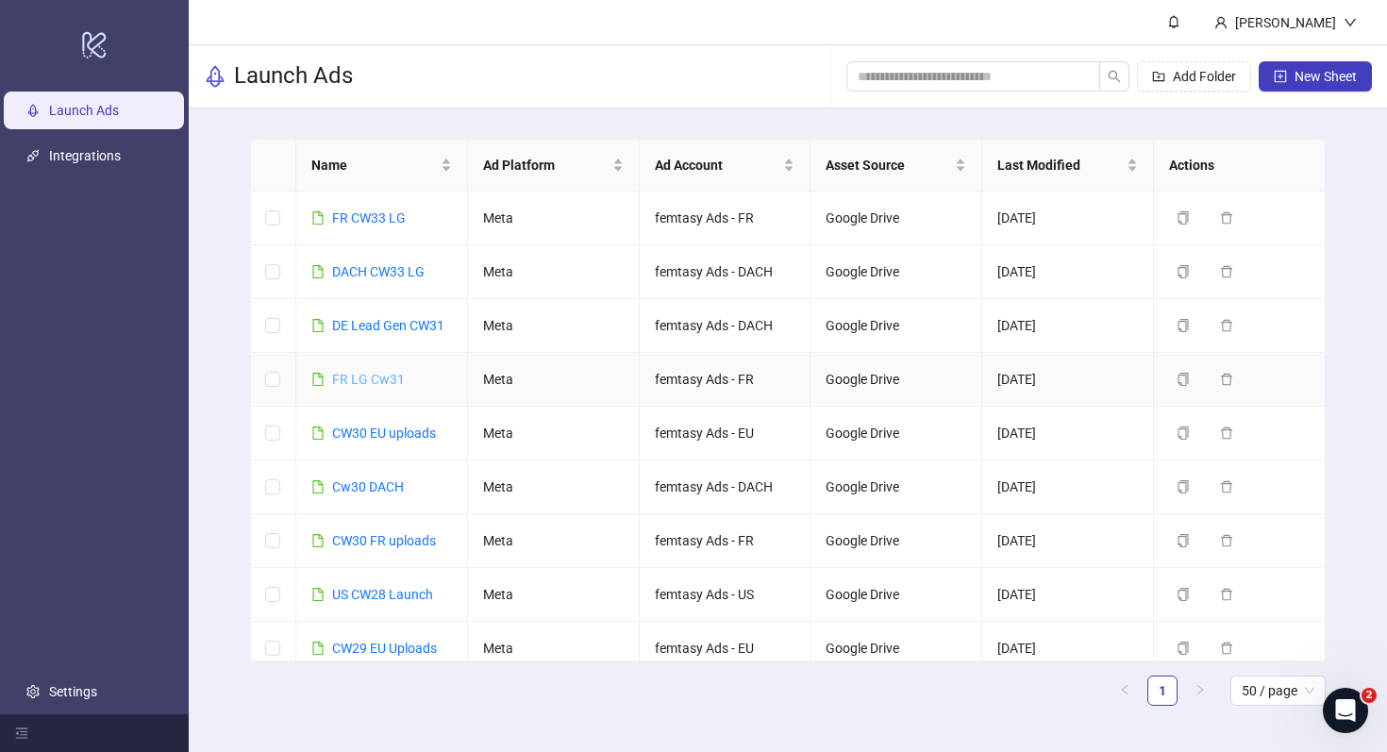
click at [394, 372] on link "FR LG Cw31" at bounding box center [368, 379] width 73 height 15
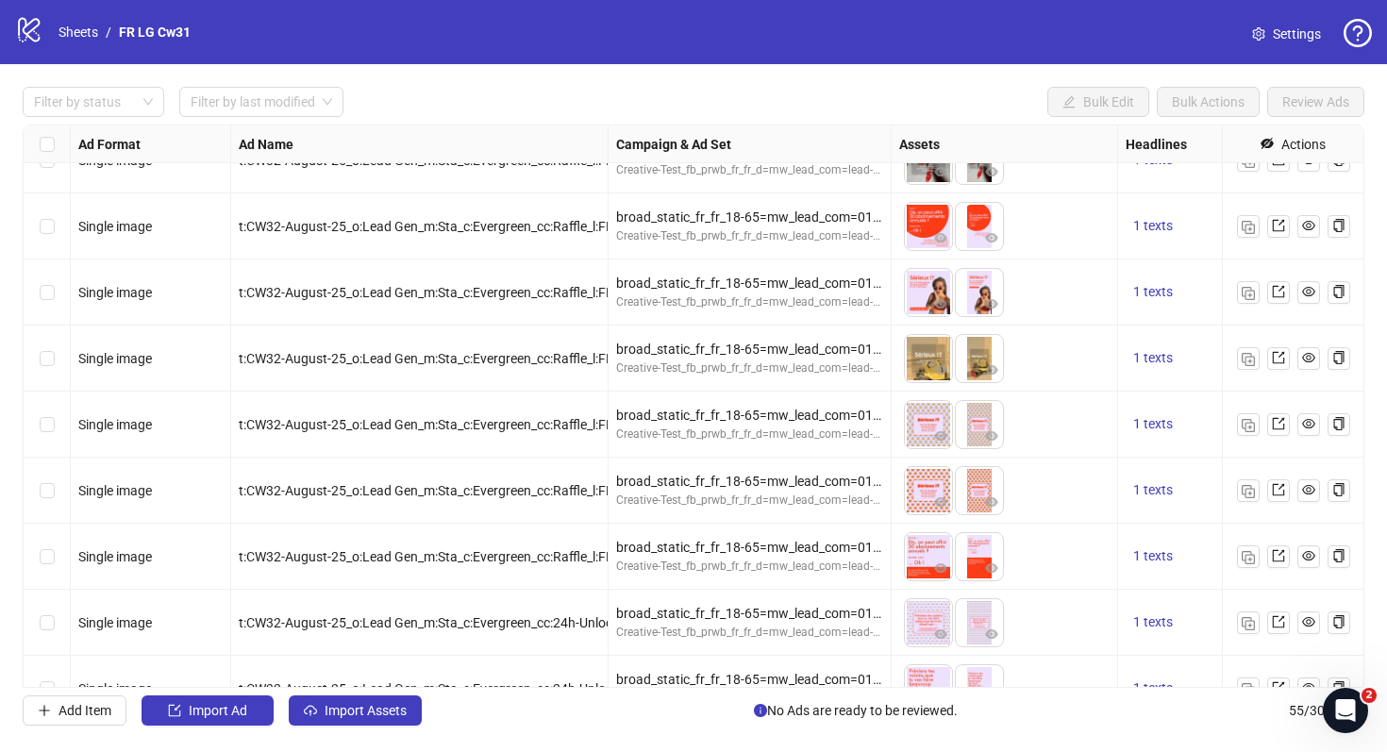
scroll to position [1889, 0]
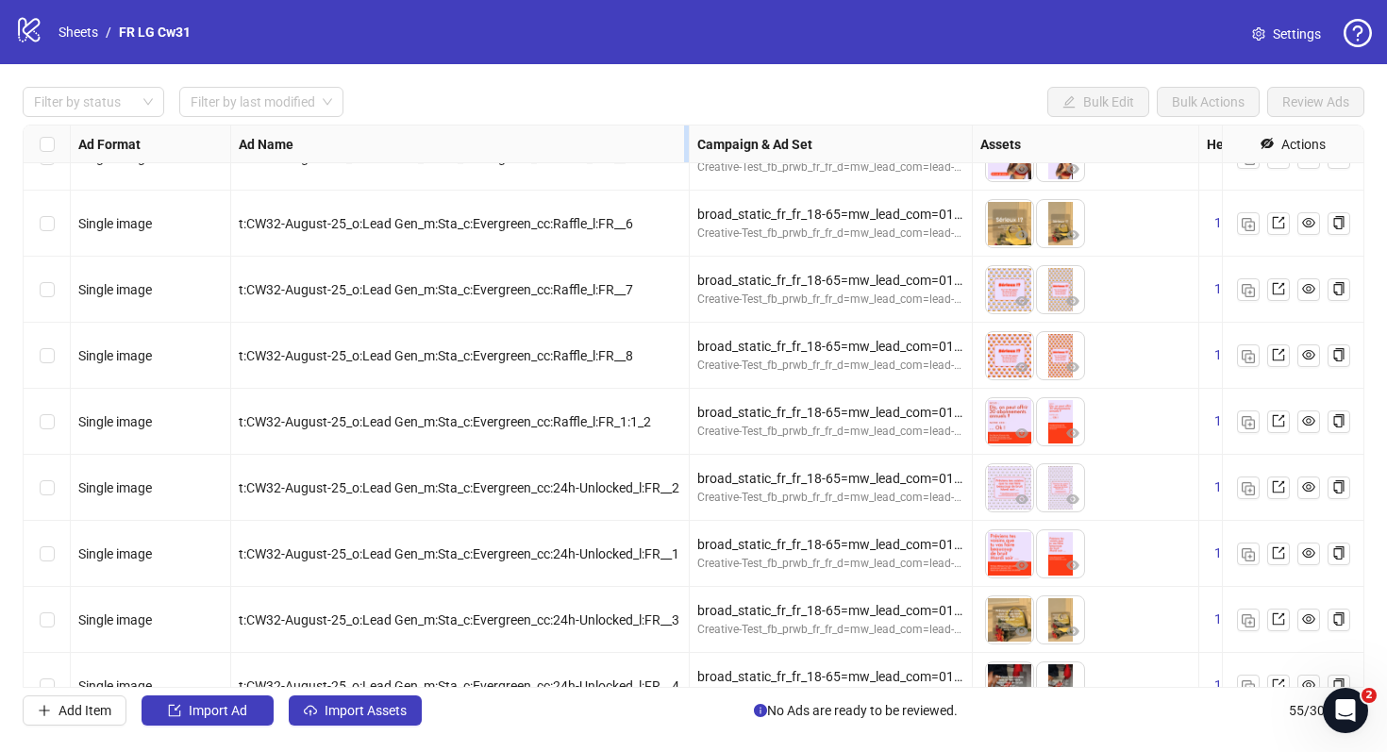
drag, startPoint x: 605, startPoint y: 149, endPoint x: 685, endPoint y: 143, distance: 80.5
click at [685, 143] on div "Resize Ad Name column" at bounding box center [686, 144] width 5 height 37
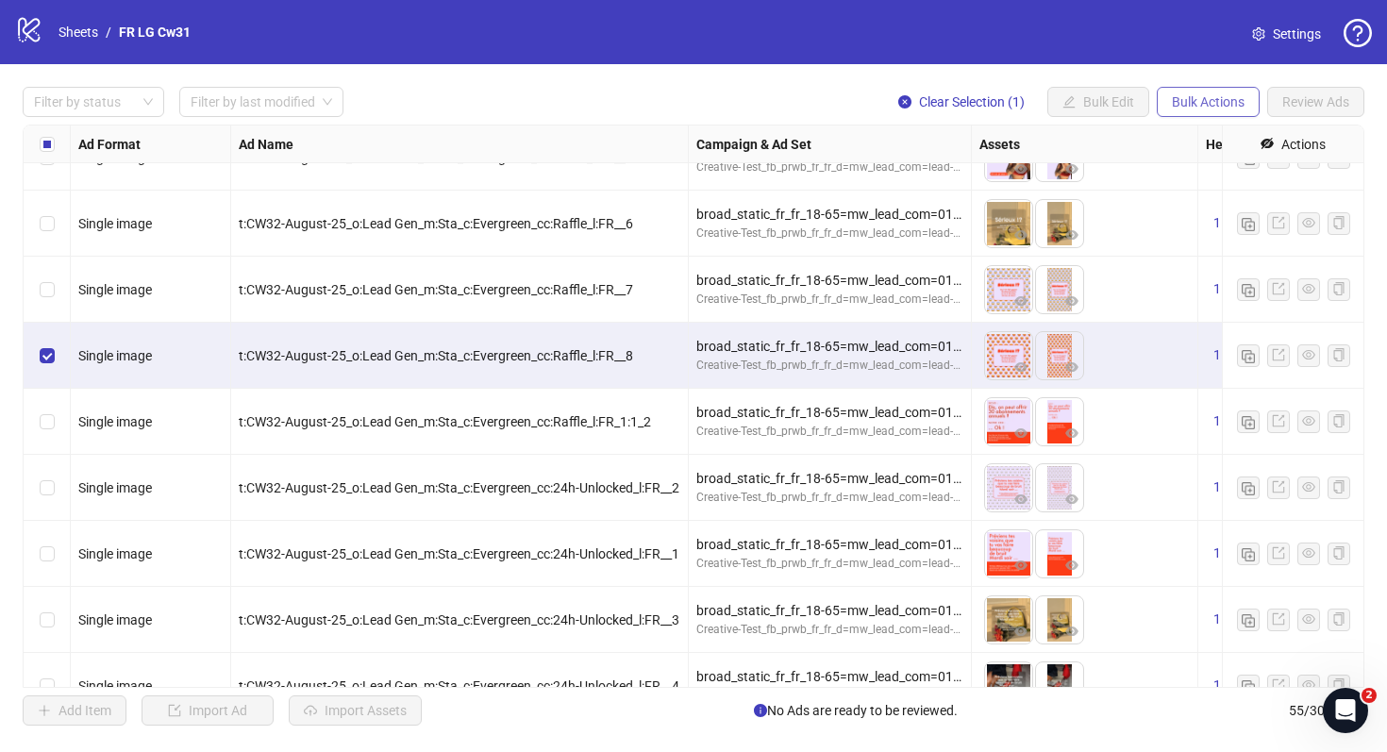
click at [1173, 114] on button "Bulk Actions" at bounding box center [1208, 102] width 103 height 30
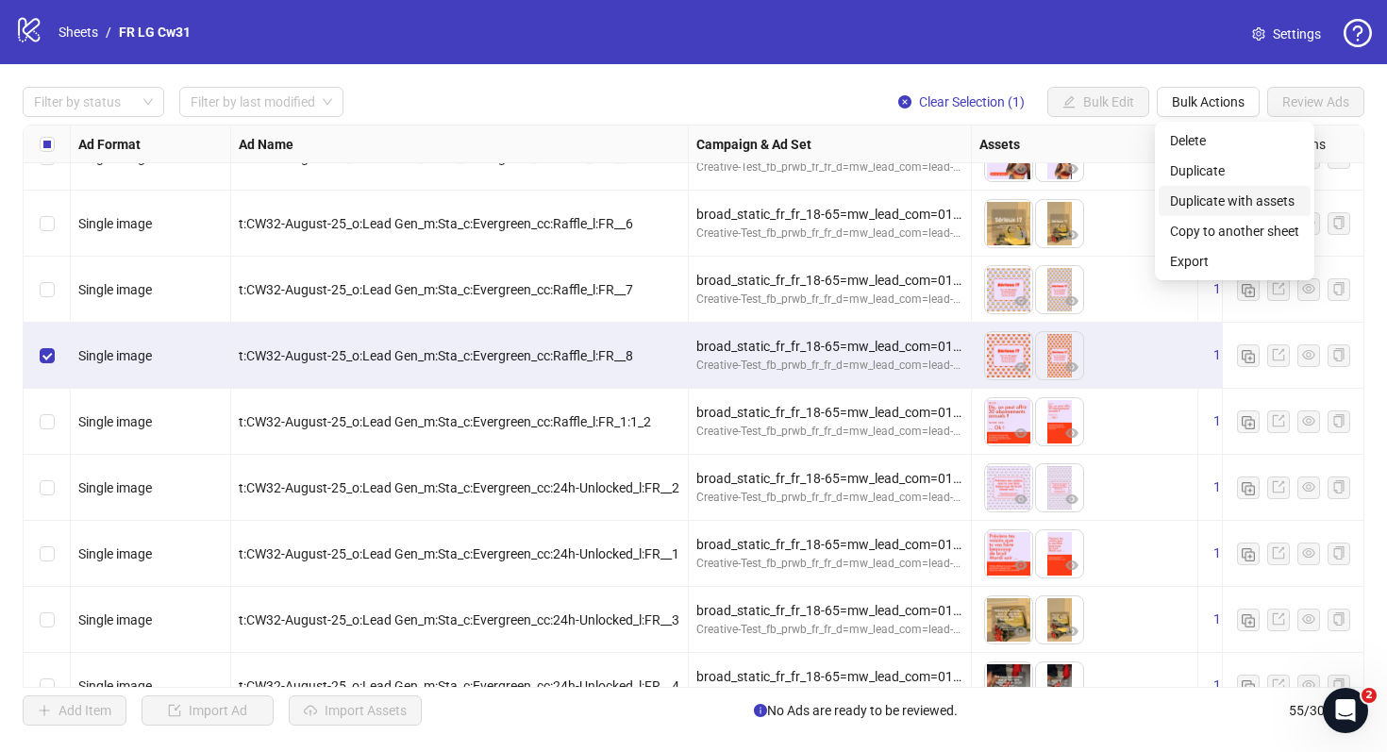
click at [1211, 208] on span "Duplicate with assets" at bounding box center [1234, 201] width 129 height 21
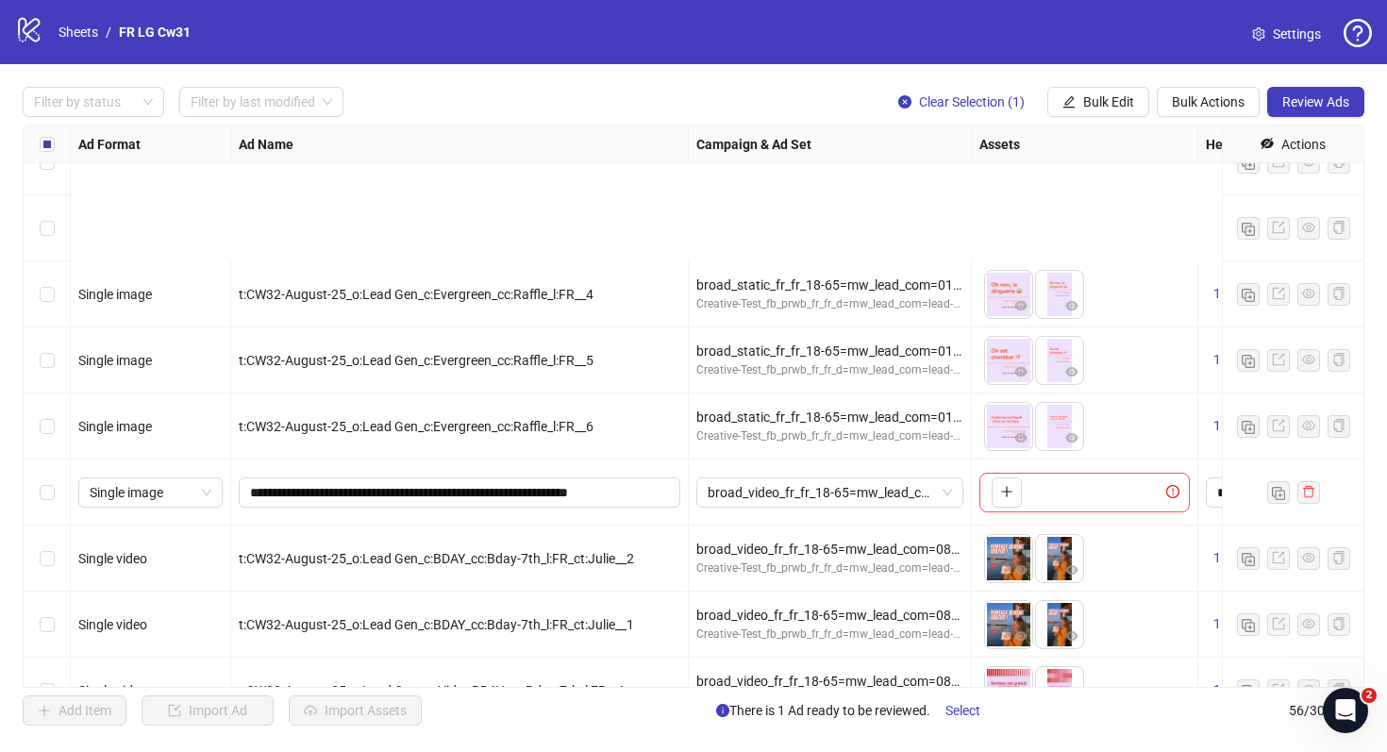
scroll to position [3176, 0]
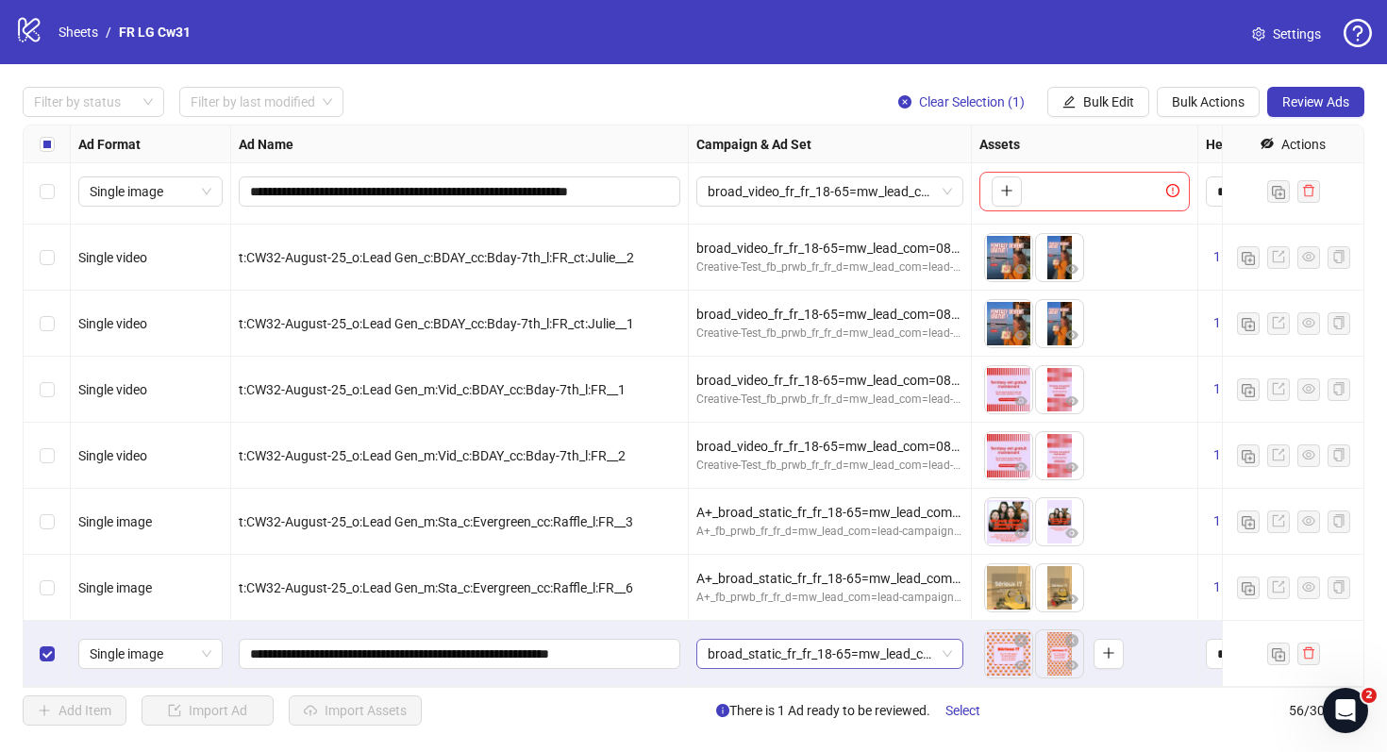
click at [851, 646] on span "broad_static_fr_fr_18-65=mw_lead_com=010825" at bounding box center [830, 654] width 244 height 28
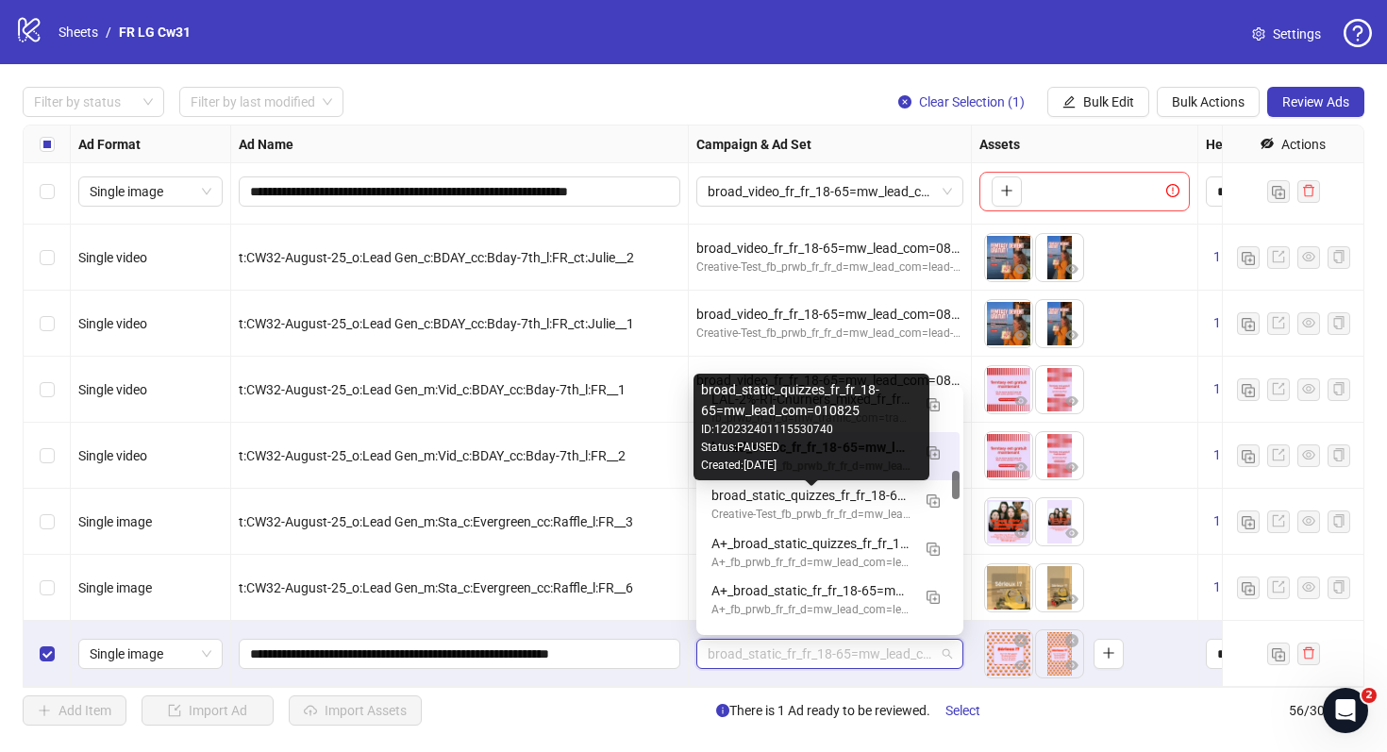
scroll to position [680, 0]
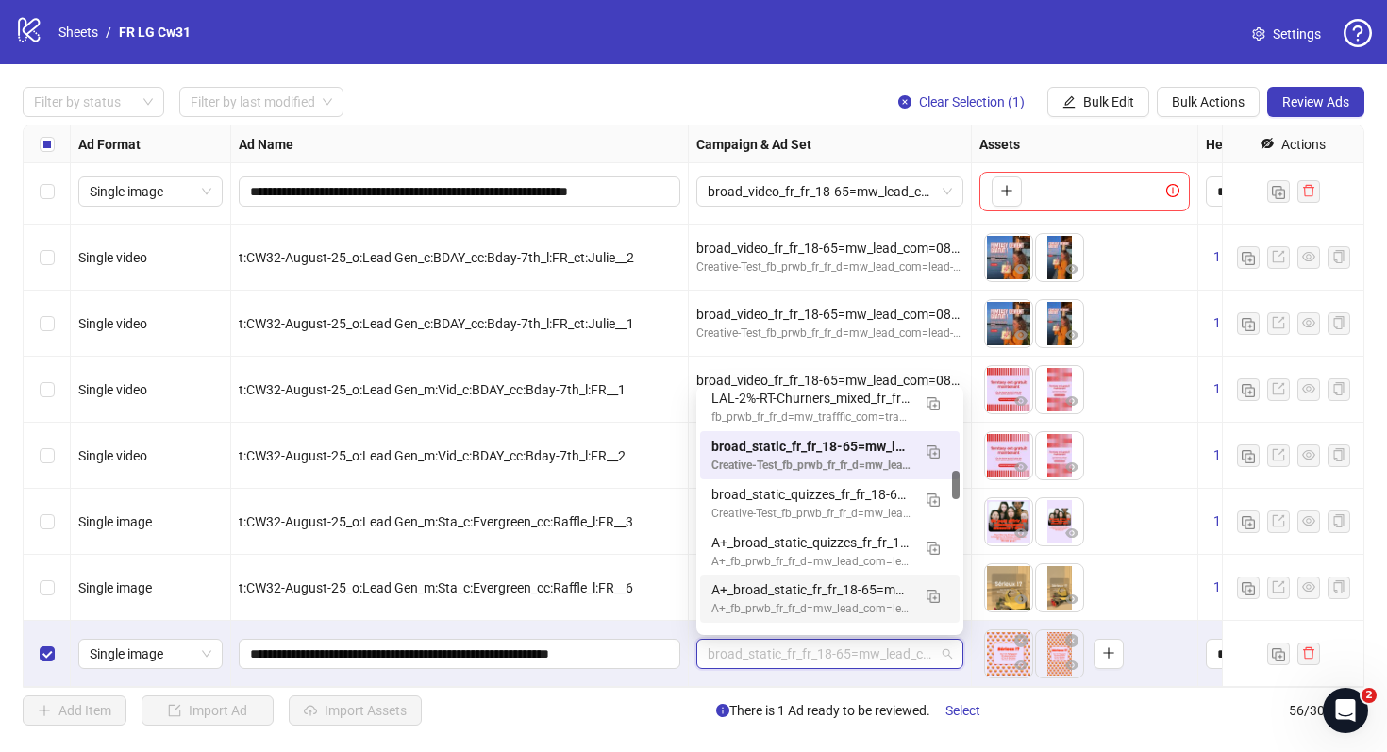
click at [848, 588] on div "A+_broad_static_fr_fr_18-65=mw_lead_com=010825" at bounding box center [811, 589] width 199 height 21
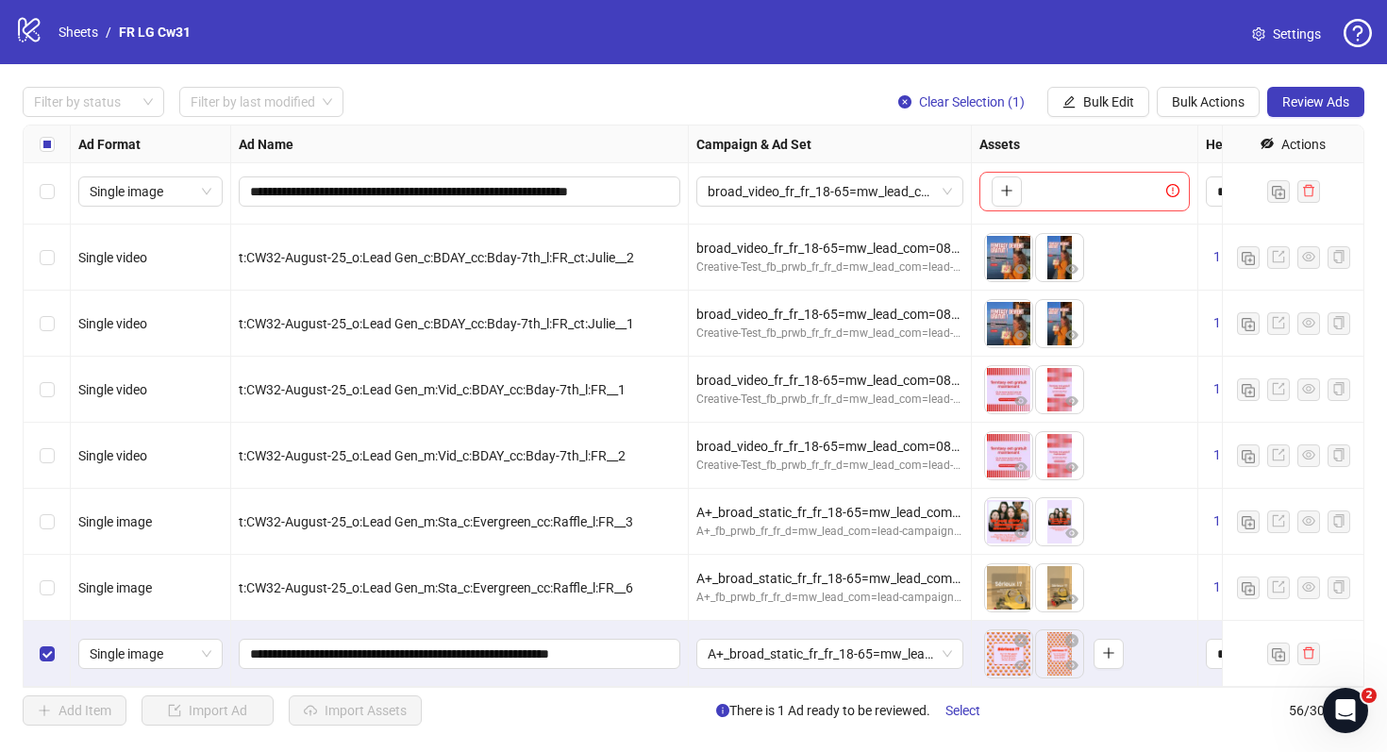
click at [973, 678] on div "To pick up a draggable item, press the space bar. While dragging, use the arrow…" at bounding box center [1085, 654] width 227 height 66
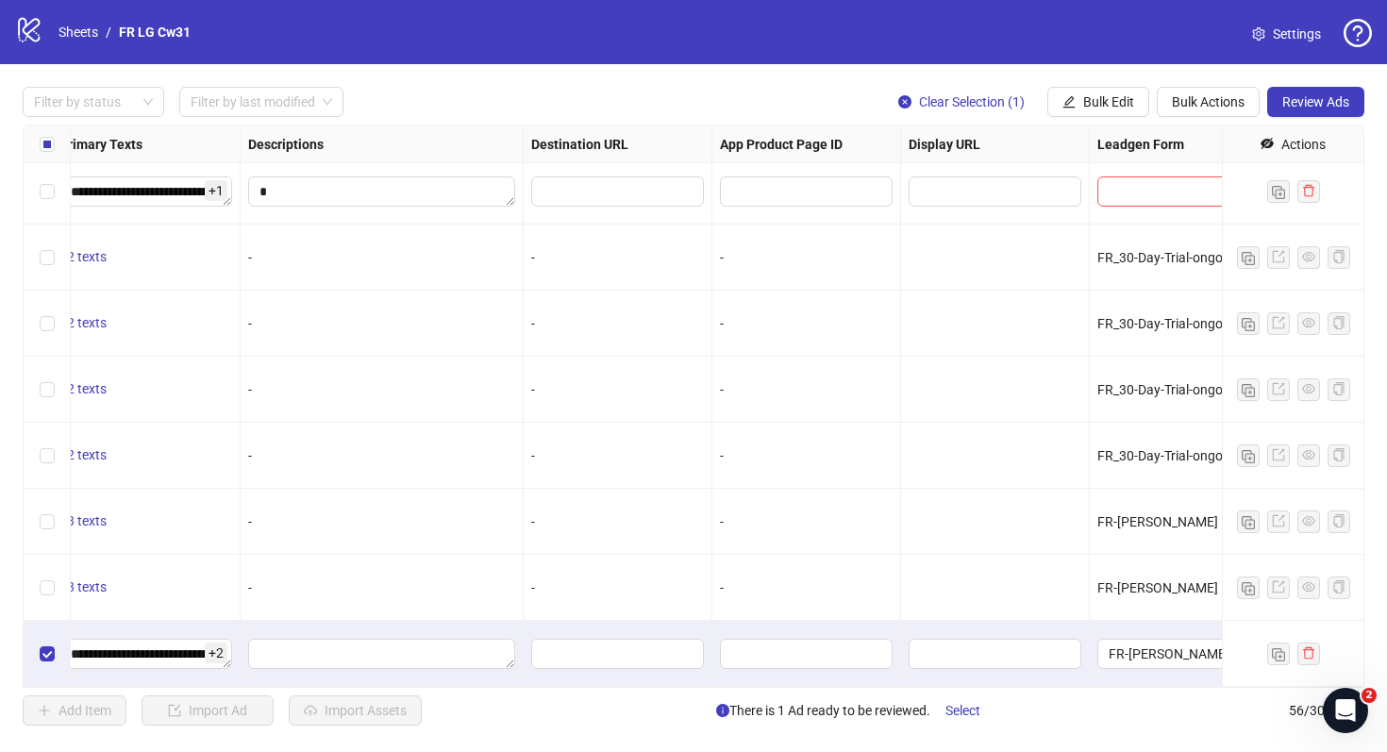
scroll to position [3176, 1826]
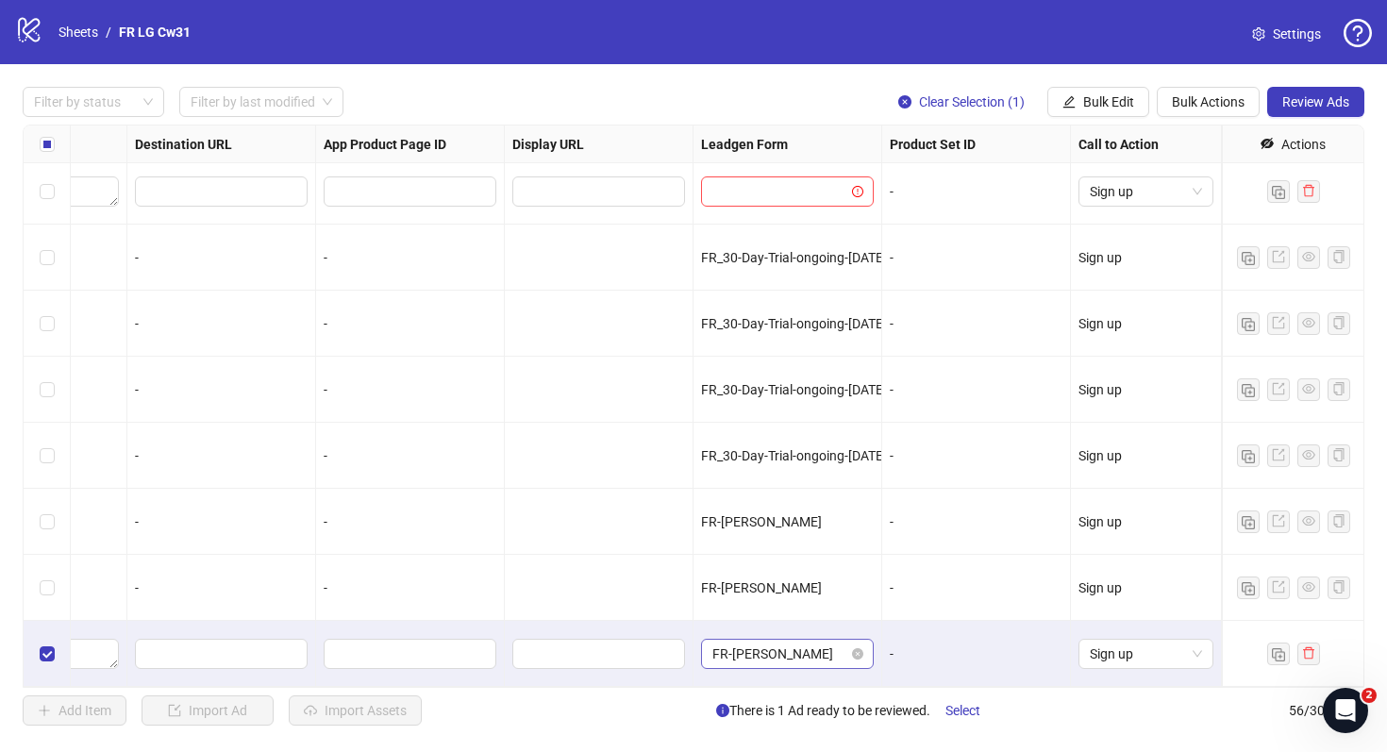
click at [720, 641] on span "FR-JULIE-RAFFLE" at bounding box center [788, 654] width 150 height 28
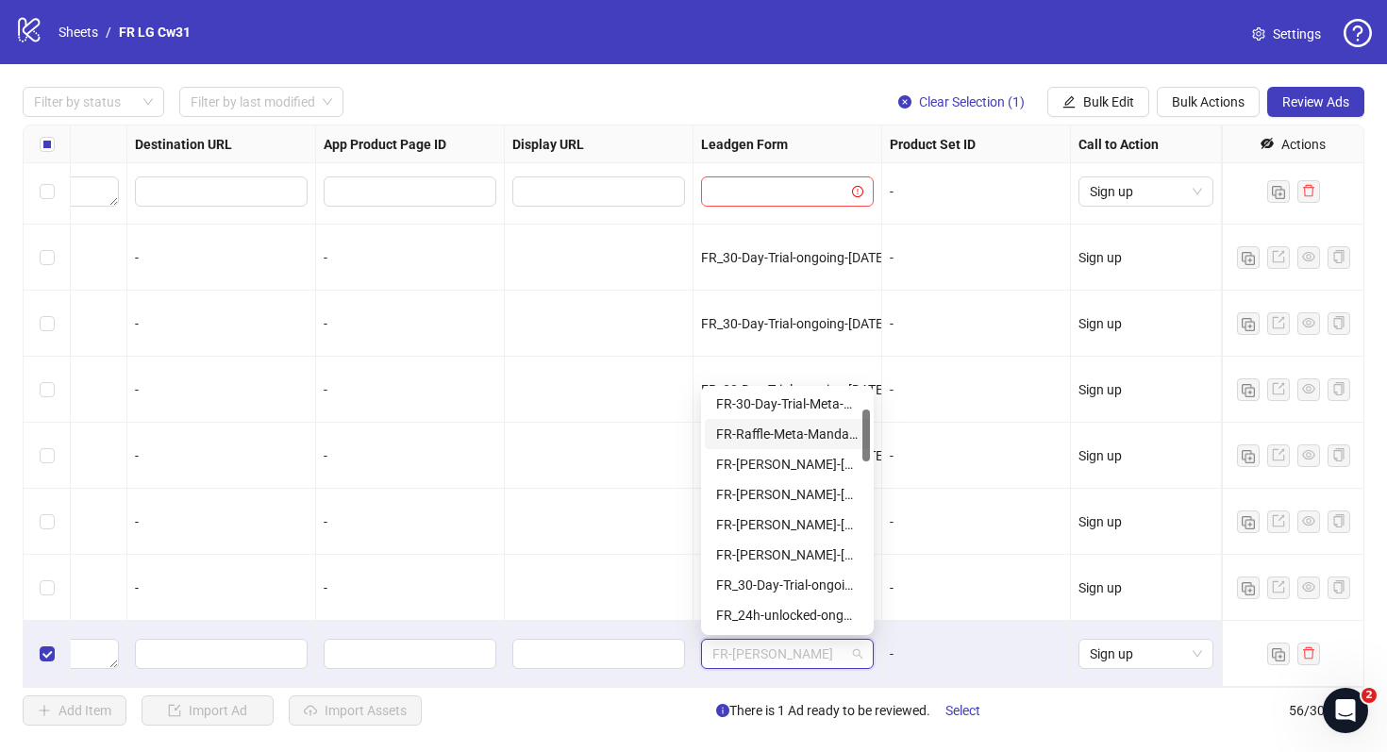
scroll to position [91, 0]
click at [783, 468] on div "FR-JULIE-RAFFLE-Aug25-Mandatory-Question-tu" at bounding box center [787, 465] width 143 height 21
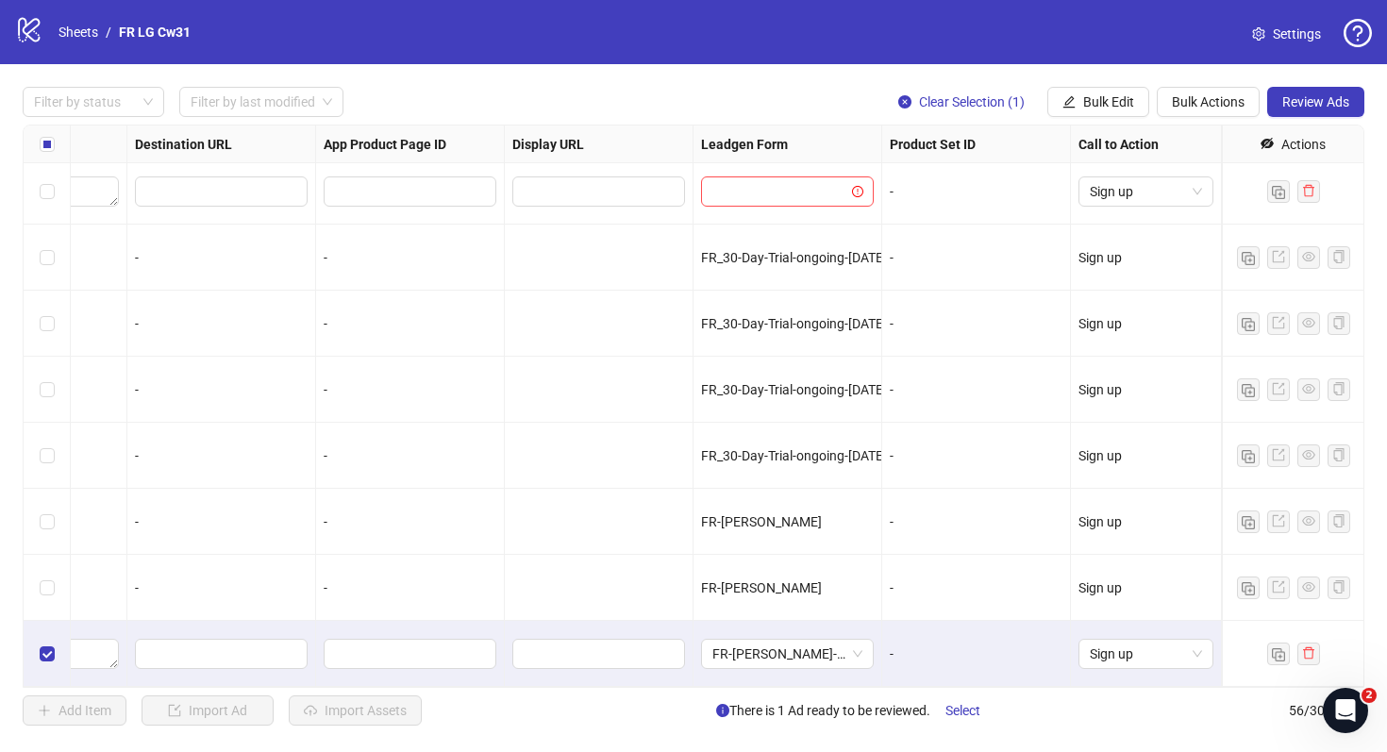
click at [976, 665] on div "-" at bounding box center [976, 654] width 189 height 66
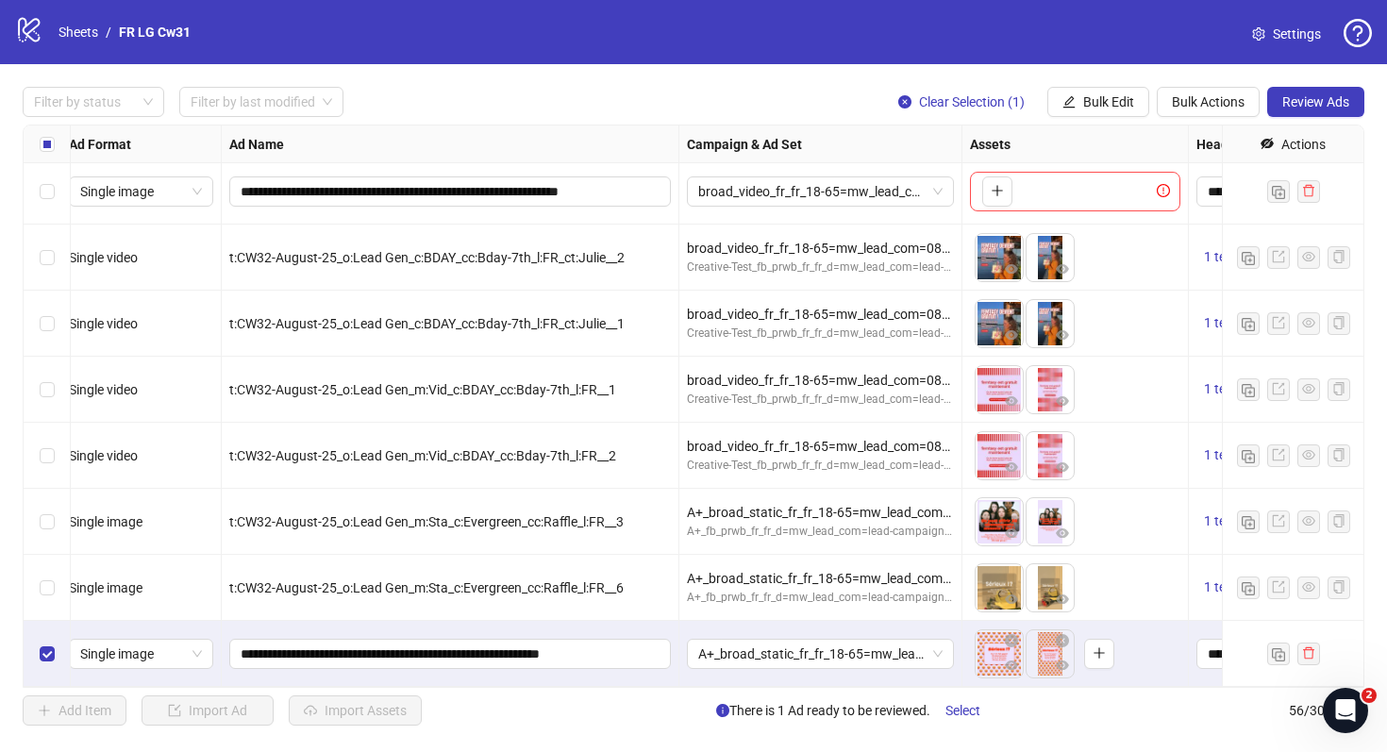
scroll to position [3176, 0]
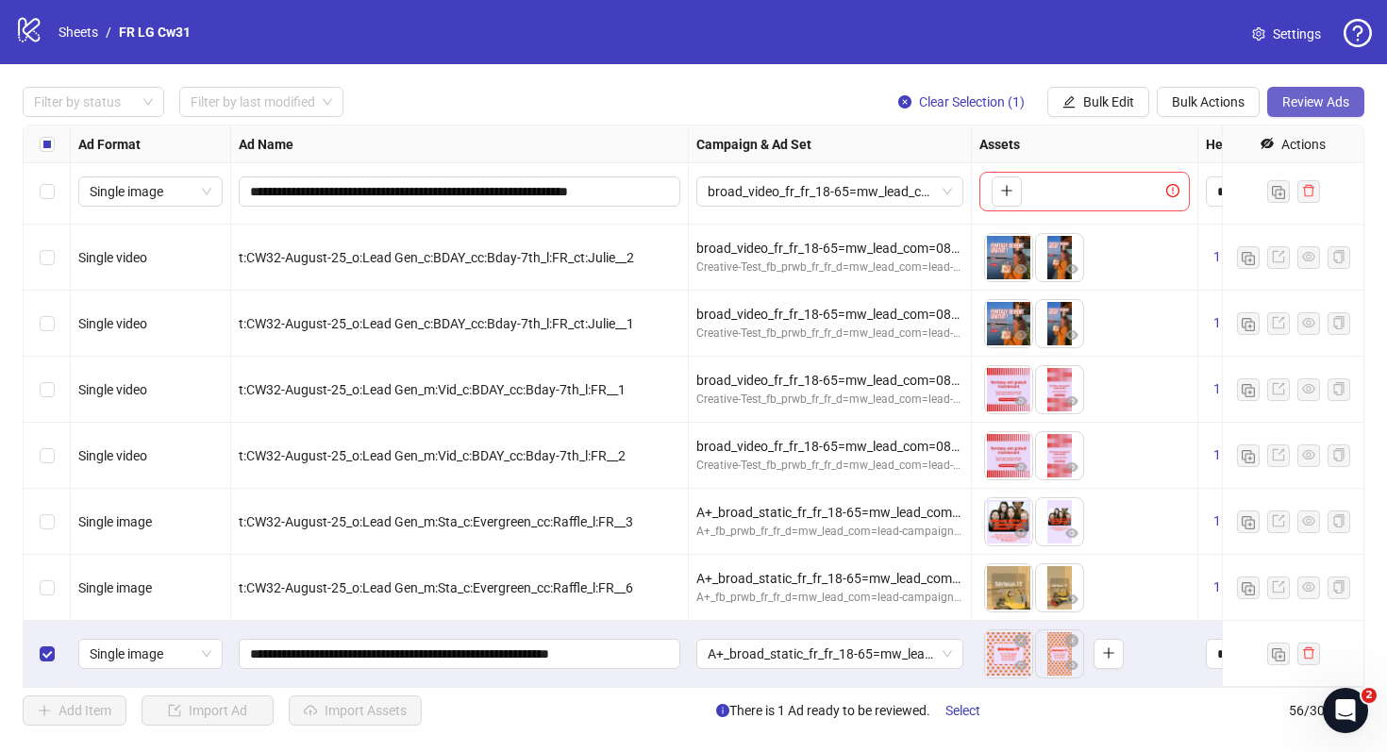
click at [1326, 107] on span "Review Ads" at bounding box center [1316, 101] width 67 height 15
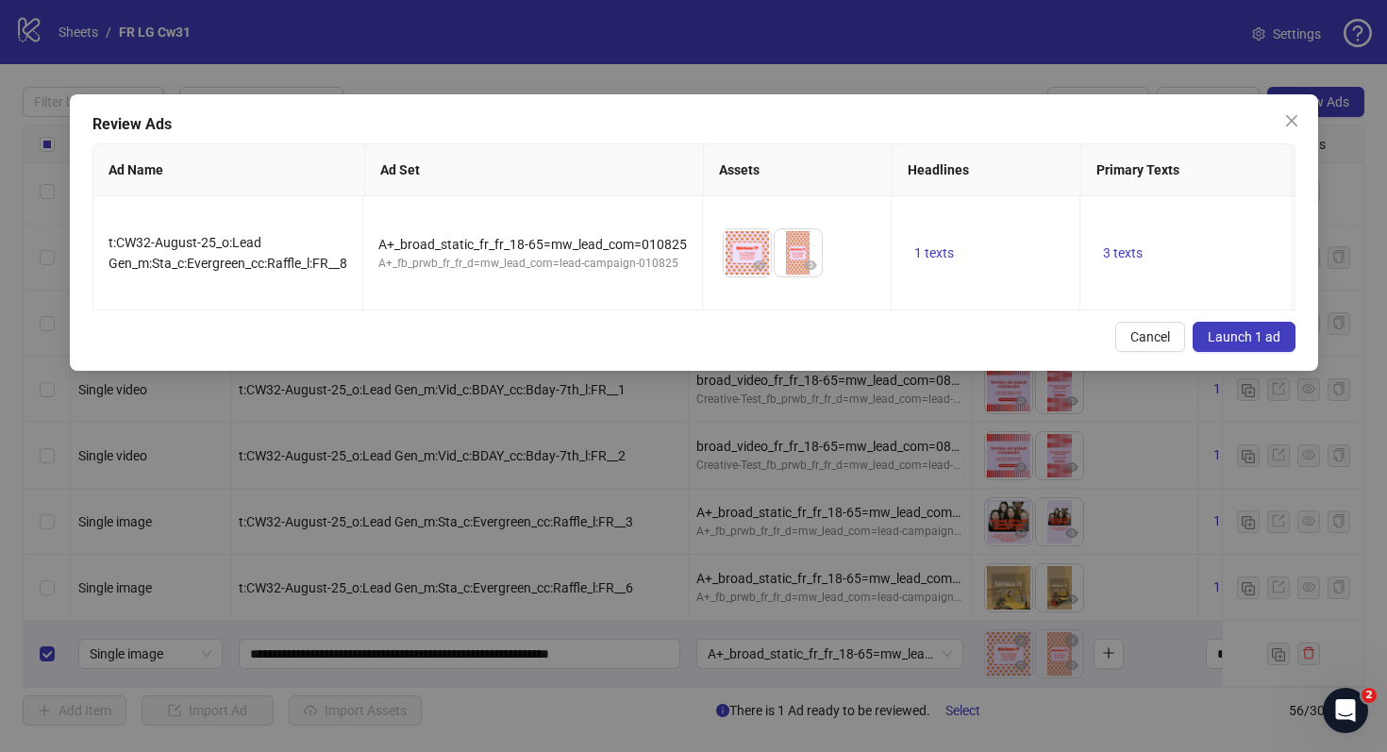
click at [1229, 322] on button "Launch 1 ad" at bounding box center [1244, 337] width 103 height 30
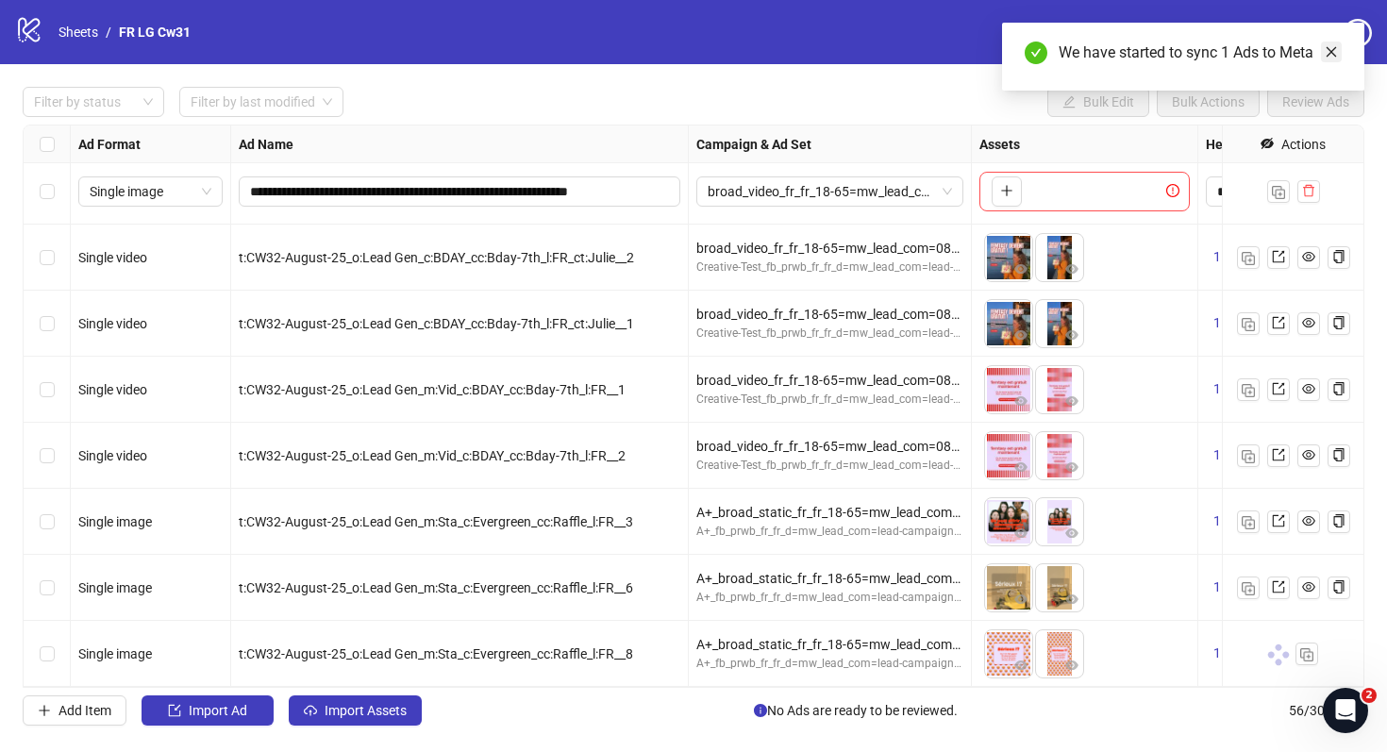
click at [1332, 57] on icon "close" at bounding box center [1331, 51] width 13 height 13
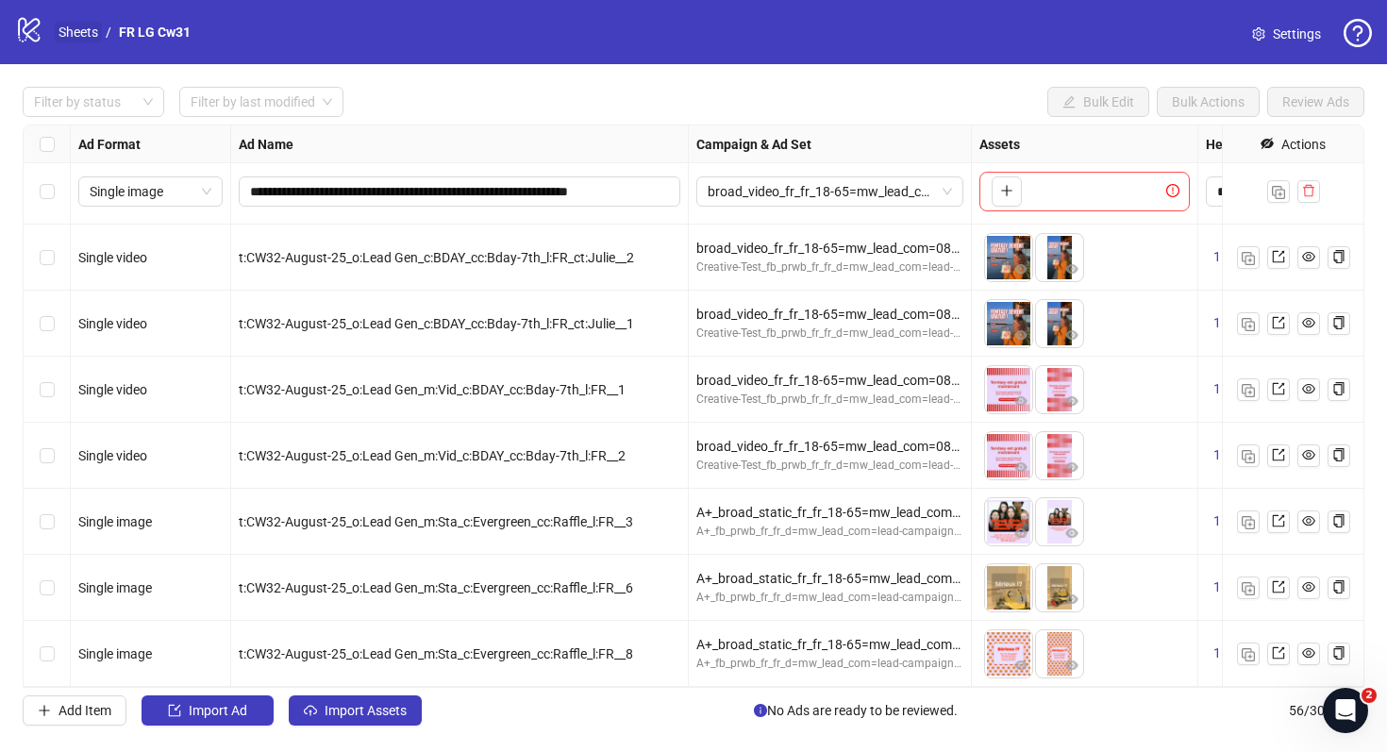
click at [84, 37] on link "Sheets" at bounding box center [78, 32] width 47 height 21
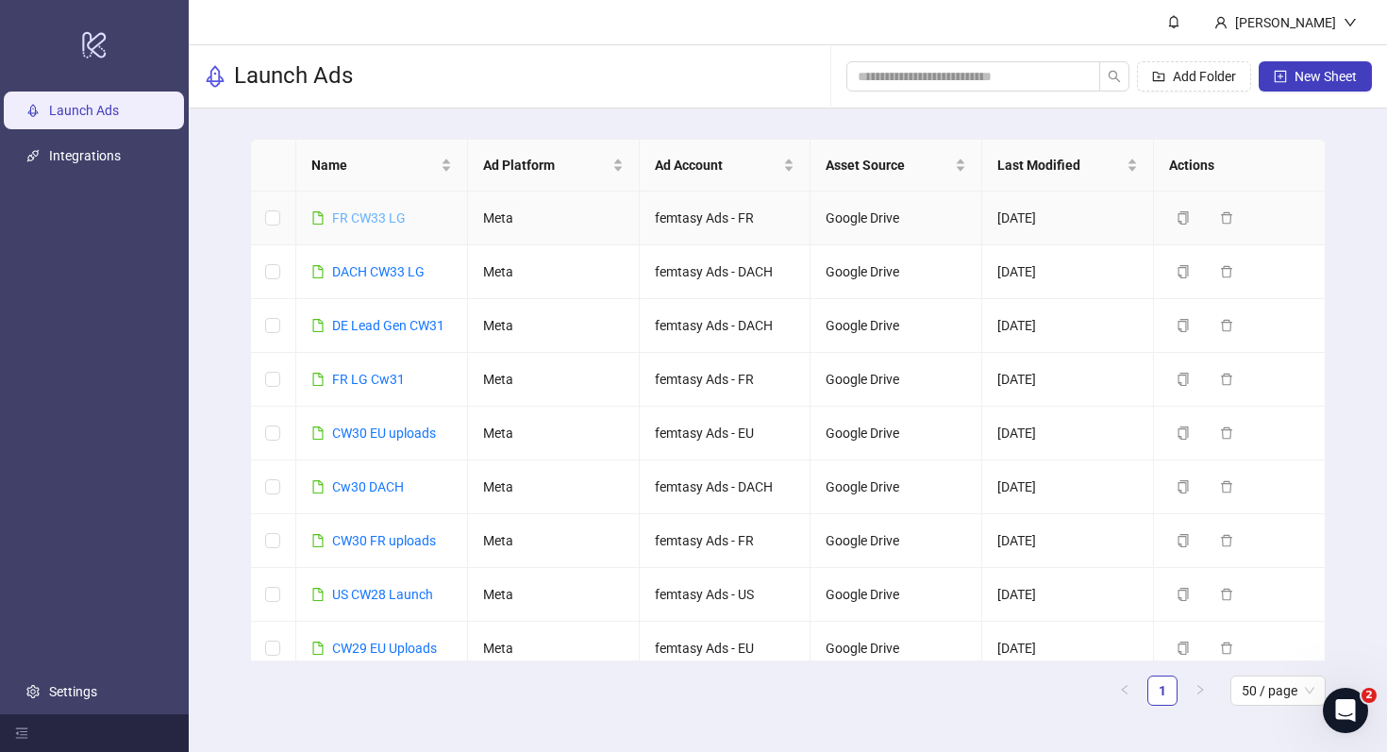
click at [342, 210] on link "FR CW33 LG" at bounding box center [369, 217] width 74 height 15
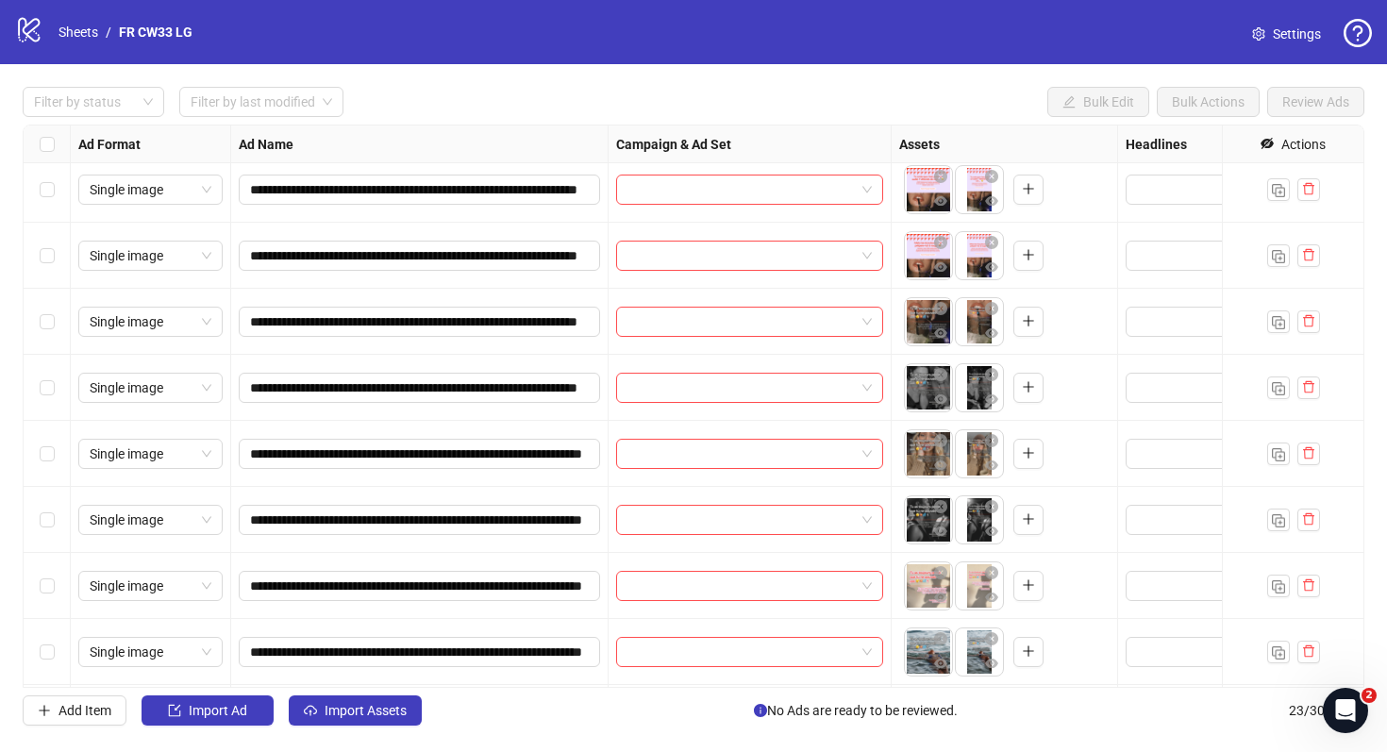
scroll to position [388, 0]
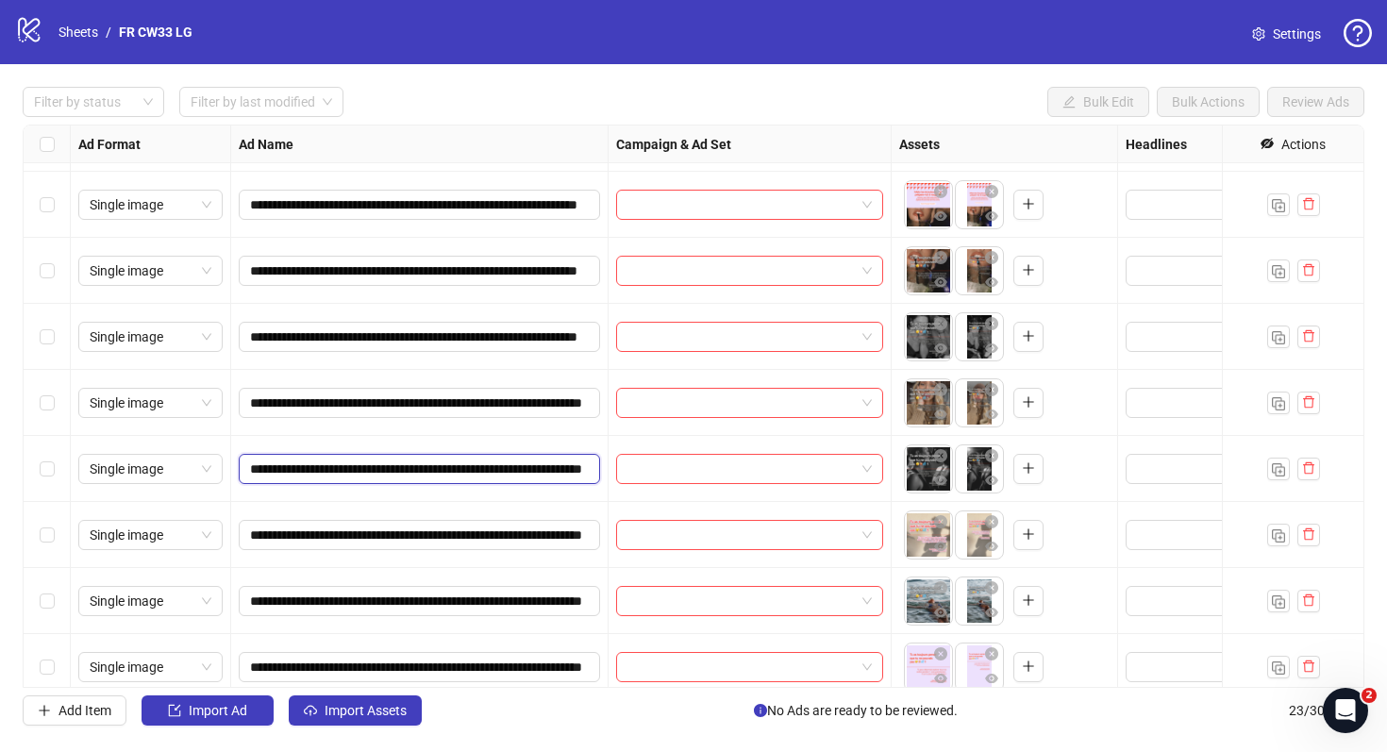
click at [518, 459] on input "**********" at bounding box center [417, 469] width 335 height 21
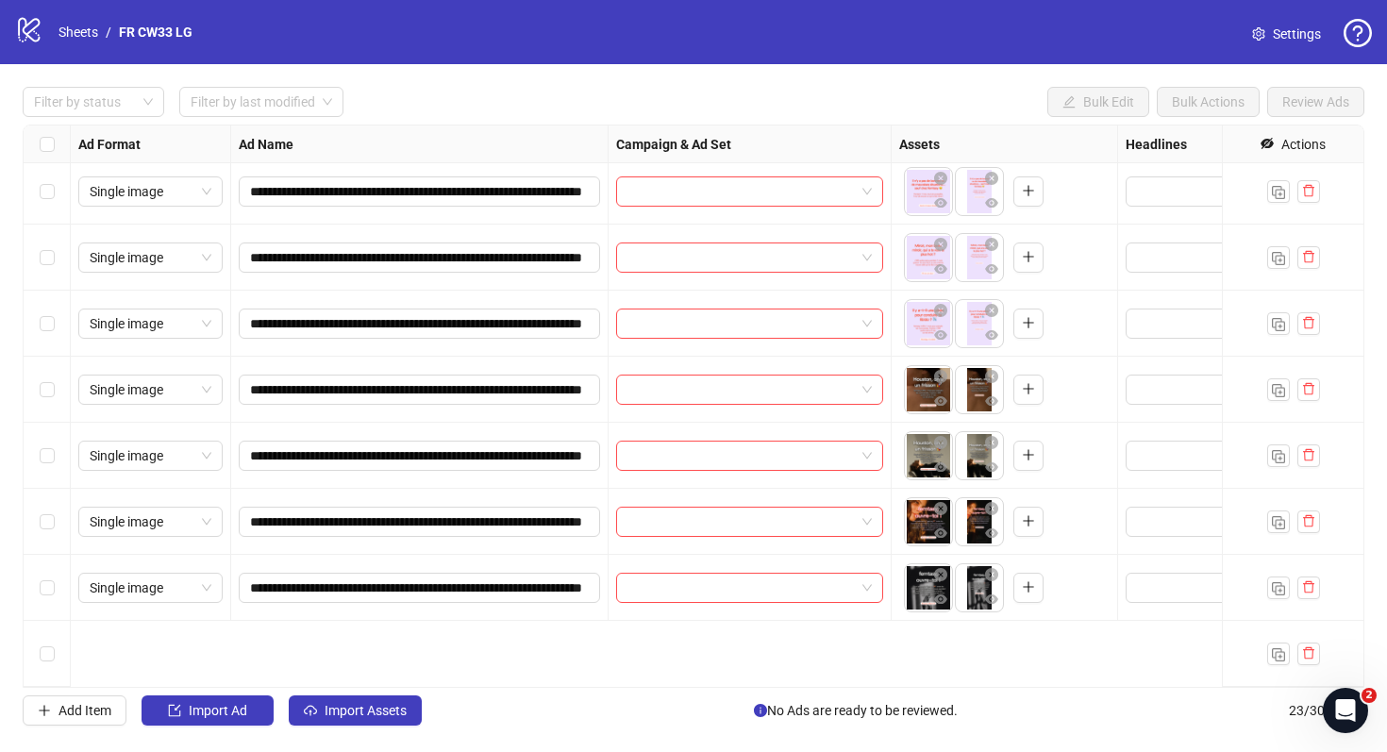
scroll to position [0, 0]
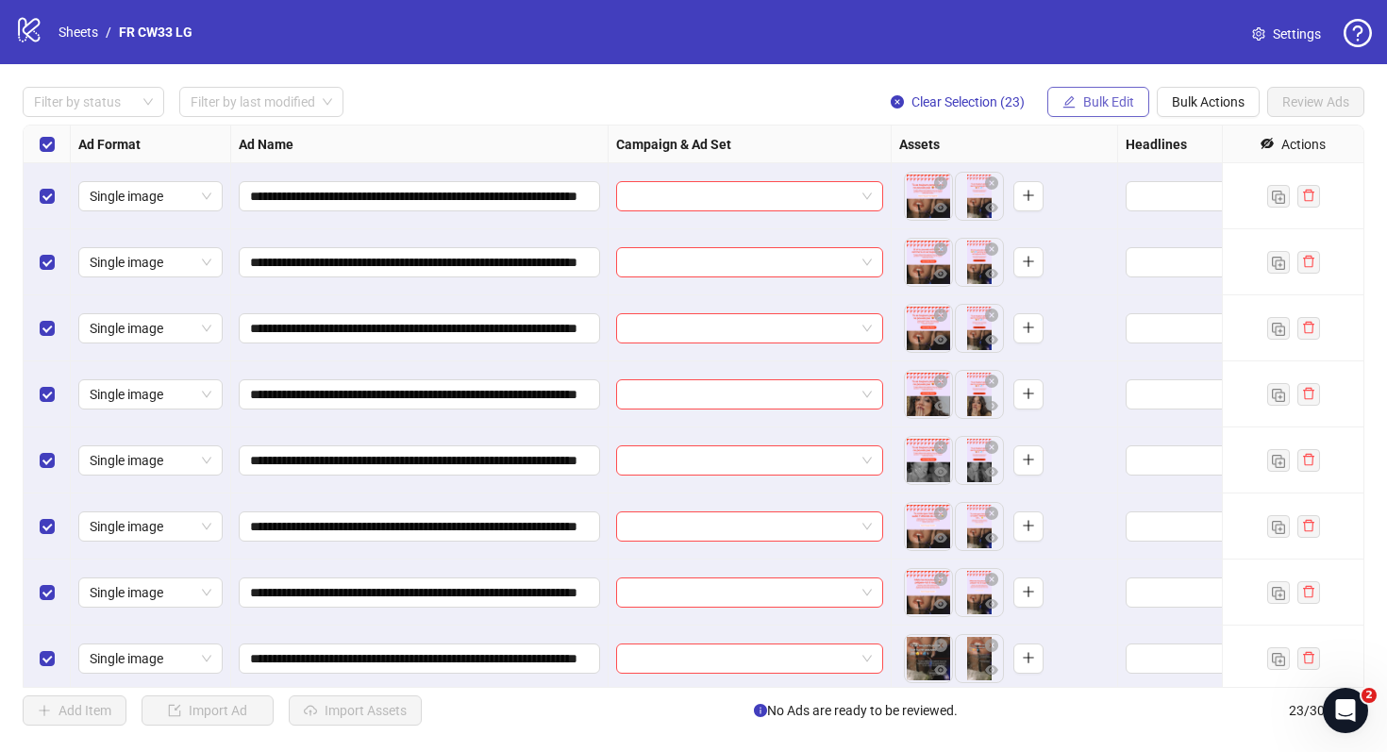
click at [1097, 94] on span "Bulk Edit" at bounding box center [1108, 101] width 51 height 15
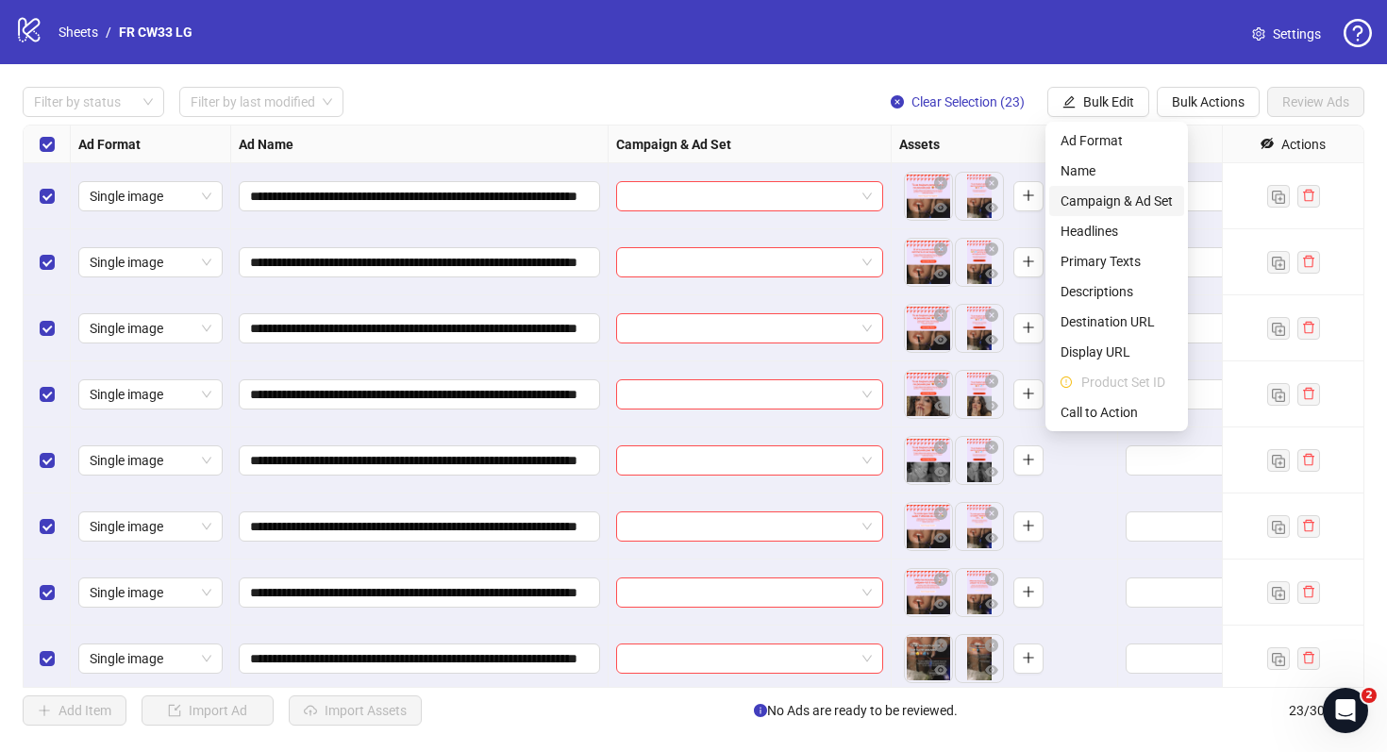
click at [1109, 201] on span "Campaign & Ad Set" at bounding box center [1117, 201] width 112 height 21
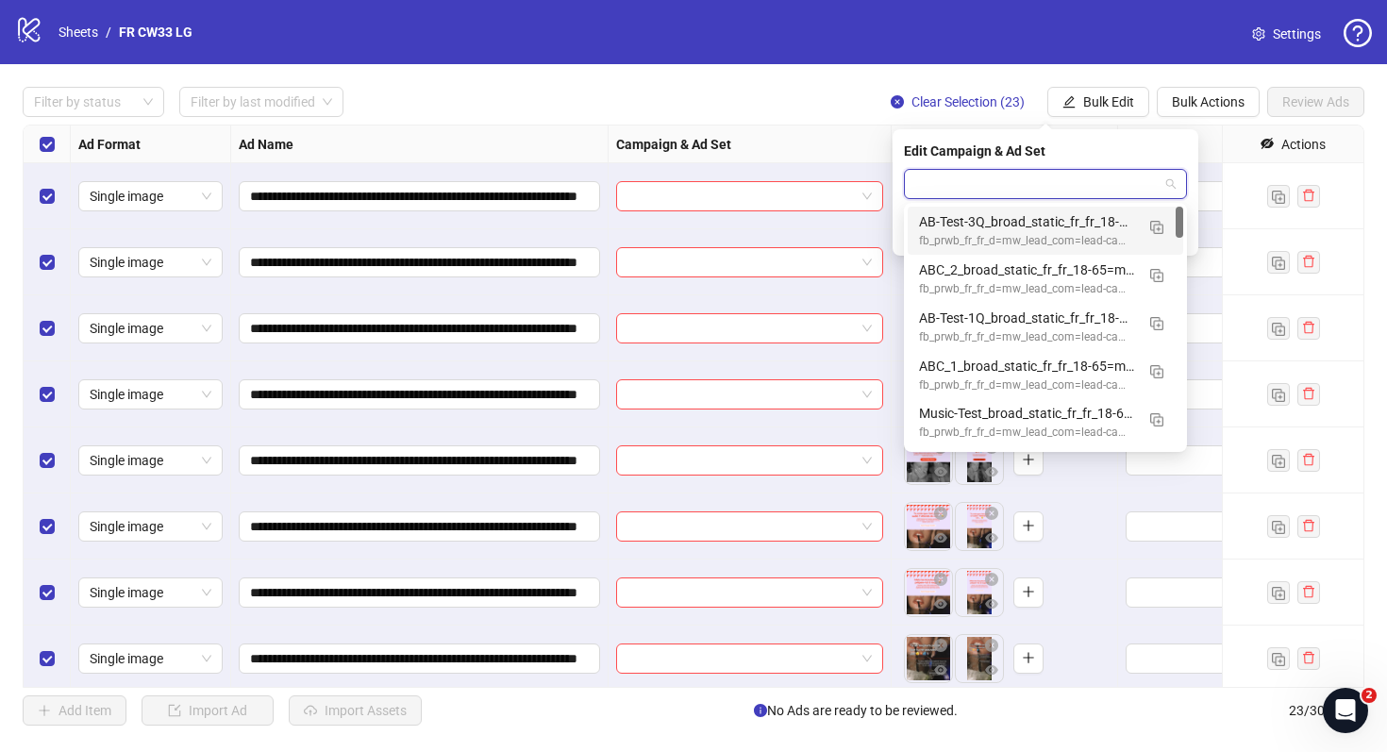
click at [1052, 171] on input "search" at bounding box center [1037, 184] width 244 height 28
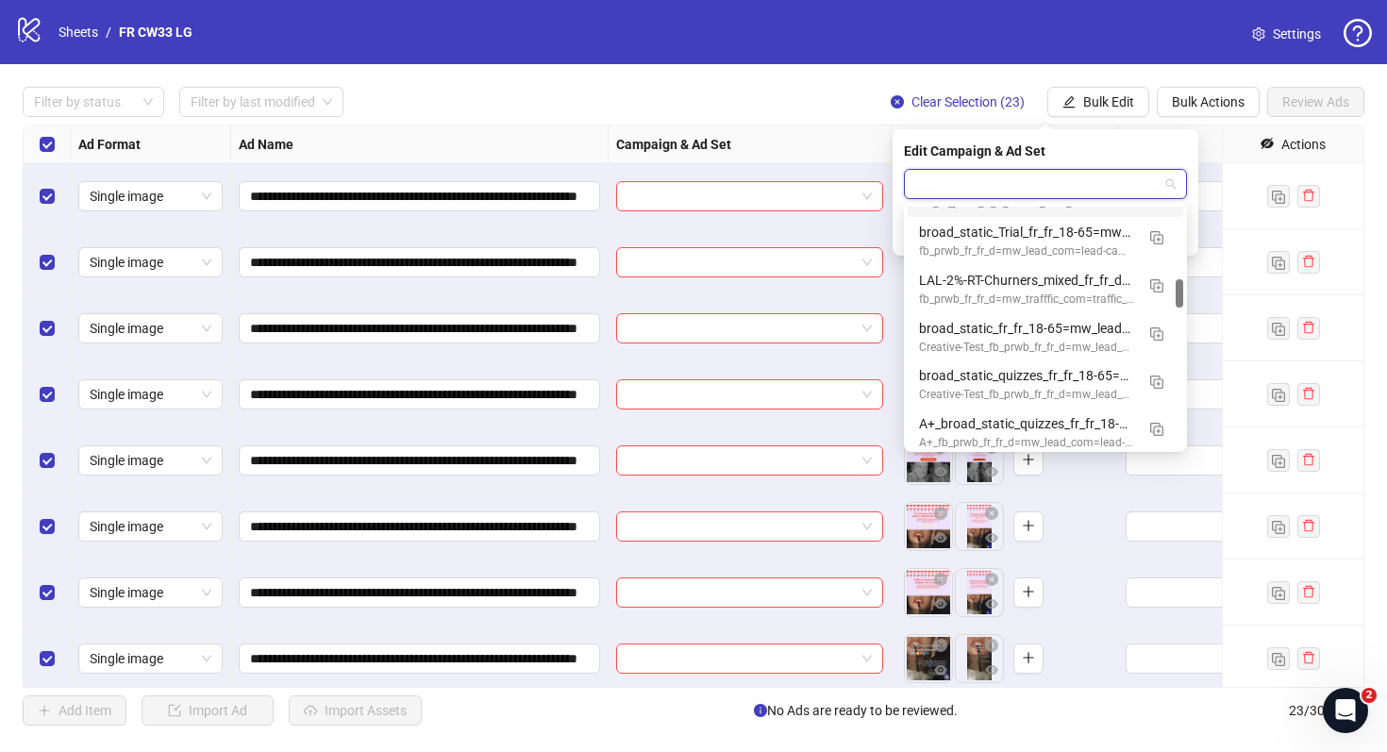
scroll to position [620, 0]
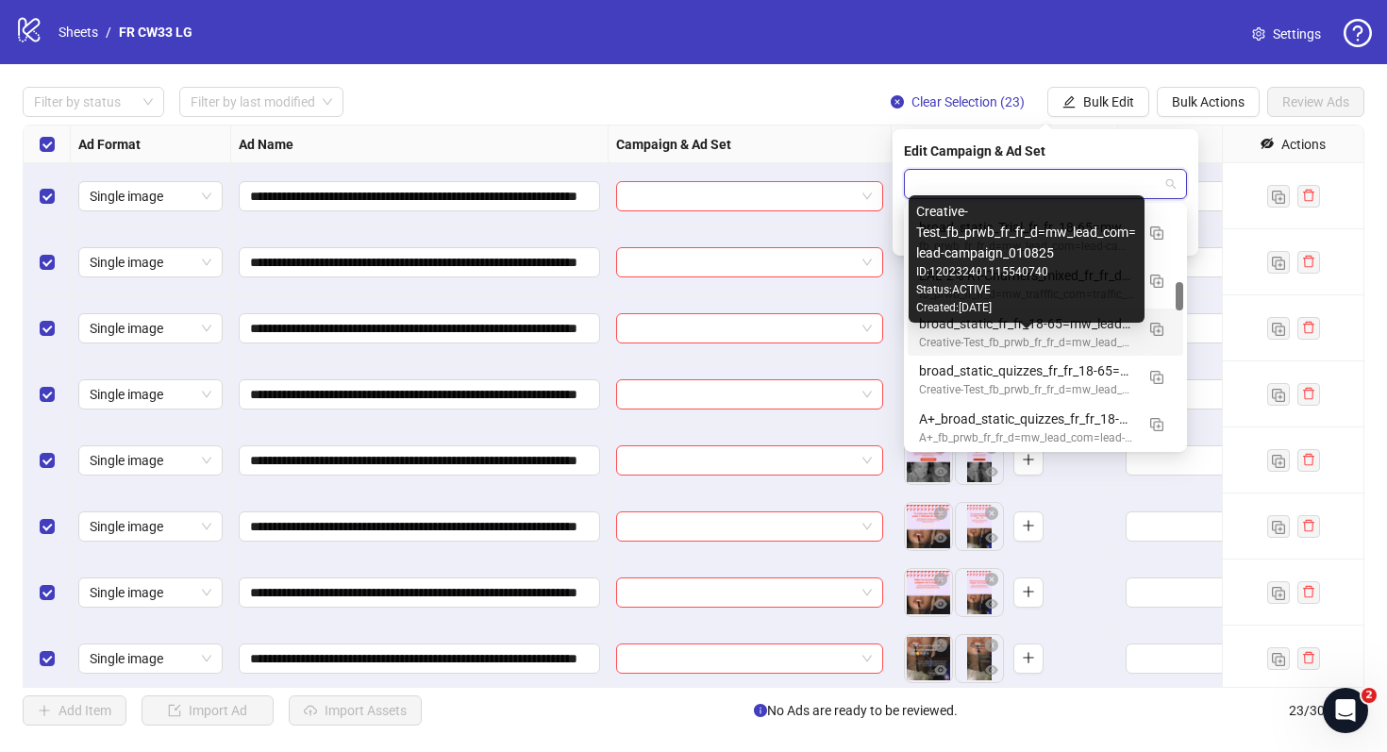
click at [1044, 339] on div "Creative-Test_fb_prwb_fr_fr_d=mw_lead_com=lead-campaign_010825" at bounding box center [1026, 343] width 215 height 18
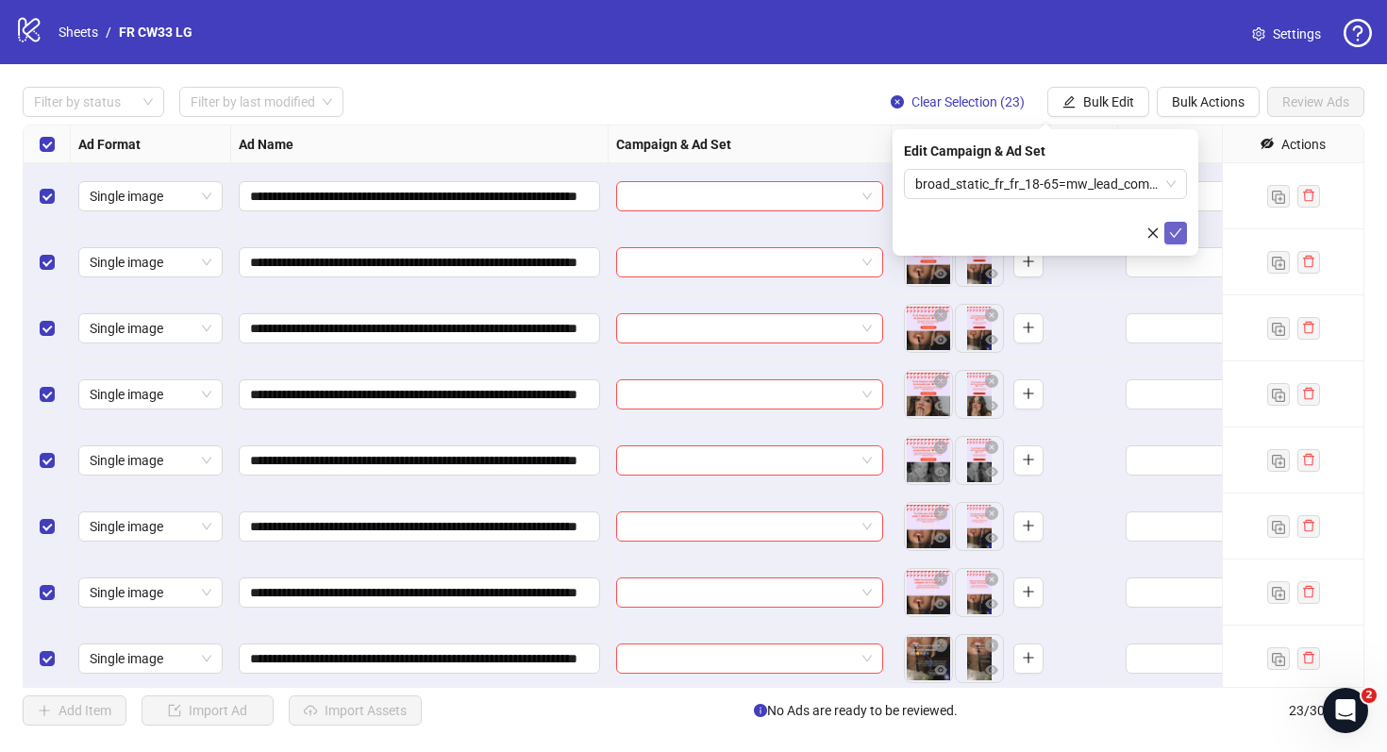
click at [1179, 230] on icon "check" at bounding box center [1176, 232] width 12 height 9
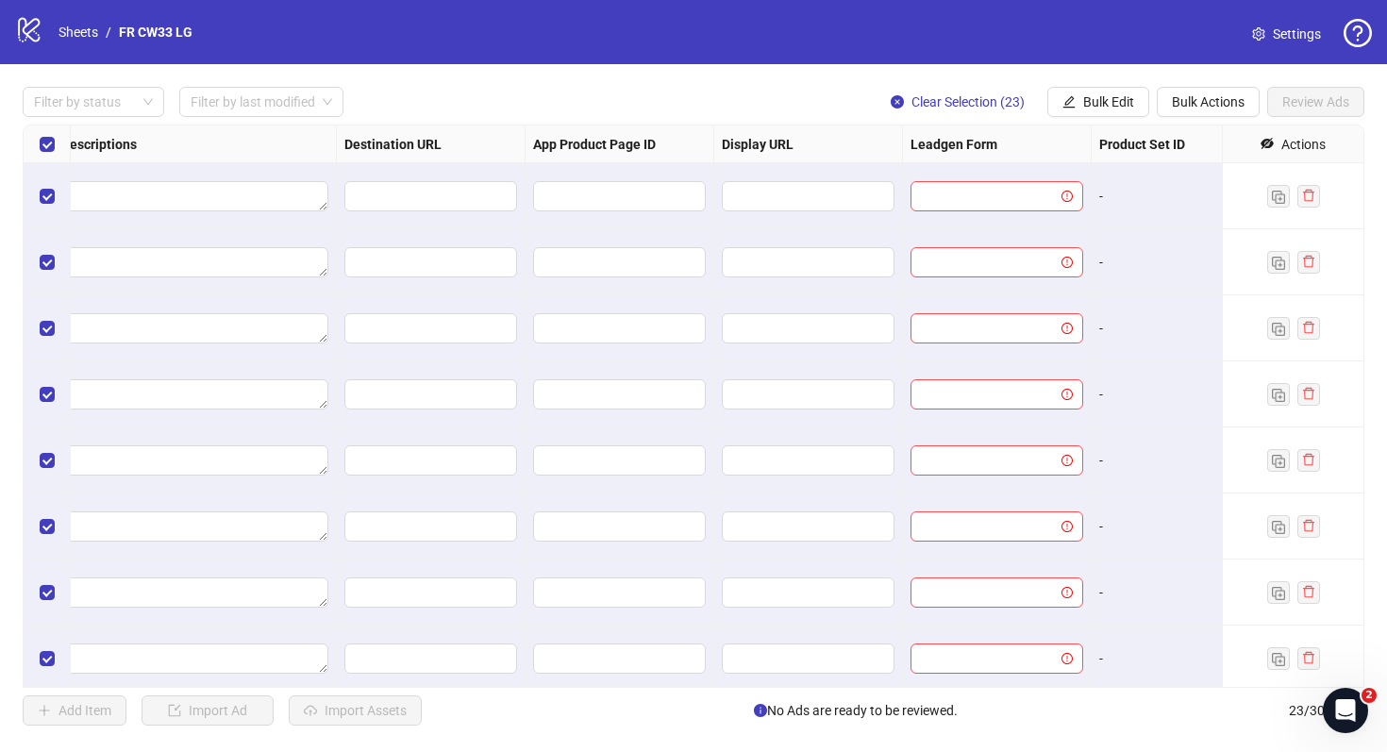
scroll to position [0, 1746]
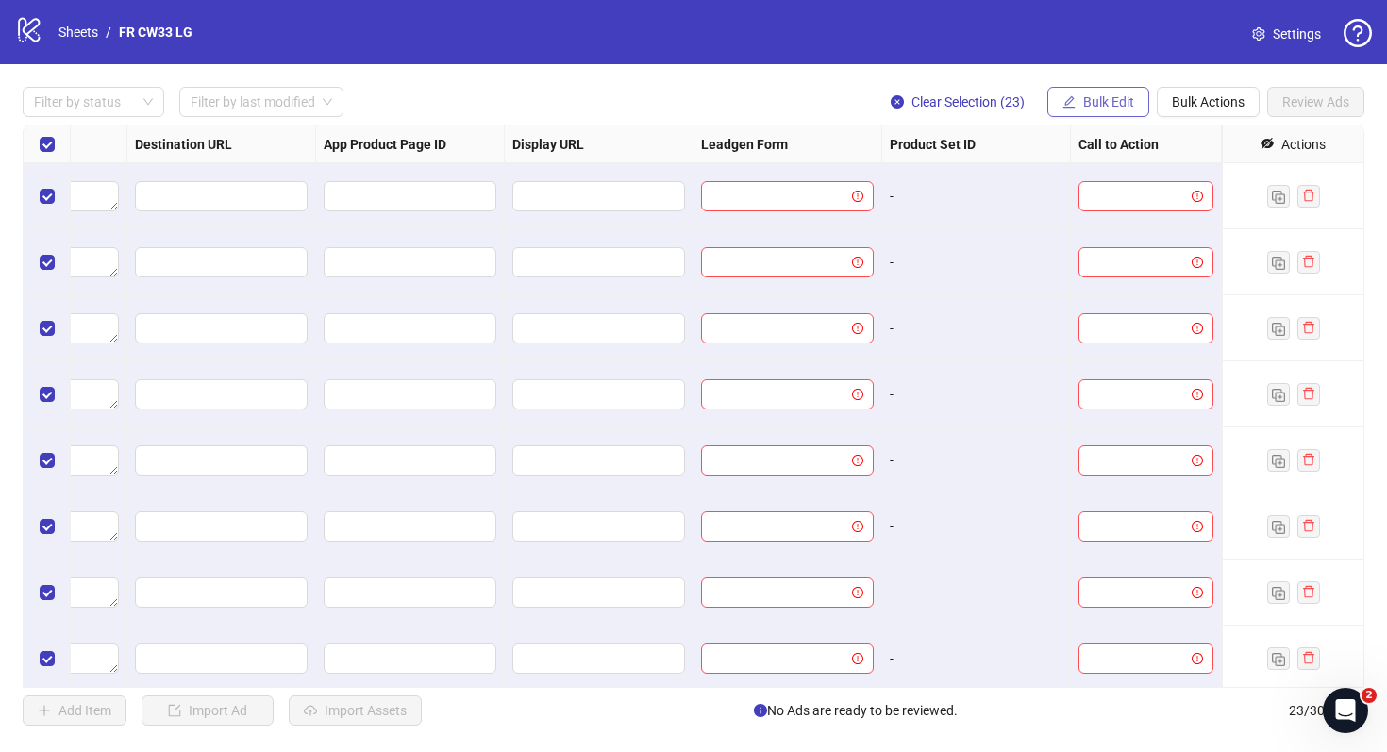
click at [1081, 104] on button "Bulk Edit" at bounding box center [1099, 102] width 102 height 30
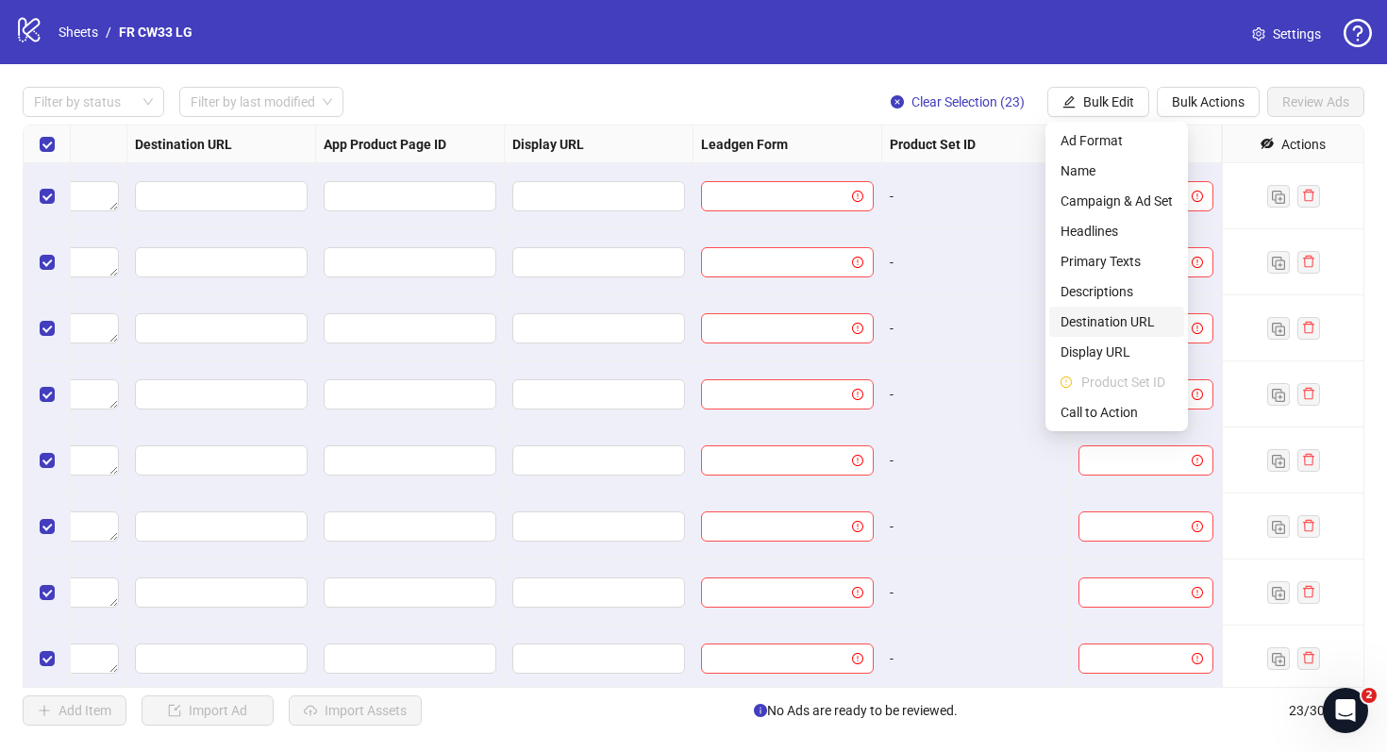
click at [1108, 318] on span "Destination URL" at bounding box center [1117, 321] width 112 height 21
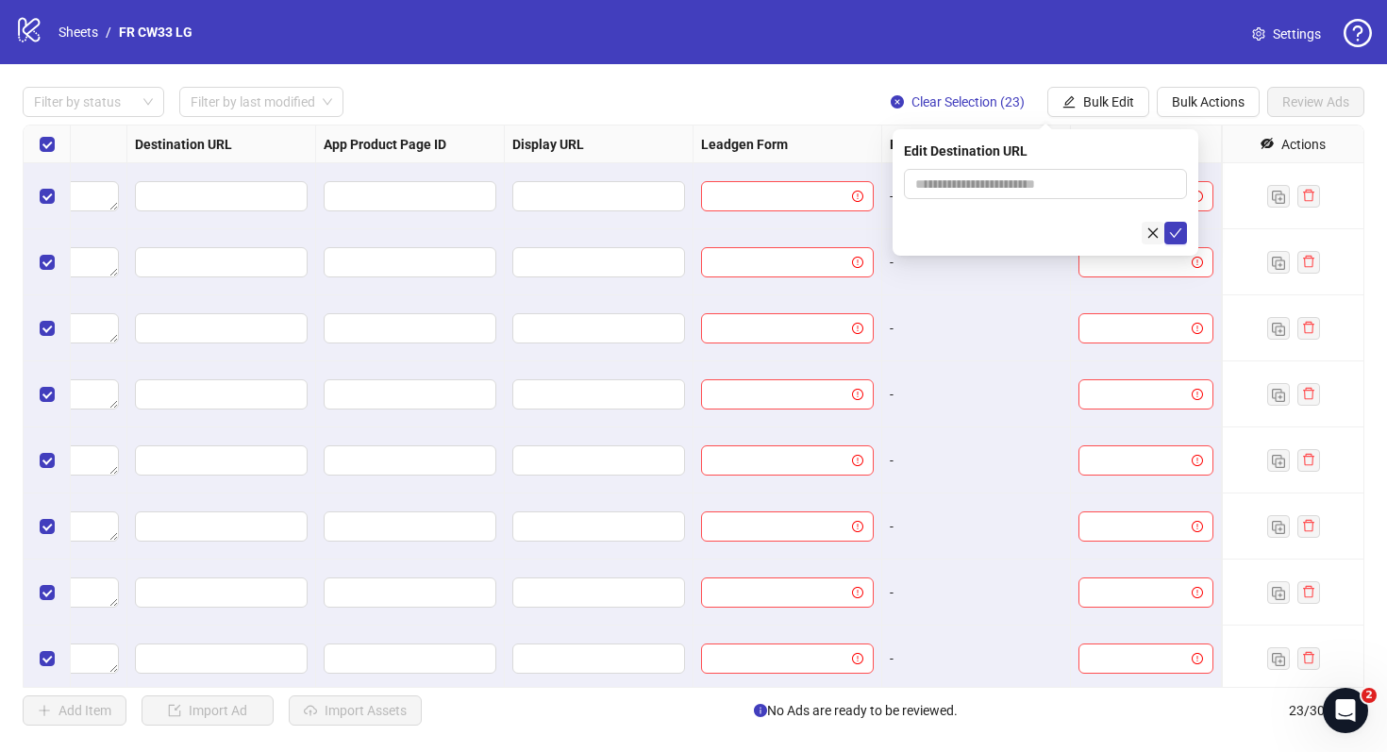
click at [1150, 222] on button "button" at bounding box center [1153, 233] width 23 height 23
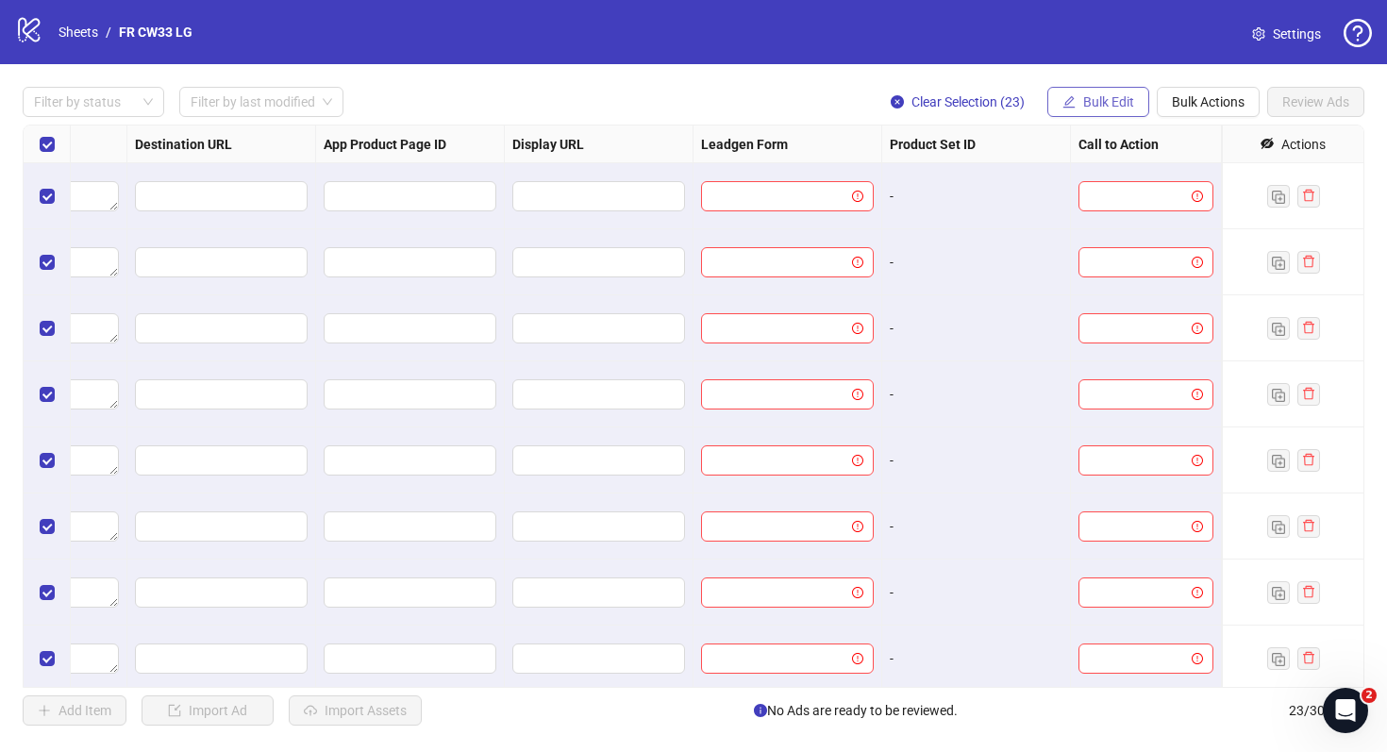
click at [1121, 100] on span "Bulk Edit" at bounding box center [1108, 101] width 51 height 15
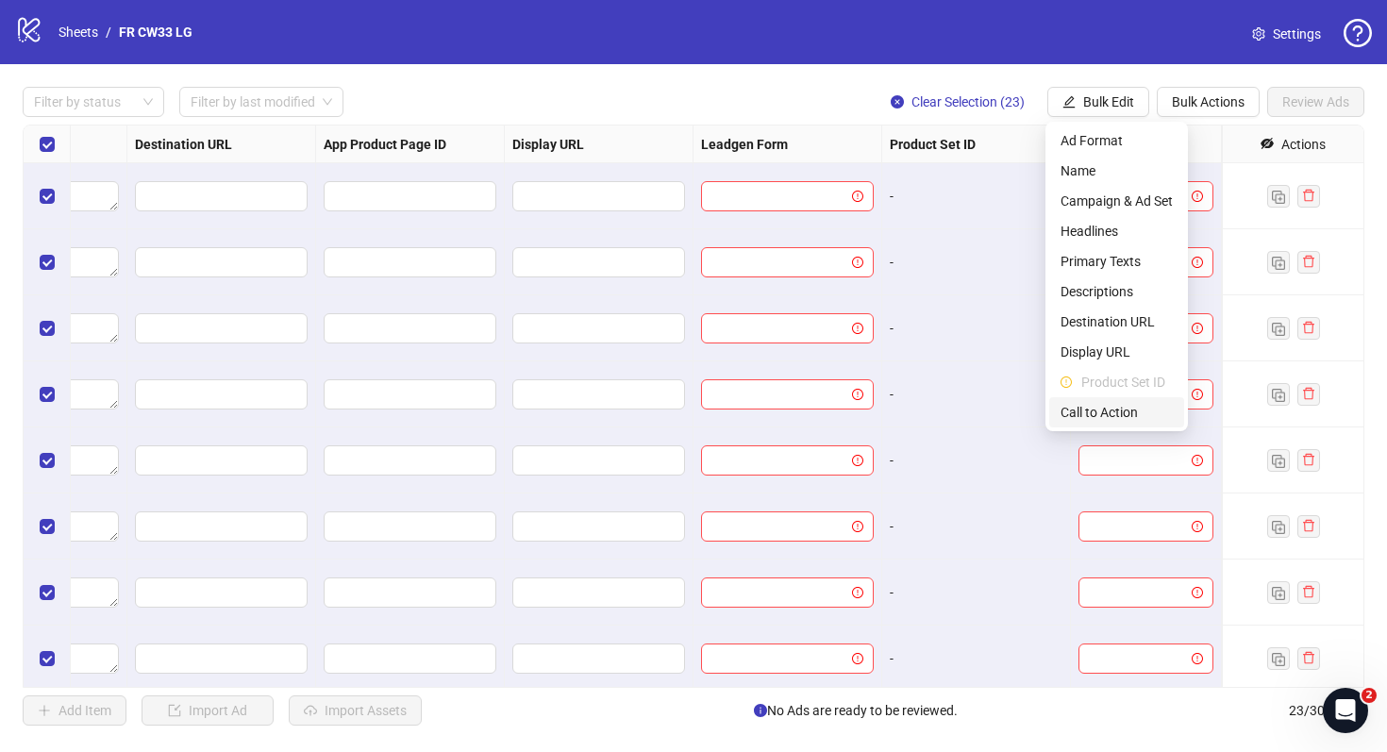
click at [1128, 413] on span "Call to Action" at bounding box center [1117, 412] width 112 height 21
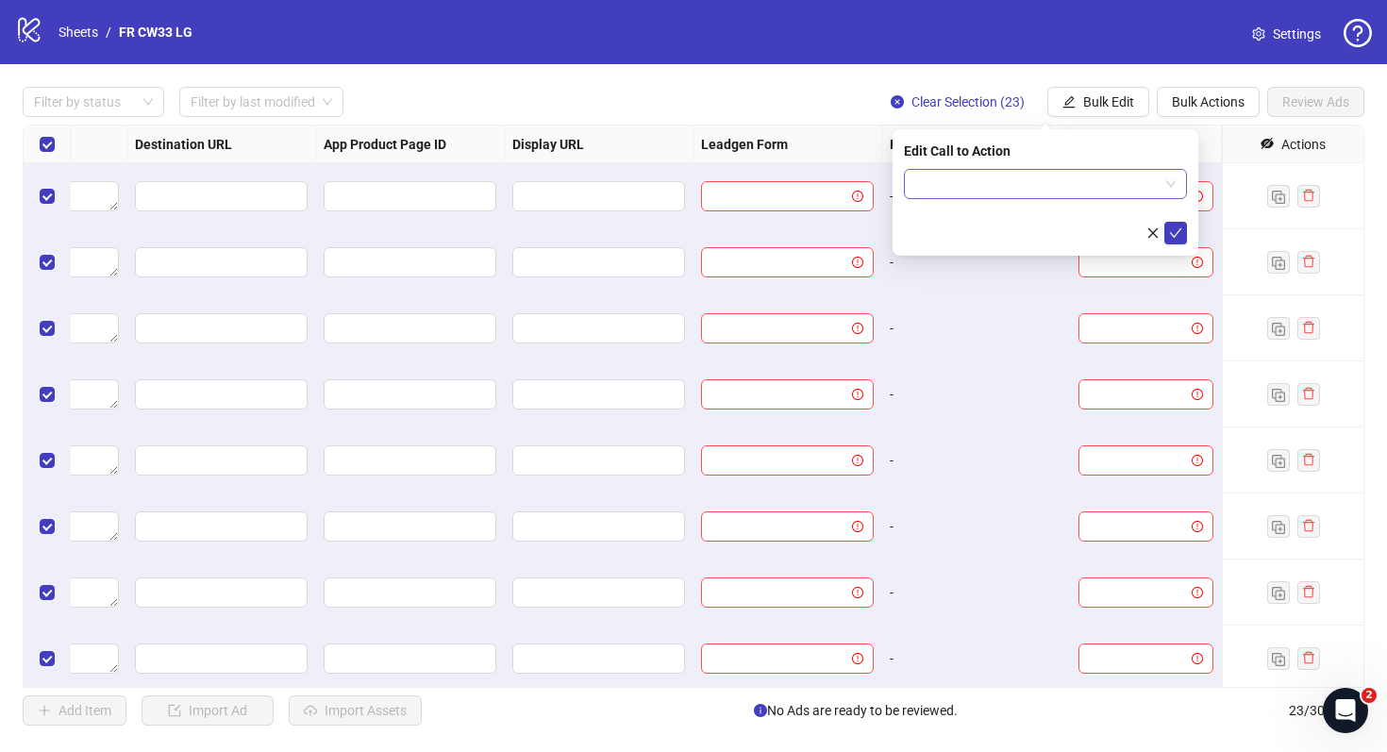
click at [1097, 182] on input "search" at bounding box center [1037, 184] width 244 height 28
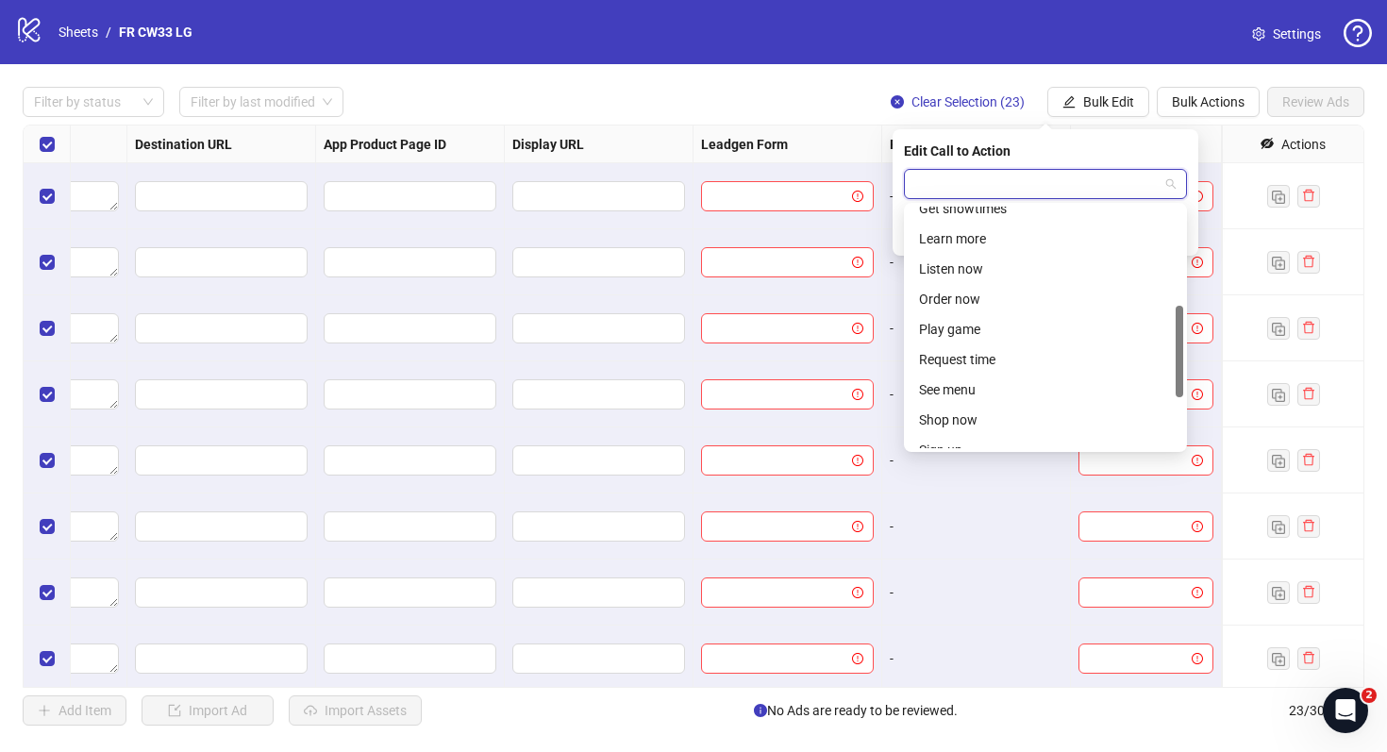
scroll to position [265, 0]
click at [1006, 442] on div "Sign up" at bounding box center [1045, 439] width 253 height 21
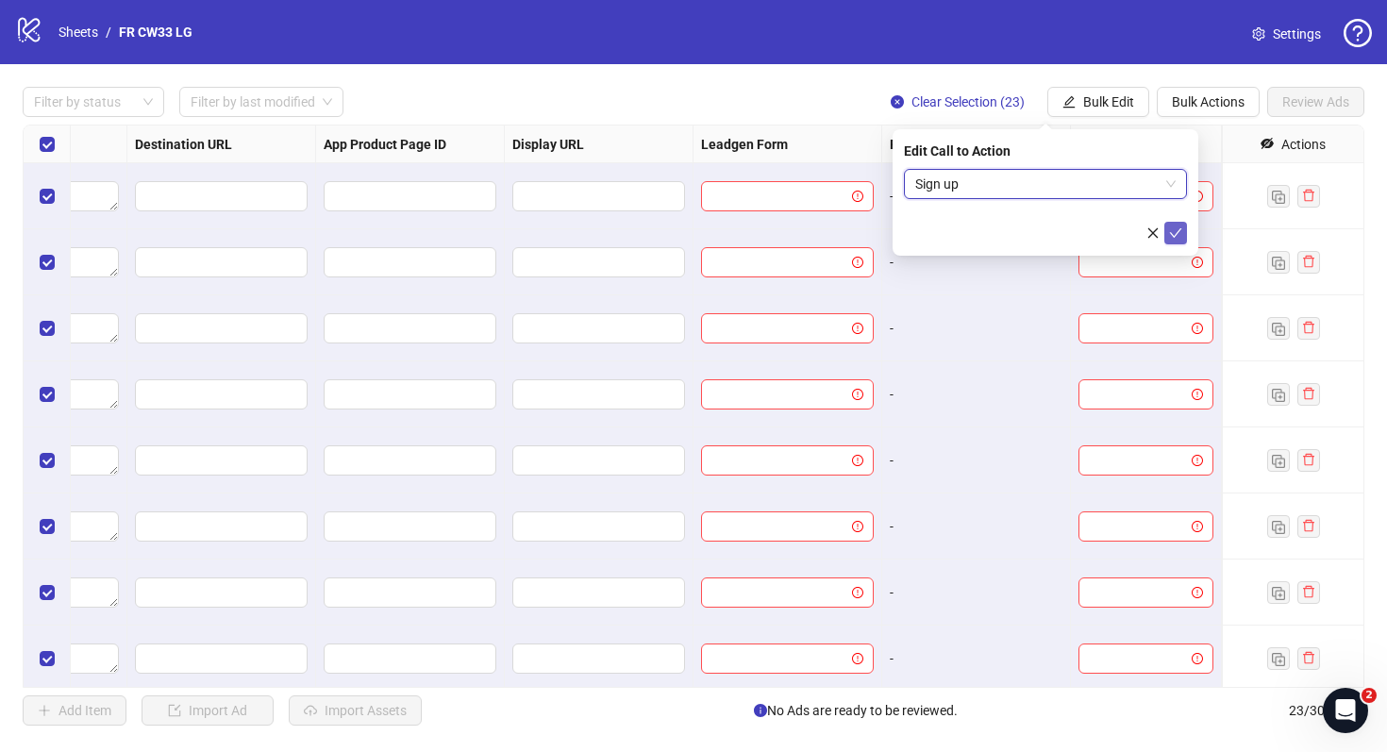
click at [1178, 229] on icon "check" at bounding box center [1175, 233] width 13 height 13
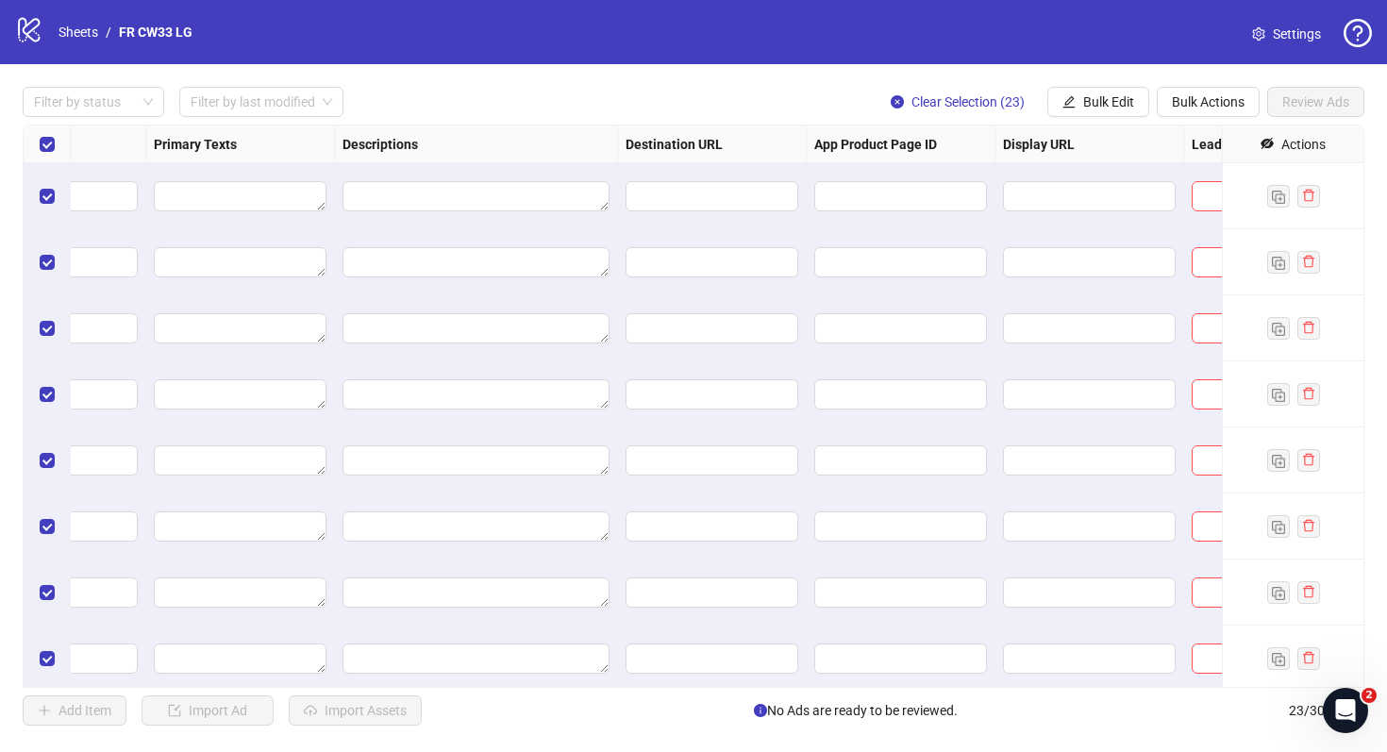
scroll to position [0, 1746]
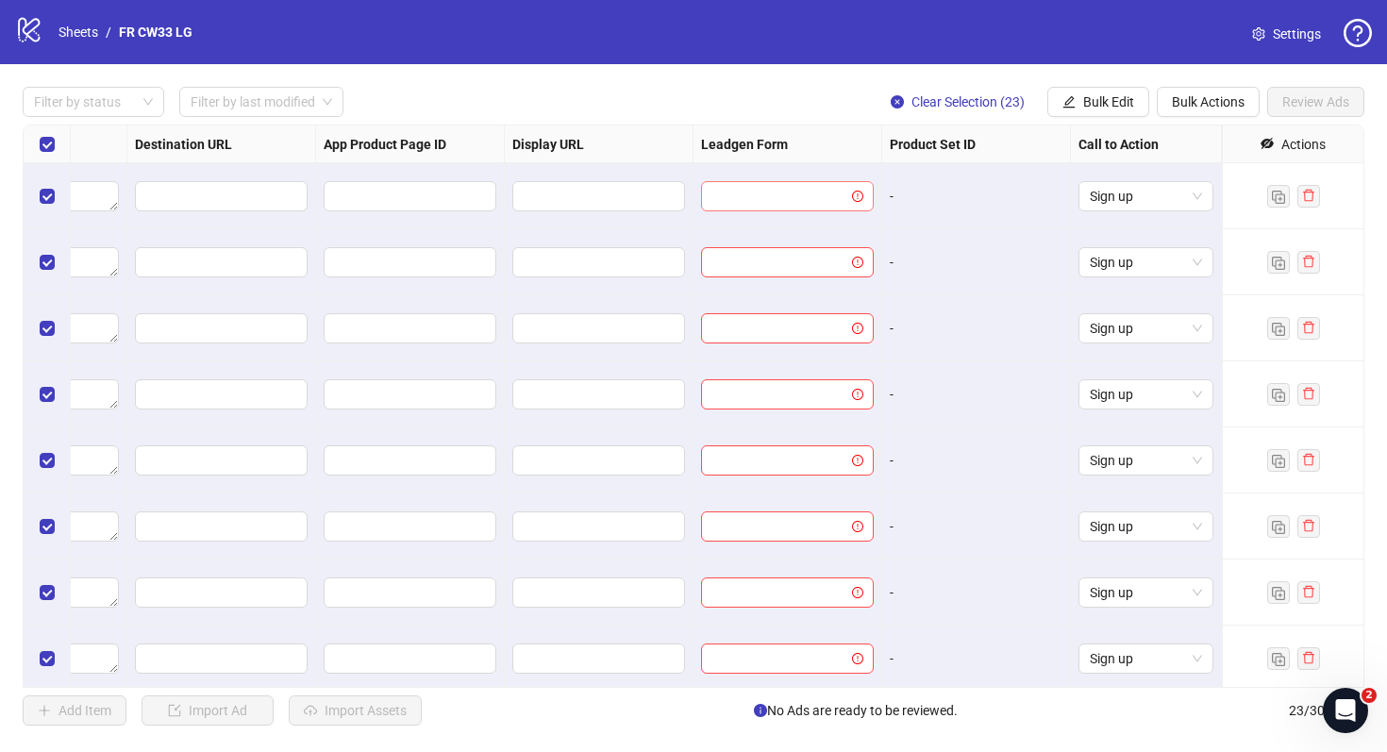
click at [858, 196] on icon "exclamation-circle" at bounding box center [857, 196] width 11 height 11
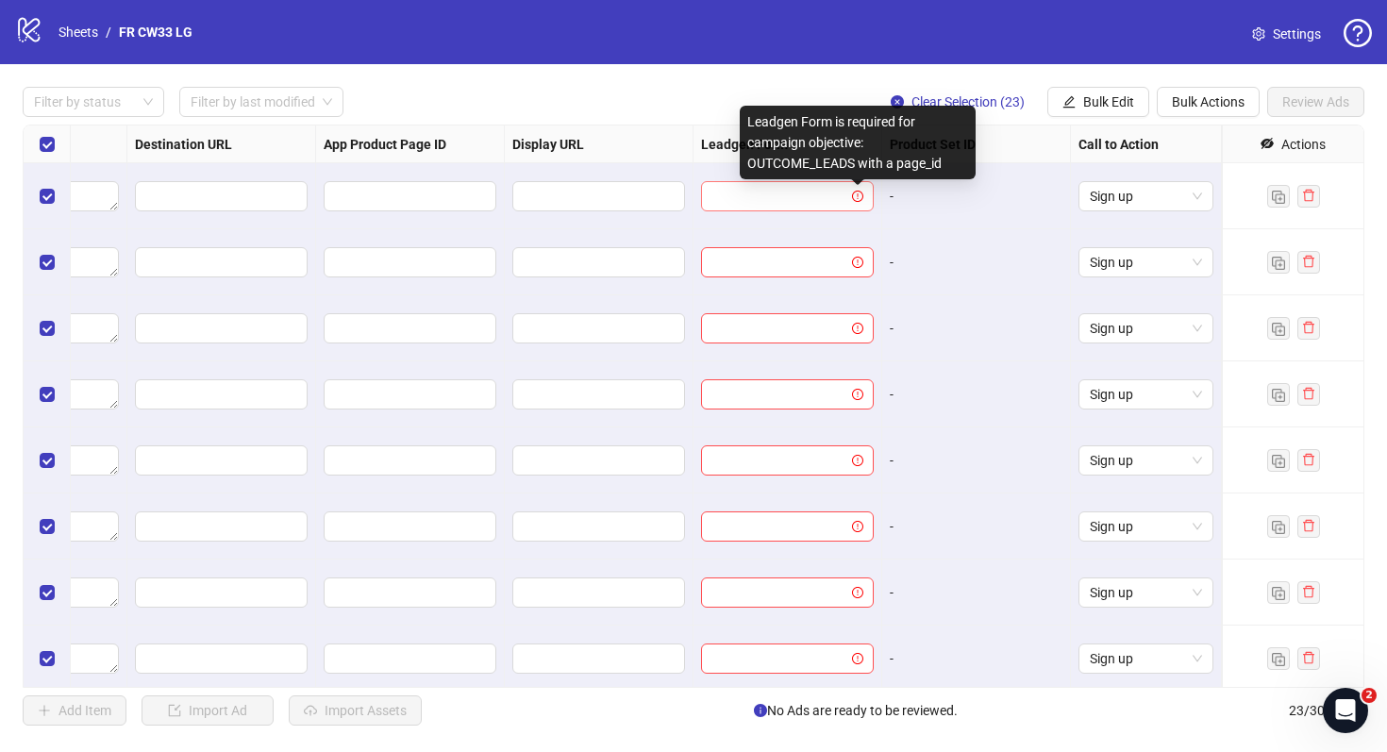
click at [803, 201] on input "search" at bounding box center [779, 196] width 133 height 28
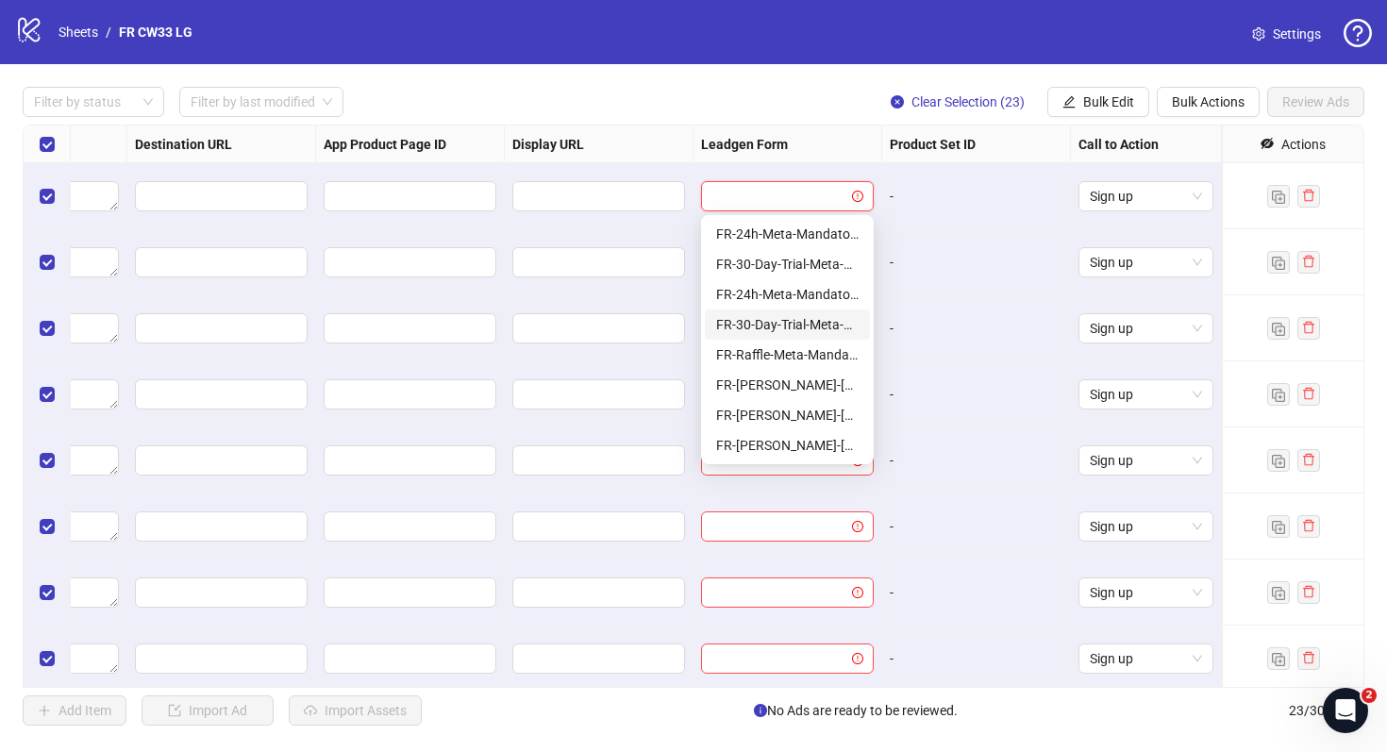
click at [819, 320] on div "FR-30-Day-Trial-Meta-Mandatory-1Q" at bounding box center [787, 324] width 143 height 21
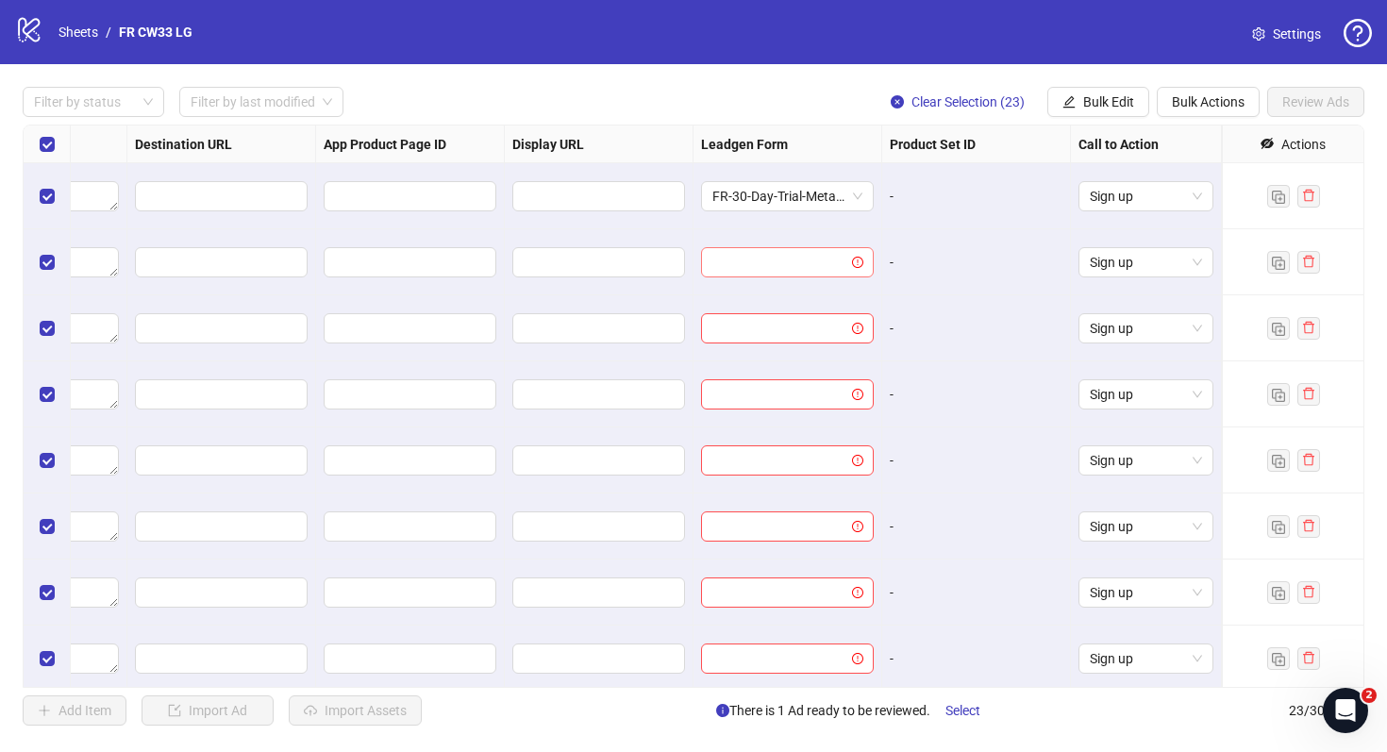
click at [792, 264] on input "search" at bounding box center [779, 262] width 133 height 28
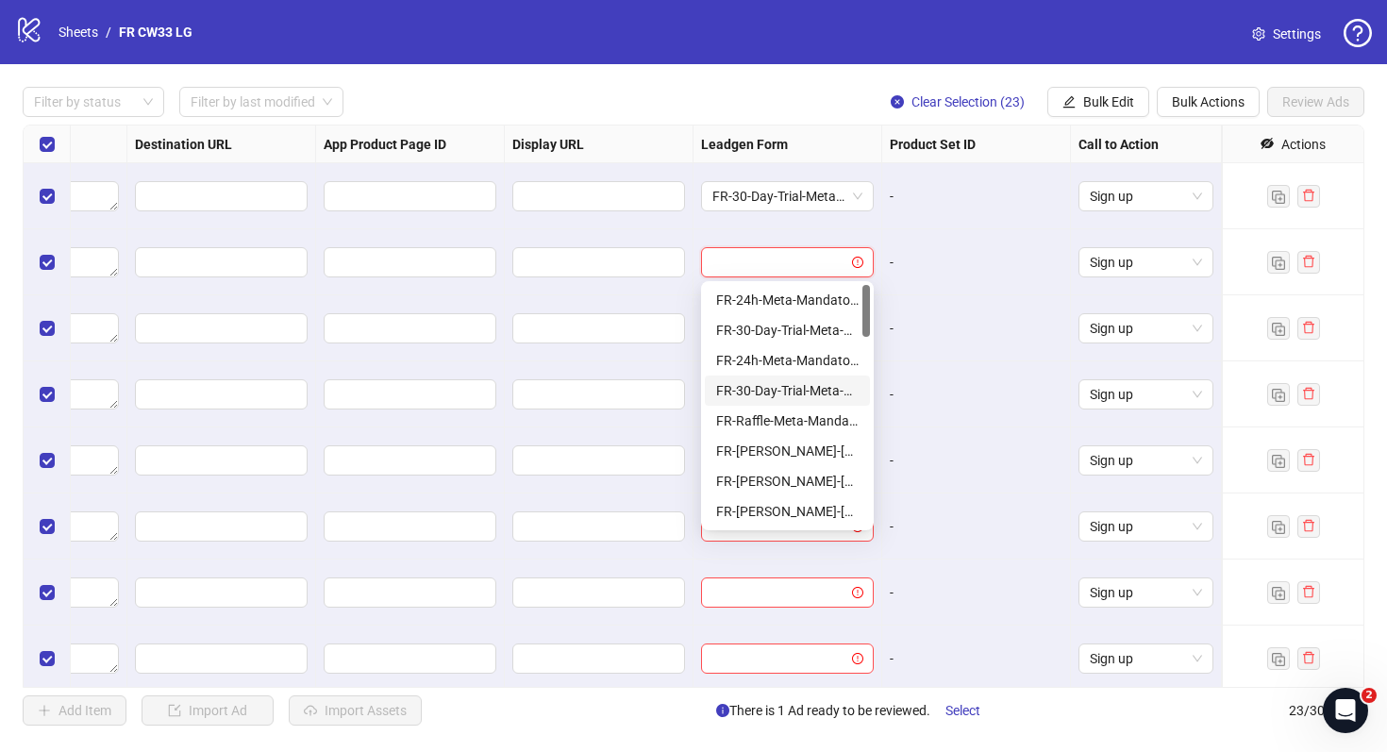
click at [787, 394] on div "FR-30-Day-Trial-Meta-Mandatory-1Q" at bounding box center [787, 390] width 143 height 21
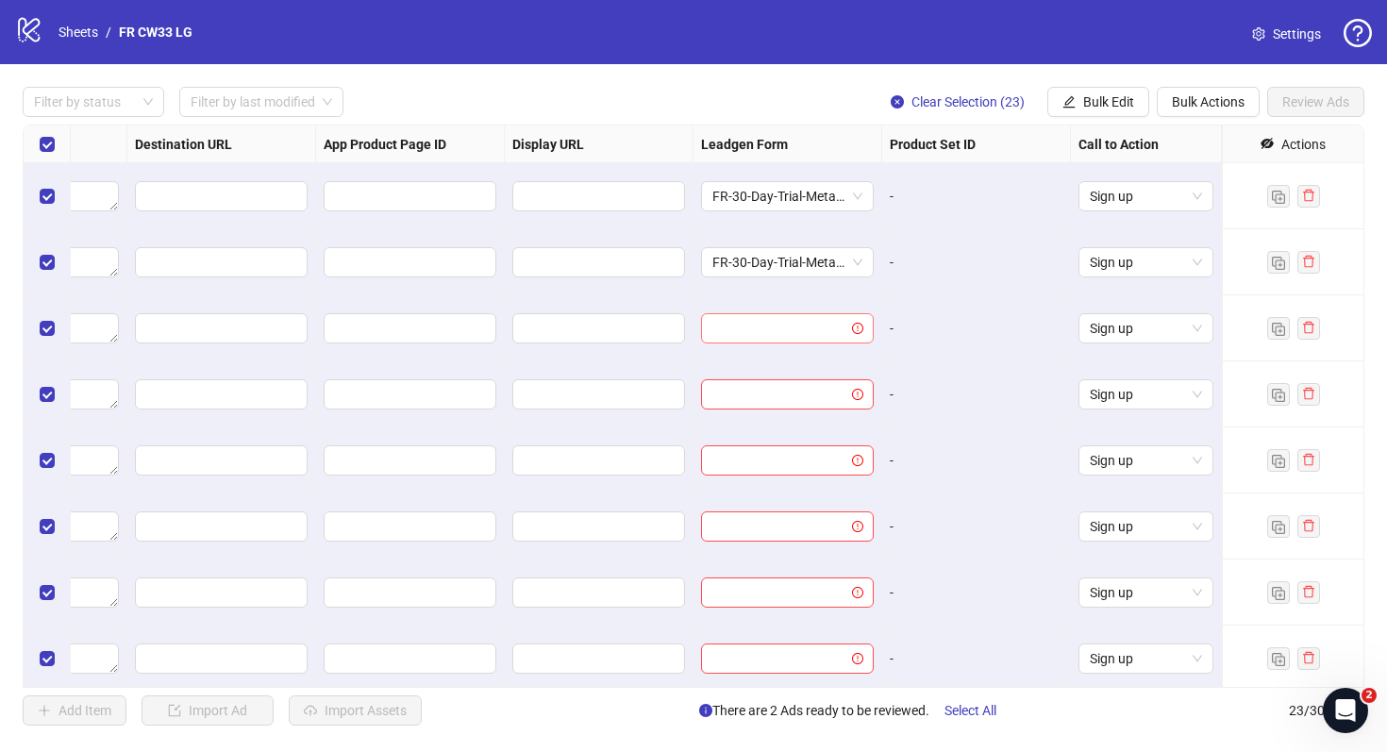
click at [770, 336] on input "search" at bounding box center [779, 328] width 133 height 28
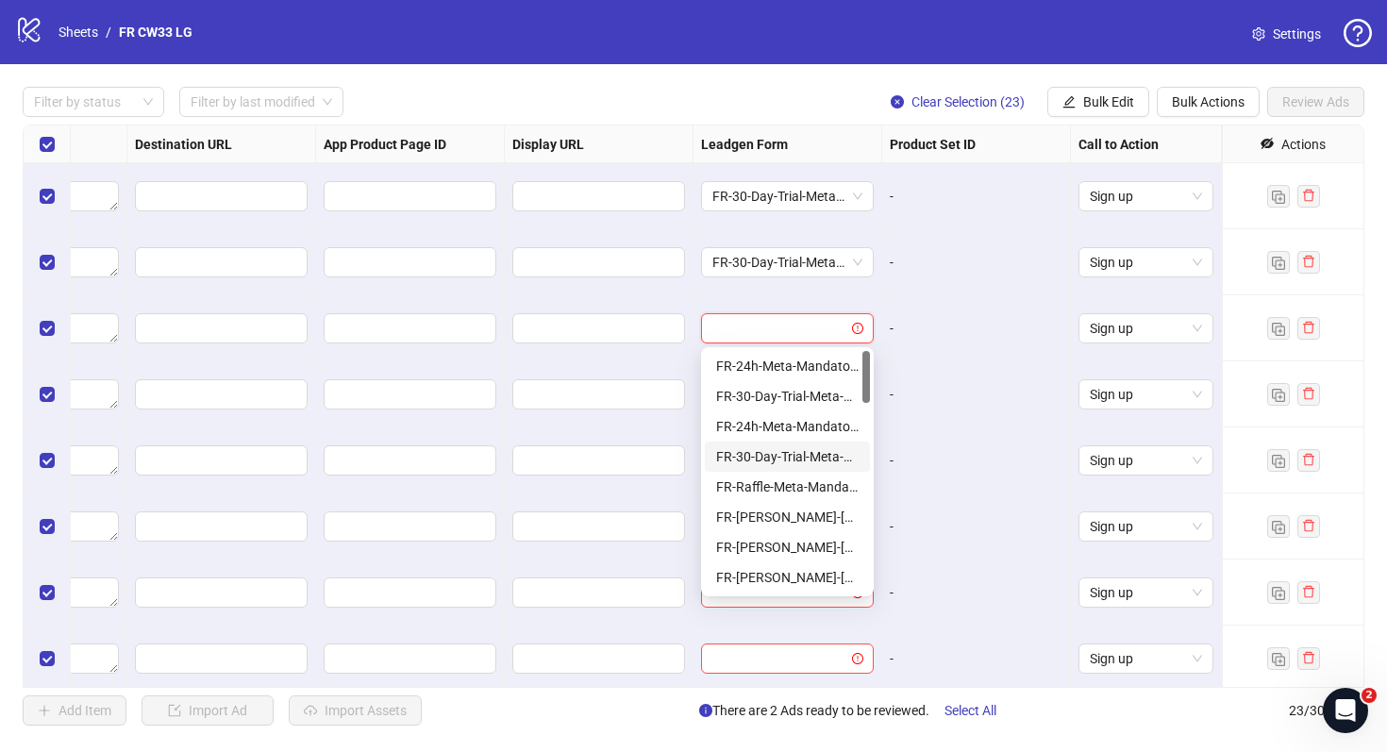
click at [787, 444] on div "FR-30-Day-Trial-Meta-Mandatory-1Q" at bounding box center [787, 457] width 165 height 30
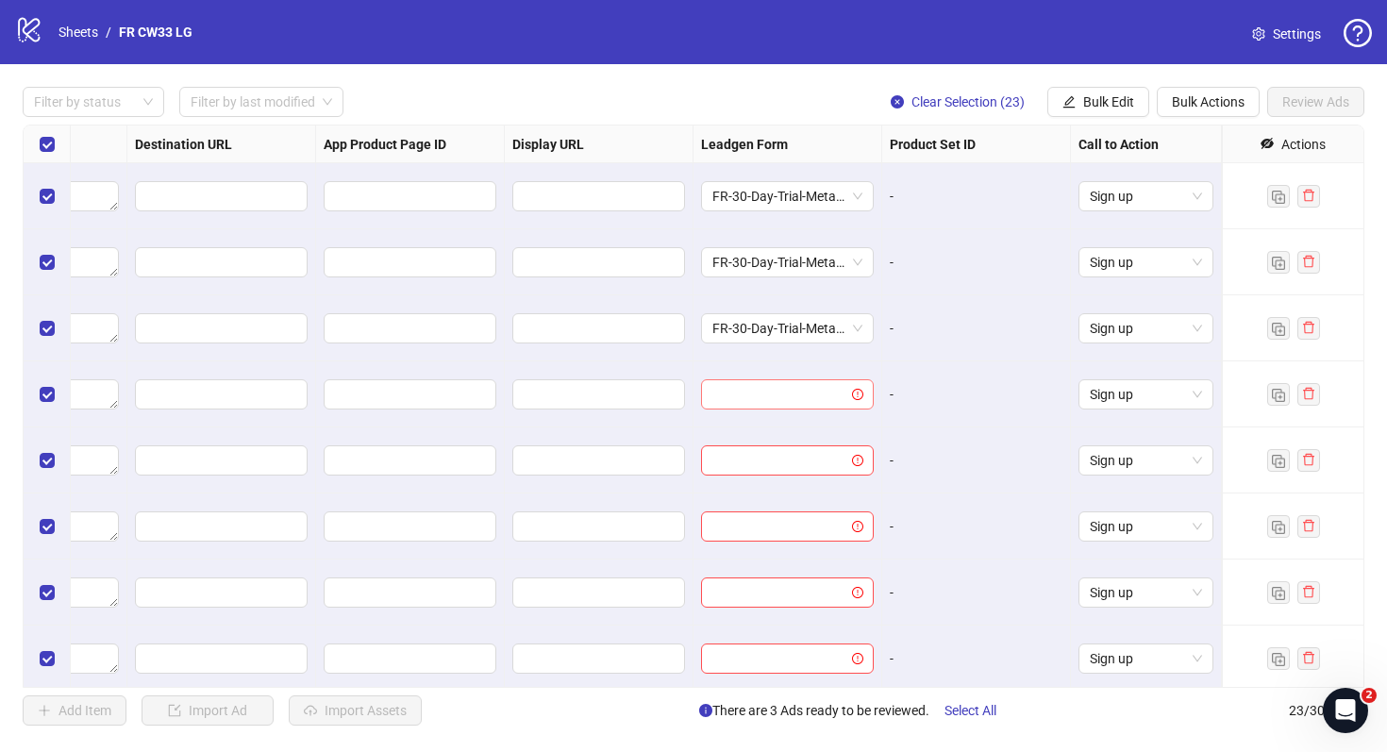
click at [779, 401] on input "search" at bounding box center [779, 394] width 133 height 28
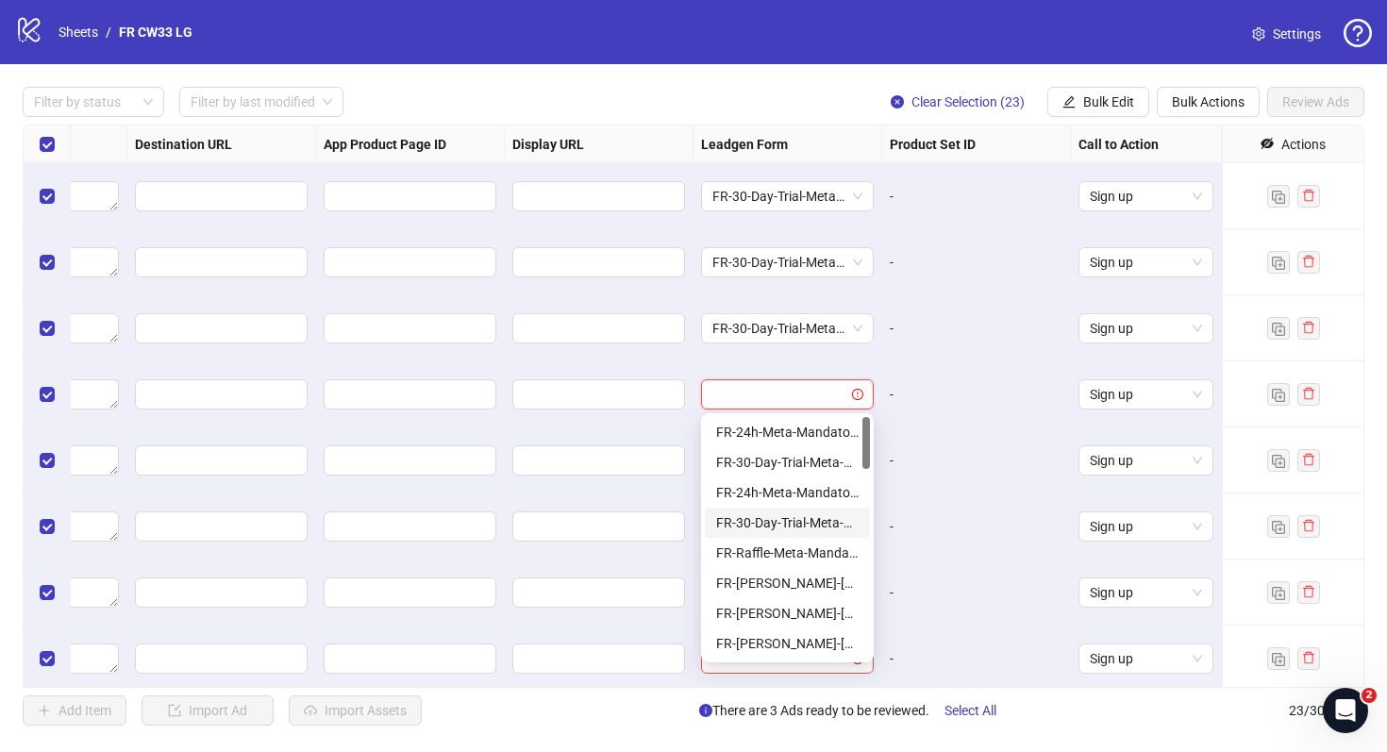
click at [800, 511] on div "FR-30-Day-Trial-Meta-Mandatory-1Q" at bounding box center [787, 523] width 165 height 30
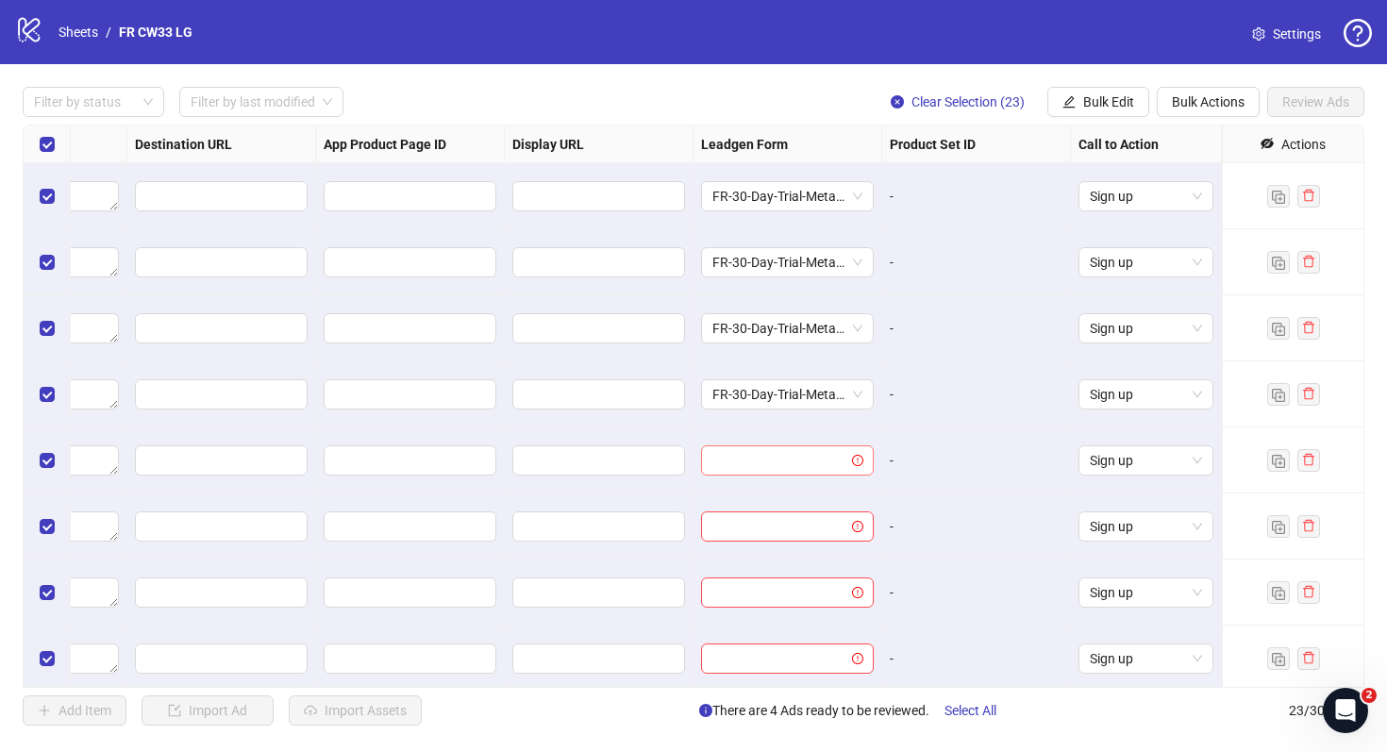
click at [794, 472] on input "search" at bounding box center [779, 460] width 133 height 28
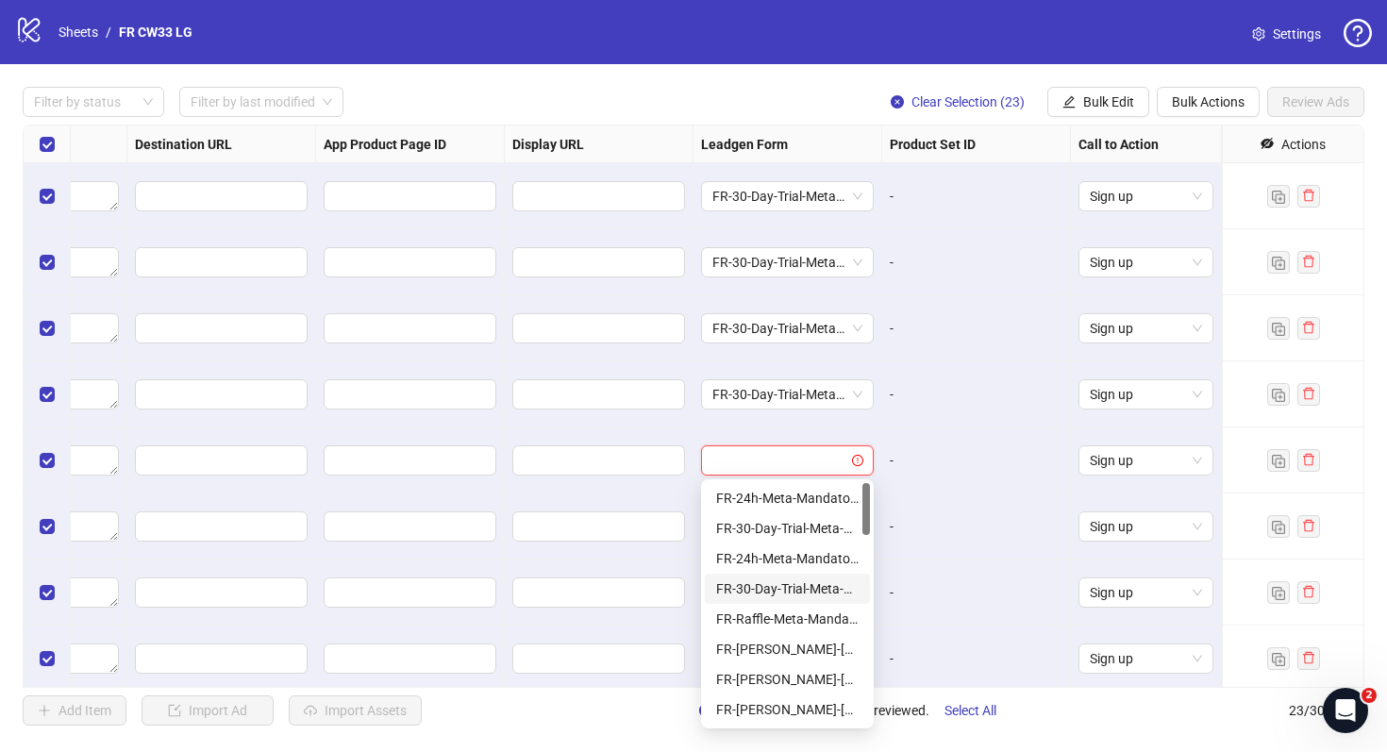
click at [803, 575] on div "FR-30-Day-Trial-Meta-Mandatory-1Q" at bounding box center [787, 589] width 165 height 30
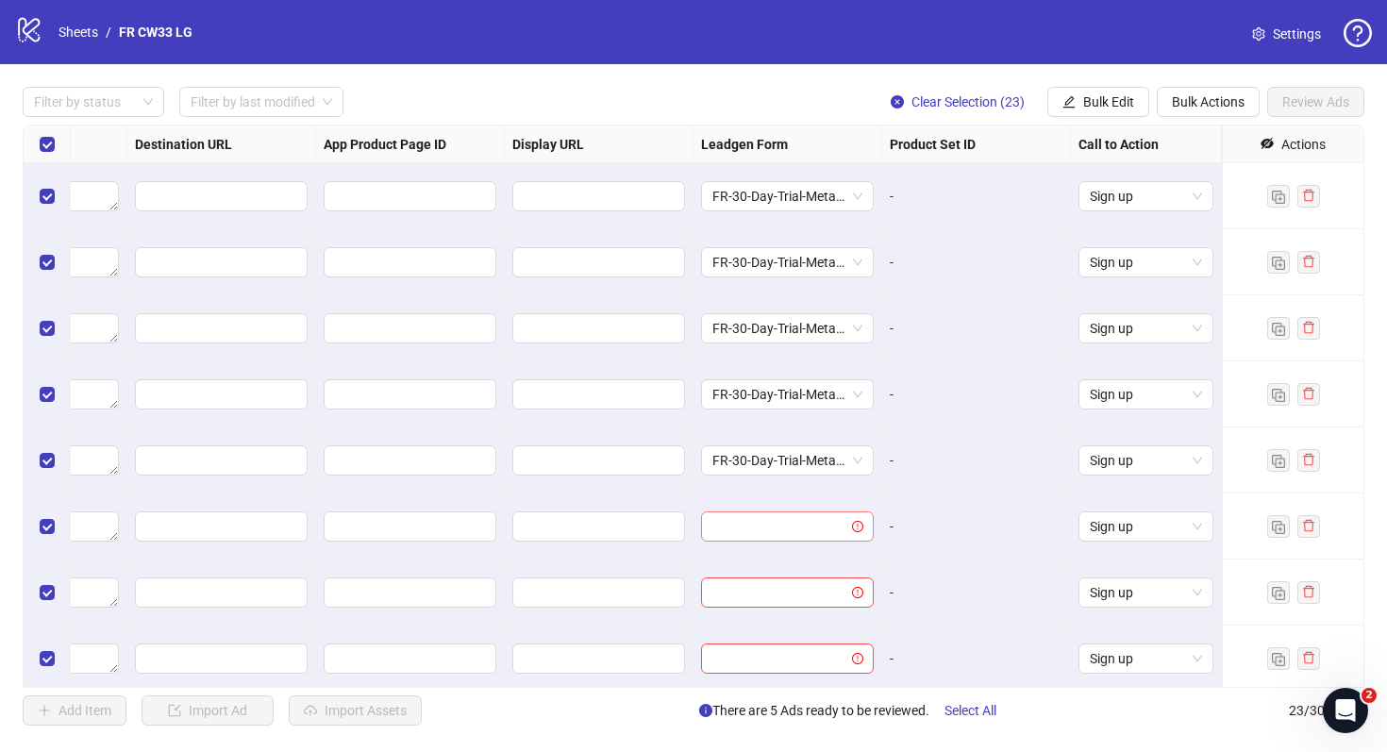
click at [793, 541] on div at bounding box center [787, 527] width 173 height 30
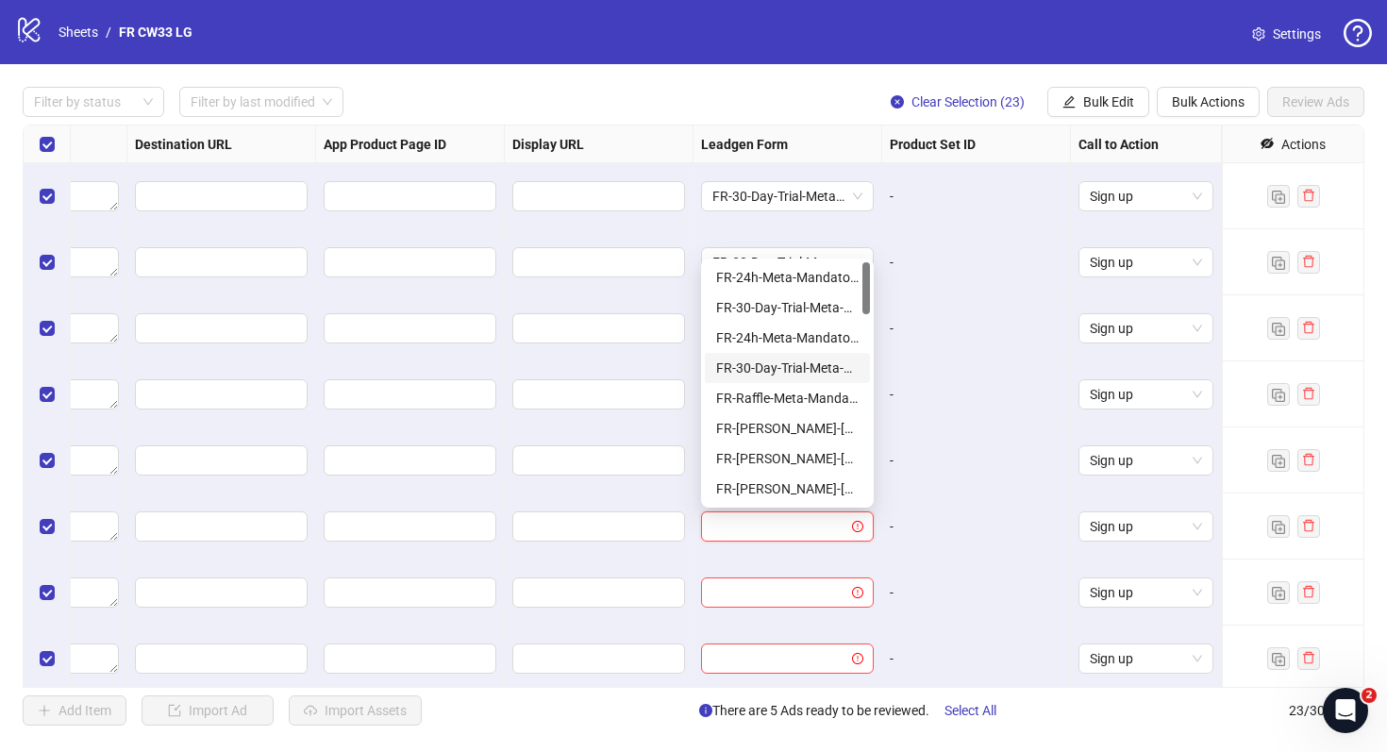
click at [800, 368] on div "FR-30-Day-Trial-Meta-Mandatory-1Q" at bounding box center [787, 368] width 143 height 21
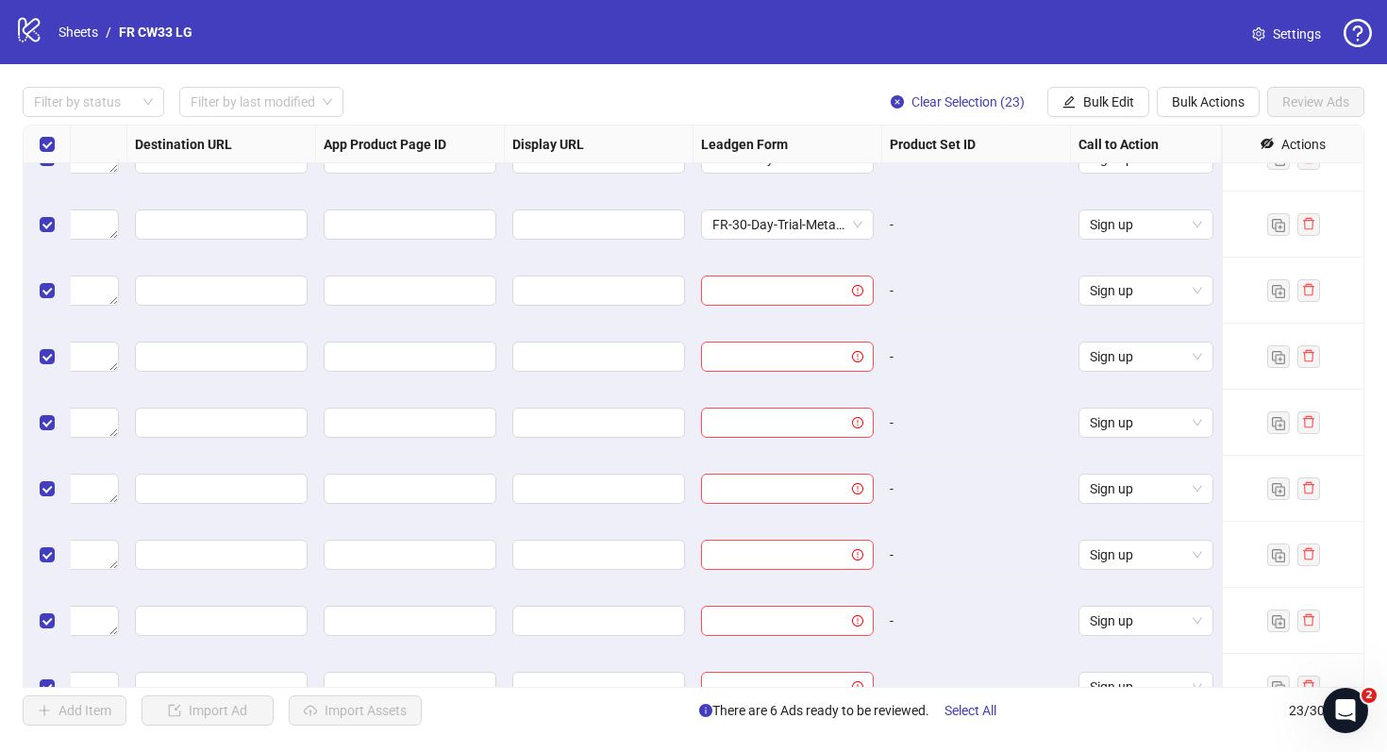
scroll to position [330, 1746]
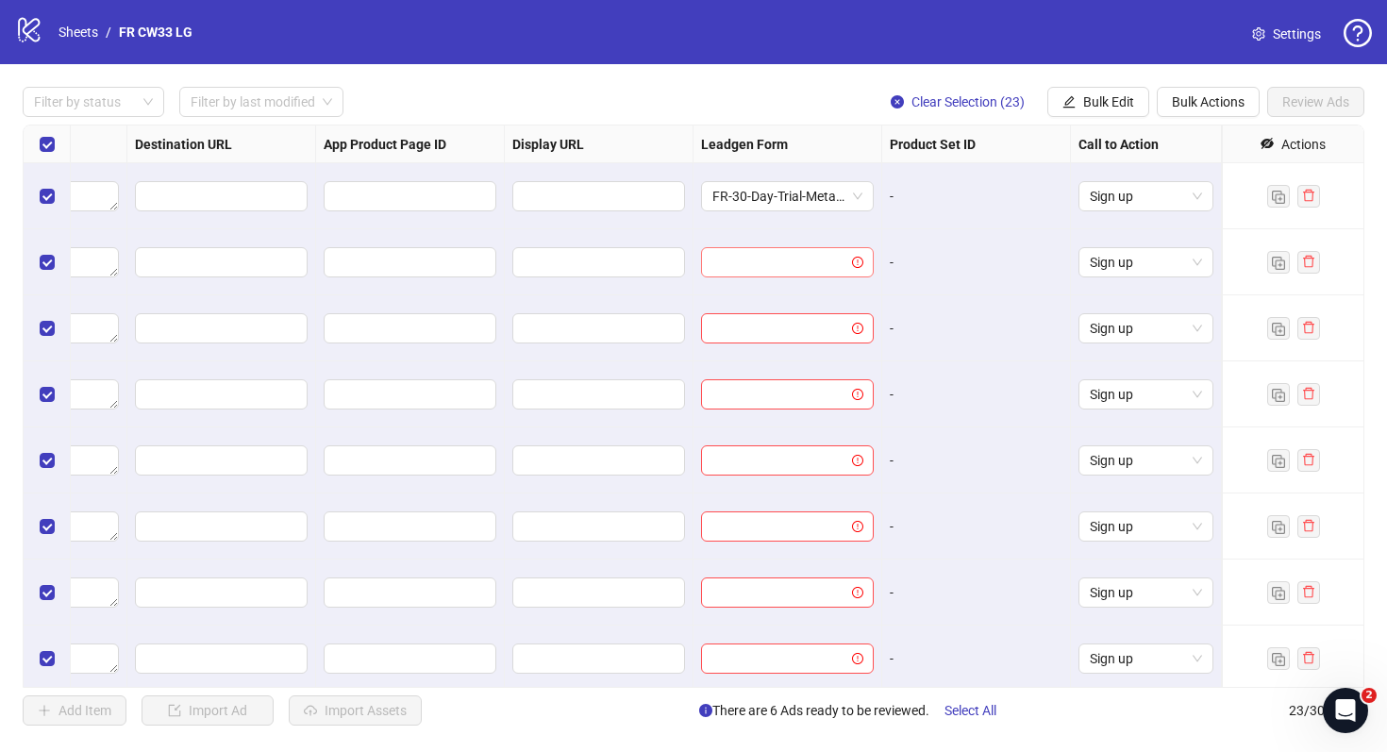
click at [786, 270] on input "search" at bounding box center [779, 262] width 133 height 28
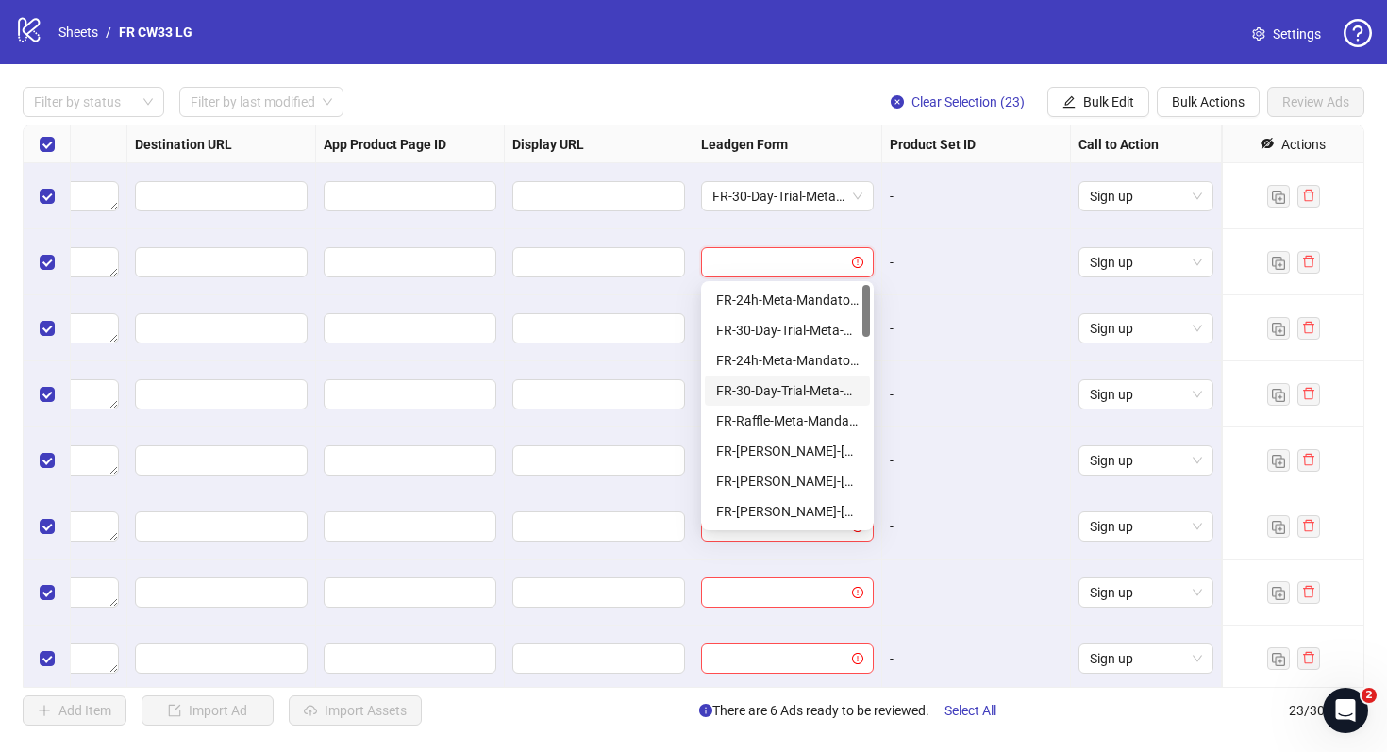
click at [790, 387] on div "FR-30-Day-Trial-Meta-Mandatory-1Q" at bounding box center [787, 390] width 143 height 21
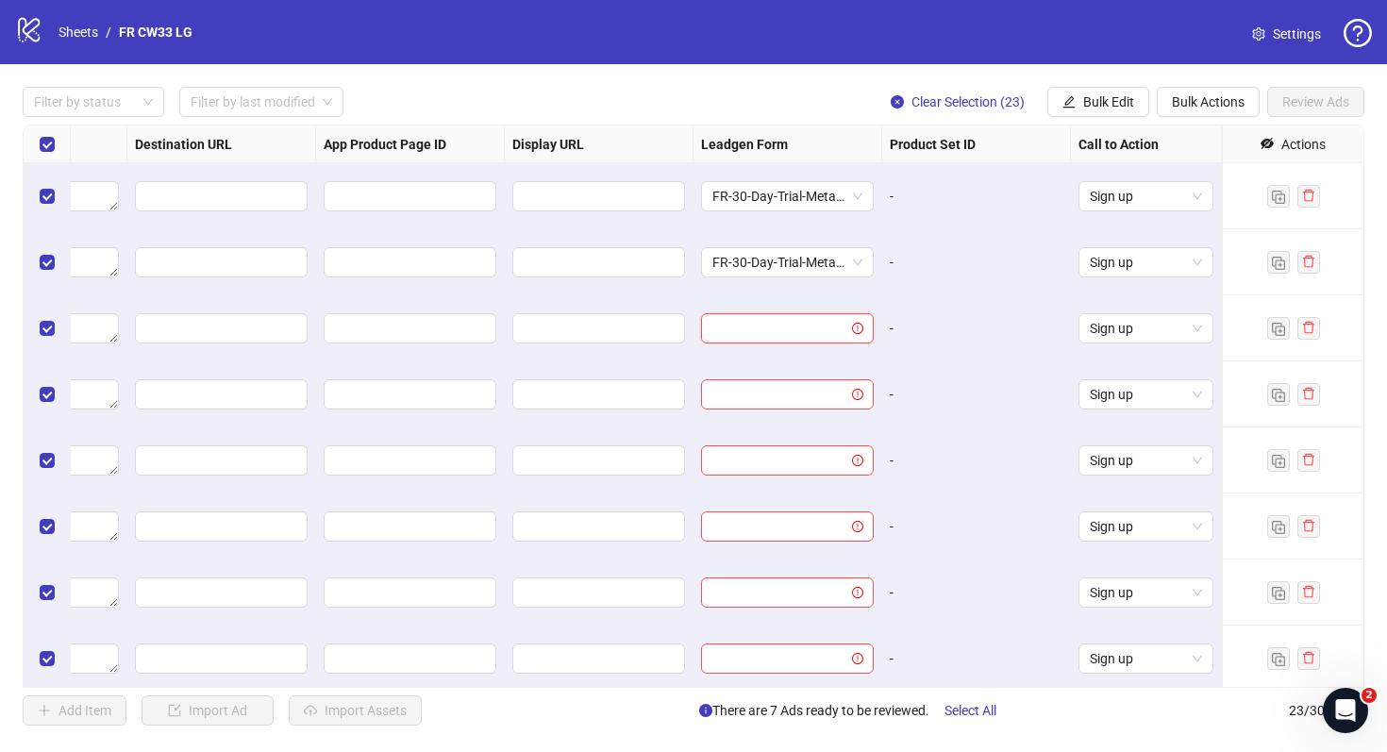
click at [764, 337] on input "search" at bounding box center [779, 328] width 133 height 28
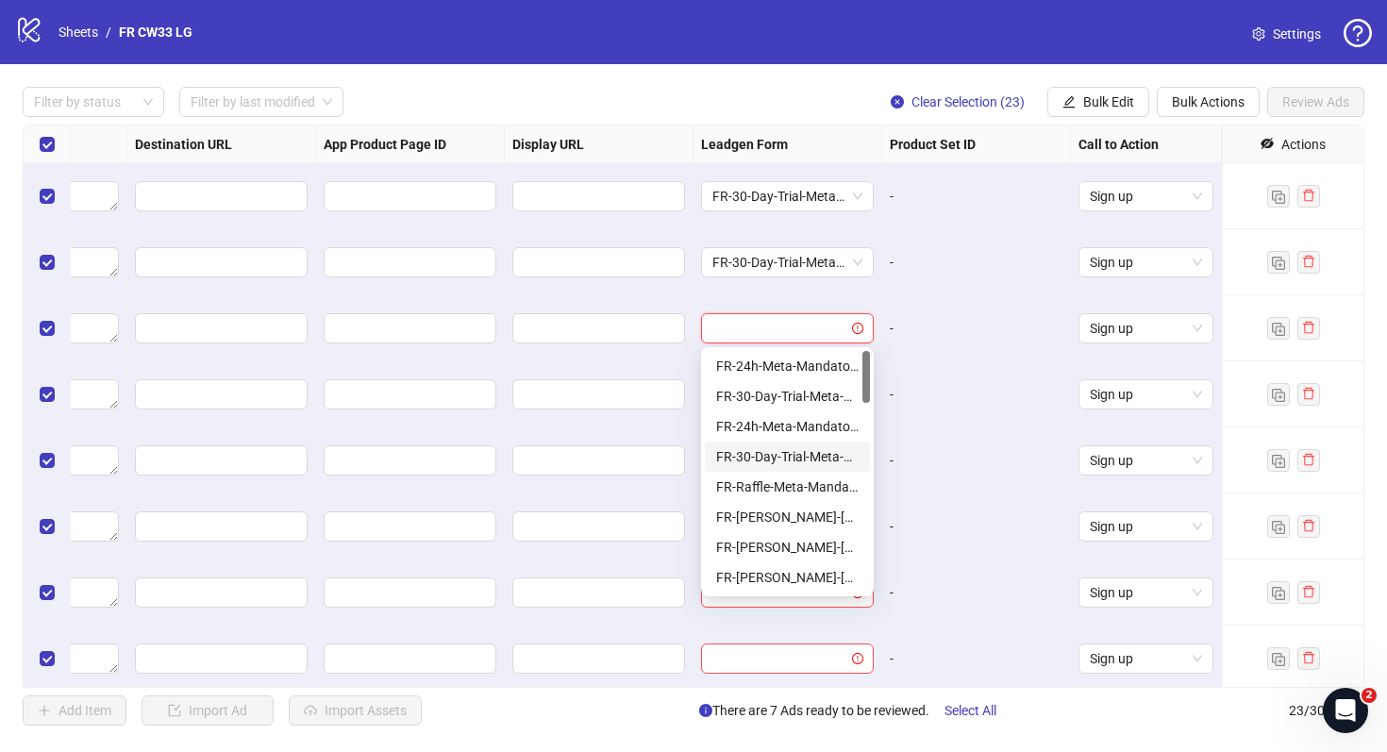
click at [767, 454] on div "FR-30-Day-Trial-Meta-Mandatory-1Q" at bounding box center [787, 456] width 143 height 21
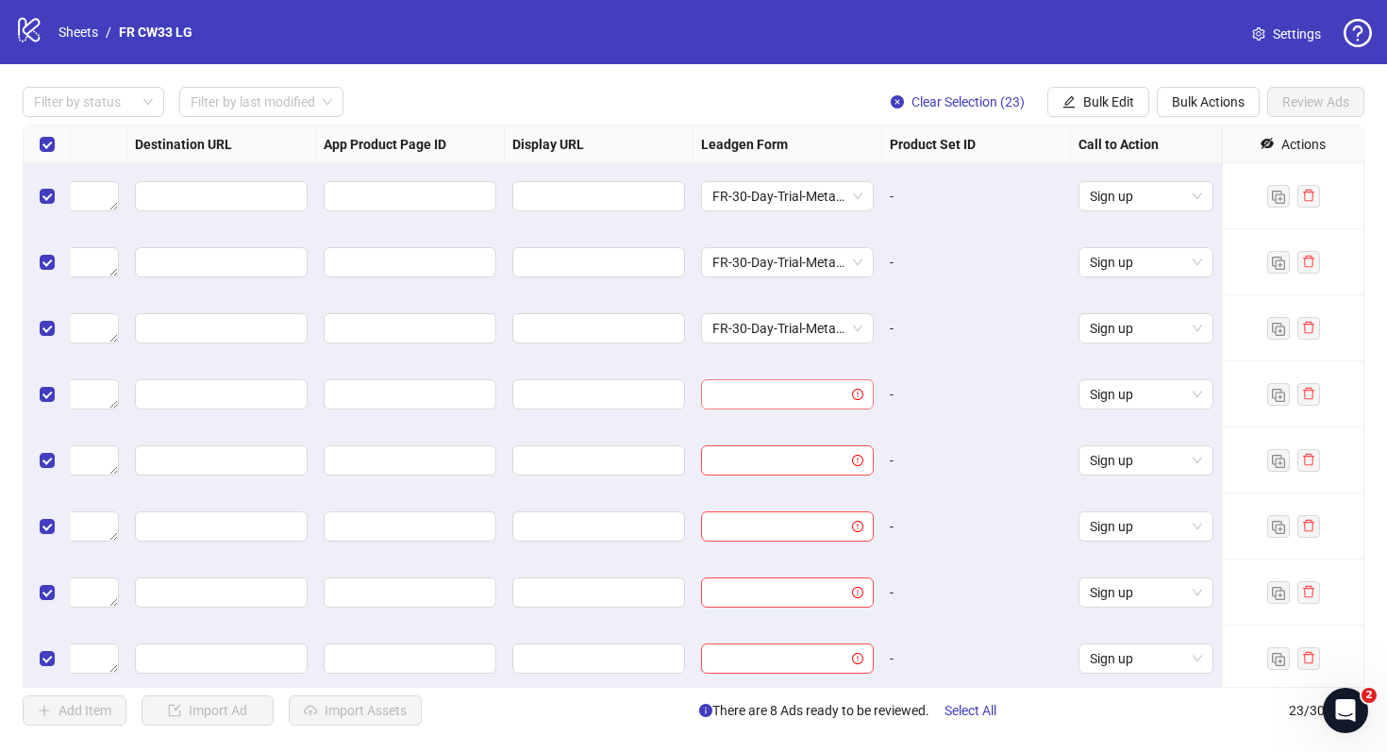
click at [765, 401] on input "search" at bounding box center [779, 394] width 133 height 28
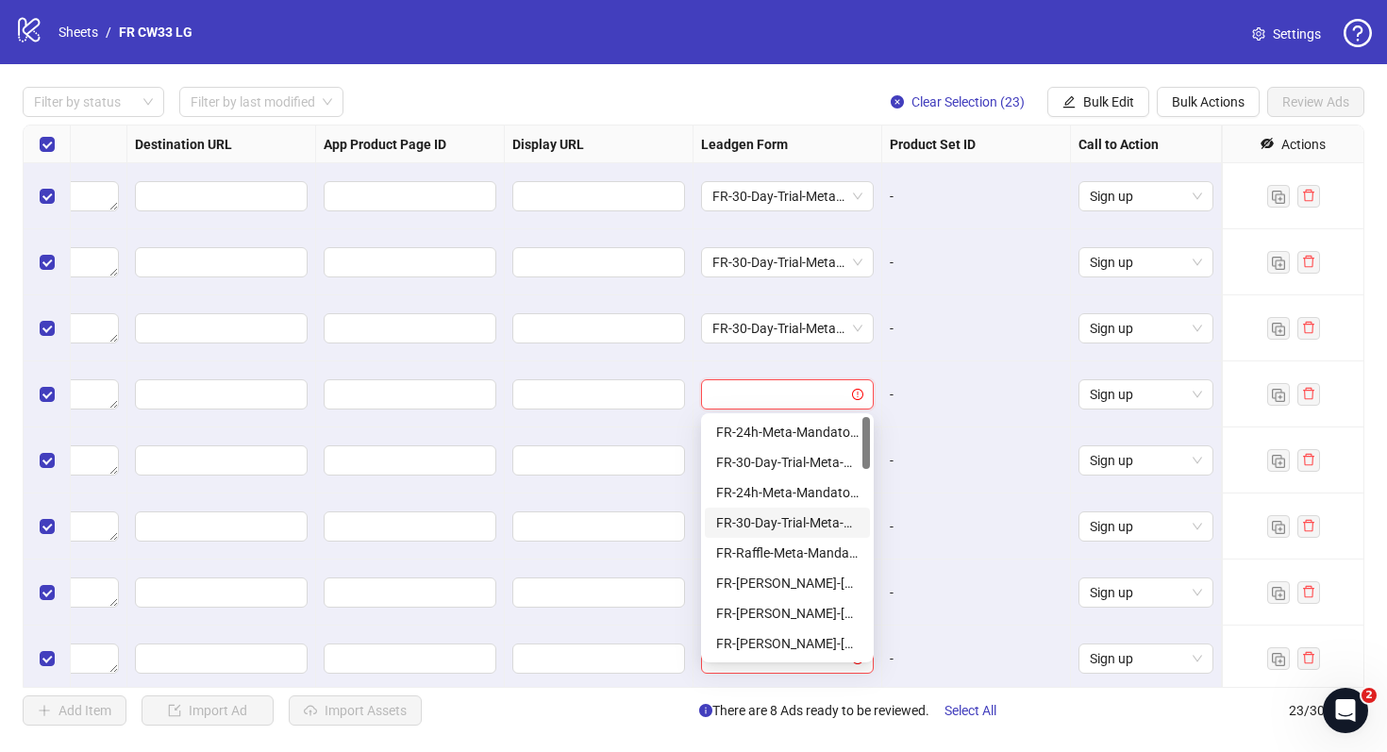
click at [770, 512] on div "FR-30-Day-Trial-Meta-Mandatory-1Q" at bounding box center [787, 522] width 143 height 21
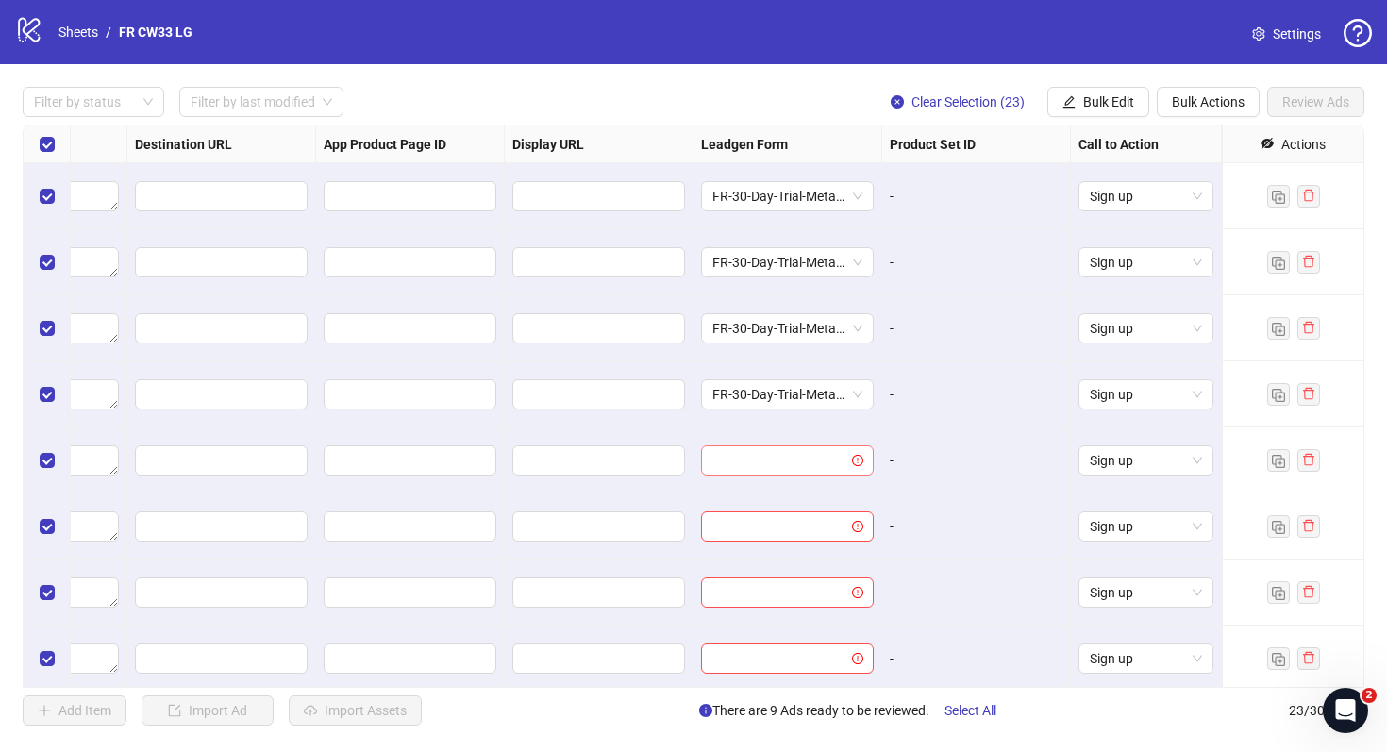
click at [770, 467] on input "search" at bounding box center [779, 460] width 133 height 28
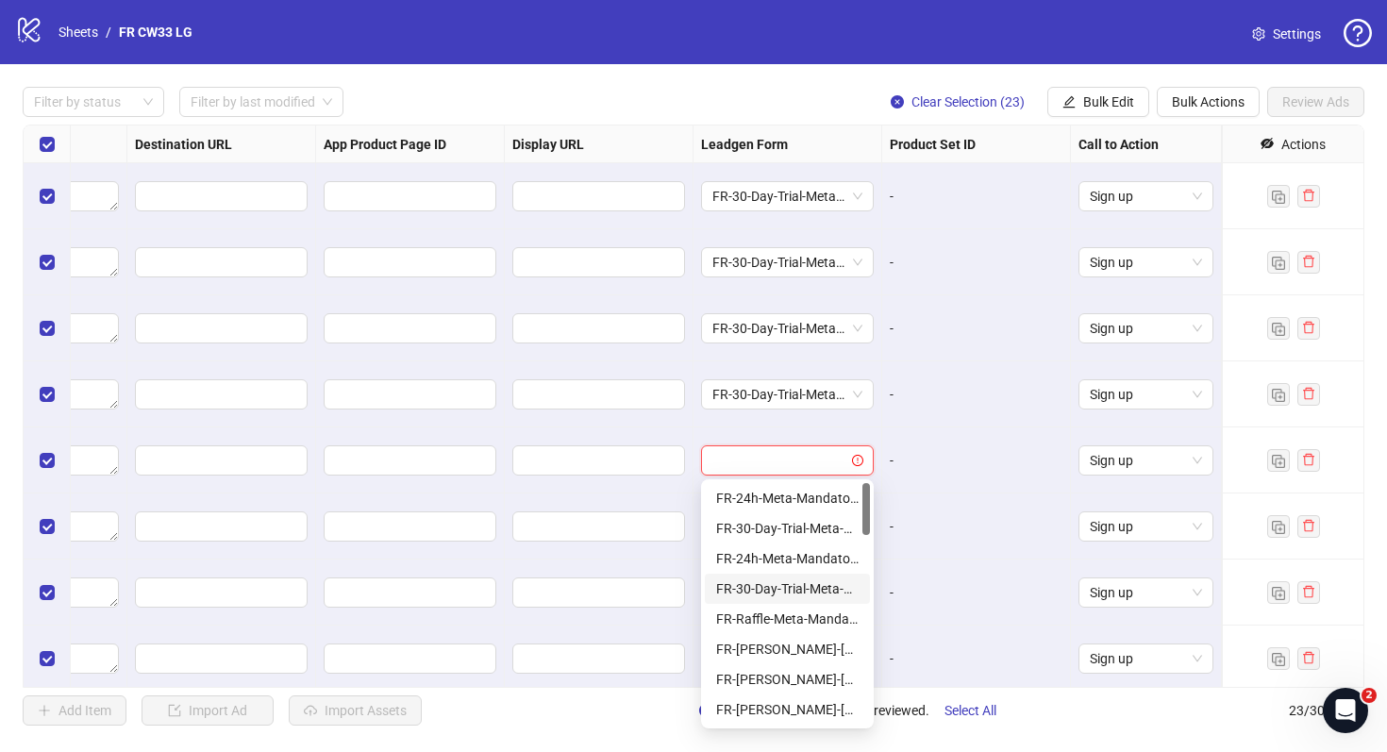
click at [781, 587] on div "FR-30-Day-Trial-Meta-Mandatory-1Q" at bounding box center [787, 589] width 143 height 21
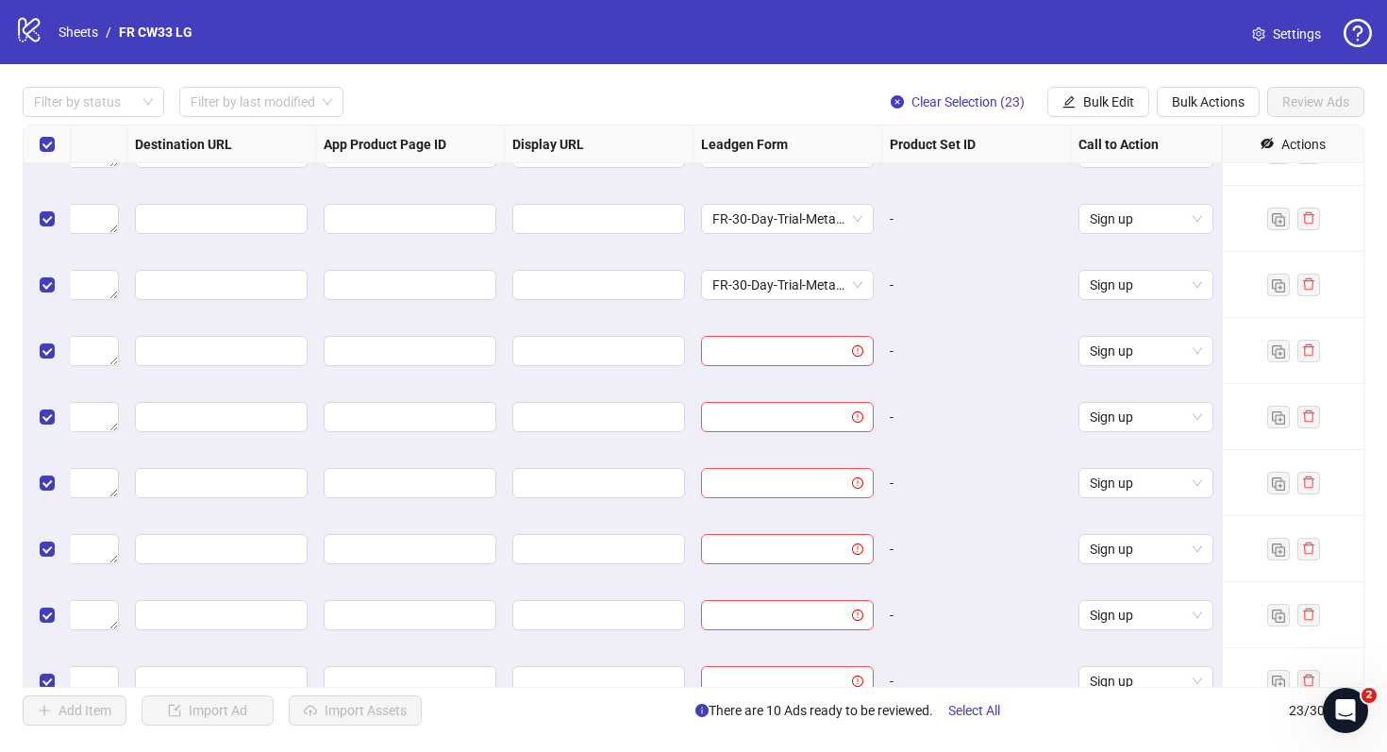
scroll to position [572, 1746]
click at [774, 298] on input "search" at bounding box center [779, 285] width 133 height 28
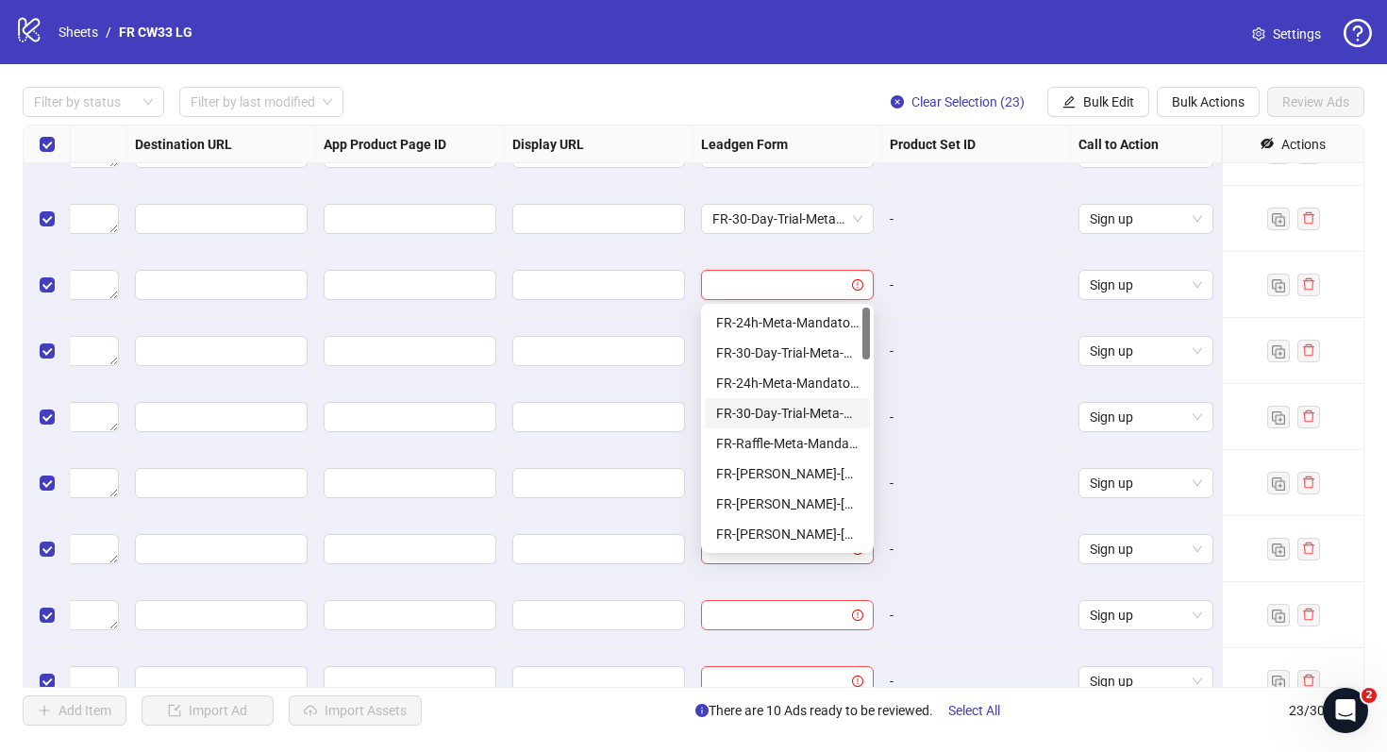
click at [776, 416] on div "FR-30-Day-Trial-Meta-Mandatory-1Q" at bounding box center [787, 413] width 143 height 21
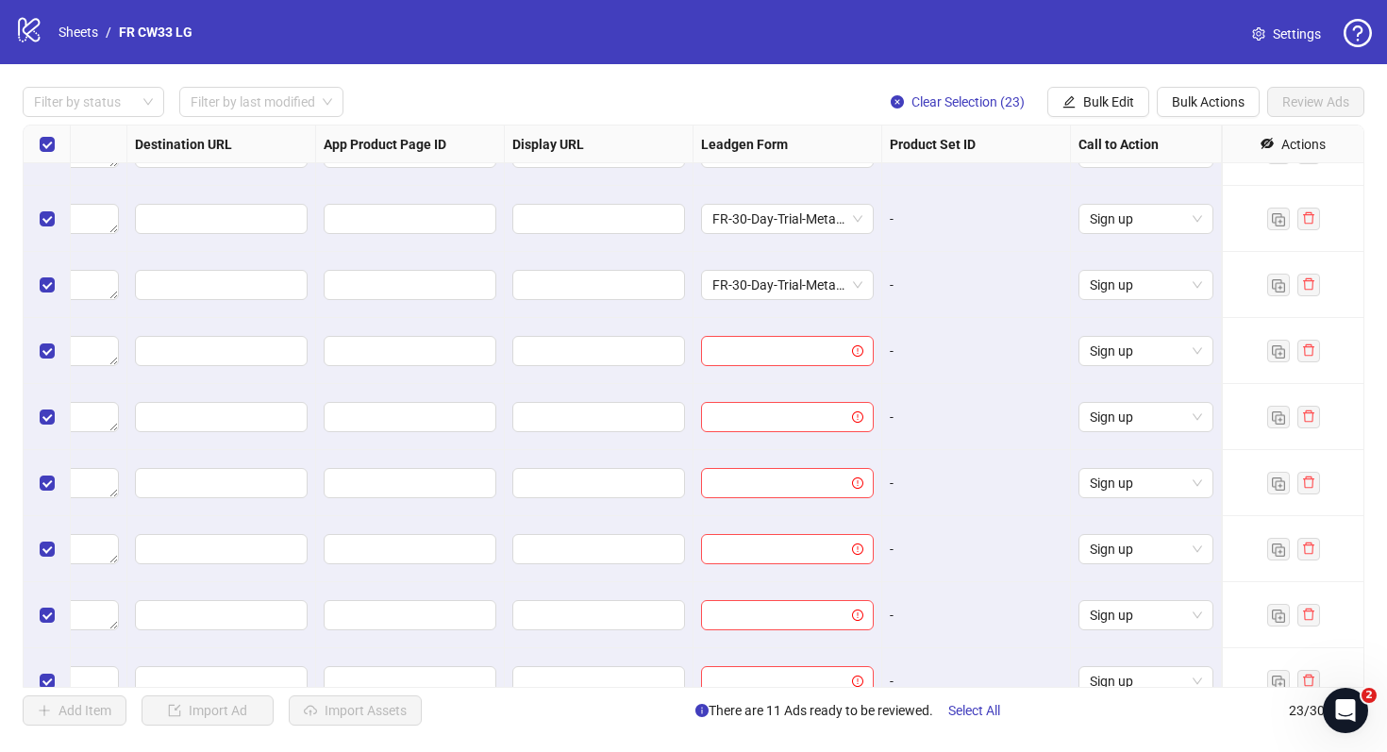
click at [759, 374] on div at bounding box center [788, 351] width 189 height 66
click at [759, 350] on input "search" at bounding box center [779, 351] width 133 height 28
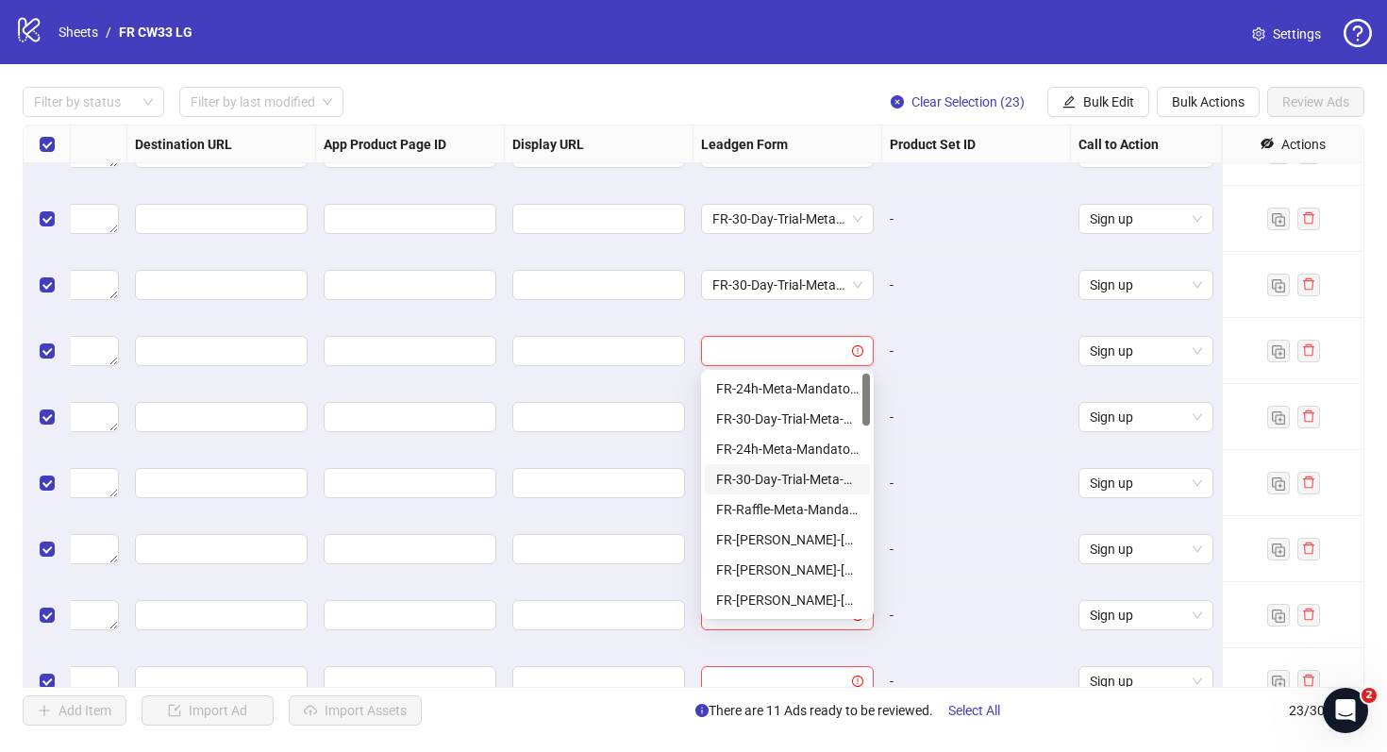
click at [772, 467] on div "FR-30-Day-Trial-Meta-Mandatory-1Q" at bounding box center [787, 479] width 165 height 30
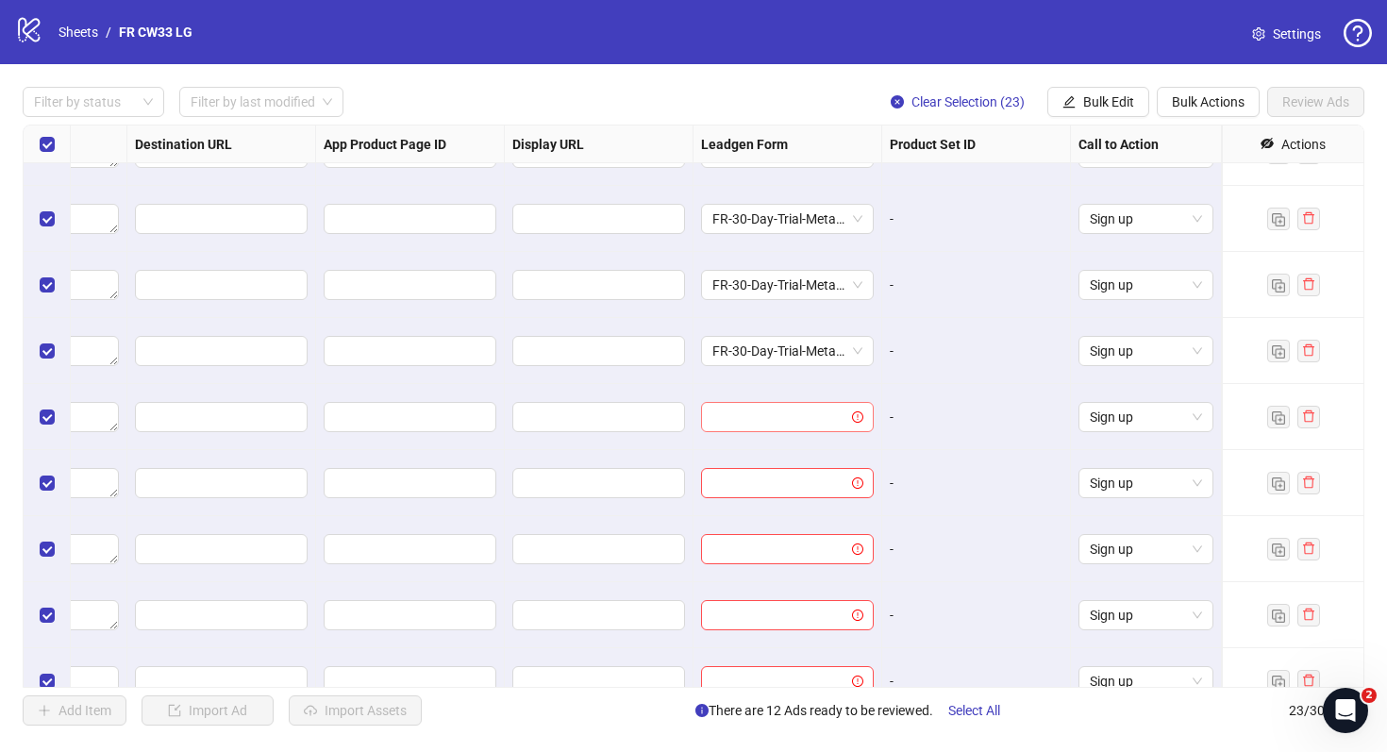
click at [770, 422] on input "search" at bounding box center [779, 417] width 133 height 28
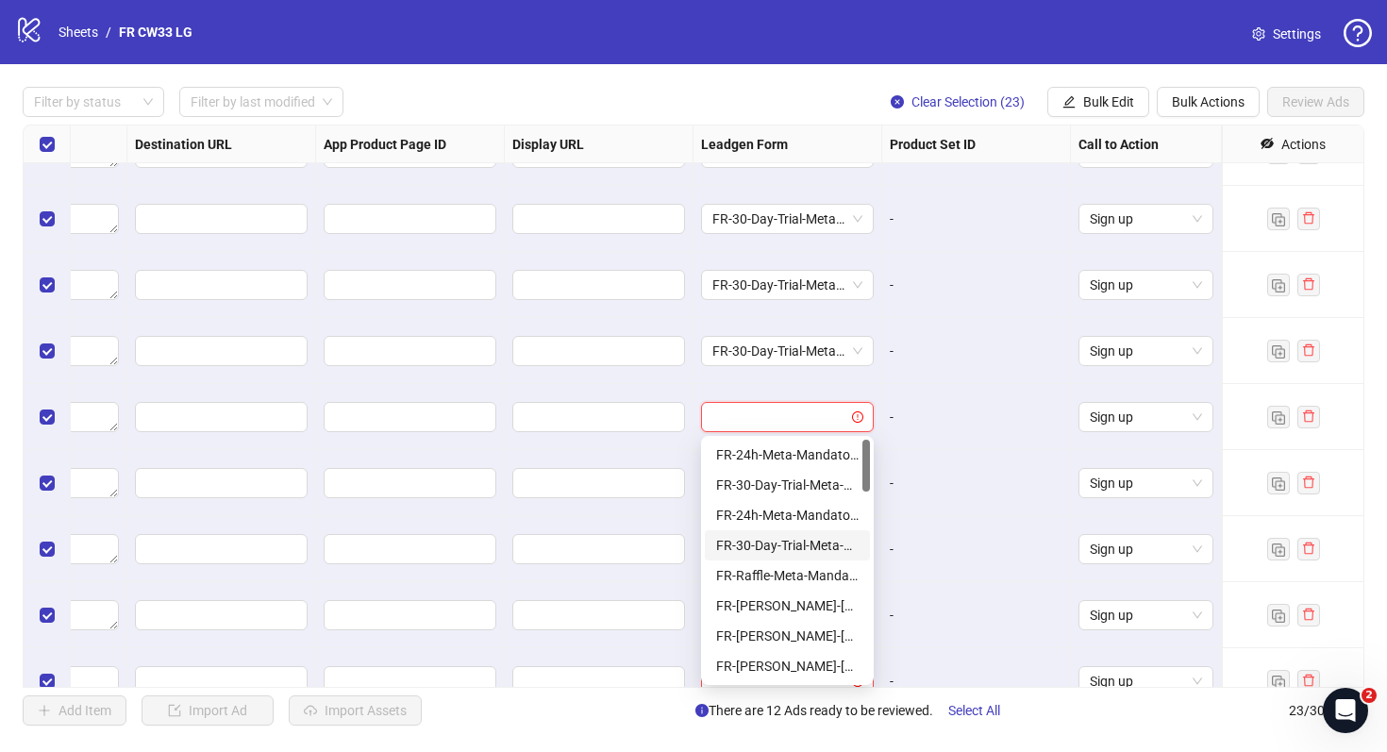
click at [775, 544] on div "FR-30-Day-Trial-Meta-Mandatory-1Q" at bounding box center [787, 545] width 143 height 21
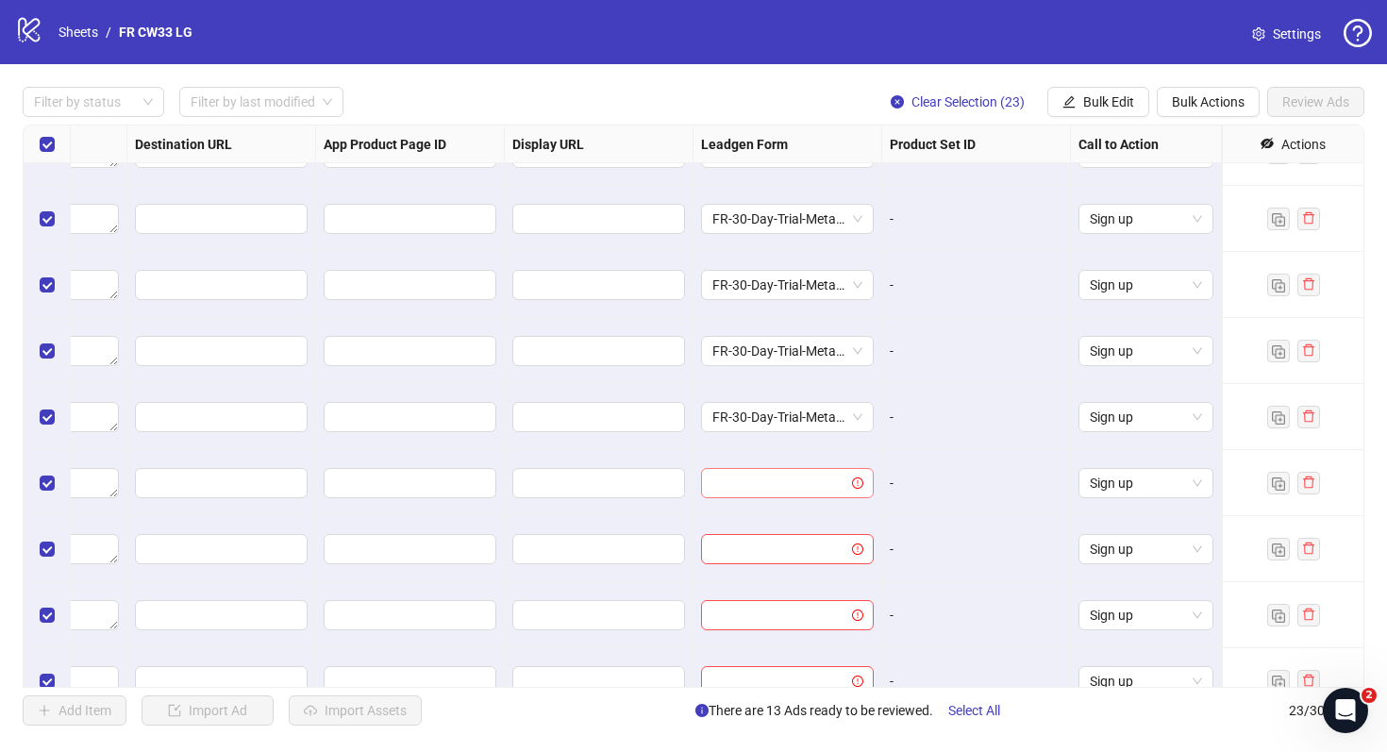
click at [774, 479] on input "search" at bounding box center [779, 483] width 133 height 28
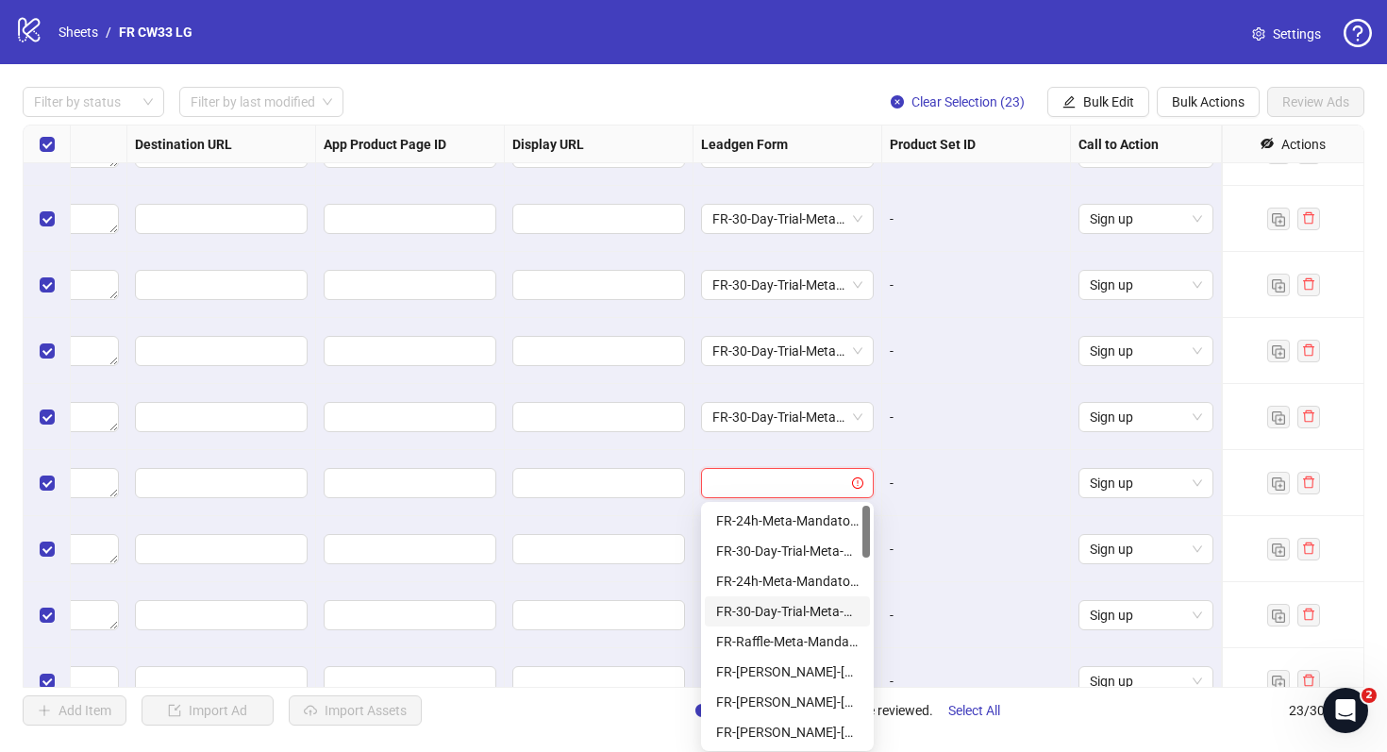
click at [788, 608] on div "FR-30-Day-Trial-Meta-Mandatory-1Q" at bounding box center [787, 611] width 143 height 21
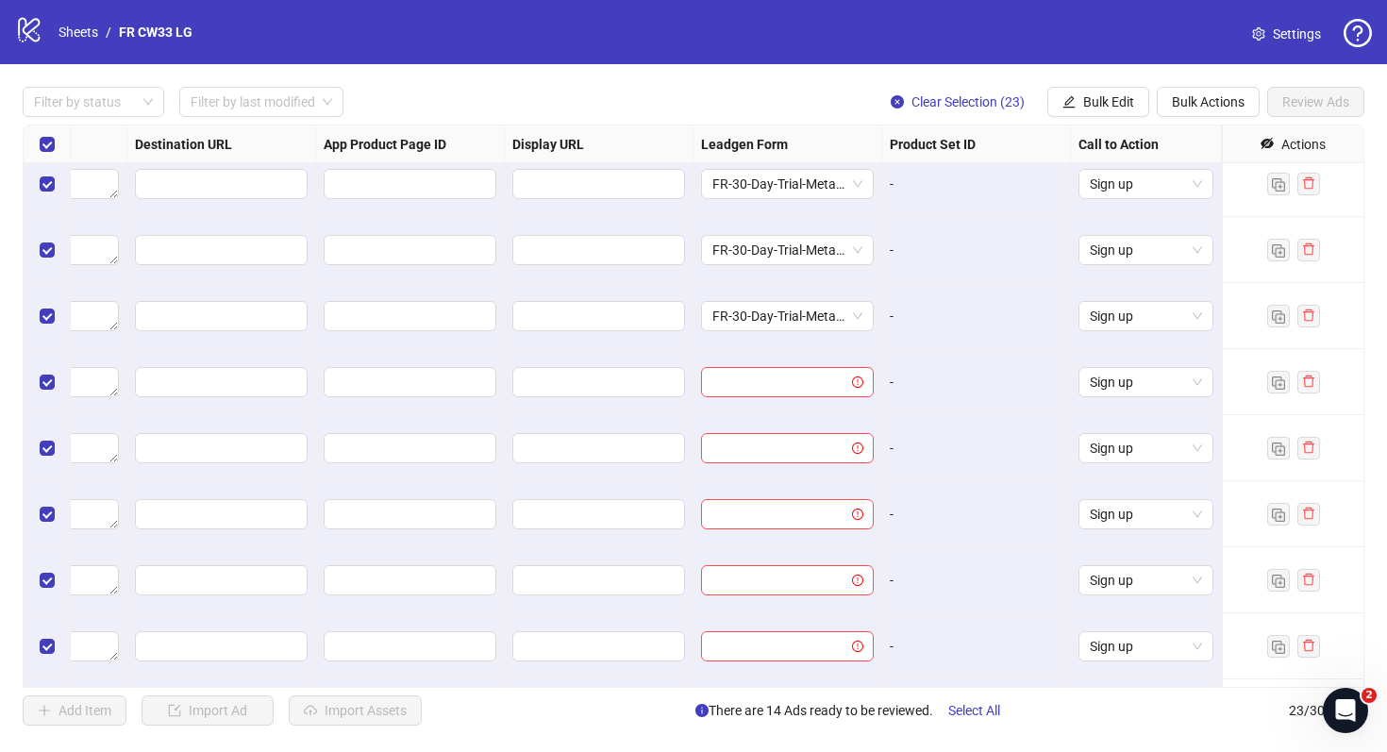
scroll to position [835, 1746]
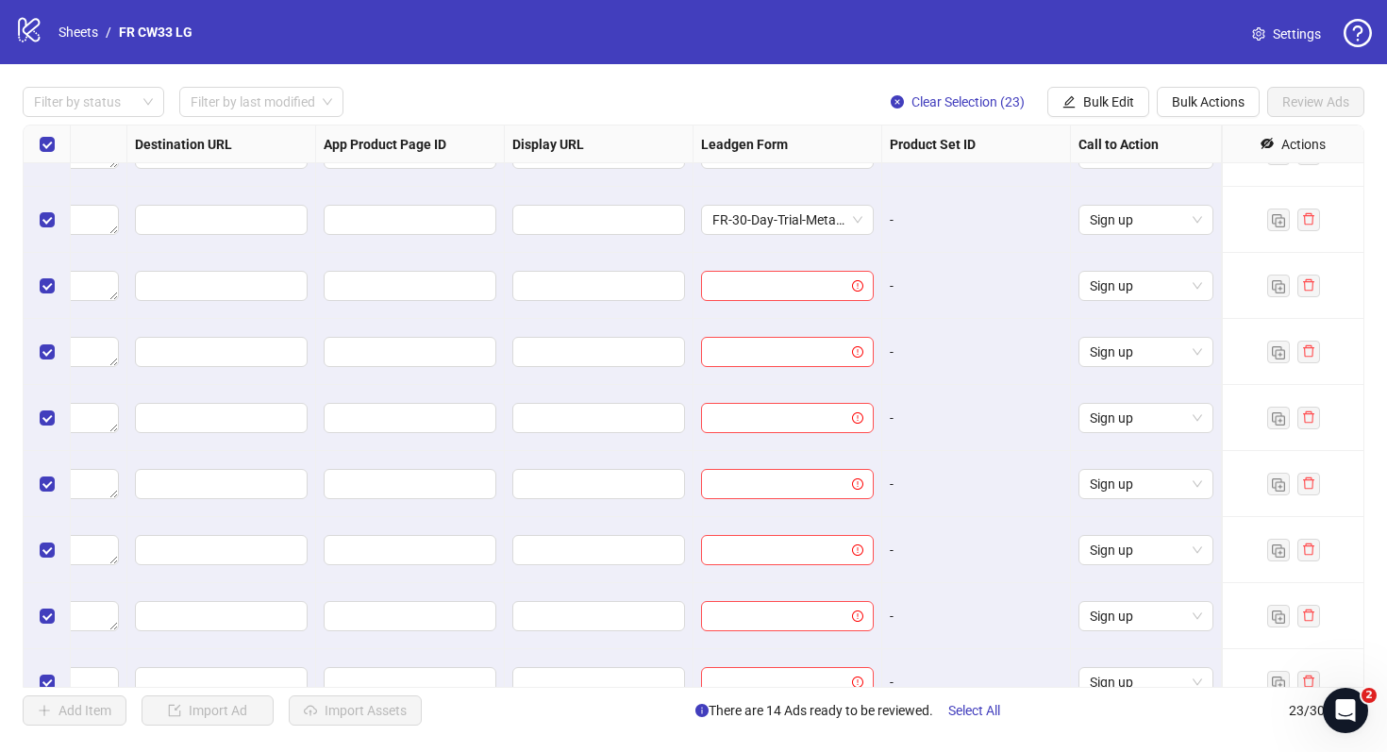
click at [764, 302] on div at bounding box center [788, 286] width 189 height 66
click at [764, 290] on input "search" at bounding box center [779, 286] width 133 height 28
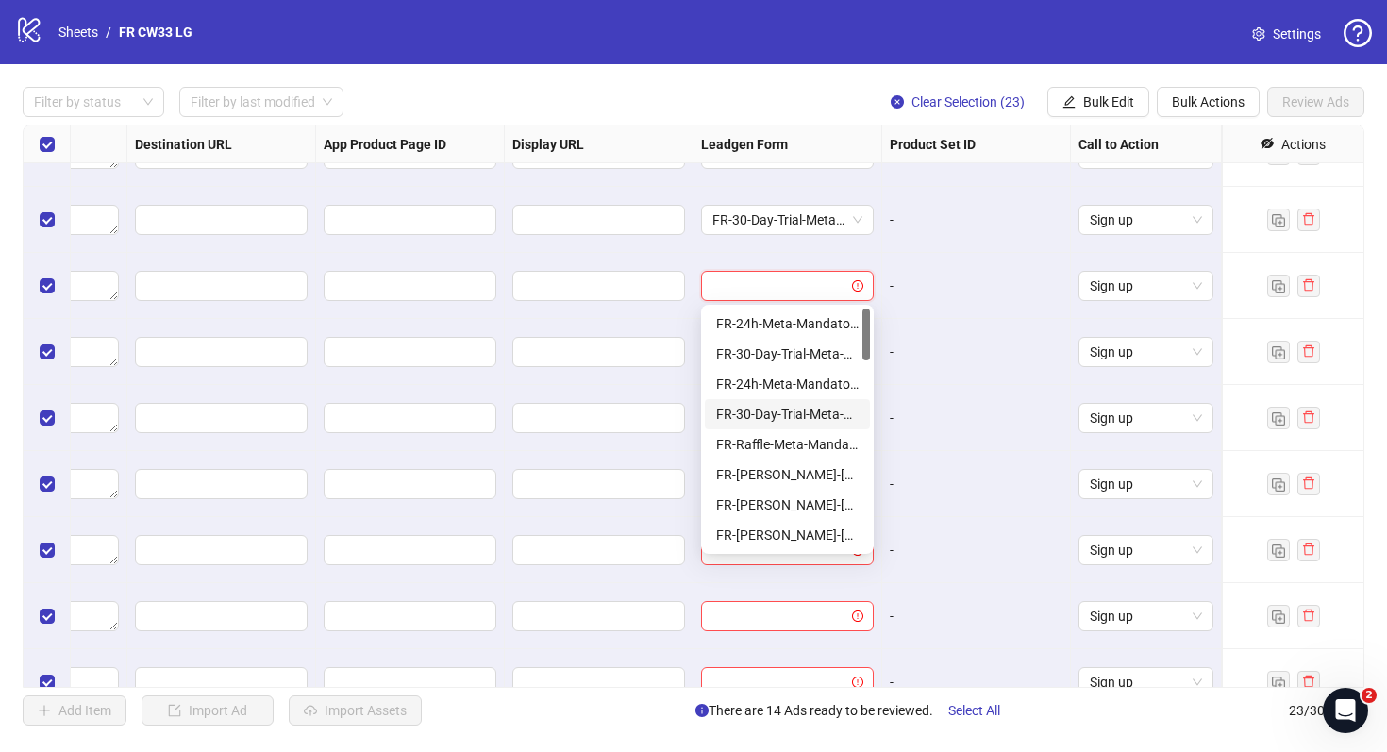
click at [781, 419] on div "FR-30-Day-Trial-Meta-Mandatory-1Q" at bounding box center [787, 414] width 143 height 21
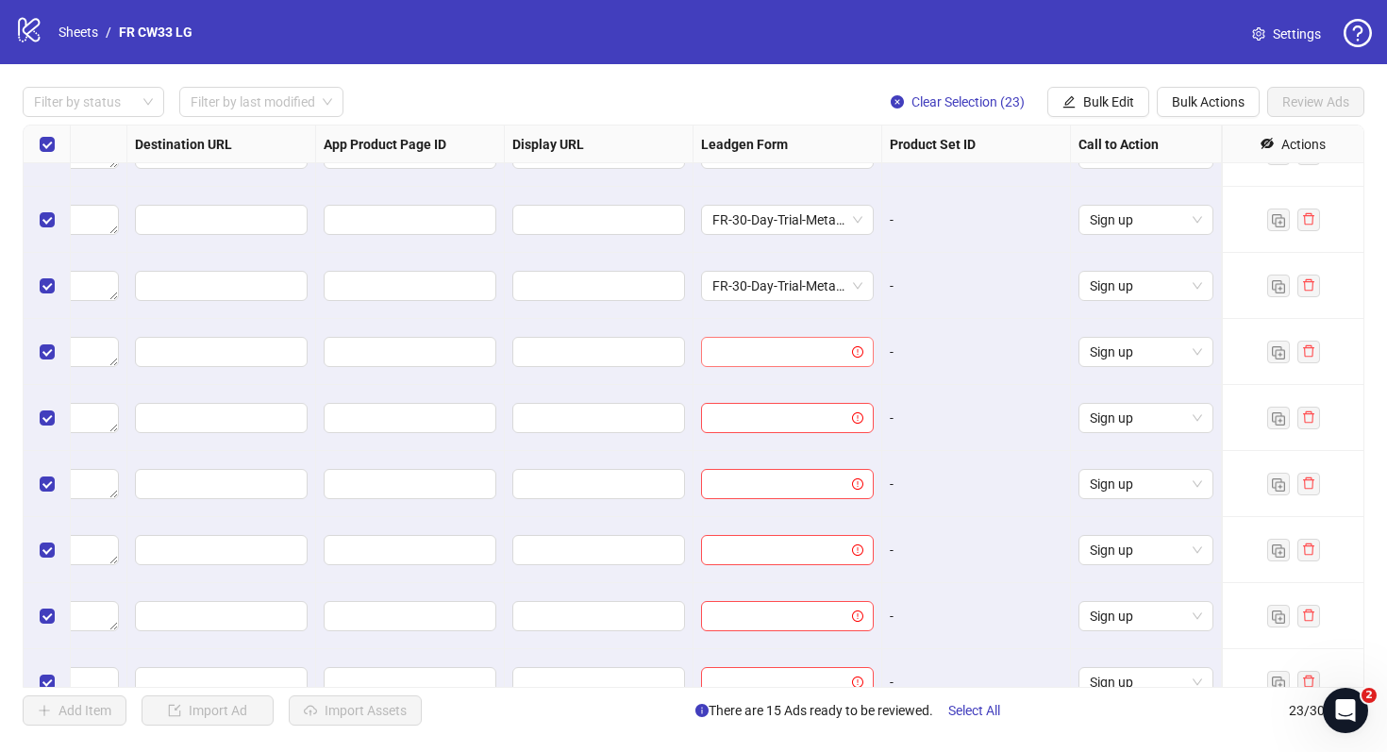
click at [780, 359] on input "search" at bounding box center [779, 352] width 133 height 28
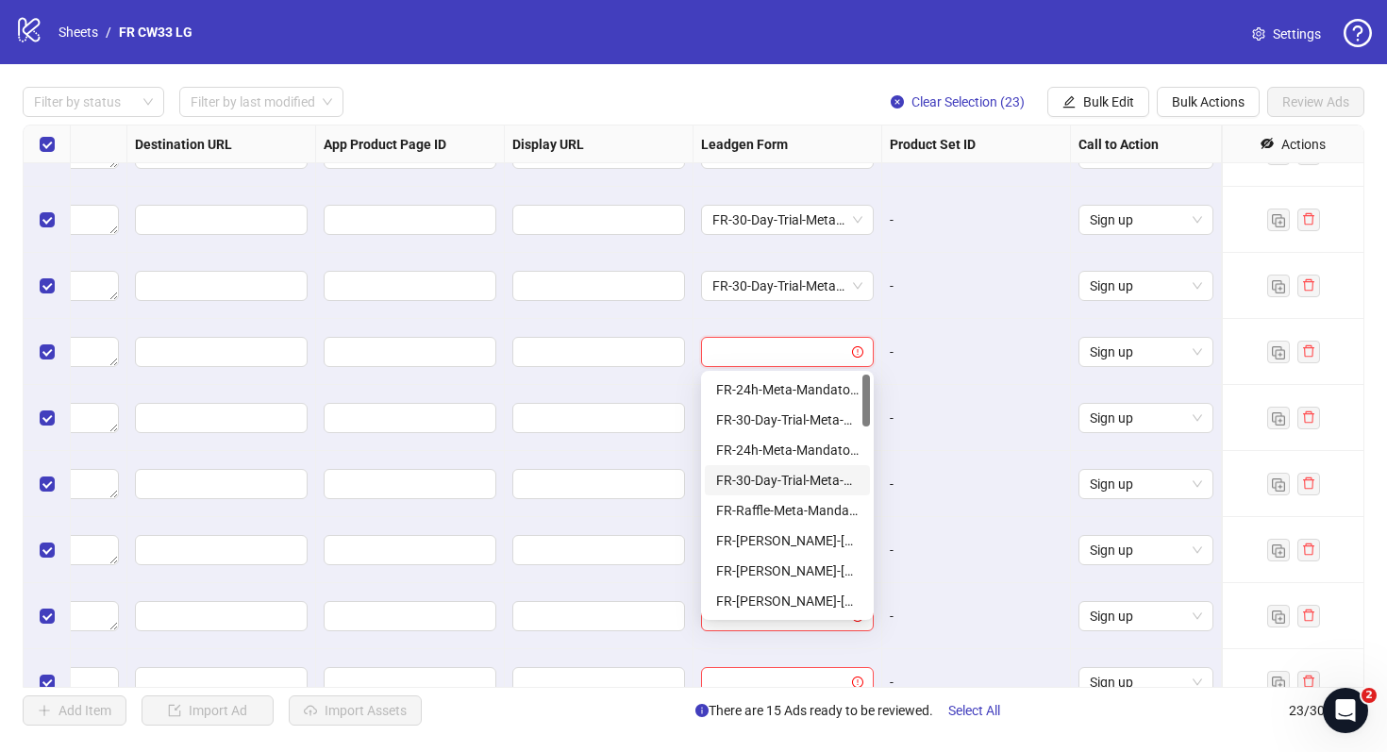
click at [788, 464] on div "FR-24h-Meta-Mandatory-1Q" at bounding box center [787, 450] width 165 height 30
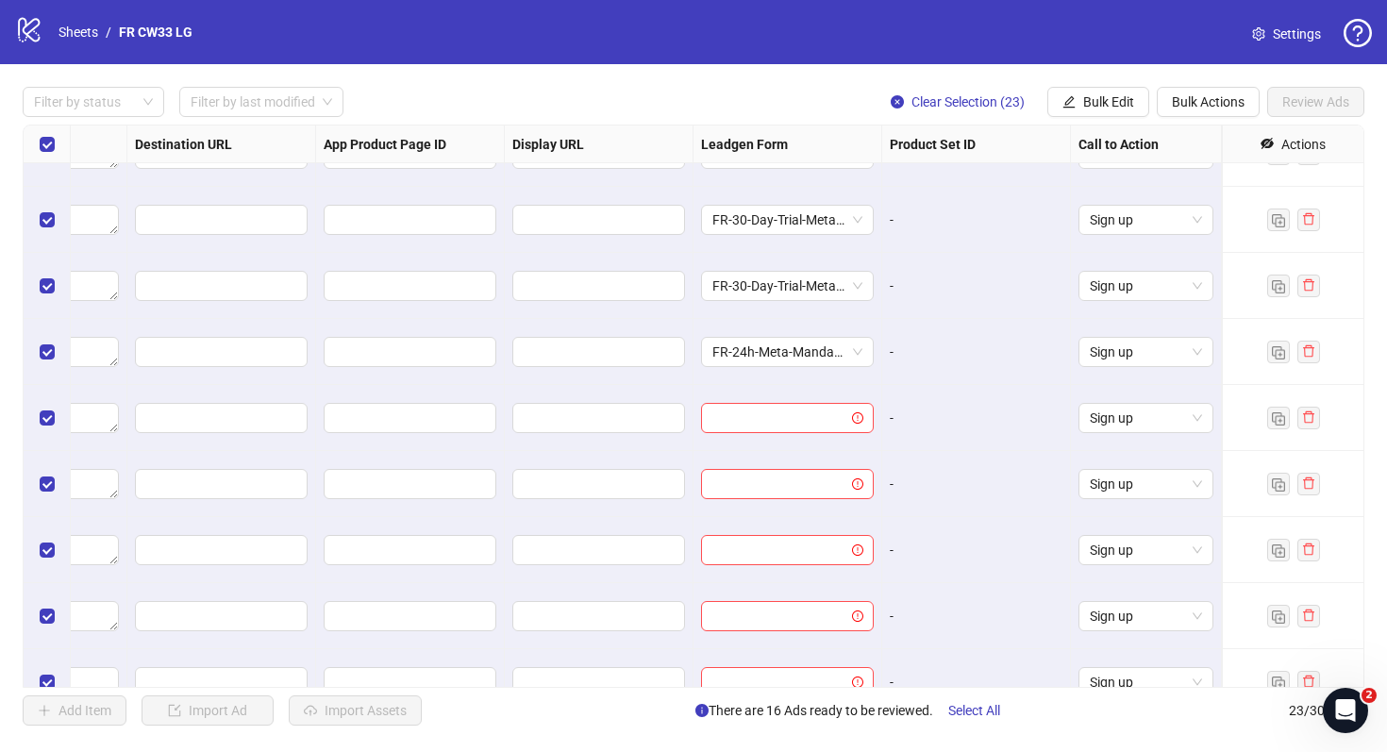
click at [772, 399] on div at bounding box center [788, 418] width 189 height 66
click at [772, 360] on span "FR-24h-Meta-Mandatory-1Q" at bounding box center [788, 352] width 150 height 28
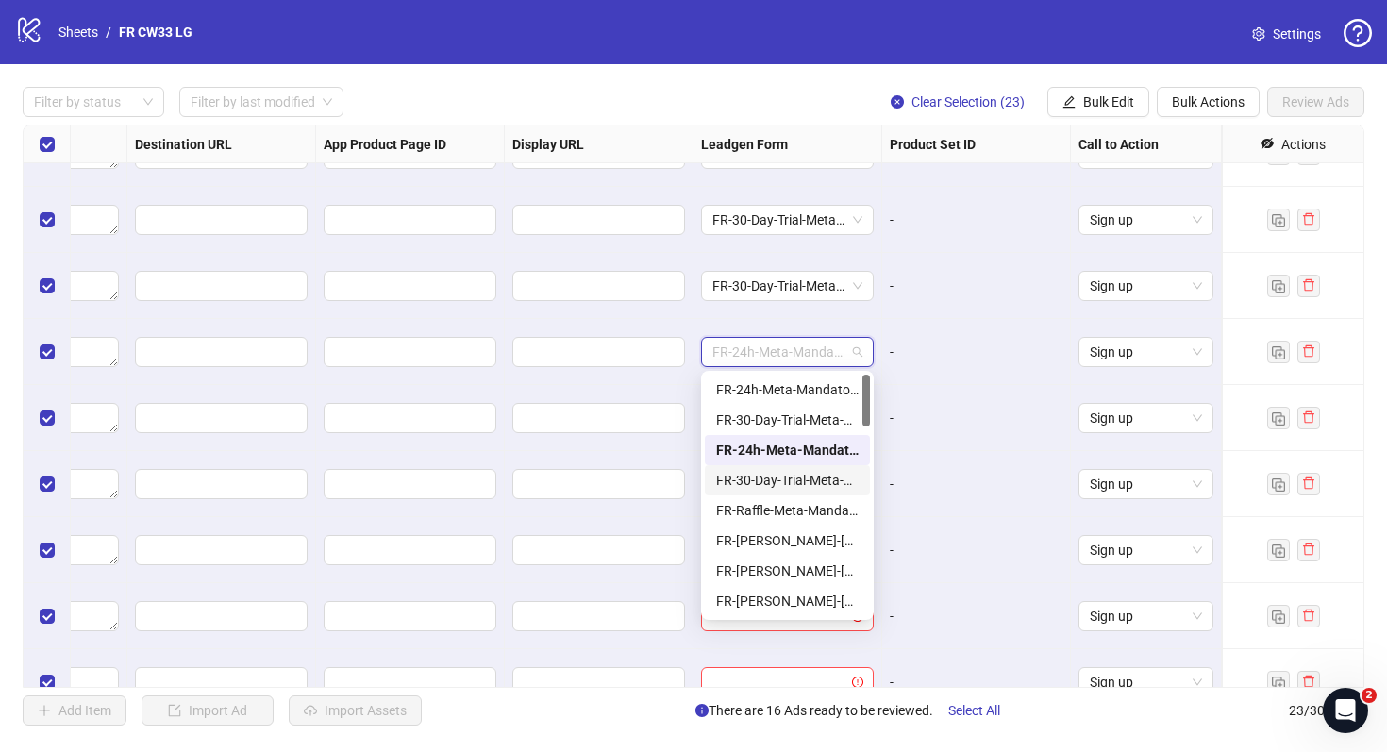
click at [787, 468] on div "FR-30-Day-Trial-Meta-Mandatory-1Q" at bounding box center [787, 480] width 165 height 30
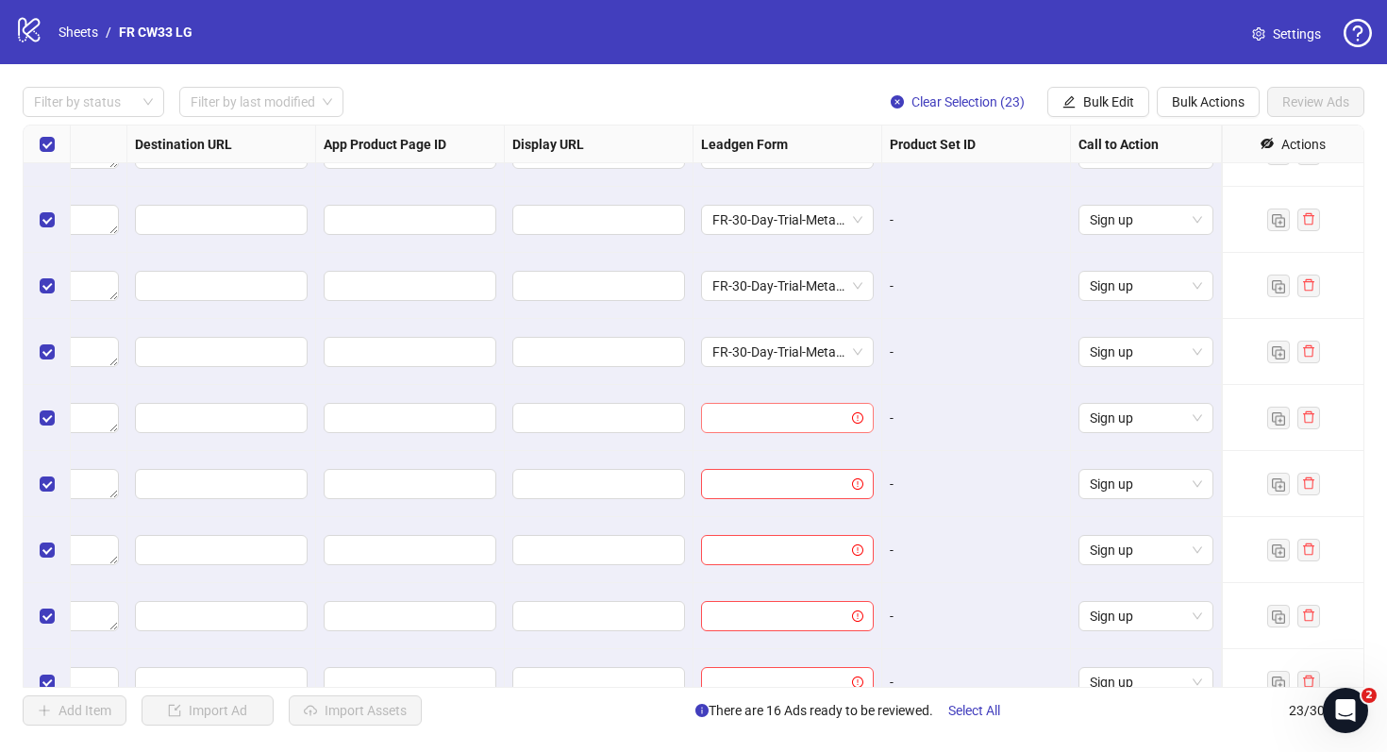
click at [782, 416] on input "search" at bounding box center [779, 418] width 133 height 28
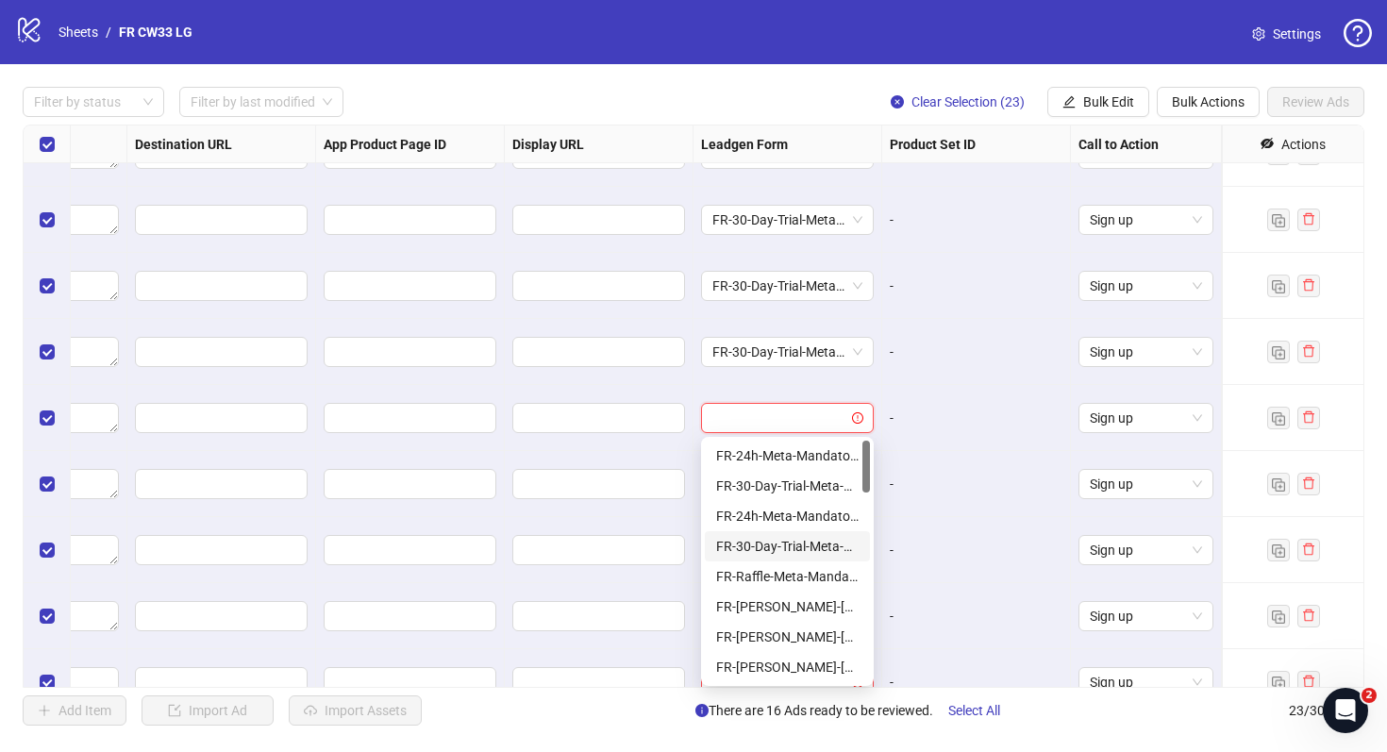
click at [802, 541] on div "FR-30-Day-Trial-Meta-Mandatory-1Q" at bounding box center [787, 546] width 143 height 21
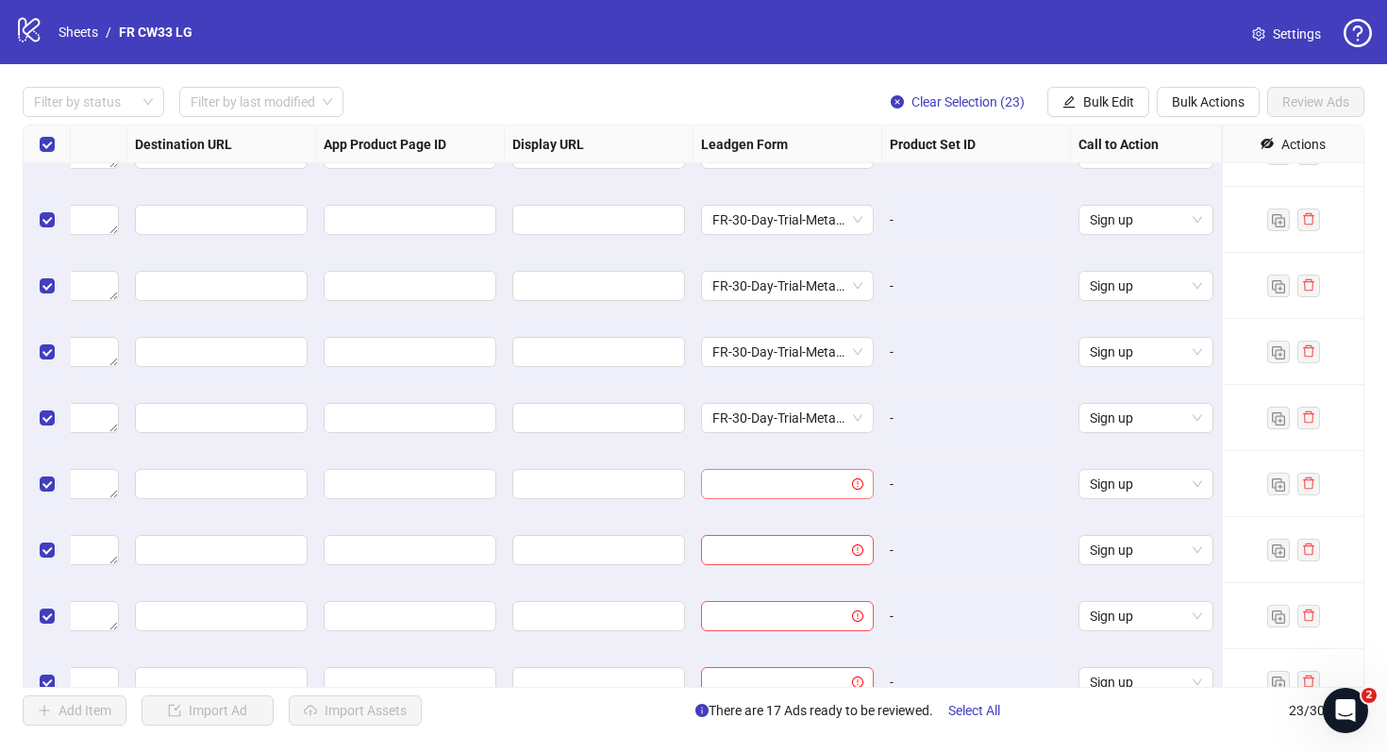
click at [794, 482] on input "search" at bounding box center [779, 484] width 133 height 28
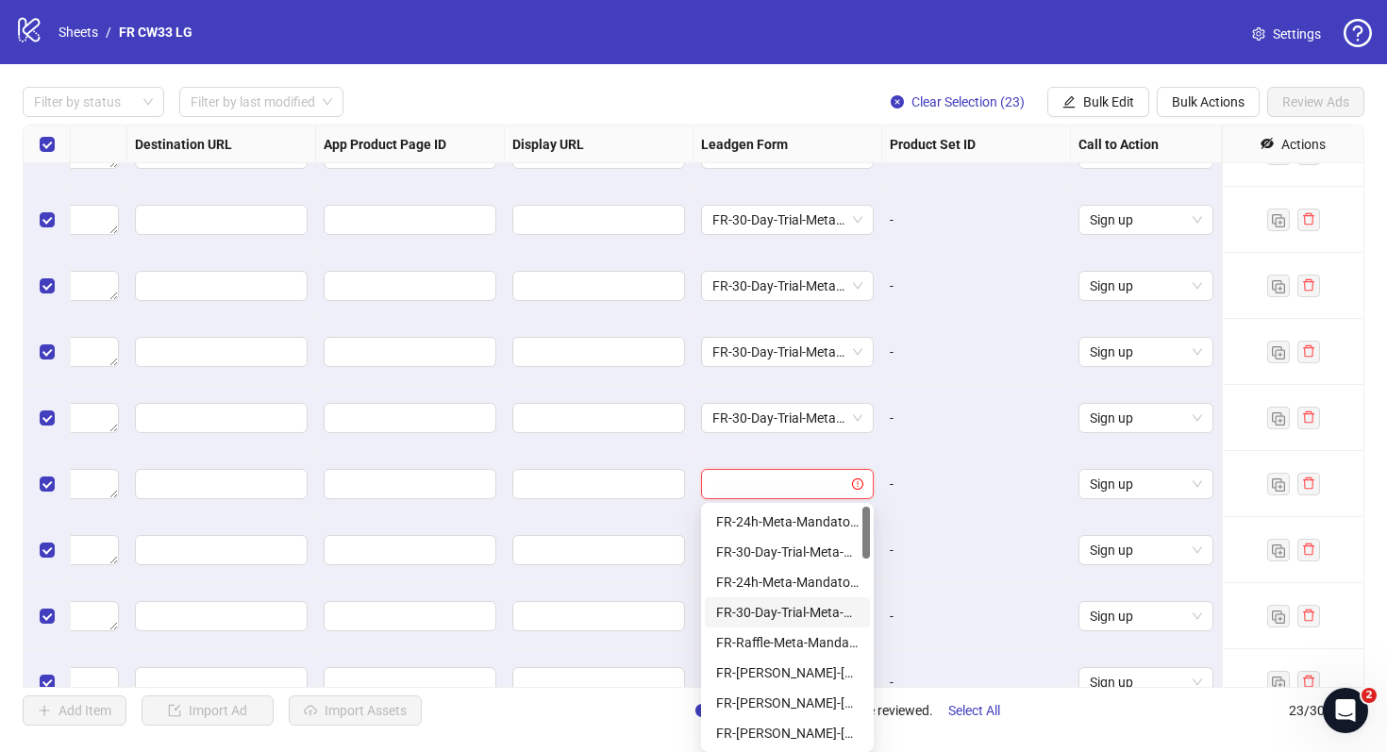
click at [803, 619] on div "FR-30-Day-Trial-Meta-Mandatory-1Q" at bounding box center [787, 612] width 143 height 21
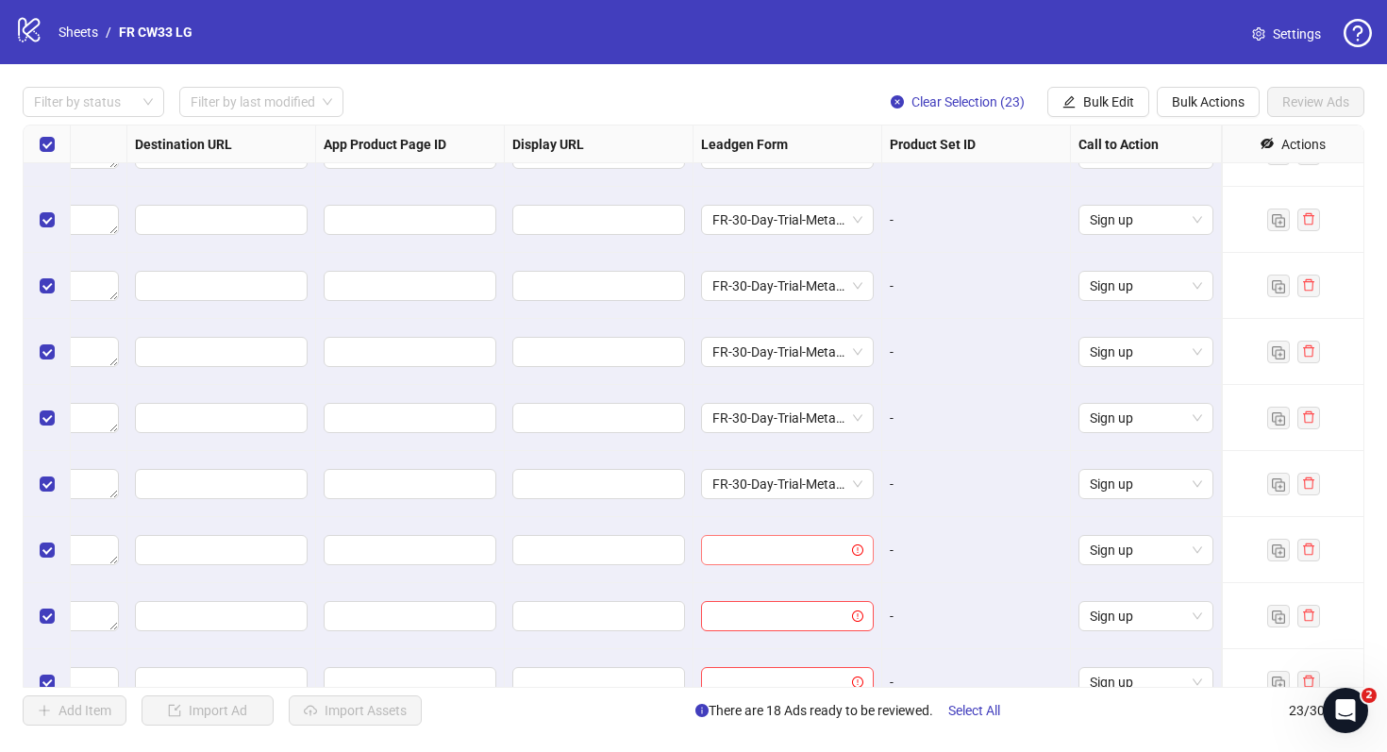
click at [780, 554] on input "search" at bounding box center [779, 550] width 133 height 28
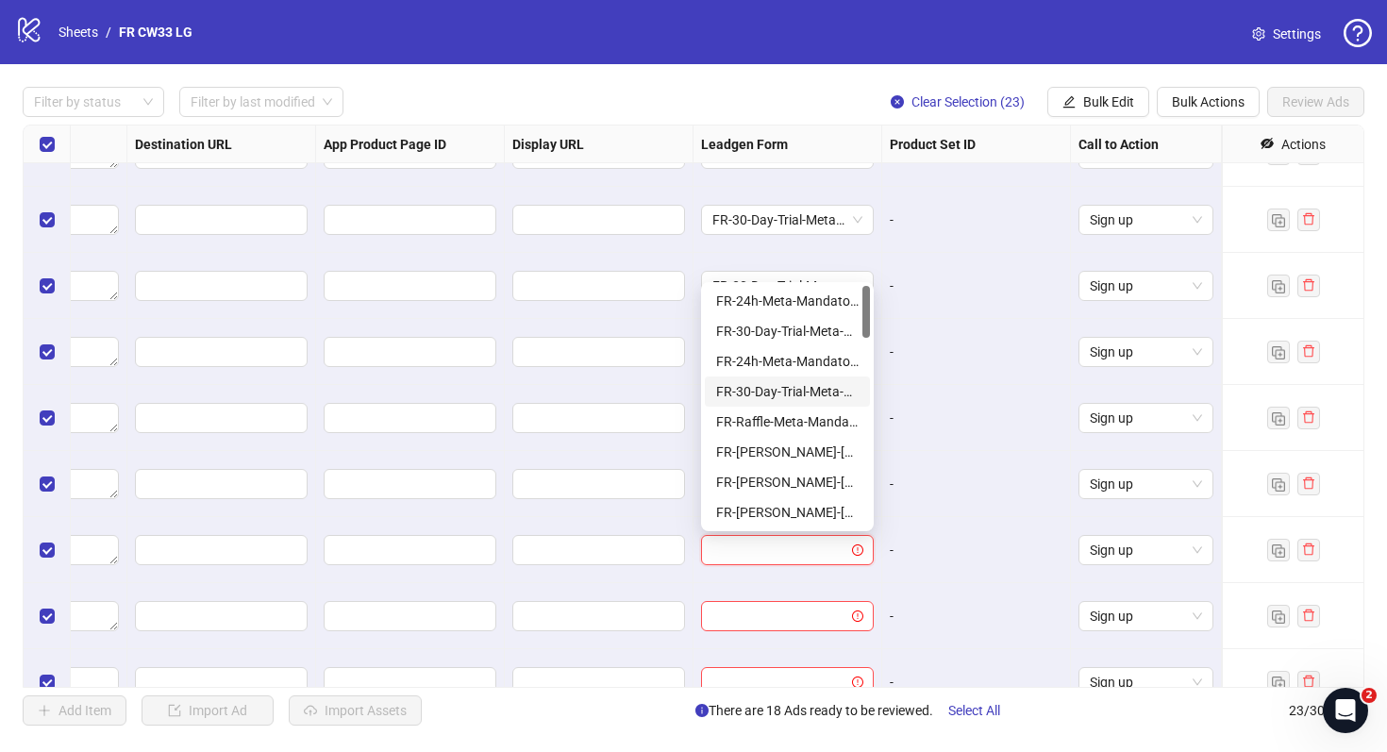
click at [781, 392] on div "FR-30-Day-Trial-Meta-Mandatory-1Q" at bounding box center [787, 391] width 143 height 21
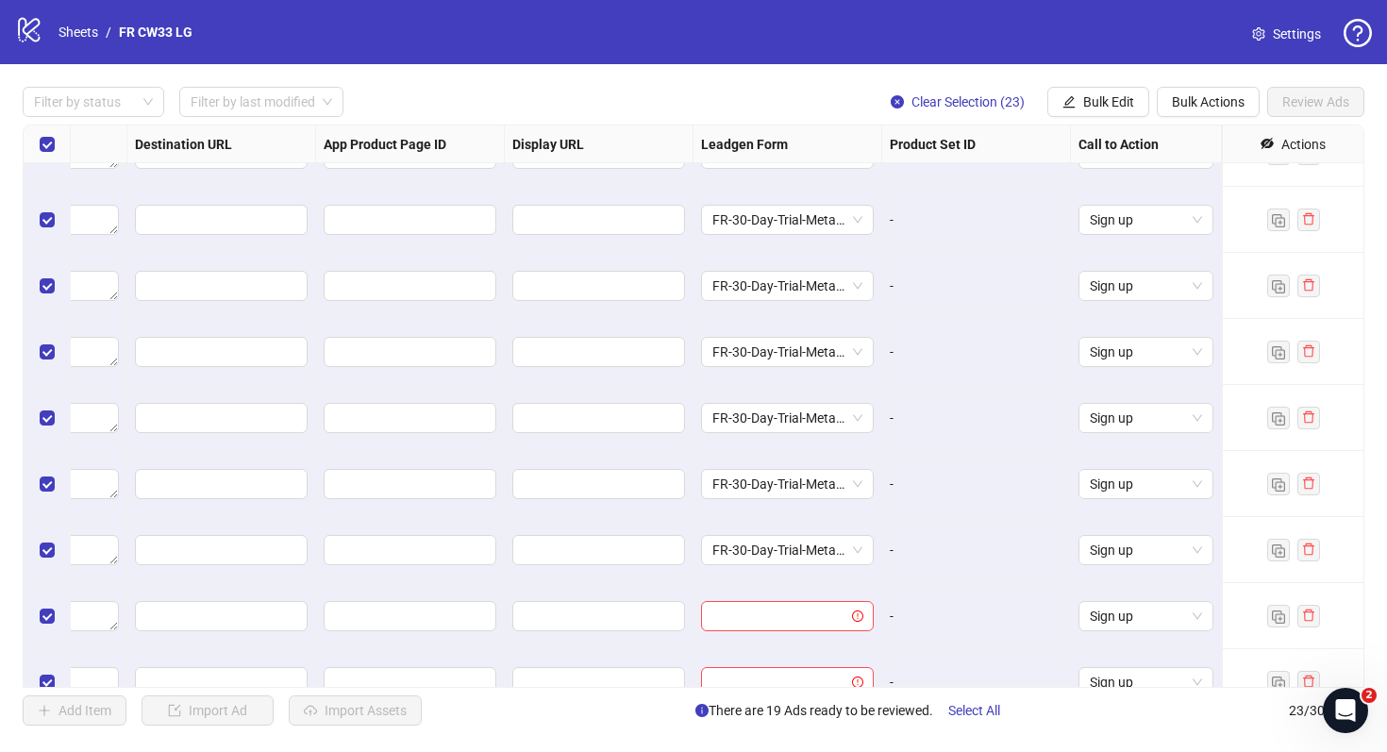
scroll to position [996, 1746]
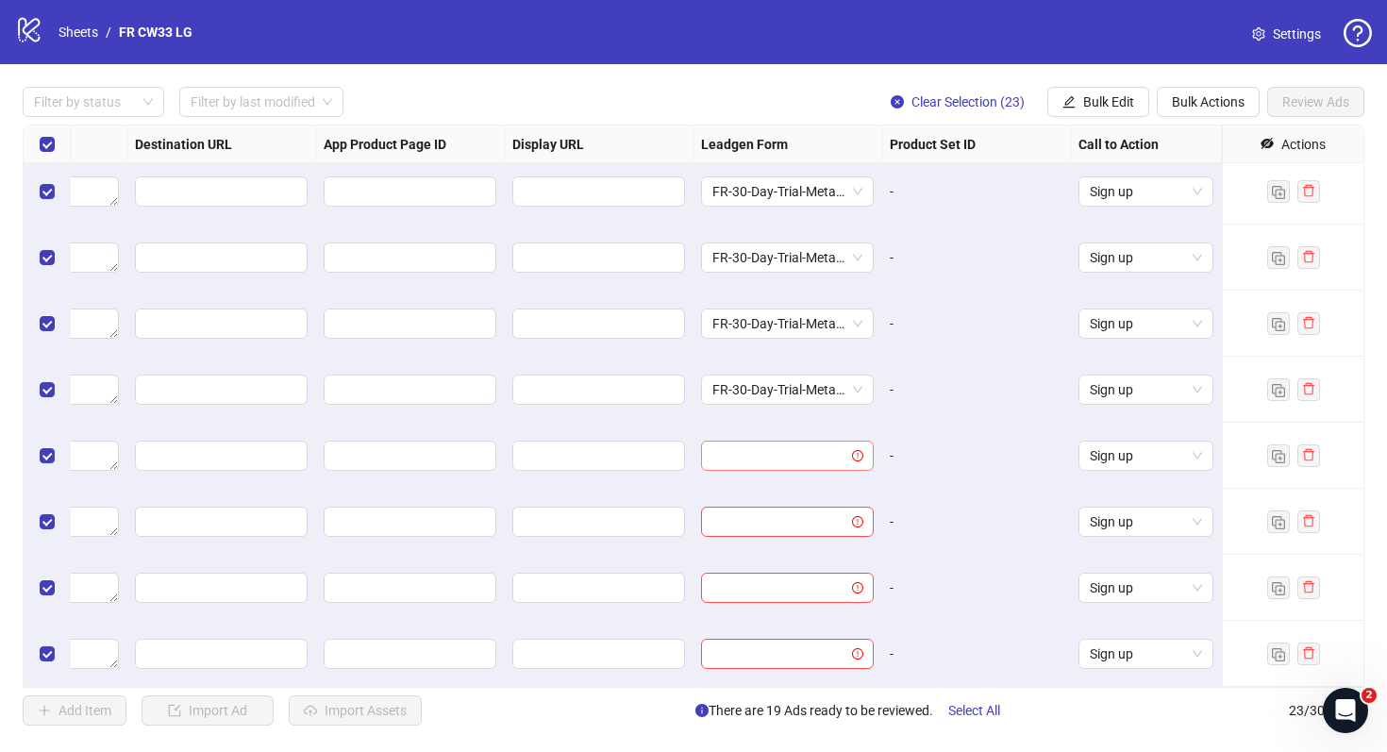
click at [796, 454] on input "search" at bounding box center [779, 456] width 133 height 28
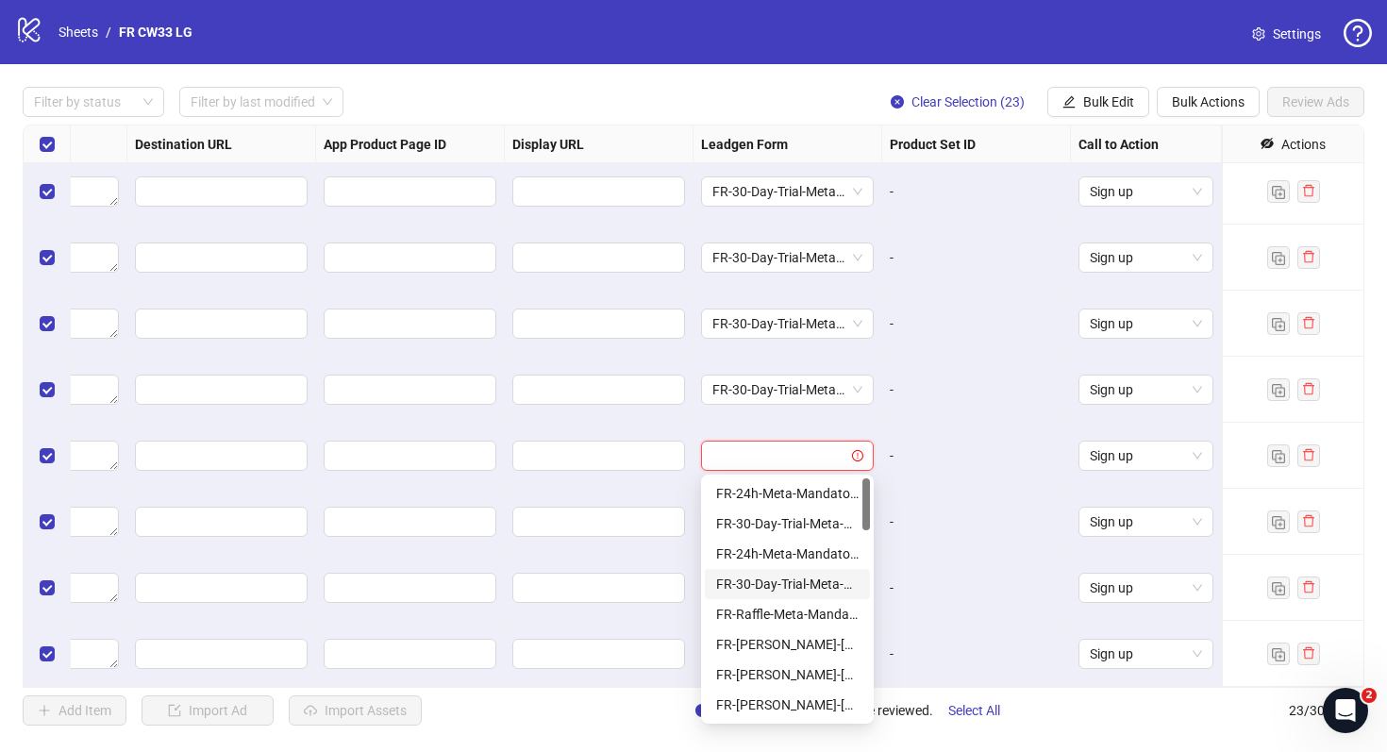
click at [786, 577] on div "FR-30-Day-Trial-Meta-Mandatory-1Q" at bounding box center [787, 584] width 143 height 21
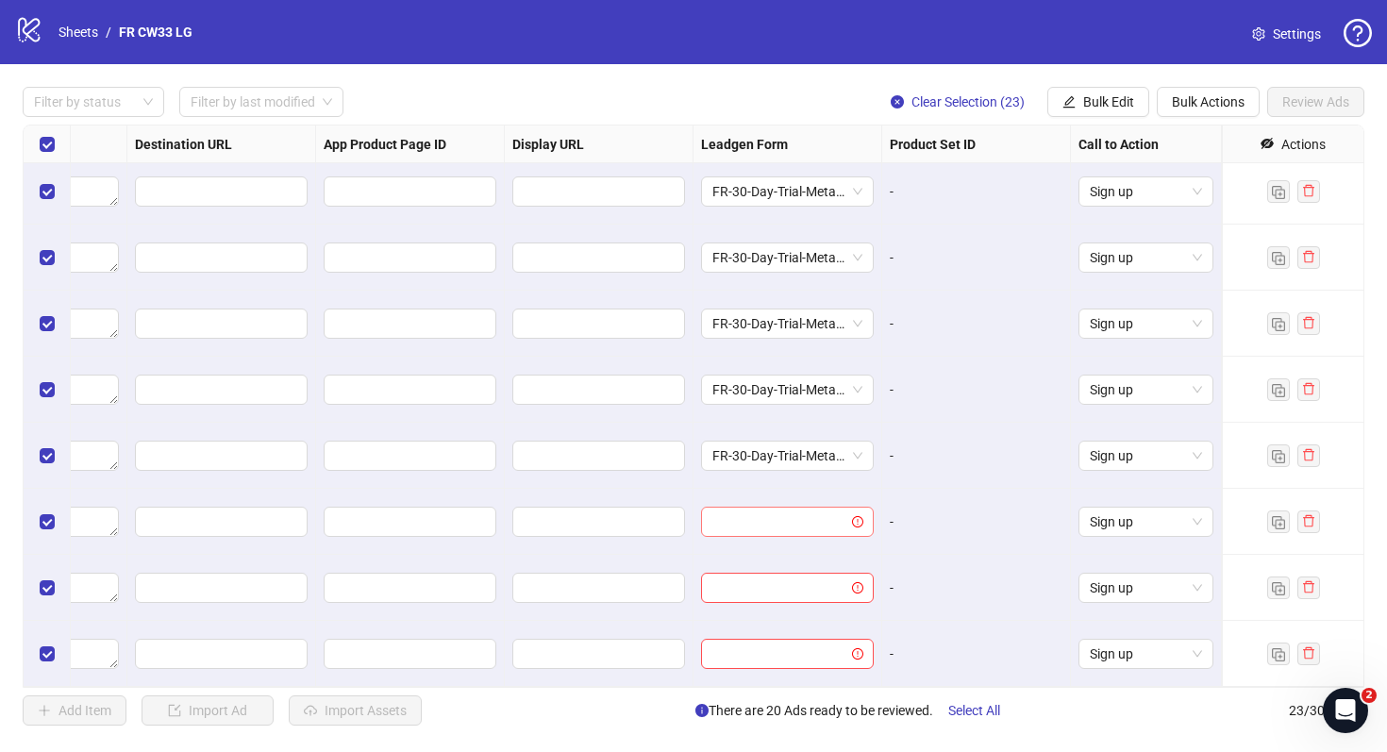
click at [759, 526] on input "search" at bounding box center [779, 522] width 133 height 28
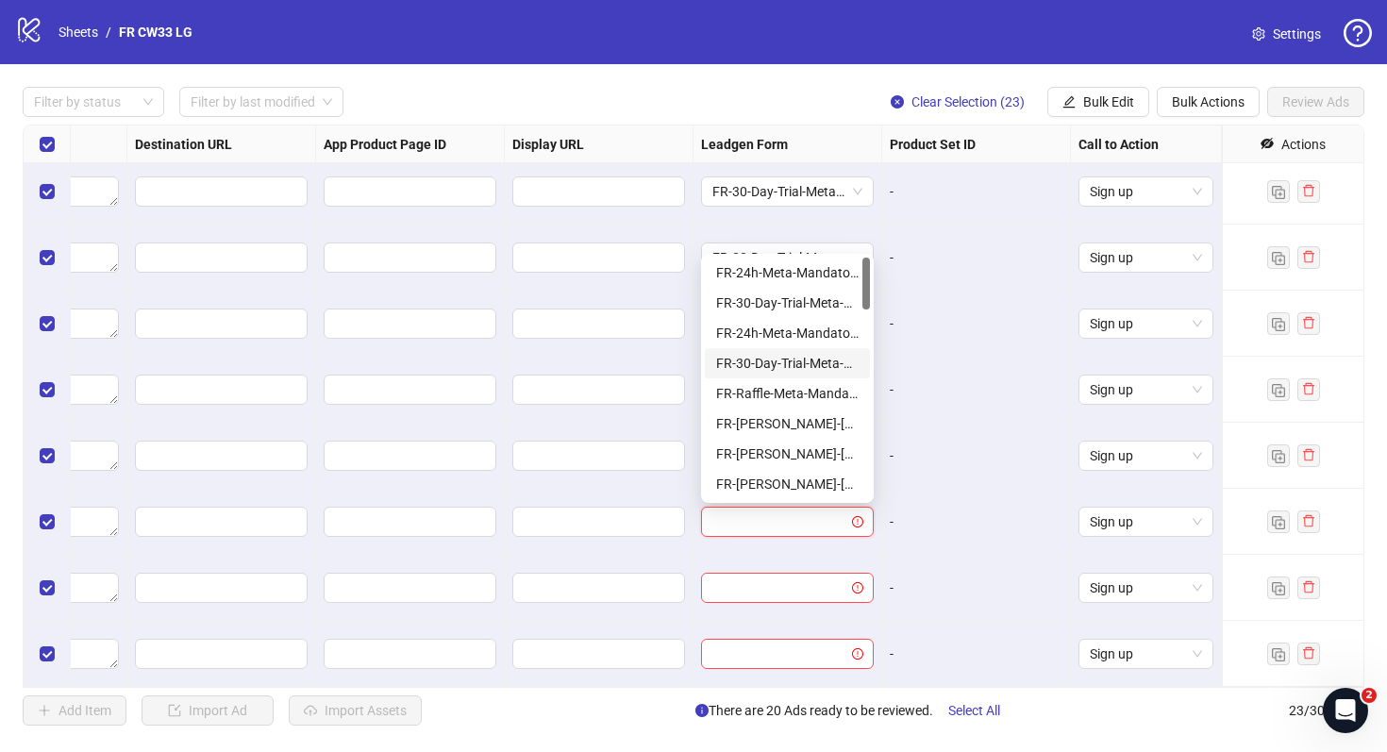
click at [840, 369] on div "FR-30-Day-Trial-Meta-Mandatory-1Q" at bounding box center [787, 363] width 143 height 21
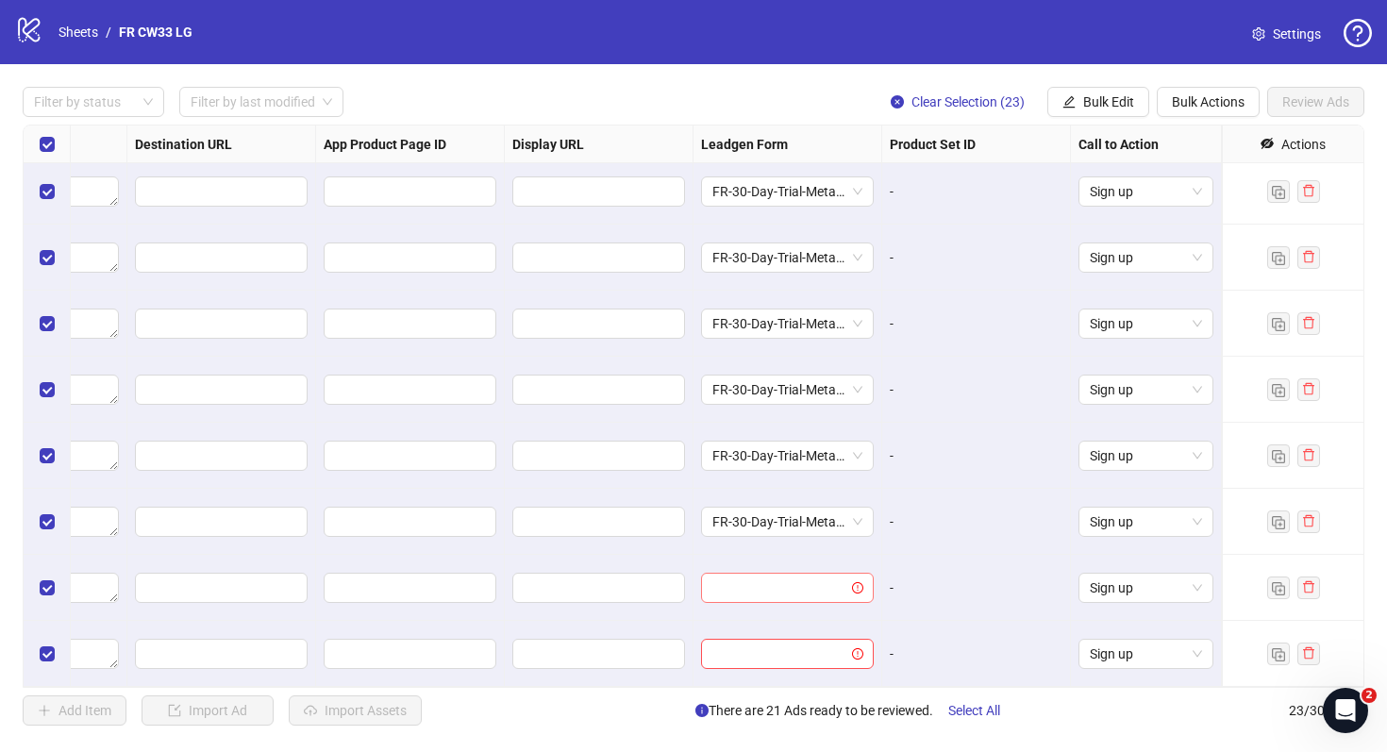
click at [798, 594] on input "search" at bounding box center [779, 588] width 133 height 28
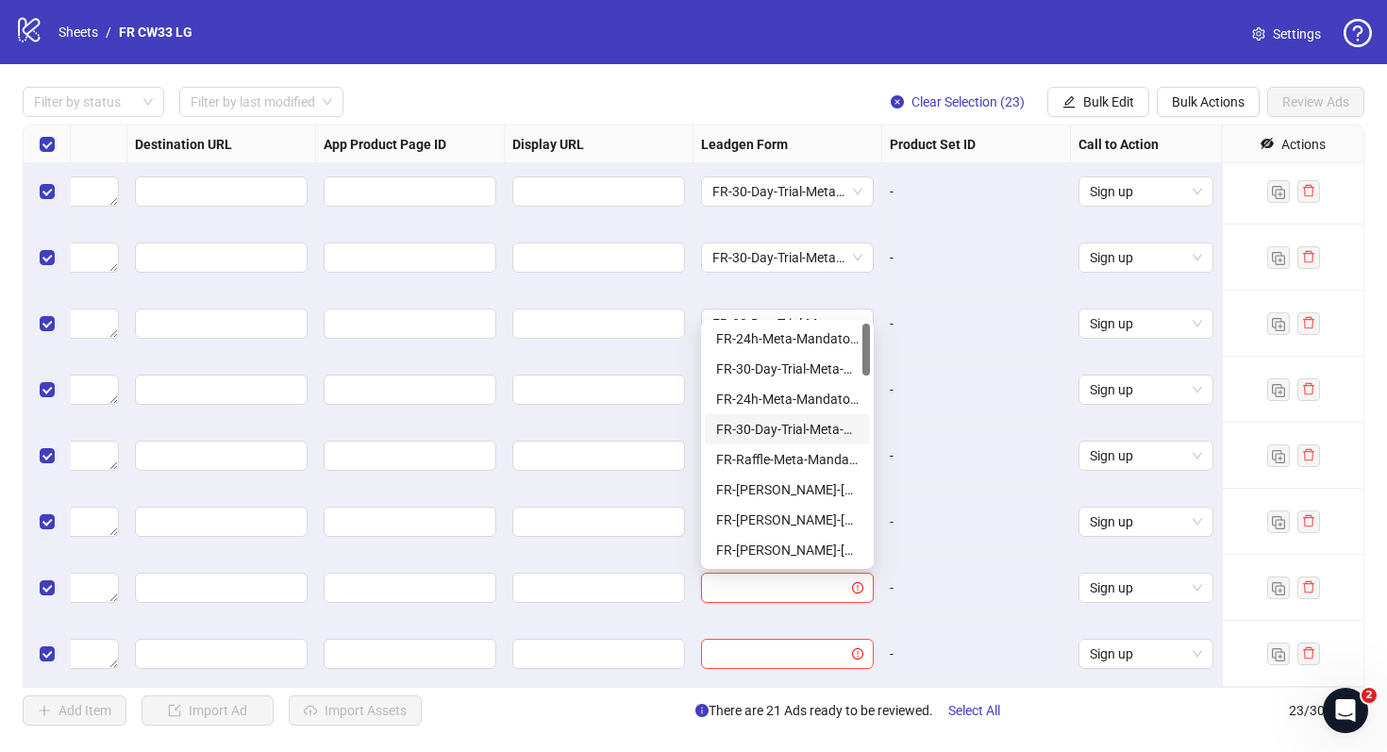
click at [787, 423] on div "FR-30-Day-Trial-Meta-Mandatory-1Q" at bounding box center [787, 429] width 143 height 21
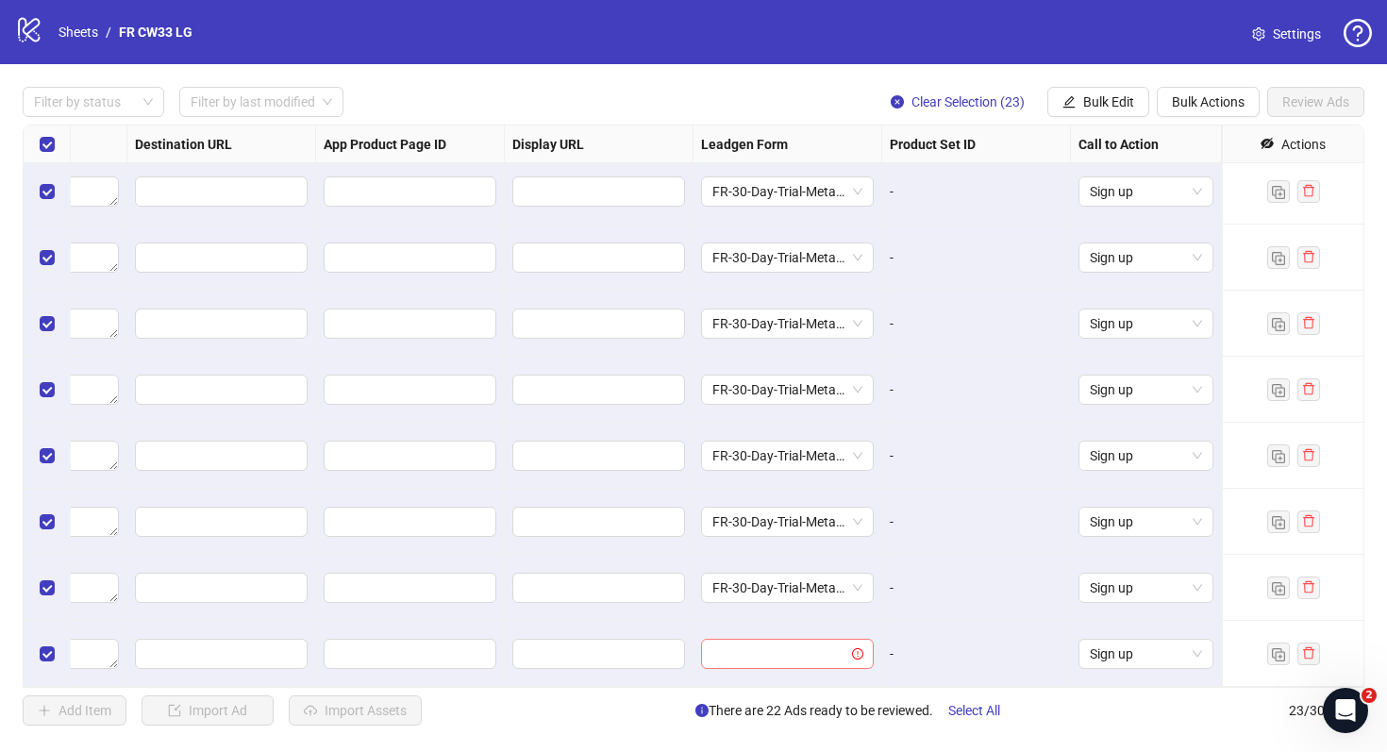
click at [783, 647] on input "search" at bounding box center [779, 654] width 133 height 28
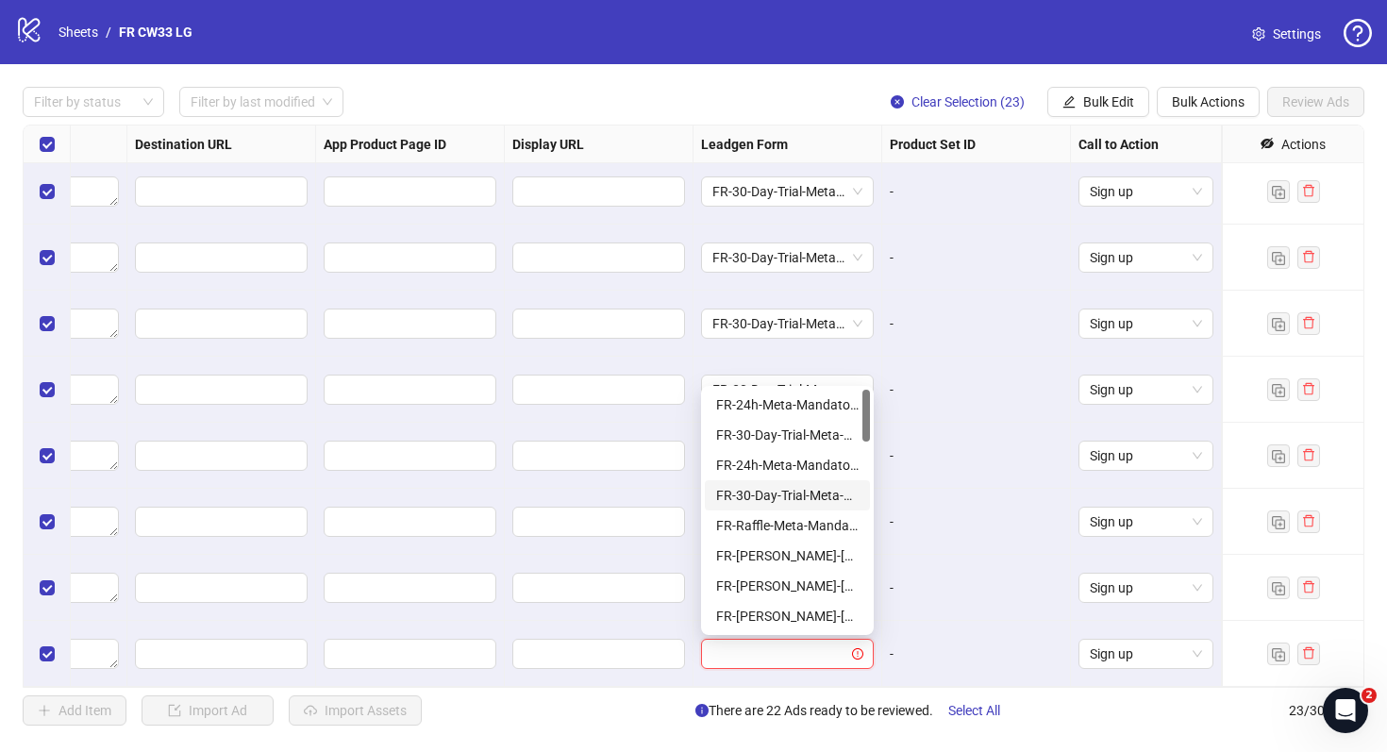
click at [791, 496] on div "FR-30-Day-Trial-Meta-Mandatory-1Q" at bounding box center [787, 495] width 143 height 21
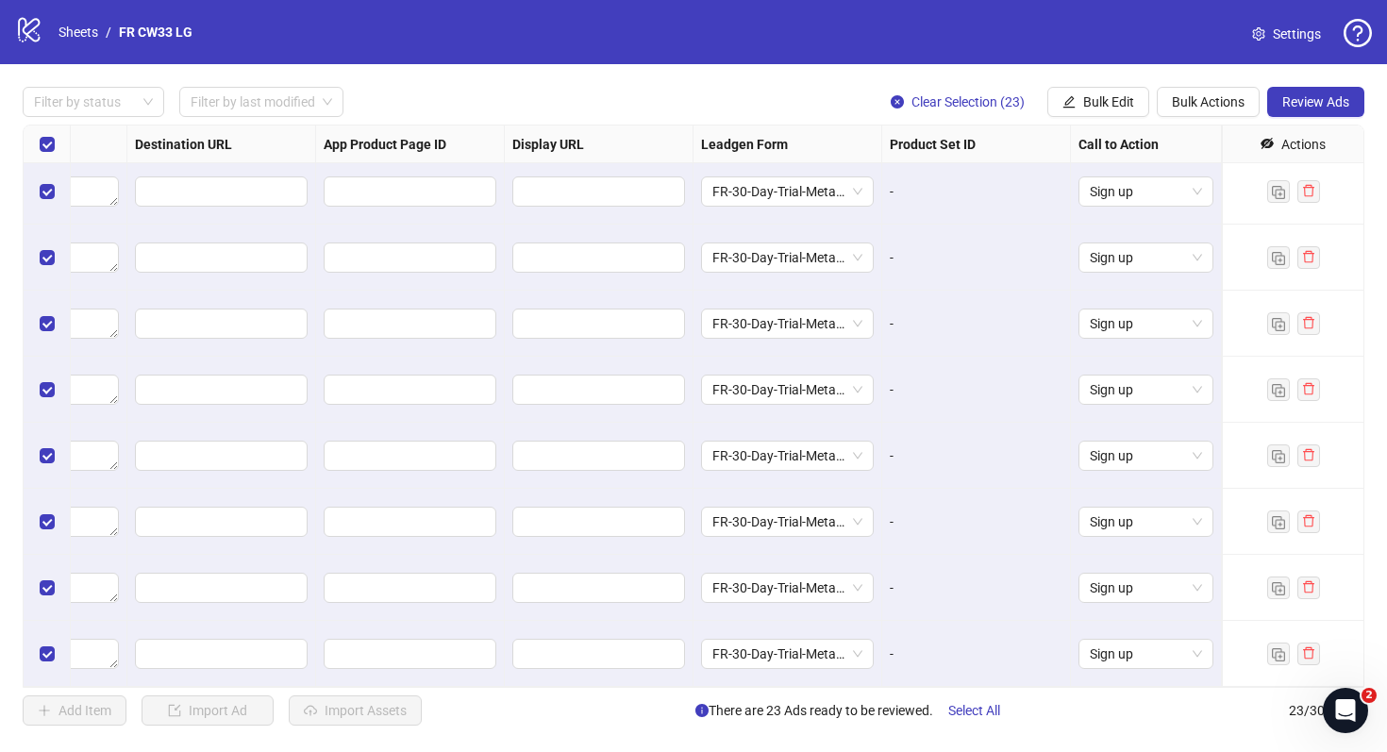
click at [915, 545] on div "-" at bounding box center [976, 522] width 189 height 66
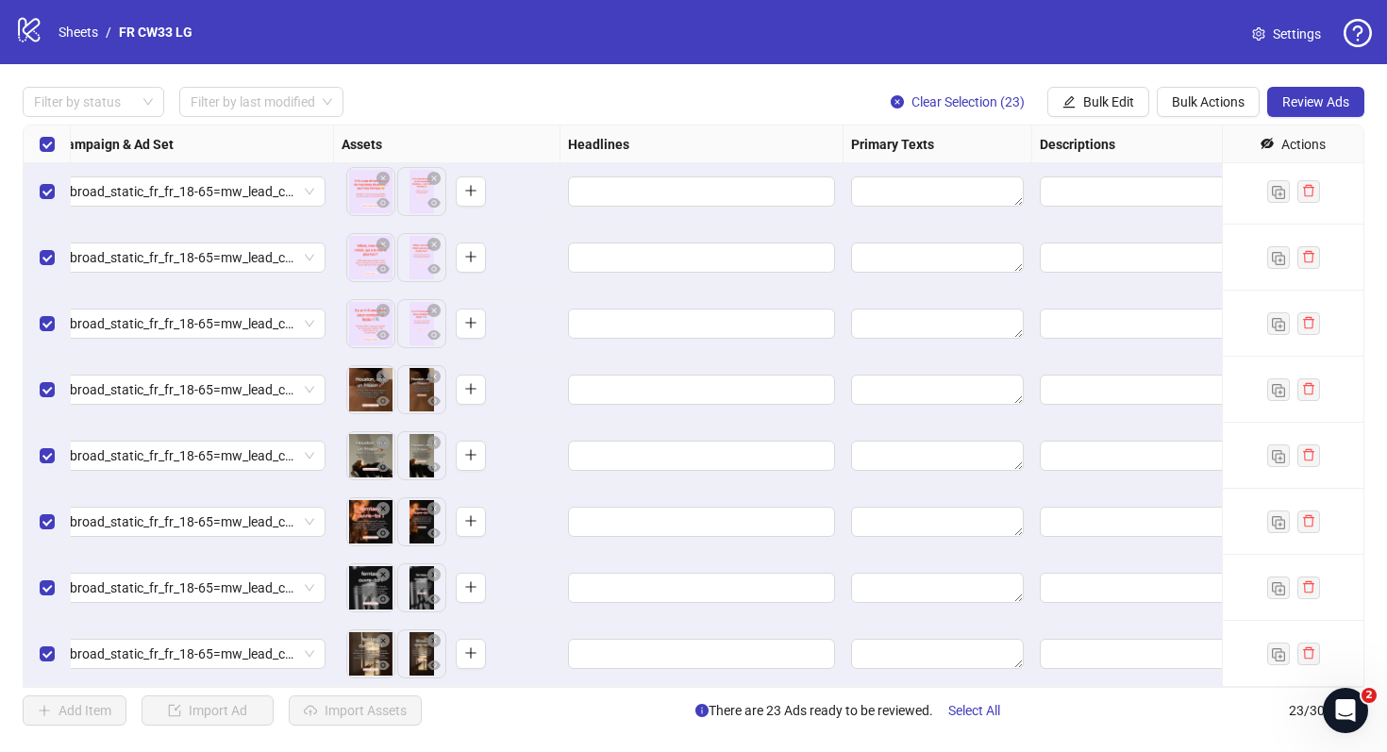
scroll to position [996, 561]
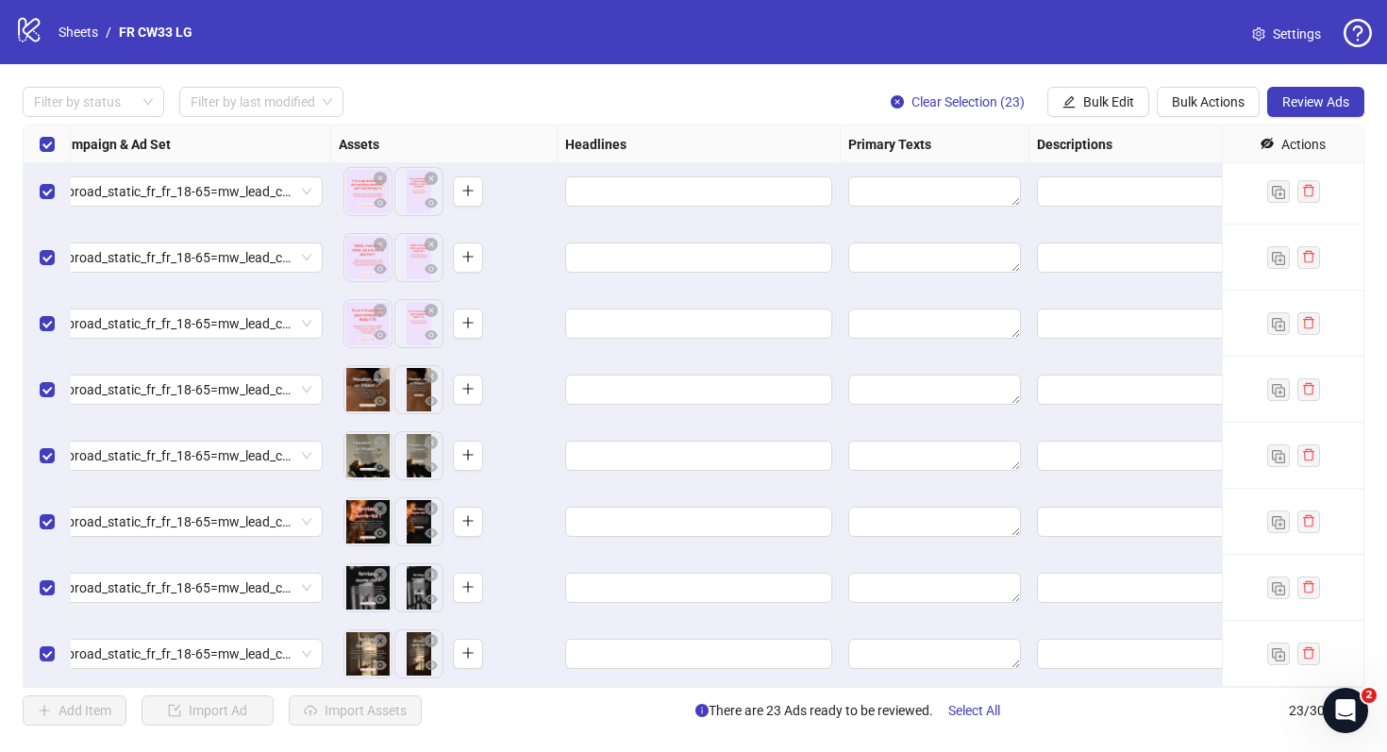
click at [1150, 103] on div "Clear Selection (23) Bulk Edit Bulk Actions Review Ads" at bounding box center [1120, 102] width 489 height 30
click at [1117, 103] on span "Bulk Edit" at bounding box center [1108, 101] width 51 height 15
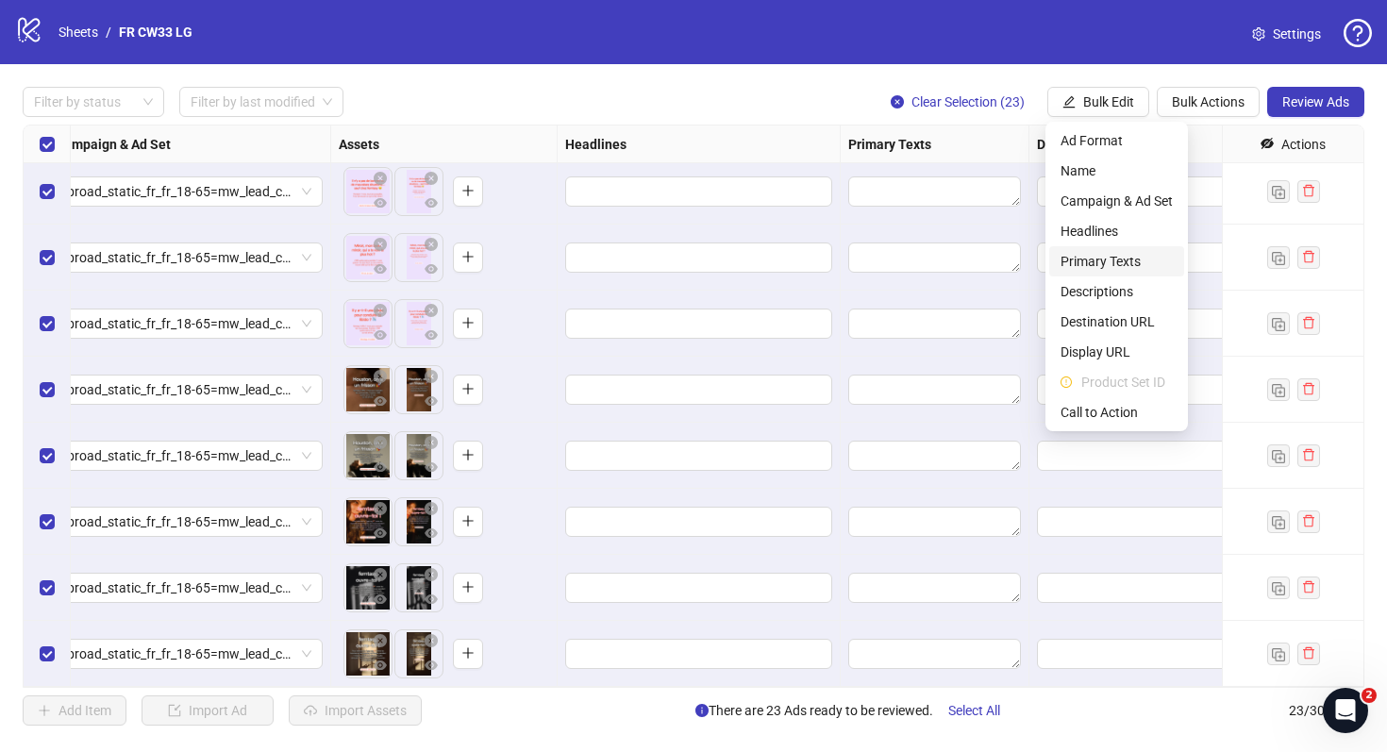
click at [1094, 258] on span "Primary Texts" at bounding box center [1117, 261] width 112 height 21
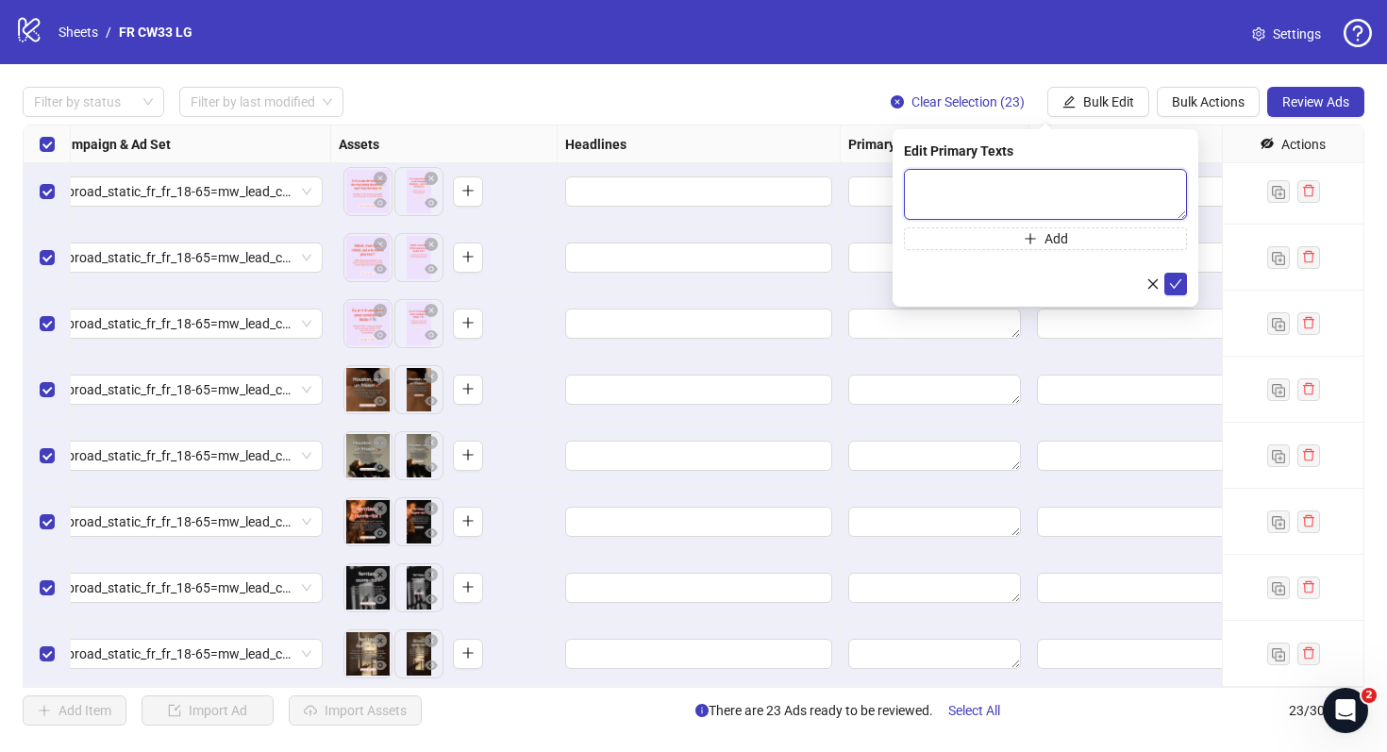
click at [956, 196] on textarea at bounding box center [1045, 194] width 283 height 51
paste textarea "**********"
type textarea "**********"
